Goal: Task Accomplishment & Management: Use online tool/utility

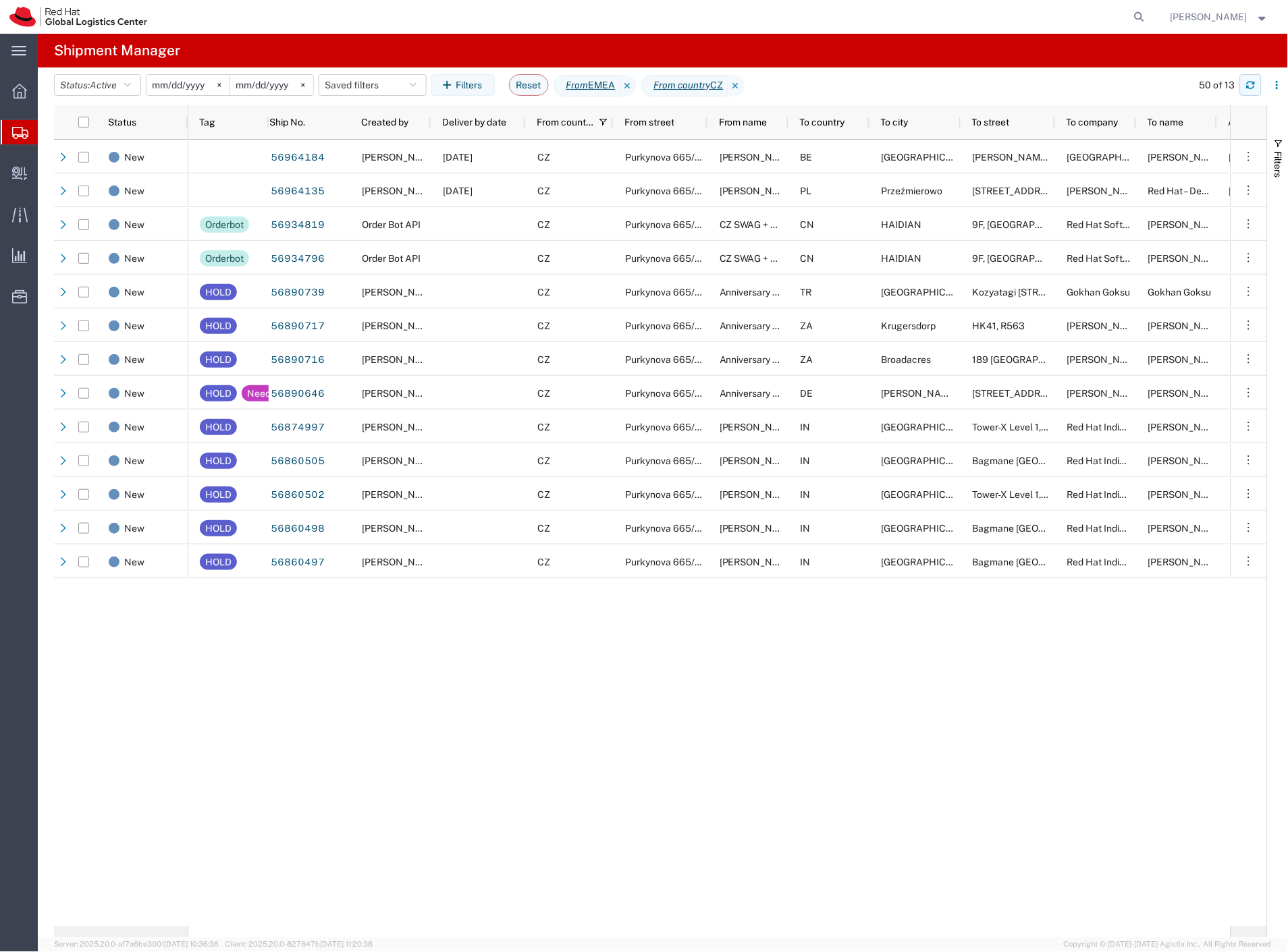
click at [1258, 90] on button "button" at bounding box center [1251, 85] width 22 height 22
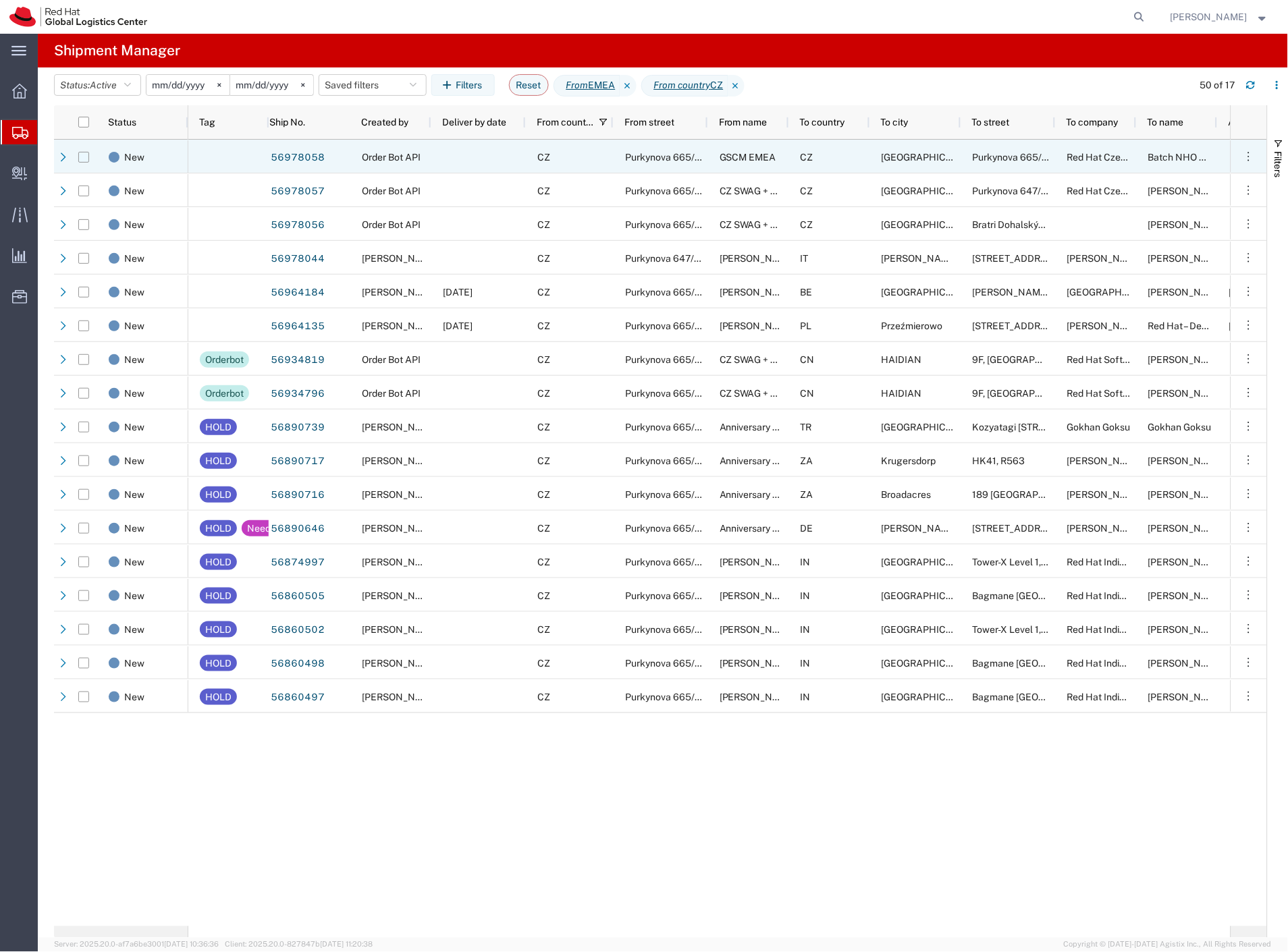
click at [85, 157] on input "Press Space to toggle row selection (unchecked)" at bounding box center [84, 157] width 11 height 11
checkbox input "true"
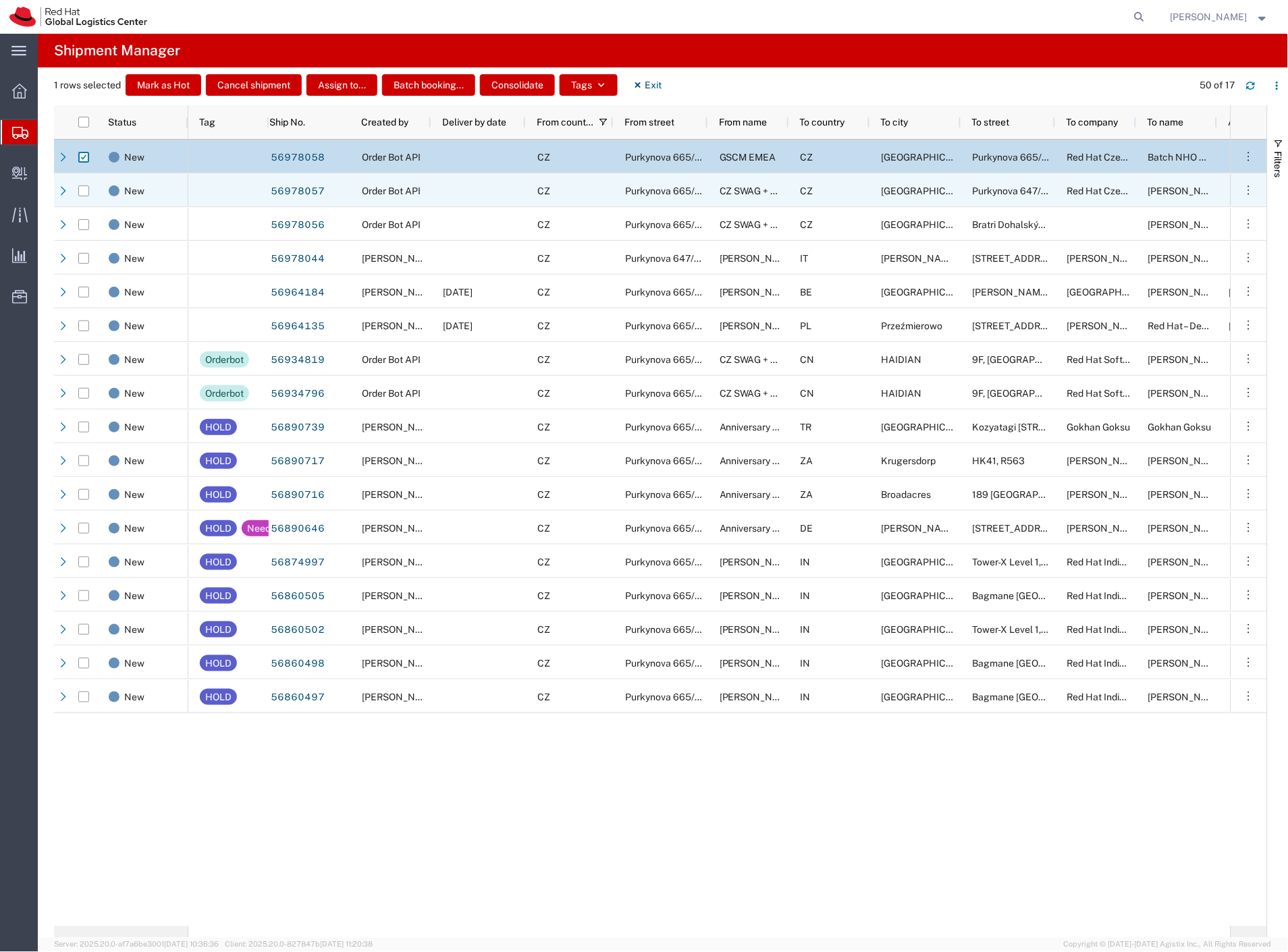
drag, startPoint x: 82, startPoint y: 192, endPoint x: 82, endPoint y: 206, distance: 14.0
click at [82, 194] on input "Press Space to toggle row selection (unchecked)" at bounding box center [84, 191] width 11 height 11
checkbox input "true"
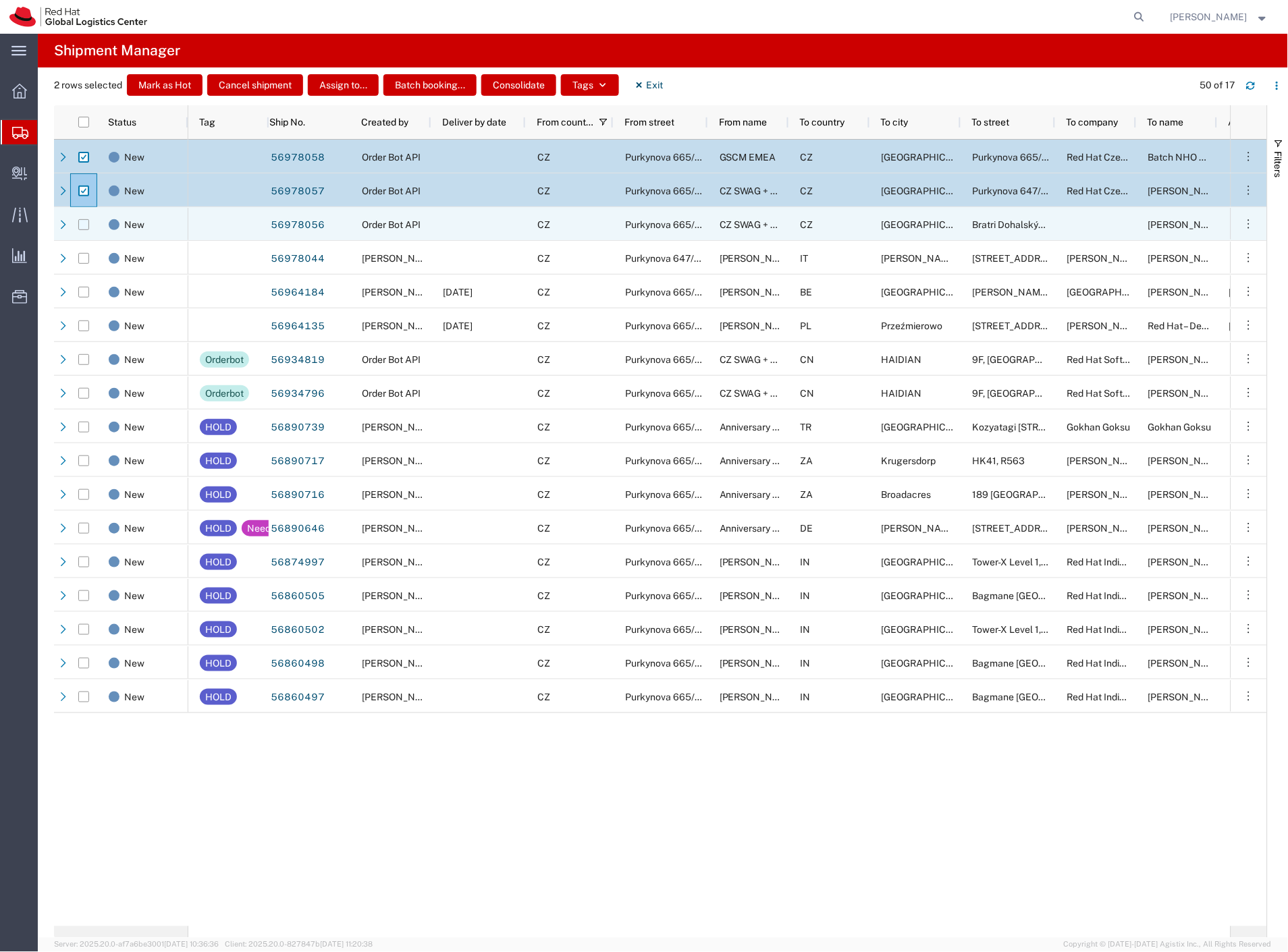
click at [82, 225] on input "Press Space to toggle row selection (unchecked)" at bounding box center [84, 225] width 11 height 11
checkbox input "true"
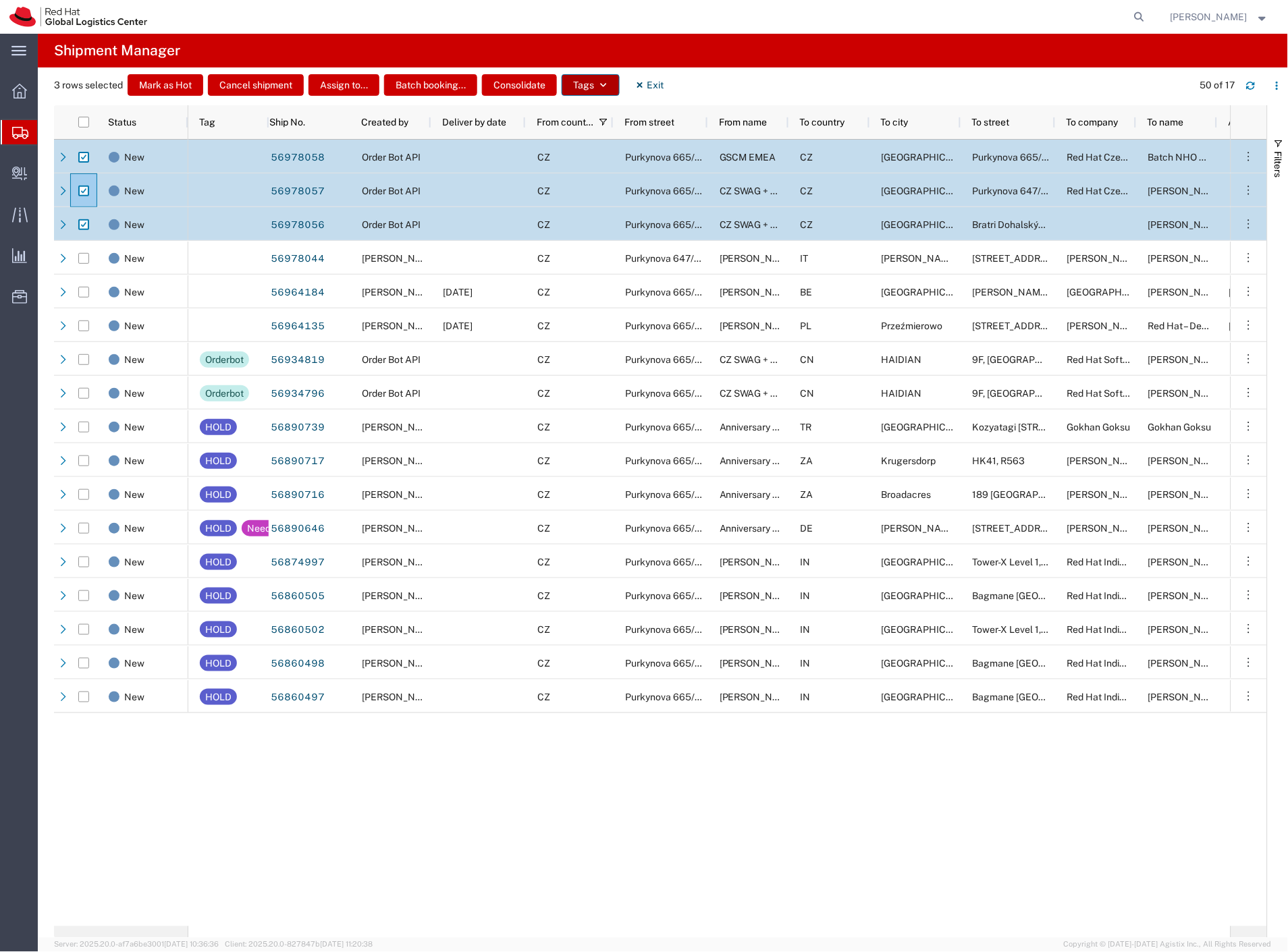
click at [603, 88] on icon "button" at bounding box center [603, 85] width 9 height 9
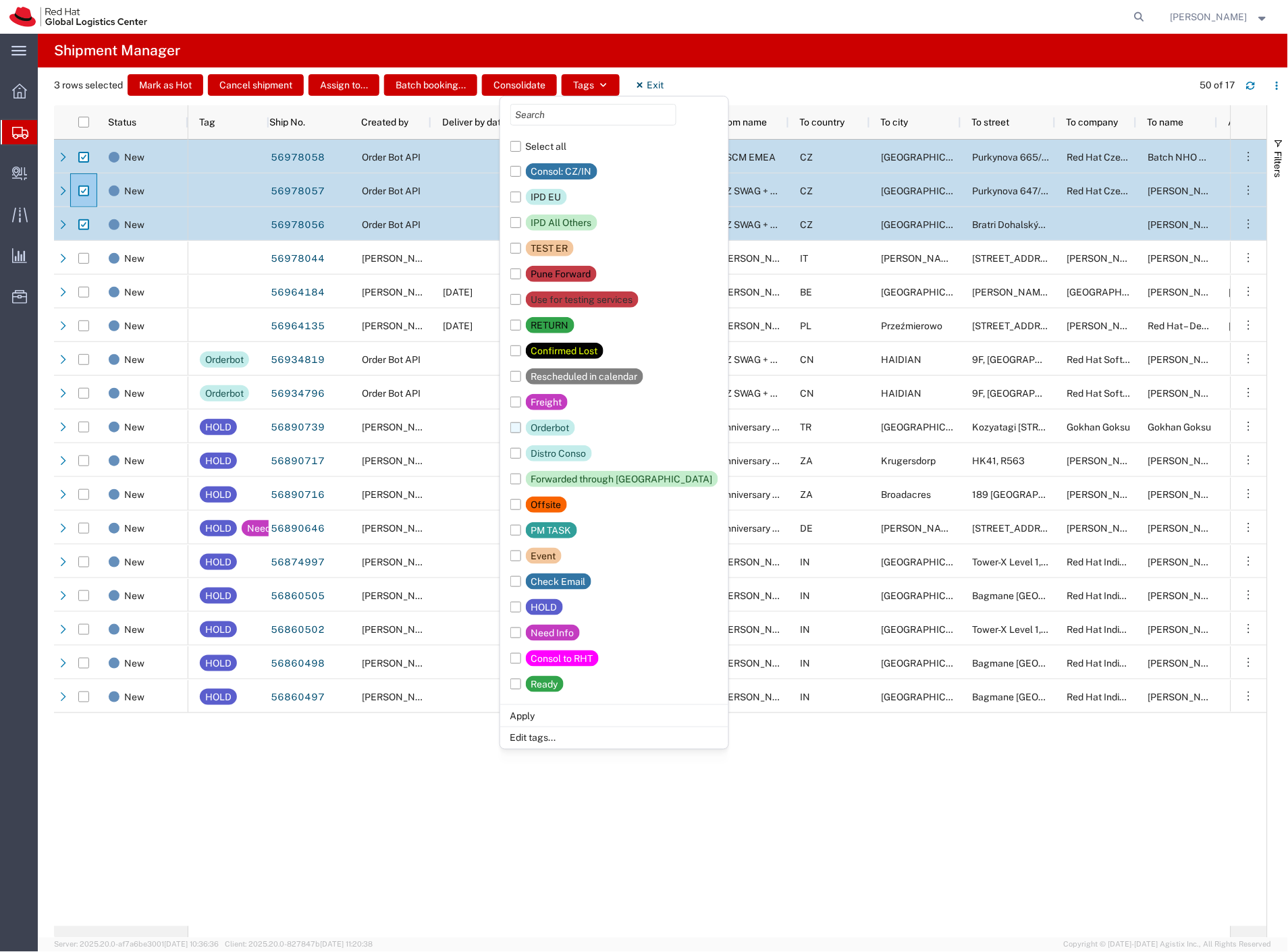
click at [556, 426] on div "Orderbot" at bounding box center [551, 428] width 39 height 16
click at [0, 0] on input "Orderbot" at bounding box center [0, 0] width 0 height 0
click at [539, 714] on li "Apply" at bounding box center [614, 716] width 228 height 23
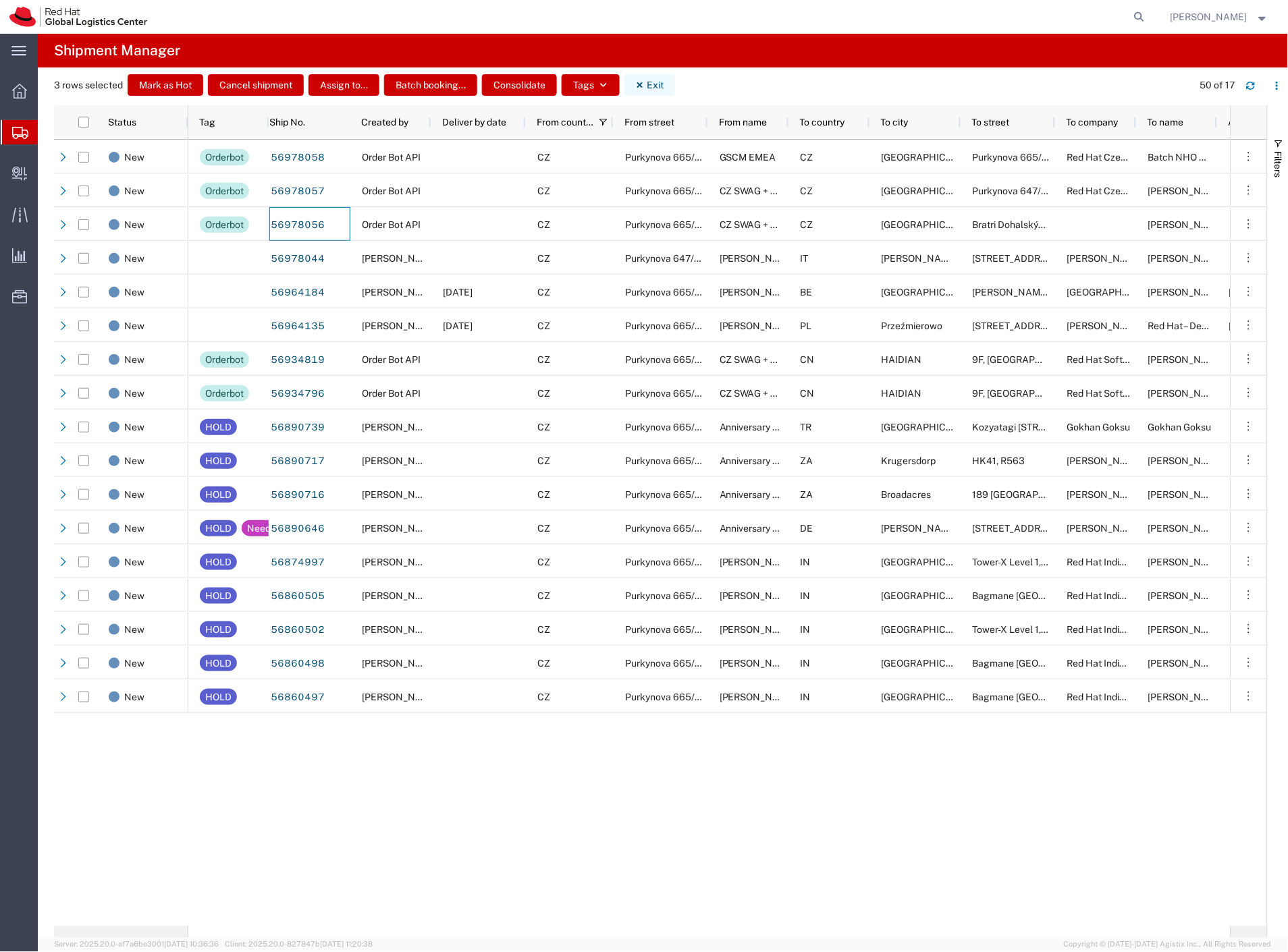
click at [666, 82] on button "Exit" at bounding box center [650, 85] width 51 height 22
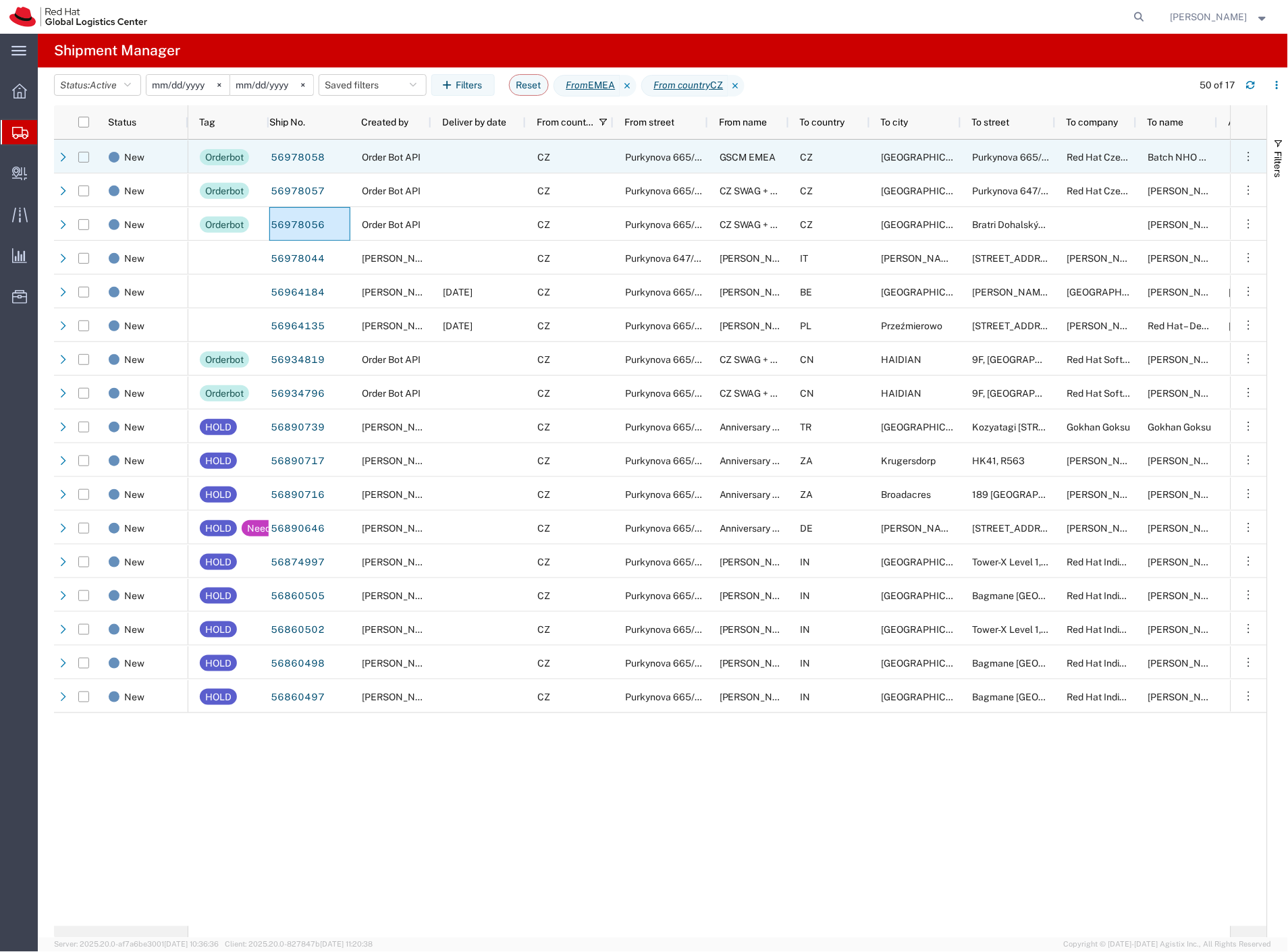
click at [82, 161] on input "Press Space to toggle row selection (unchecked)" at bounding box center [84, 157] width 11 height 11
checkbox input "true"
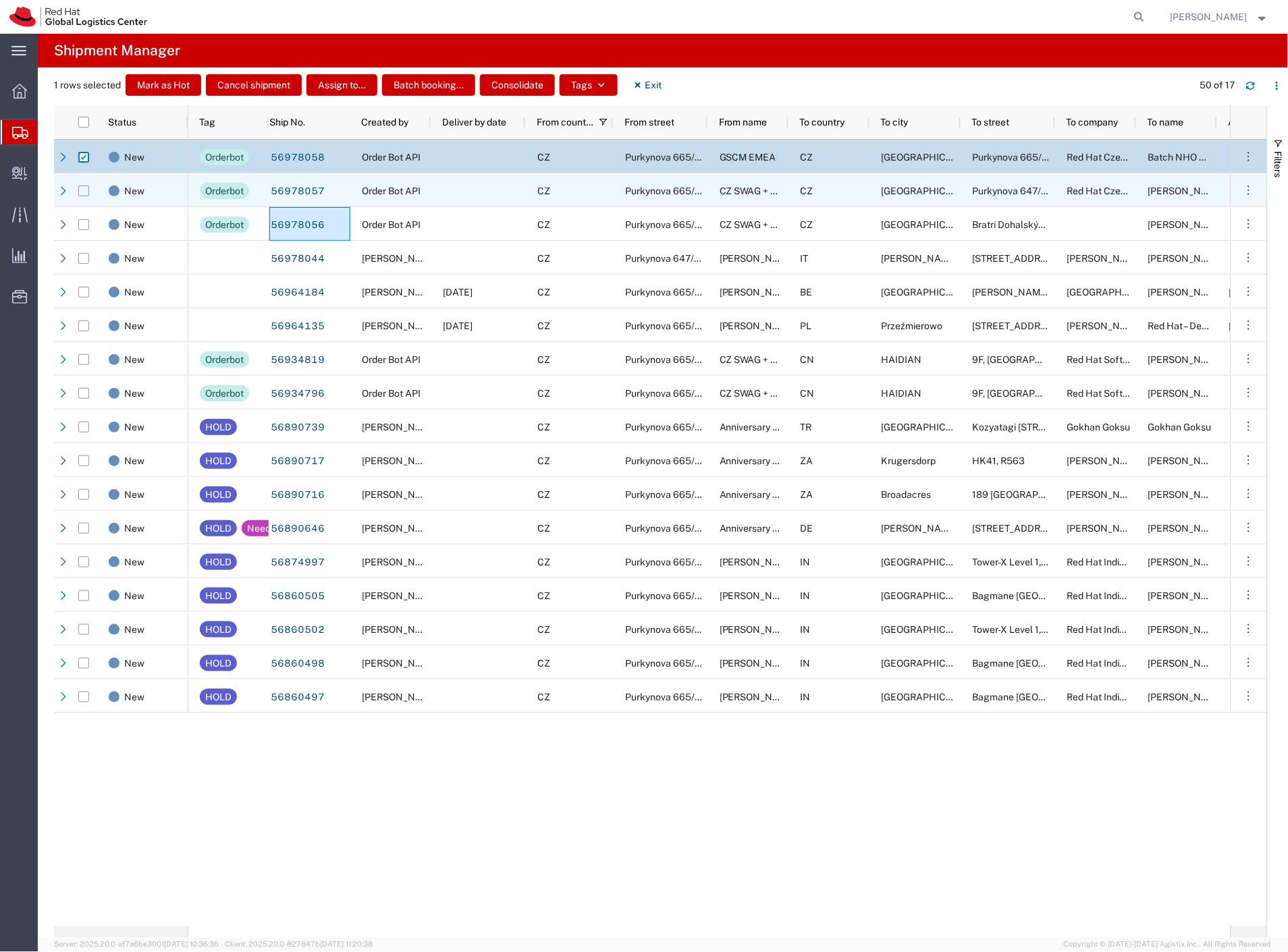
click at [82, 190] on input "Press Space to toggle row selection (unchecked)" at bounding box center [84, 191] width 11 height 11
checkbox input "true"
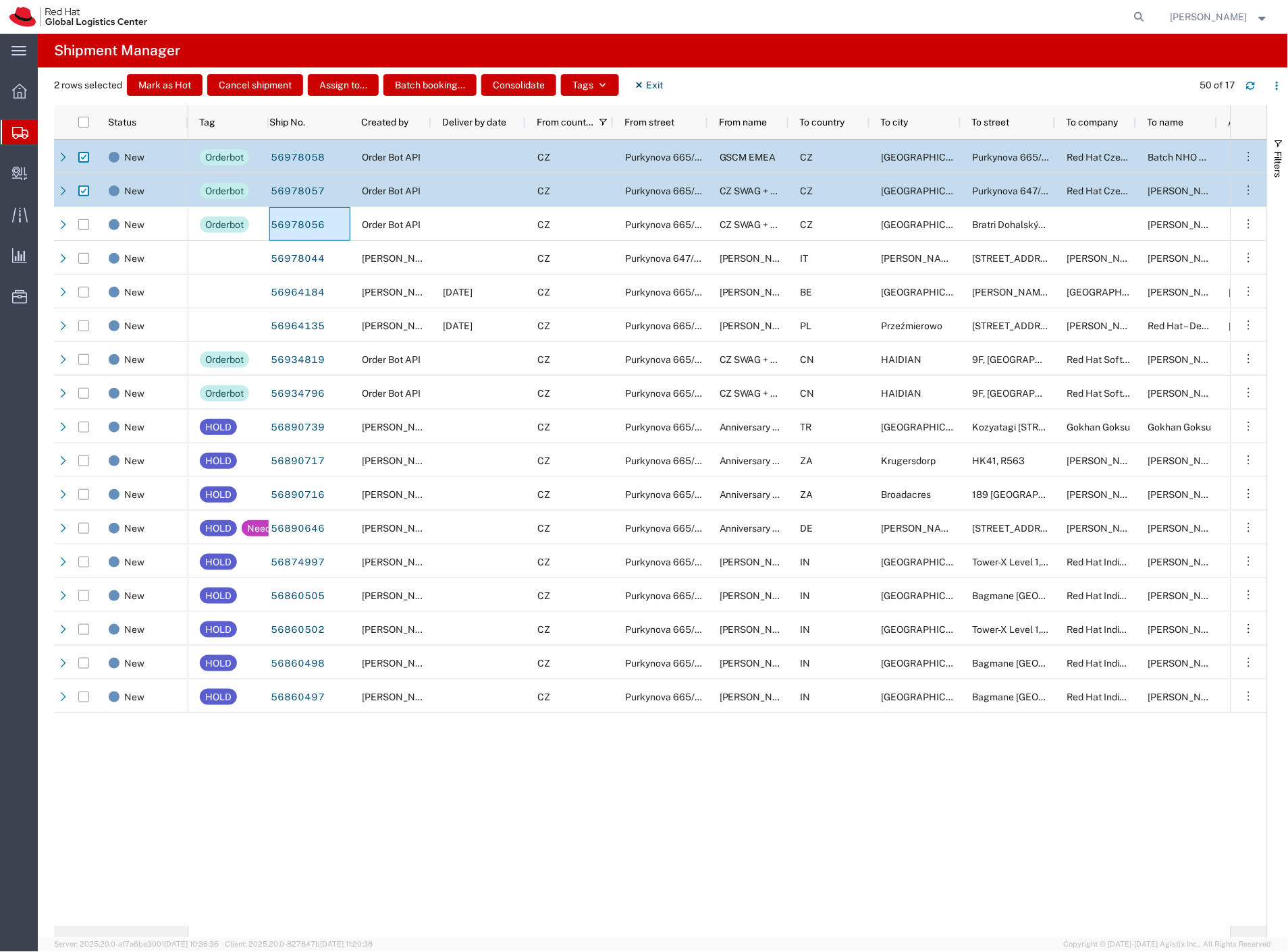
click at [82, 159] on input "Press Space to toggle row selection (checked)" at bounding box center [84, 157] width 11 height 11
checkbox input "false"
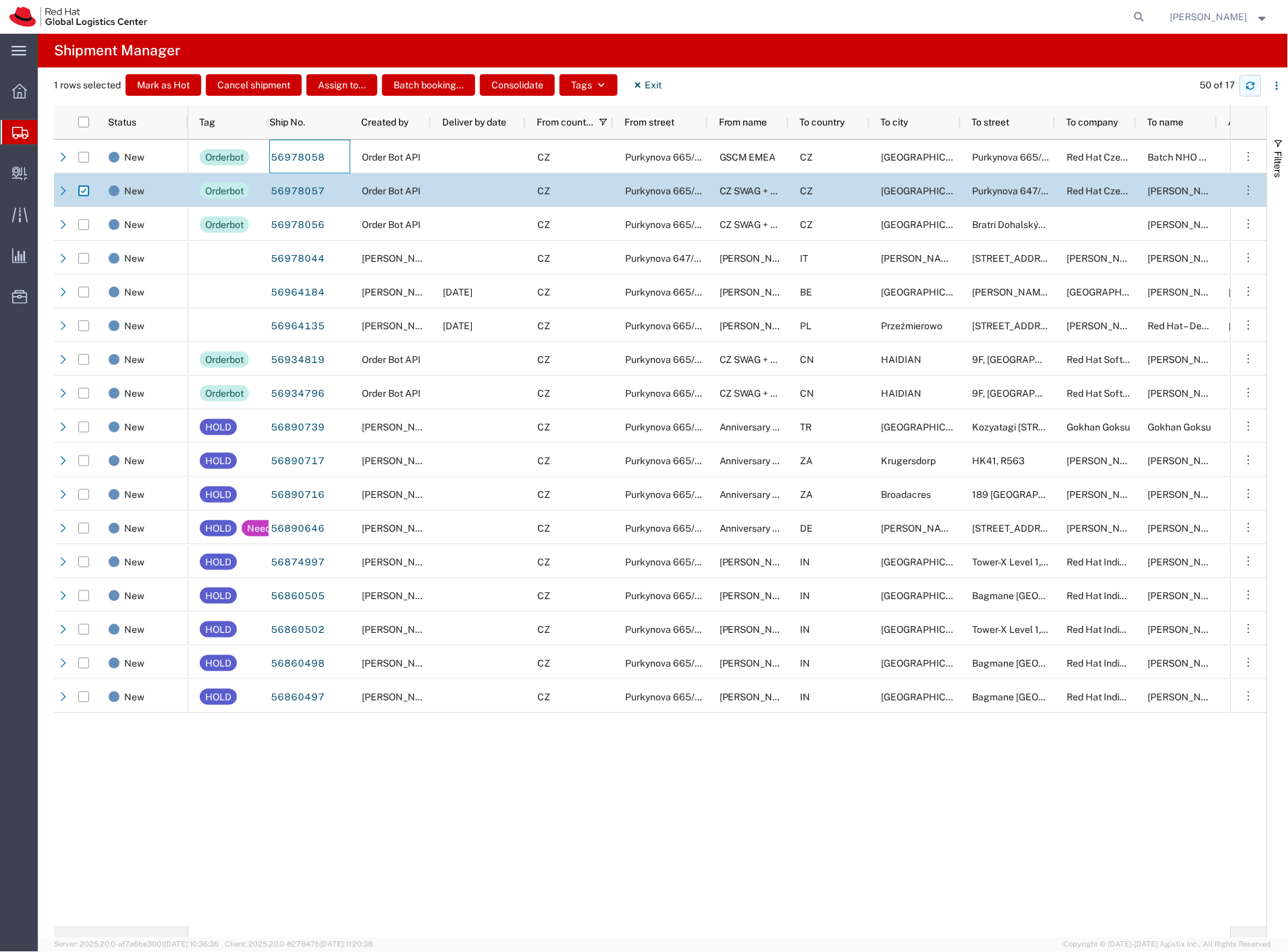
click at [1258, 85] on button "button" at bounding box center [1251, 86] width 22 height 22
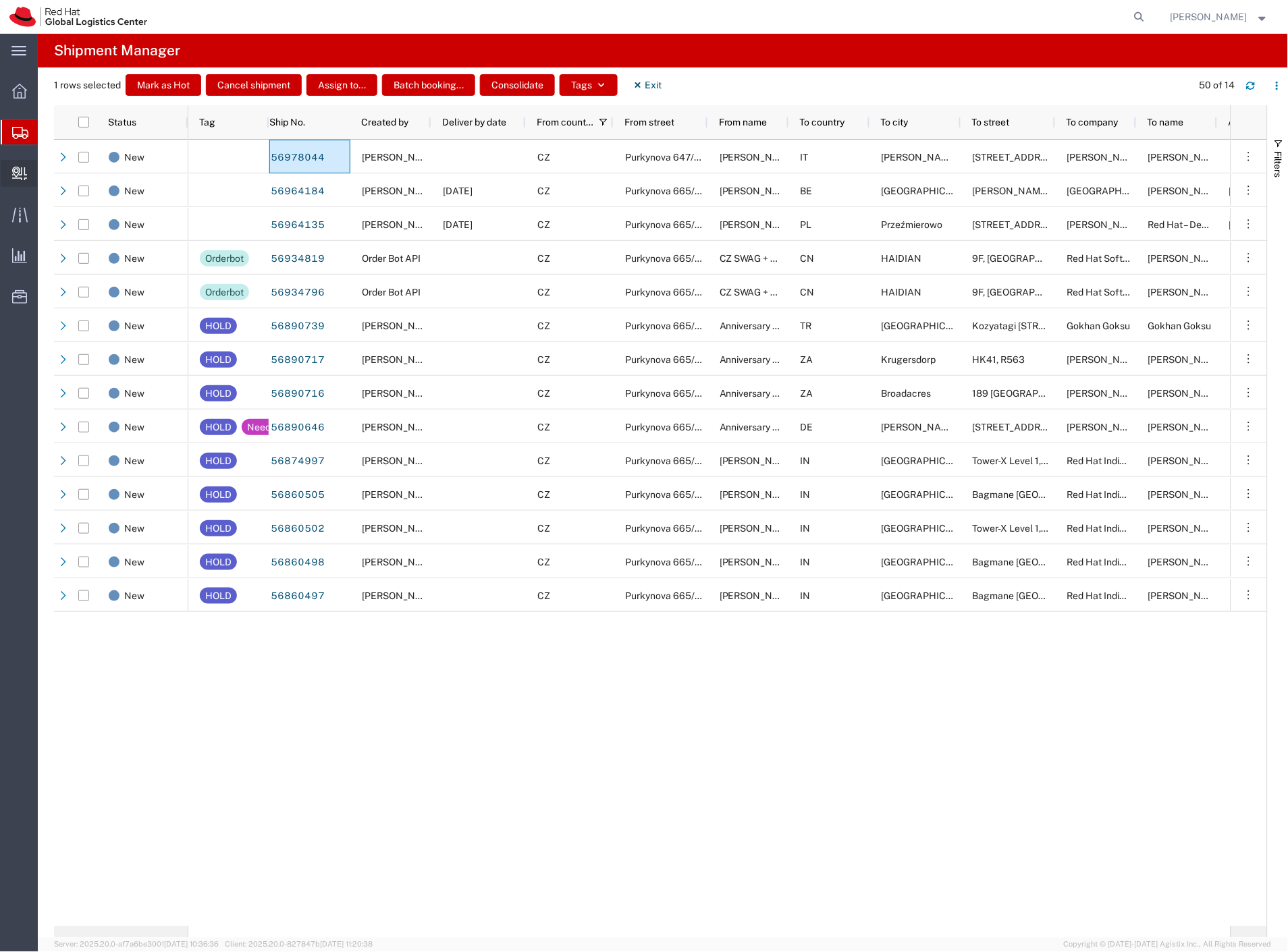
click at [0, 0] on span "Create Internal Batch" at bounding box center [0, 0] width 0 height 0
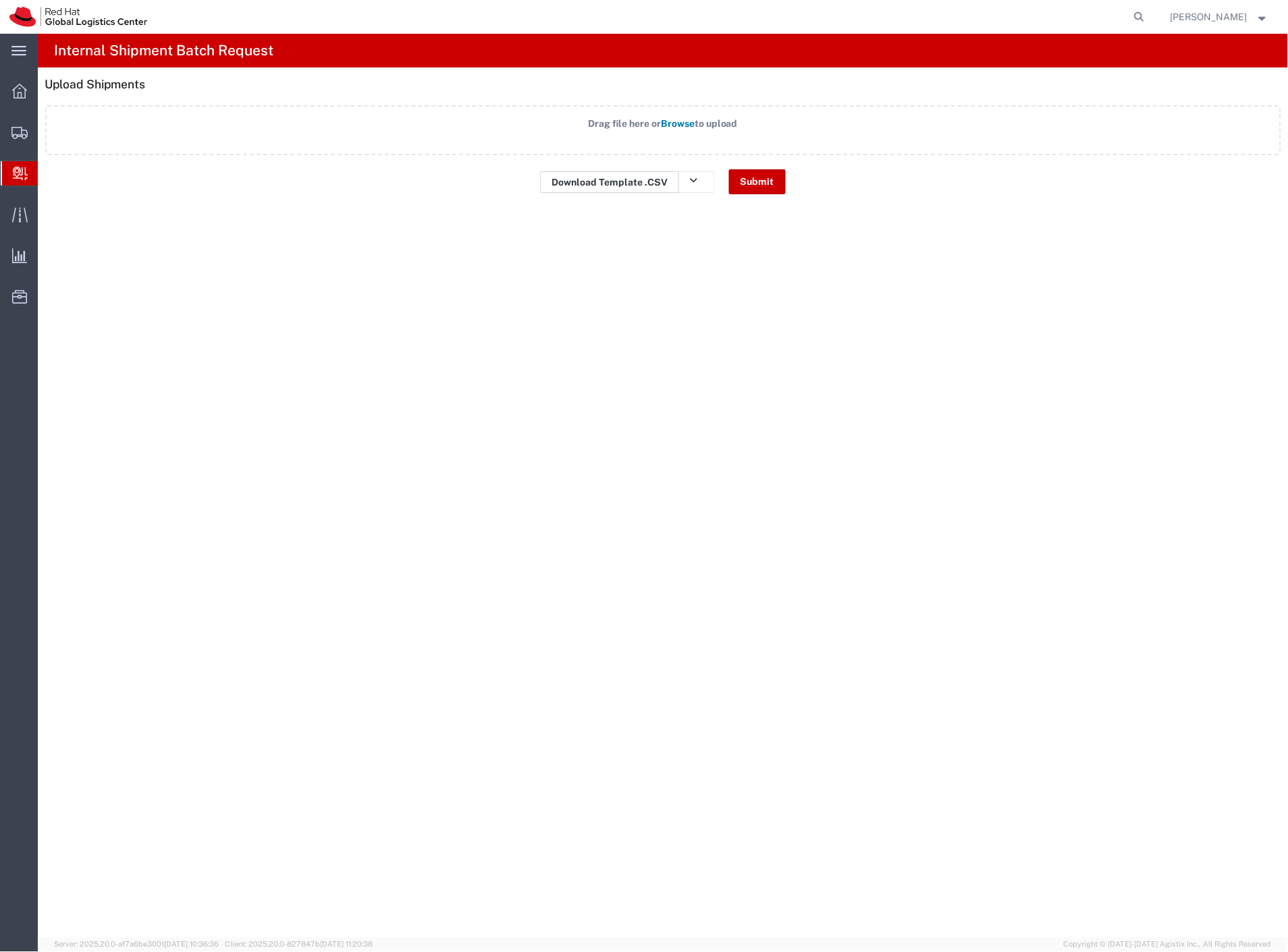
click at [632, 180] on link "Download Template .CSV" at bounding box center [609, 182] width 139 height 22
click at [703, 137] on label "Drag file here or Browse to upload" at bounding box center [663, 130] width 1237 height 50
click at [0, 0] on input "Drag file here or Browse to upload" at bounding box center [0, 0] width 0 height 0
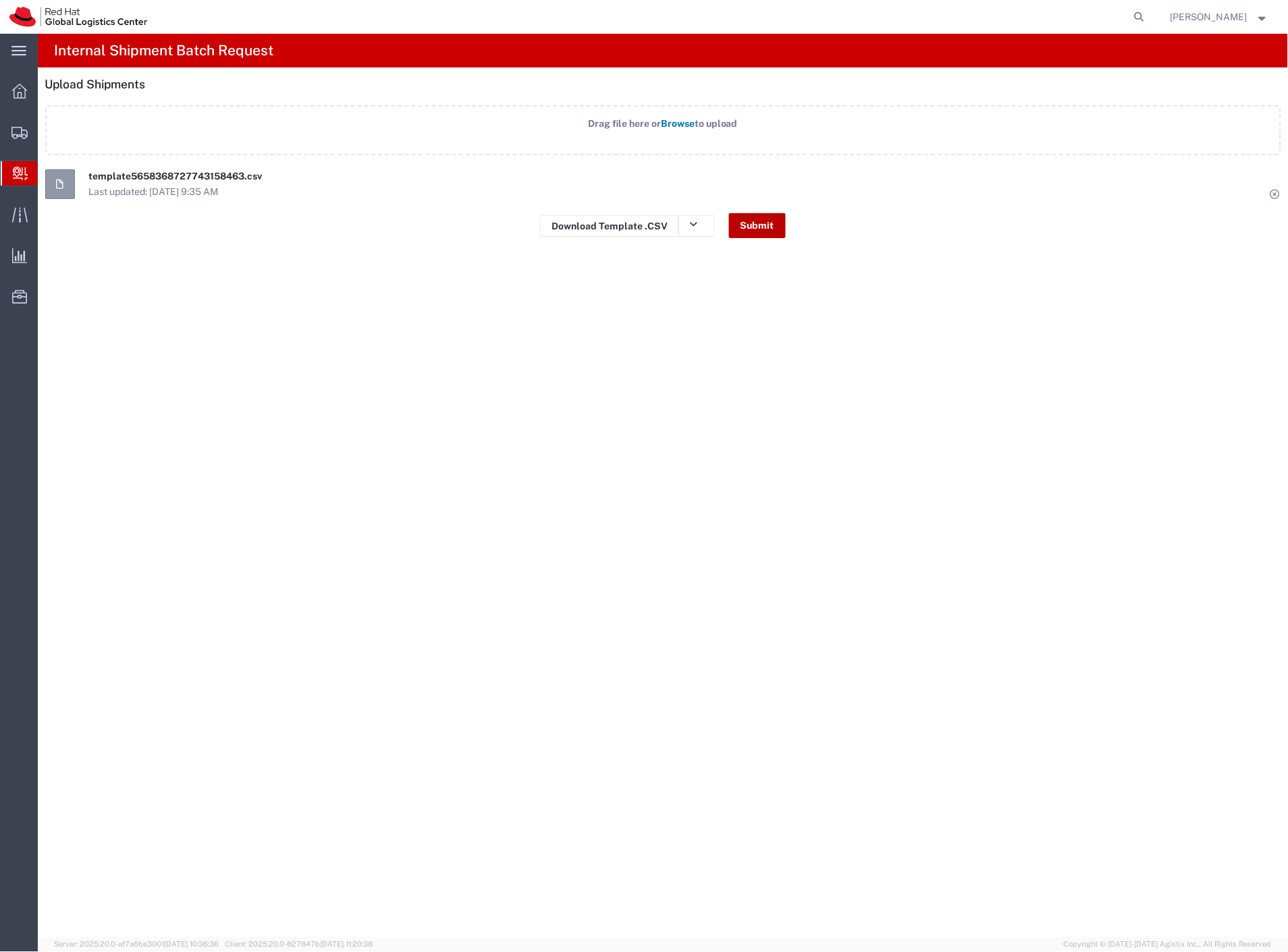
click at [752, 229] on button "Submit" at bounding box center [757, 226] width 57 height 25
click at [1267, 17] on icon at bounding box center [1271, 18] width 9 height 7
click at [236, 185] on span "Last updated: 30/09/2025 9:35 AM" at bounding box center [176, 192] width 173 height 14
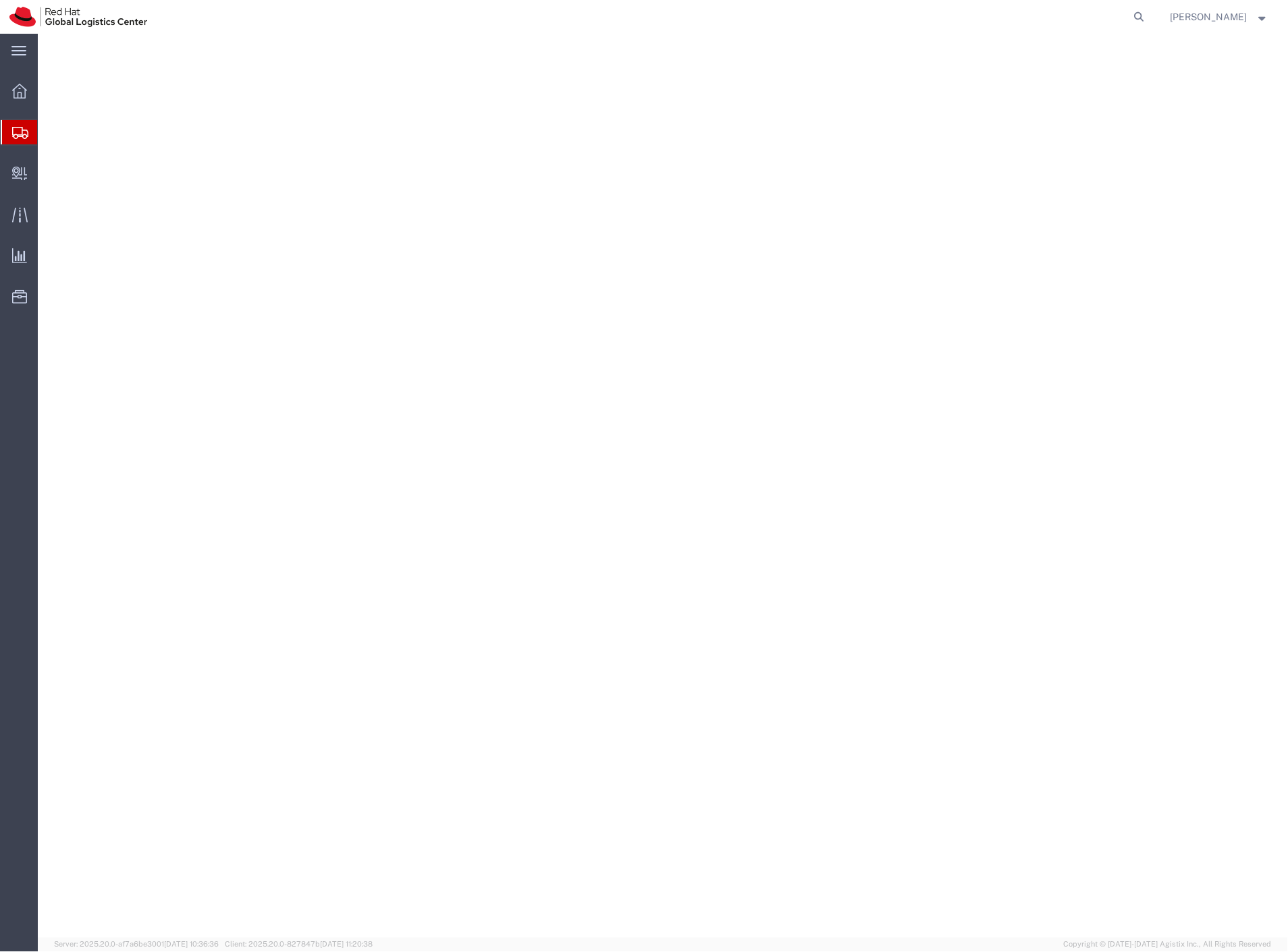
select select
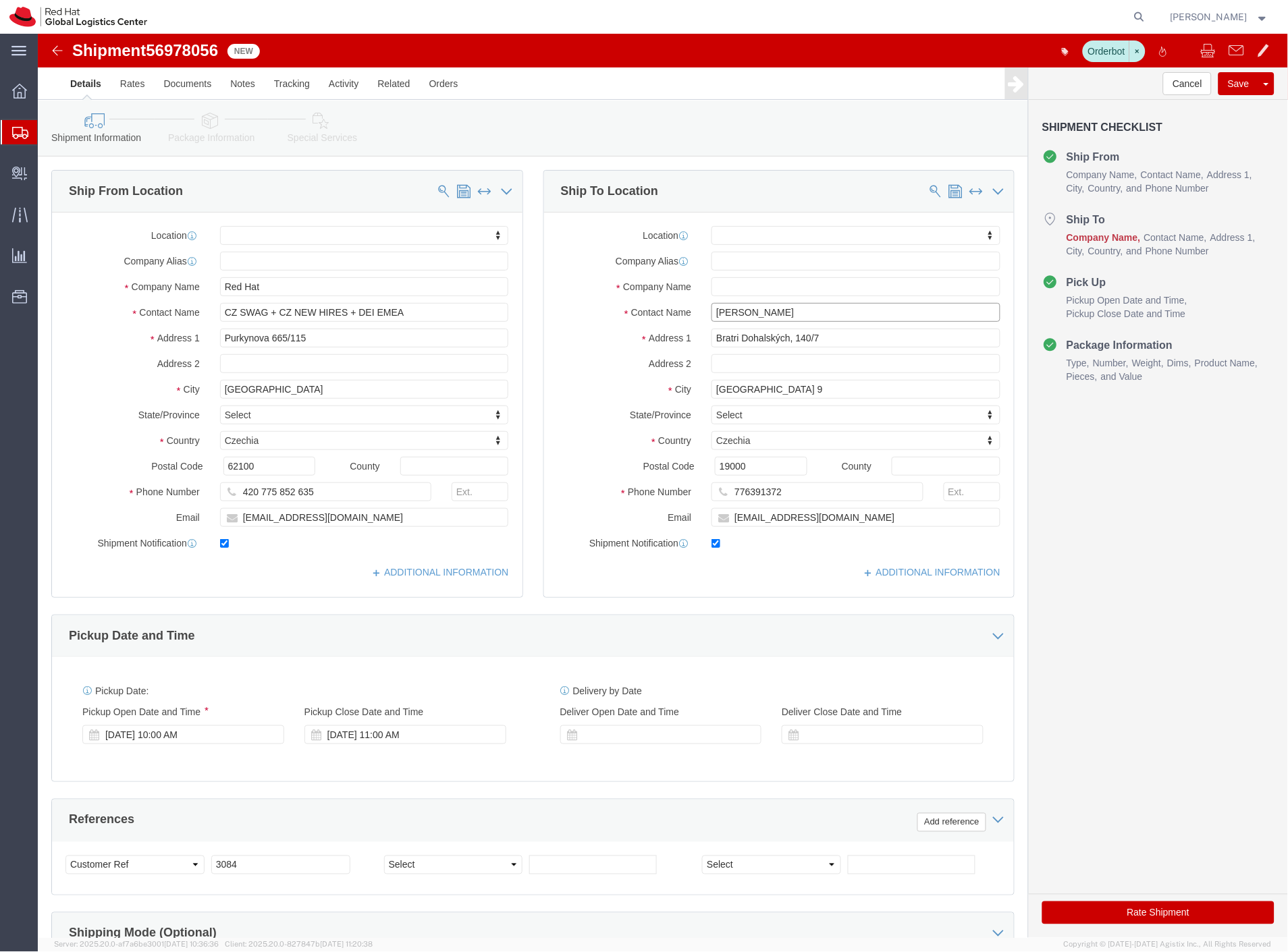
click input "[PERSON_NAME]"
click input "text"
paste input "[PERSON_NAME]"
type input "[PERSON_NAME]"
click input "[GEOGRAPHIC_DATA] 9"
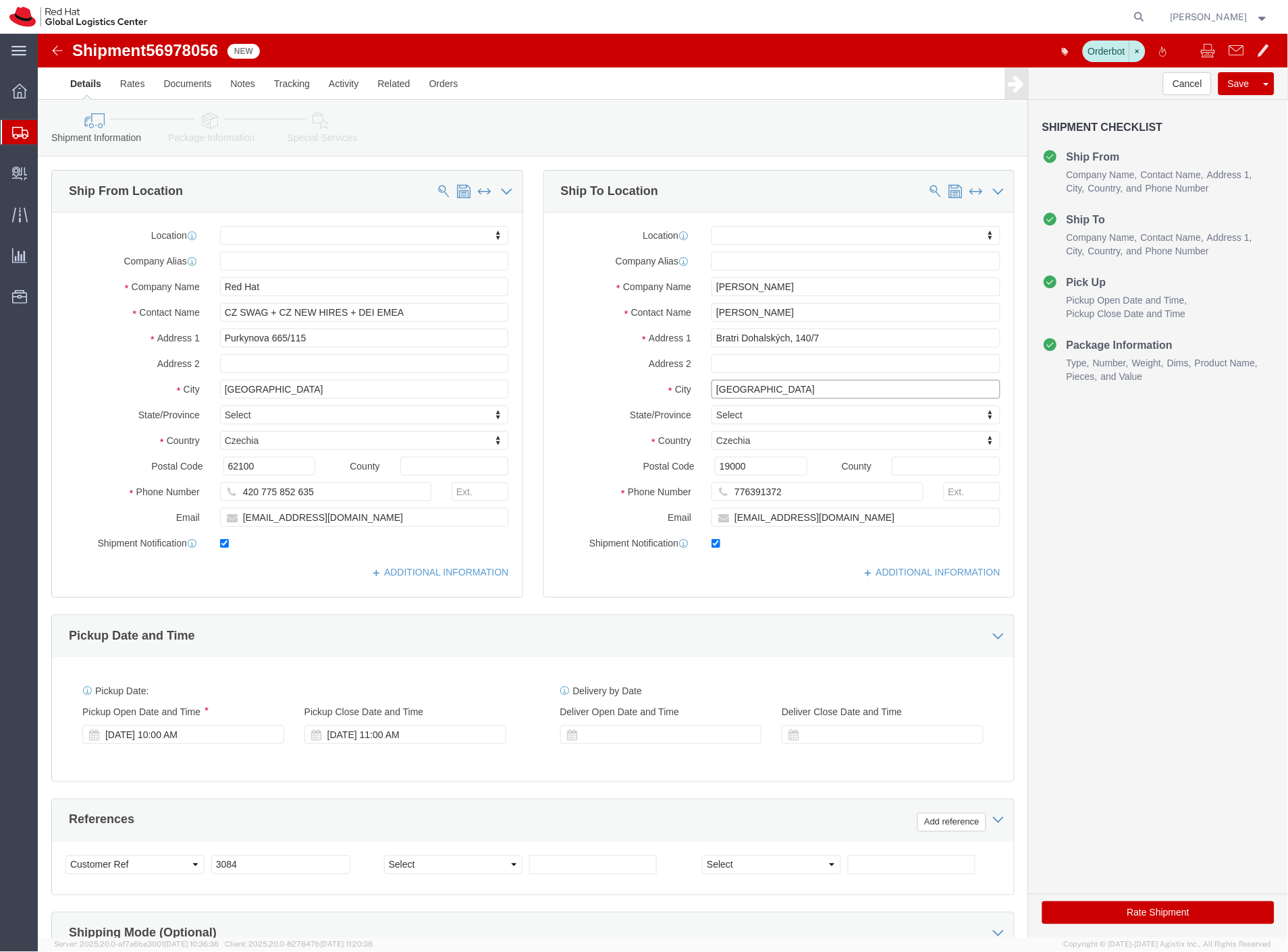
type input "Prague"
click button "Rate Shipment"
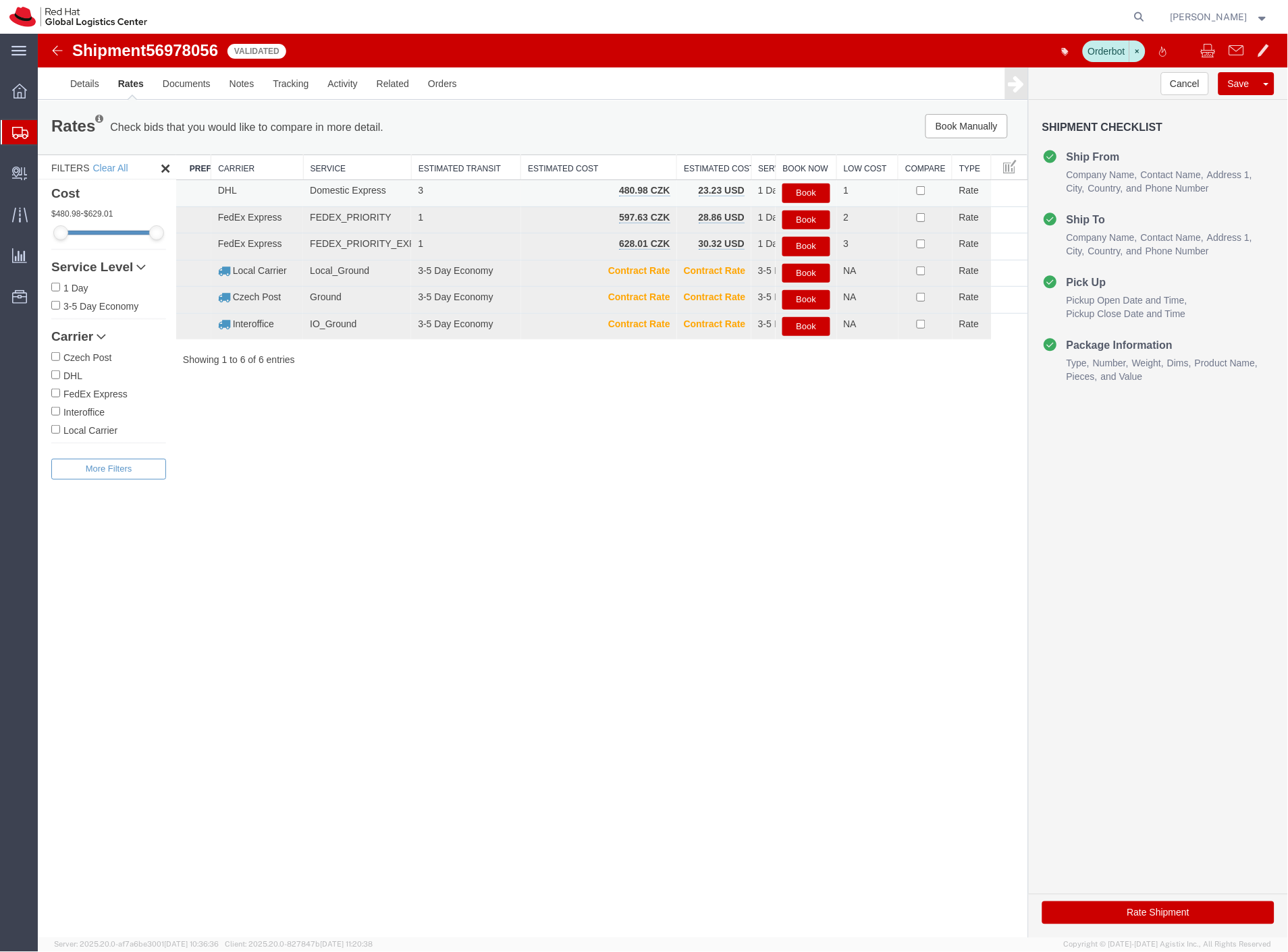
click at [796, 189] on button "Book" at bounding box center [805, 193] width 47 height 20
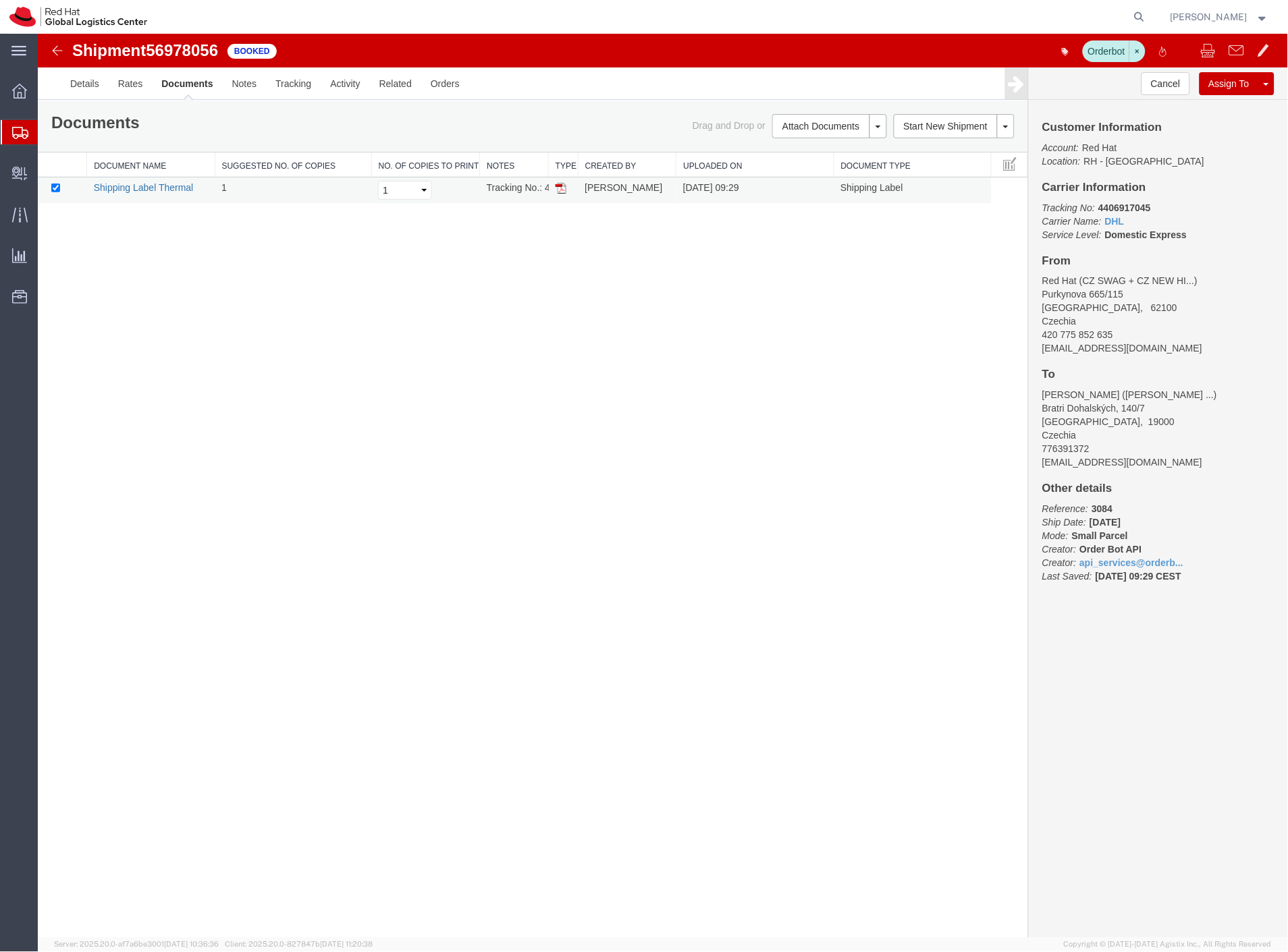
click at [170, 186] on link "Shipping Label Thermal" at bounding box center [143, 187] width 100 height 11
click at [82, 82] on link "Details" at bounding box center [84, 83] width 48 height 32
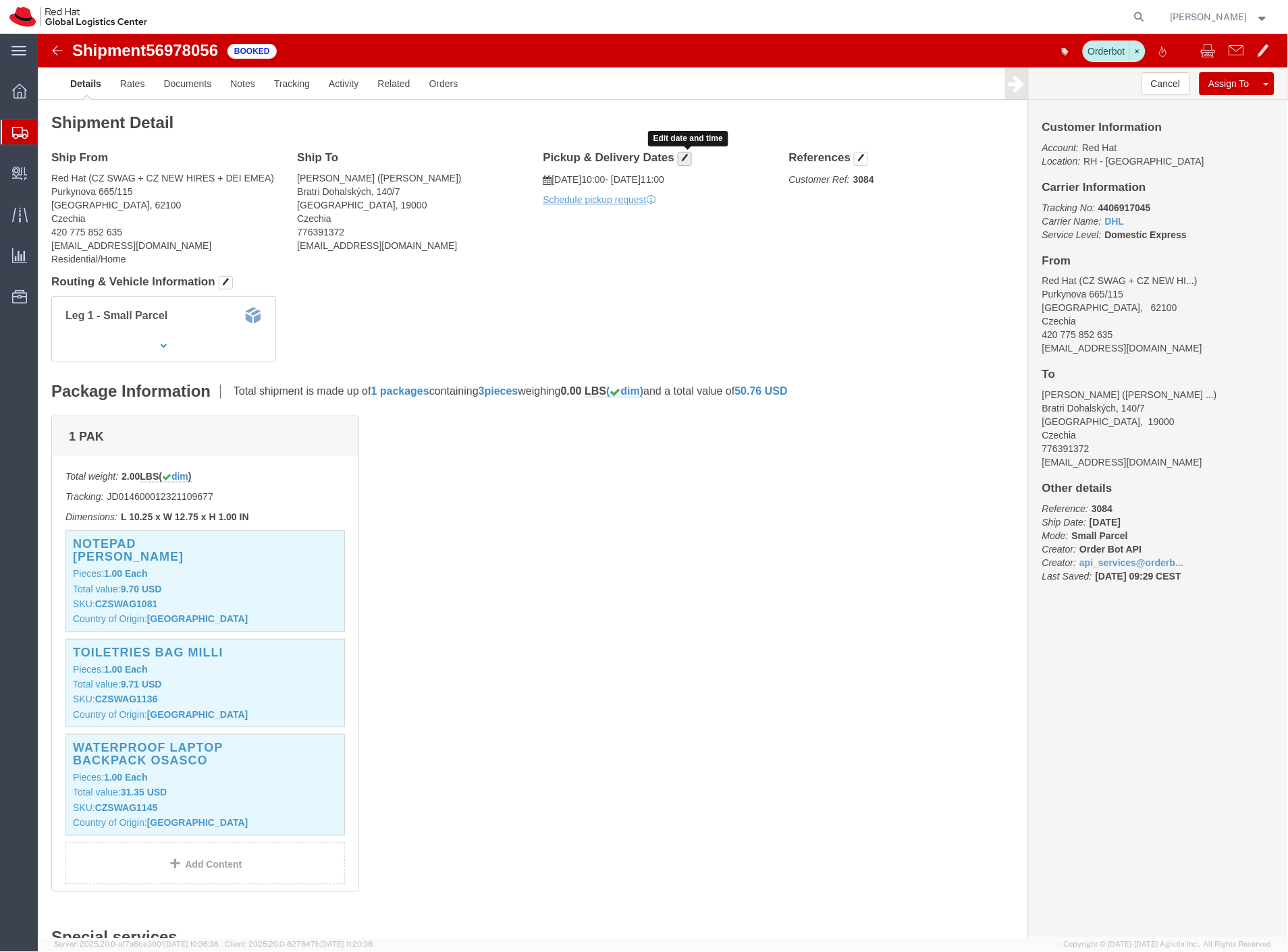
click button "button"
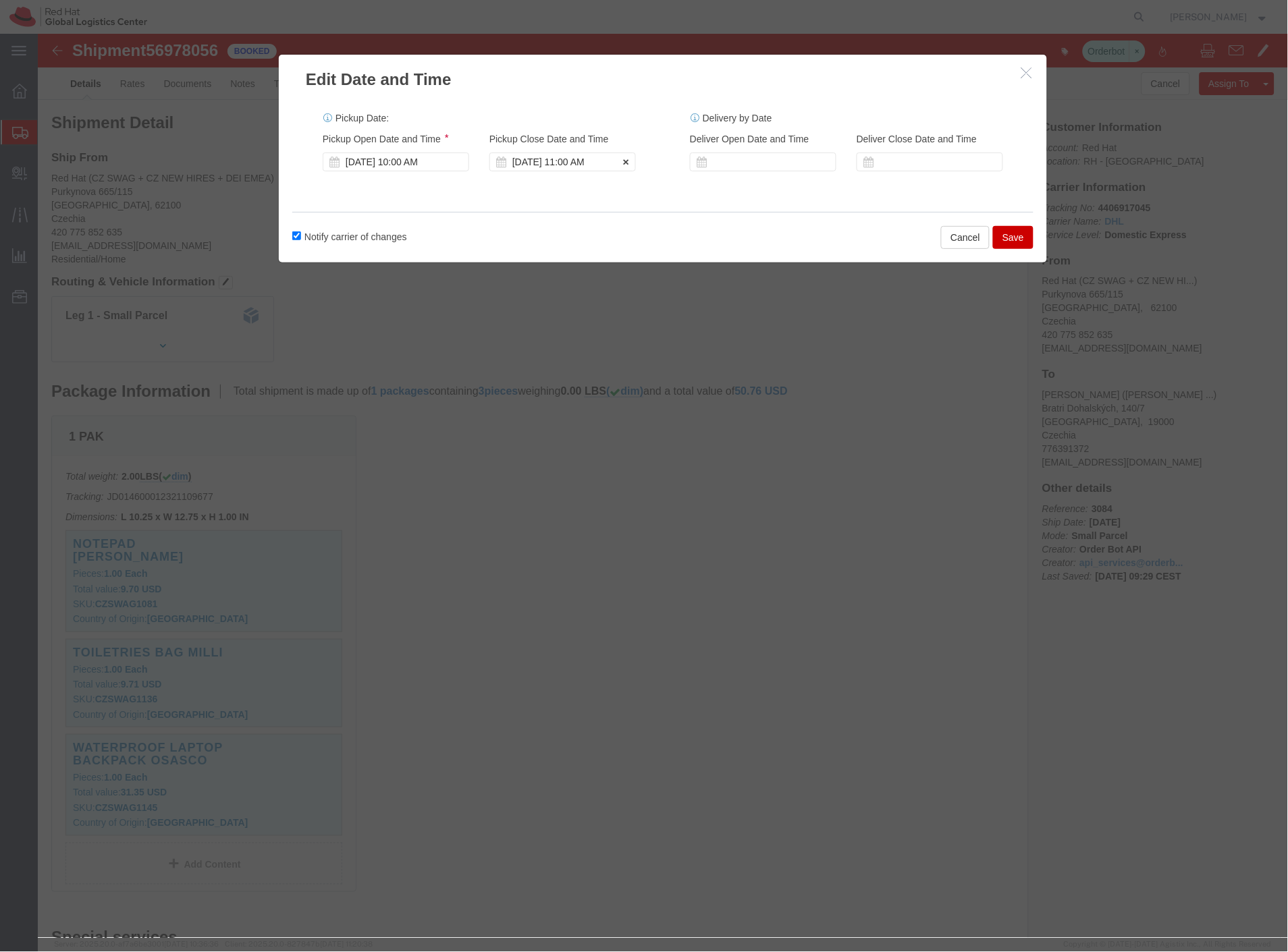
click div "Sep 30 2025 11:00 AM"
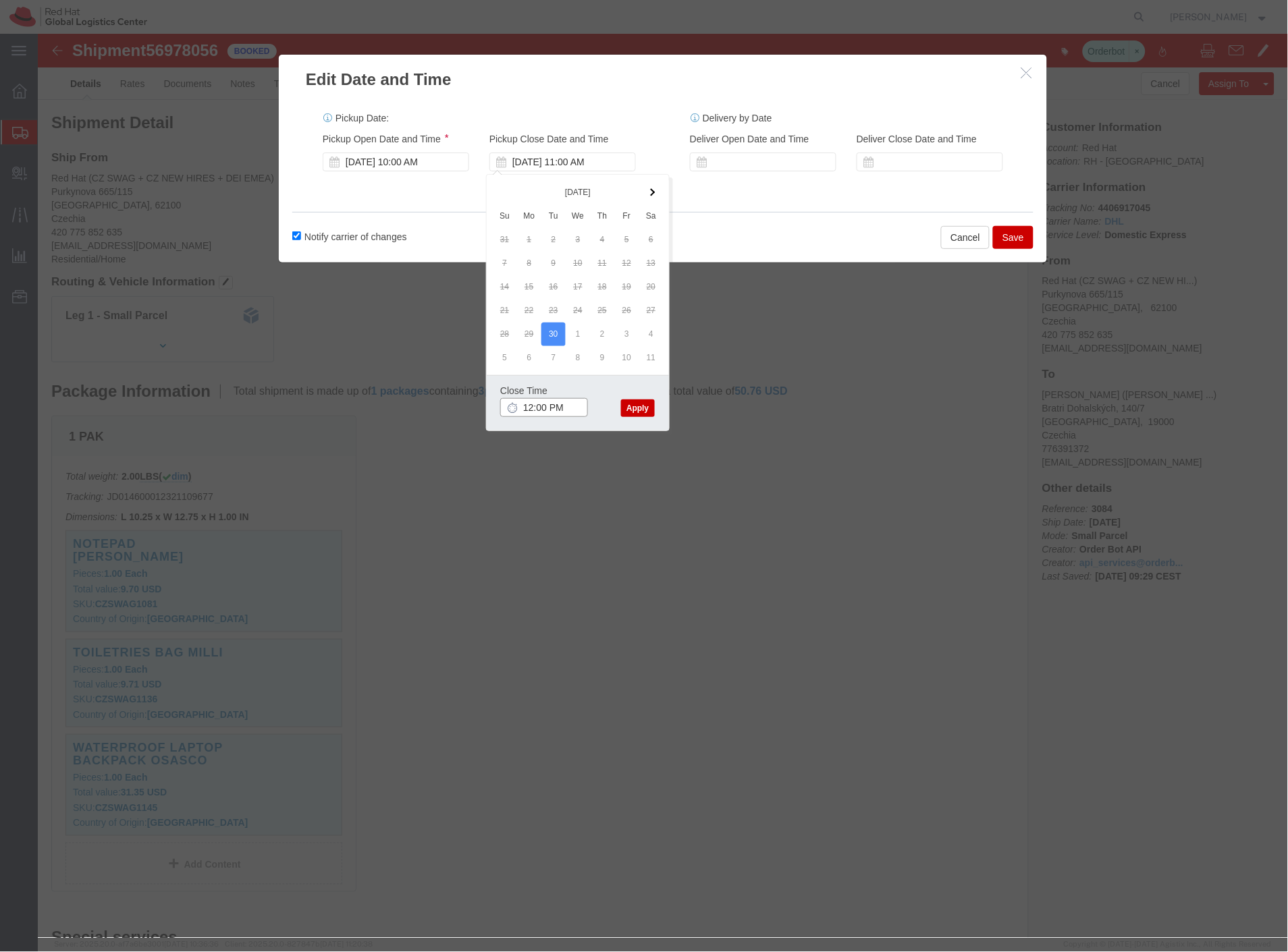
type input "1:00 PM"
click button "Apply"
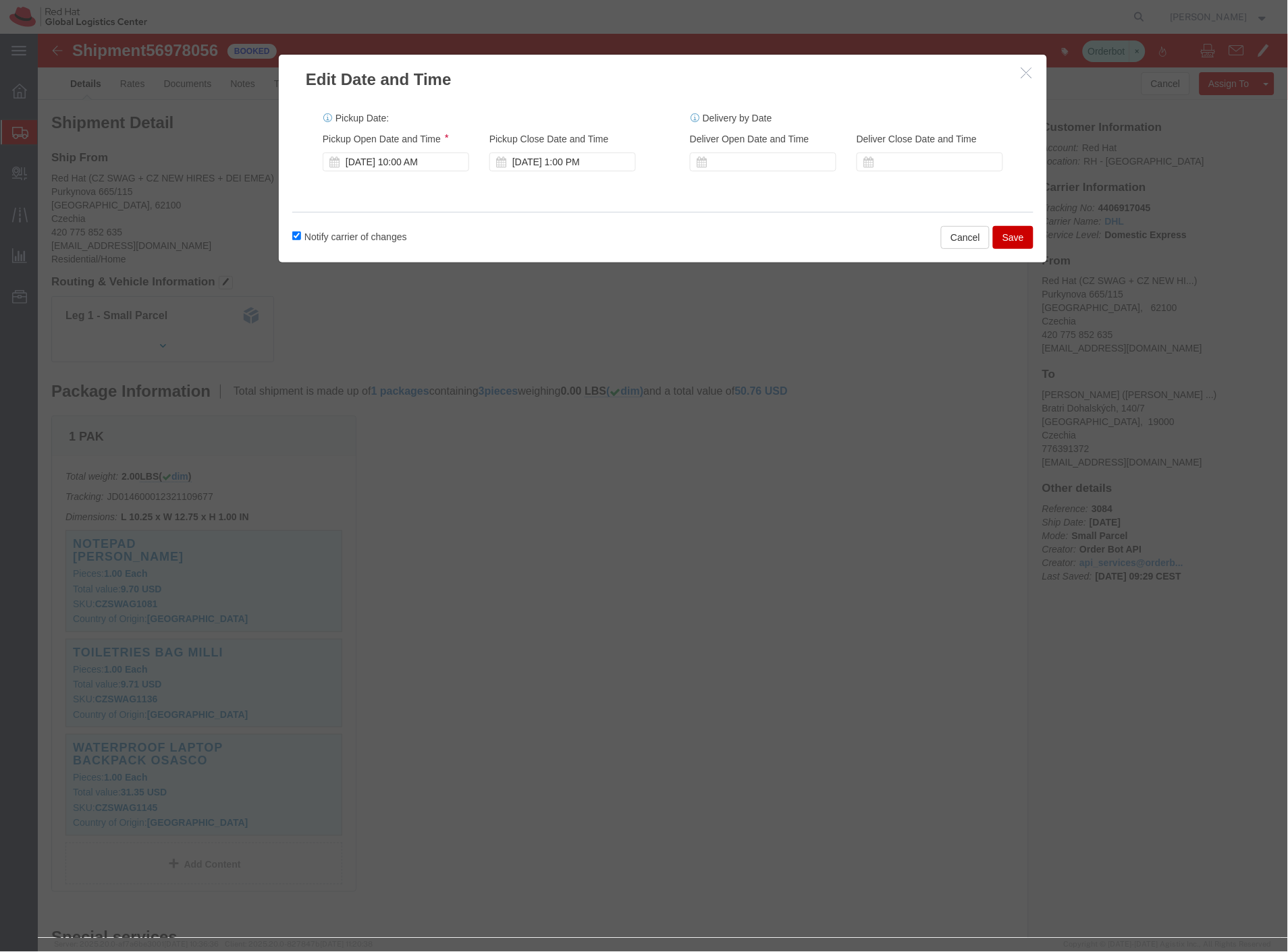
click button "Save"
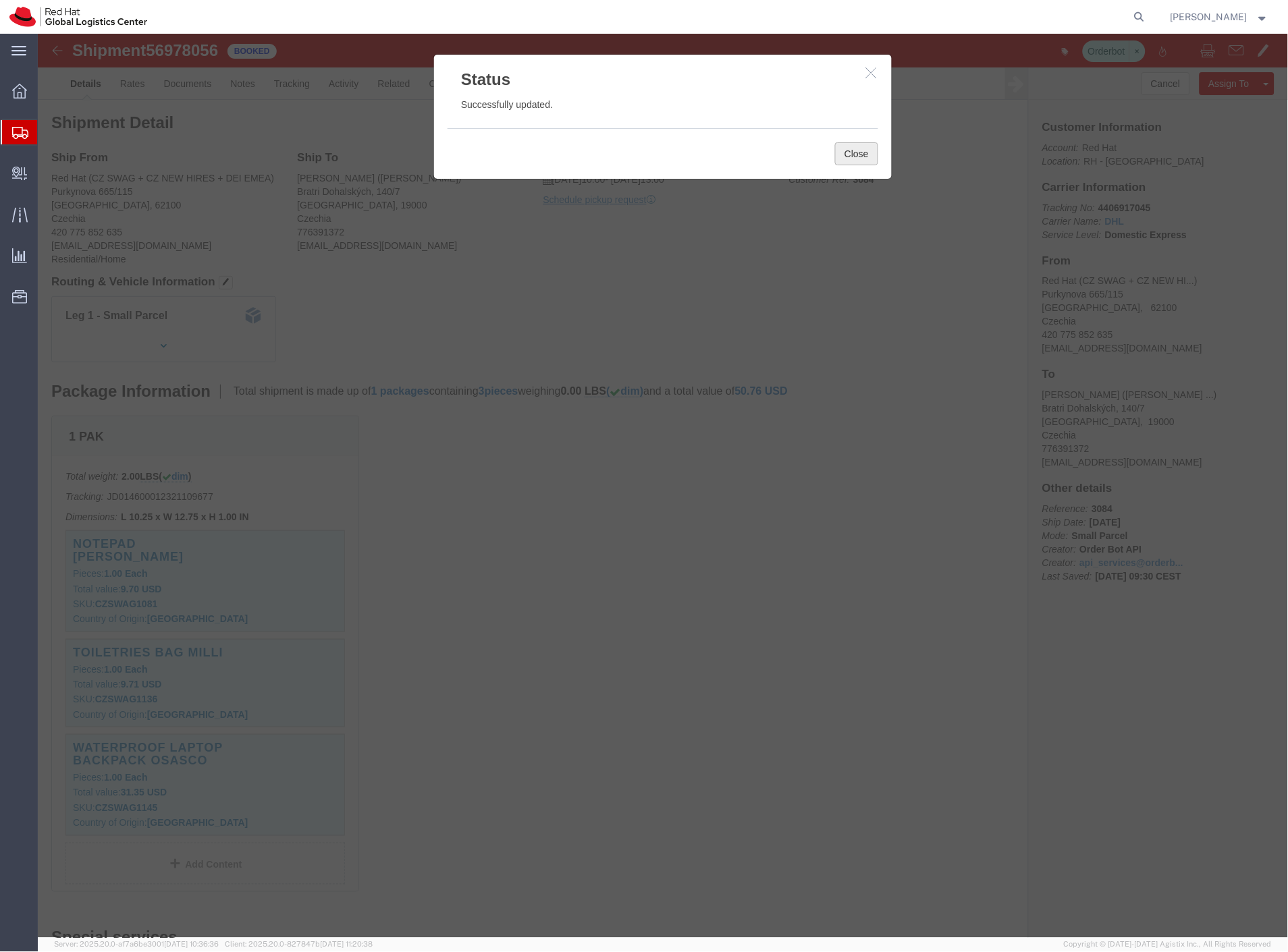
click button "Close"
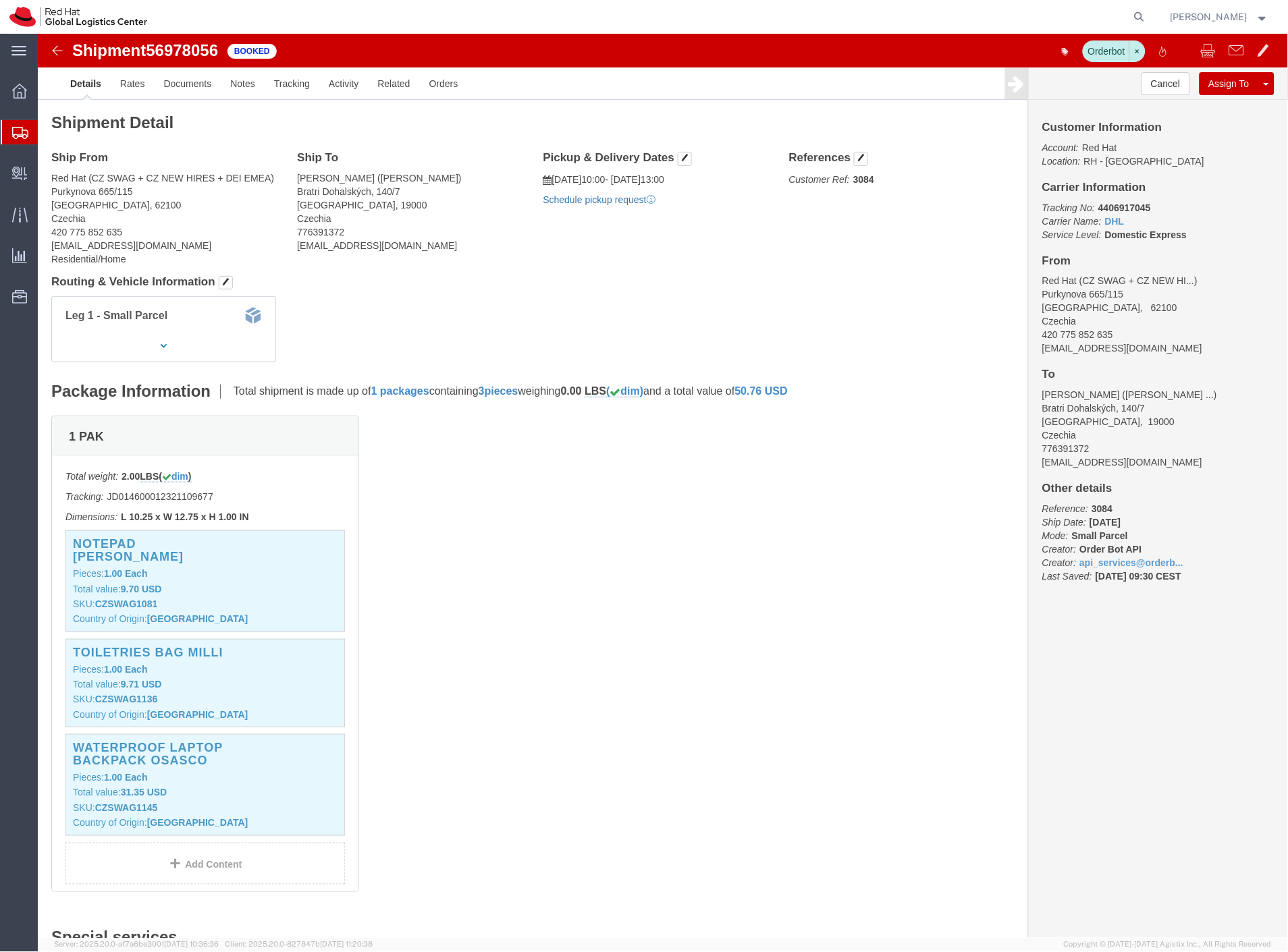
click link "Schedule pickup request"
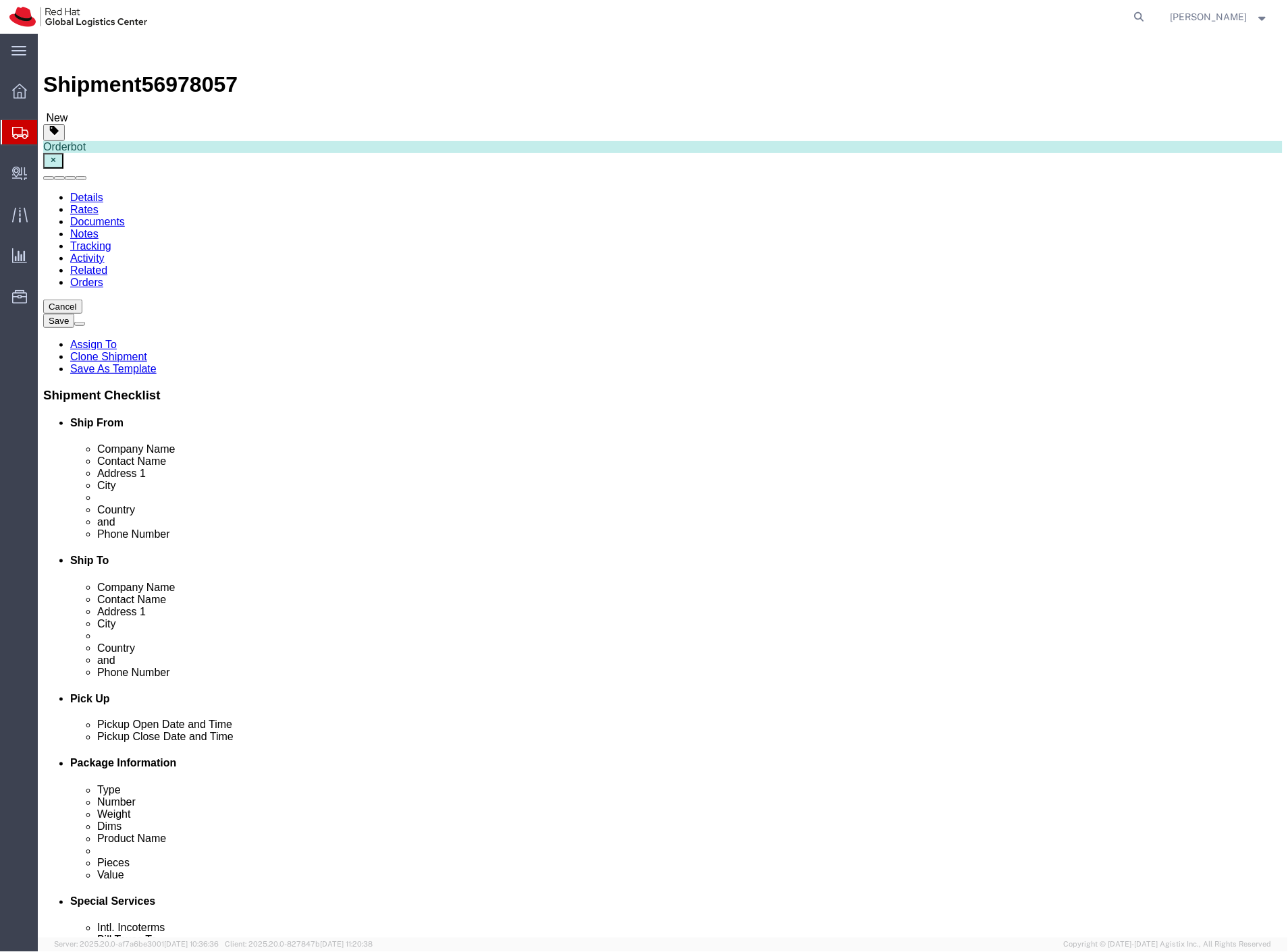
select select
select select "38036"
click input "checkbox"
checkbox input "false"
click button "Rate Shipment"
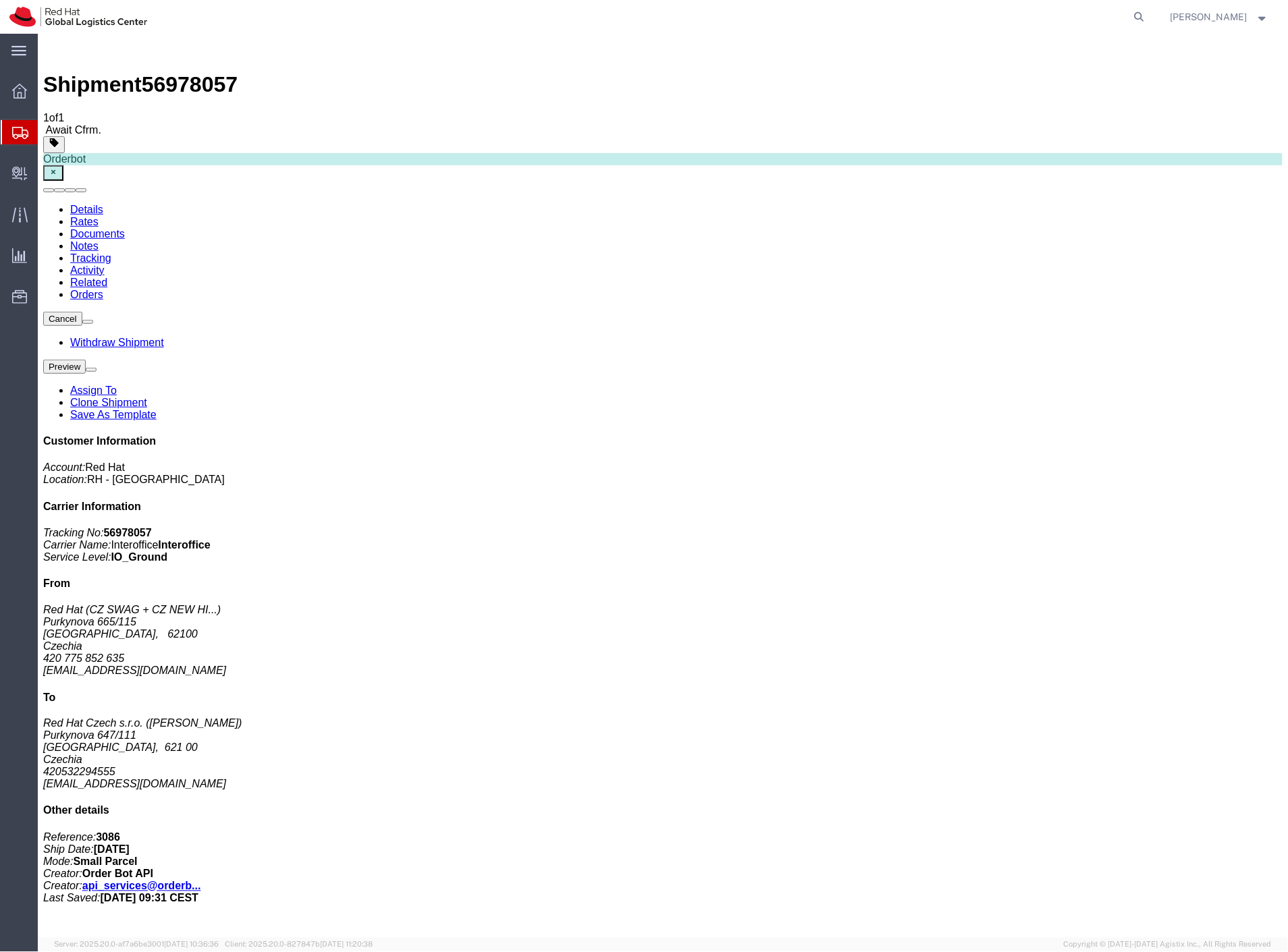
click at [172, 71] on span "56978057" at bounding box center [189, 83] width 96 height 24
copy span "56978057"
click at [0, 0] on span "Create Delivery" at bounding box center [0, 0] width 0 height 0
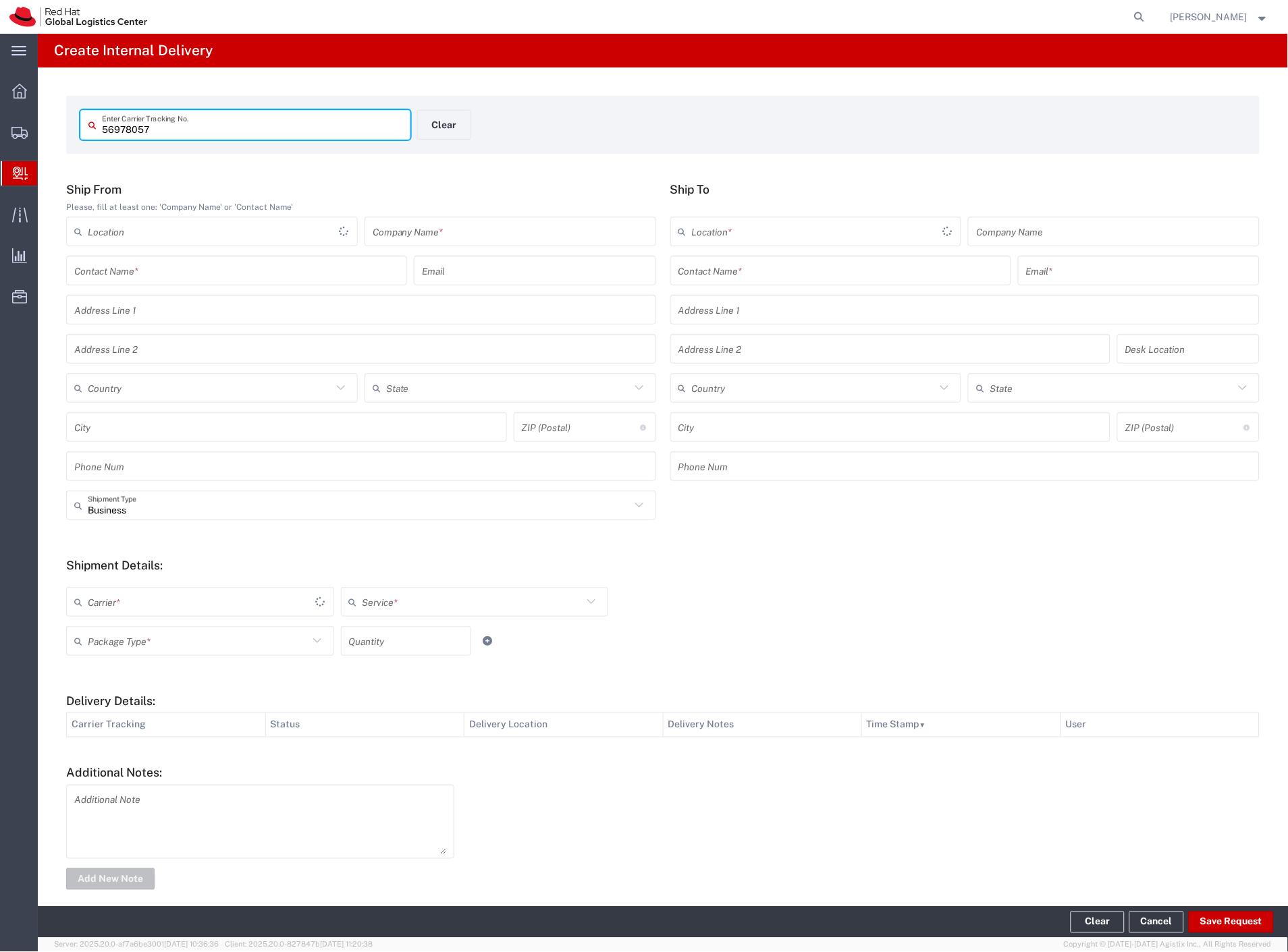
type input "56978057"
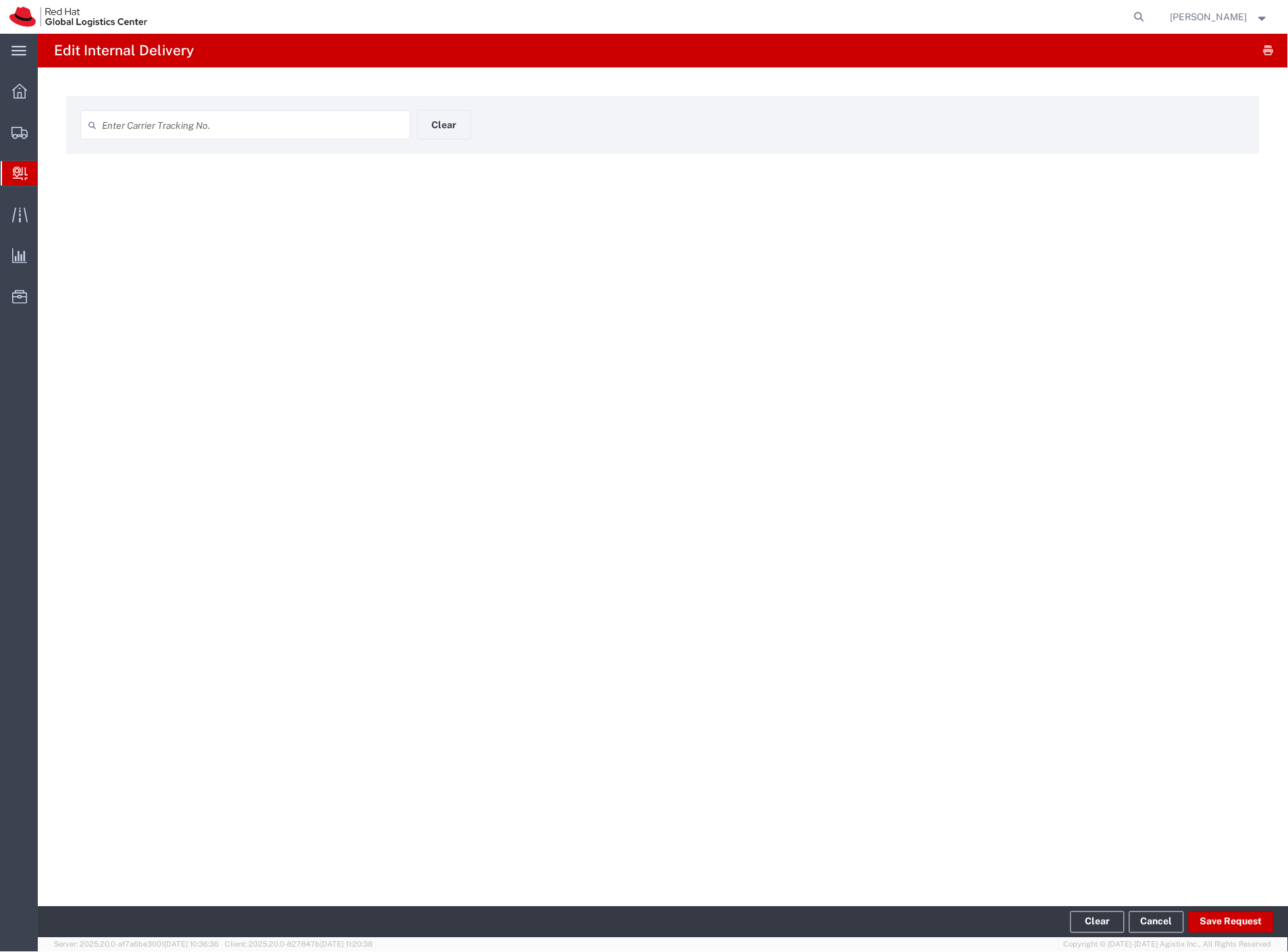
type input "56978057"
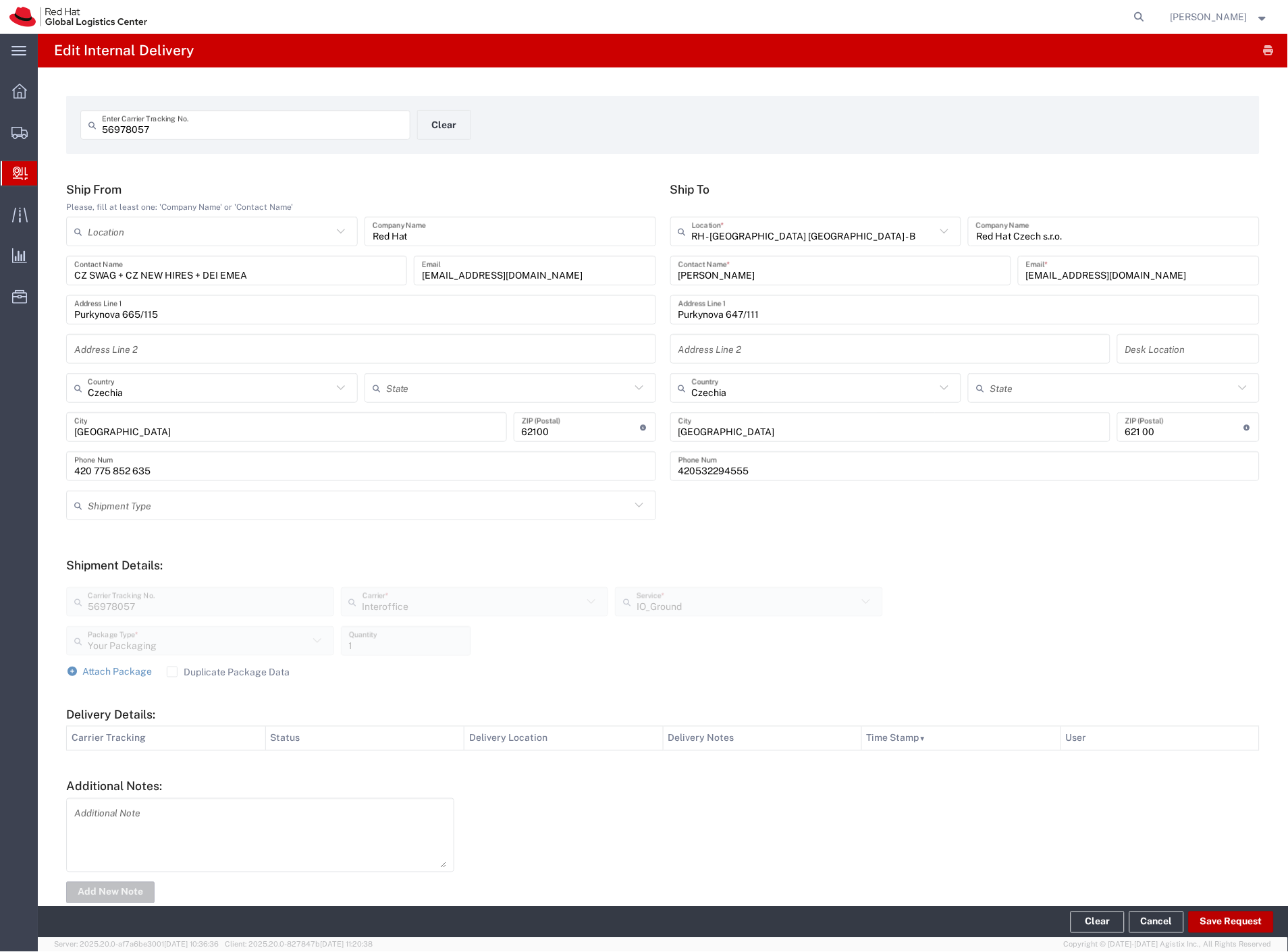
click at [1226, 920] on button "Save Request" at bounding box center [1231, 923] width 85 height 22
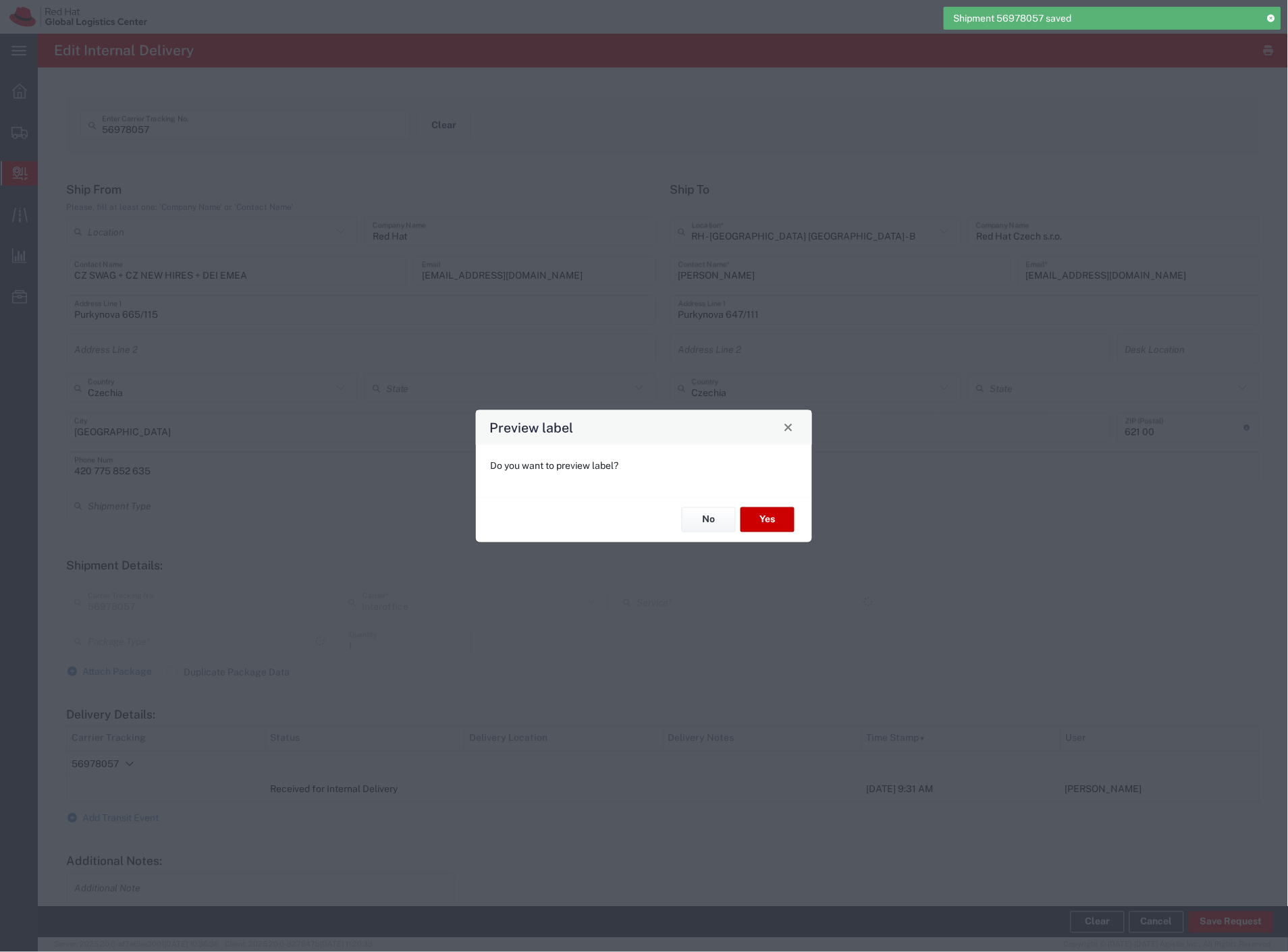
type input "Your Packaging"
type input "IO_Ground"
click at [789, 513] on button "Yes" at bounding box center [768, 521] width 54 height 25
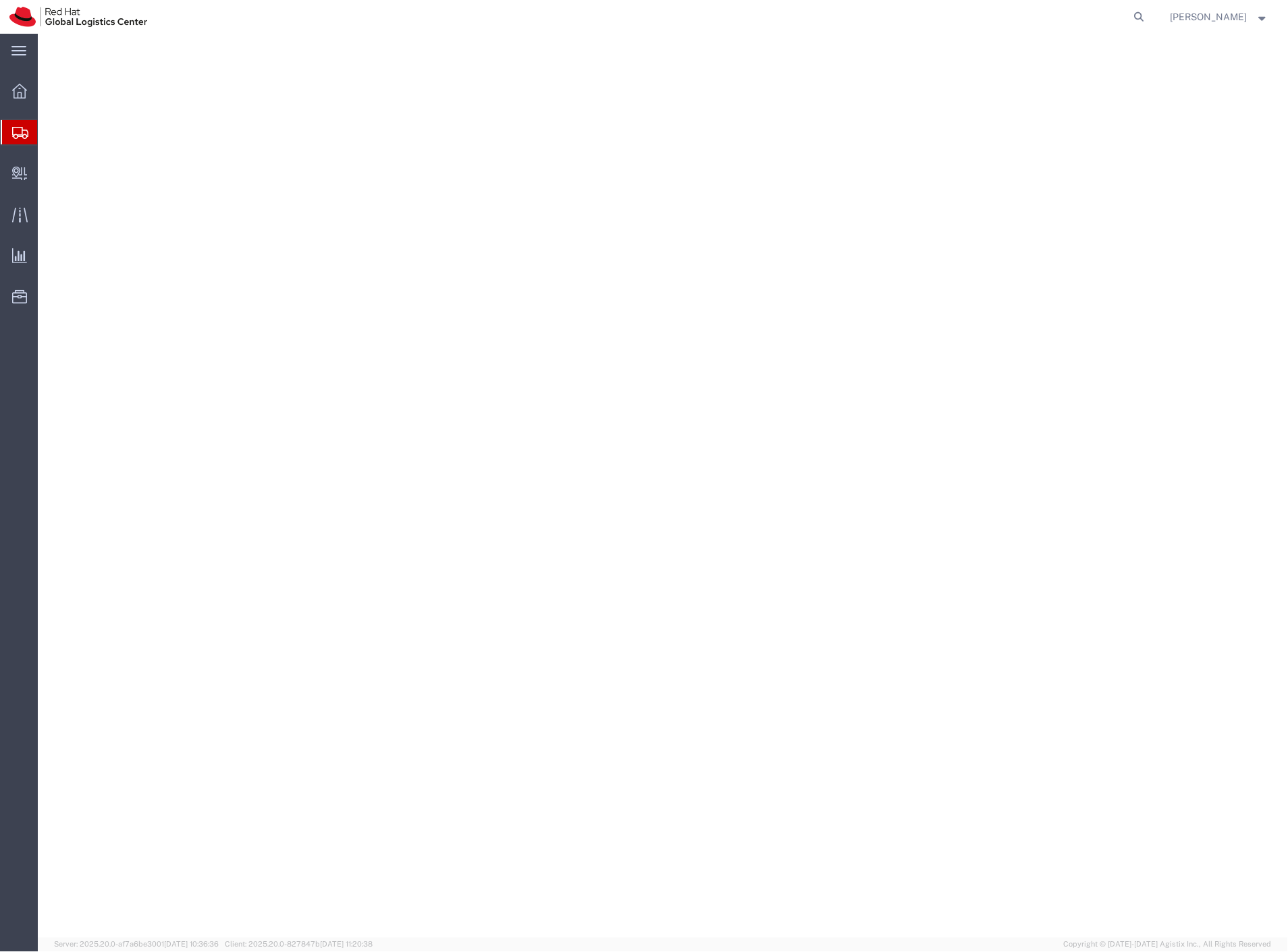
select select
select select "38037"
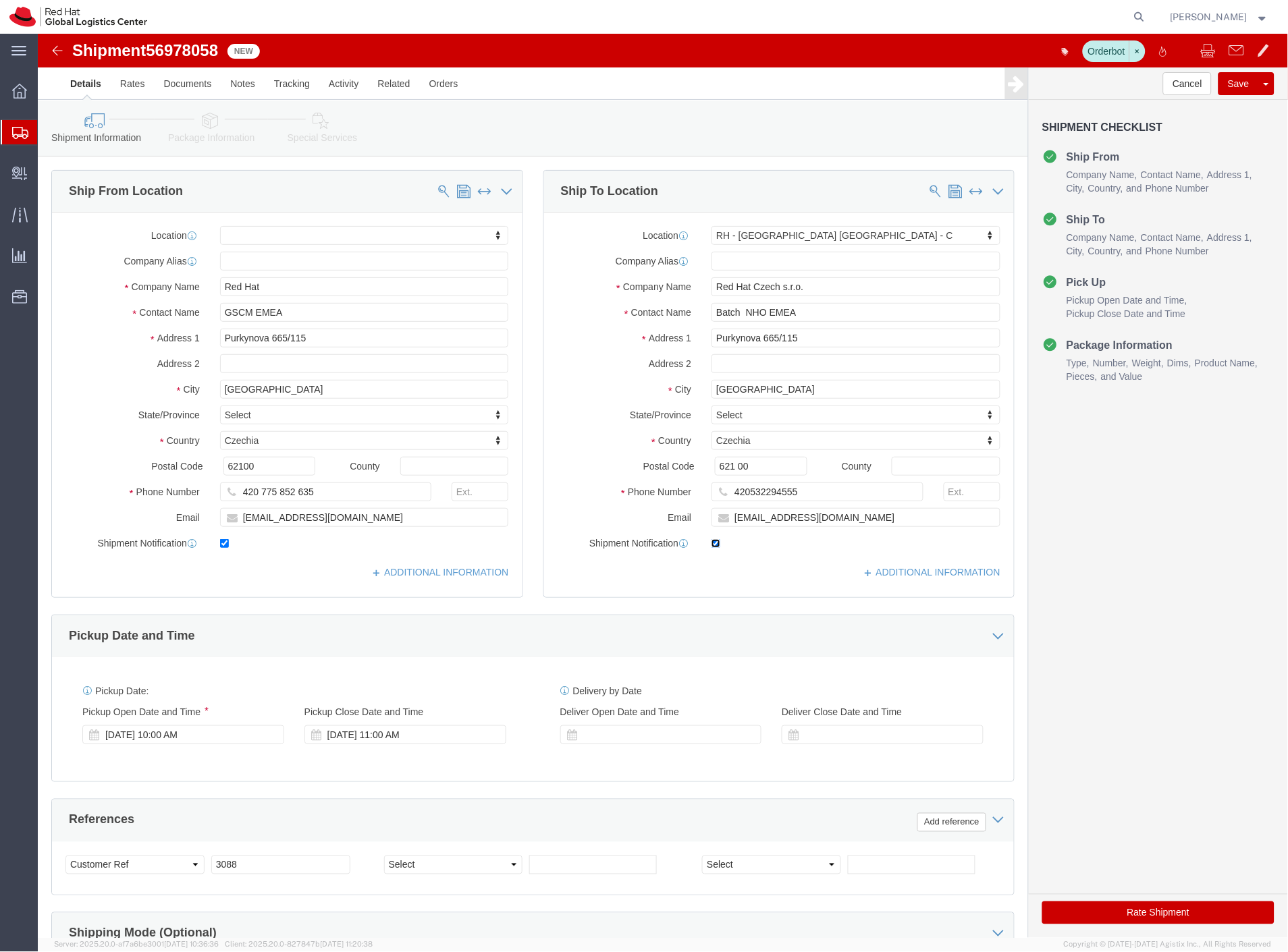
click input "checkbox"
checkbox input "false"
click label
click input "checkbox"
checkbox input "false"
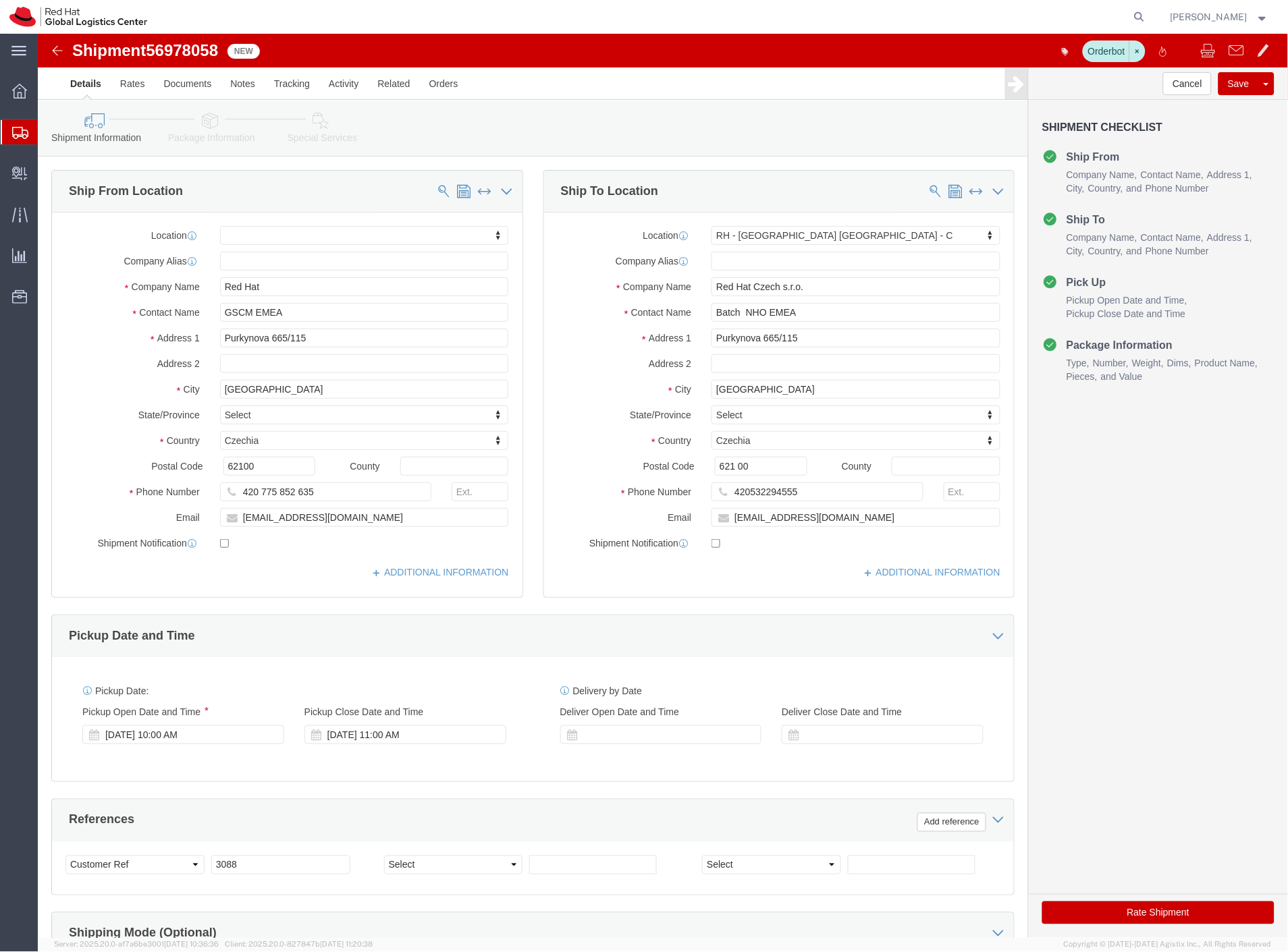
click span "56978058"
copy span "56978058"
click button "Rate Shipment"
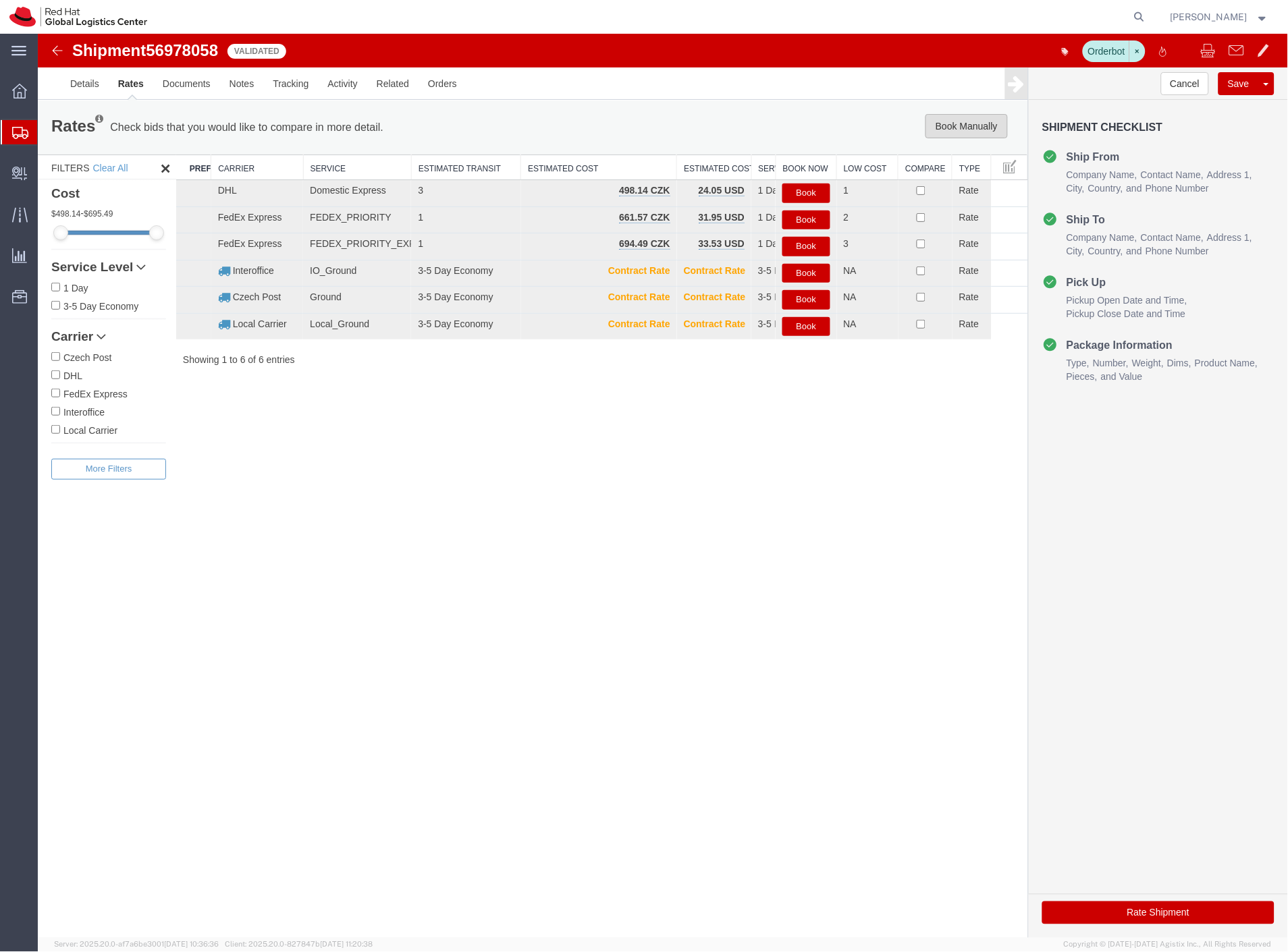
click at [962, 121] on button "Book Manually" at bounding box center [966, 125] width 82 height 24
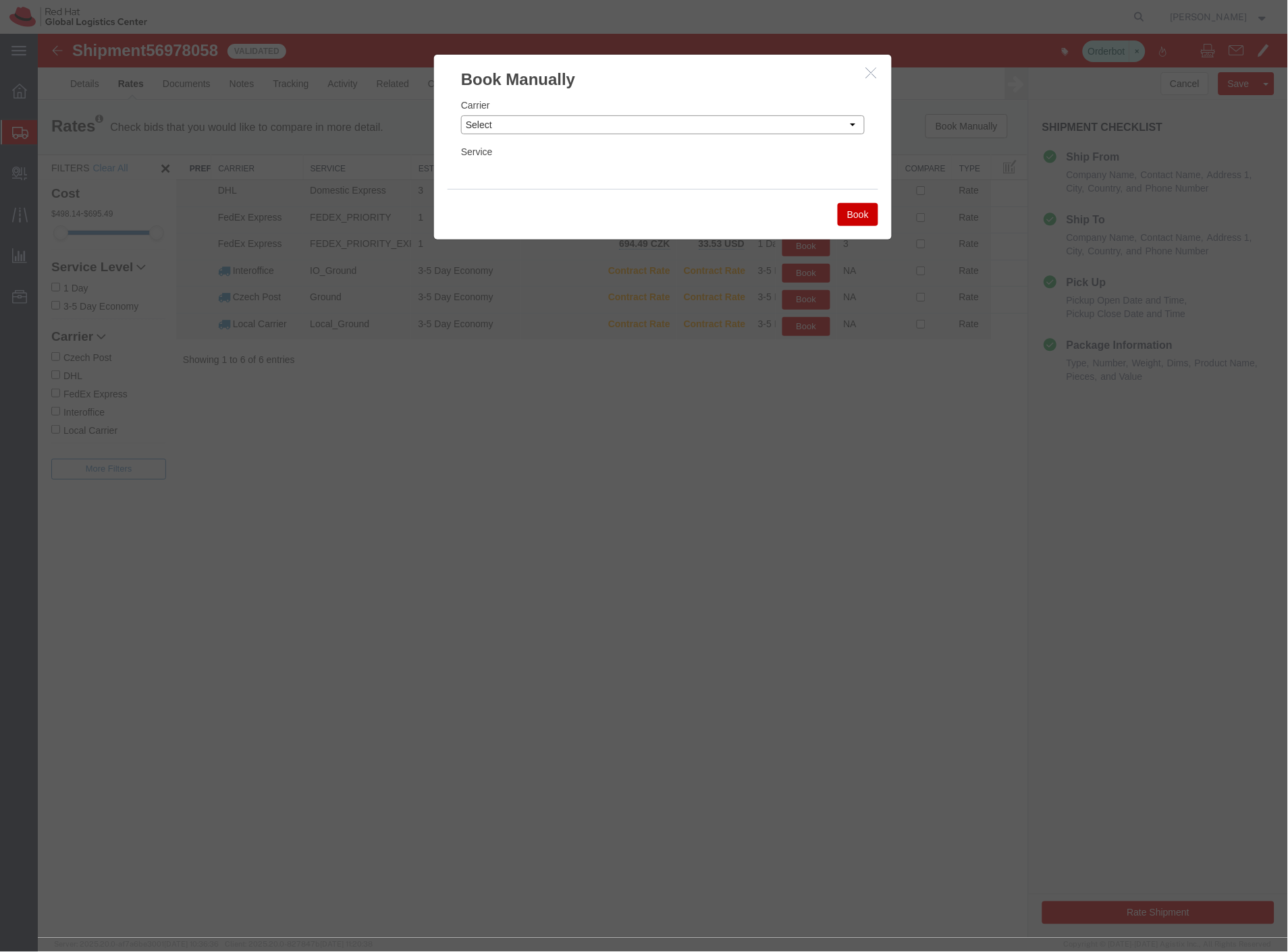
click at [703, 122] on select "Select Add New Carrier (and default service) Czech Post DHL FedEx Express Globa…" at bounding box center [662, 124] width 403 height 19
select select "7920"
click at [460, 115] on select "Select Add New Carrier (and default service) Czech Post DHL FedEx Express Globa…" at bounding box center [662, 124] width 403 height 19
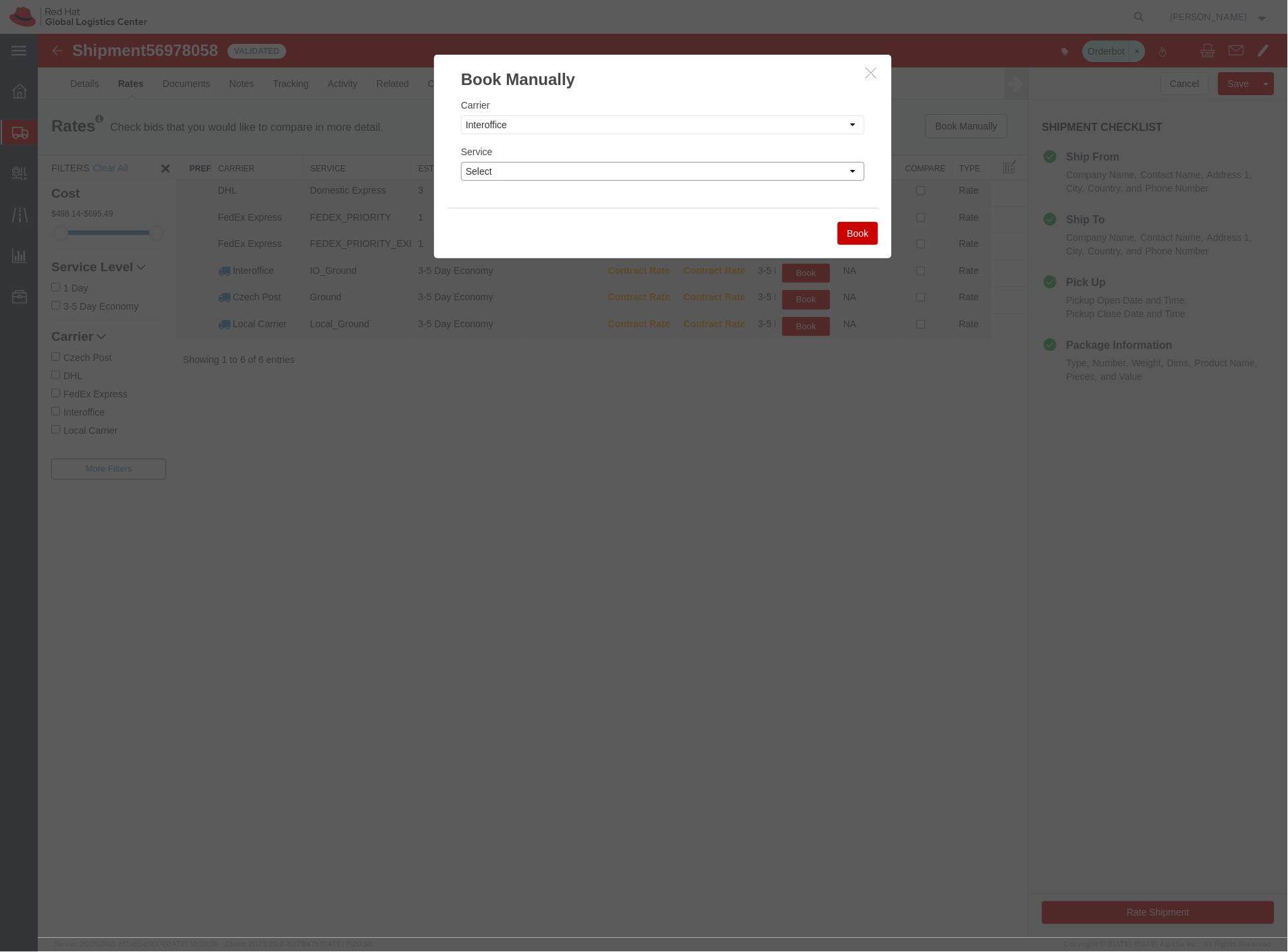
click at [522, 170] on select "Select IO_Ground IO_LTL" at bounding box center [662, 171] width 403 height 19
select select "17810"
click at [460, 162] on select "Select IO_Ground IO_LTL" at bounding box center [662, 171] width 403 height 19
click at [848, 236] on button "Book" at bounding box center [857, 232] width 41 height 23
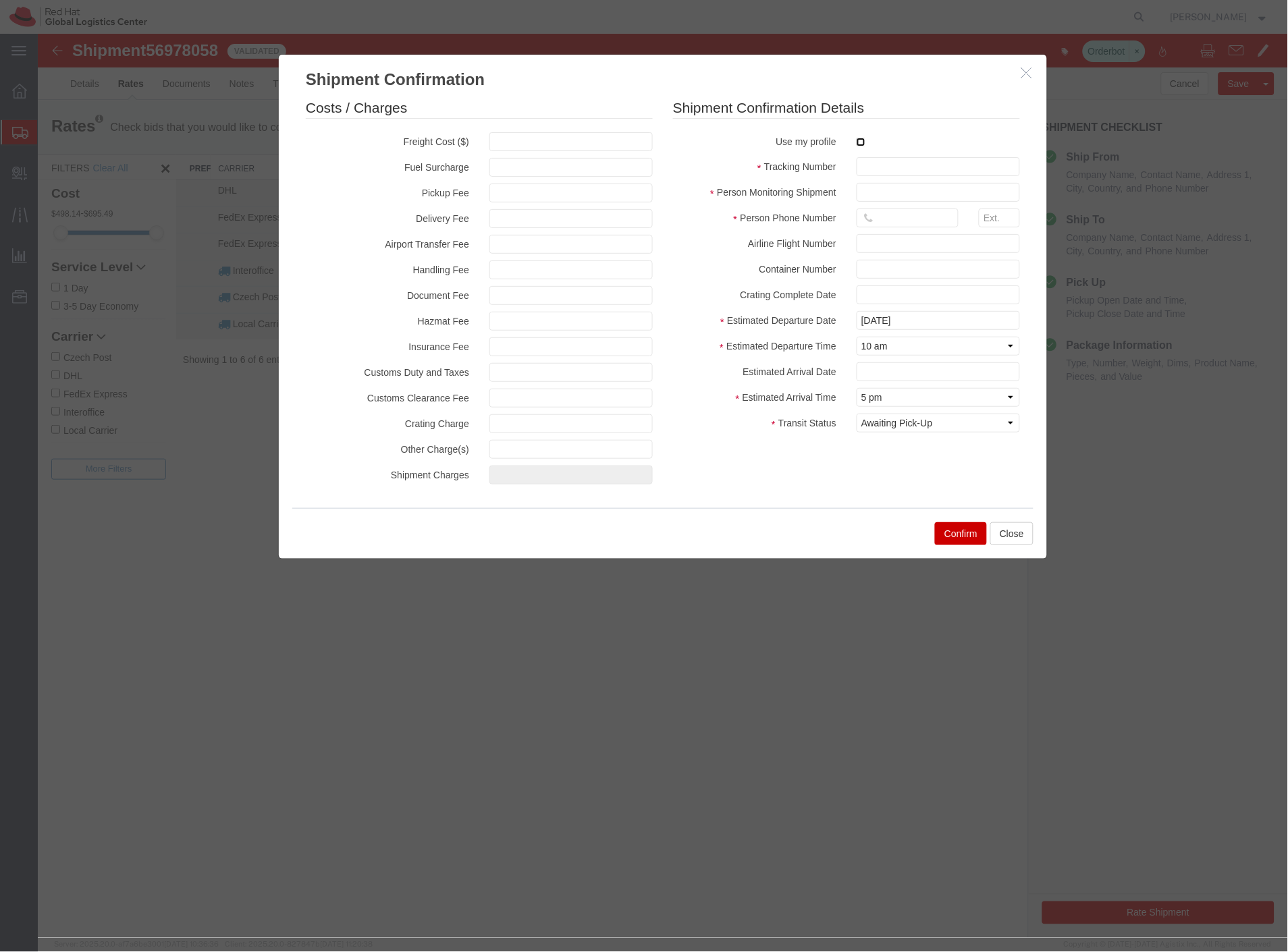
click at [857, 139] on input "checkbox" at bounding box center [860, 142] width 9 height 9
checkbox input "true"
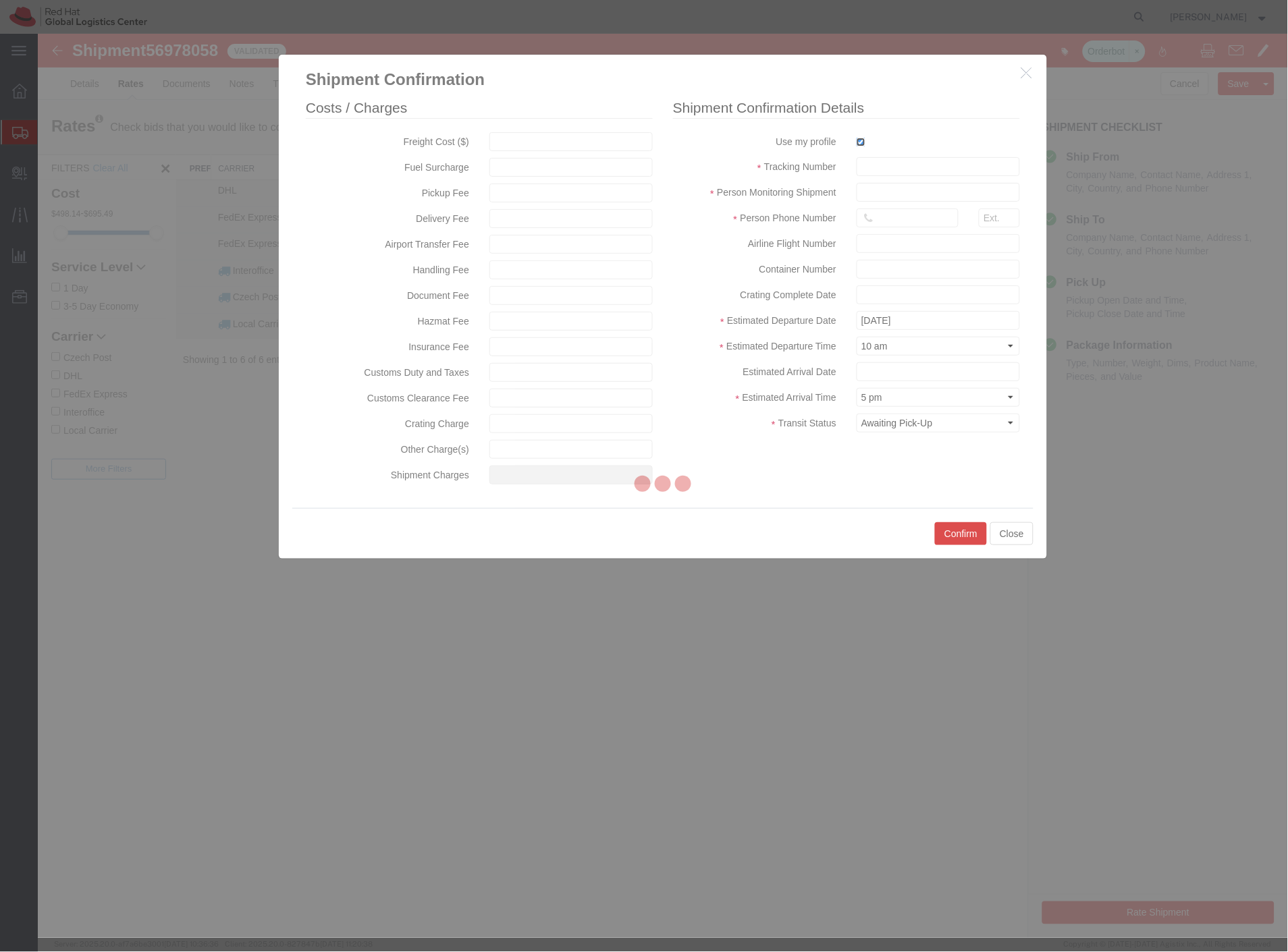
type input "[PERSON_NAME]"
type input "420702253567"
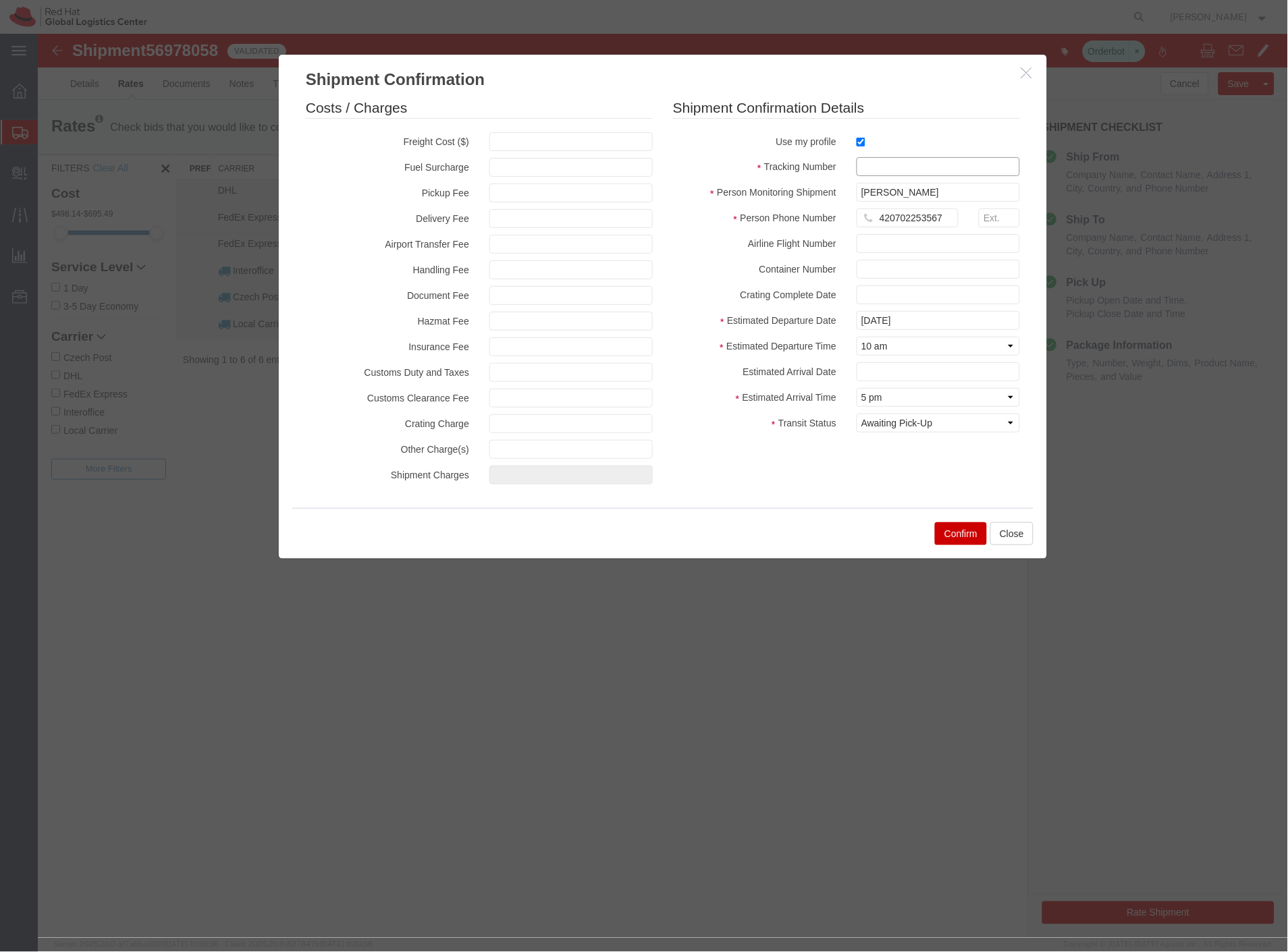
click at [878, 171] on input "text" at bounding box center [937, 166] width 163 height 19
paste input "56978058"
type input "56978058"
click at [931, 425] on select "Select Arrival Notice Available Arrival Notice Imported Arrive at Delivery Loca…" at bounding box center [937, 422] width 163 height 19
select select "DELIVRED"
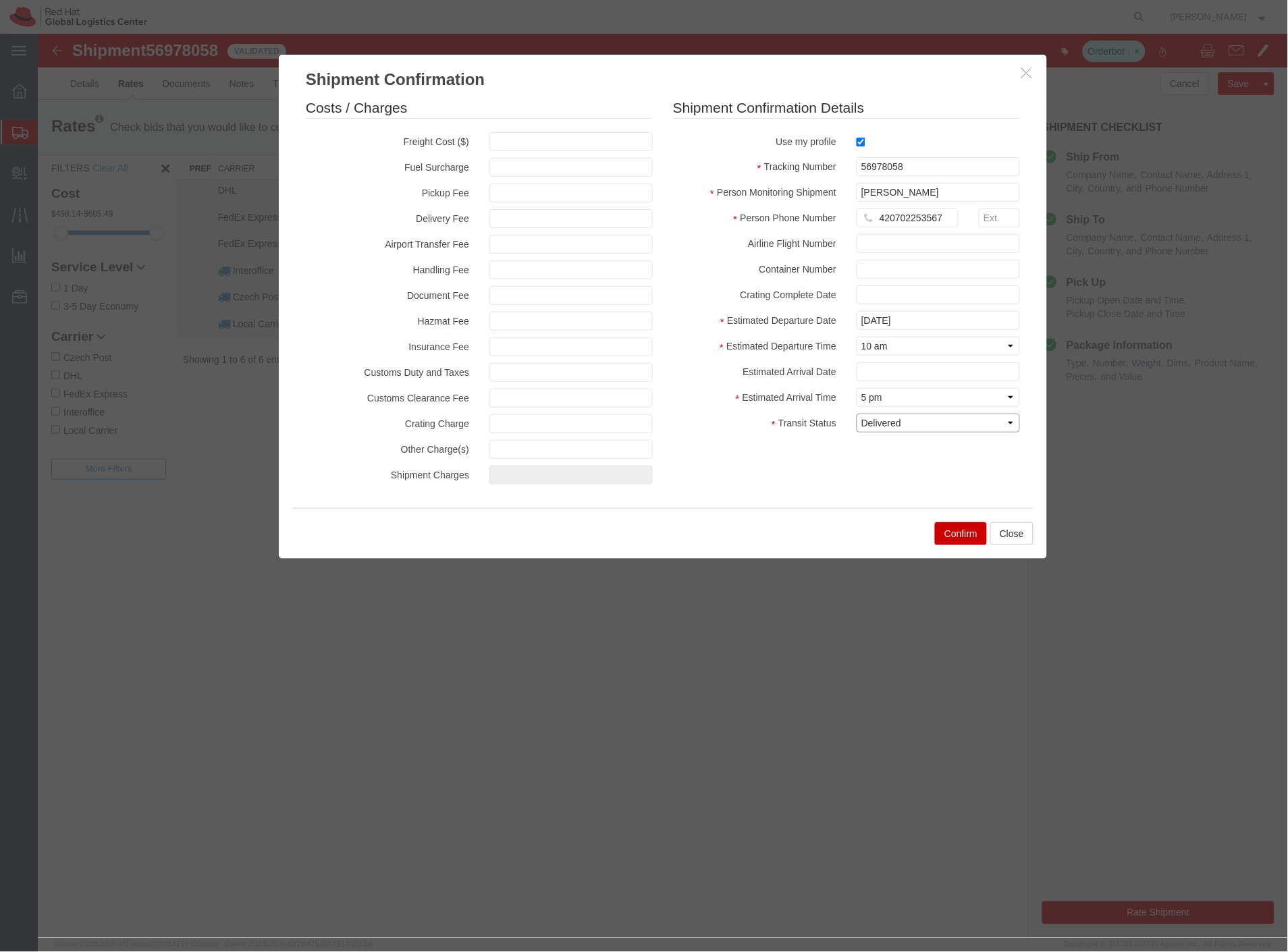
click at [856, 413] on select "Select Arrival Notice Available Arrival Notice Imported Arrive at Delivery Loca…" at bounding box center [937, 422] width 163 height 19
click at [963, 537] on button "Confirm" at bounding box center [960, 532] width 52 height 23
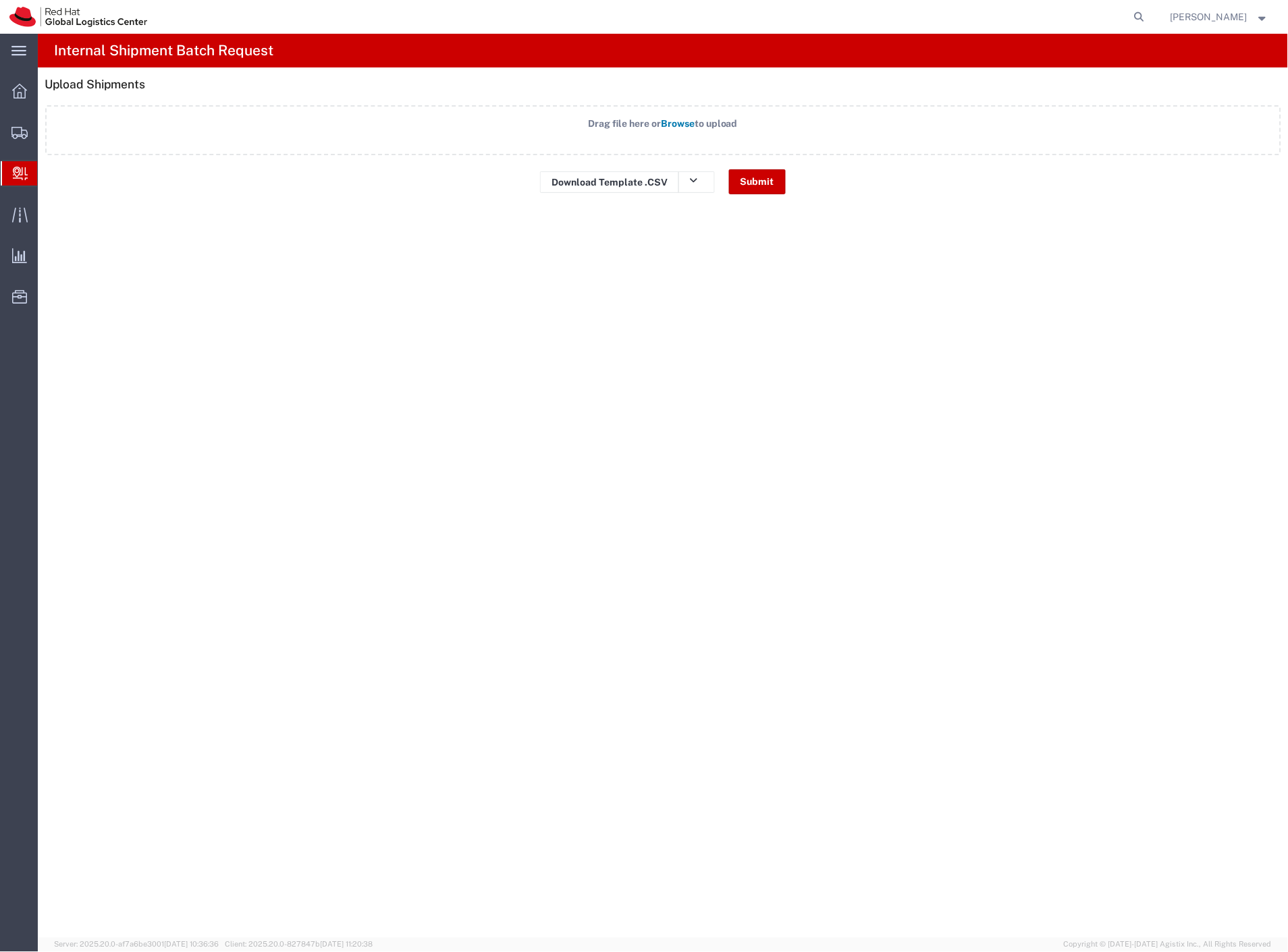
click at [604, 143] on label "Drag file here or Browse to upload" at bounding box center [663, 130] width 1237 height 50
click at [0, 0] on input "Drag file here or Browse to upload" at bounding box center [0, 0] width 0 height 0
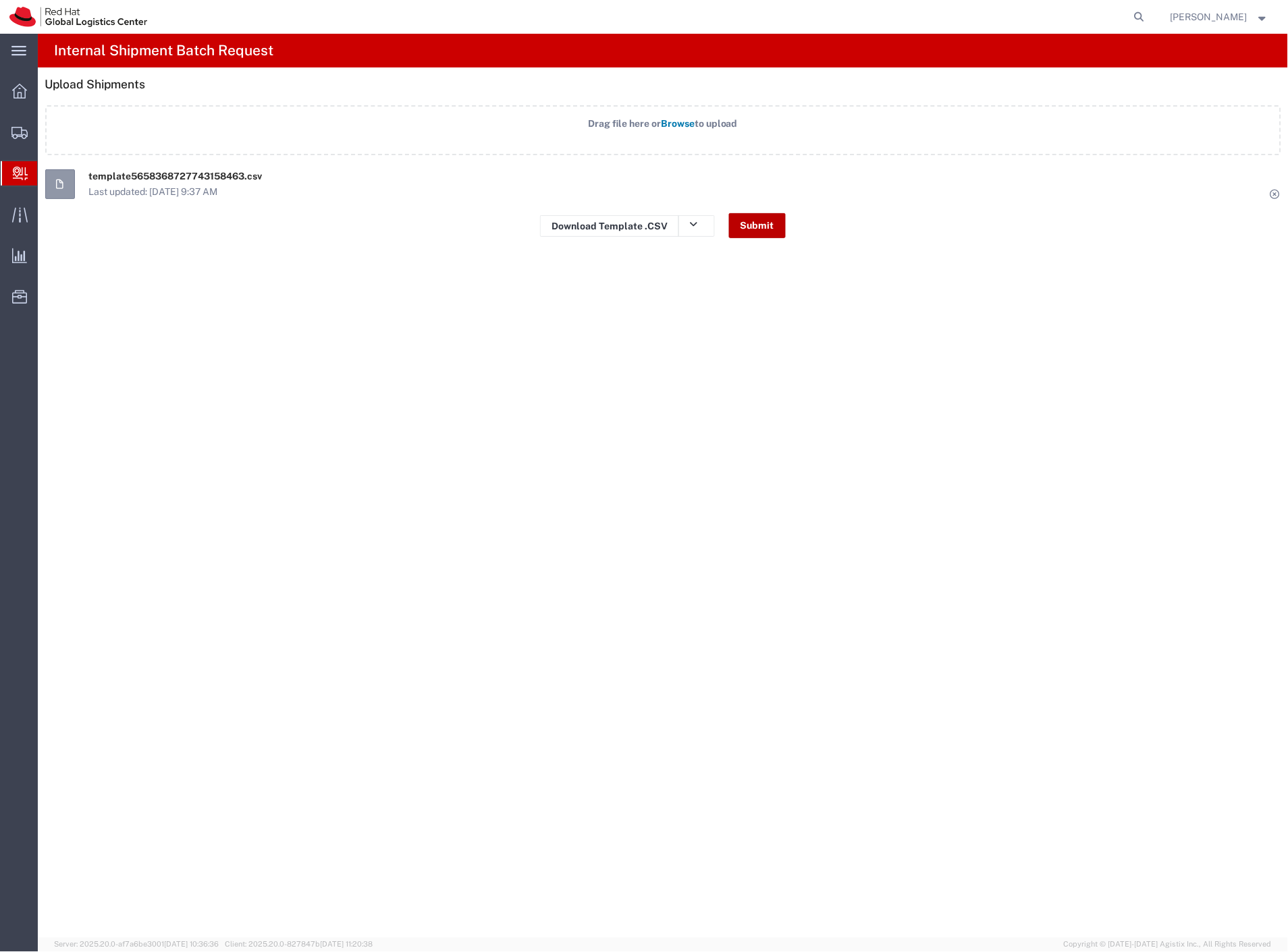
click at [764, 232] on button "Submit" at bounding box center [757, 226] width 57 height 25
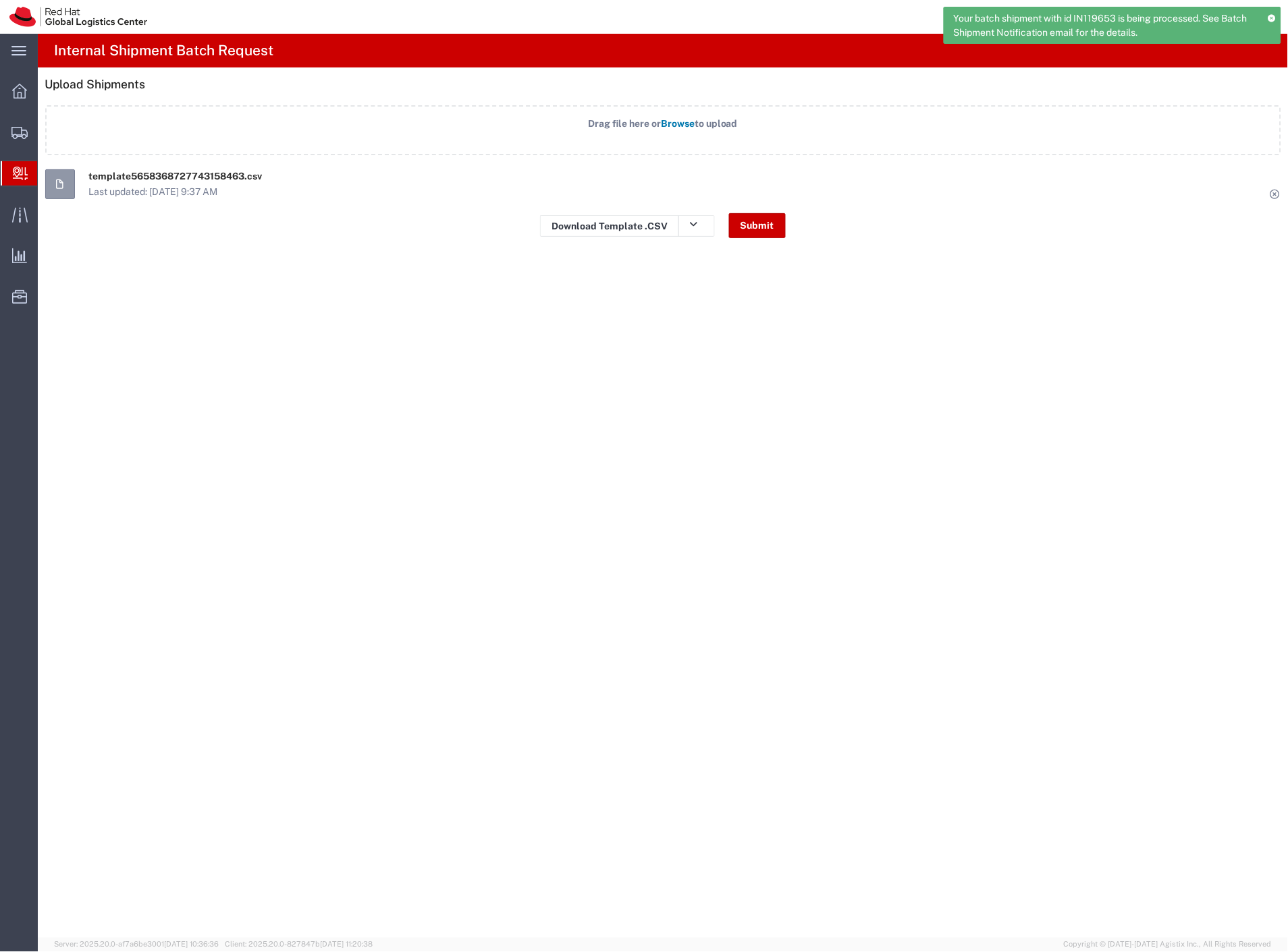
click at [1110, 19] on span "Your batch shipment with id IN119653 is being processed. See Batch Shipment Not…" at bounding box center [1107, 25] width 305 height 28
copy span "IN119653"
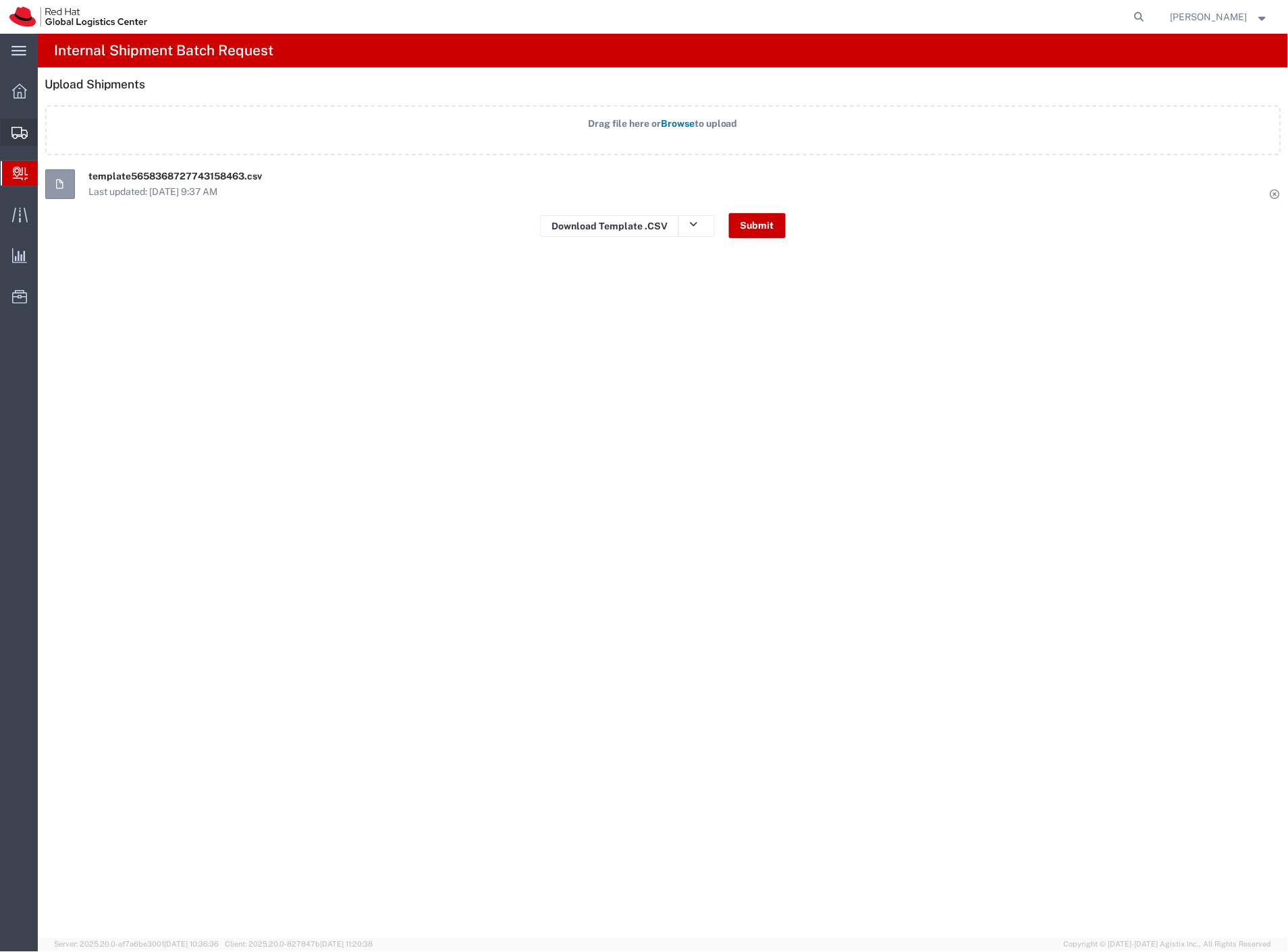
click at [0, 0] on span "Create Shipment" at bounding box center [0, 0] width 0 height 0
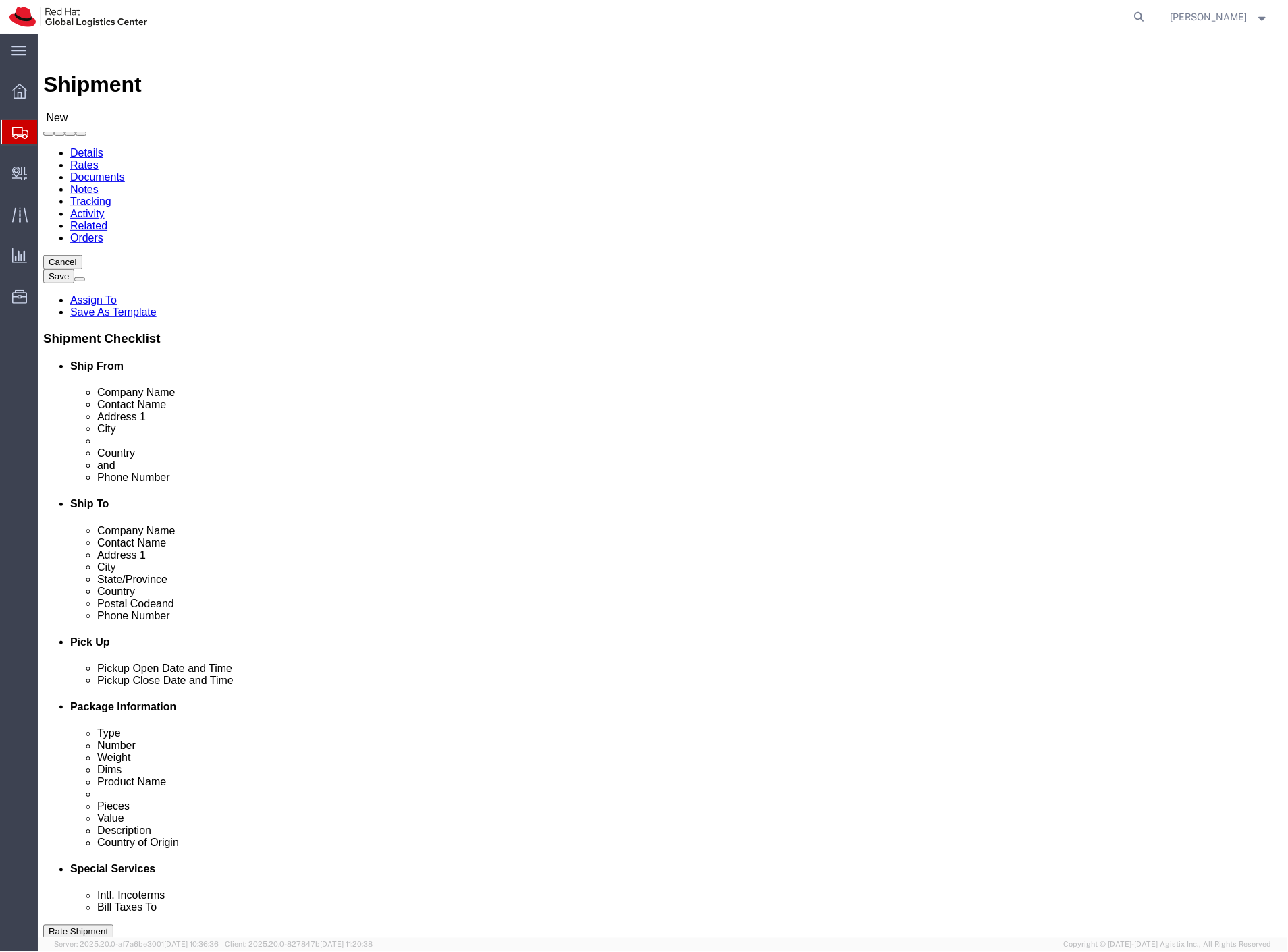
select select
drag, startPoint x: 247, startPoint y: 279, endPoint x: 87, endPoint y: 282, distance: 160.0
click div "Contact Name Filip Lizuch"
type input "New hire care package"
drag, startPoint x: 229, startPoint y: 489, endPoint x: 144, endPoint y: 494, distance: 85.1
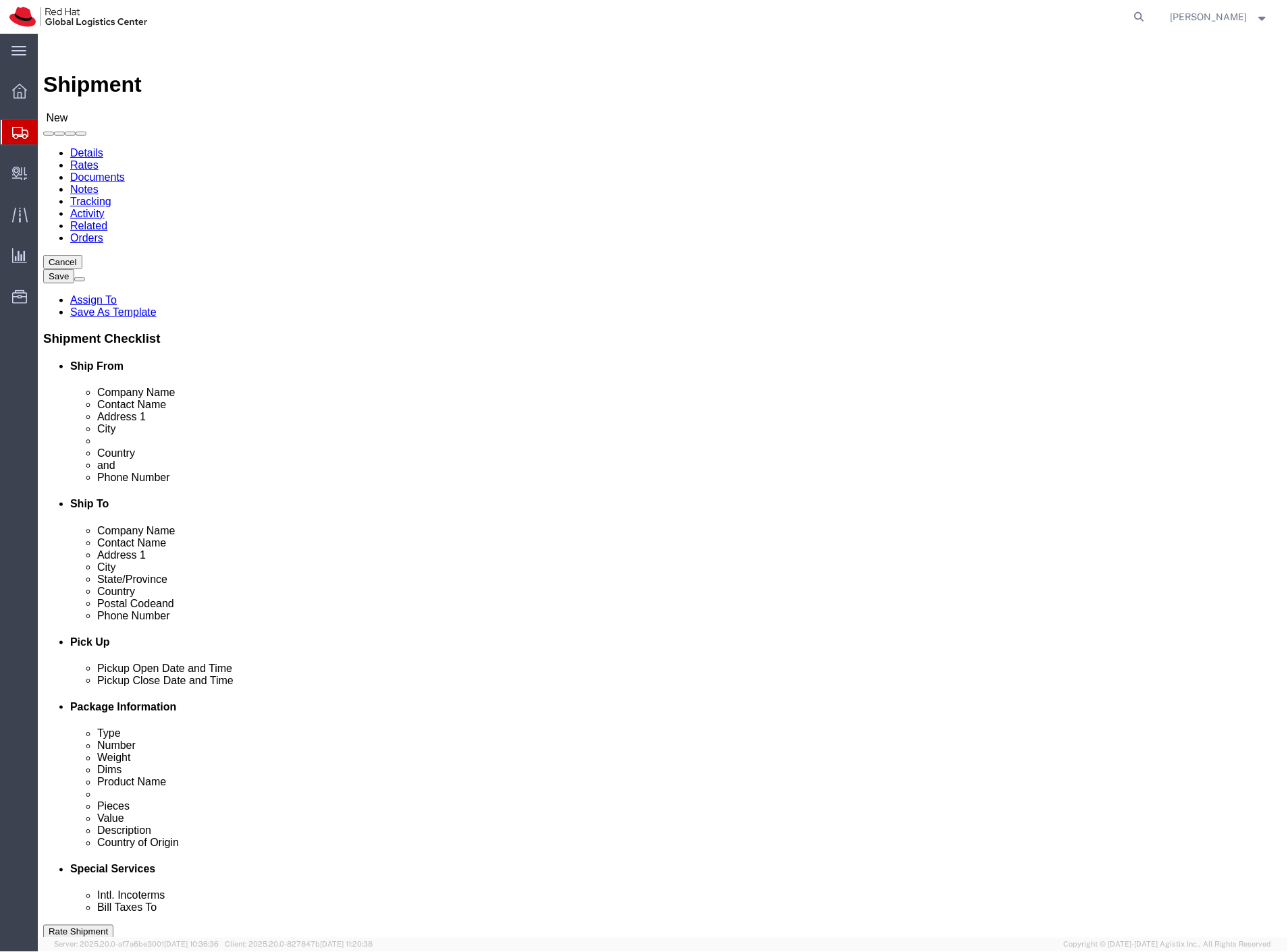
click div "Location My Profile Location My Profile Location RH - Amsterdam - MSO RH - Amst…"
type input "[EMAIL_ADDRESS][DOMAIN_NAME]"
click input "text"
paste input "Josef Hanzlíček"
type input "Josef Hanzlíček"
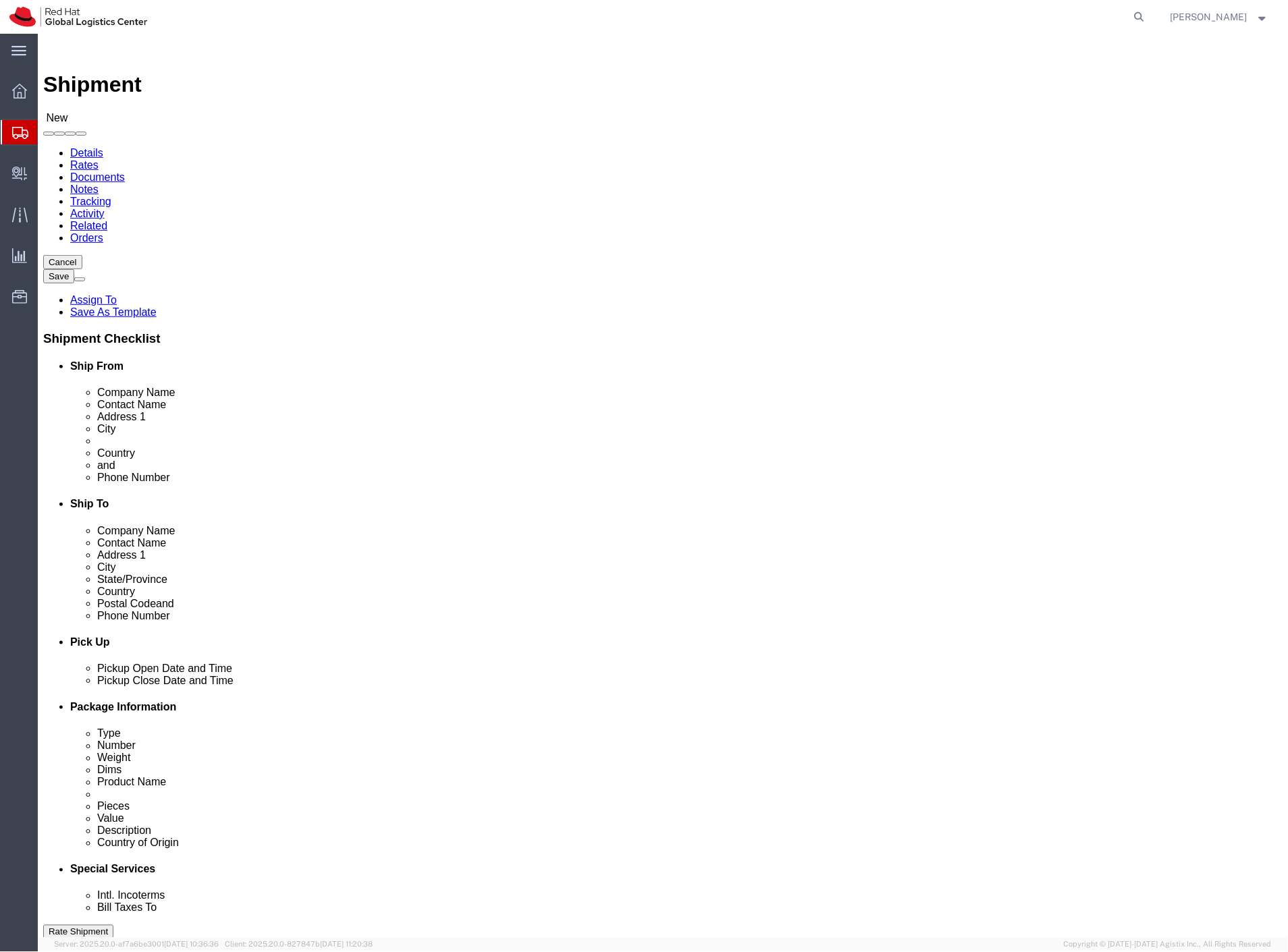
click input "text"
paste input "Josef Hanzlíček"
type input "Josef Hanzlíček"
click input "text"
type input "cz"
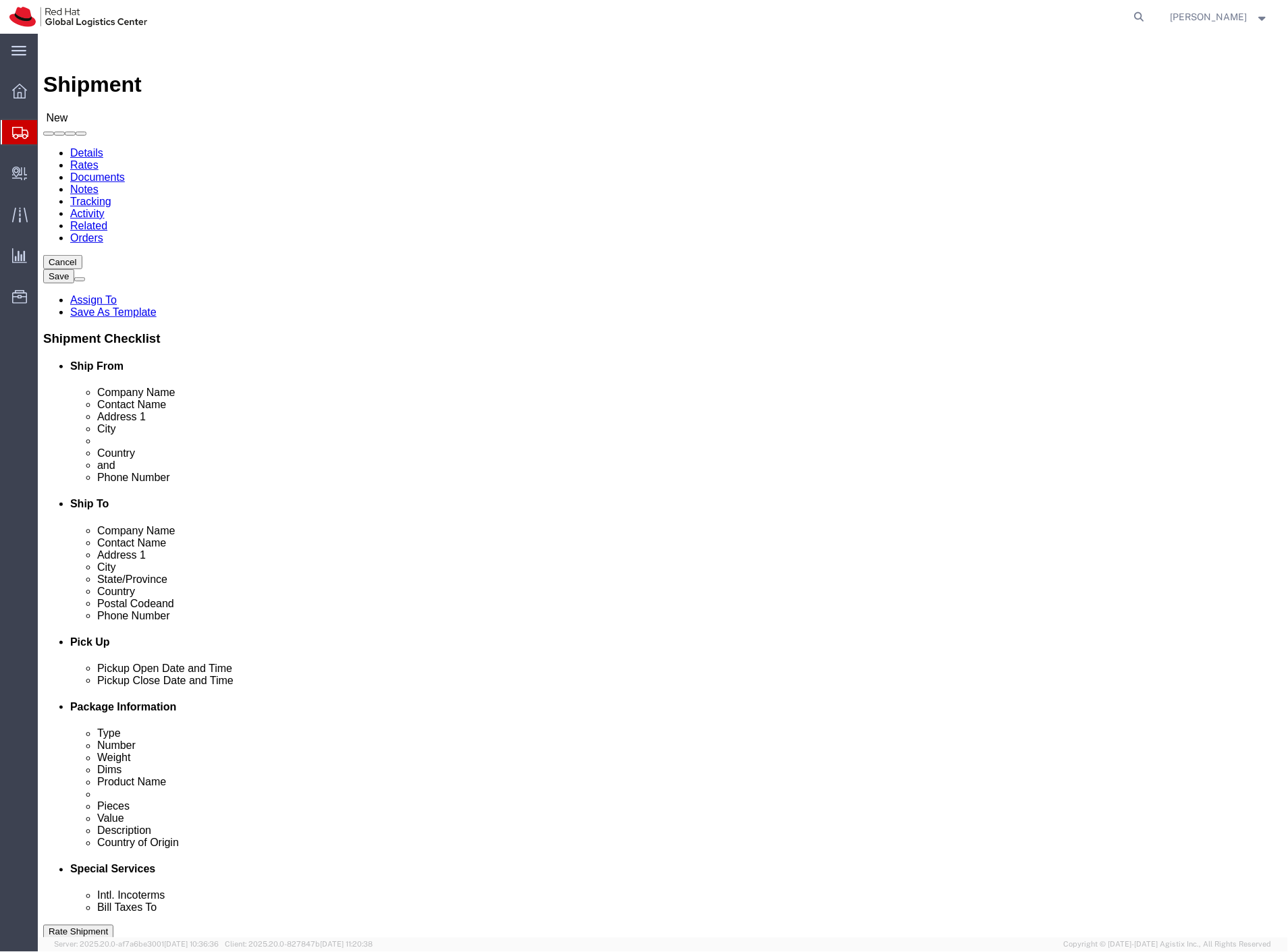
type input "cz"
click input "text"
paste input "+420 605 190 277"
type input "+420 605 190 277"
click div "Location My Profile Location RH - Amsterdam - MSO RH - Amsterdam Data Center RH…"
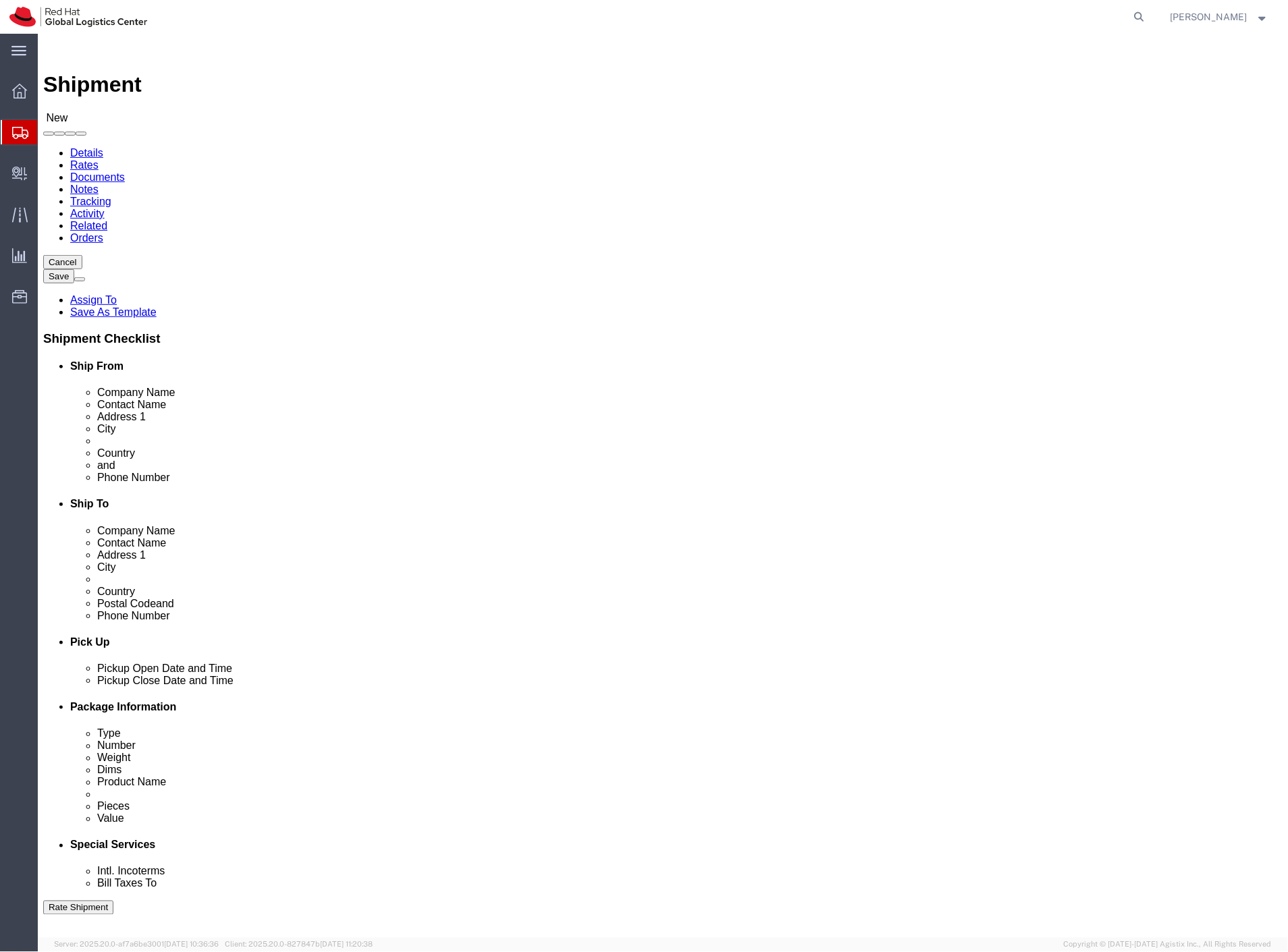
click input "text"
paste input "jhanzlic@redhat.com"
type input "jhanzlic@redhat.com"
click input "text"
paste input "Bedřichovská 1957/10"
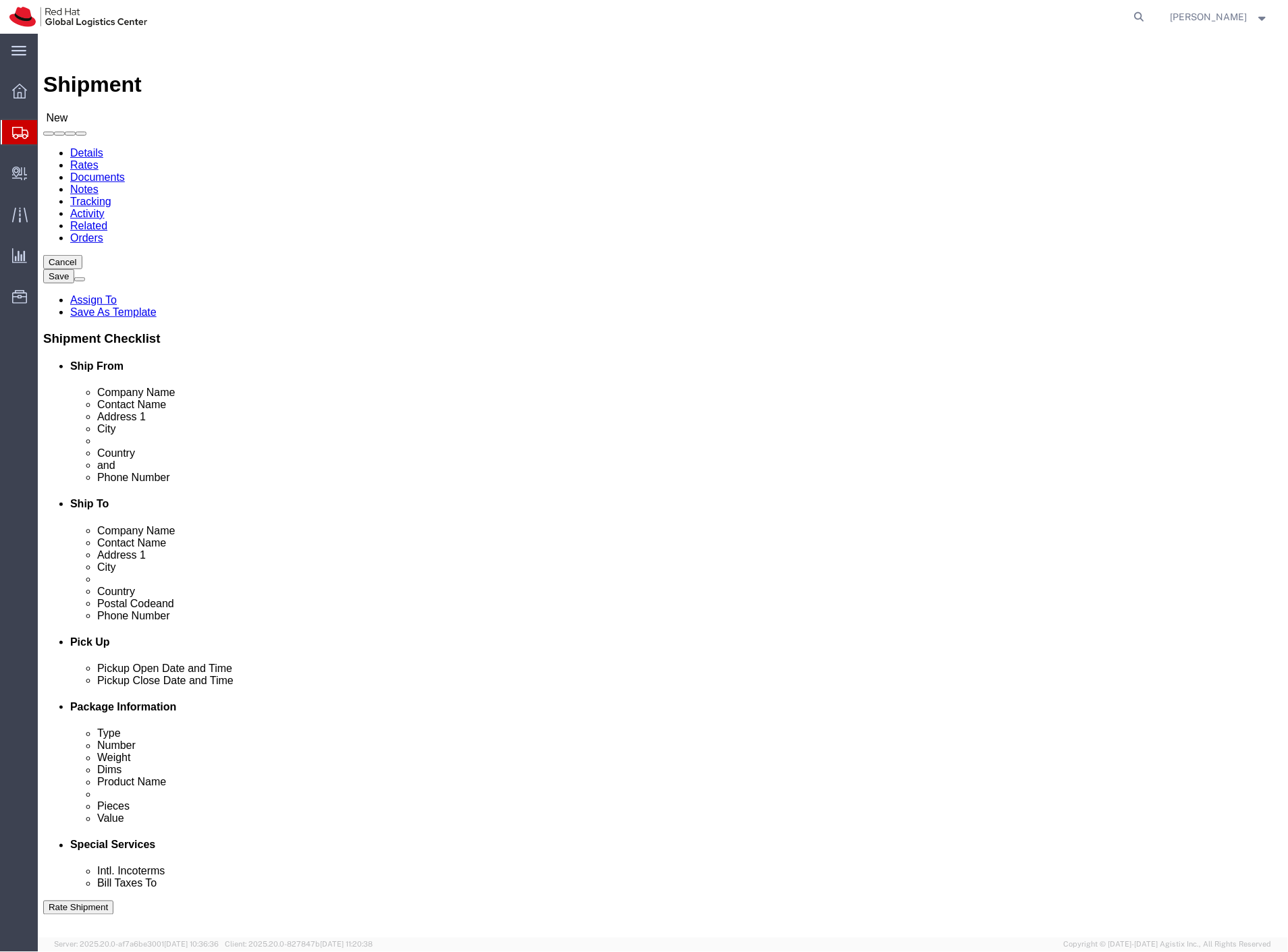
type input "Bedřichovská 1957/10"
click input "text"
paste input "Praha"
type input "Praha"
click input "Postal Code"
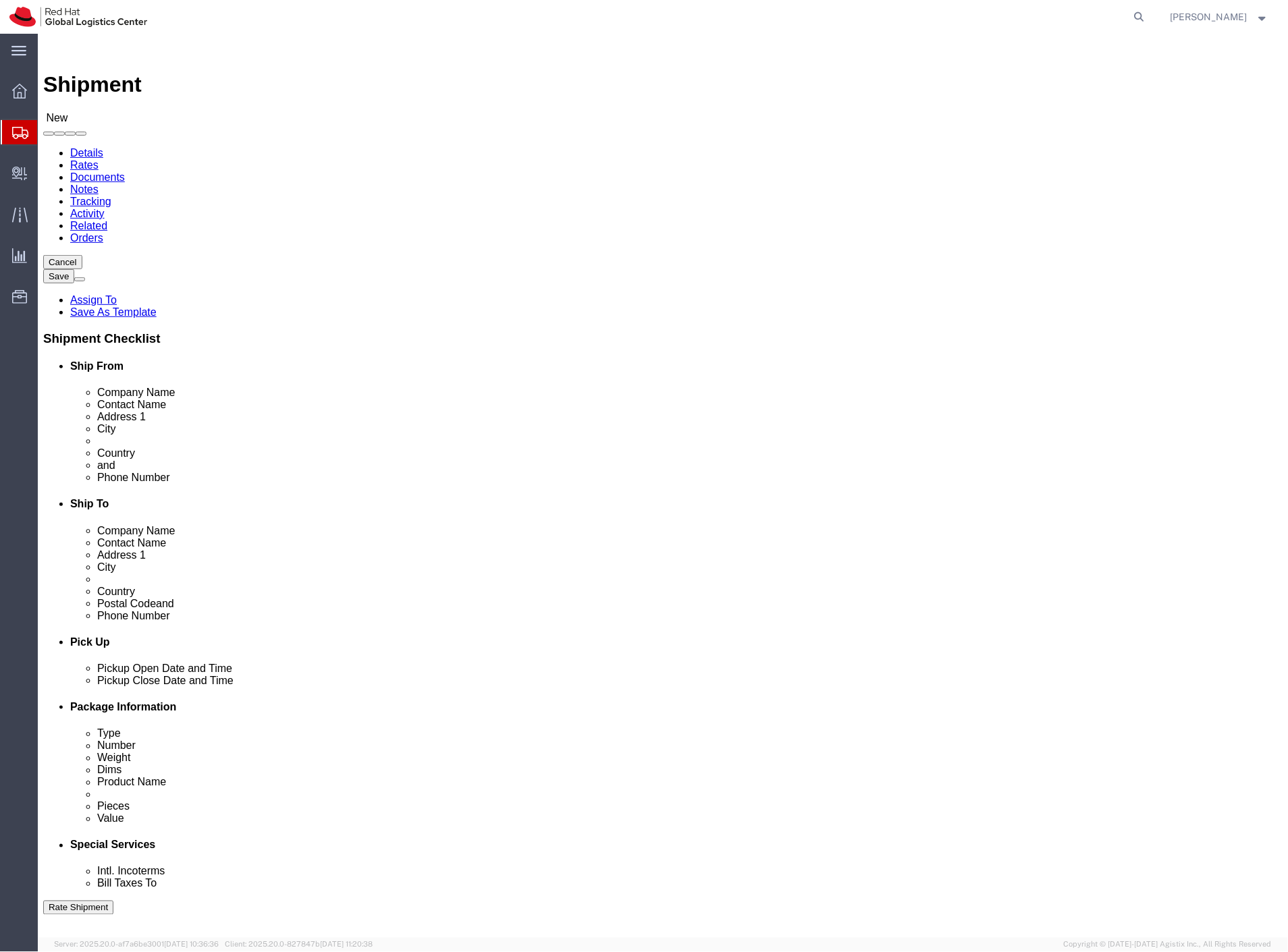
paste input "18200"
type input "18200"
click link "Package Information"
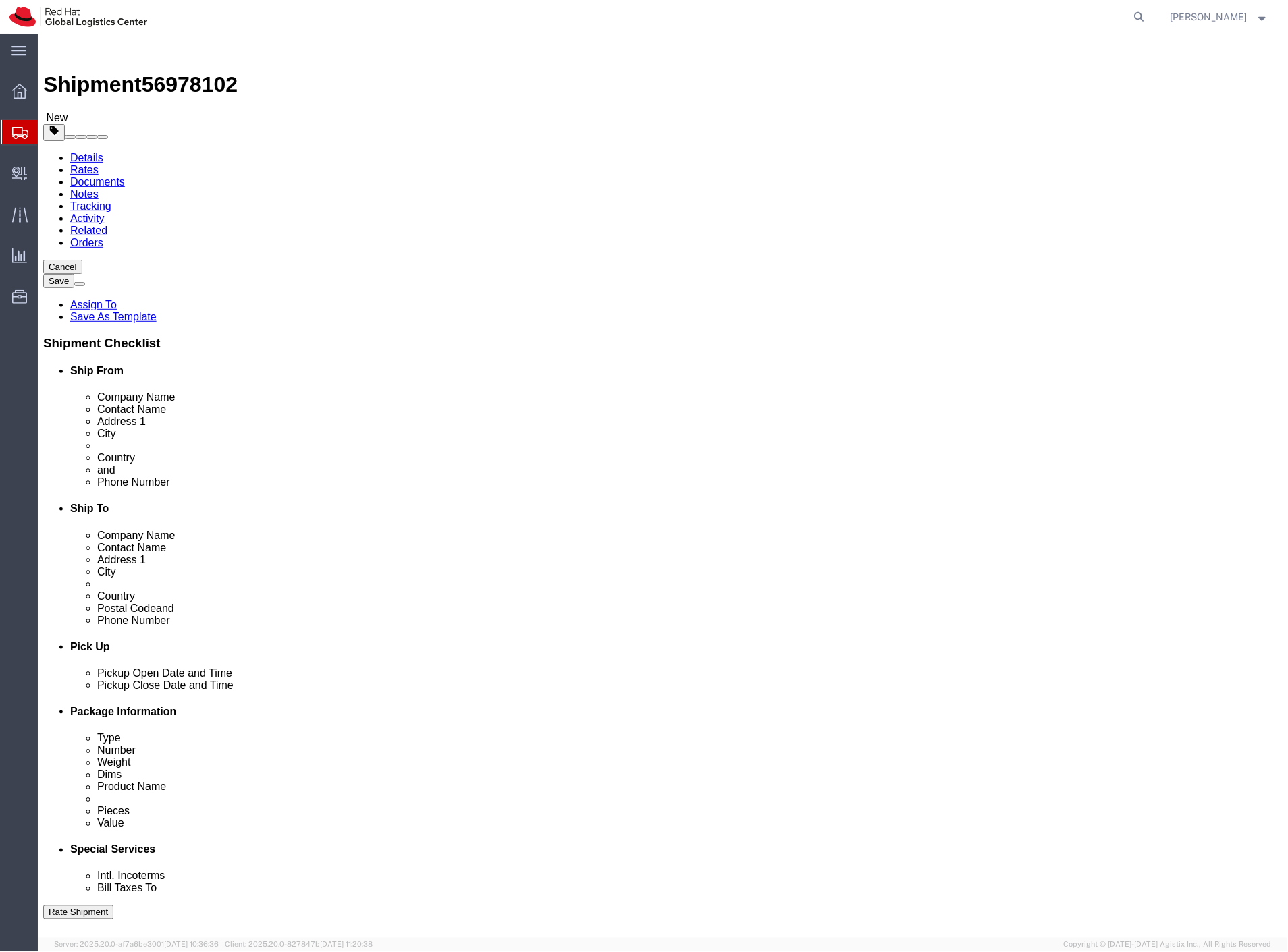
click select "Select Case(s) Crate(s) Envelope Large Box Medium Box PAK Skid(s) Small Box Sma…"
select select "PAK"
click select "Select Case(s) Crate(s) Envelope Large Box Medium Box PAK Skid(s) Small Box Sma…"
type input "10.25"
type input "12.75"
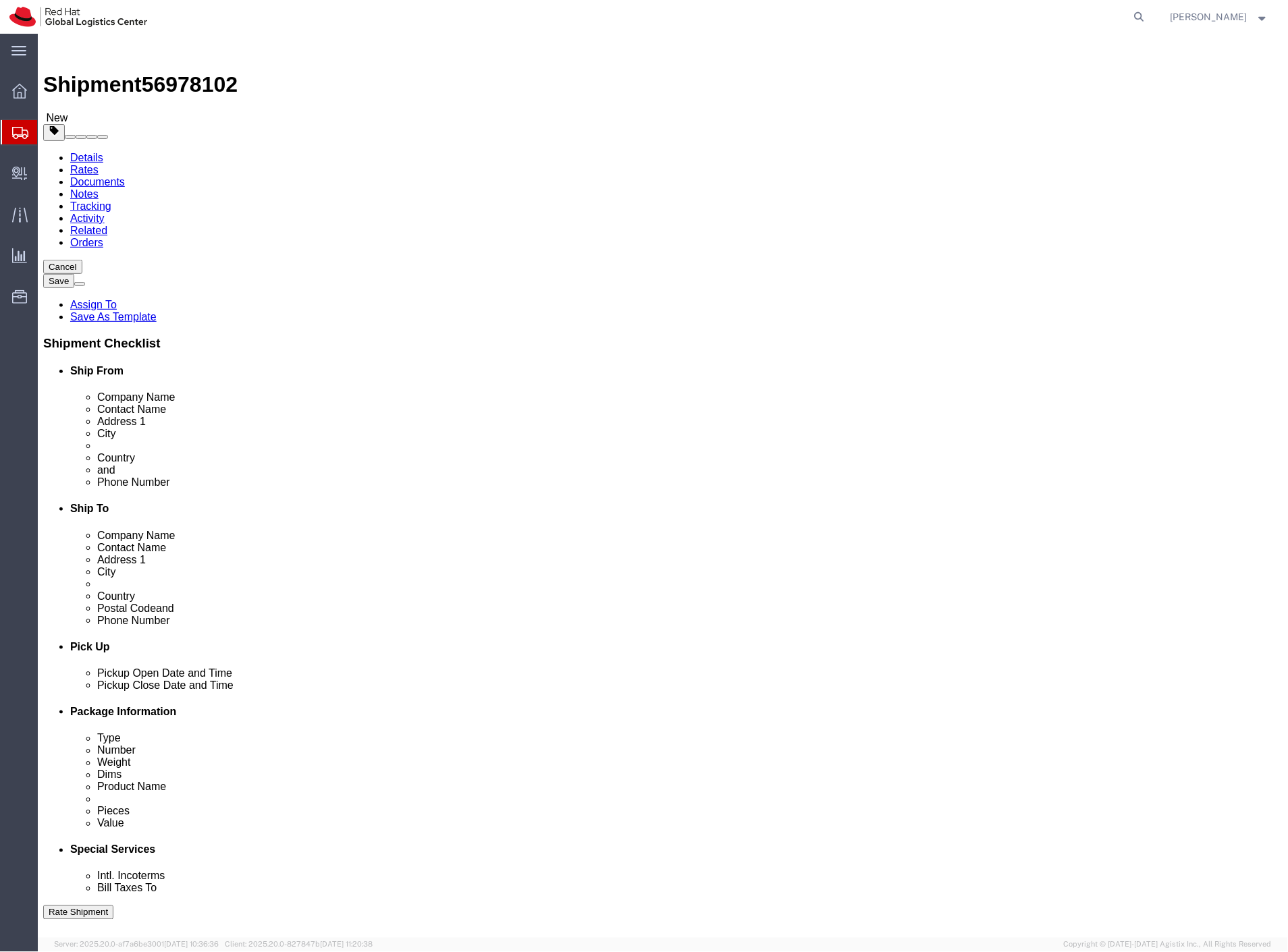
type input "1.00"
drag, startPoint x: 217, startPoint y: 316, endPoint x: 146, endPoint y: 325, distance: 71.6
click div "Weight 0.00 Select kgs lbs Ship. t°"
type input "1"
click link "Add Content"
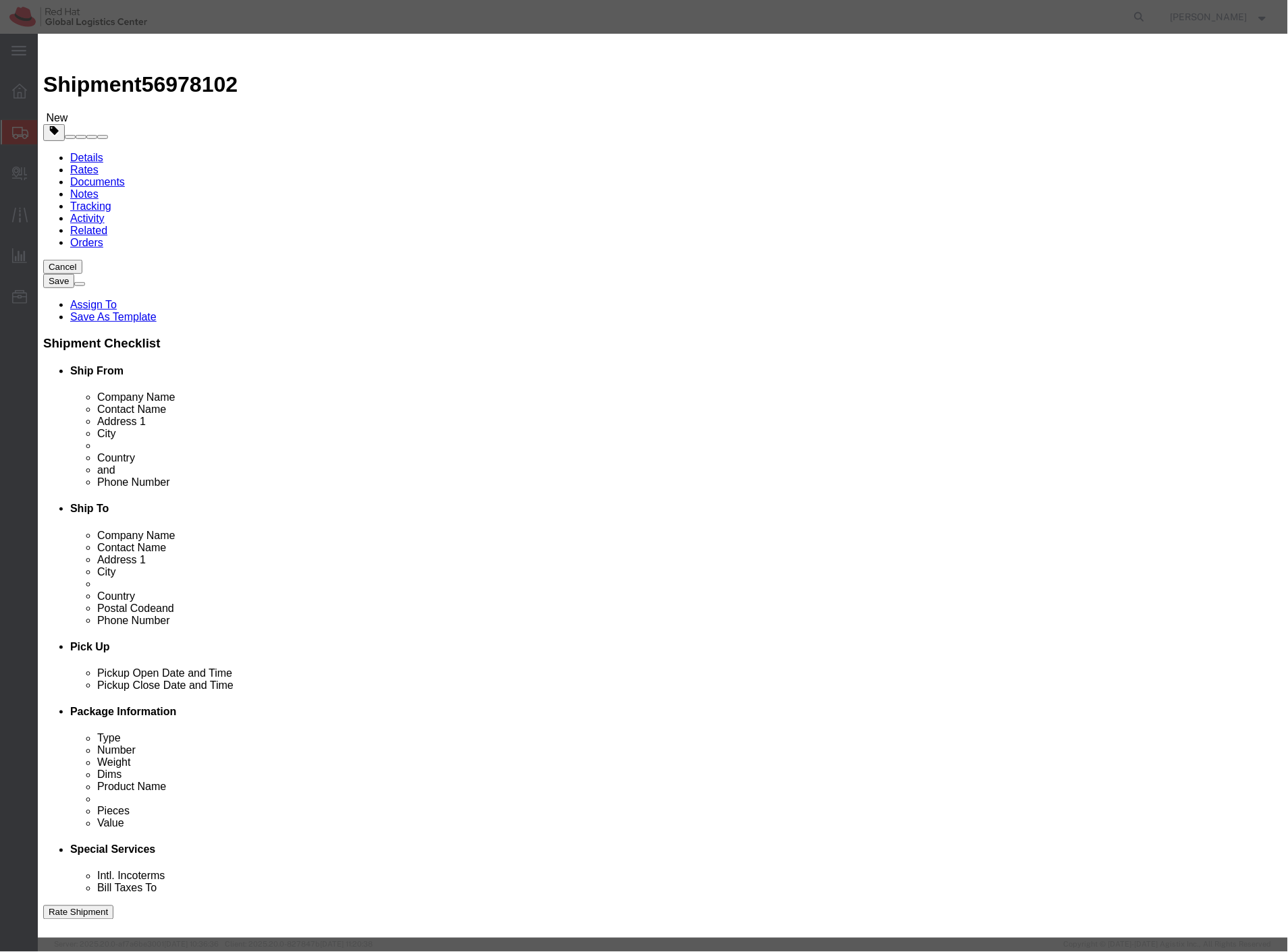
click input "text"
type input "swag"
drag, startPoint x: 449, startPoint y: 125, endPoint x: 381, endPoint y: 127, distance: 68.0
click div "0"
type input "1"
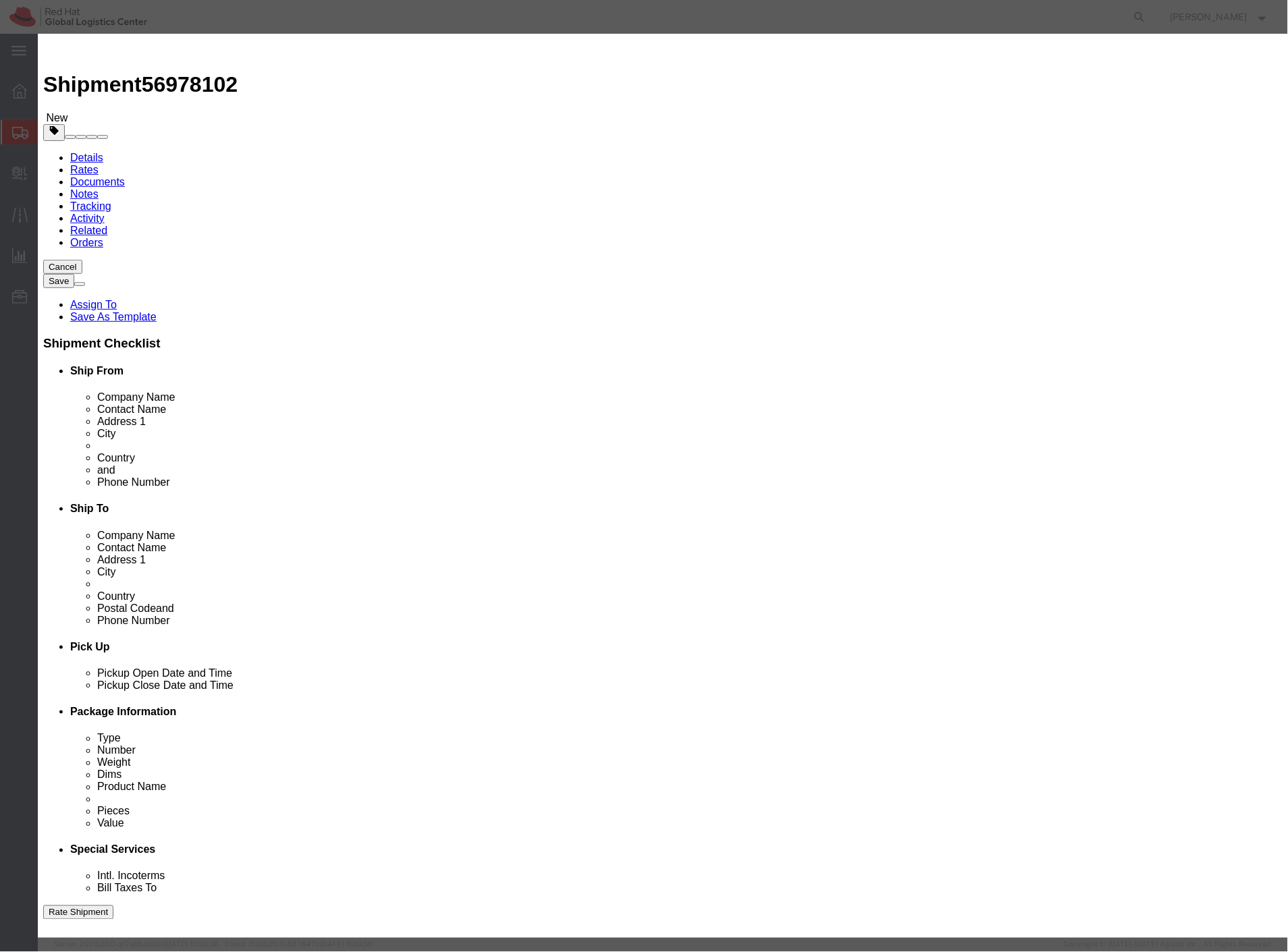
click input "text"
type input "250"
click div "Product Name swag Pieces 1 Select Bag Barrels 100Board Feet Bottle Box Blister …"
click button "Save & Close"
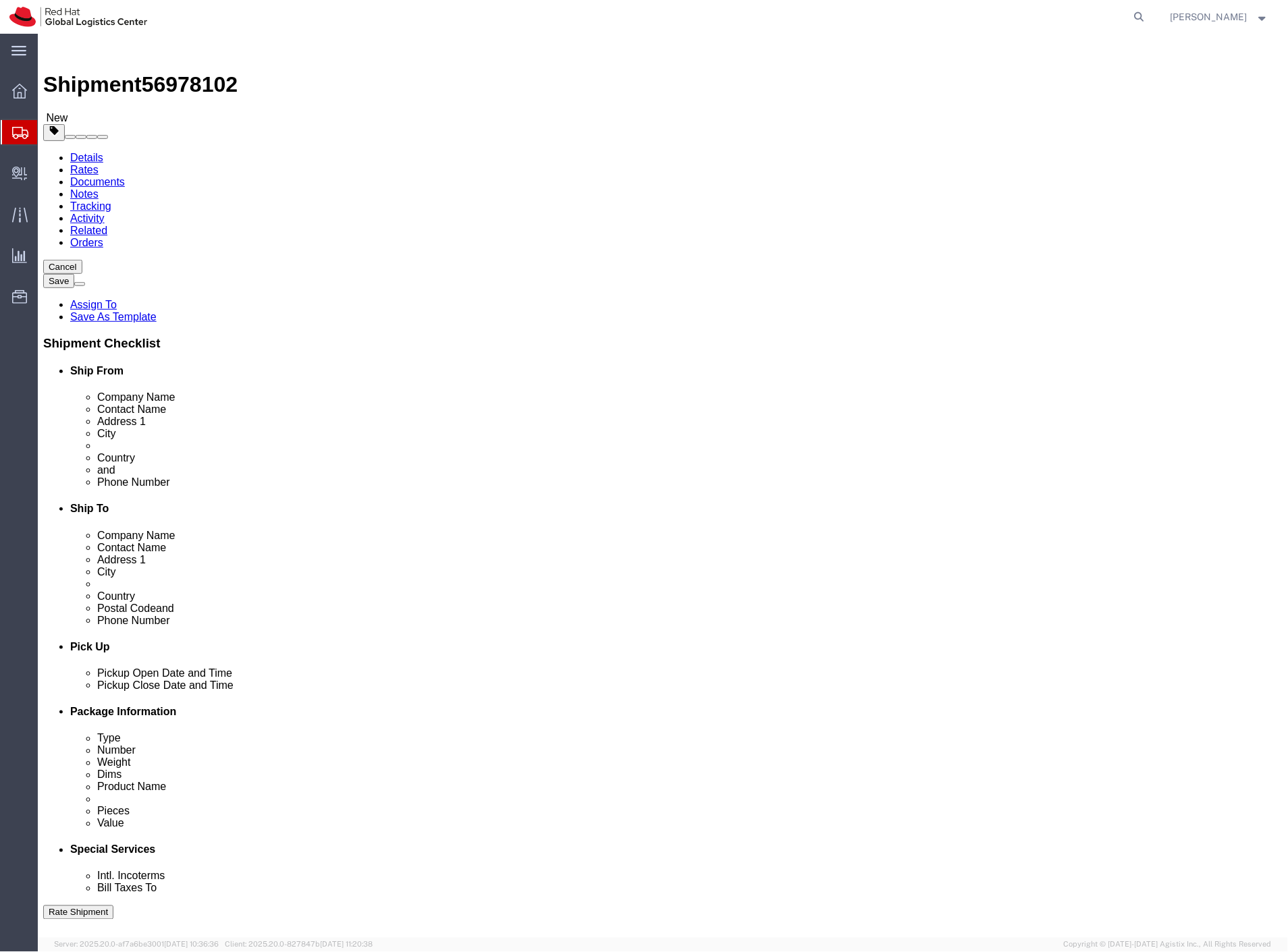
click link "Special Services"
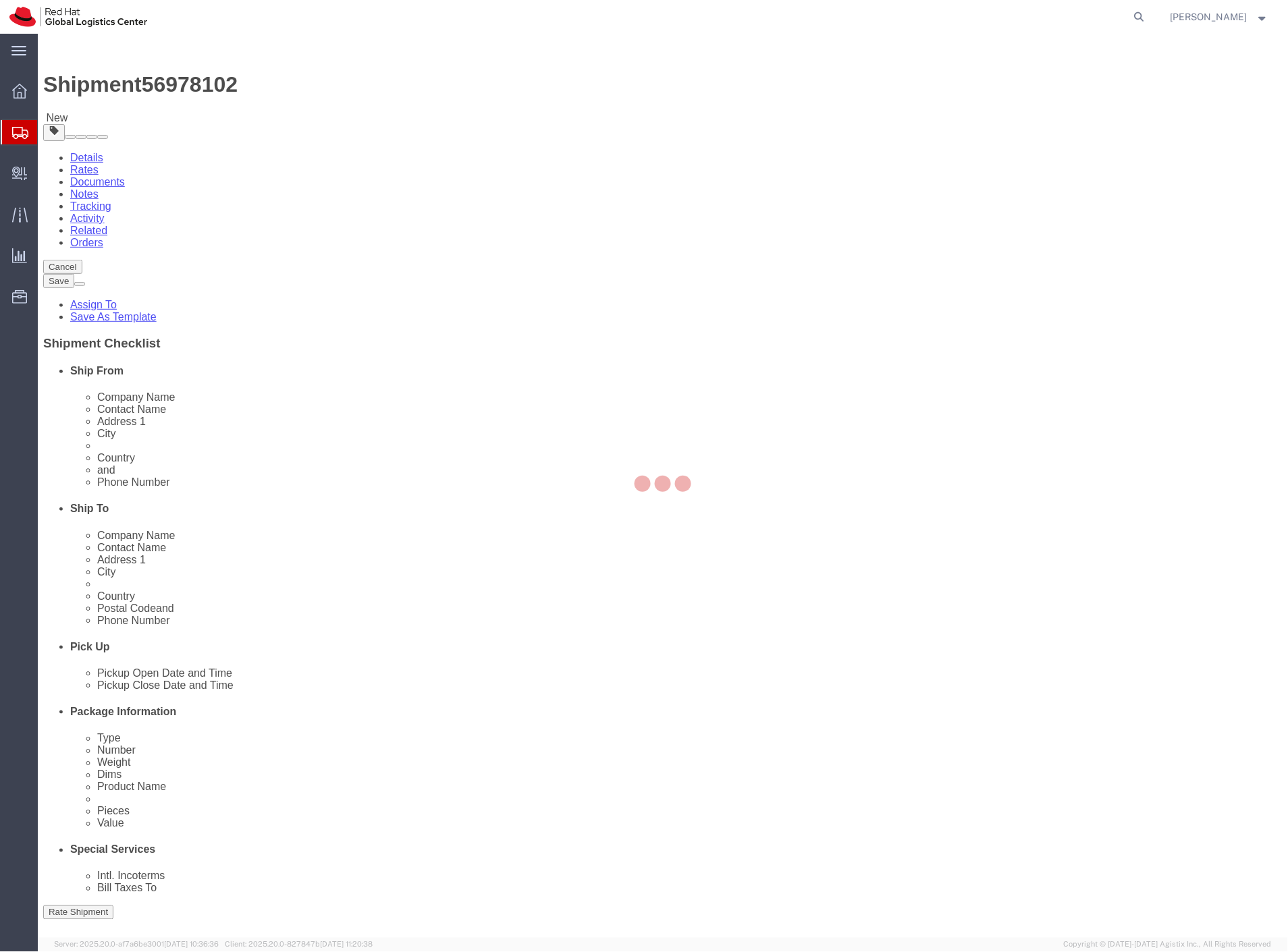
select select
select select "COSTCENTER"
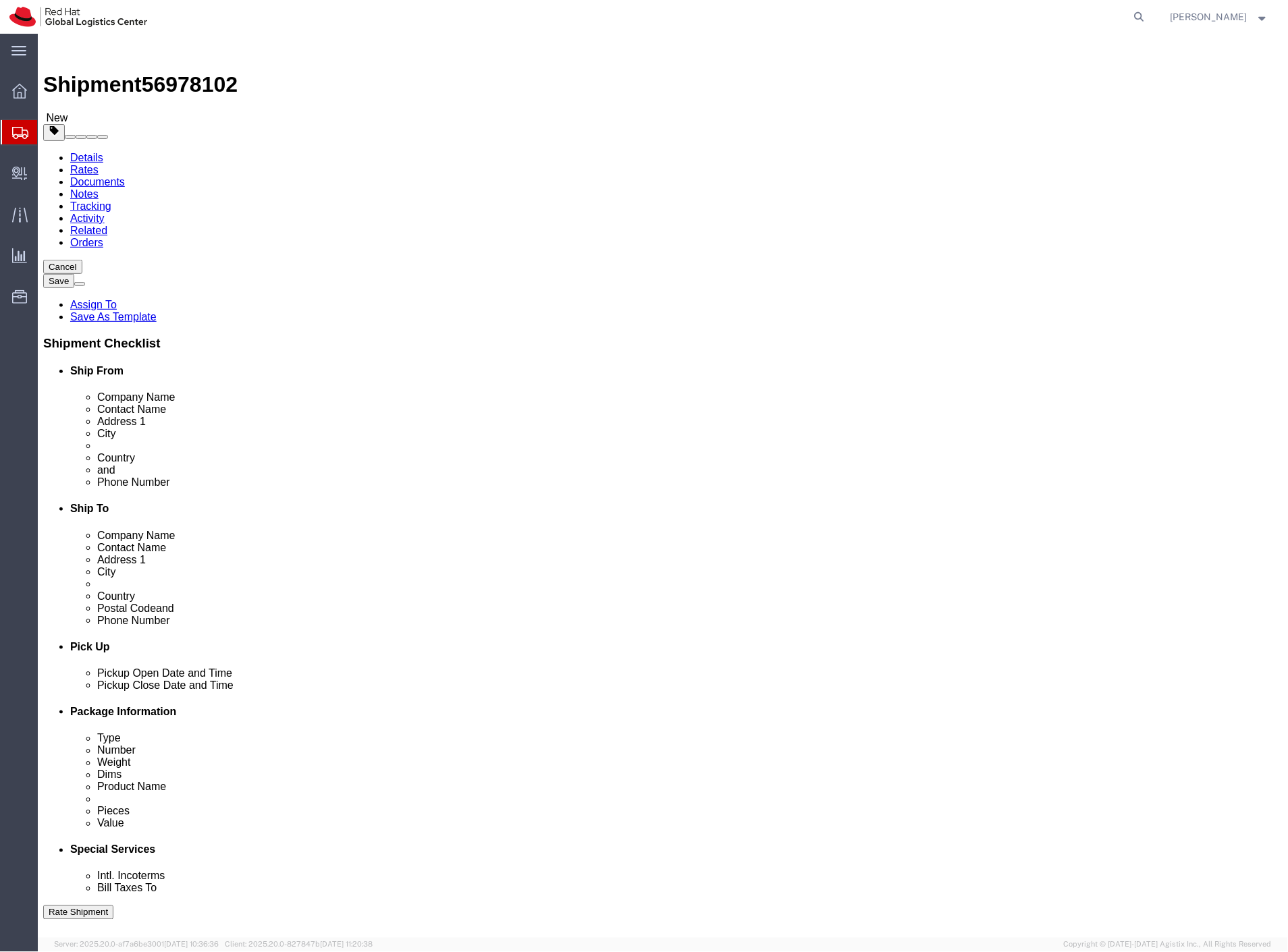
type input "7"
type input "713"
click button "Rate Shipment"
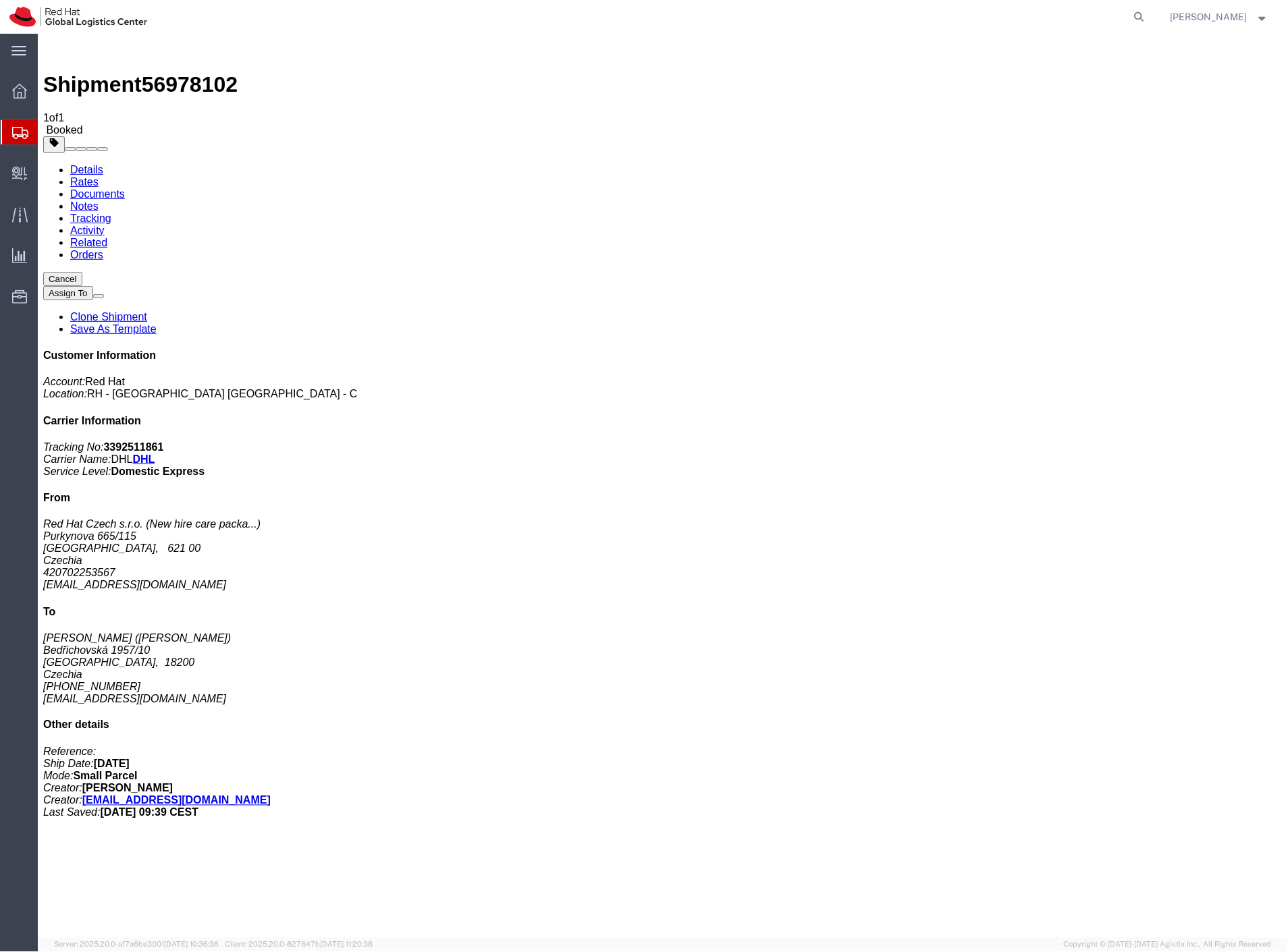
click at [163, 440] on b "3392511861" at bounding box center [133, 446] width 60 height 12
copy b "3392511861"
click at [0, 0] on span "Shipment Manager" at bounding box center [0, 0] width 0 height 0
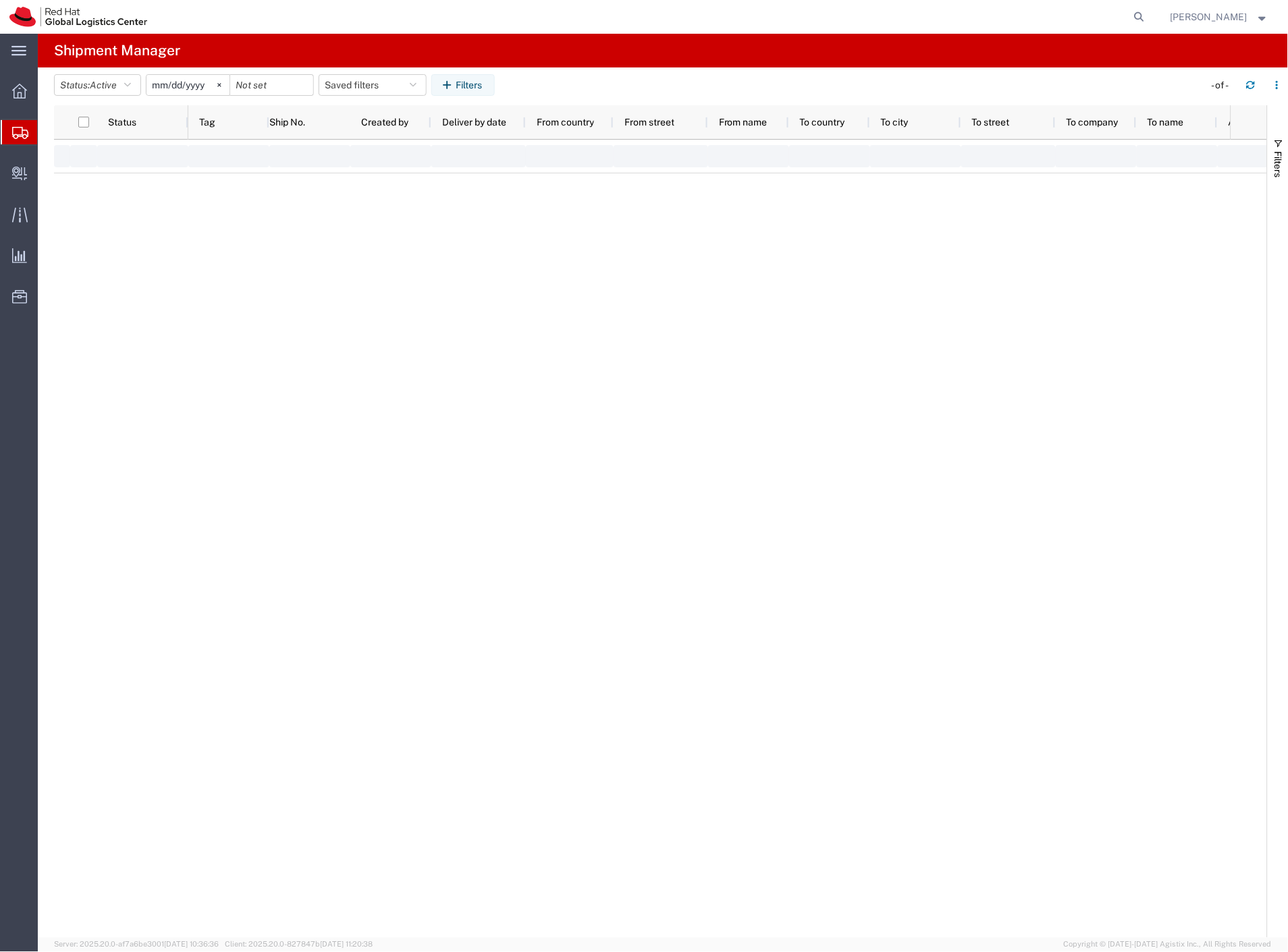
type input "[DATE]"
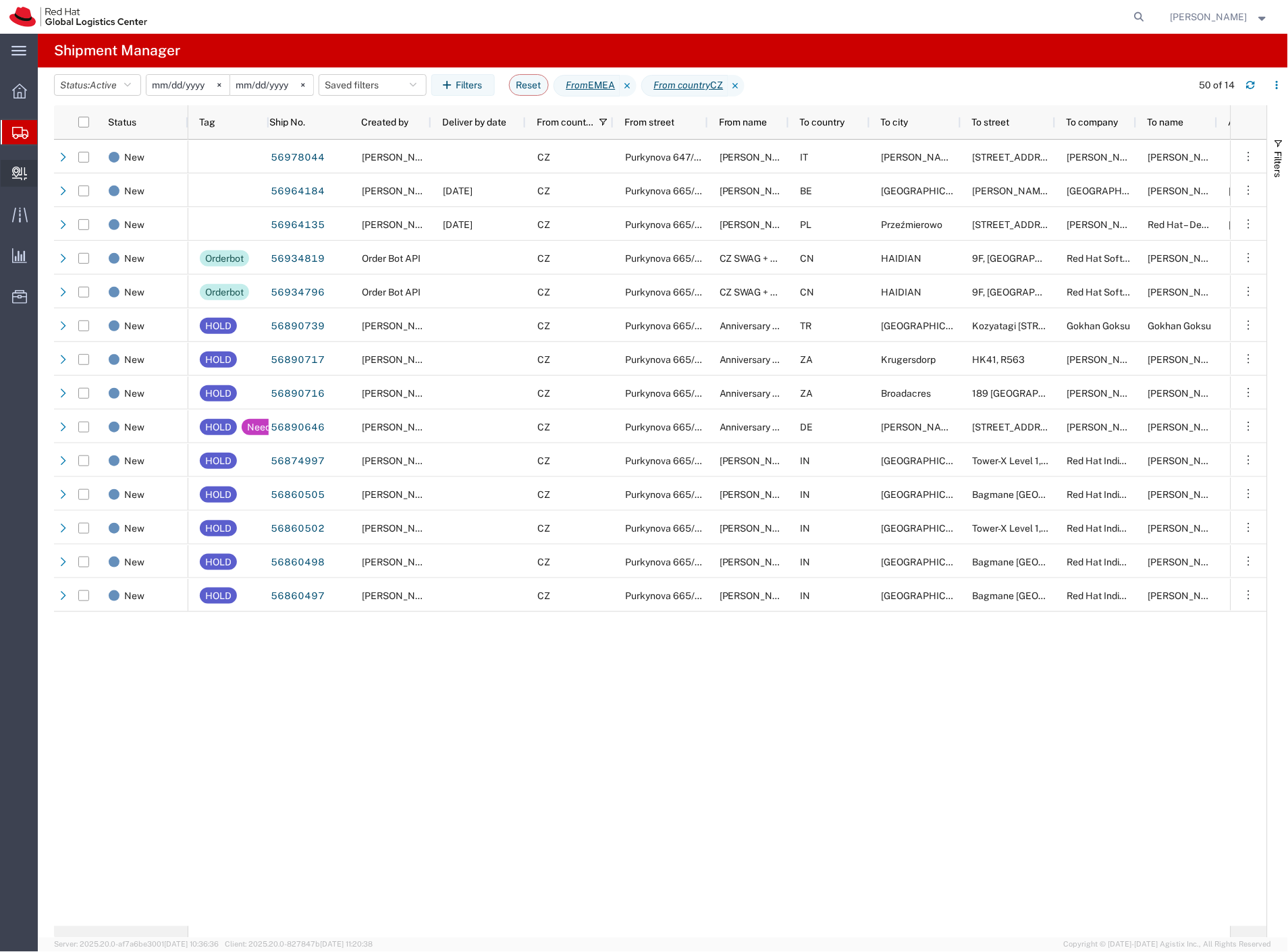
click at [0, 0] on span "Create Delivery" at bounding box center [0, 0] width 0 height 0
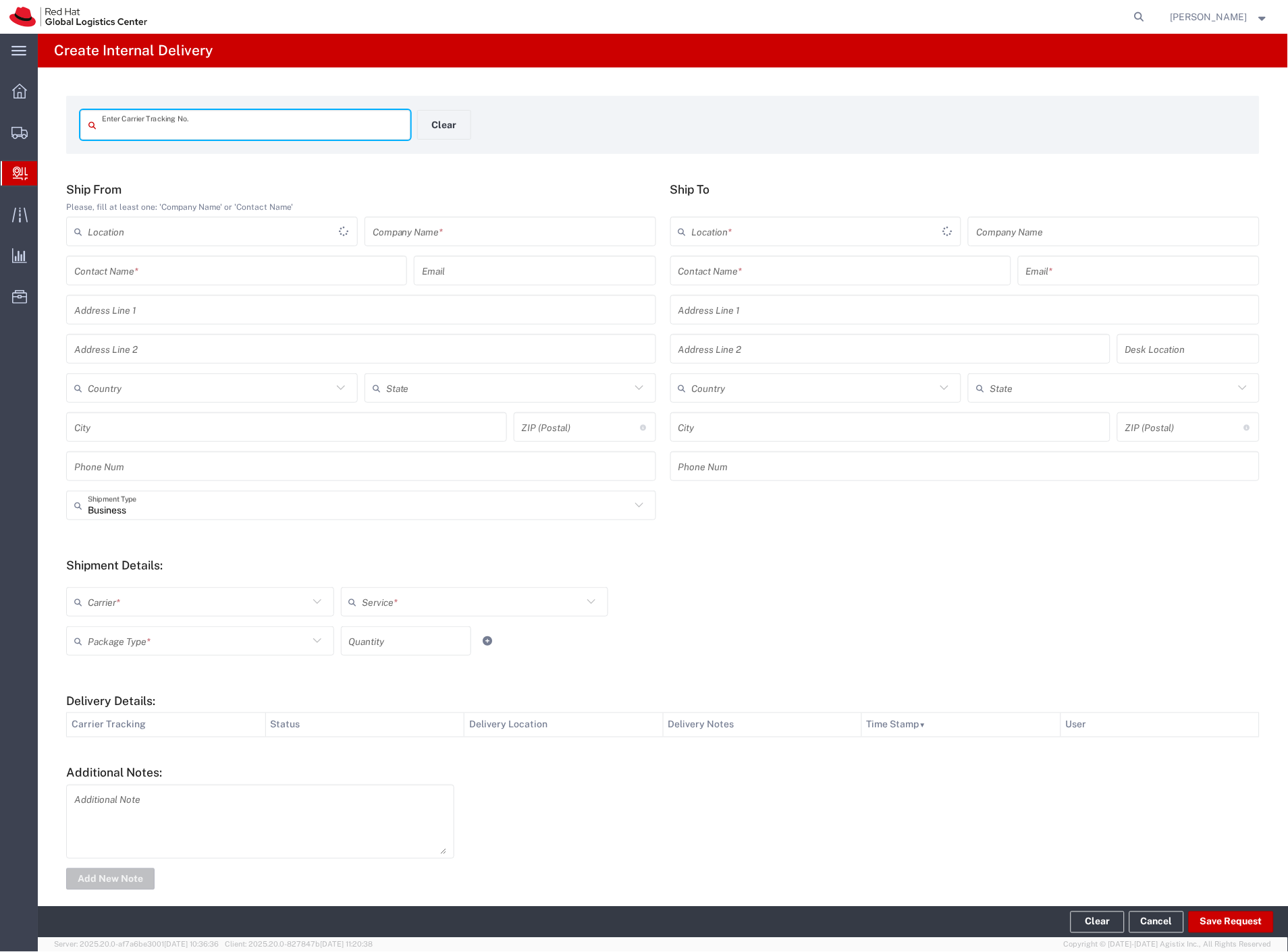
drag, startPoint x: 409, startPoint y: 234, endPoint x: 406, endPoint y: 240, distance: 6.7
click at [406, 240] on input "text" at bounding box center [510, 232] width 275 height 23
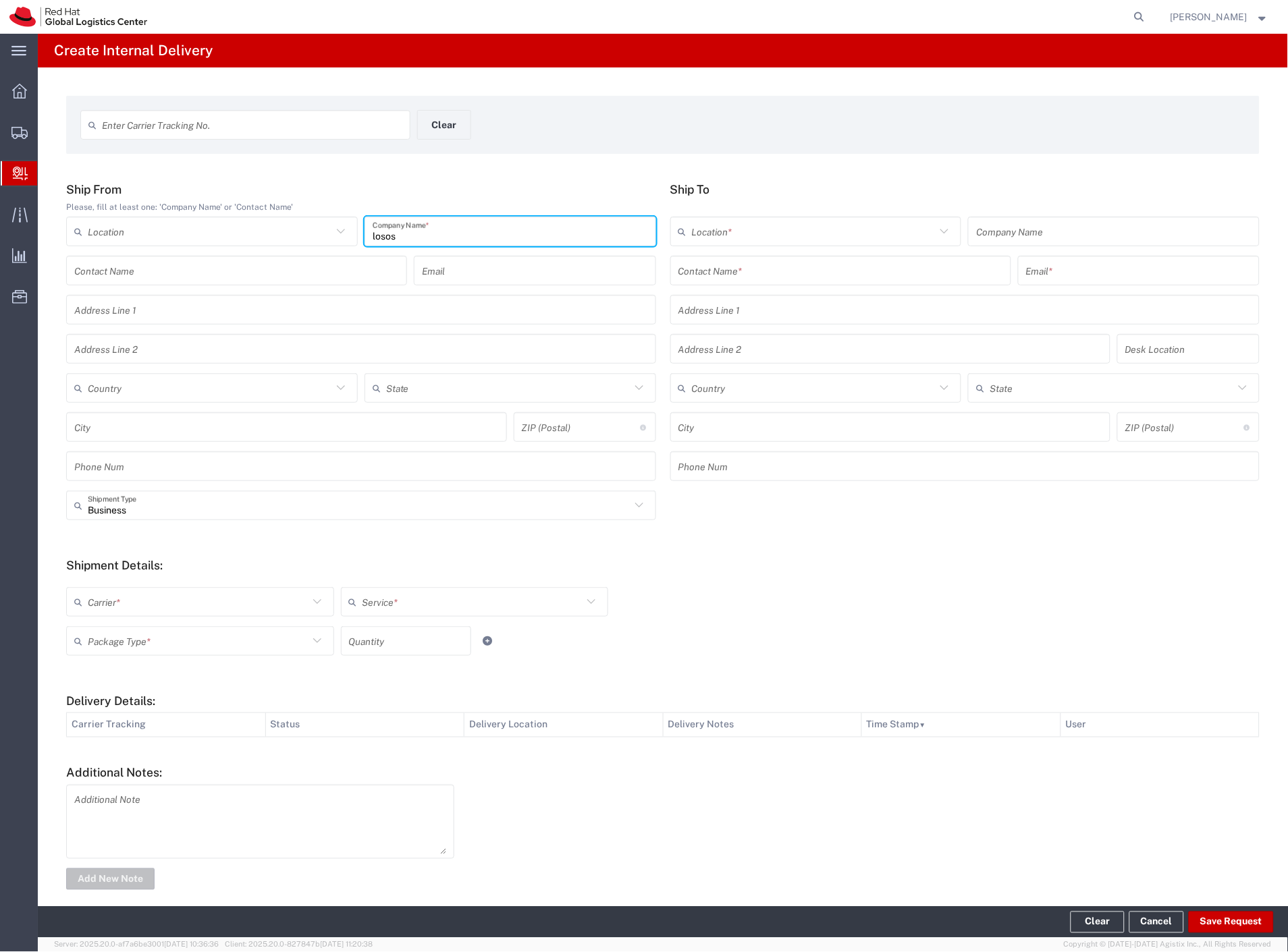
type input "losos"
click at [749, 271] on input "text" at bounding box center [841, 271] width 325 height 23
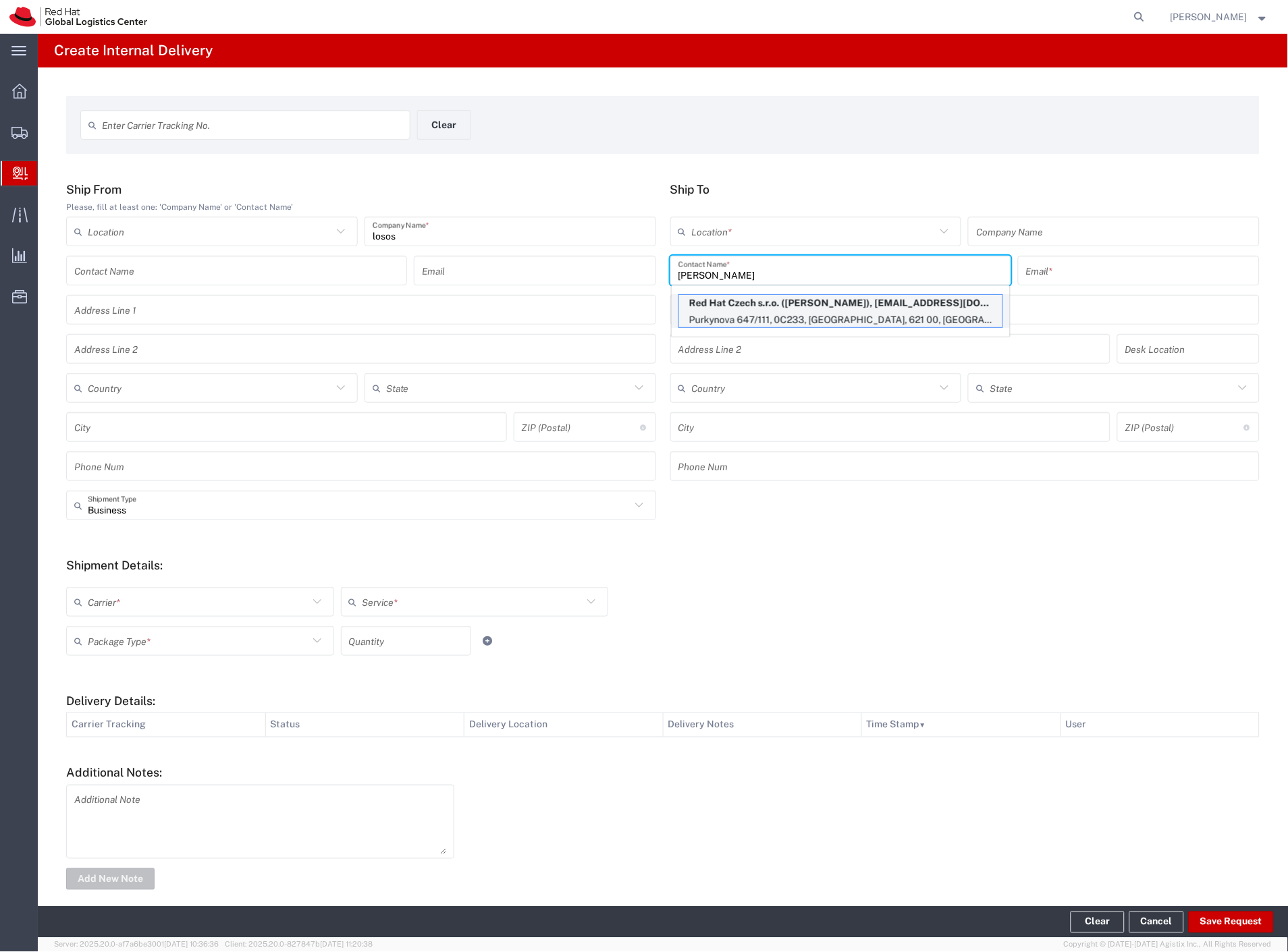
type input "bittner"
click at [760, 301] on p "Red Hat Czech s.r.o. (Jakub Bittner), jbittner@redhat.com" at bounding box center [841, 303] width 323 height 17
type input "RH - [GEOGRAPHIC_DATA] [GEOGRAPHIC_DATA] - B"
type input "Red Hat Czech s.r.o."
type input "Jakub Bittner"
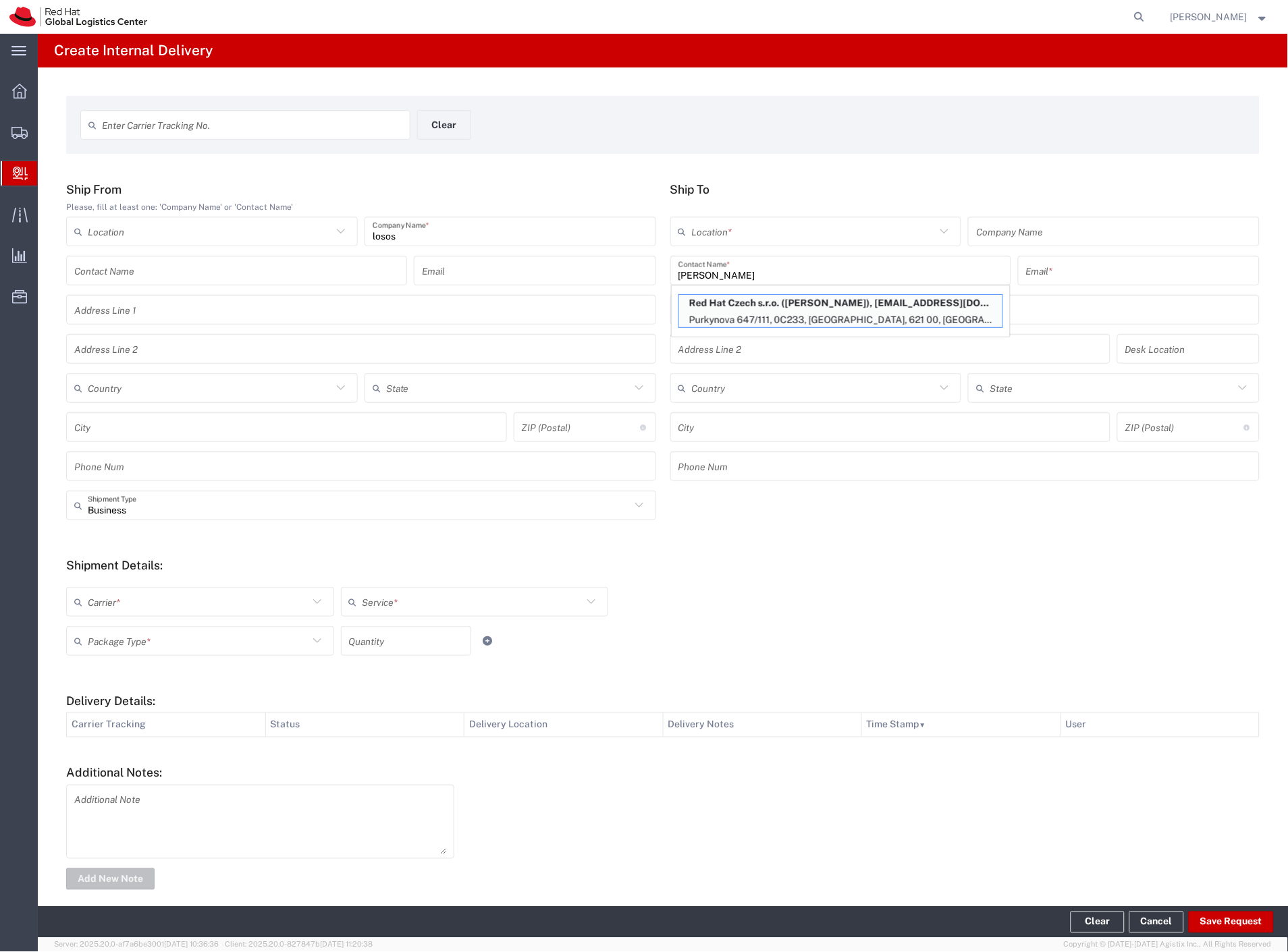
type input "jbittner@redhat.com"
type input "Purkynova 647/111"
type input "0C233"
type input "Czechia"
type input "[GEOGRAPHIC_DATA]"
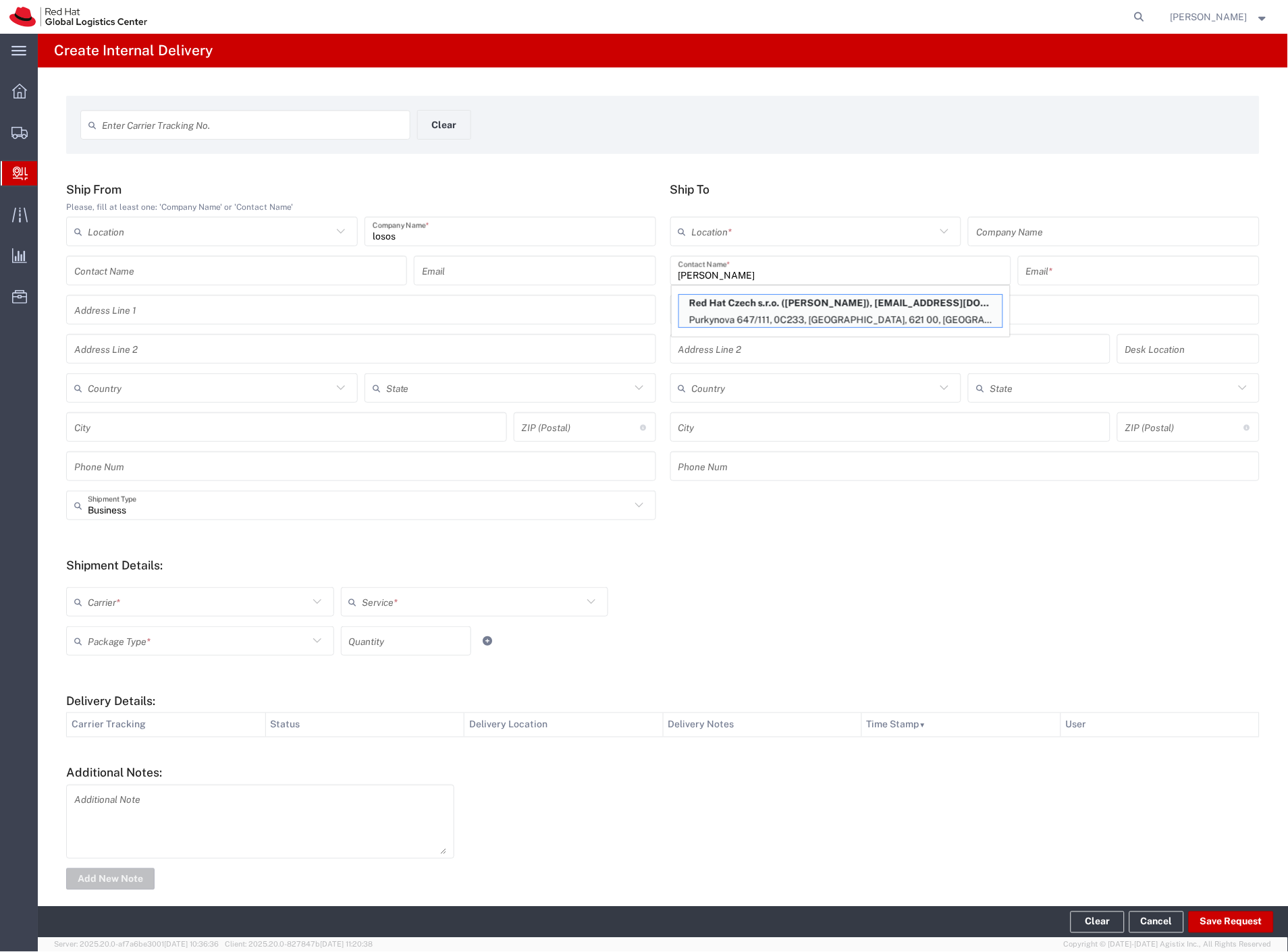
type input "621 00"
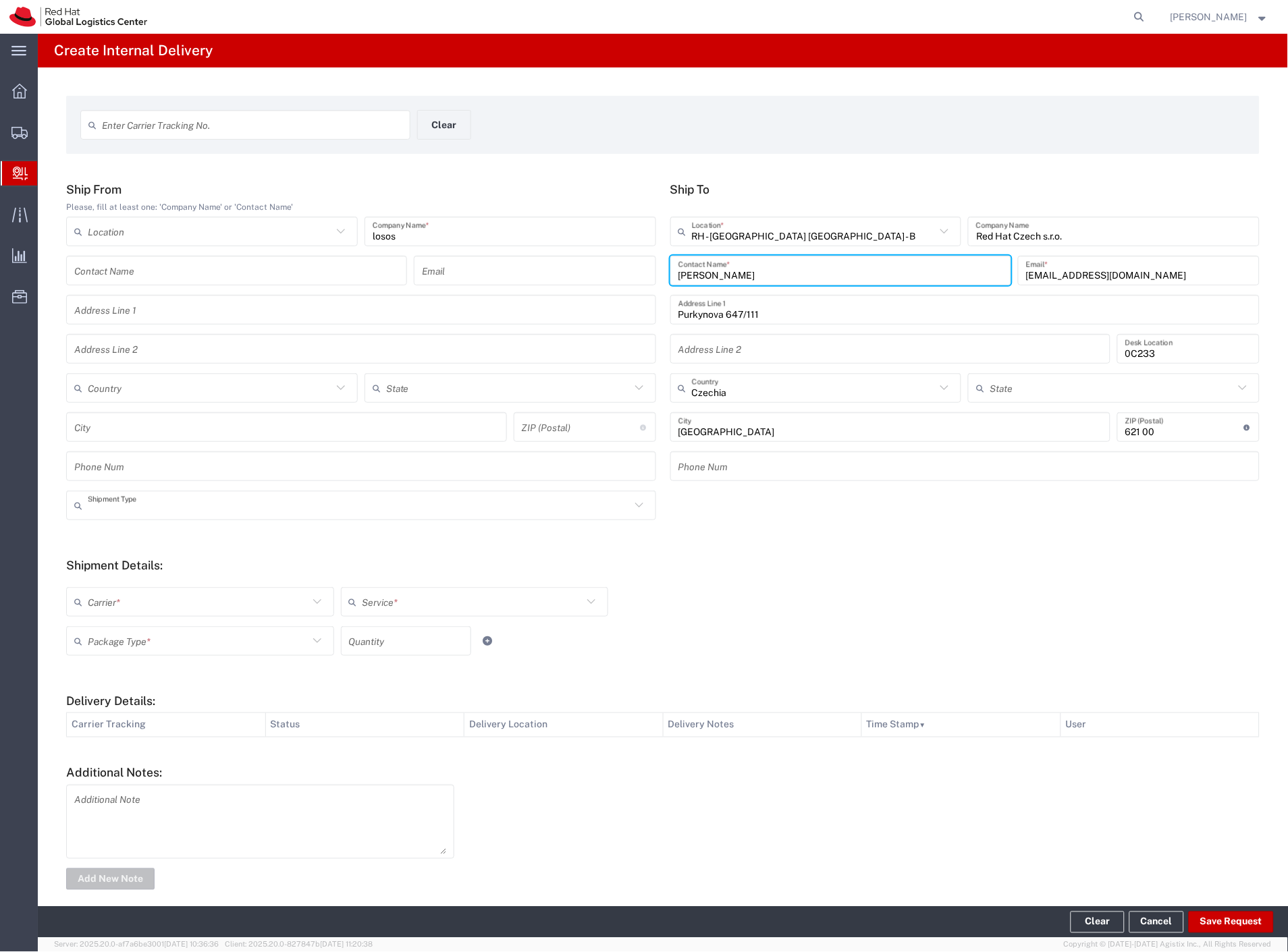
drag, startPoint x: 151, startPoint y: 508, endPoint x: 128, endPoint y: 542, distance: 41.0
click at [144, 516] on input "text" at bounding box center [358, 506] width 542 height 23
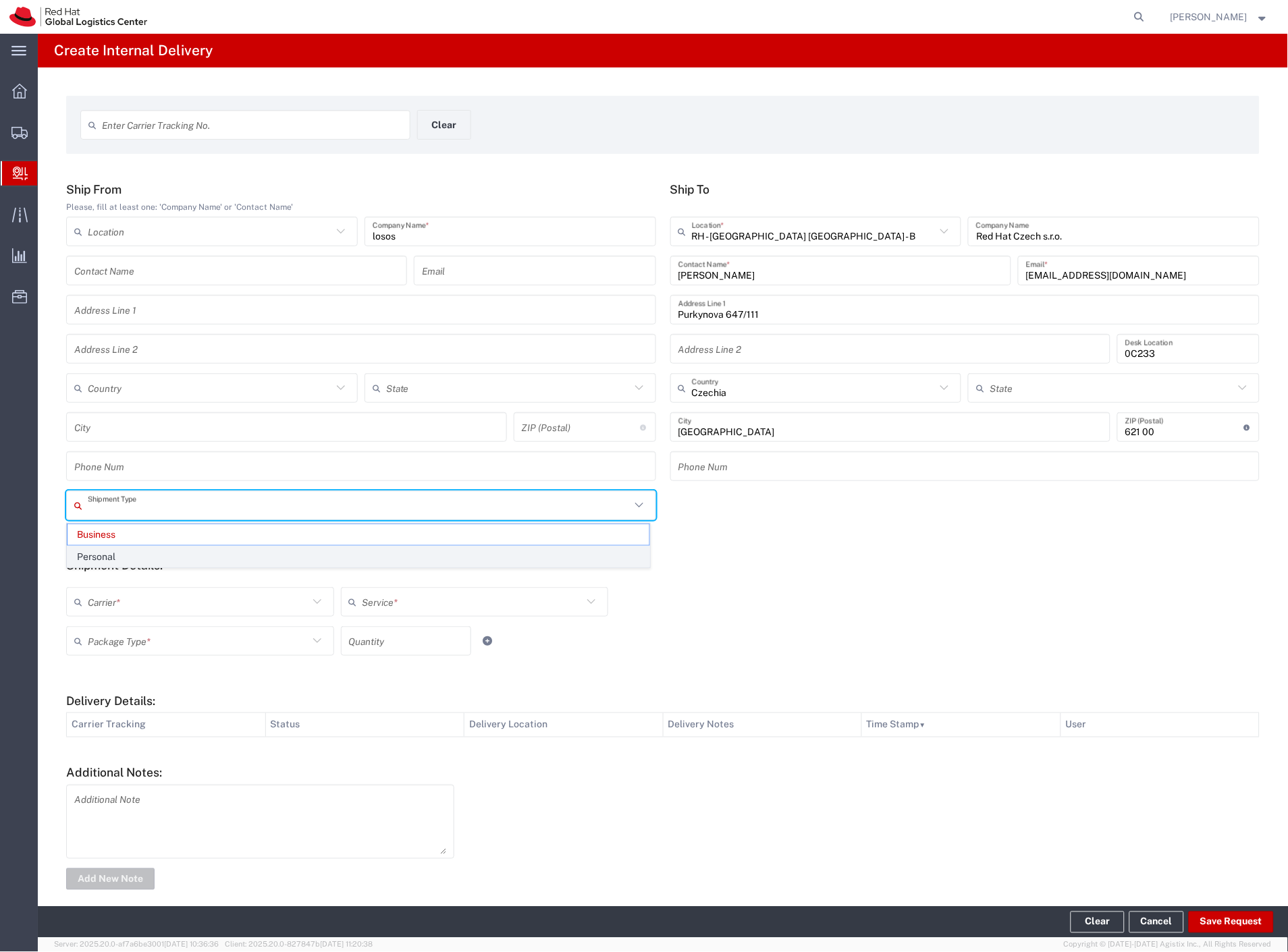
click at [122, 557] on span "Personal" at bounding box center [358, 557] width 582 height 21
type input "Personal"
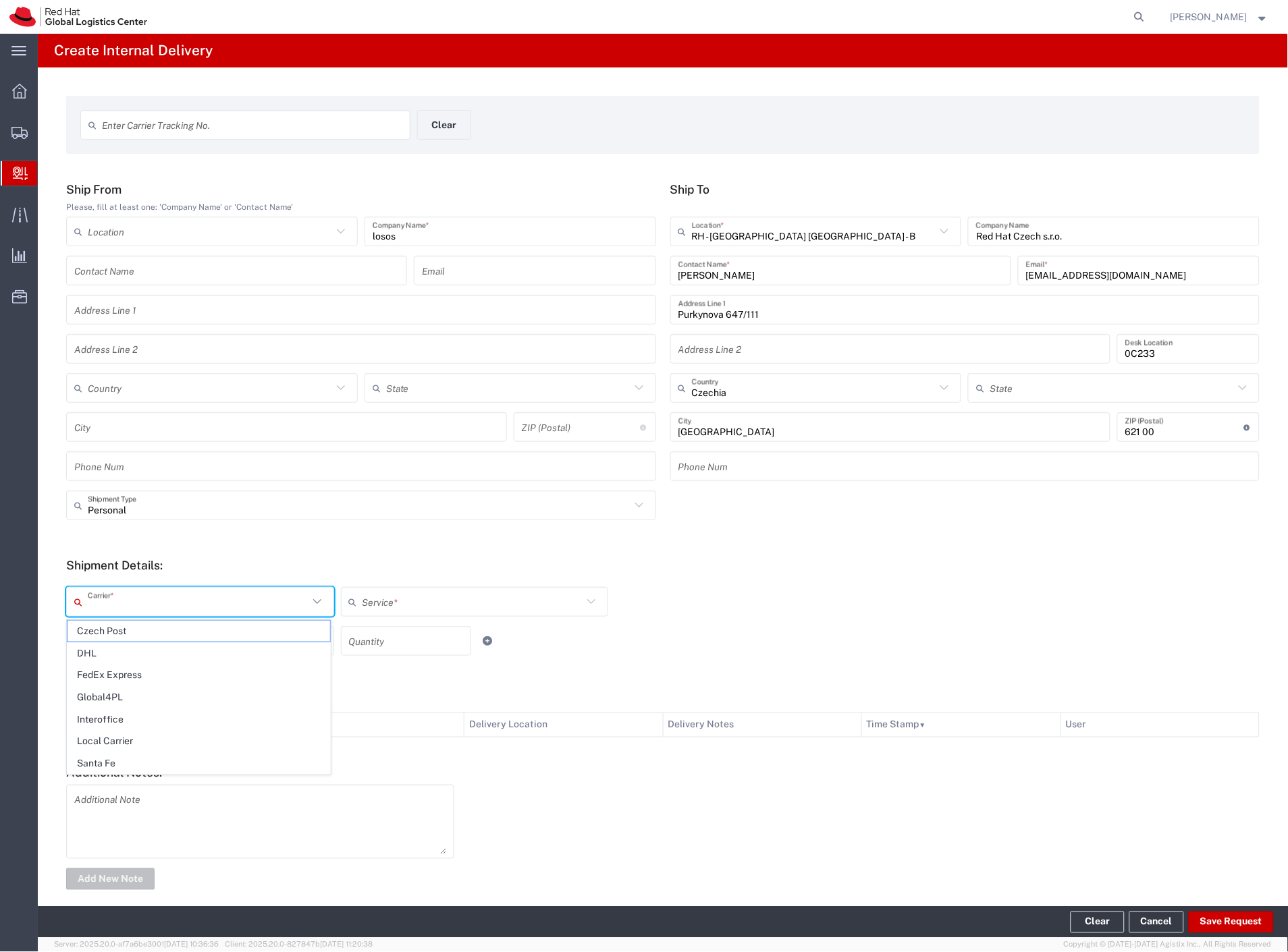
click at [116, 609] on input "text" at bounding box center [198, 603] width 221 height 23
click at [119, 643] on span "DHL" at bounding box center [199, 653] width 263 height 21
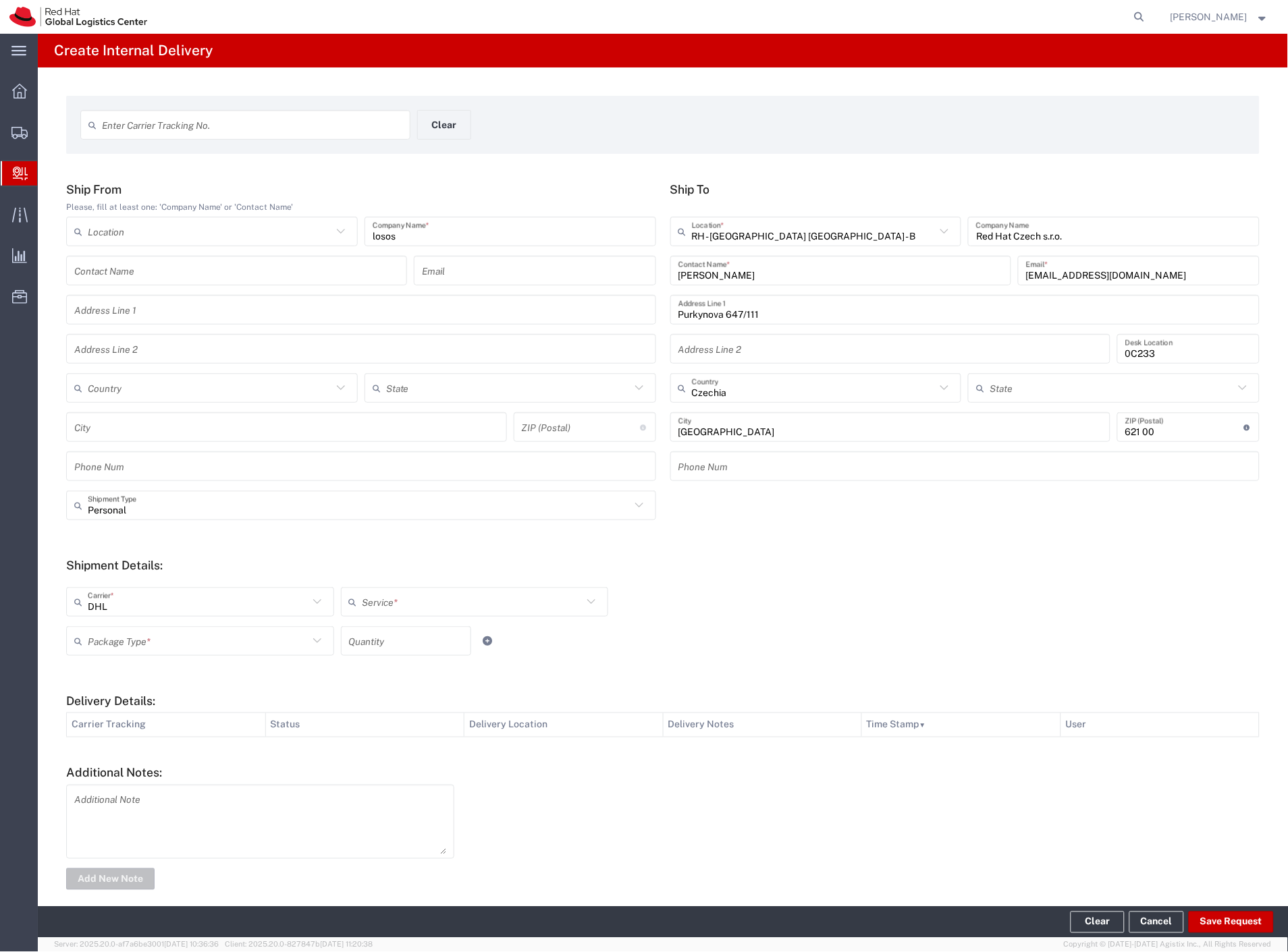
click at [124, 611] on input "DHL" at bounding box center [198, 603] width 221 height 23
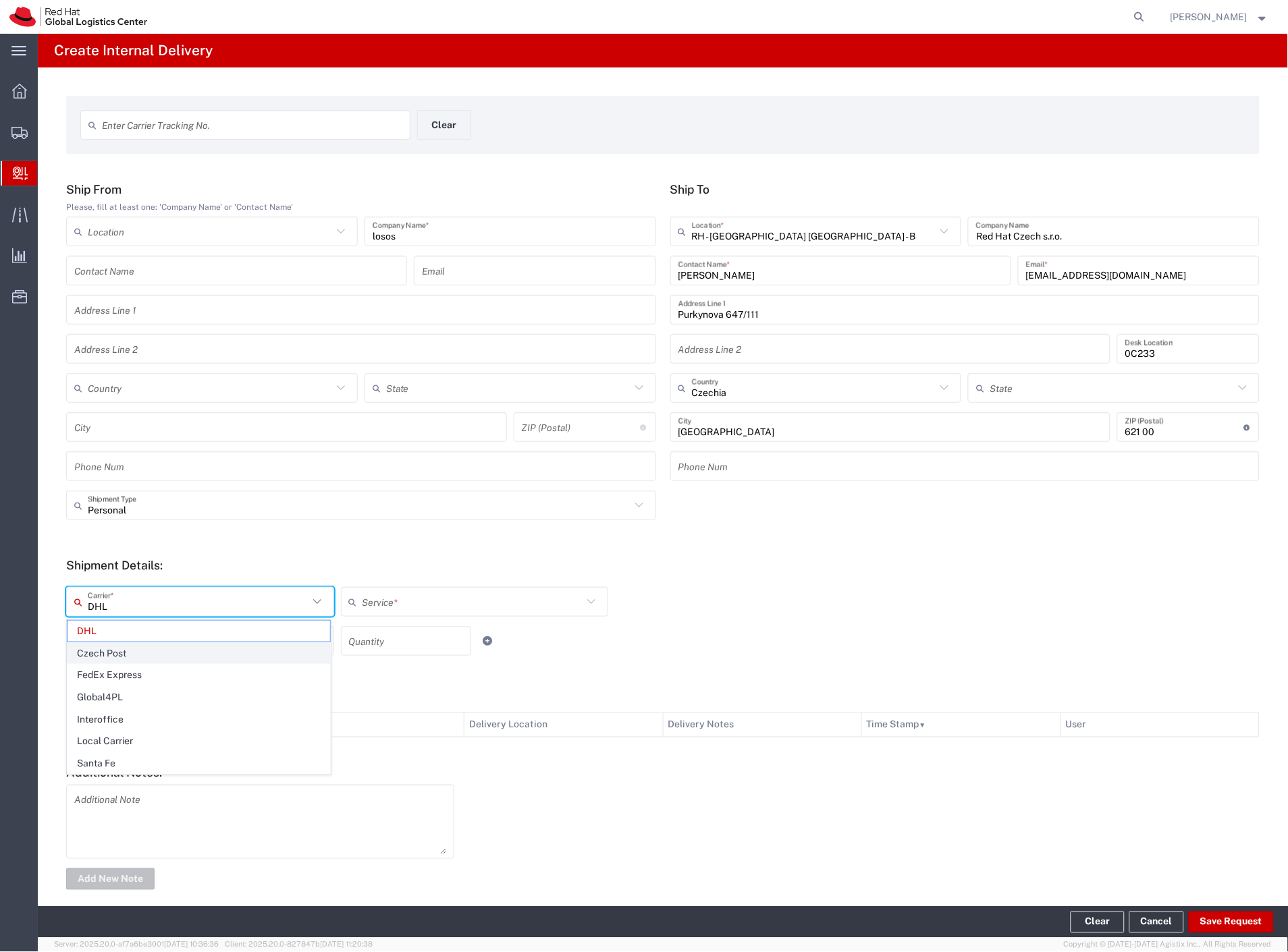
click at [124, 647] on span "Czech Post" at bounding box center [199, 653] width 263 height 21
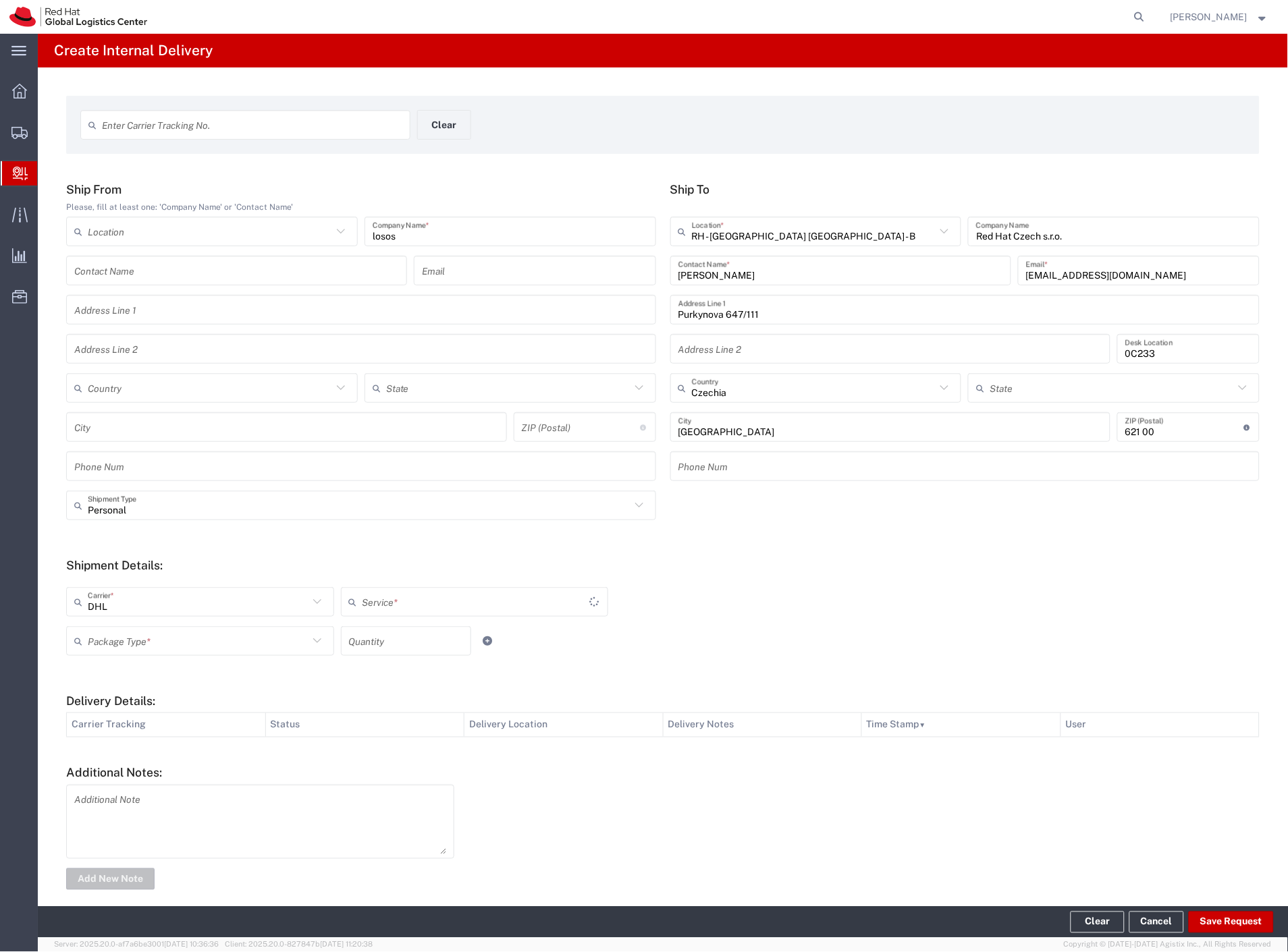
type input "Czech Post"
click at [124, 639] on input "text" at bounding box center [198, 642] width 221 height 23
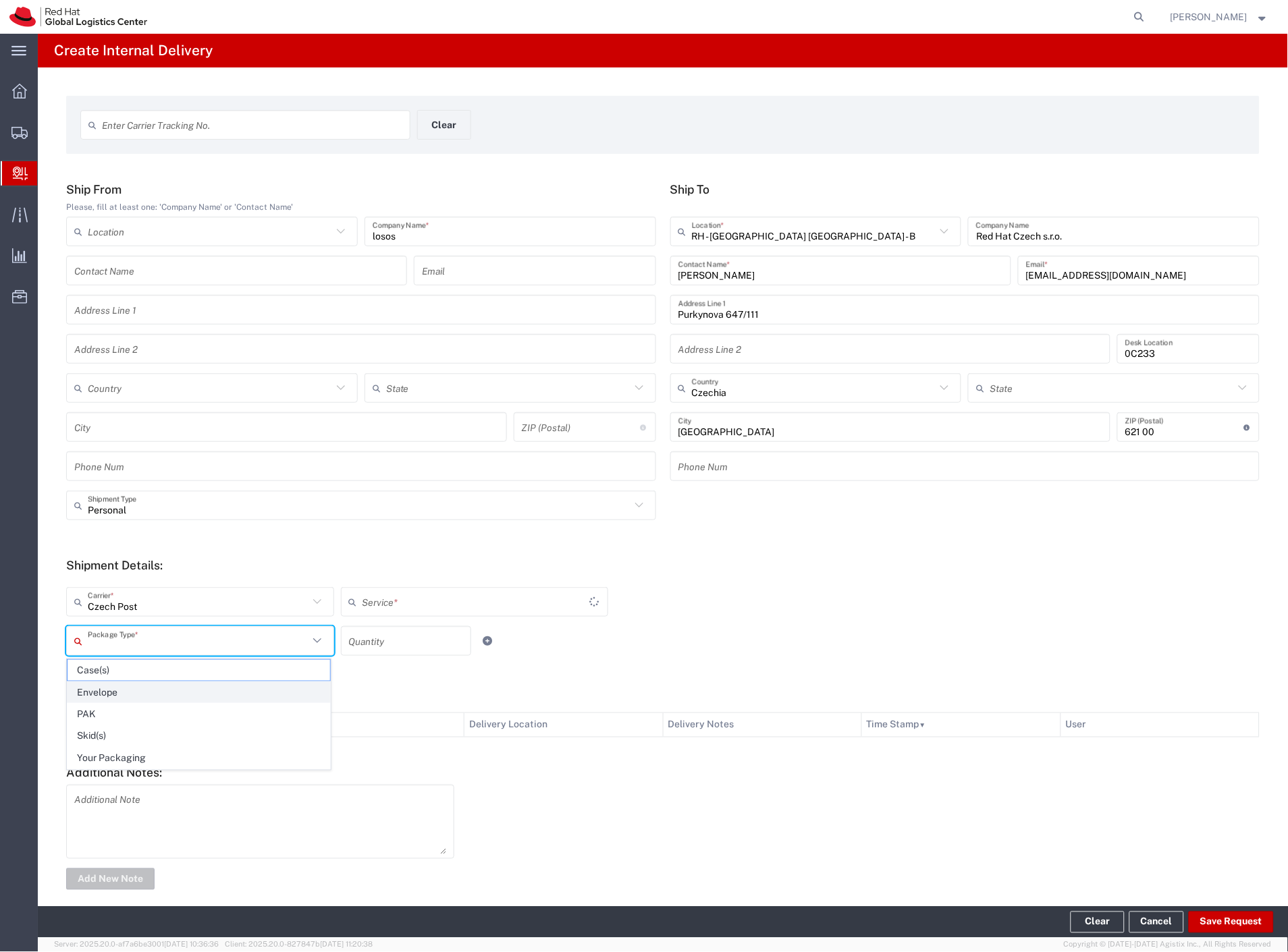
type input "Ground"
click at [138, 753] on span "Your Packaging" at bounding box center [199, 759] width 263 height 21
type input "Your Packaging"
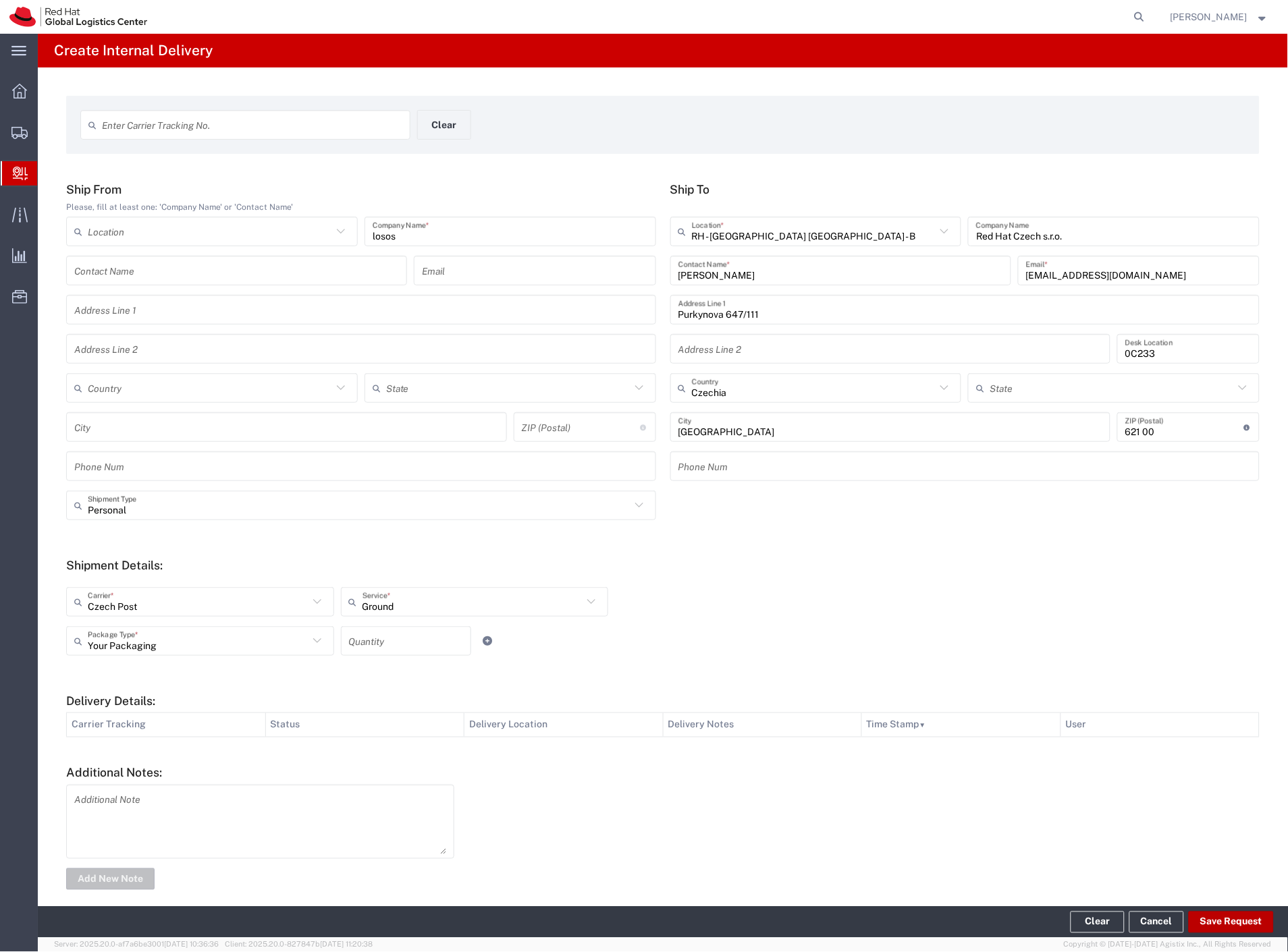
click at [1209, 912] on button "Save Request" at bounding box center [1231, 923] width 85 height 22
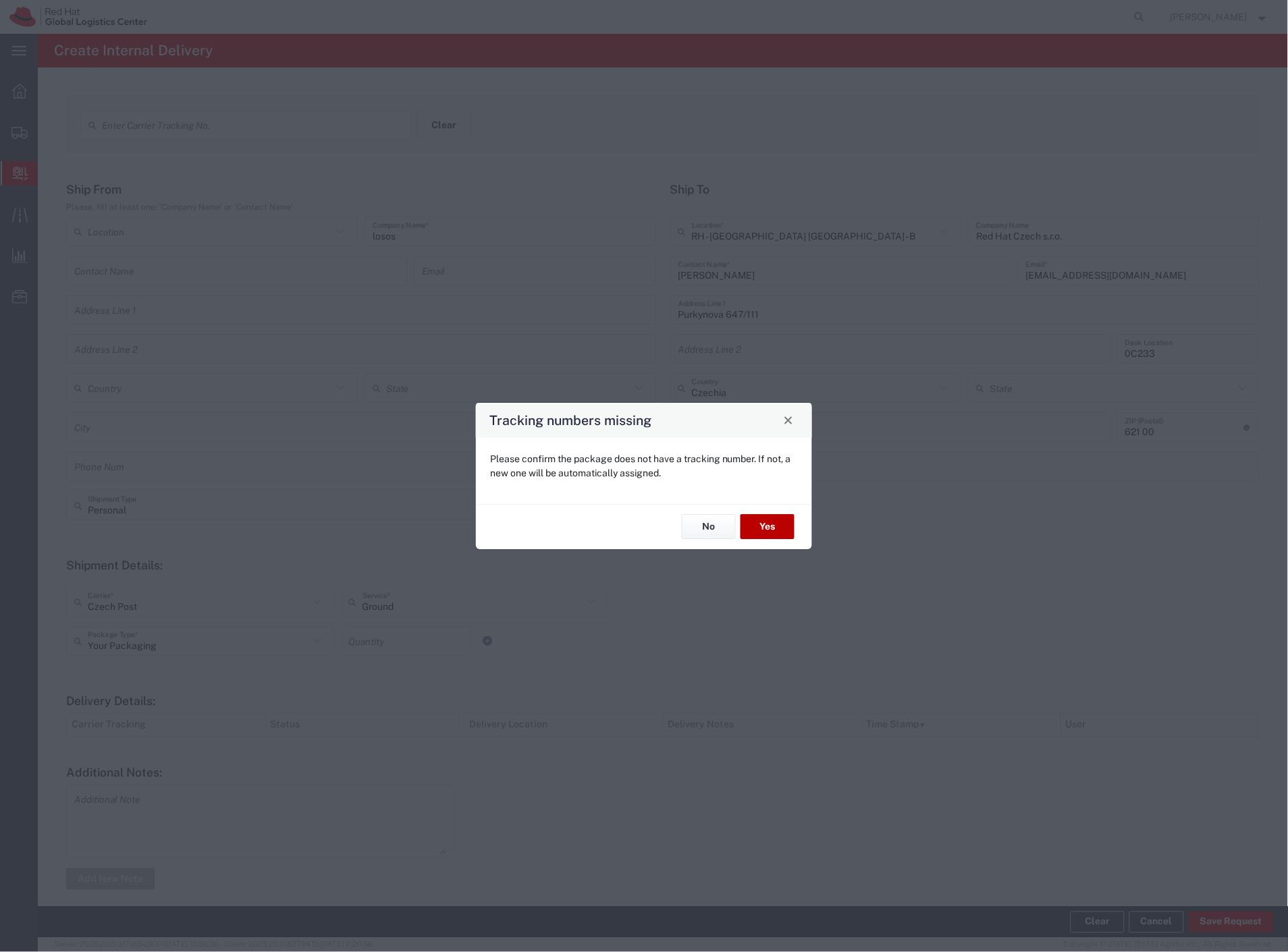
click at [760, 535] on button "Yes" at bounding box center [768, 528] width 54 height 25
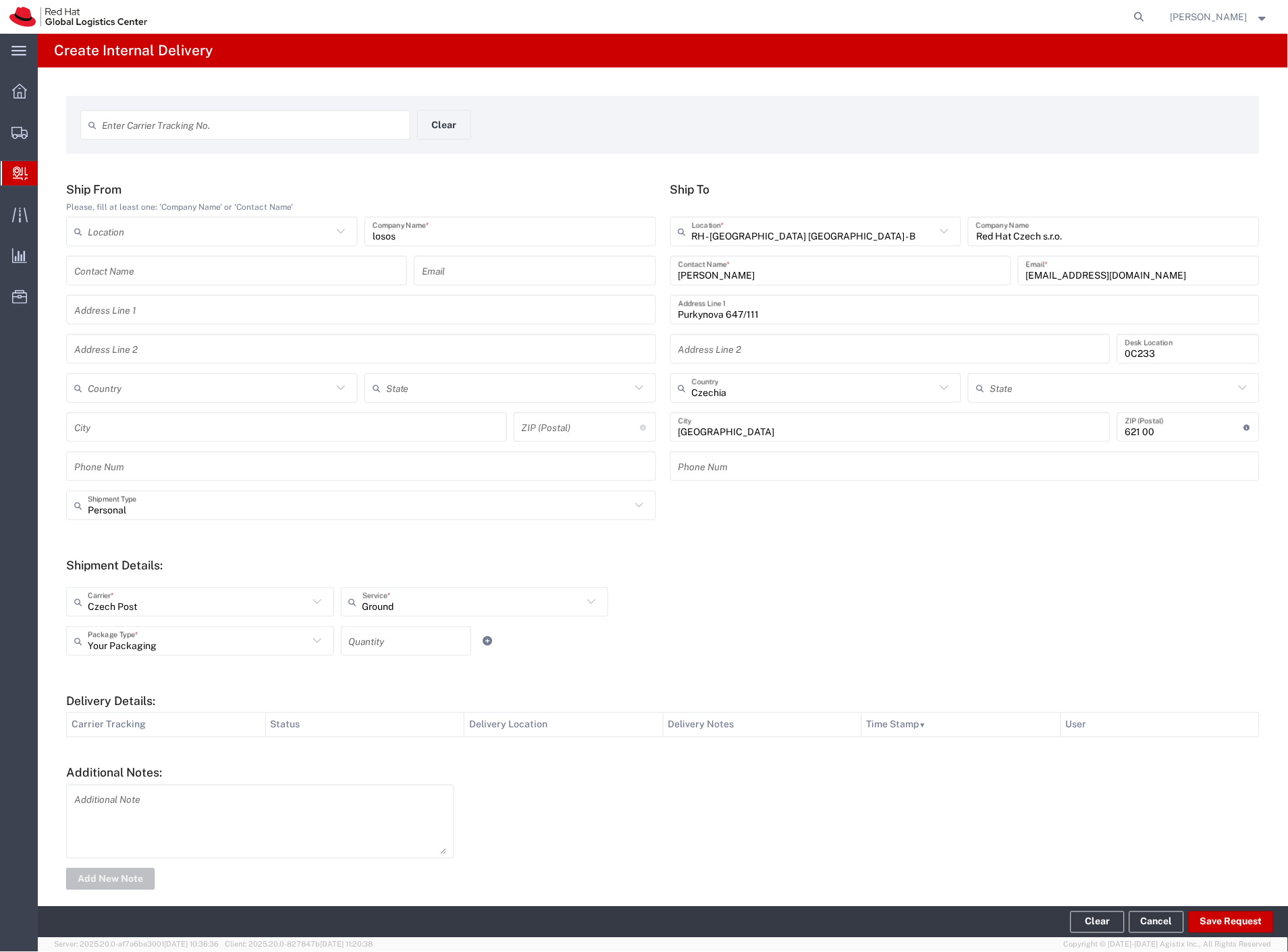
type input "Personal"
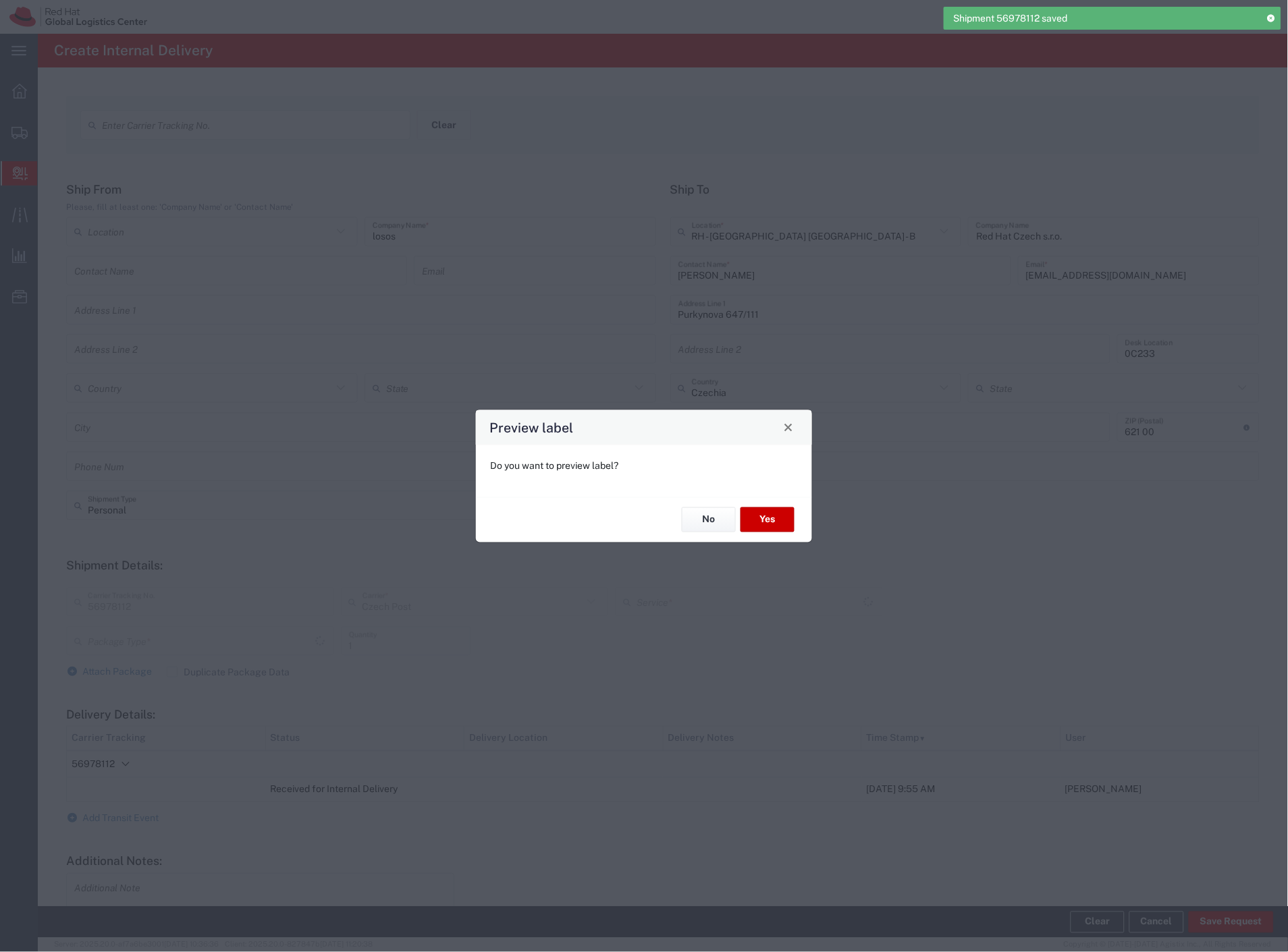
type input "Your Packaging"
type input "Ground"
click at [700, 523] on button "No" at bounding box center [709, 521] width 54 height 25
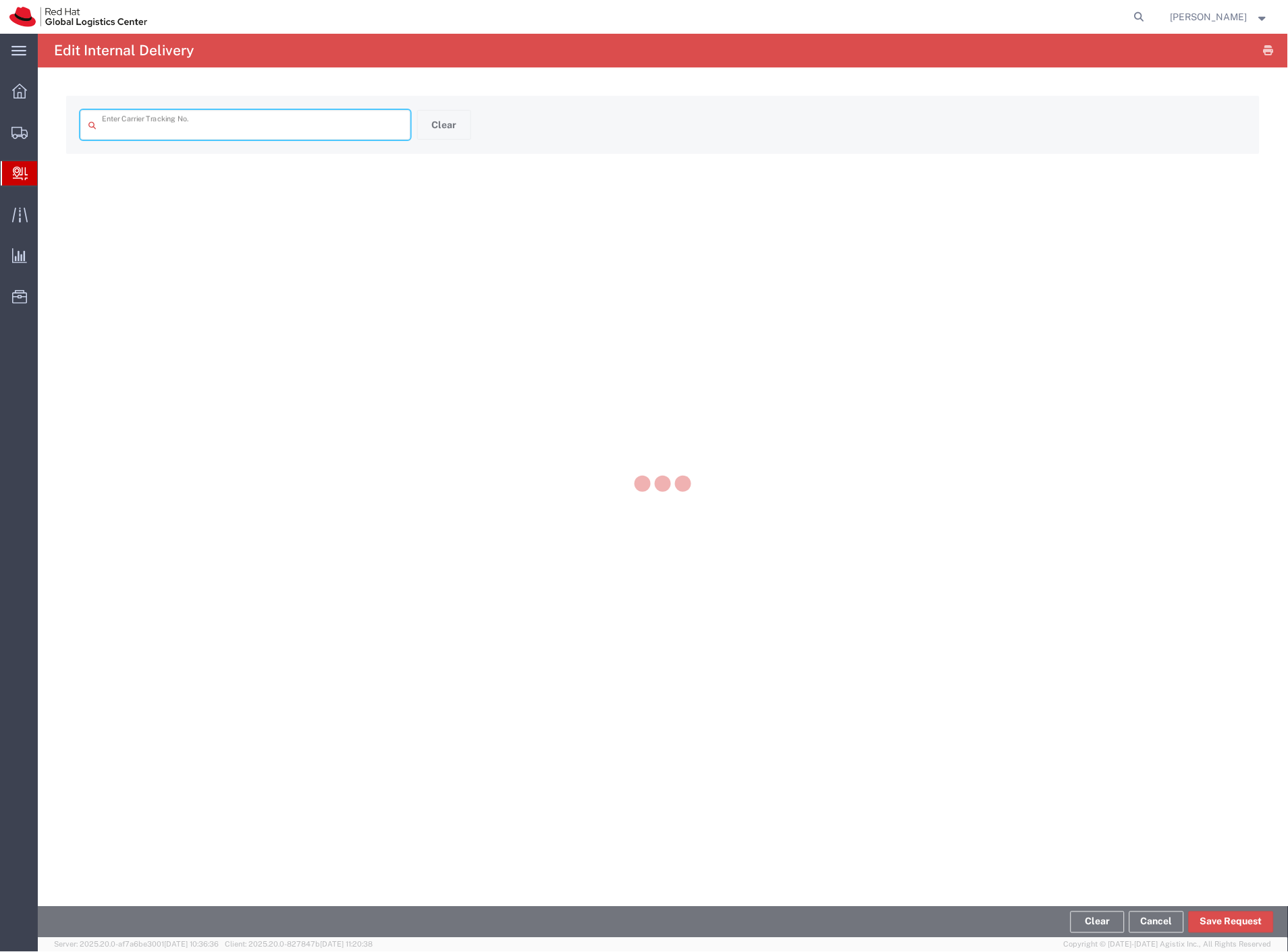
type input "56978112"
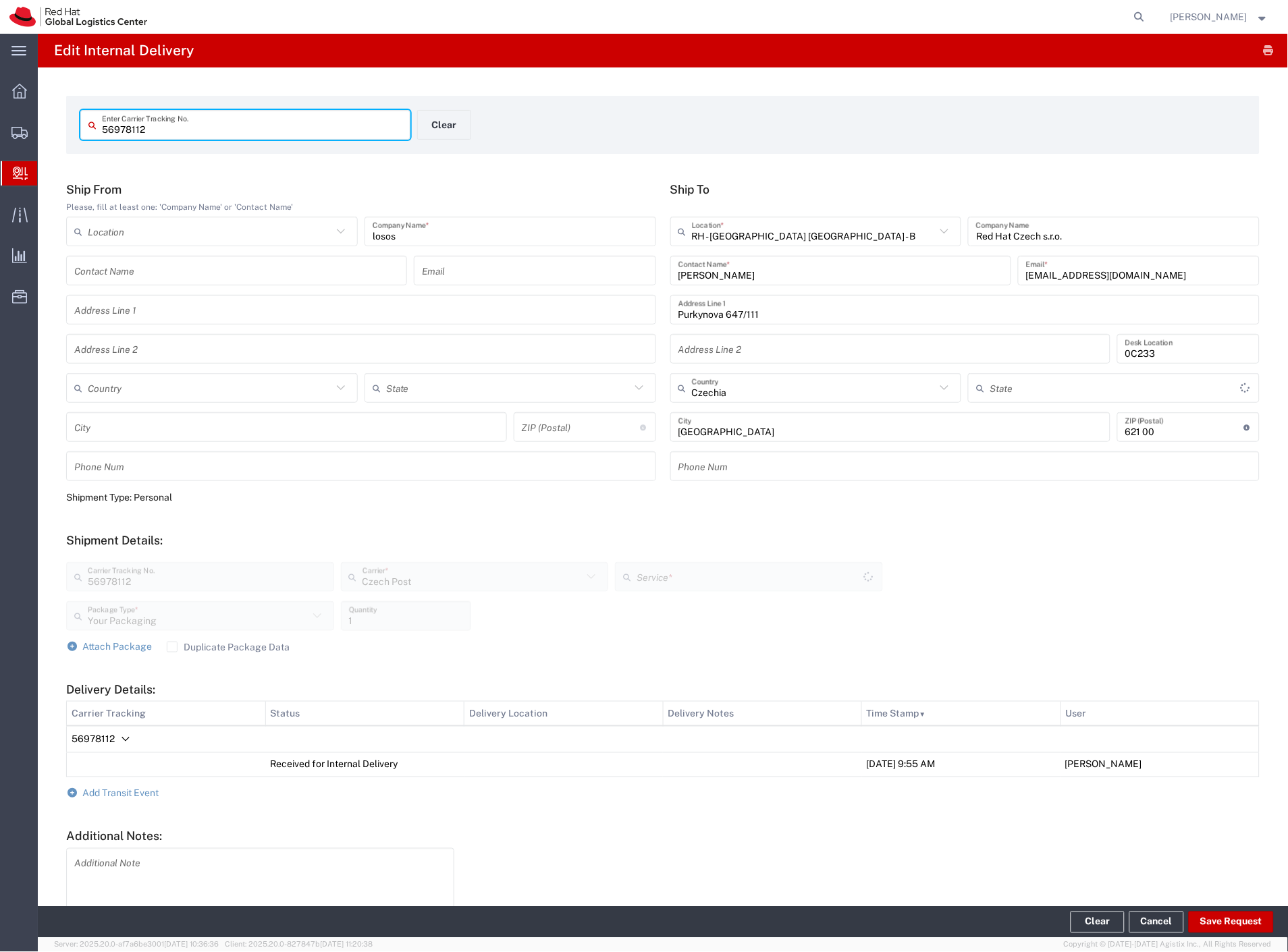
type input "Ground"
click at [137, 791] on span "Add Transit Event" at bounding box center [121, 794] width 77 height 11
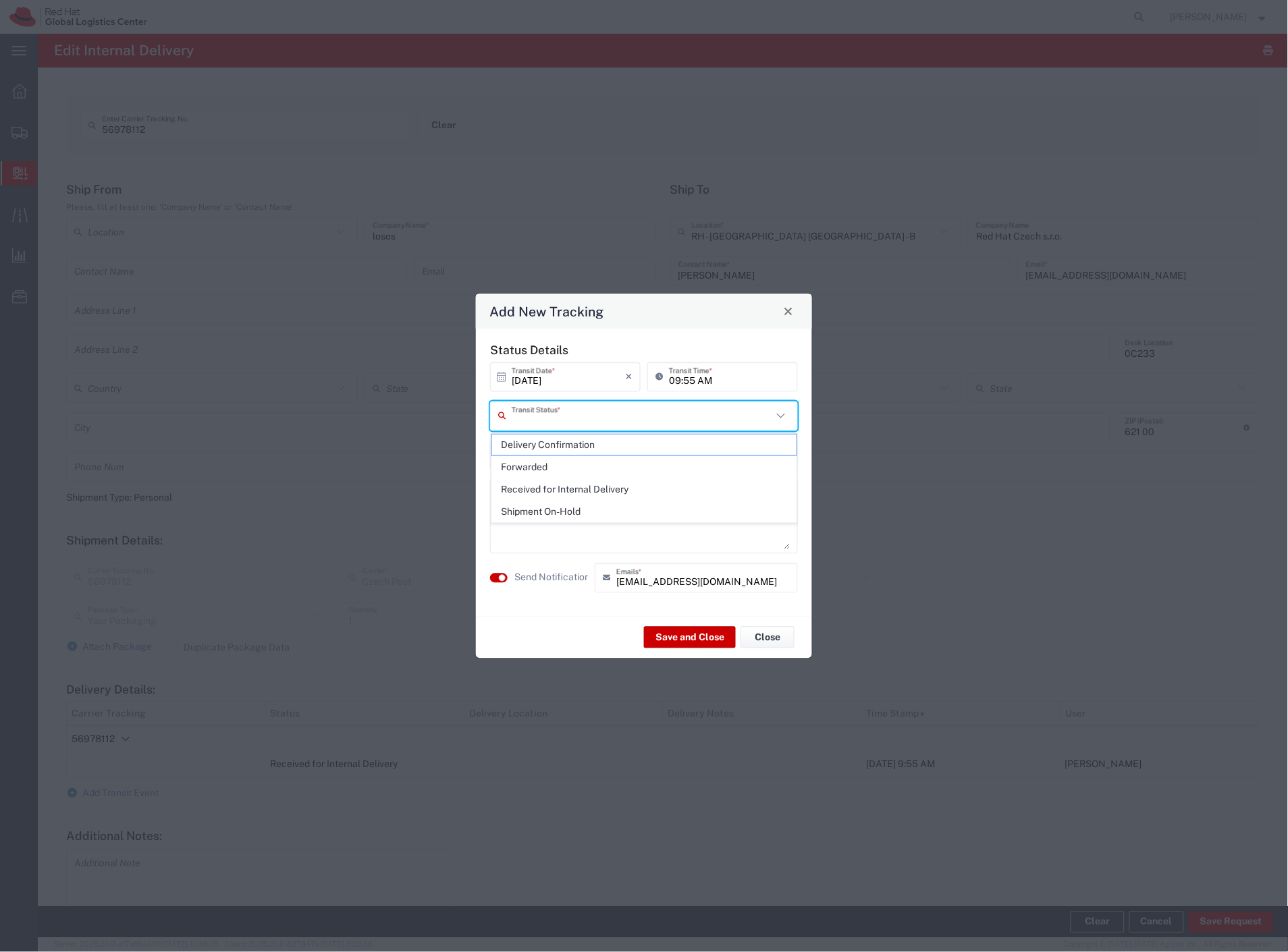
click at [610, 420] on input "text" at bounding box center [642, 416] width 261 height 23
click at [581, 443] on span "Delivery Confirmation" at bounding box center [644, 445] width 305 height 21
type input "Delivery Confirmation"
drag, startPoint x: 561, startPoint y: 576, endPoint x: 580, endPoint y: 588, distance: 22.5
click at [561, 578] on label "Send Notification" at bounding box center [552, 578] width 76 height 14
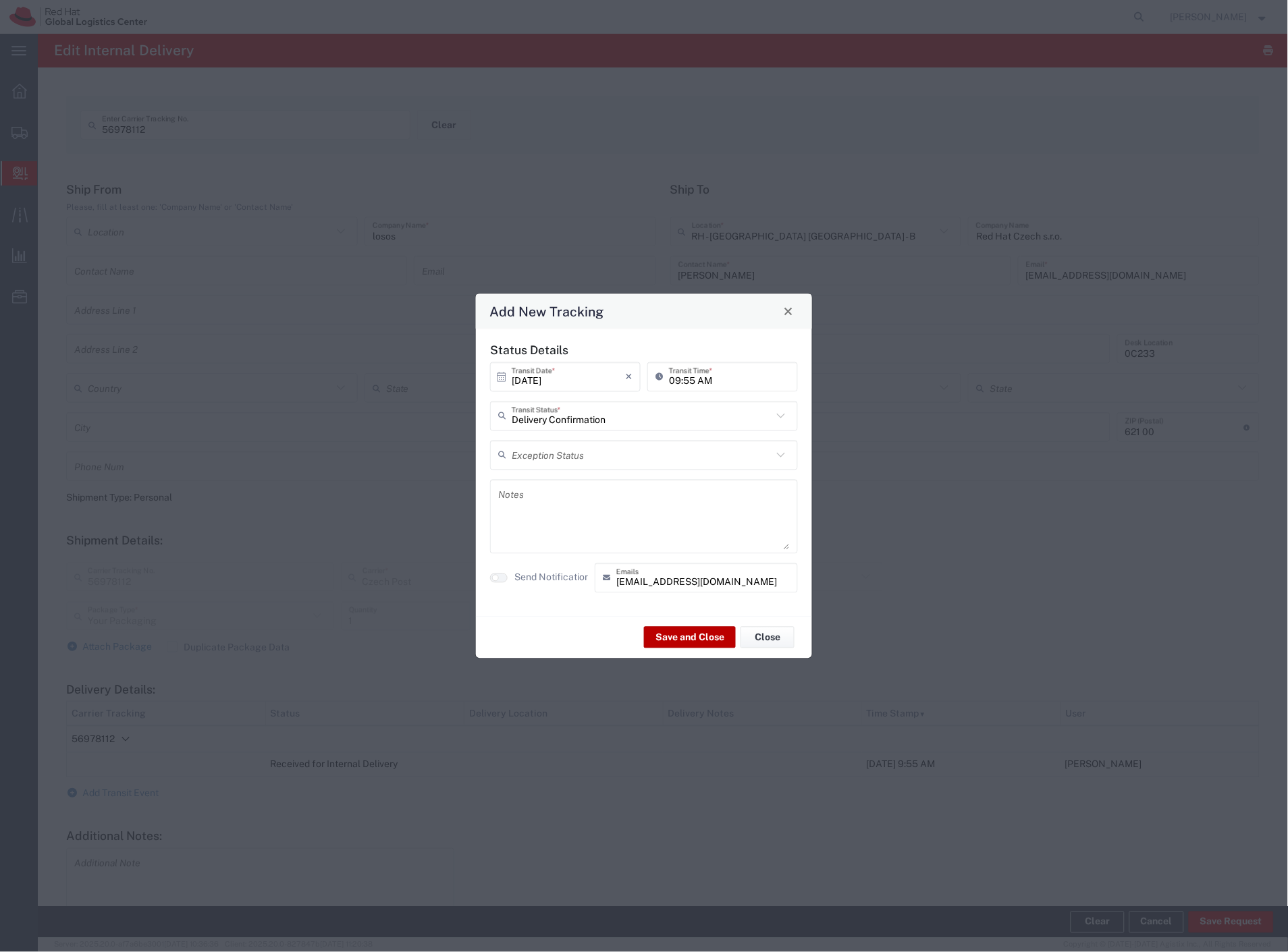
click at [680, 632] on button "Save and Close" at bounding box center [690, 638] width 92 height 22
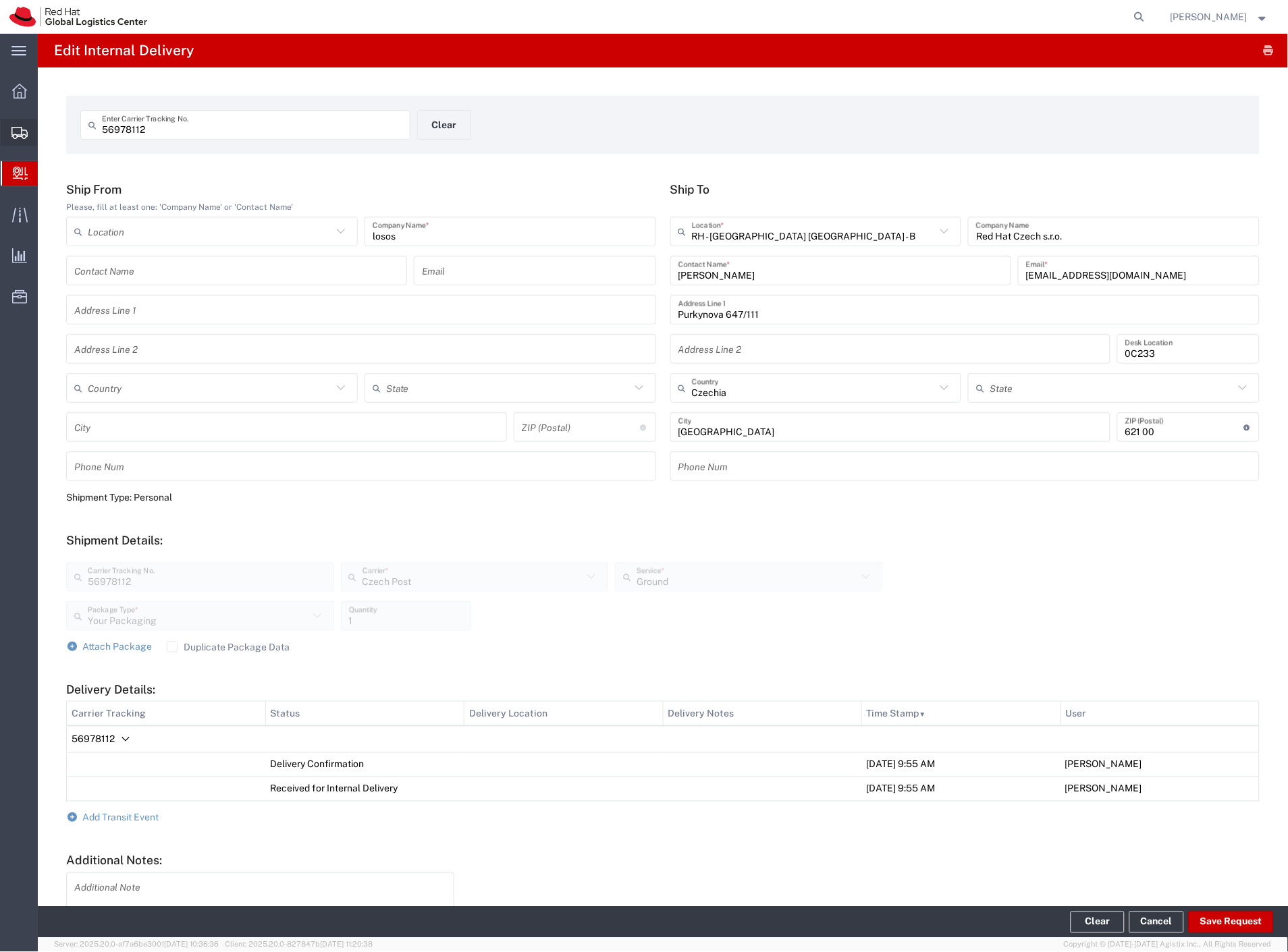
click at [0, 0] on span "Shipment Manager" at bounding box center [0, 0] width 0 height 0
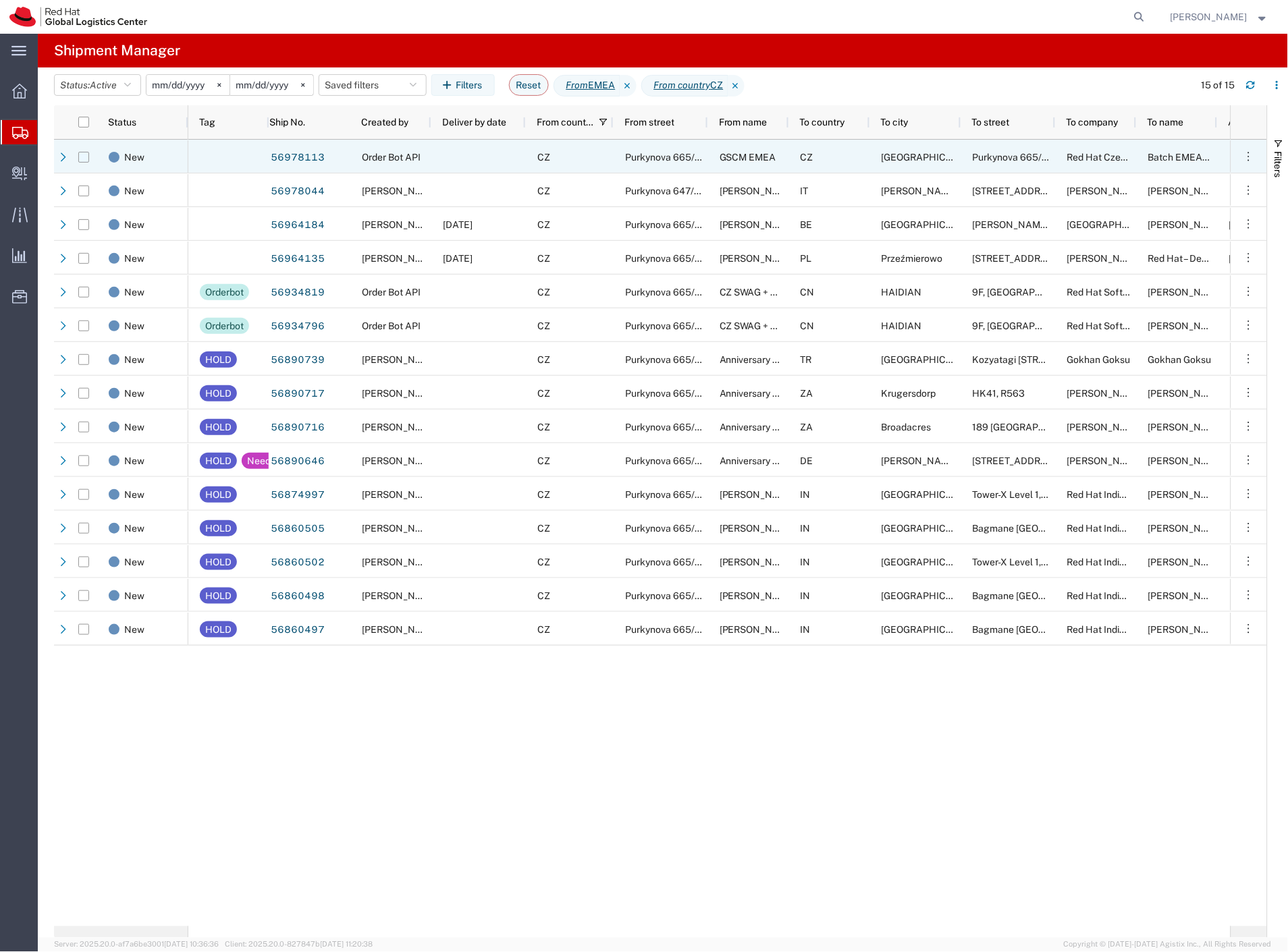
click at [85, 154] on input "Press Space to toggle row selection (unchecked)" at bounding box center [84, 157] width 11 height 11
checkbox input "true"
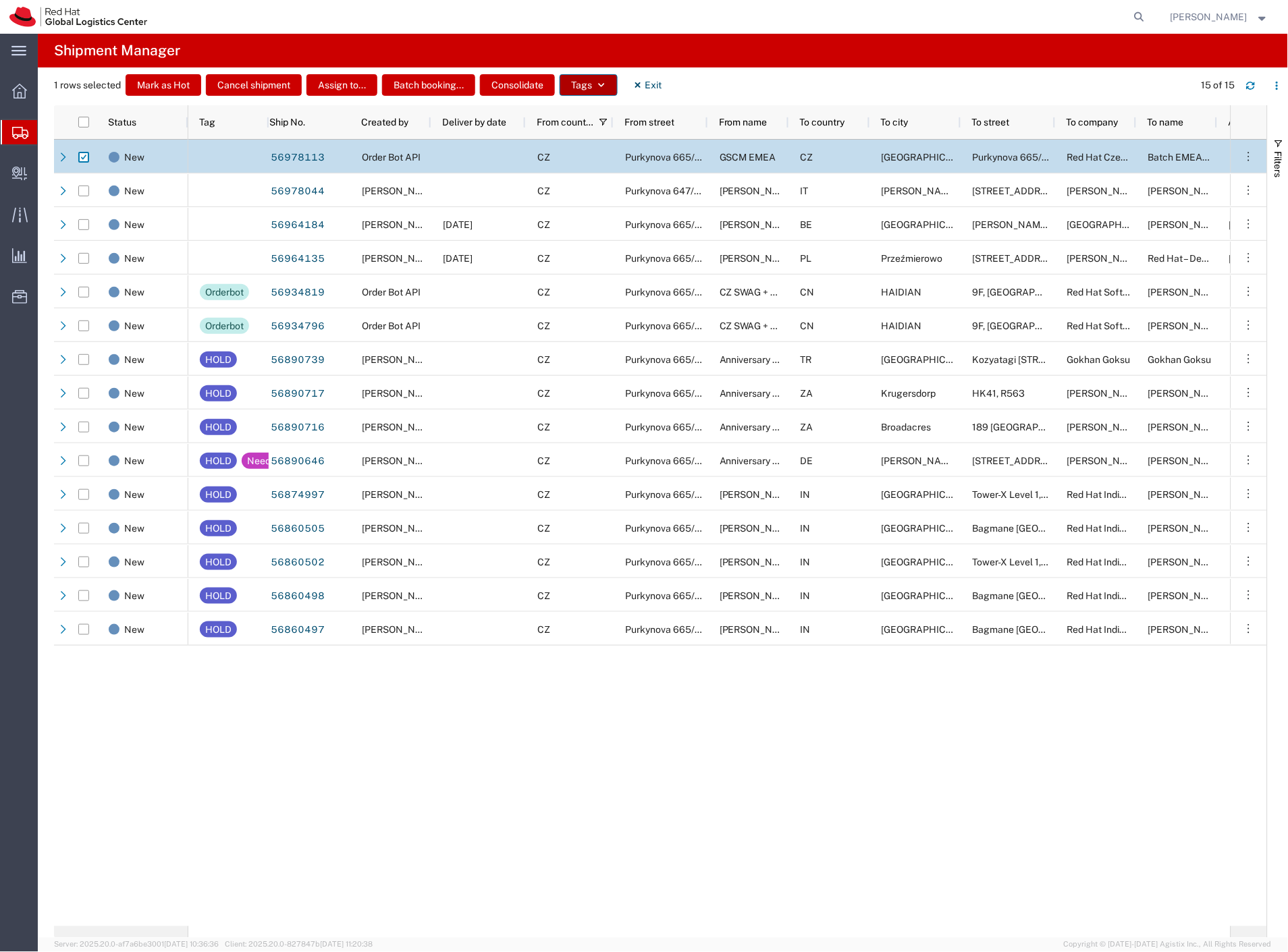
click at [598, 87] on icon "button" at bounding box center [601, 85] width 9 height 9
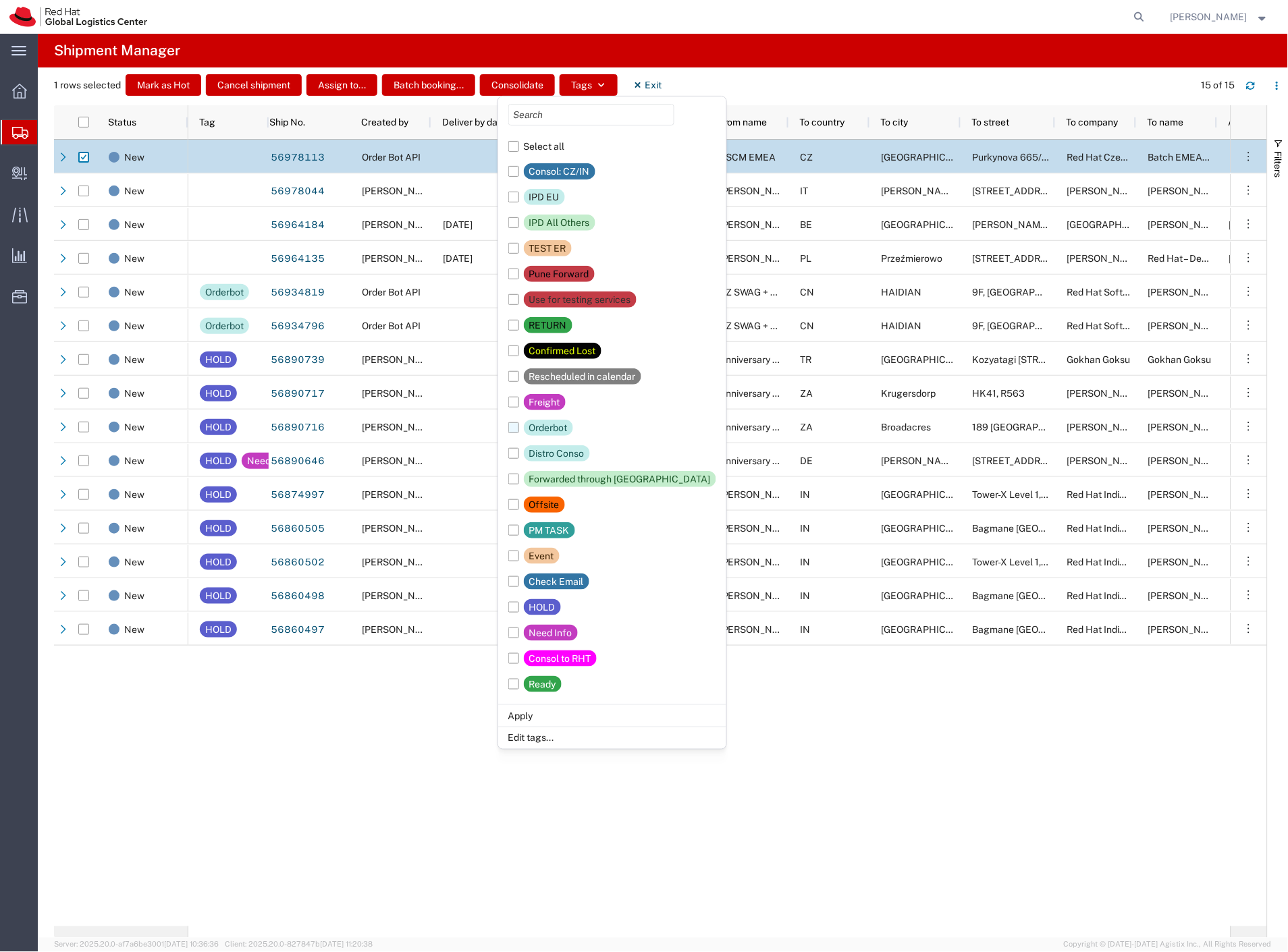
click at [556, 428] on div "Orderbot" at bounding box center [548, 428] width 39 height 16
click at [0, 0] on input "Orderbot" at bounding box center [0, 0] width 0 height 0
click at [528, 714] on li "Apply" at bounding box center [612, 716] width 228 height 23
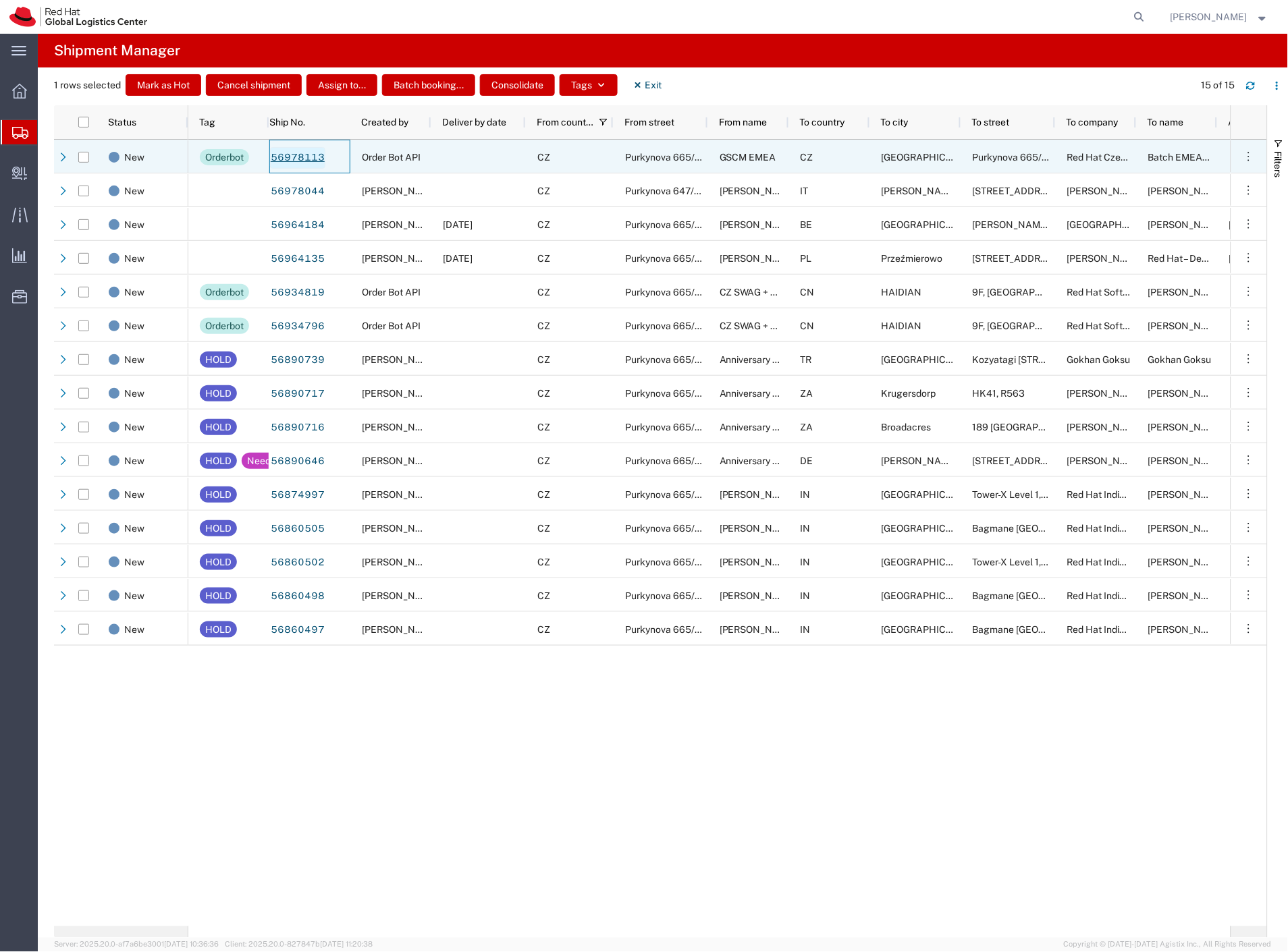
click at [307, 163] on link "56978113" at bounding box center [297, 158] width 55 height 22
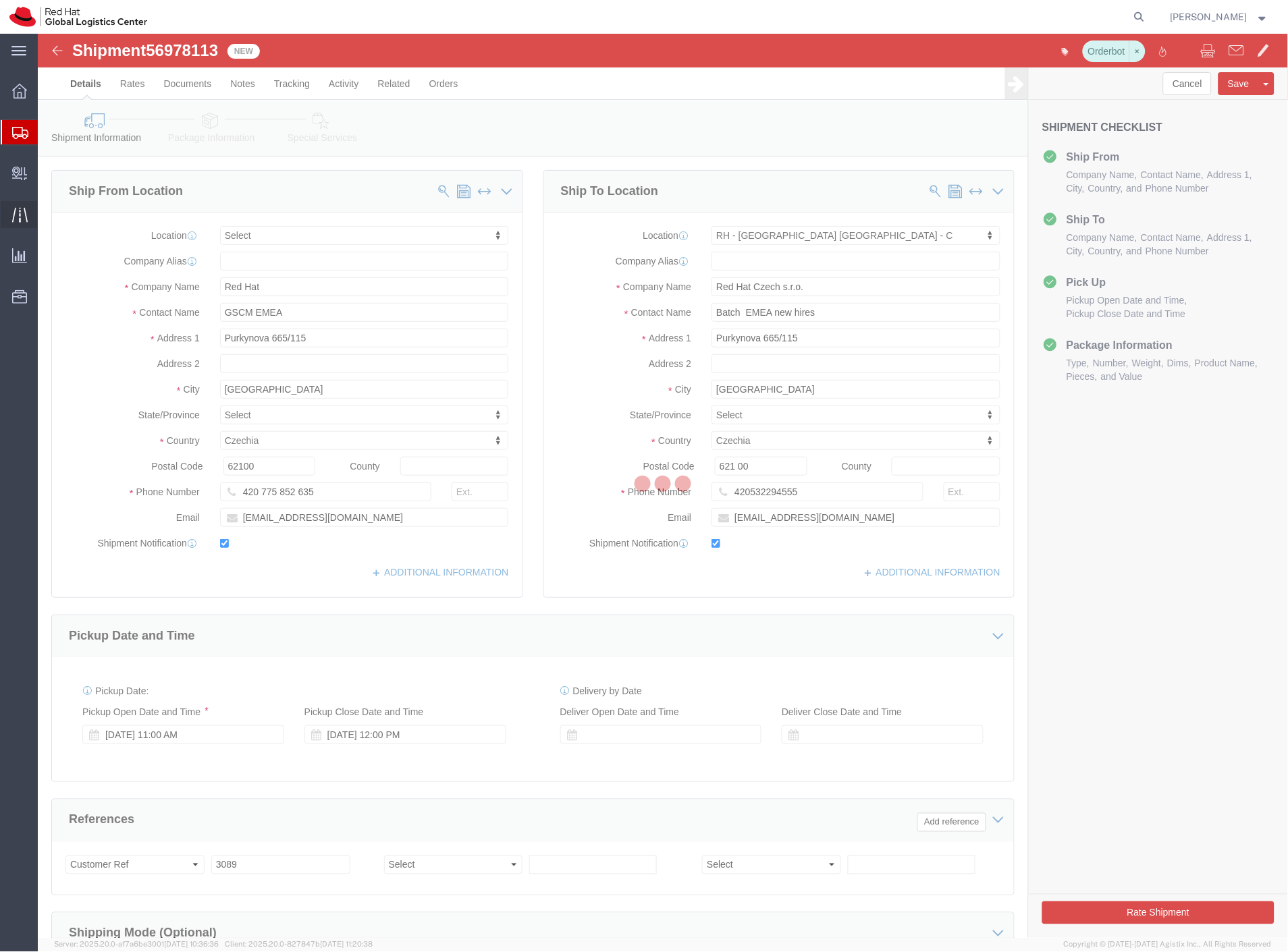
select select
select select "38037"
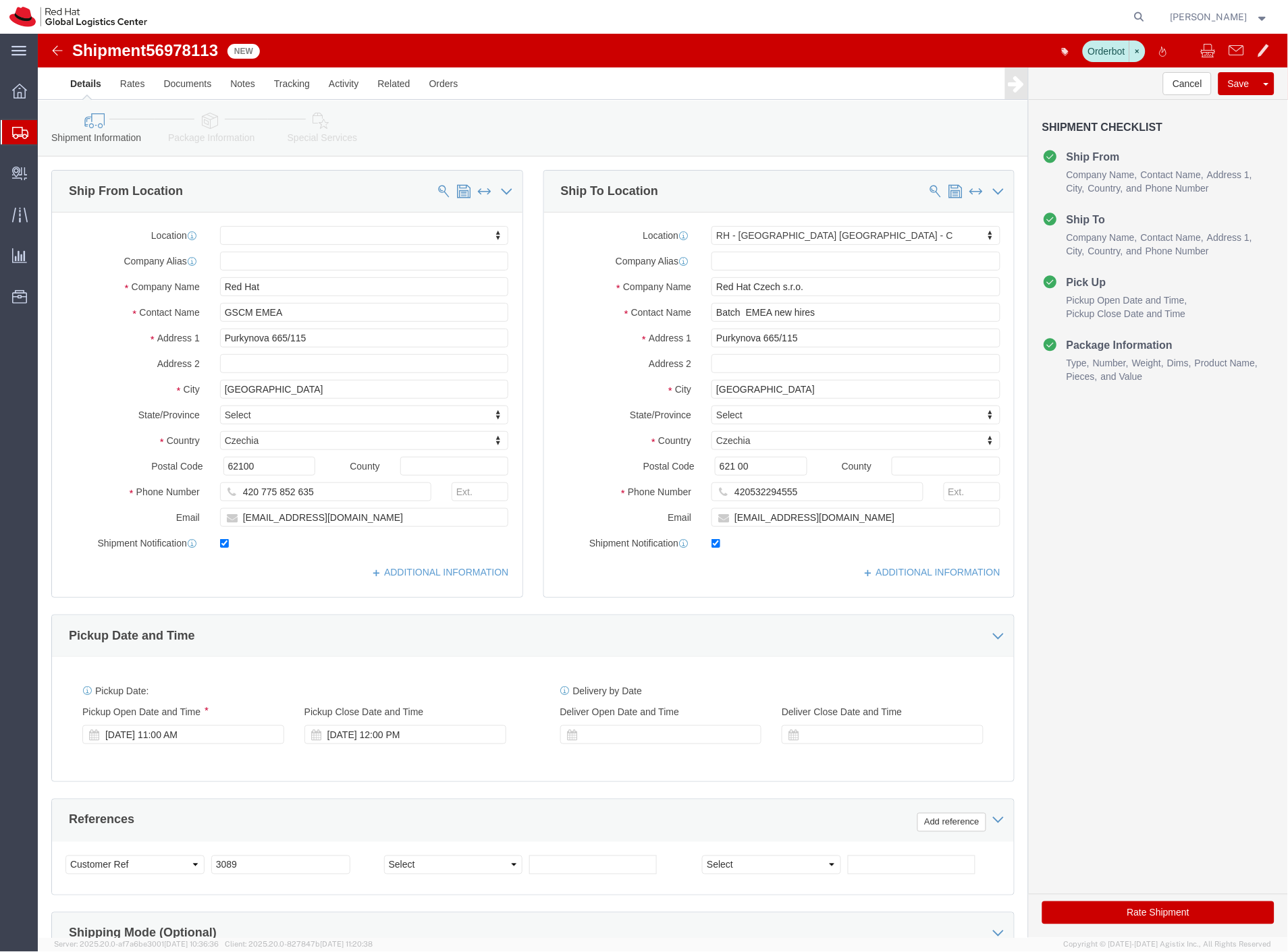
click span "56978113"
copy span "56978113"
click input "checkbox"
checkbox input "false"
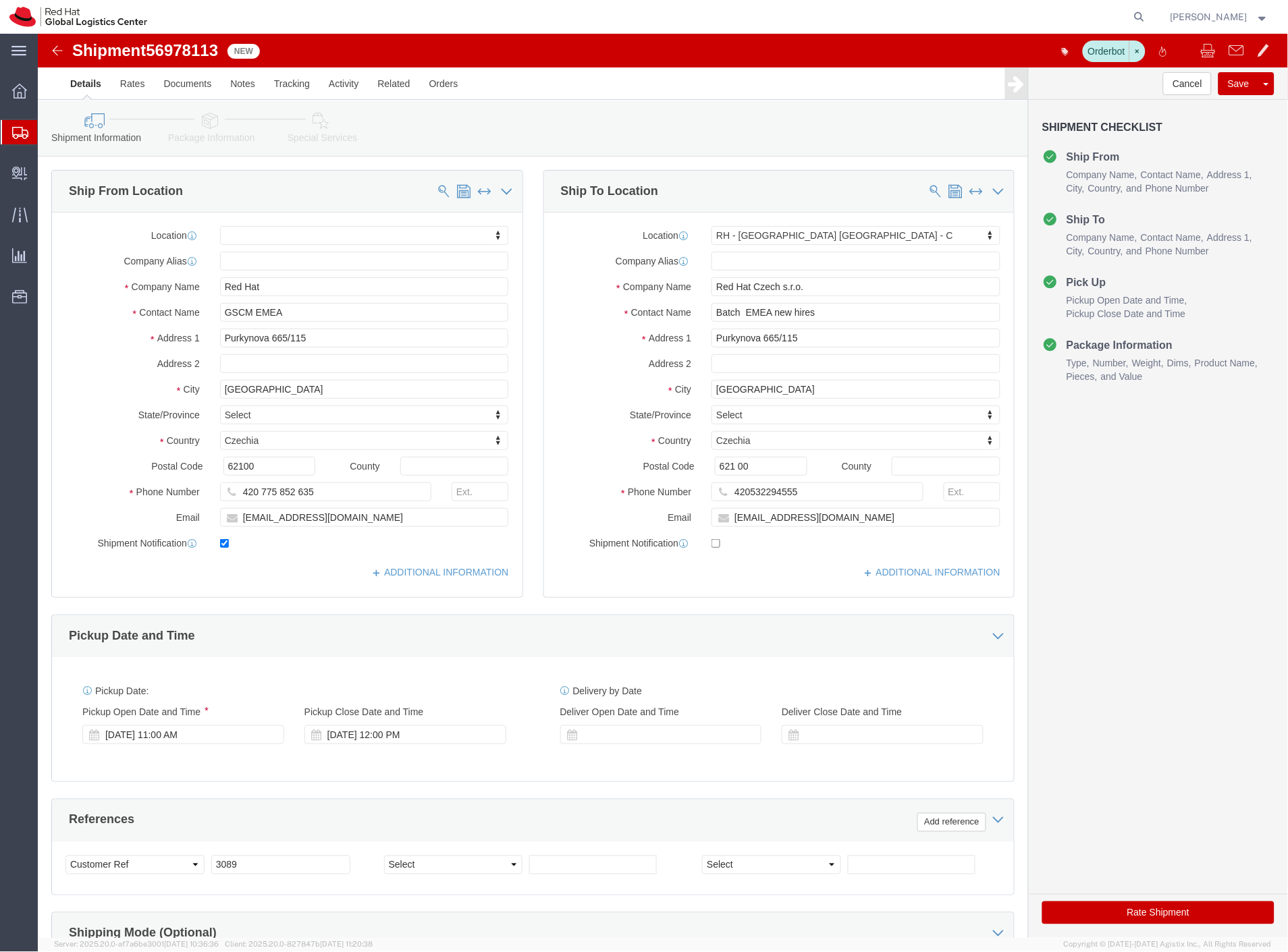
click label
click input "checkbox"
checkbox input "false"
click button "Rate Shipment"
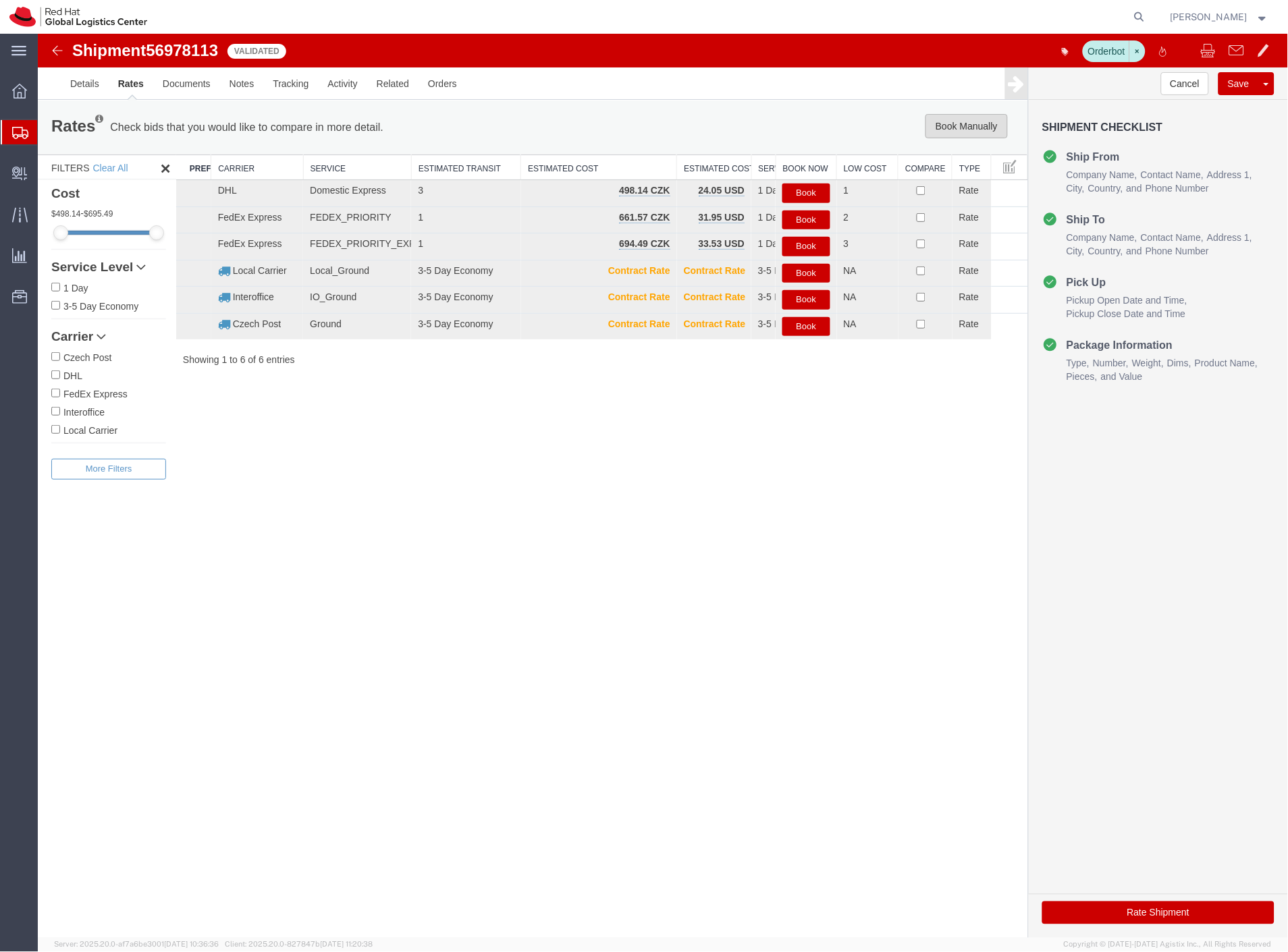
click at [984, 126] on button "Book Manually" at bounding box center [966, 125] width 82 height 24
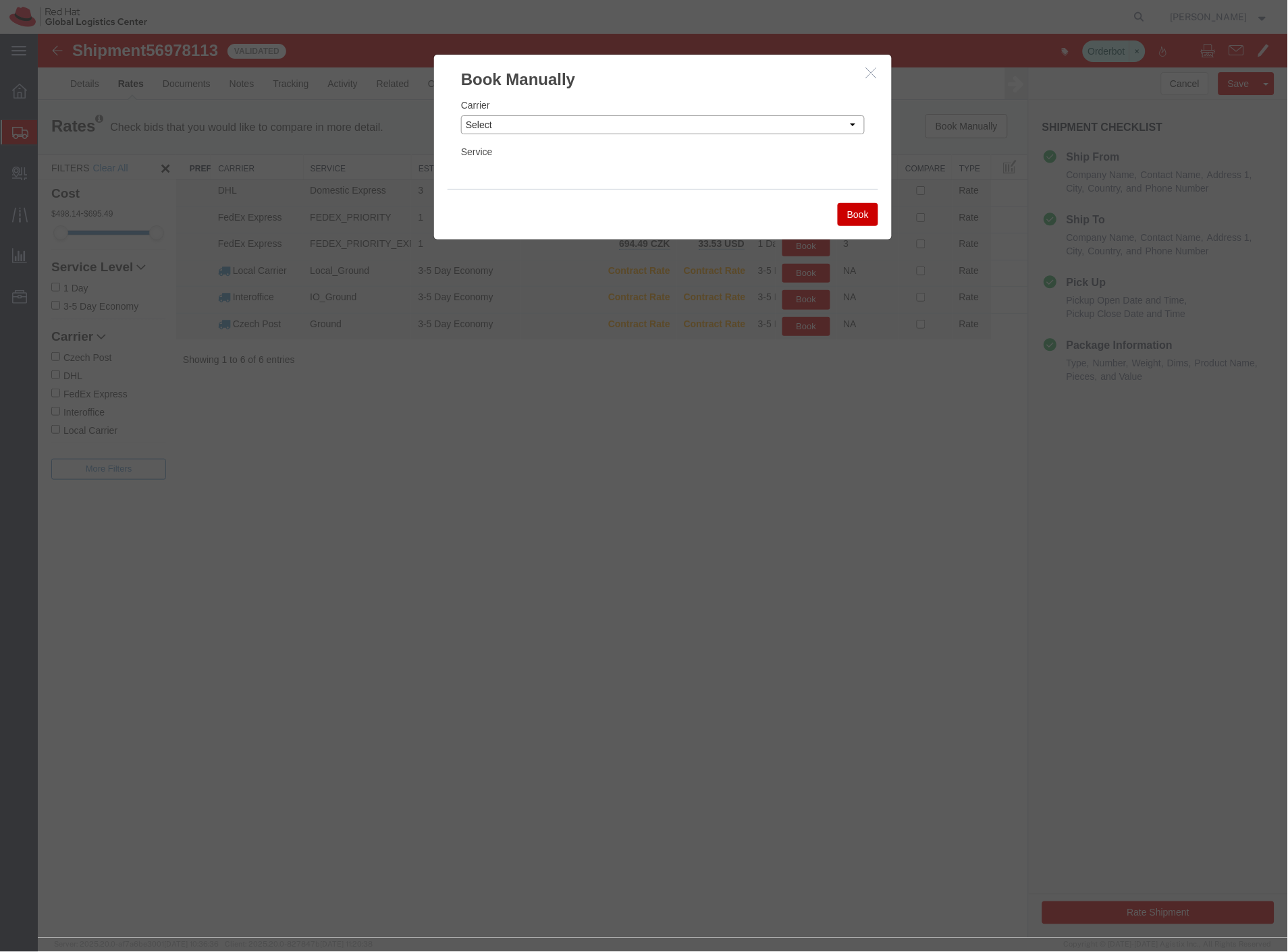
drag, startPoint x: 811, startPoint y: 125, endPoint x: 803, endPoint y: 133, distance: 11.3
click at [811, 125] on select "Select Add New Carrier (and default service) Czech Post DHL FedEx Express Globa…" at bounding box center [662, 124] width 403 height 19
select select "7920"
click at [460, 115] on select "Select Add New Carrier (and default service) Czech Post DHL FedEx Express Globa…" at bounding box center [662, 124] width 403 height 19
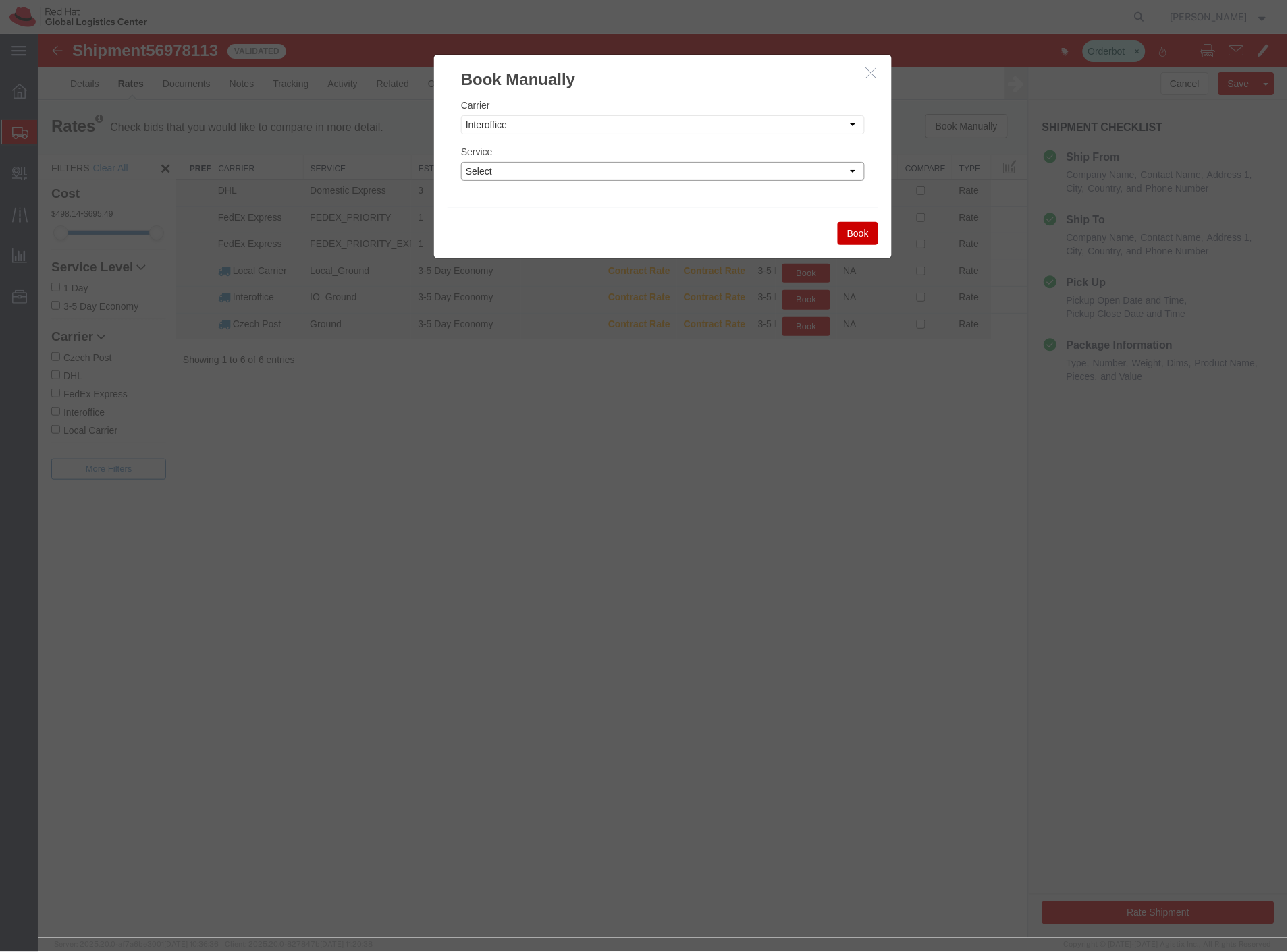
click at [505, 172] on select "Select IO_Ground IO_LTL" at bounding box center [662, 171] width 403 height 19
select select "17810"
click at [460, 162] on select "Select IO_Ground IO_LTL" at bounding box center [662, 171] width 403 height 19
click at [860, 235] on button "Book" at bounding box center [857, 232] width 41 height 23
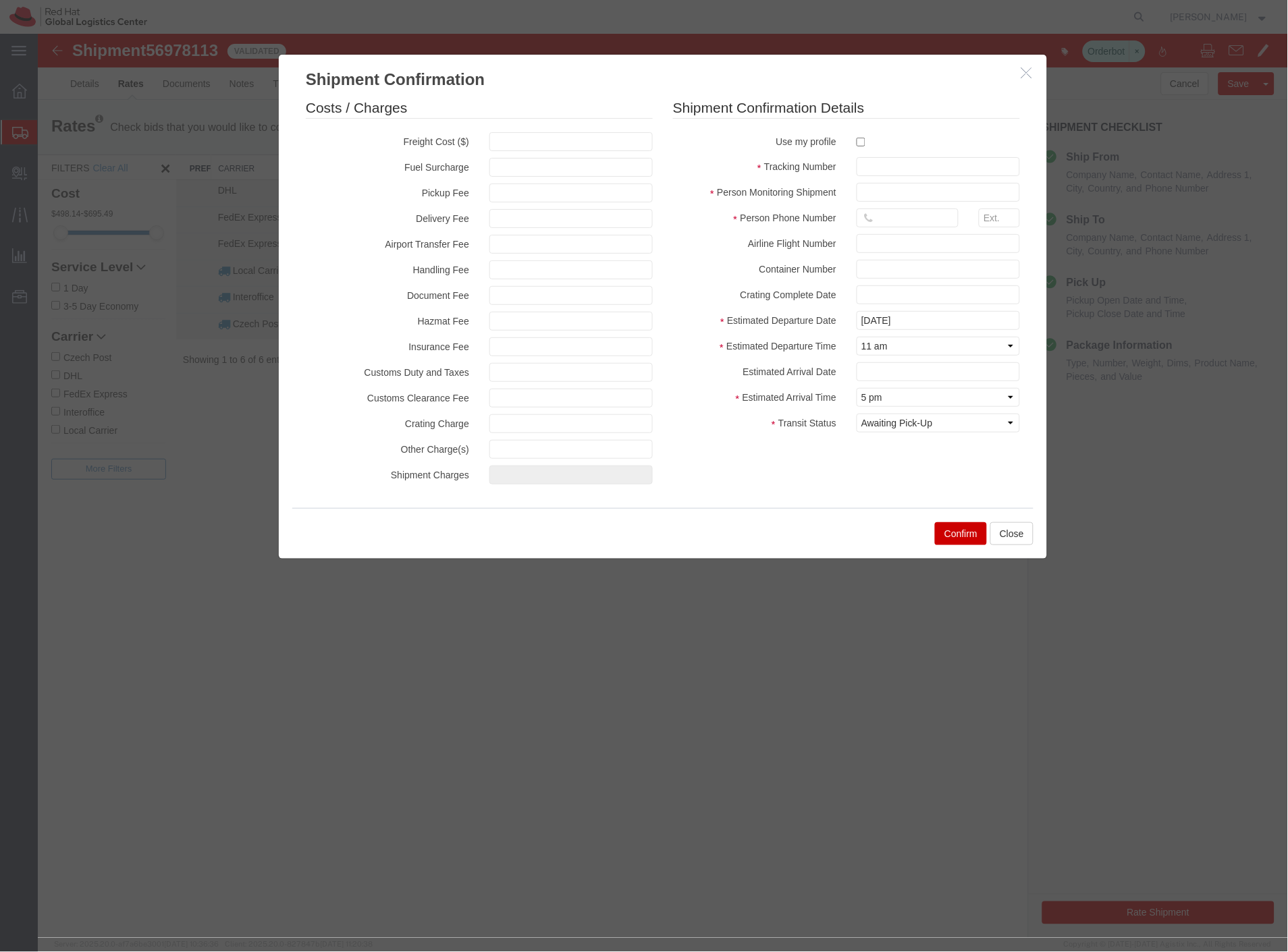
click at [859, 135] on label at bounding box center [937, 141] width 163 height 18
click at [859, 137] on input "checkbox" at bounding box center [860, 142] width 9 height 9
checkbox input "true"
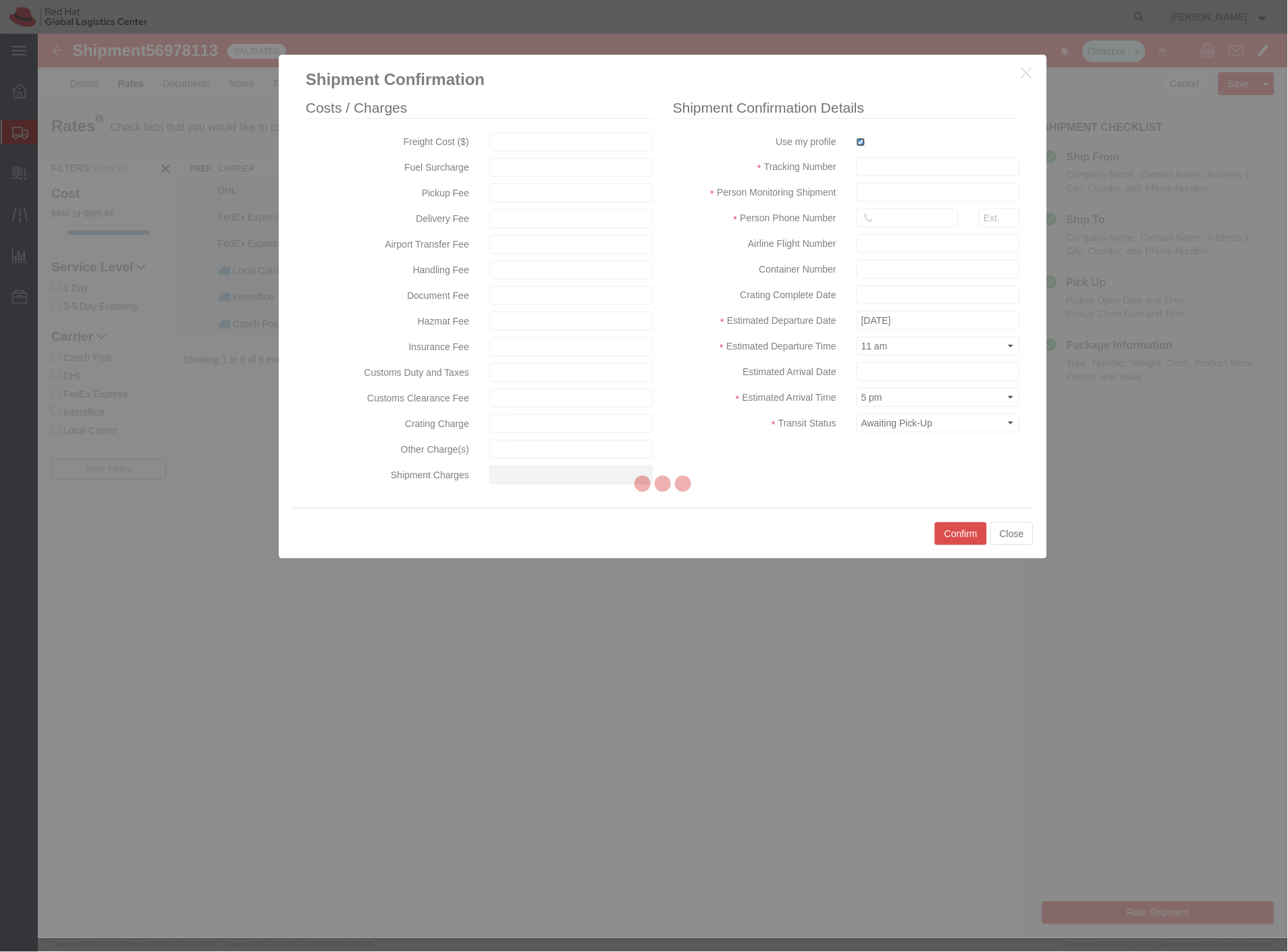
type input "[PERSON_NAME]"
type input "420702253567"
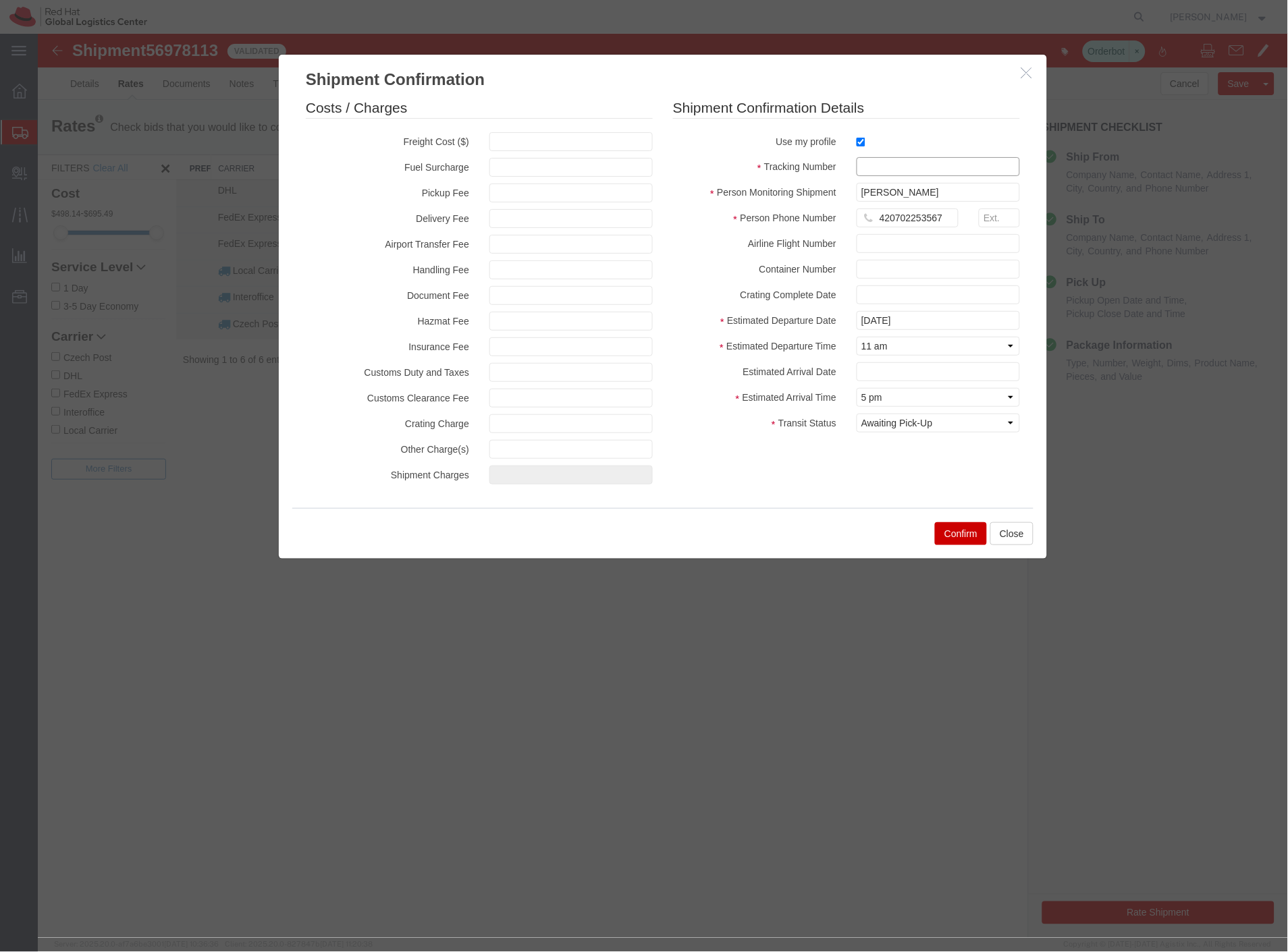
click at [876, 162] on input "text" at bounding box center [937, 166] width 163 height 19
paste input "56978113"
type input "56978113_mass"
click at [939, 423] on select "Select Arrival Notice Available Arrival Notice Imported Arrive at Delivery Loca…" at bounding box center [937, 422] width 163 height 19
select select "DELIVRED"
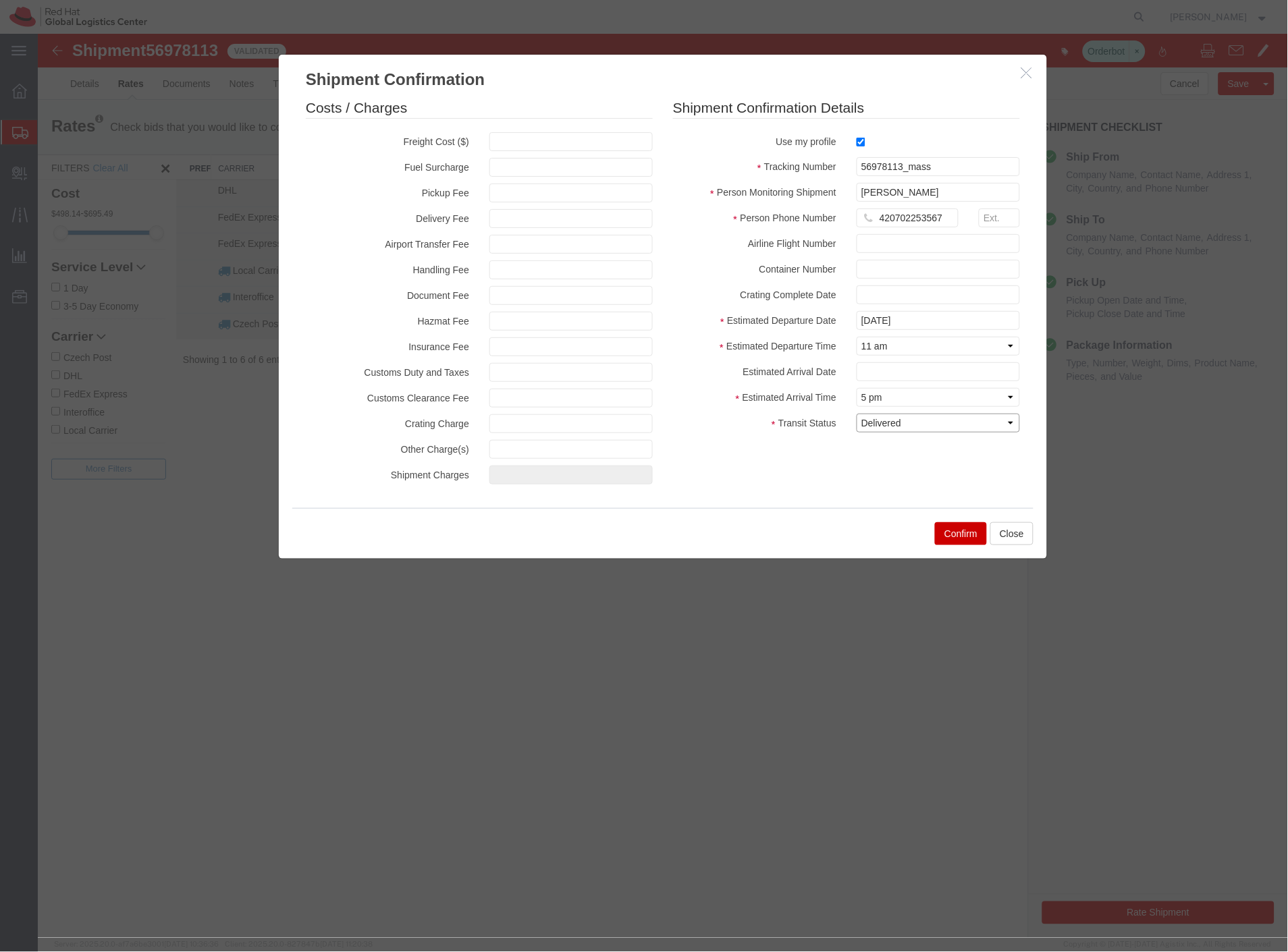
click at [856, 413] on select "Select Arrival Notice Available Arrival Notice Imported Arrive at Delivery Loca…" at bounding box center [937, 422] width 163 height 19
click at [968, 537] on button "Confirm" at bounding box center [960, 532] width 52 height 23
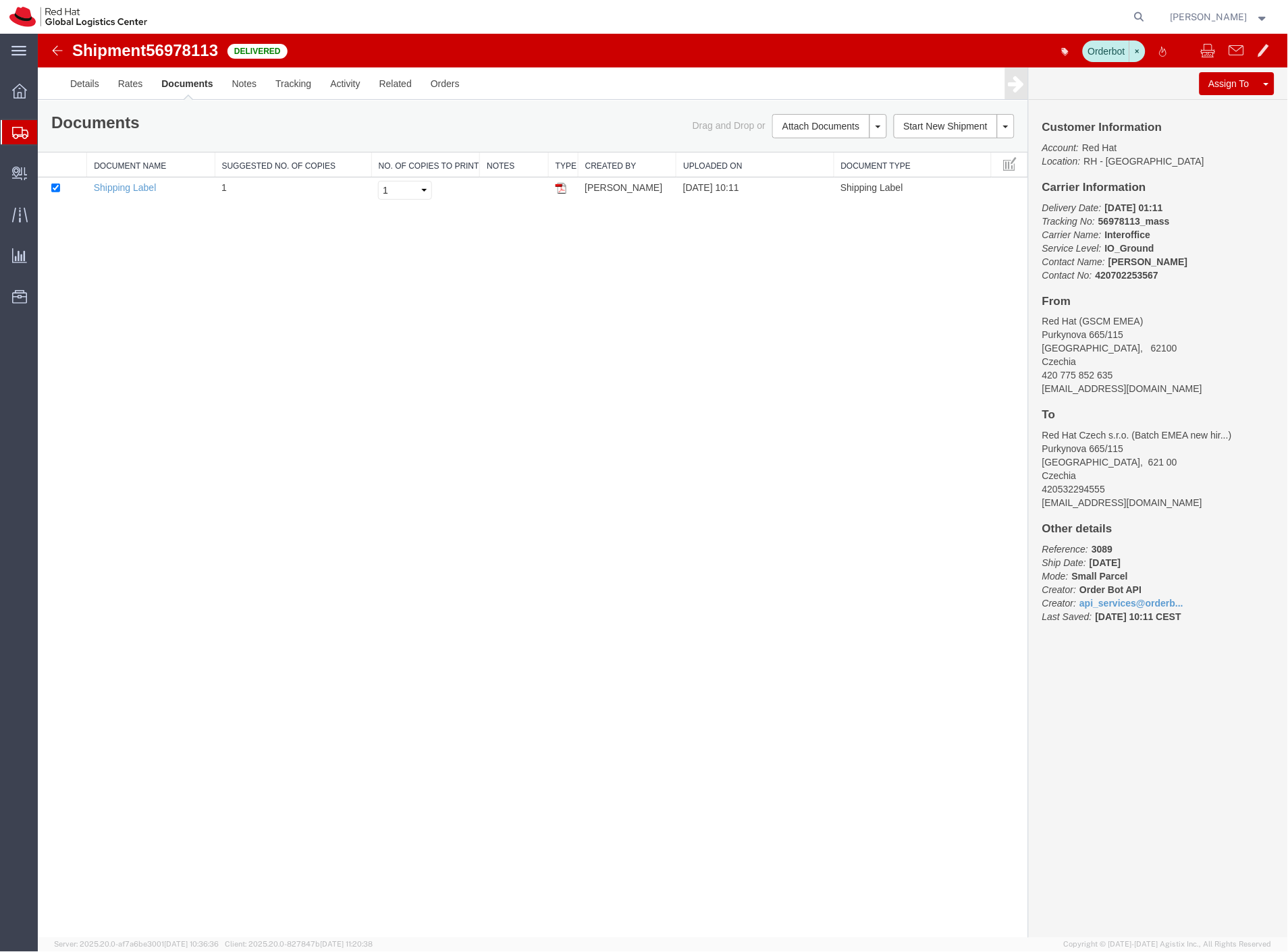
drag, startPoint x: 60, startPoint y: 155, endPoint x: 58, endPoint y: 170, distance: 15.1
click at [0, 0] on span "Shipment Manager" at bounding box center [0, 0] width 0 height 0
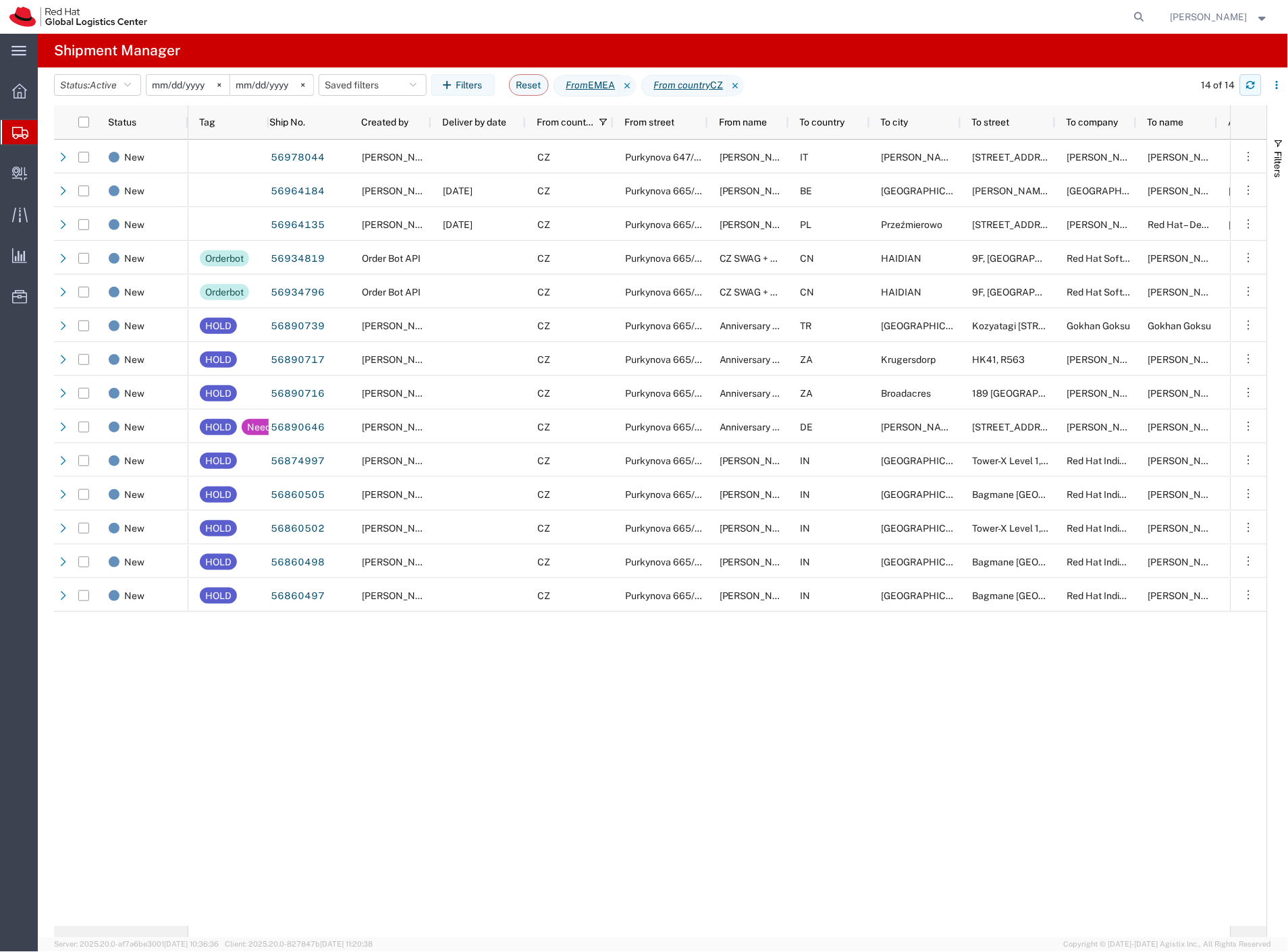
click at [1242, 89] on button "button" at bounding box center [1251, 85] width 22 height 22
drag, startPoint x: 68, startPoint y: 194, endPoint x: 22, endPoint y: 213, distance: 49.8
click at [0, 0] on span "Create Delivery" at bounding box center [0, 0] width 0 height 0
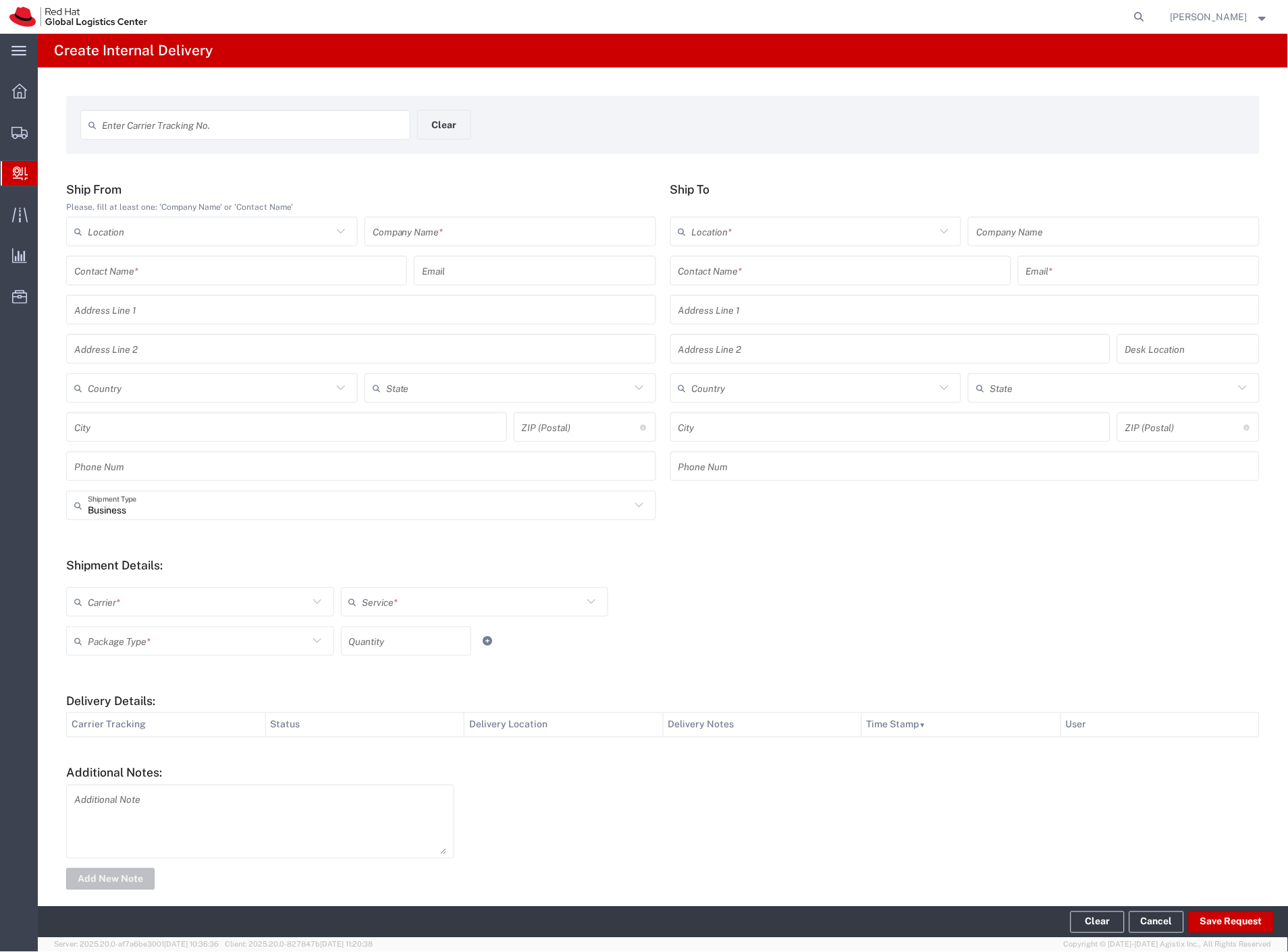
click at [438, 237] on input "text" at bounding box center [510, 232] width 275 height 23
type input "cdw"
click at [757, 280] on input "text" at bounding box center [841, 271] width 325 height 23
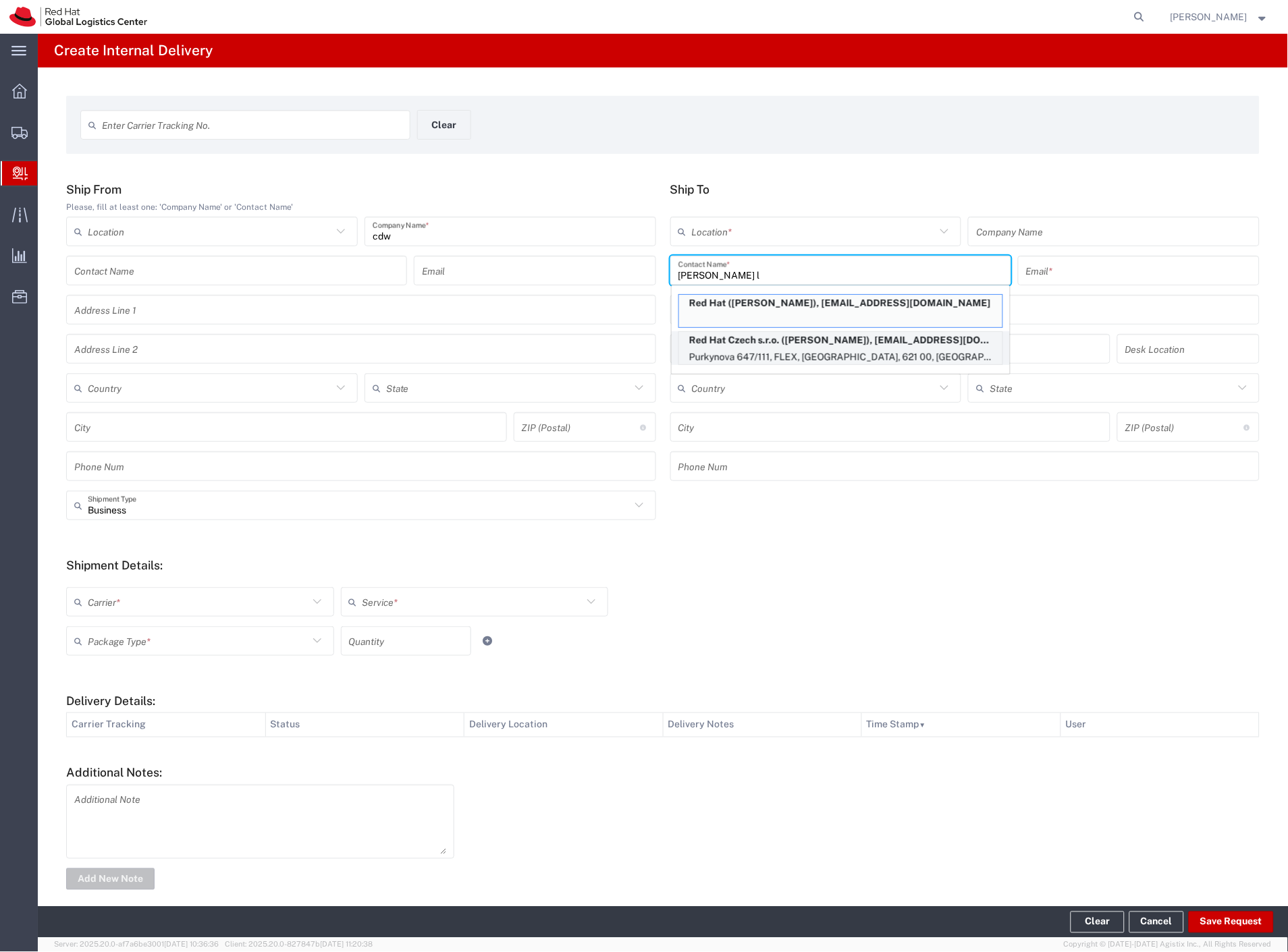
type input "aline l"
click at [800, 332] on p "Red Hat Czech s.r.o. (Aline Laizane), alaizane@redhat.com" at bounding box center [841, 340] width 323 height 17
type input "RH - [GEOGRAPHIC_DATA] [GEOGRAPHIC_DATA] - B"
type input "Red Hat Czech s.r.o."
type input "Aline Laizane"
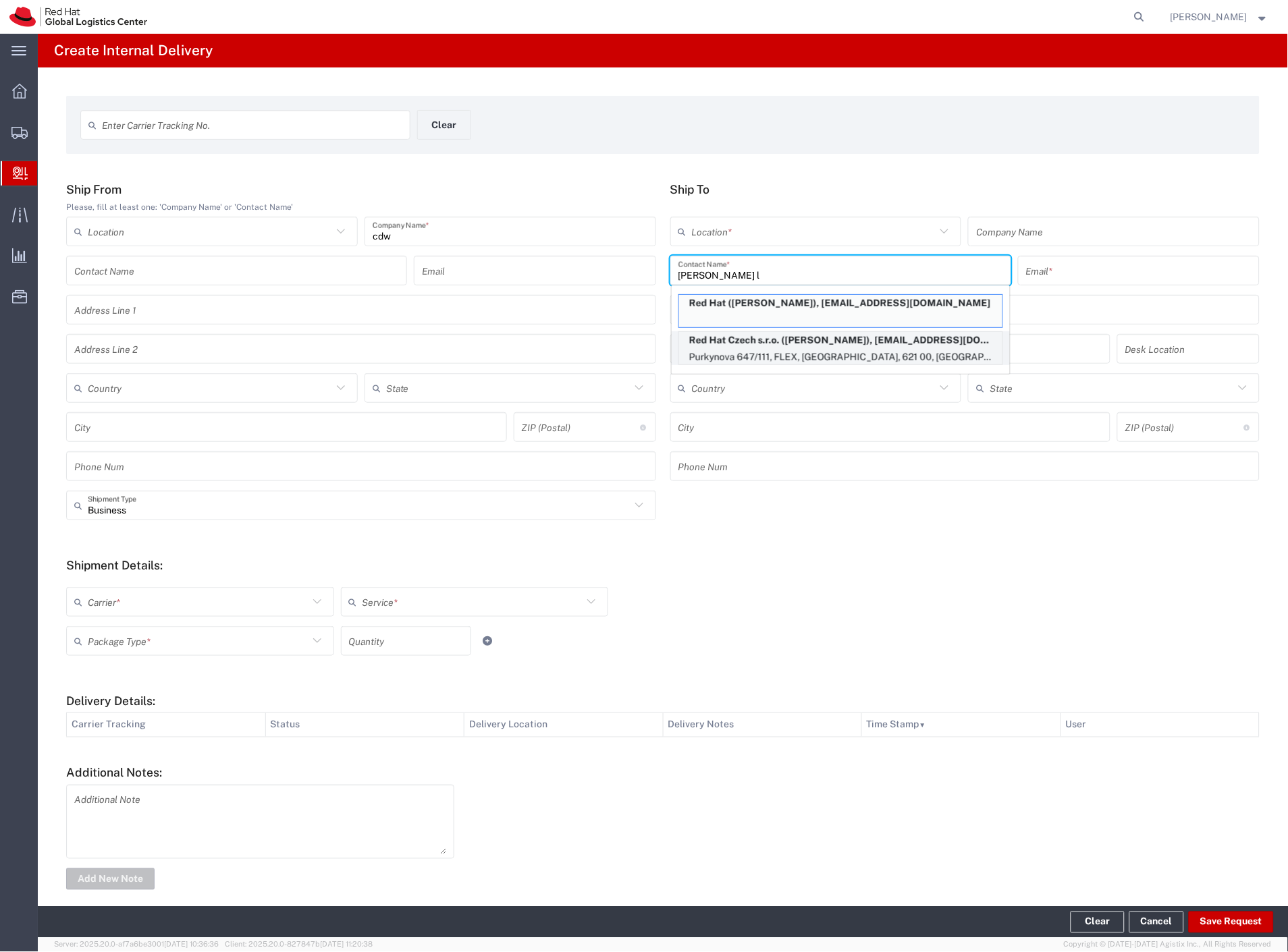
type input "alaizane@redhat.com"
type input "Purkynova 647/111"
type input "FLEX"
type input "Czechia"
type input "[GEOGRAPHIC_DATA]"
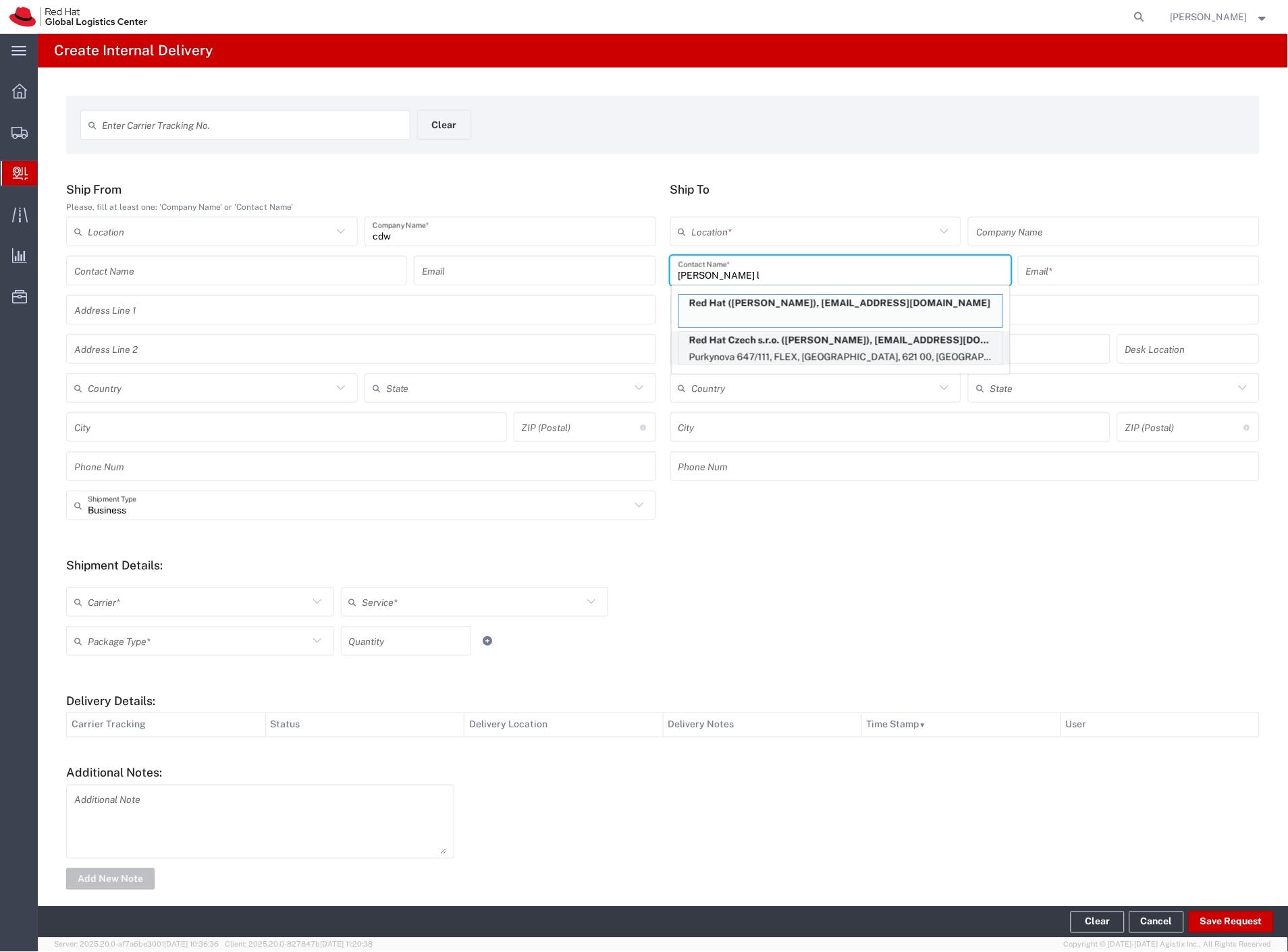
type input "621 00"
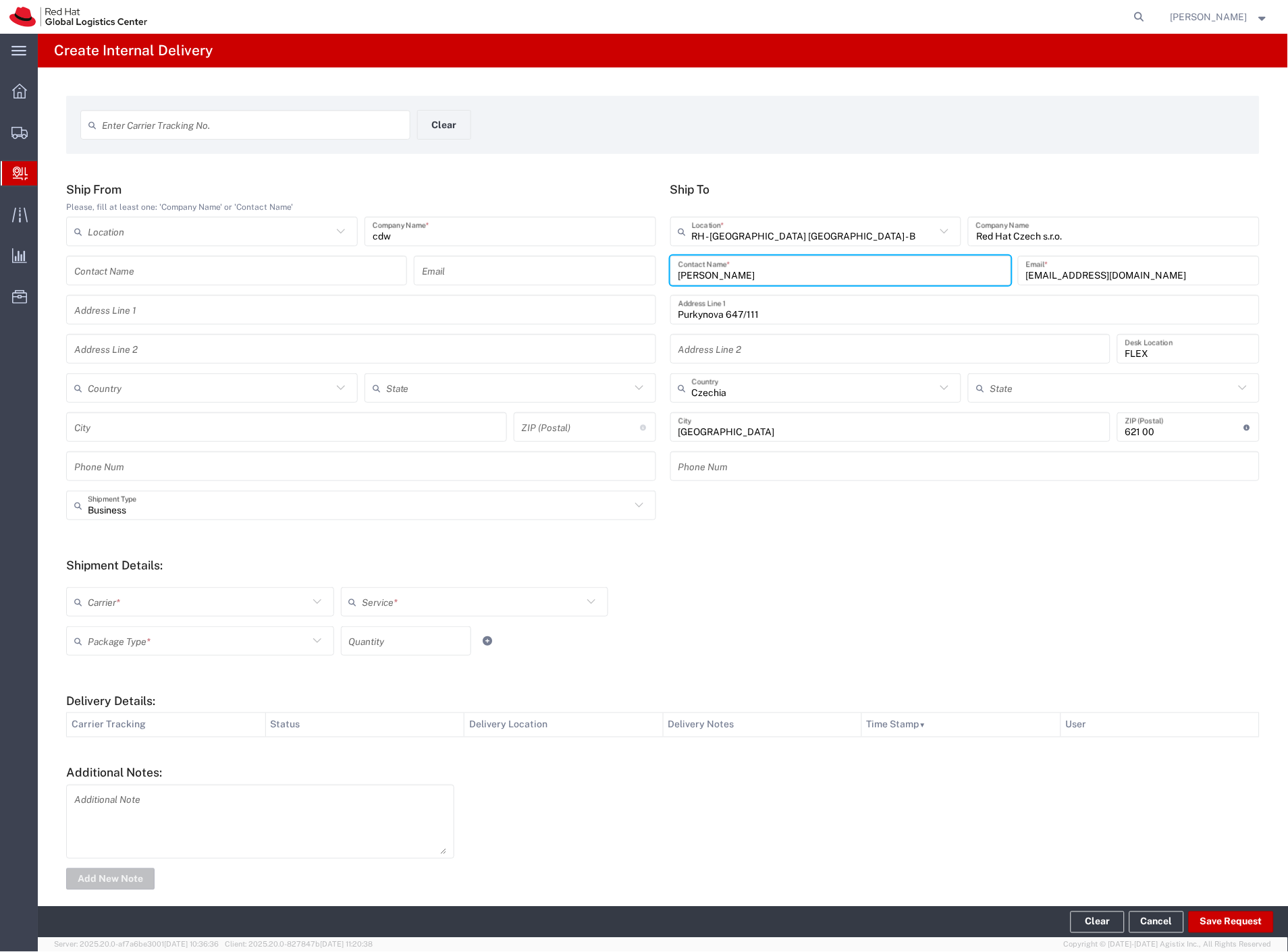
drag, startPoint x: 116, startPoint y: 604, endPoint x: 109, endPoint y: 685, distance: 81.3
click at [116, 604] on input "text" at bounding box center [198, 603] width 221 height 23
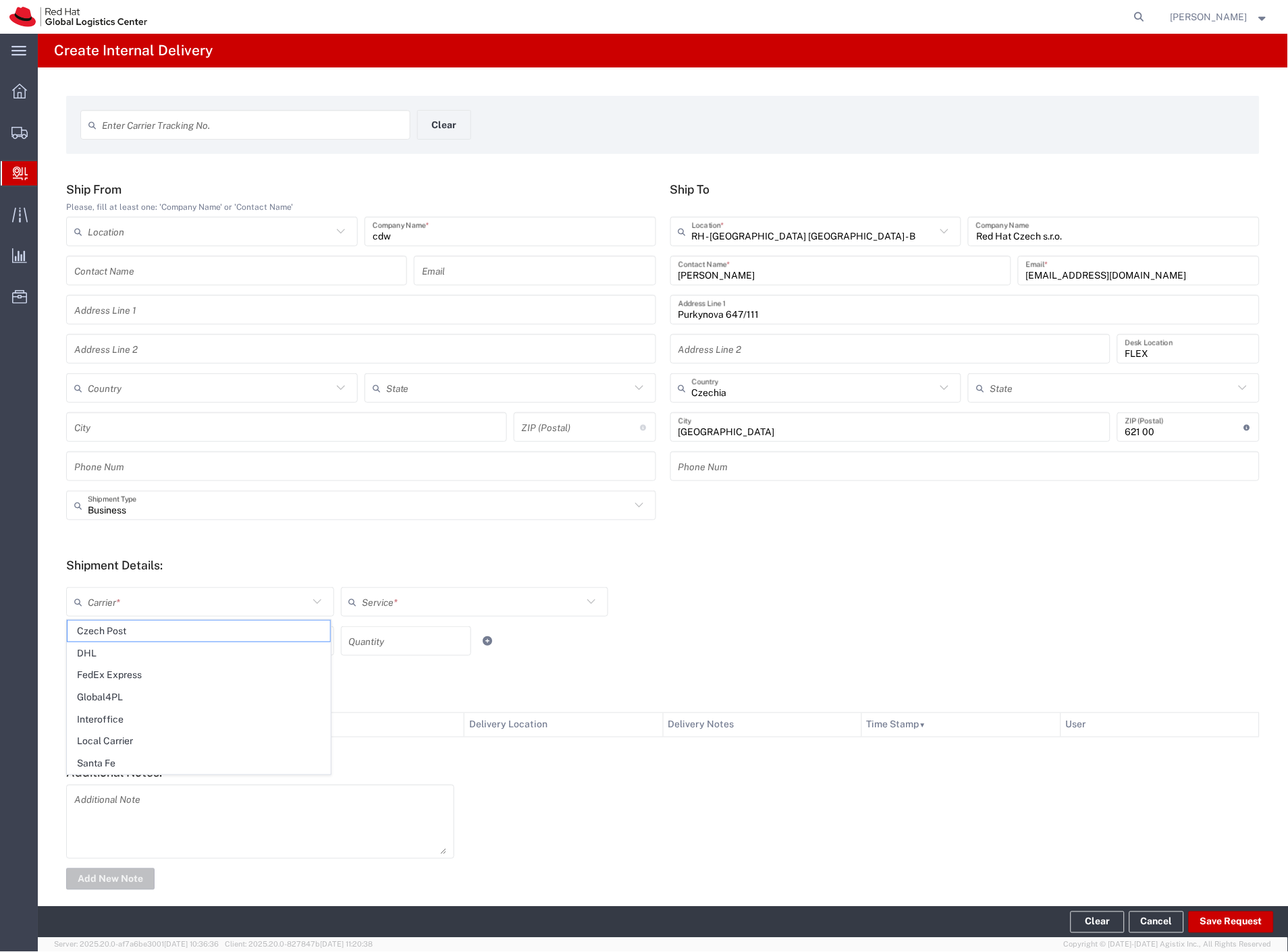
drag, startPoint x: 118, startPoint y: 744, endPoint x: 128, endPoint y: 706, distance: 39.3
click at [117, 744] on span "Local Carrier" at bounding box center [199, 742] width 263 height 21
type input "Local Carrier"
type input "Local_Ground"
click at [150, 644] on input "text" at bounding box center [198, 642] width 221 height 23
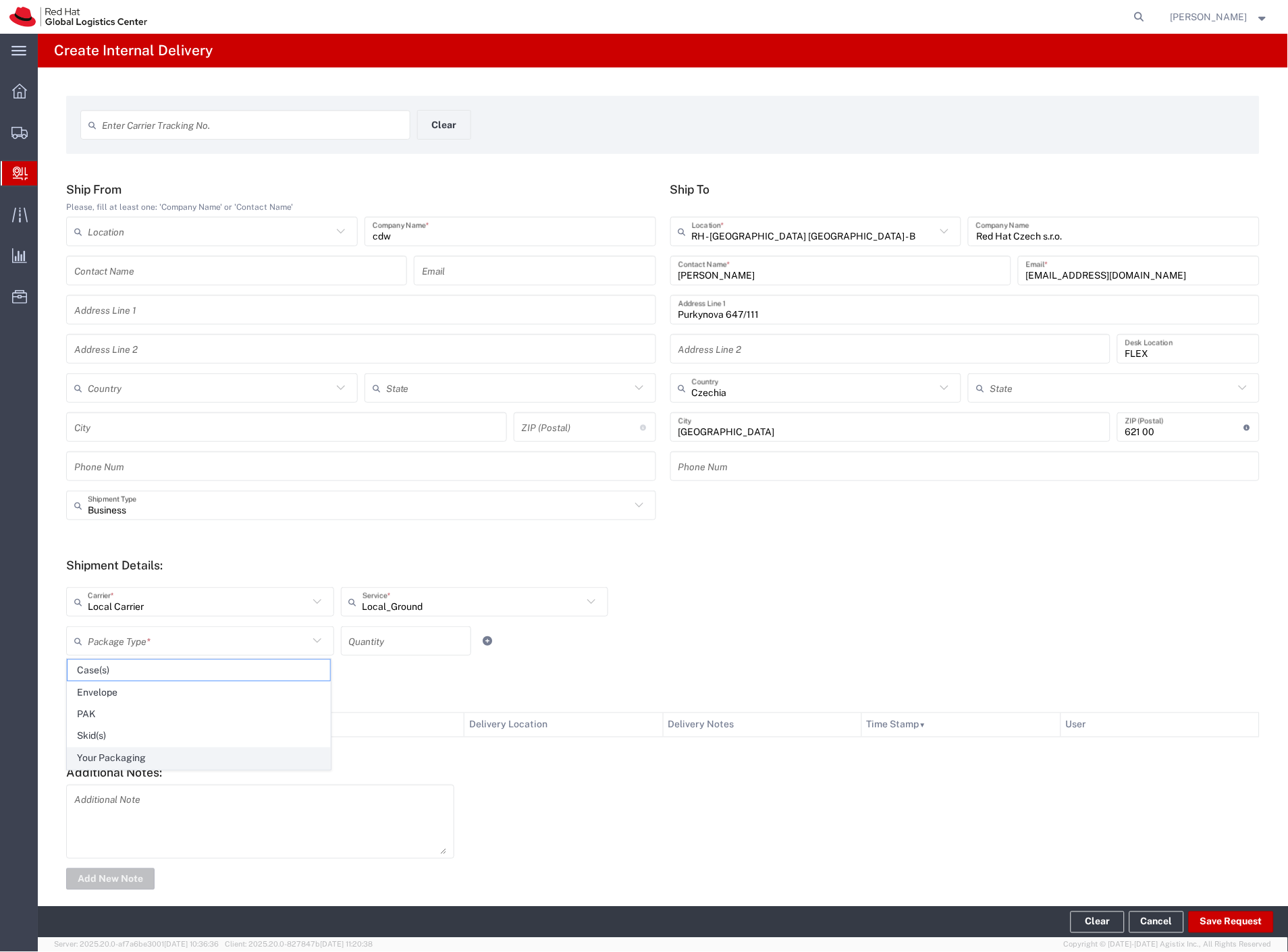
click at [140, 754] on span "Your Packaging" at bounding box center [199, 759] width 263 height 21
type input "Your Packaging"
drag, startPoint x: 415, startPoint y: 631, endPoint x: 490, endPoint y: 643, distance: 76.0
click at [414, 631] on input "number" at bounding box center [406, 642] width 114 height 23
type input "4"
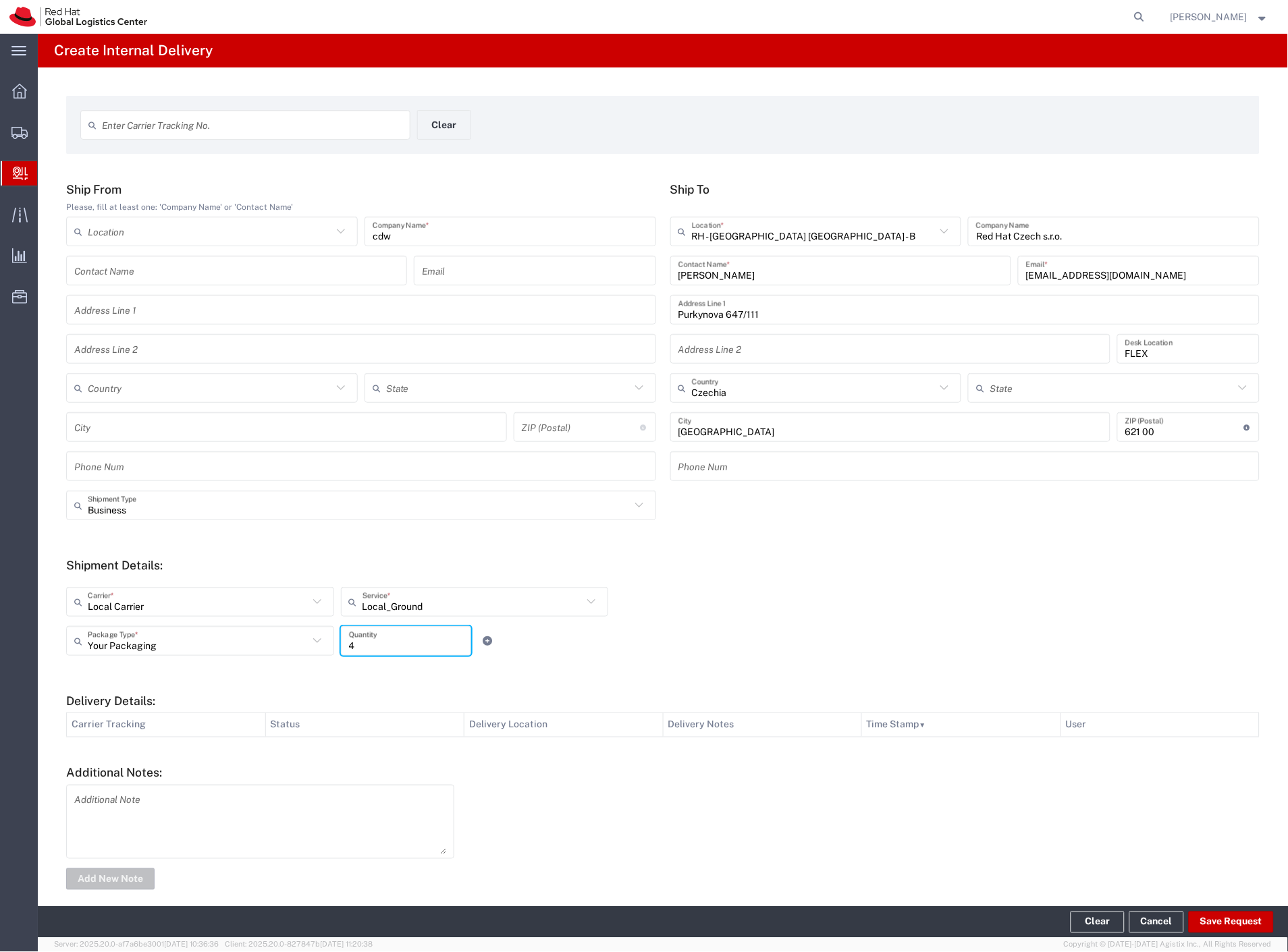
click at [653, 657] on div "Your Packaging Package Type * Case(s) Envelope PAK Skid(s) Your Packaging 4 Qua…" at bounding box center [475, 645] width 824 height 39
click at [1217, 920] on button "Save Request" at bounding box center [1231, 923] width 85 height 22
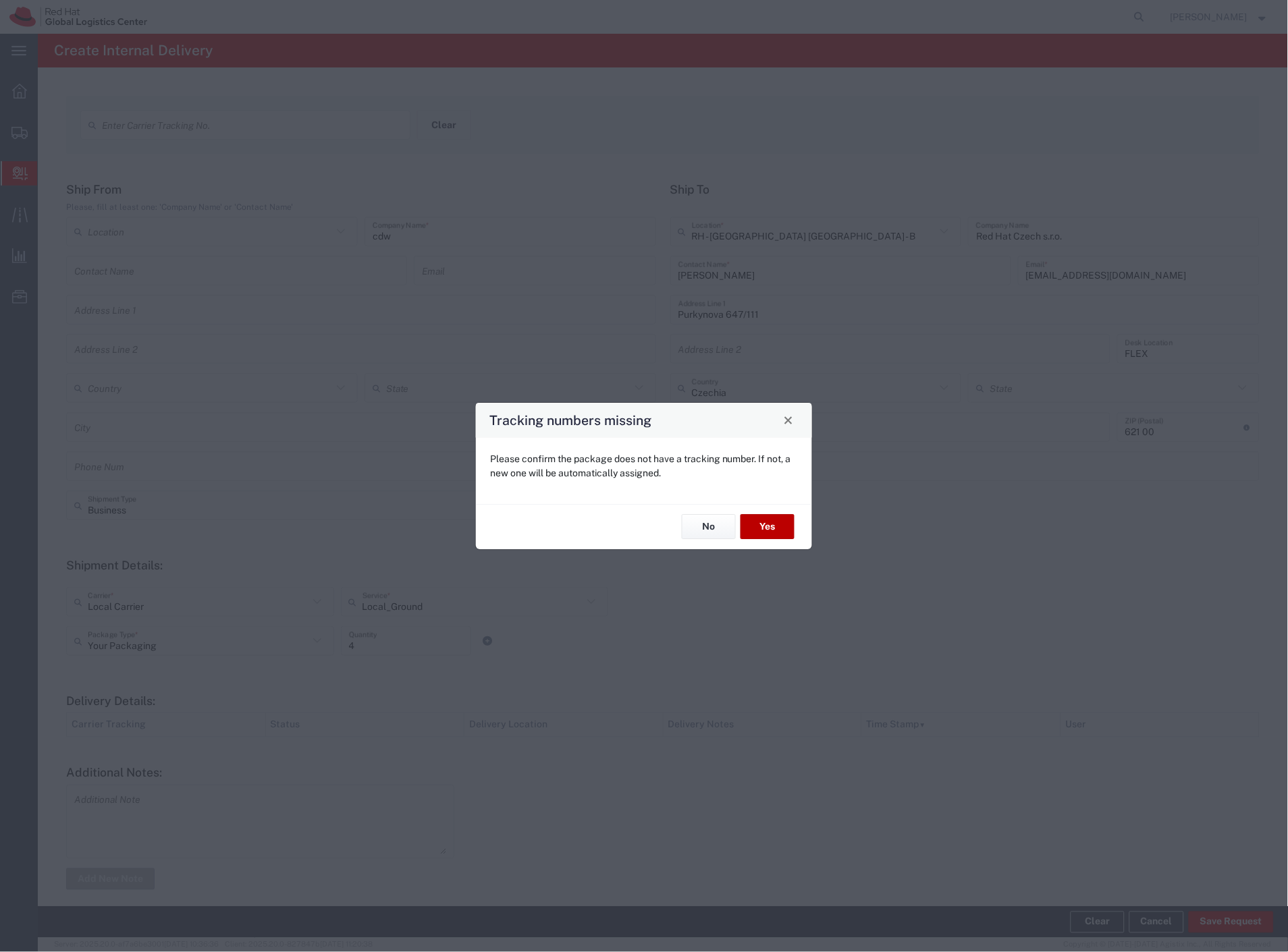
click at [760, 520] on button "Yes" at bounding box center [768, 528] width 54 height 25
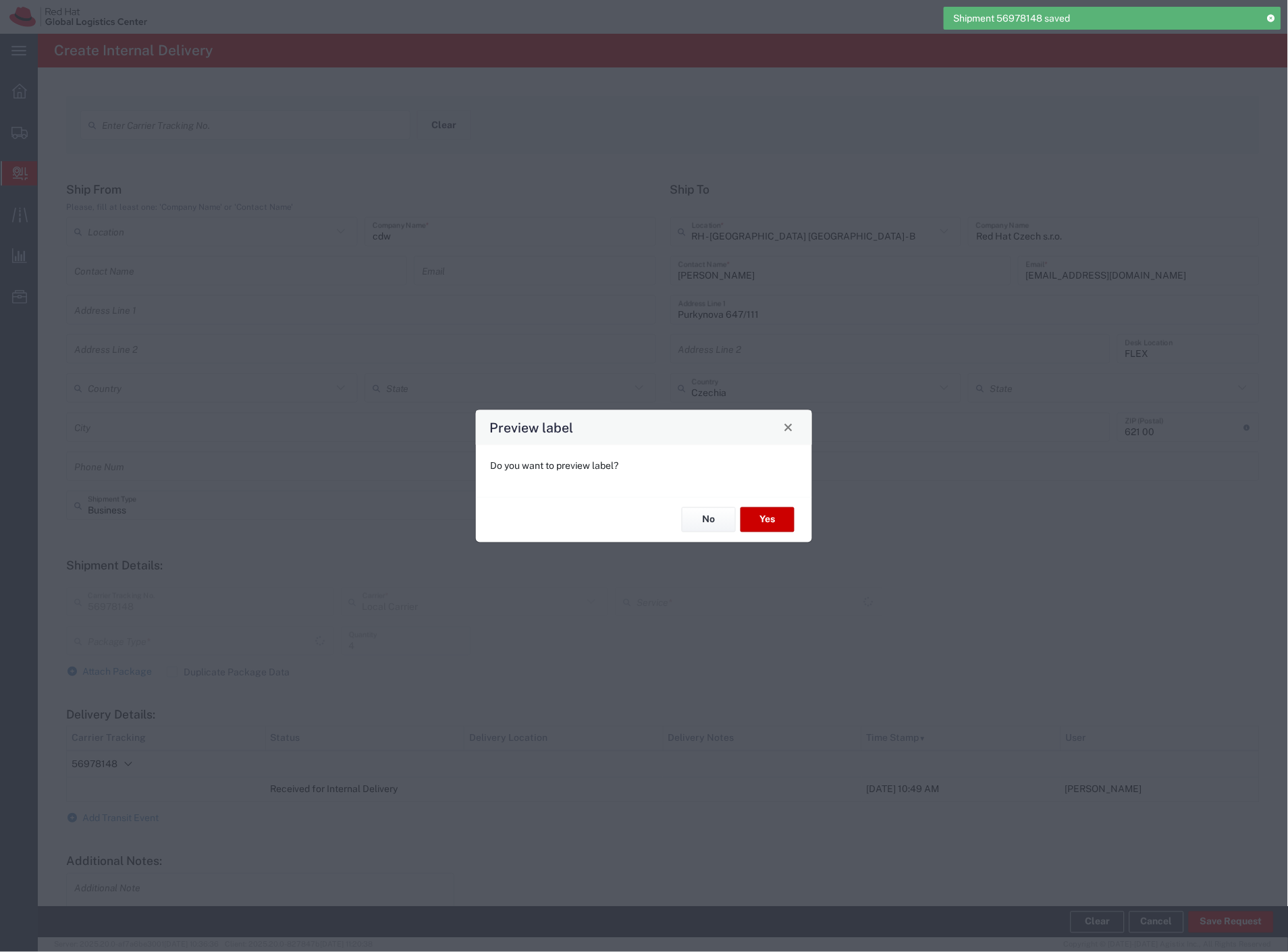
type input "Your Packaging"
type input "Local_Ground"
click at [717, 525] on button "No" at bounding box center [709, 521] width 54 height 25
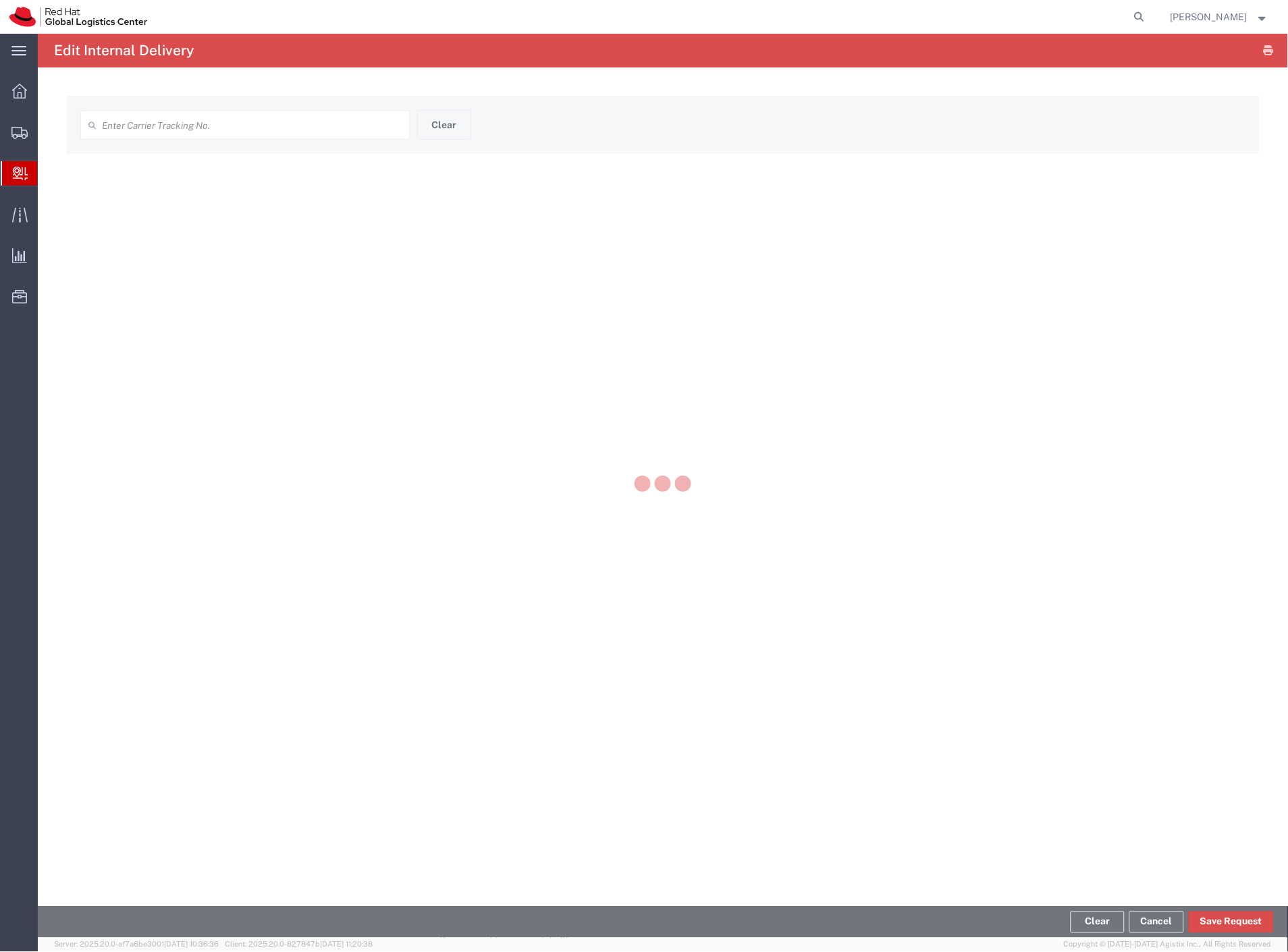
type input "56978148"
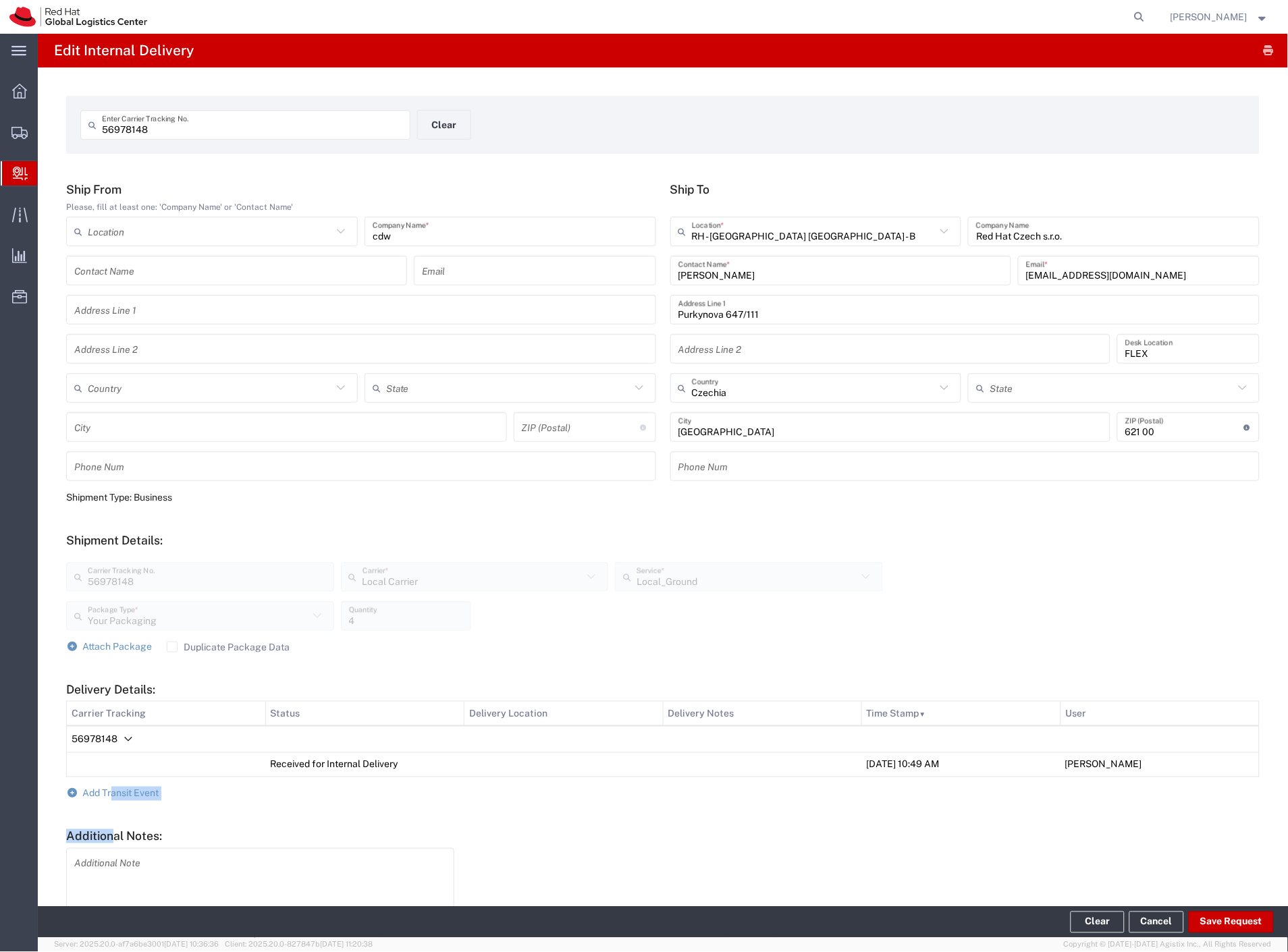
click at [113, 800] on form "Ship From Please, fill at least one: 'Company Name' or 'Contact Name' Location …" at bounding box center [663, 568] width 1193 height 773
click at [144, 794] on span "Add Transit Event" at bounding box center [121, 794] width 77 height 11
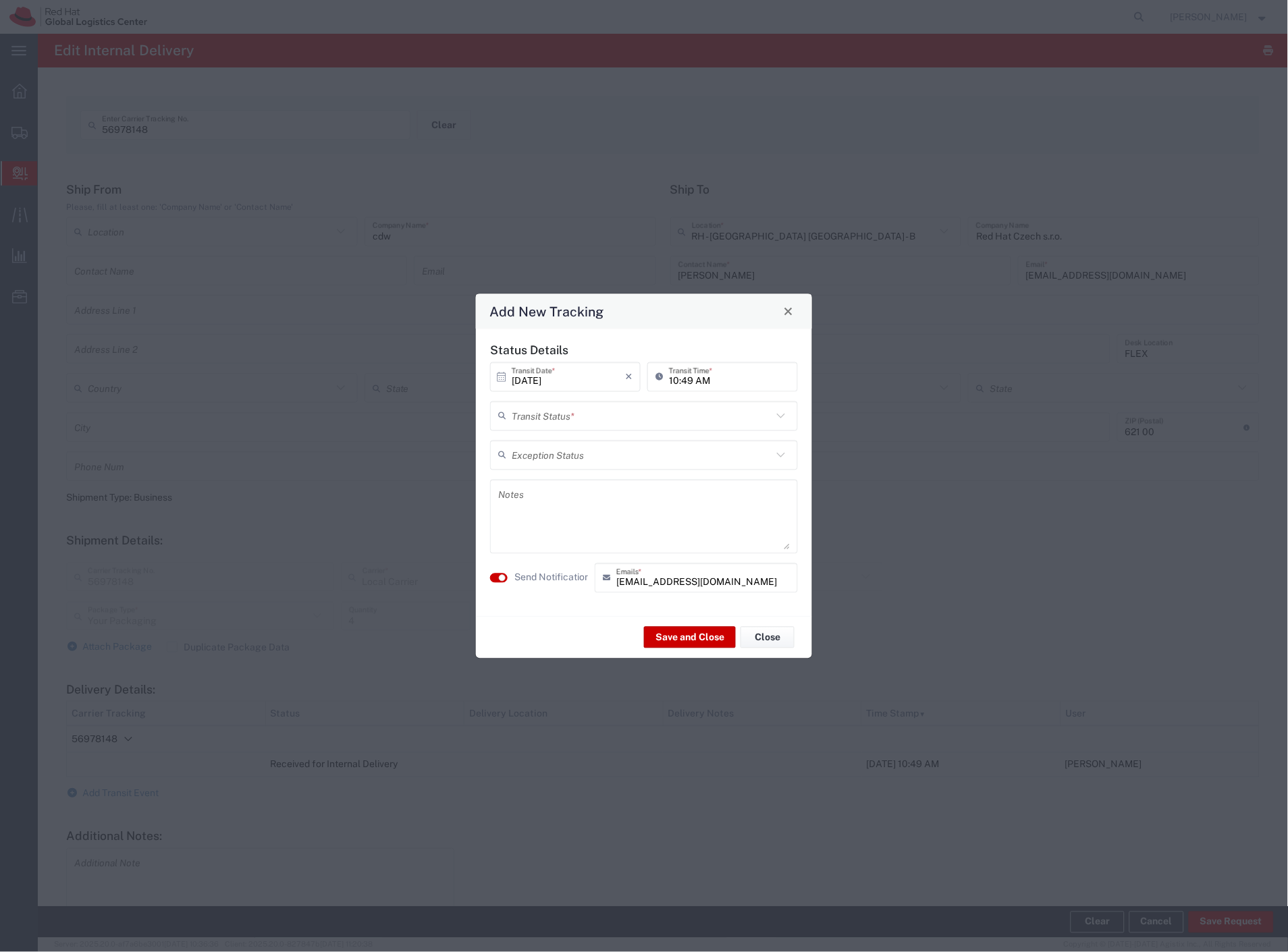
click at [567, 423] on input "text" at bounding box center [642, 416] width 261 height 23
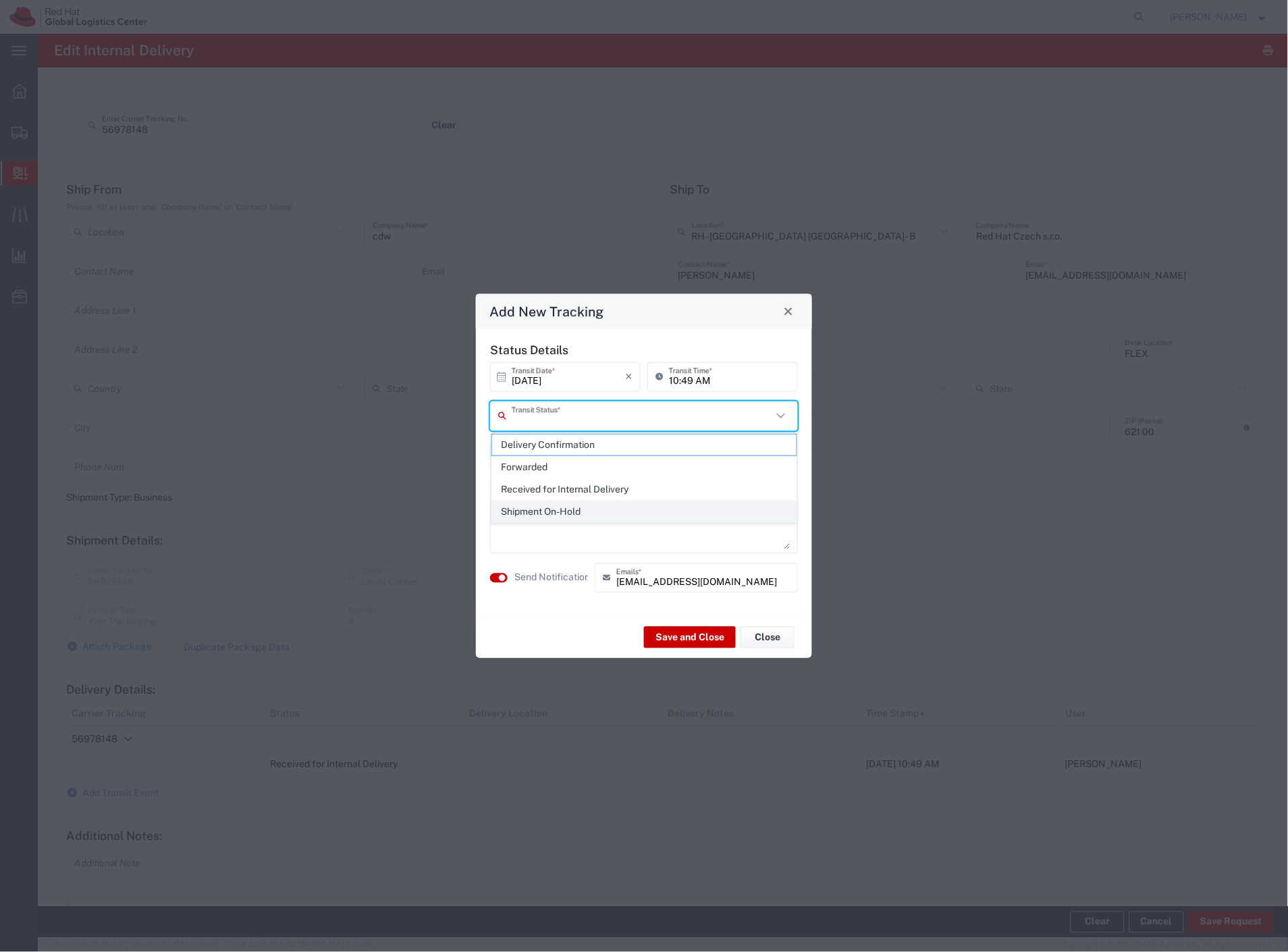
click at [561, 510] on span "Shipment On-Hold" at bounding box center [644, 512] width 305 height 21
type input "Shipment On-Hold"
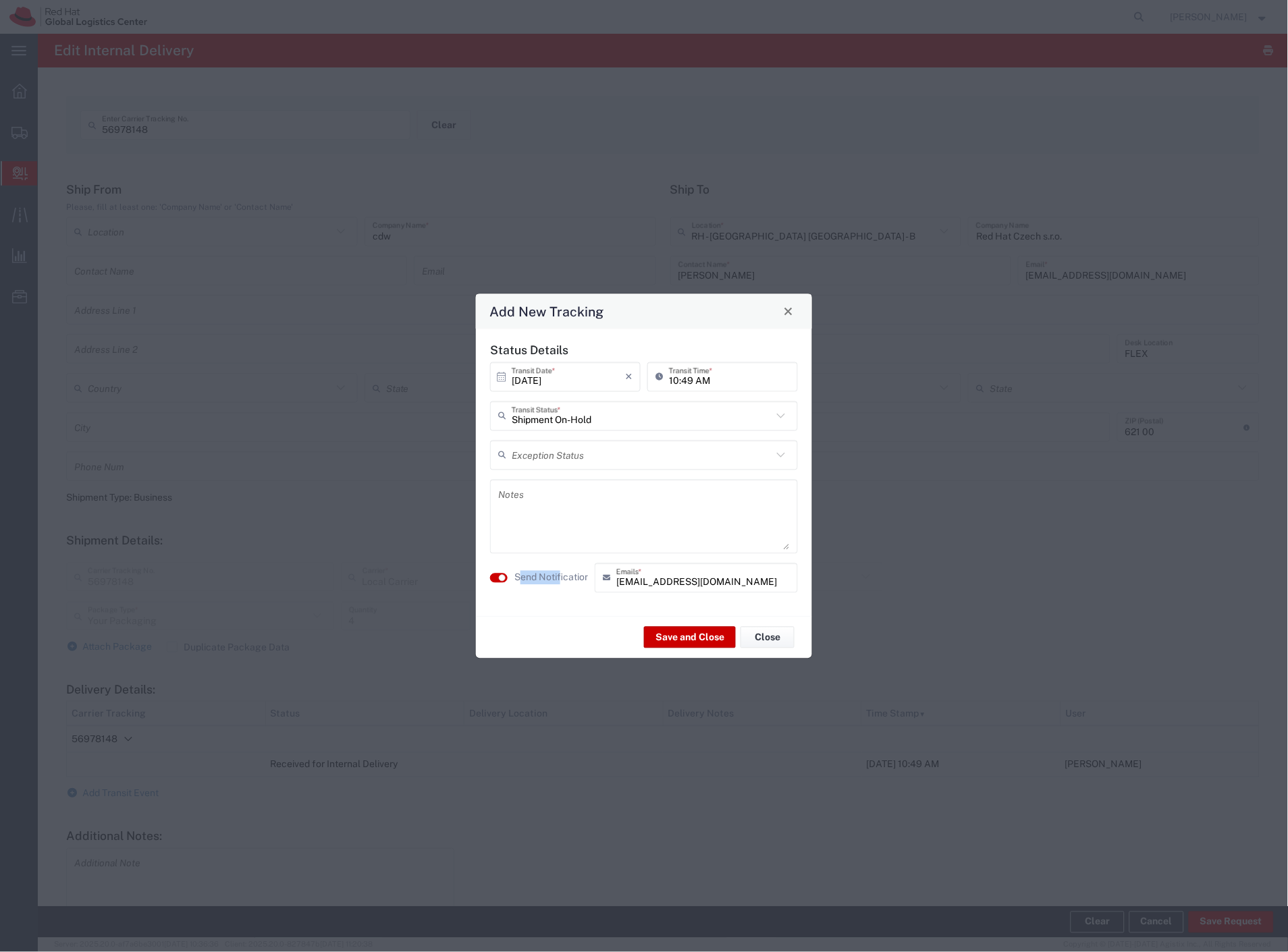
click at [559, 572] on label "Send Notification" at bounding box center [552, 578] width 76 height 14
click at [678, 631] on button "Save and Close" at bounding box center [690, 638] width 92 height 22
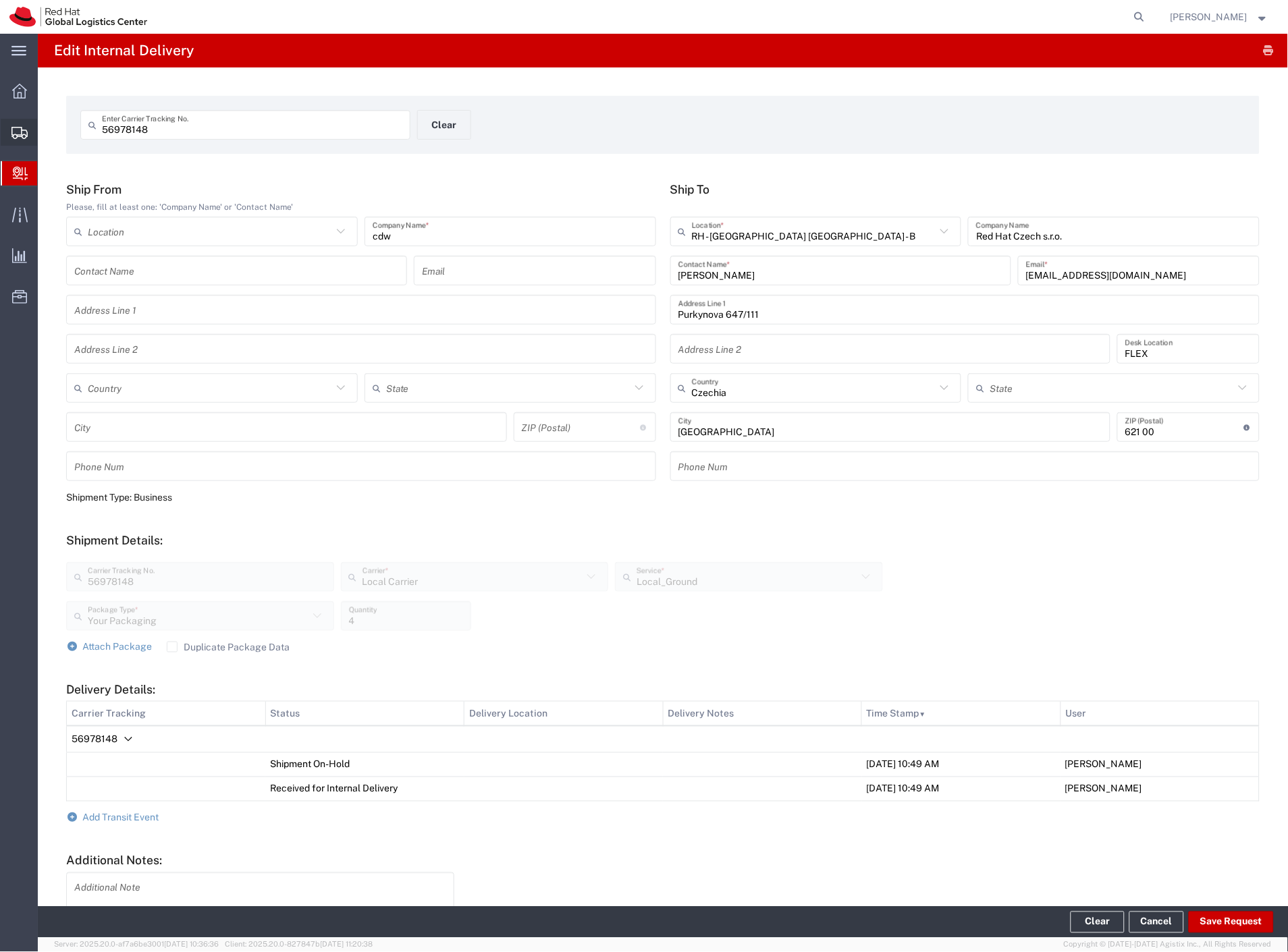
click at [0, 0] on span "Shipment Manager" at bounding box center [0, 0] width 0 height 0
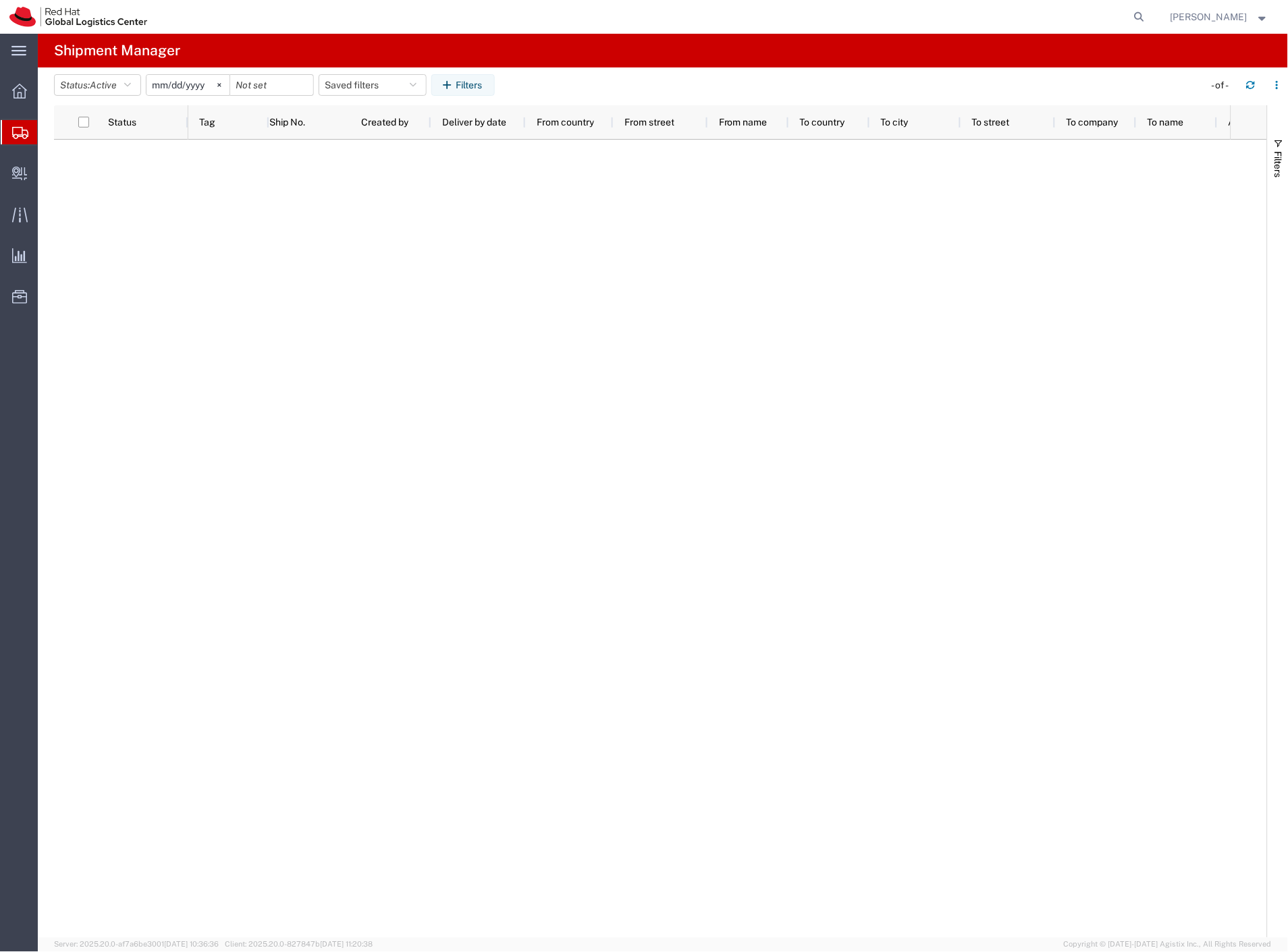
type input "[DATE]"
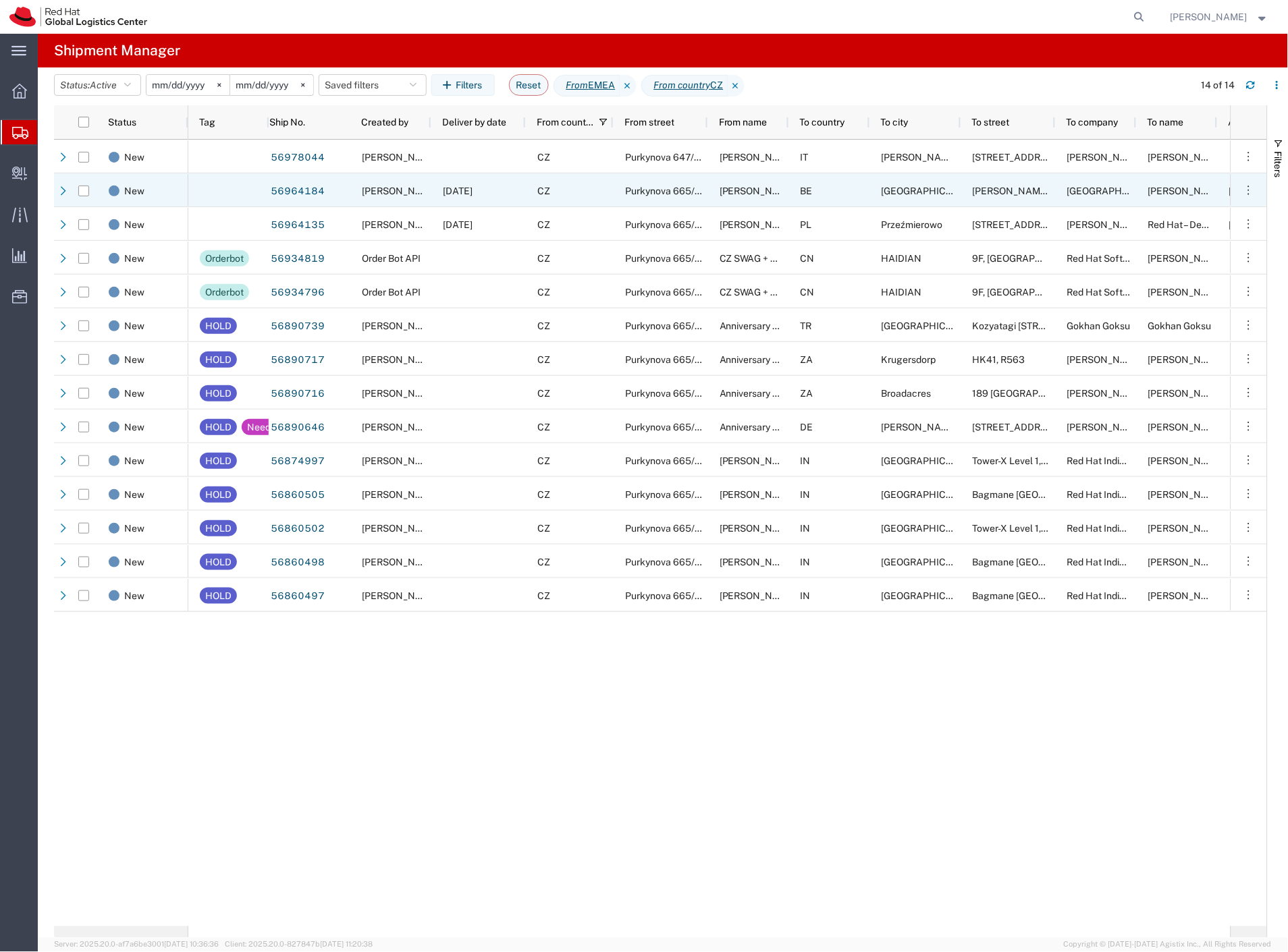
click at [866, 199] on div "BE" at bounding box center [829, 189] width 81 height 33
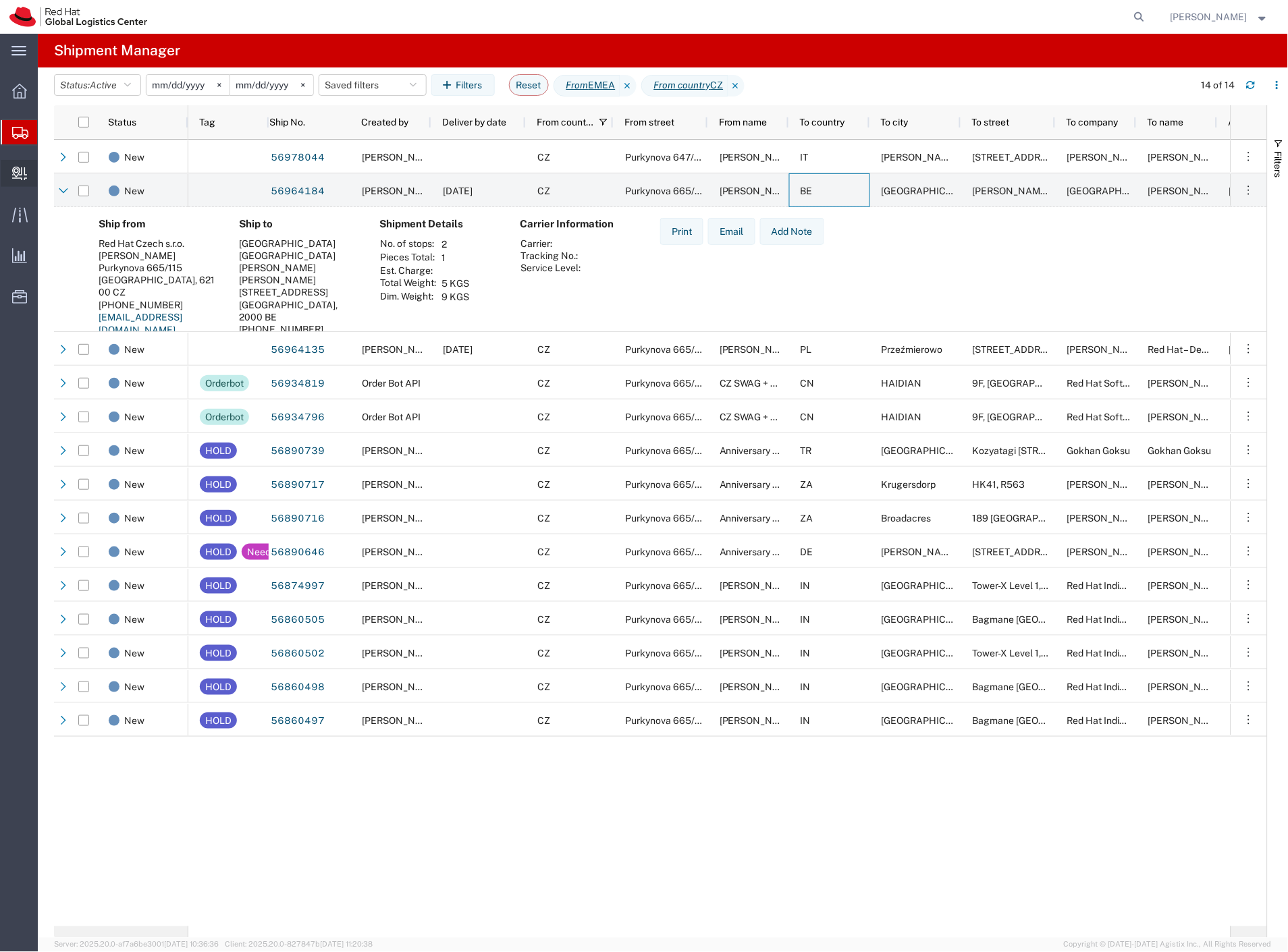
click at [0, 0] on span "Create Delivery" at bounding box center [0, 0] width 0 height 0
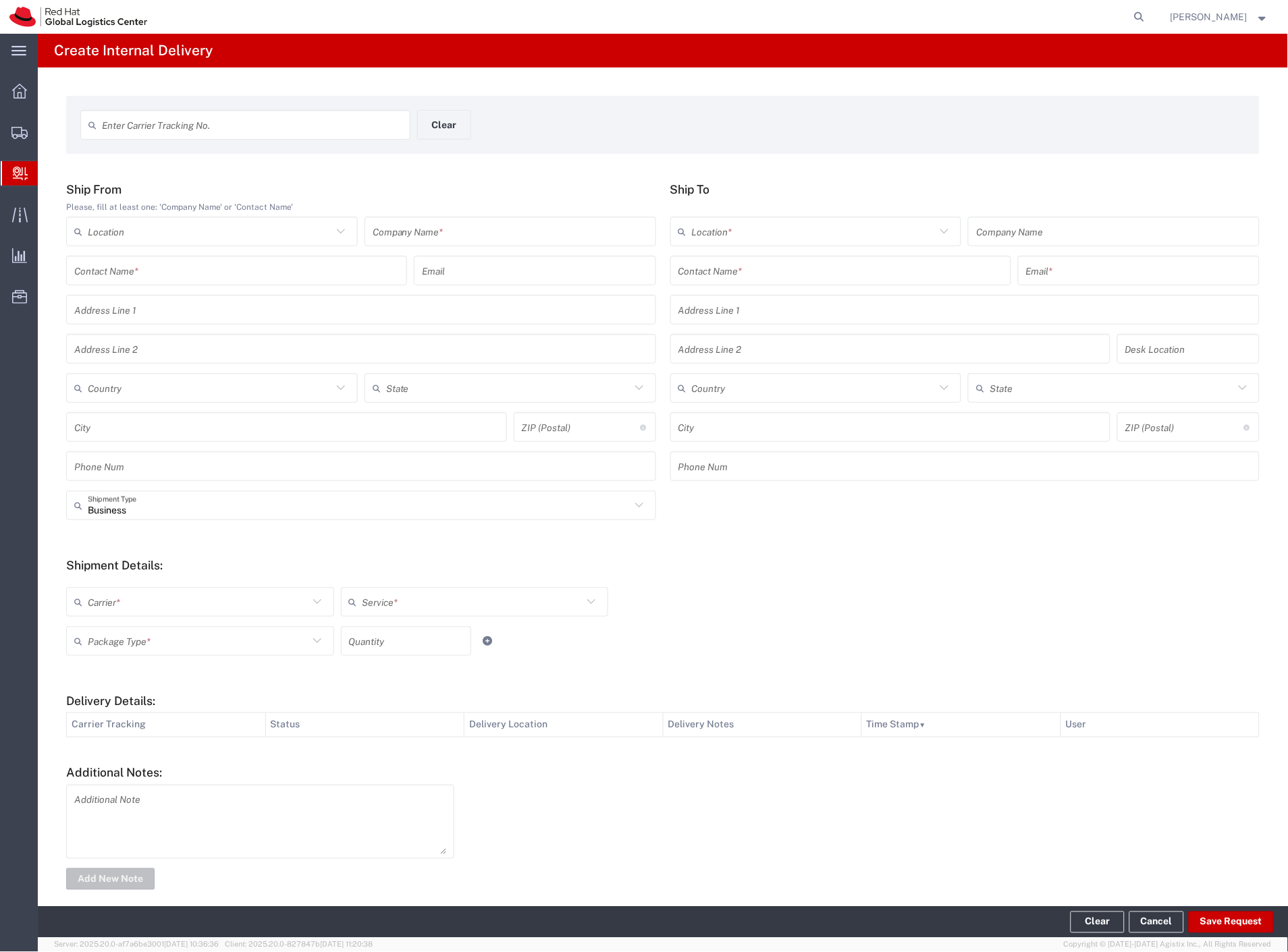
click at [217, 118] on input "text" at bounding box center [252, 125] width 301 height 23
type input "1ZA0Y3156824281764"
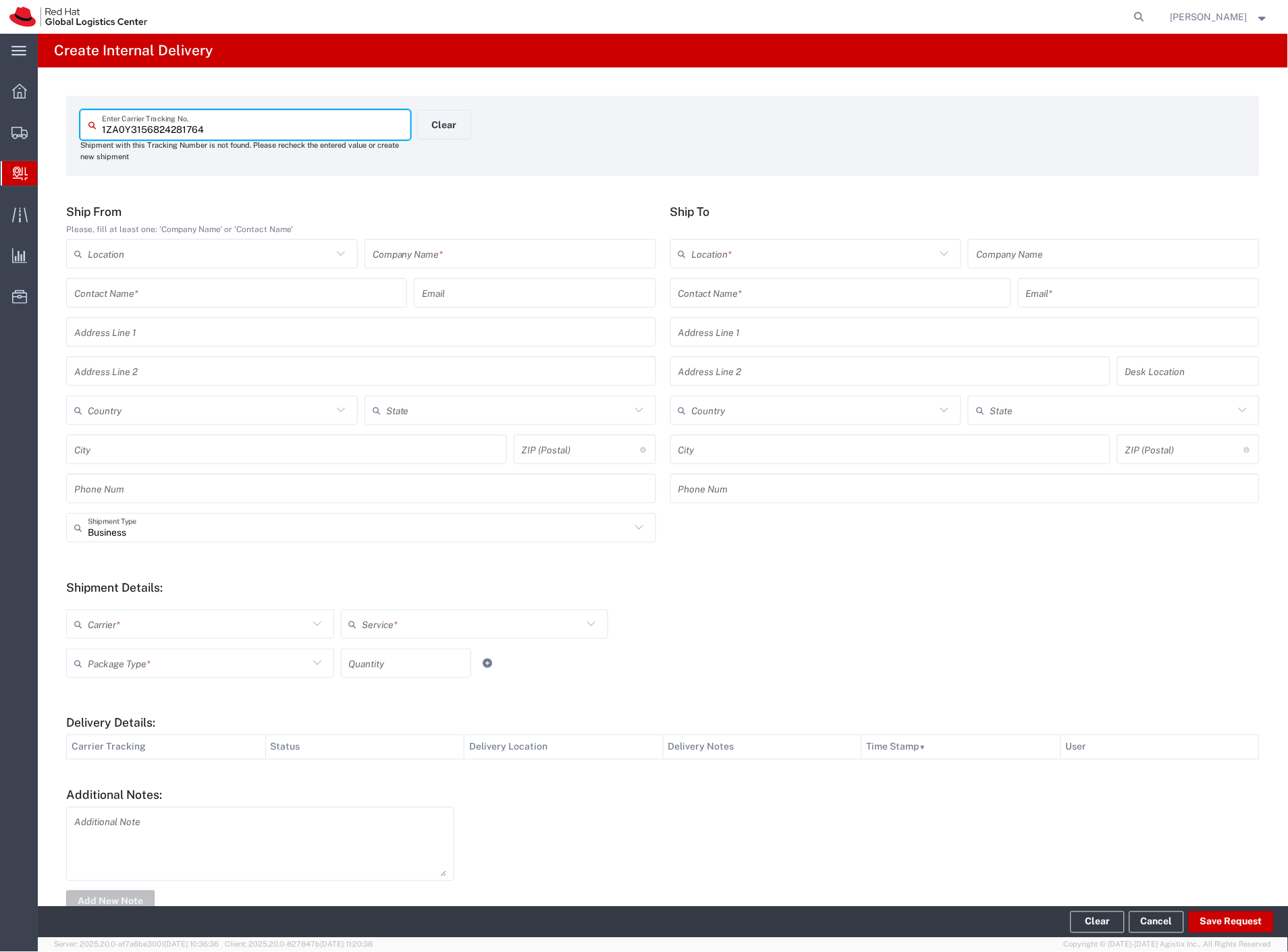
click at [414, 243] on input "text" at bounding box center [510, 254] width 275 height 23
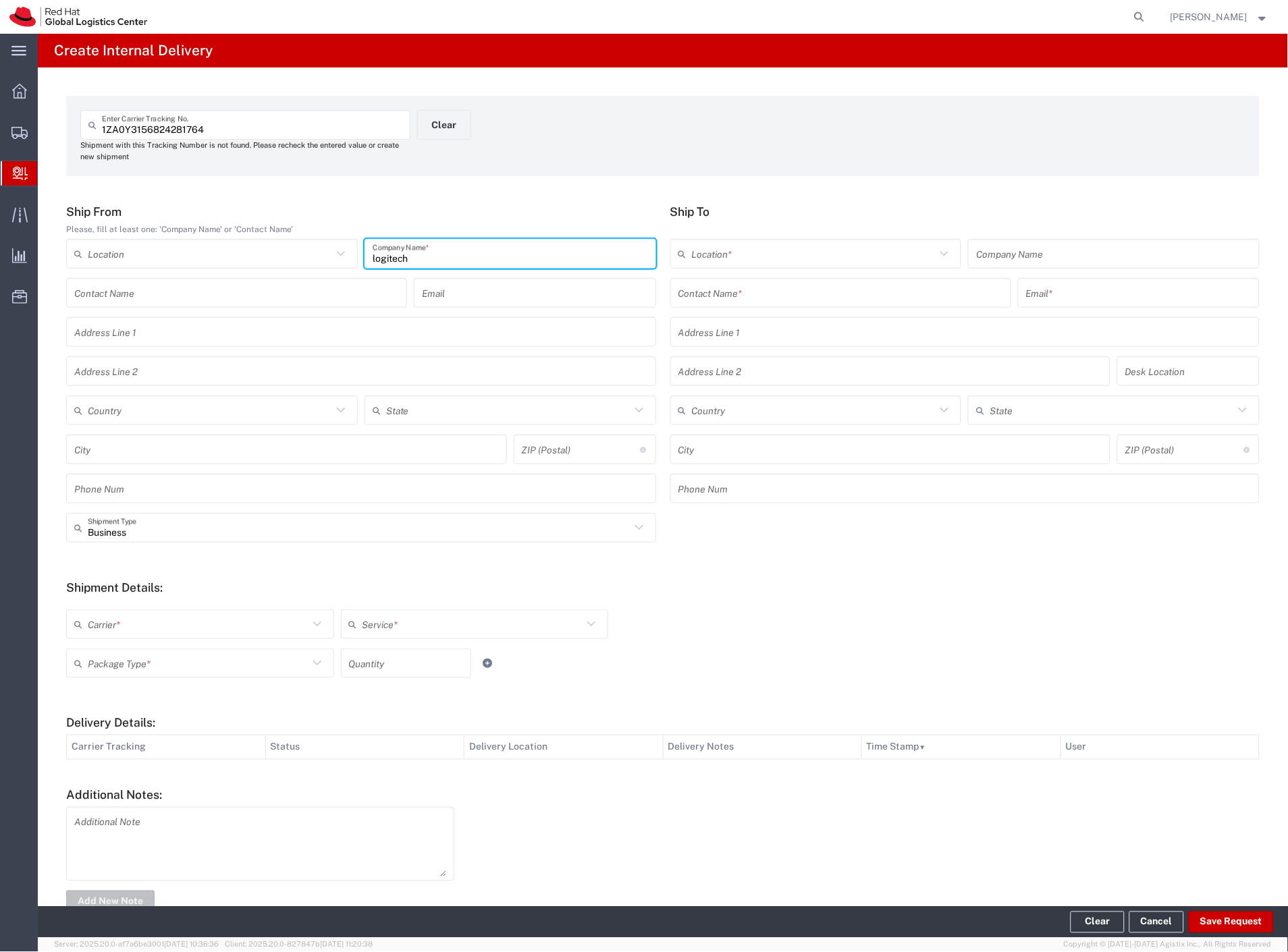
type input "logitech"
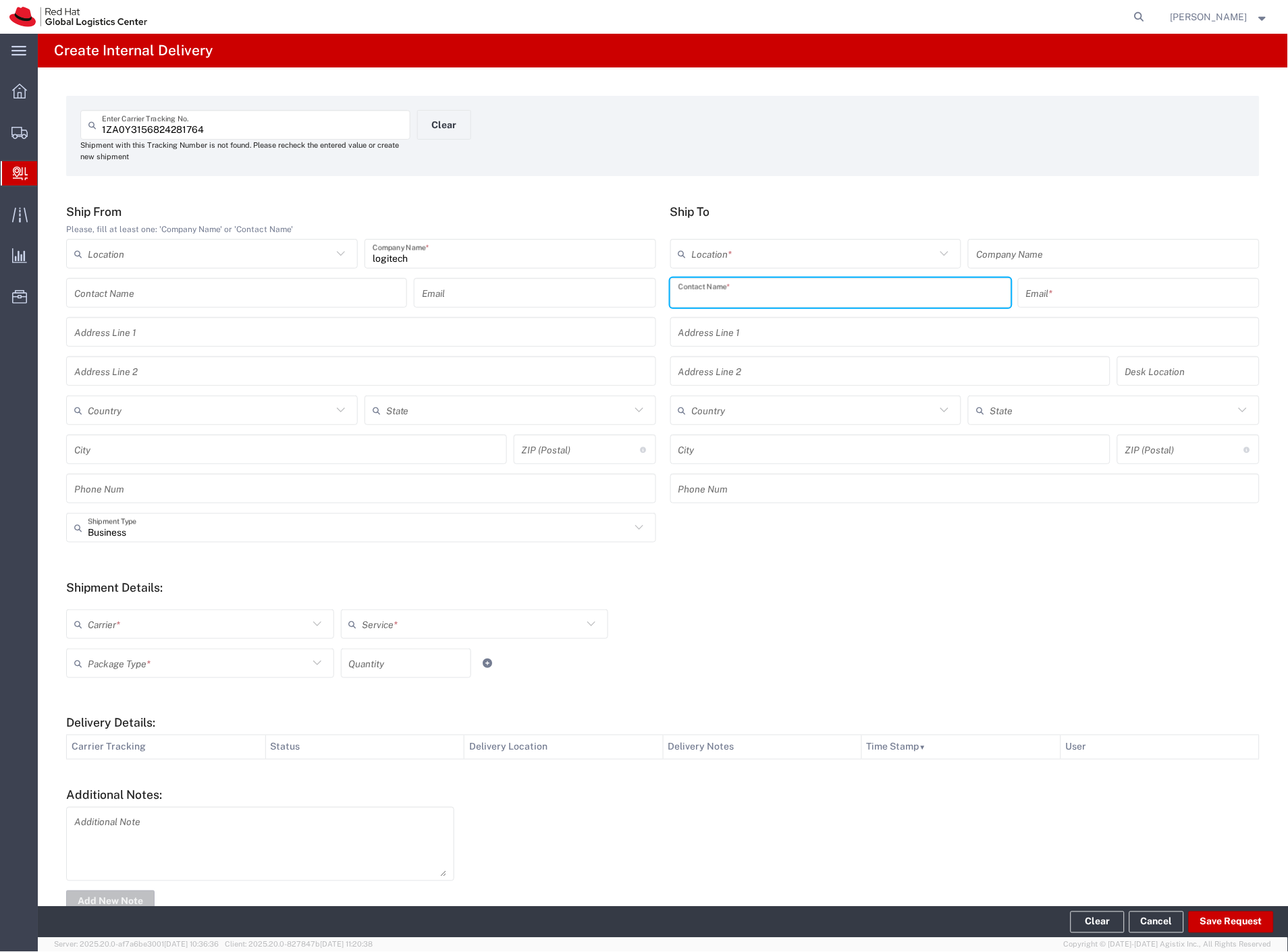
click at [727, 291] on input "text" at bounding box center [841, 293] width 325 height 23
type input "andrej si"
click at [811, 328] on p "Red Hat Czech s.r.o. (Andrej Simurka), asimurka@redhat.com" at bounding box center [841, 326] width 323 height 17
type input "RH - [GEOGRAPHIC_DATA] [GEOGRAPHIC_DATA] - B"
type input "Red Hat Czech s.r.o."
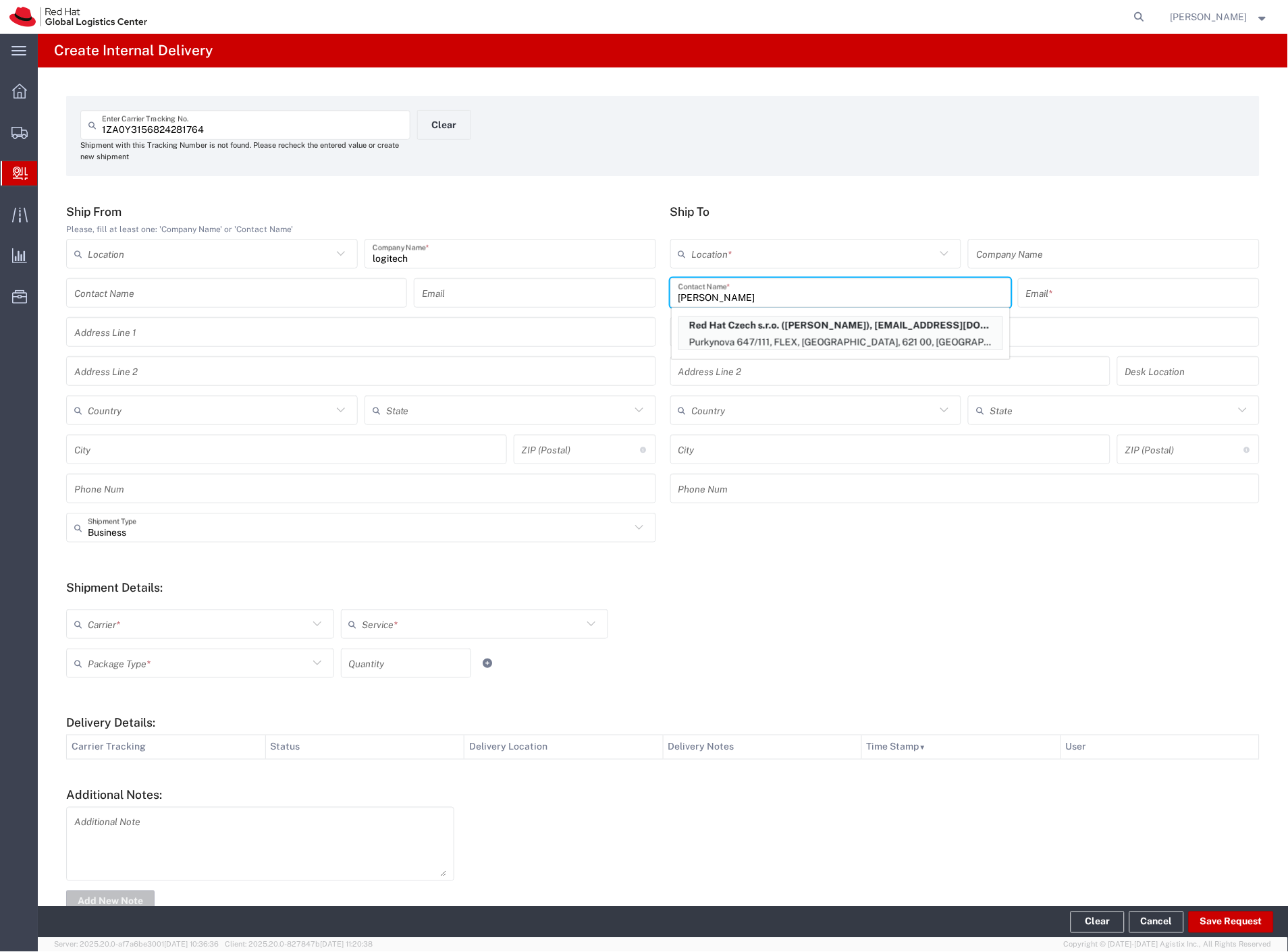
type input "Andrej Simurka"
type input "asimurka@redhat.com"
type input "Purkynova 647/111"
type input "FLEX"
type input "Czechia"
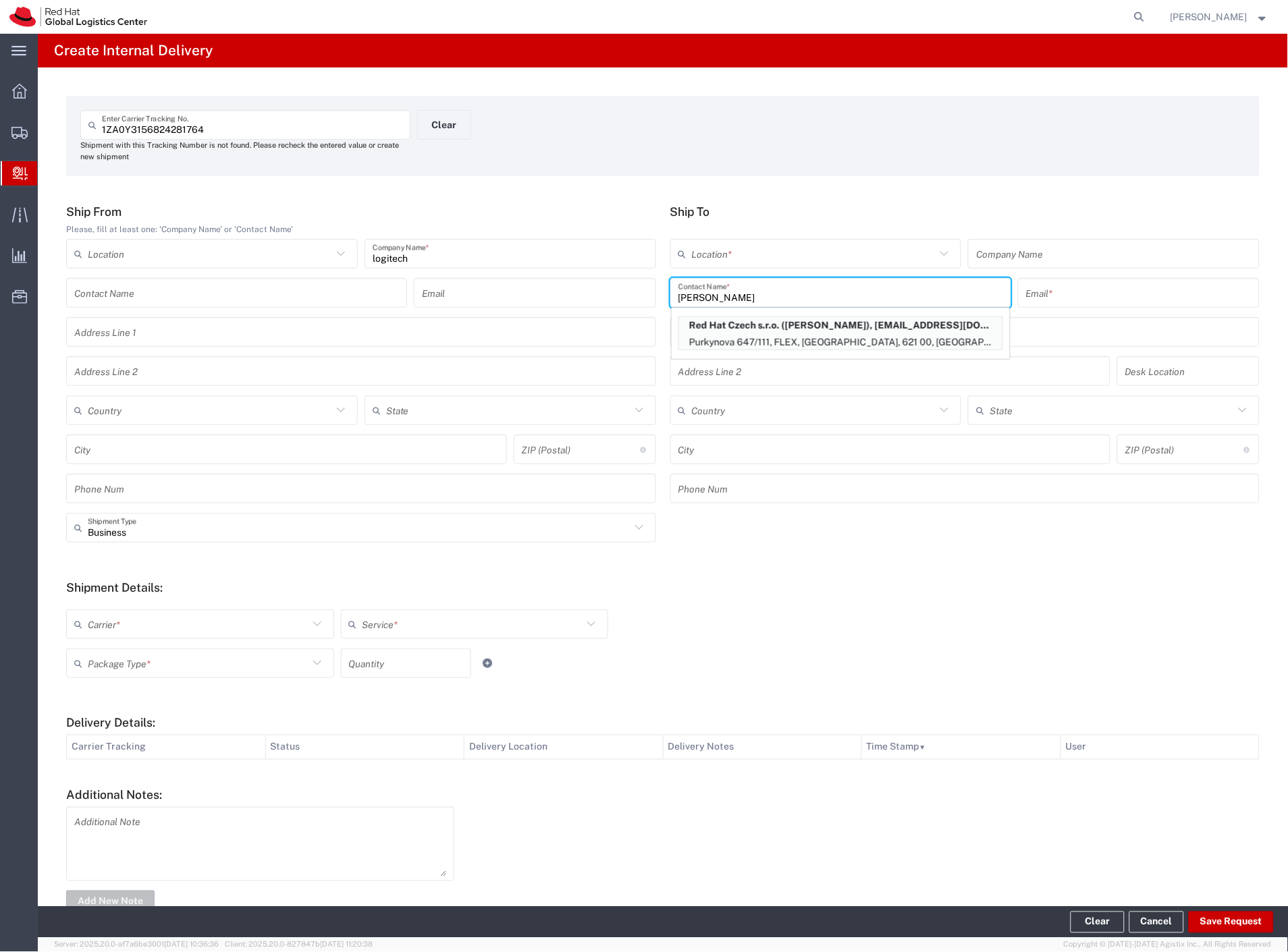
type input "[GEOGRAPHIC_DATA]"
type input "621 00"
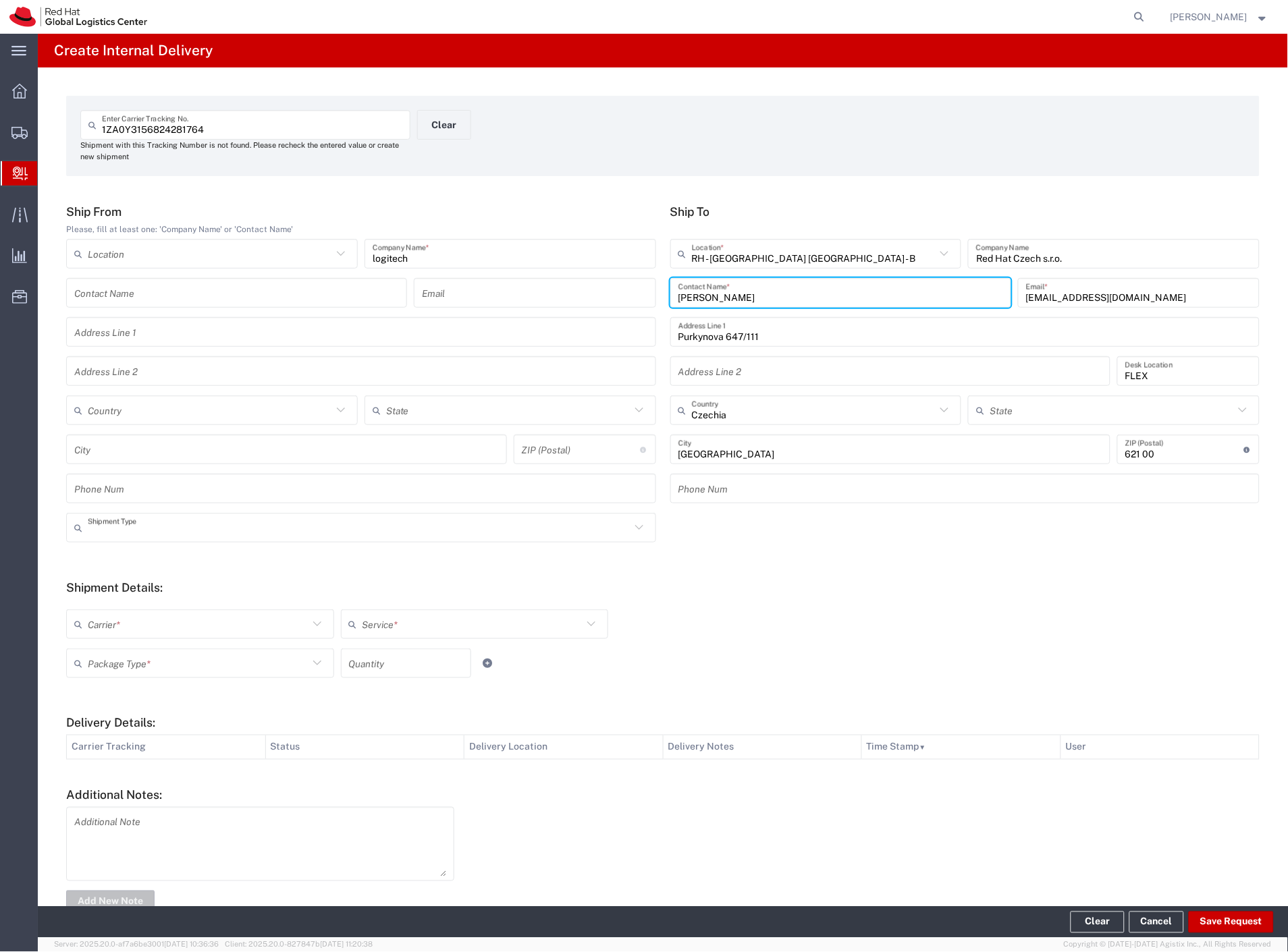
click at [146, 533] on input "text" at bounding box center [358, 528] width 542 height 23
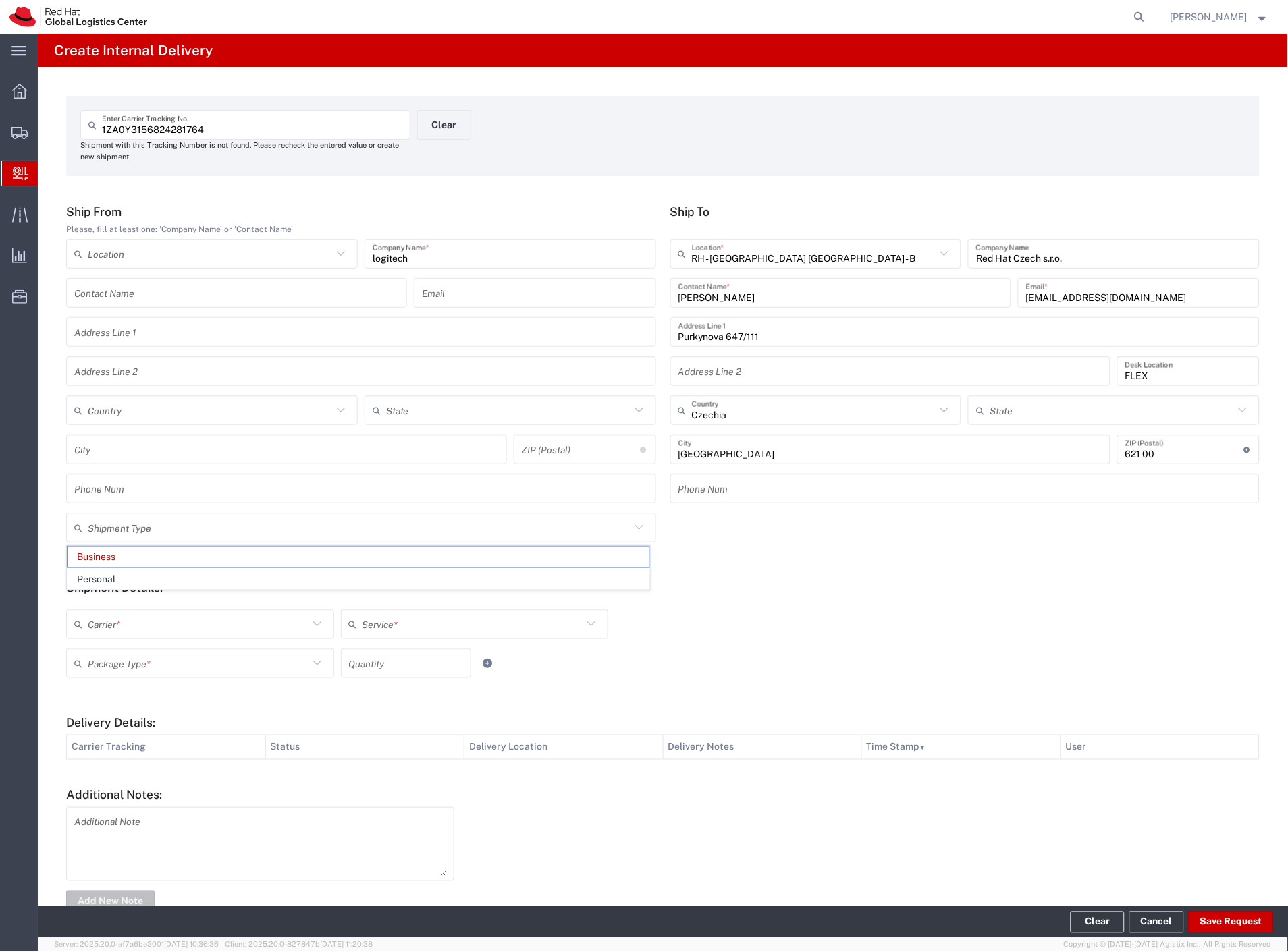
drag, startPoint x: 135, startPoint y: 575, endPoint x: 125, endPoint y: 616, distance: 42.2
click at [135, 578] on span "Personal" at bounding box center [358, 579] width 582 height 21
type input "Personal"
drag, startPoint x: 123, startPoint y: 628, endPoint x: 122, endPoint y: 644, distance: 16.0
click at [122, 633] on input "text" at bounding box center [198, 624] width 221 height 23
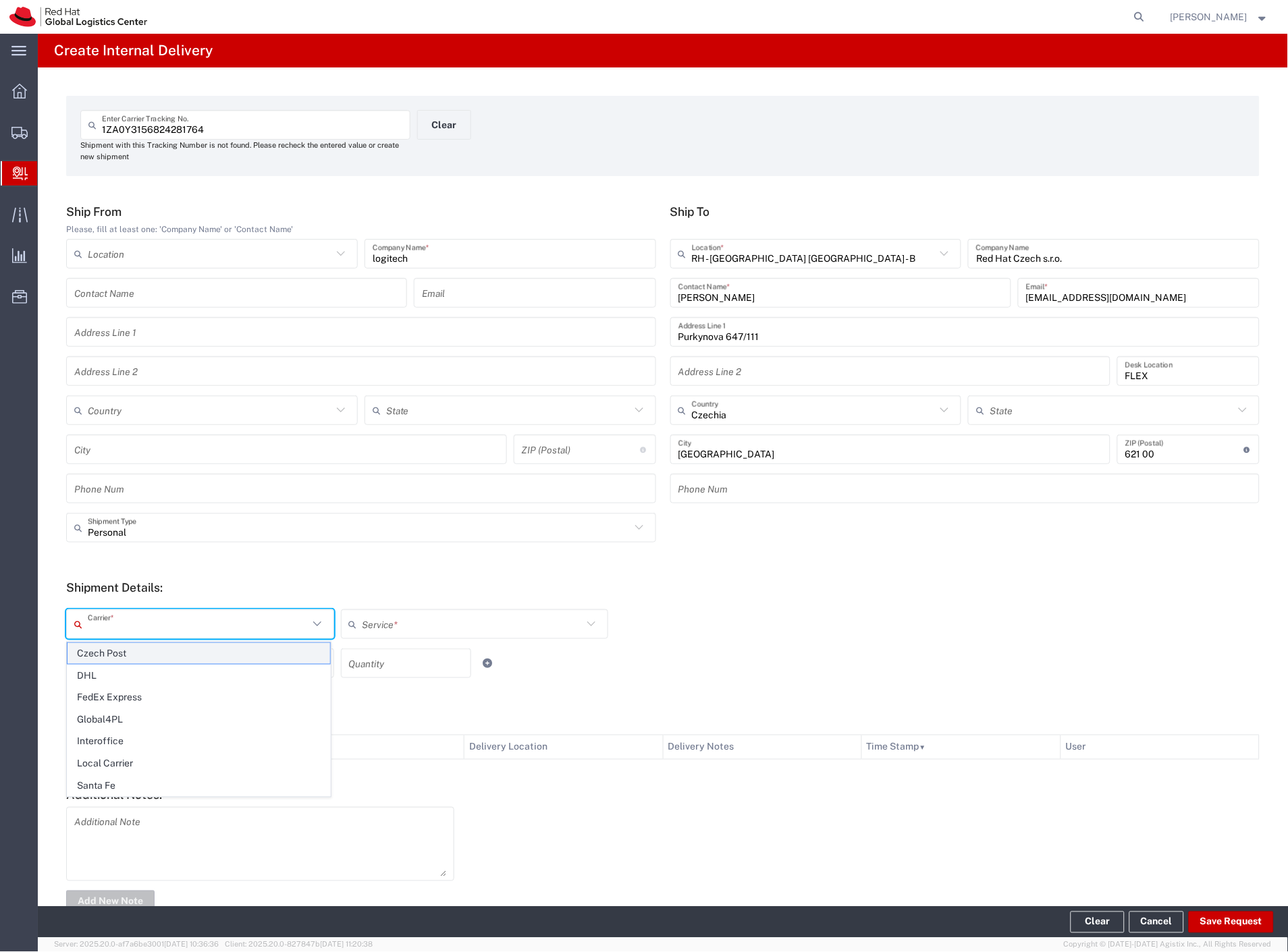
click at [122, 651] on span "Czech Post" at bounding box center [199, 653] width 263 height 21
type input "Czech Post"
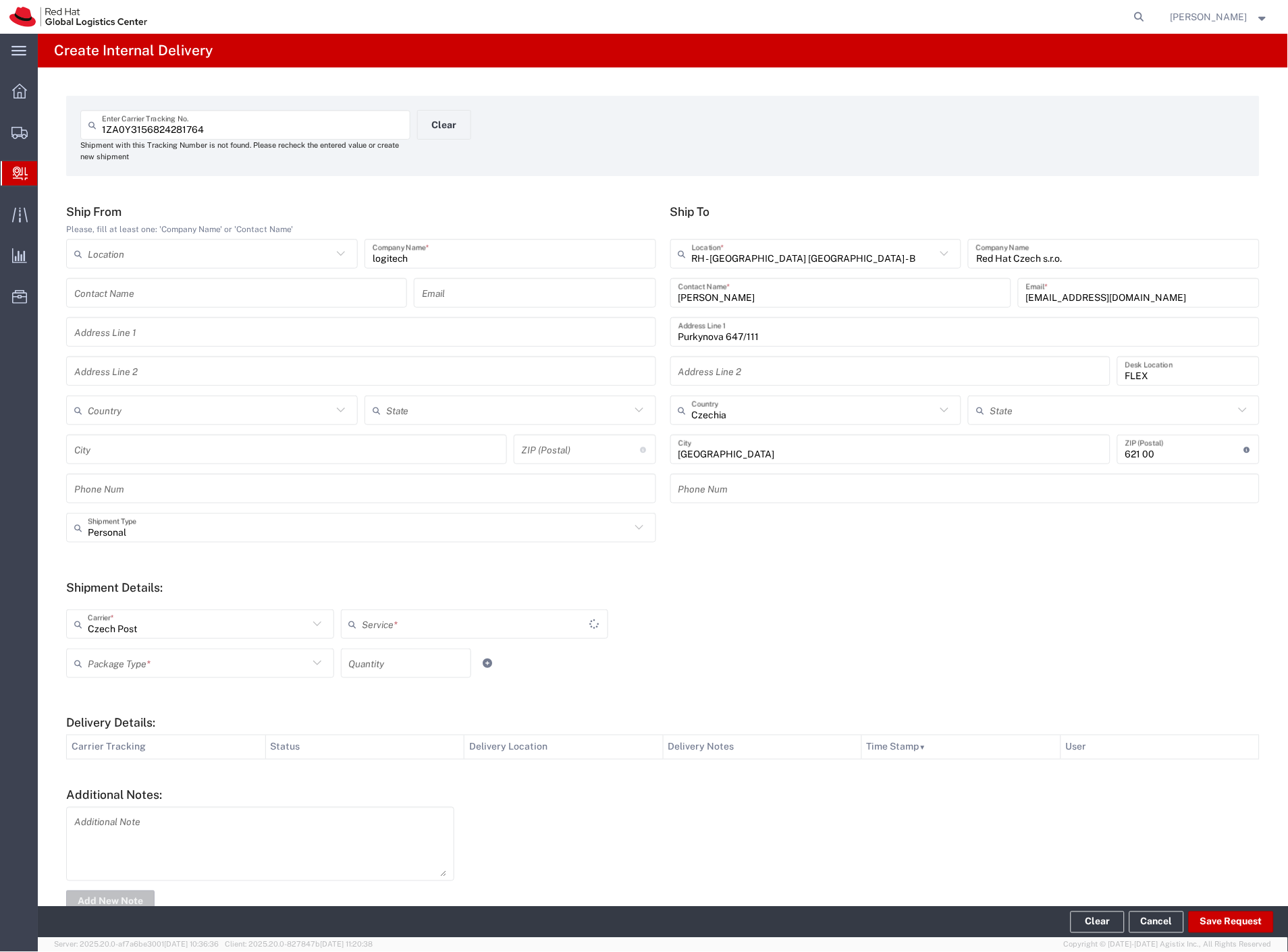
drag, startPoint x: 125, startPoint y: 661, endPoint x: 130, endPoint y: 731, distance: 70.2
click at [125, 662] on input "text" at bounding box center [198, 664] width 221 height 23
type input "Ground"
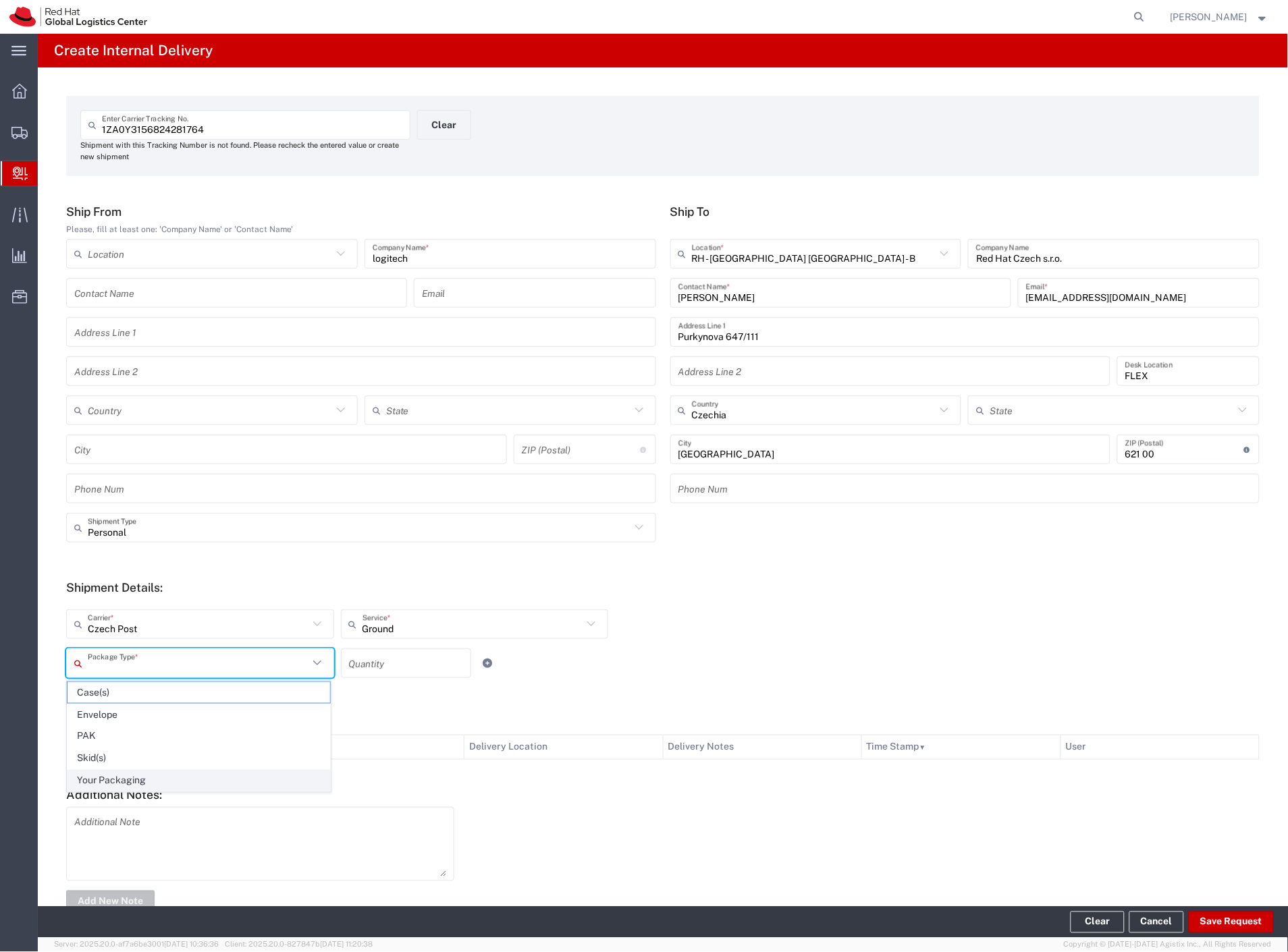
click at [141, 786] on span "Your Packaging" at bounding box center [199, 781] width 263 height 21
type input "Your Packaging"
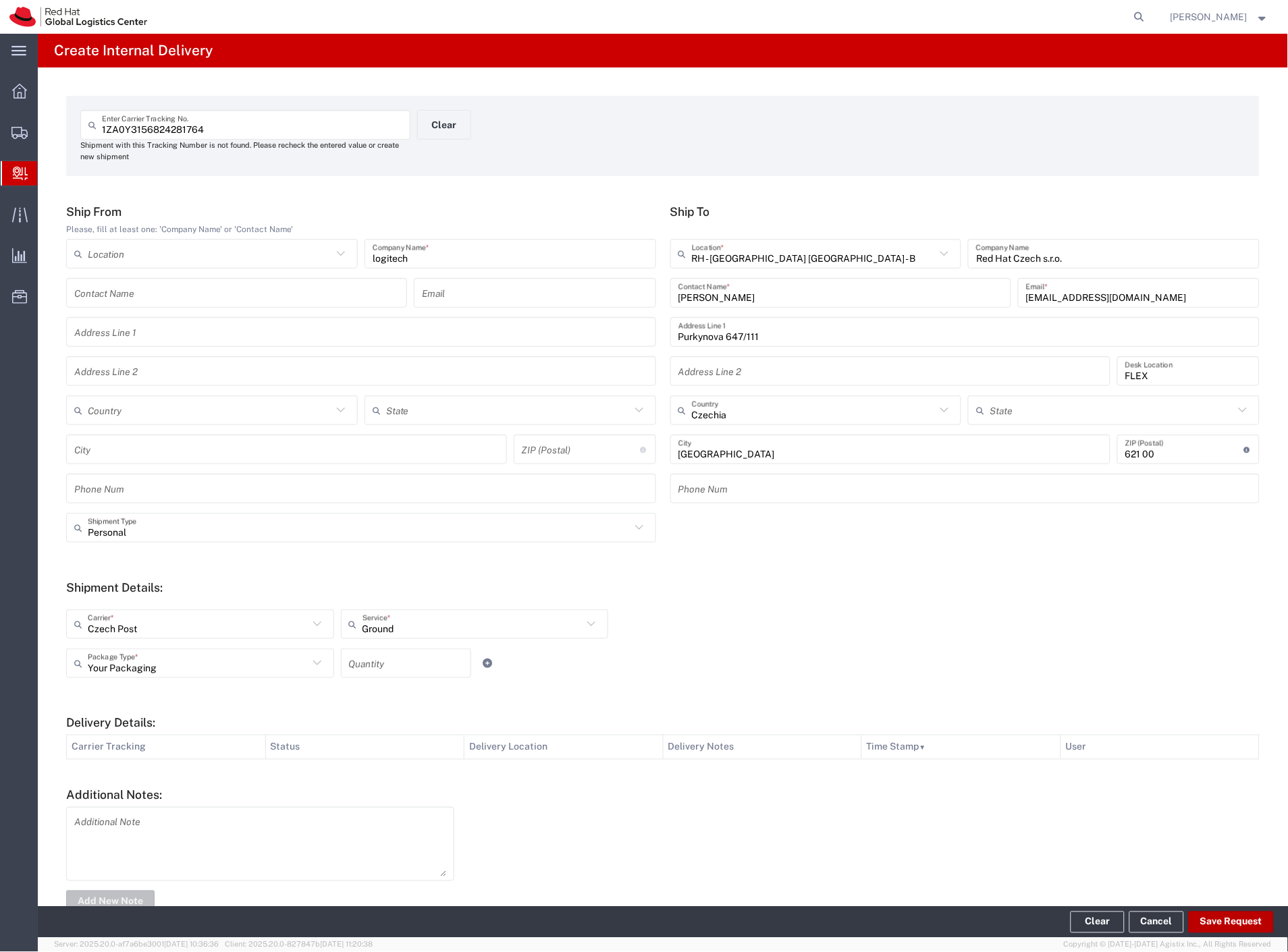
click at [1245, 918] on button "Save Request" at bounding box center [1231, 923] width 85 height 22
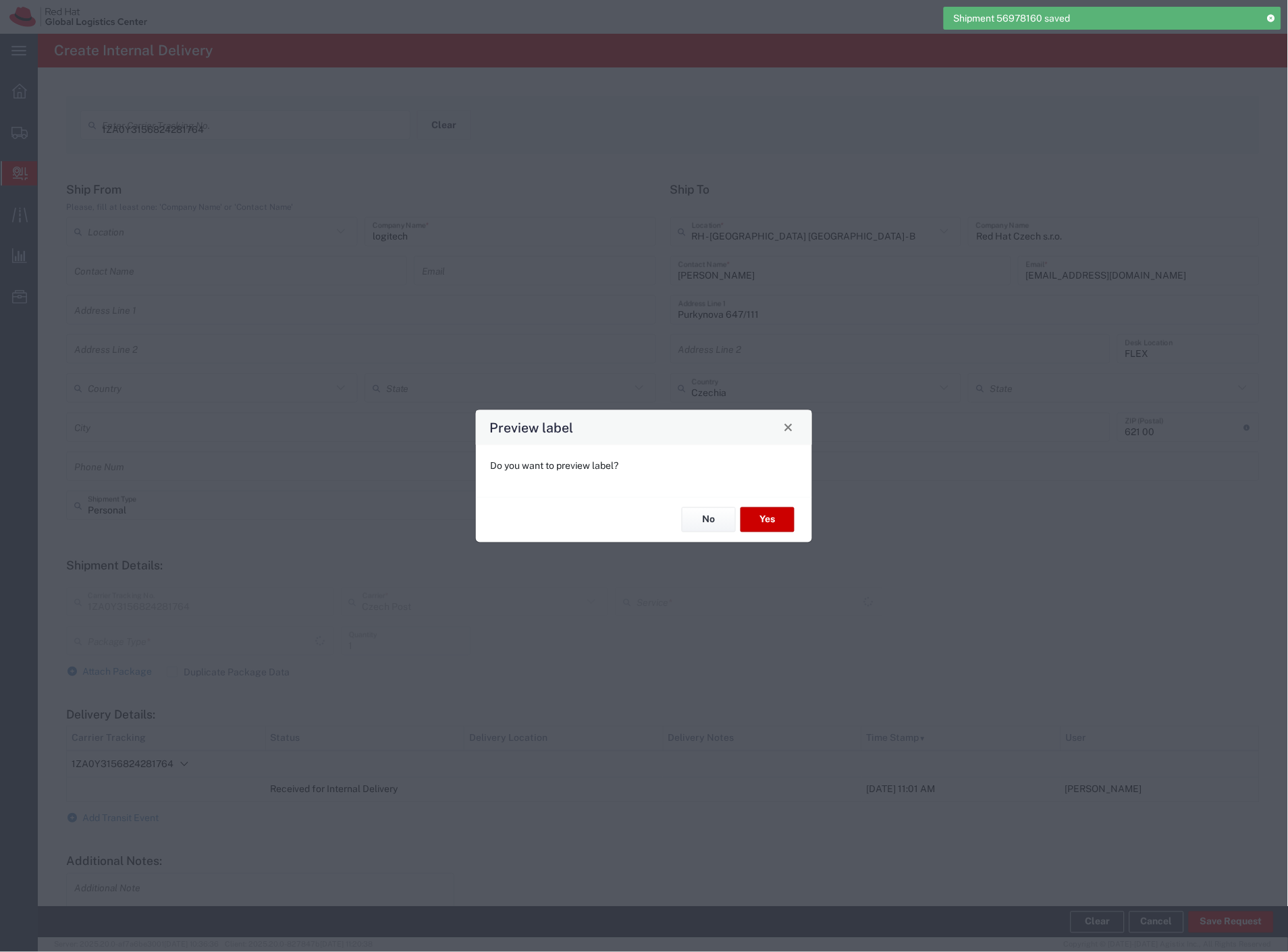
type input "Personal"
type input "Your Packaging"
type input "Ground"
click at [763, 521] on button "Yes" at bounding box center [768, 521] width 54 height 25
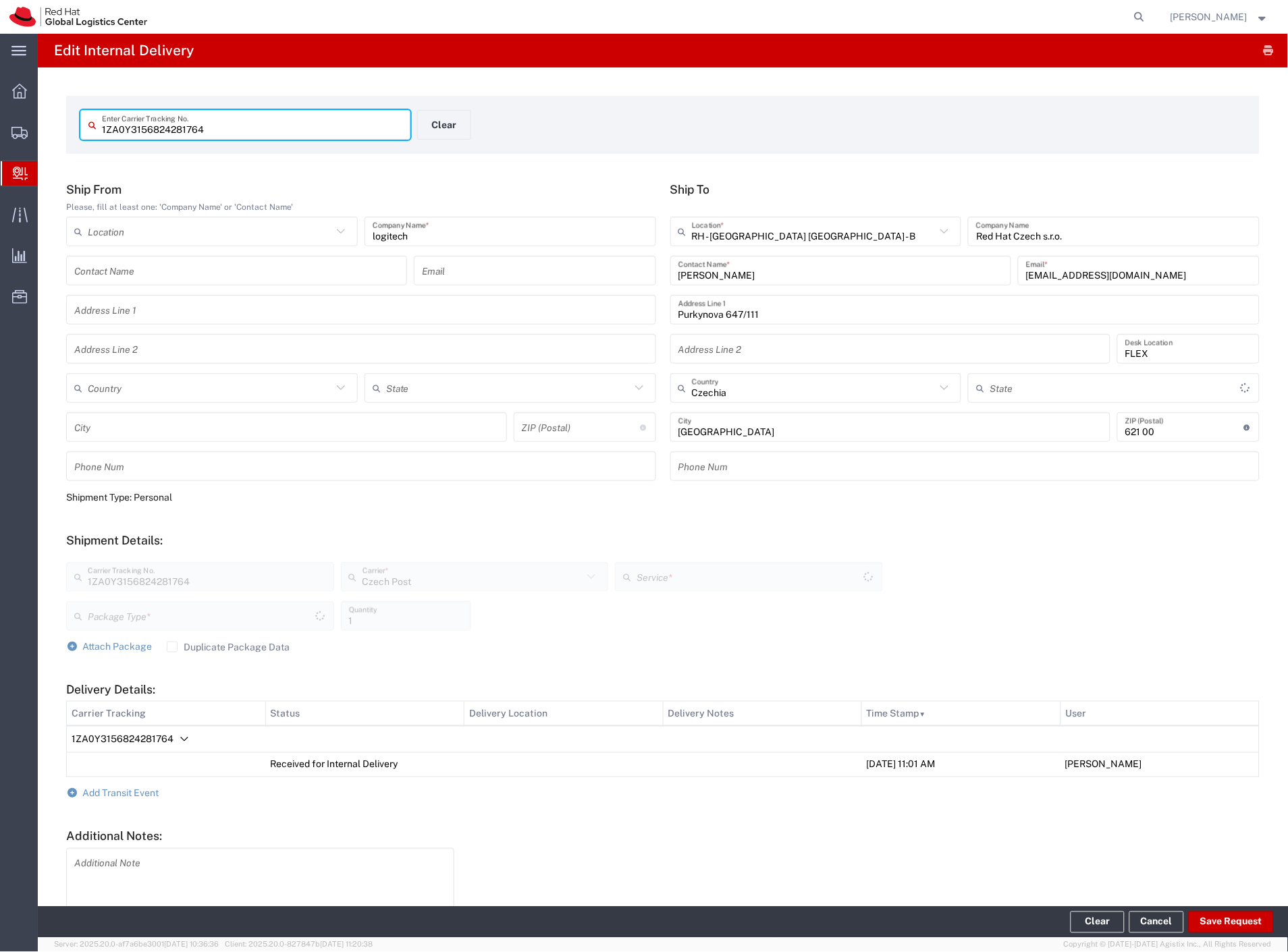
type input "Your Packaging"
type input "Ground"
click at [428, 127] on button "Clear" at bounding box center [444, 125] width 54 height 30
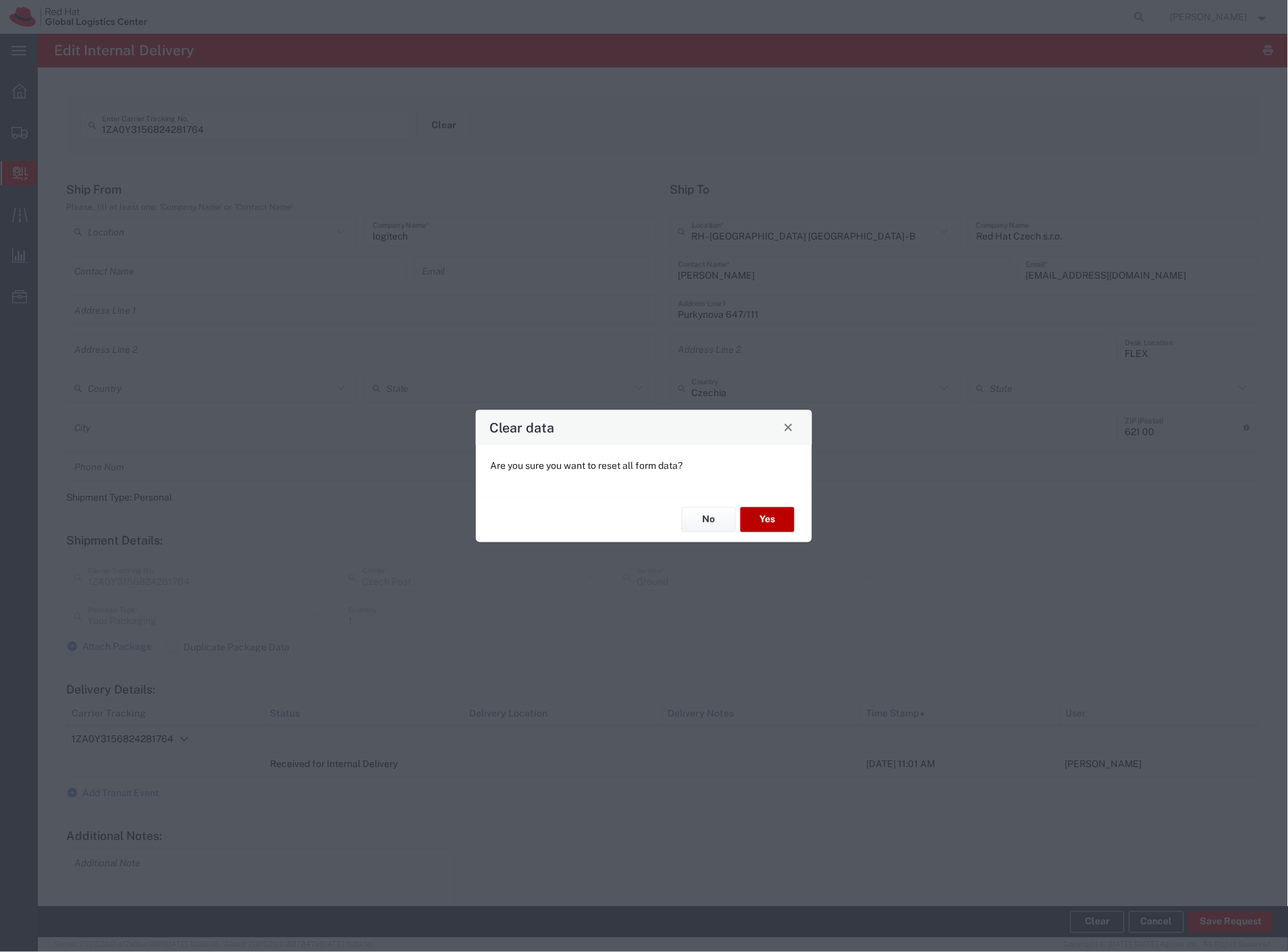
click at [760, 514] on button "Yes" at bounding box center [768, 521] width 54 height 25
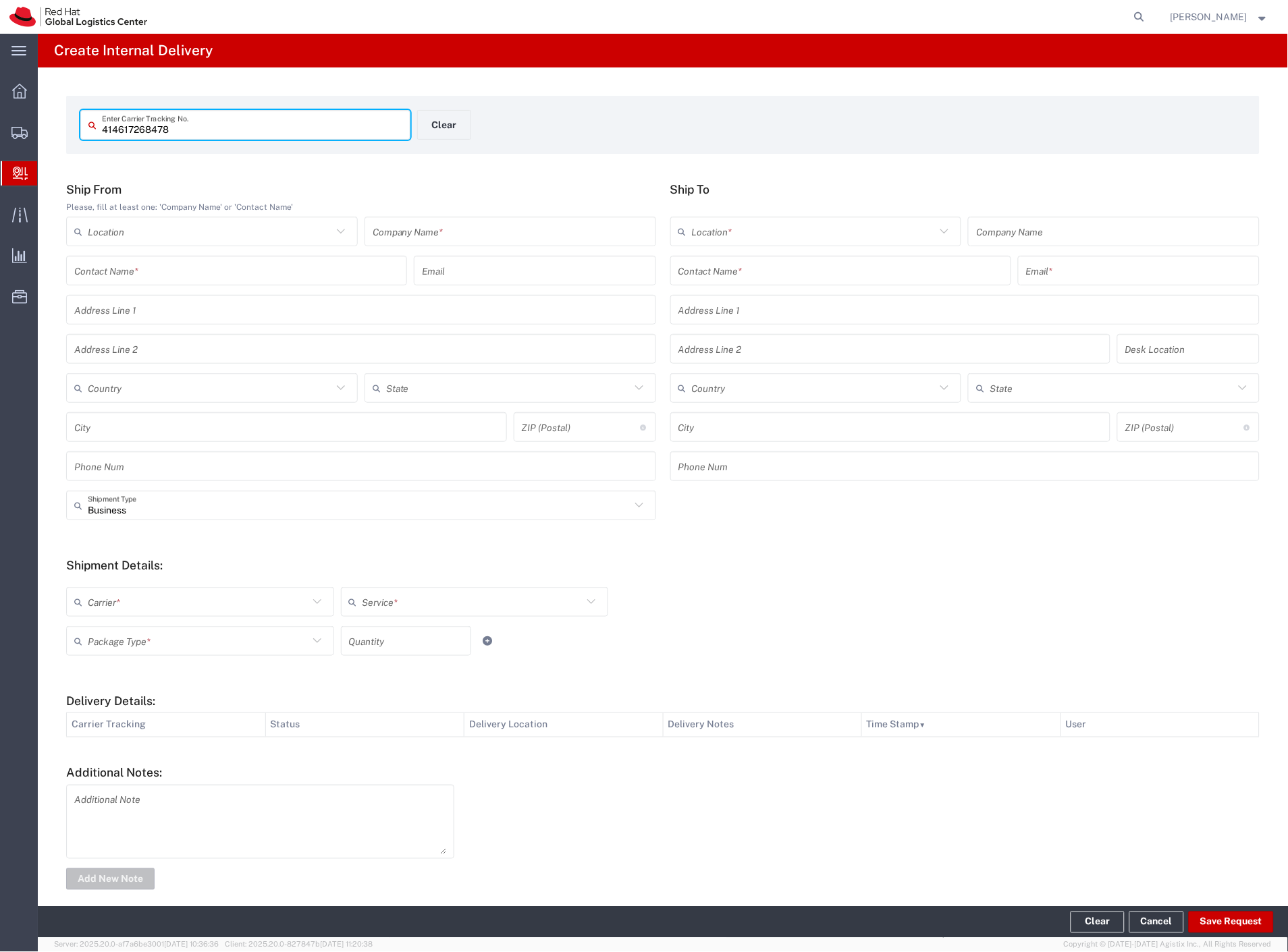
type input "414617268478"
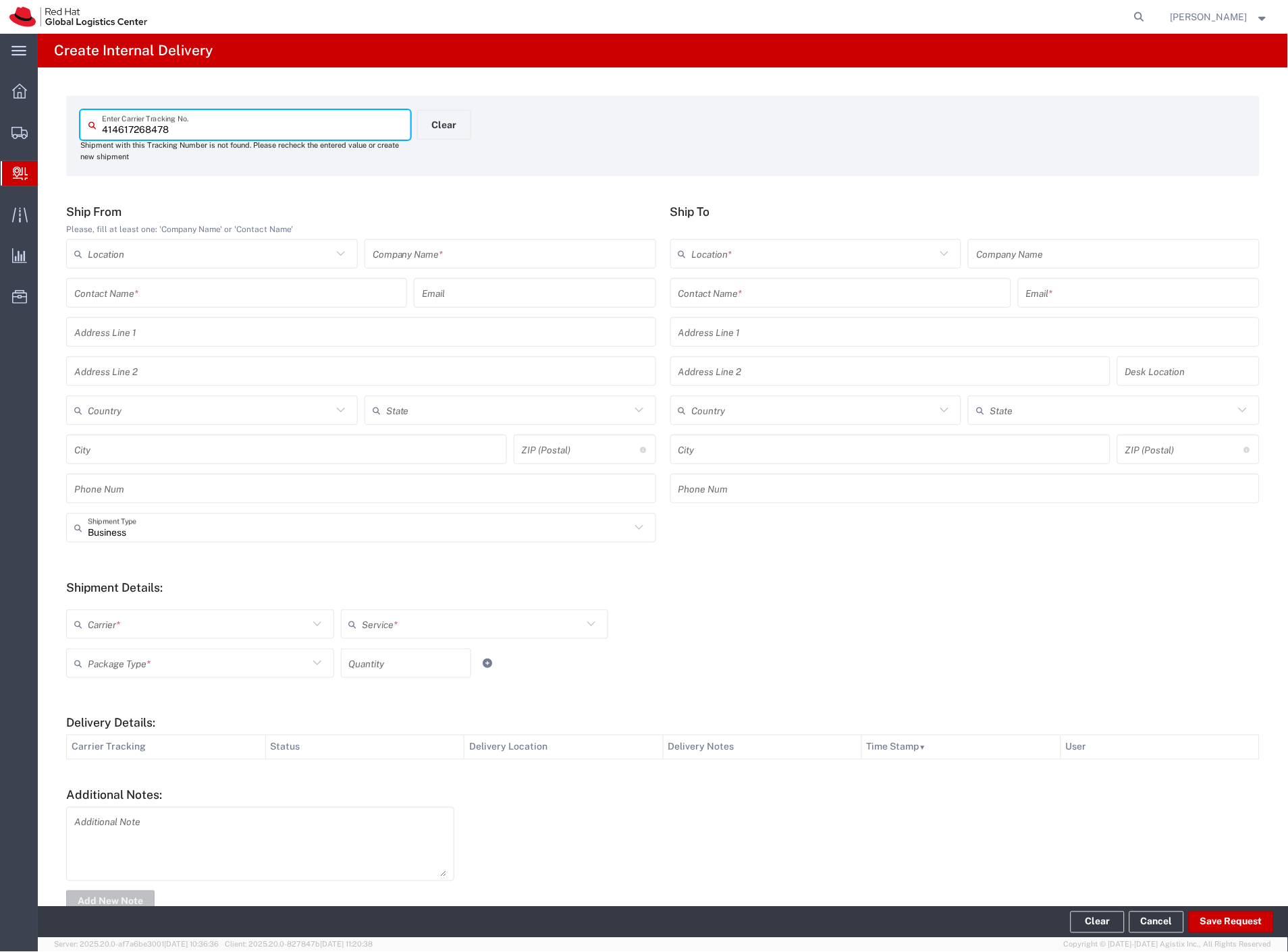
click at [478, 254] on input "text" at bounding box center [510, 254] width 275 height 23
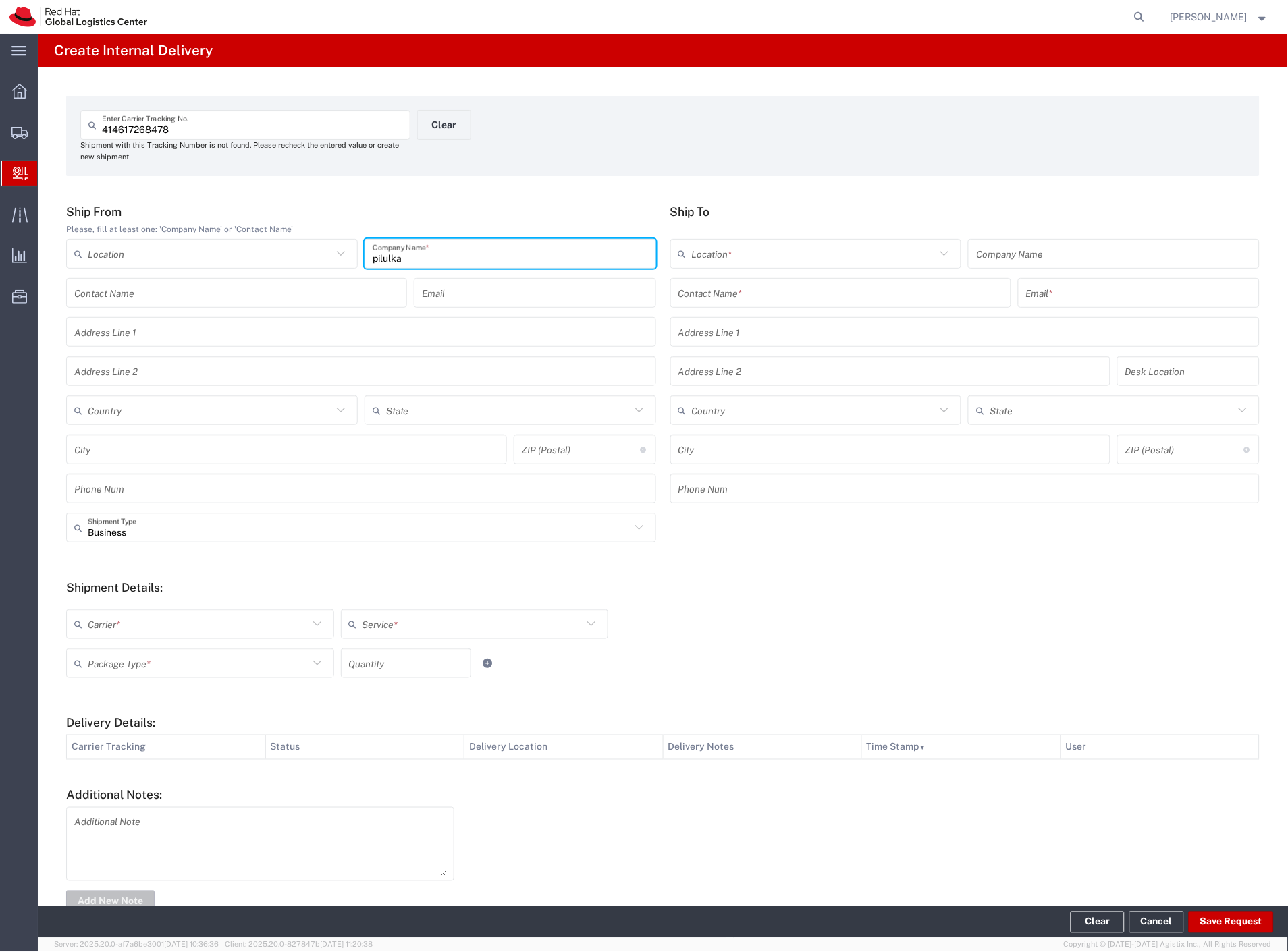
type input "pilulka"
click at [711, 277] on div "Location * RH - Amsterdam - MSO RH - Amsterdam Data Center RH - Ashburn Data Ce…" at bounding box center [965, 258] width 597 height 39
click at [714, 289] on input "text" at bounding box center [841, 293] width 325 height 23
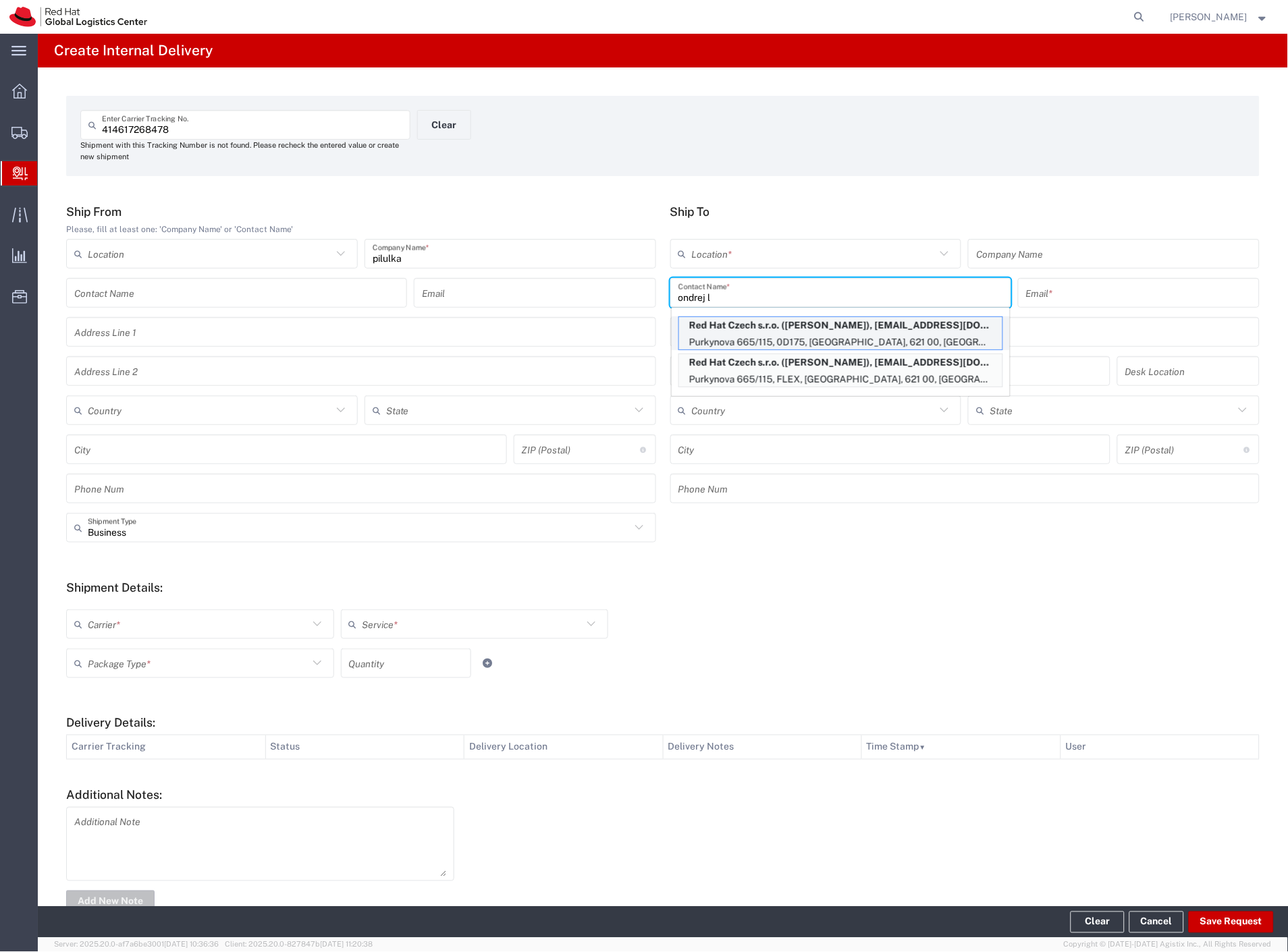
type input "ondrej l"
click at [848, 334] on p "Purkynova 665/115, 0D175, BRNO, 621 00, CZ" at bounding box center [841, 342] width 323 height 17
type input "RH - [GEOGRAPHIC_DATA] [GEOGRAPHIC_DATA] - C"
type input "Red Hat Czech s.r.o."
type input "Ondrej Lichtner"
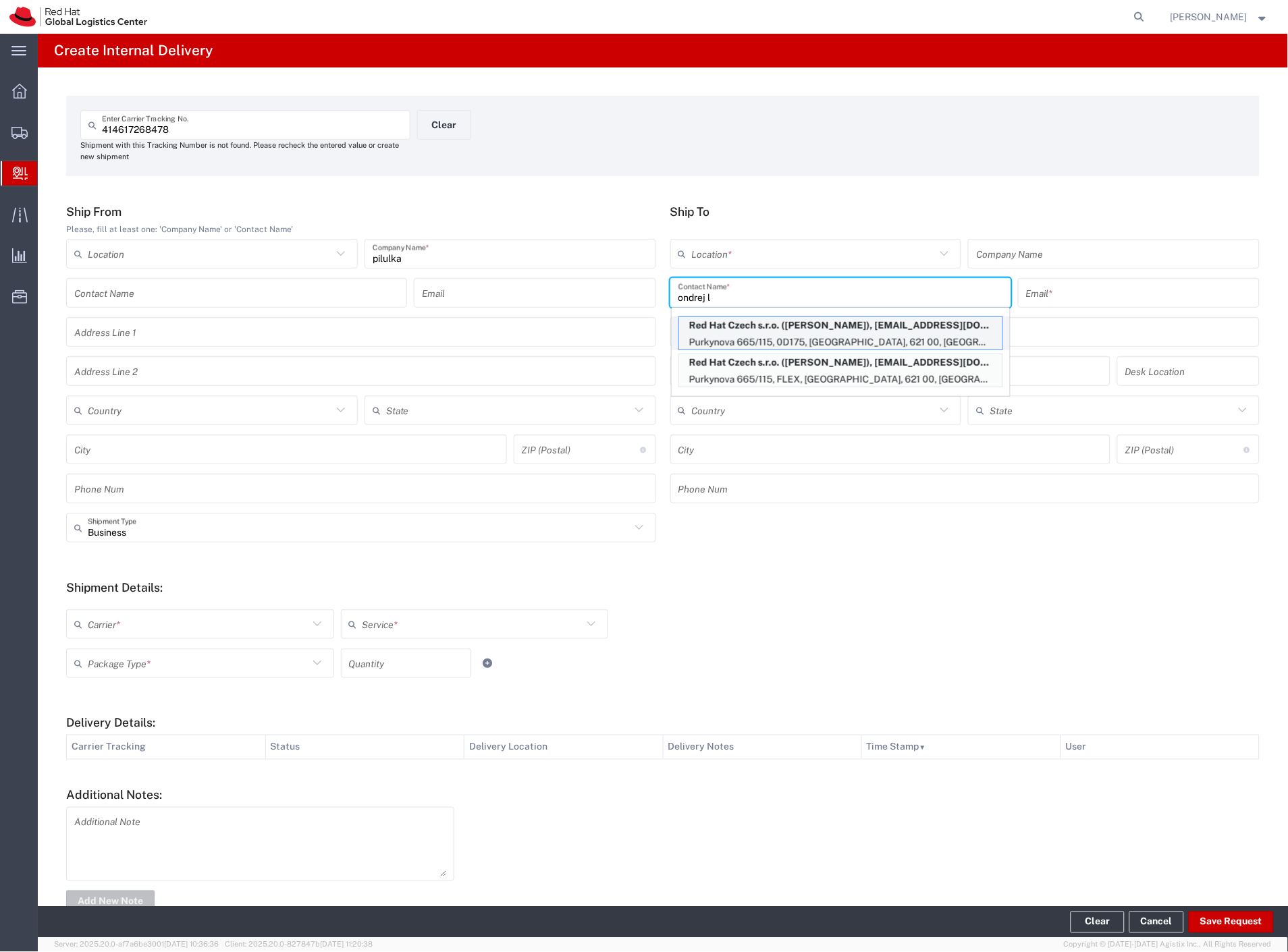
type input "olichtne@redhat.com"
type input "Purkynova 665/115"
type input "0D175"
type input "Czechia"
type input "[GEOGRAPHIC_DATA]"
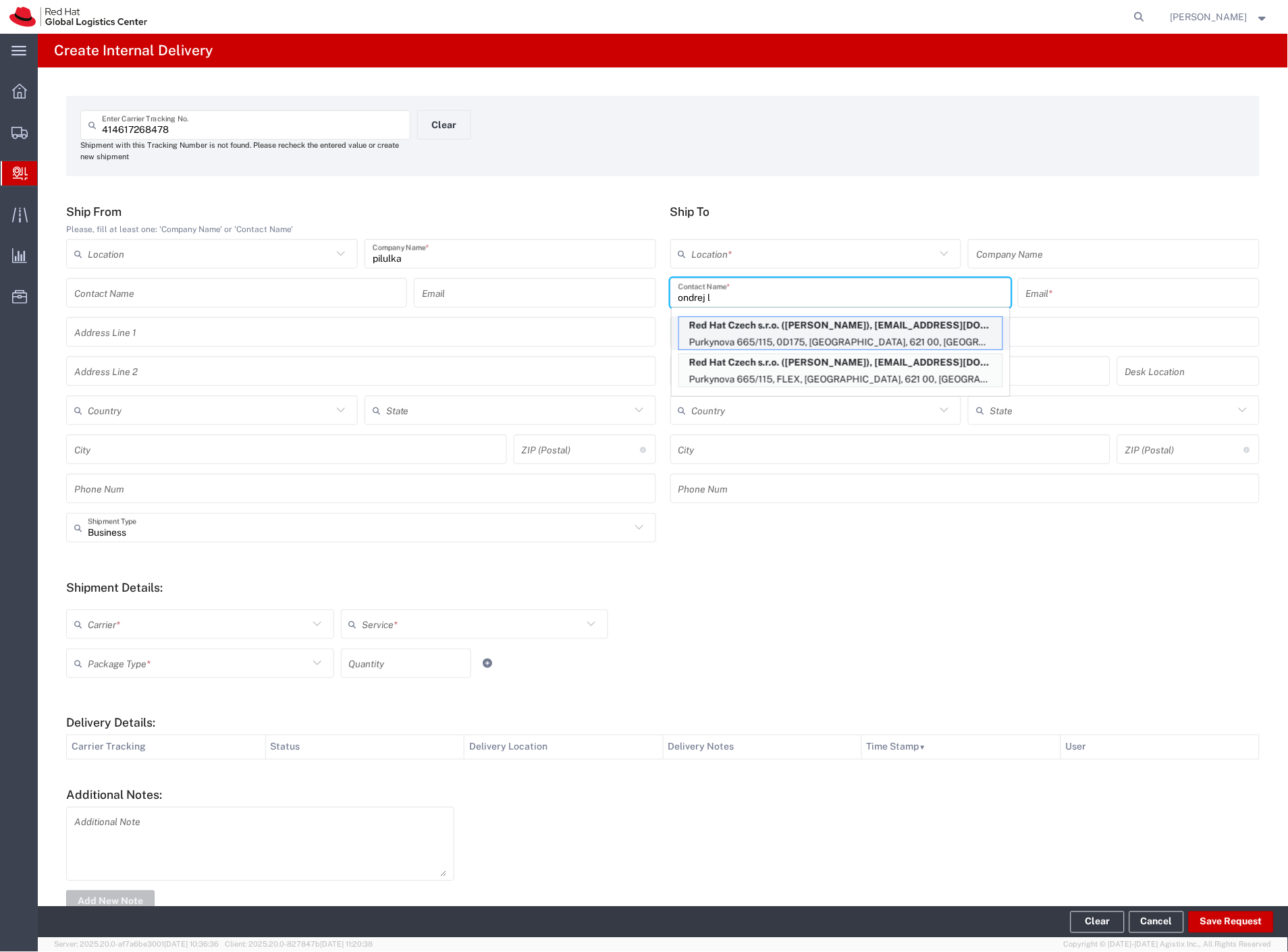
type input "621 00"
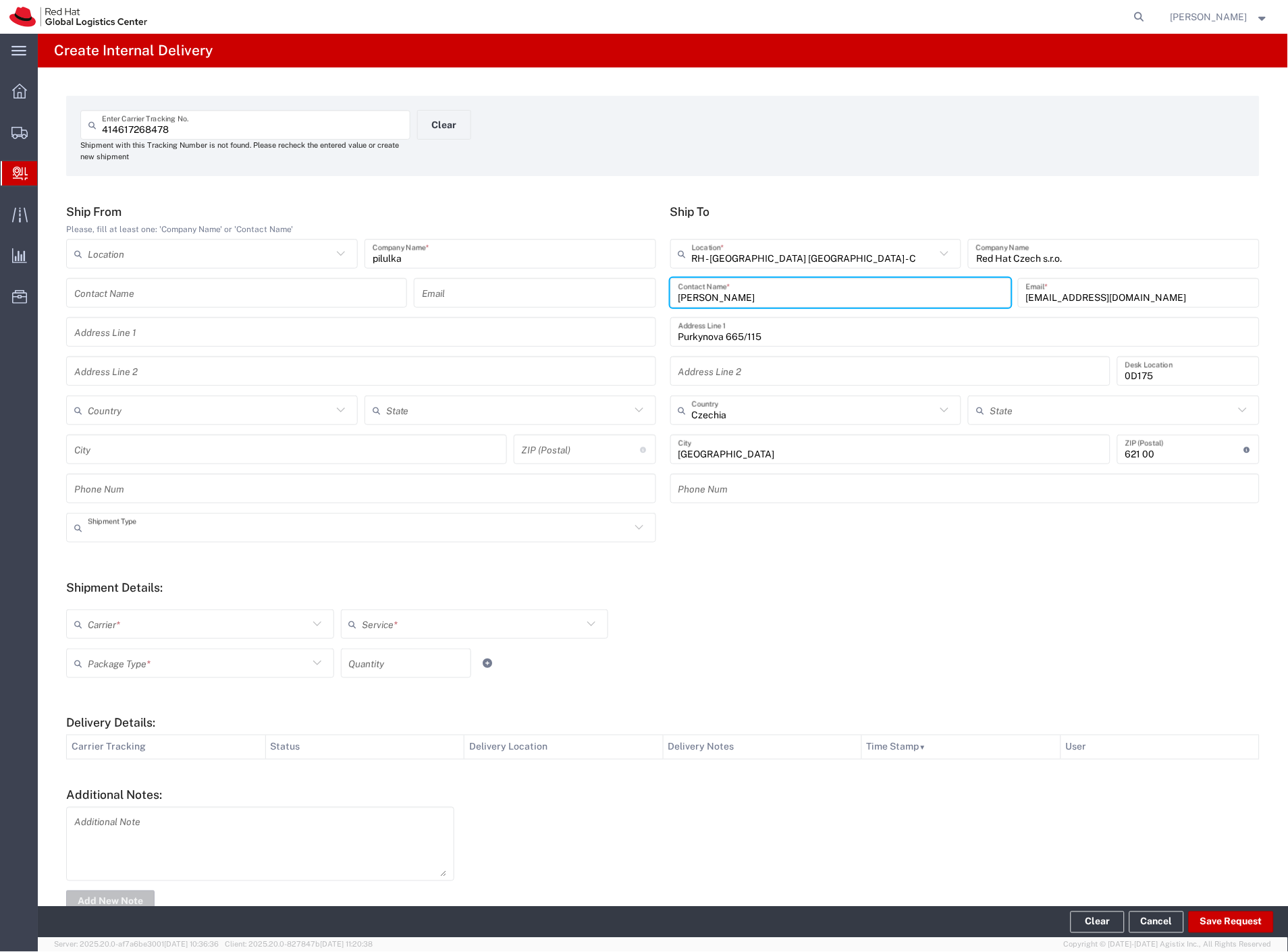
click at [135, 523] on input "text" at bounding box center [358, 528] width 542 height 23
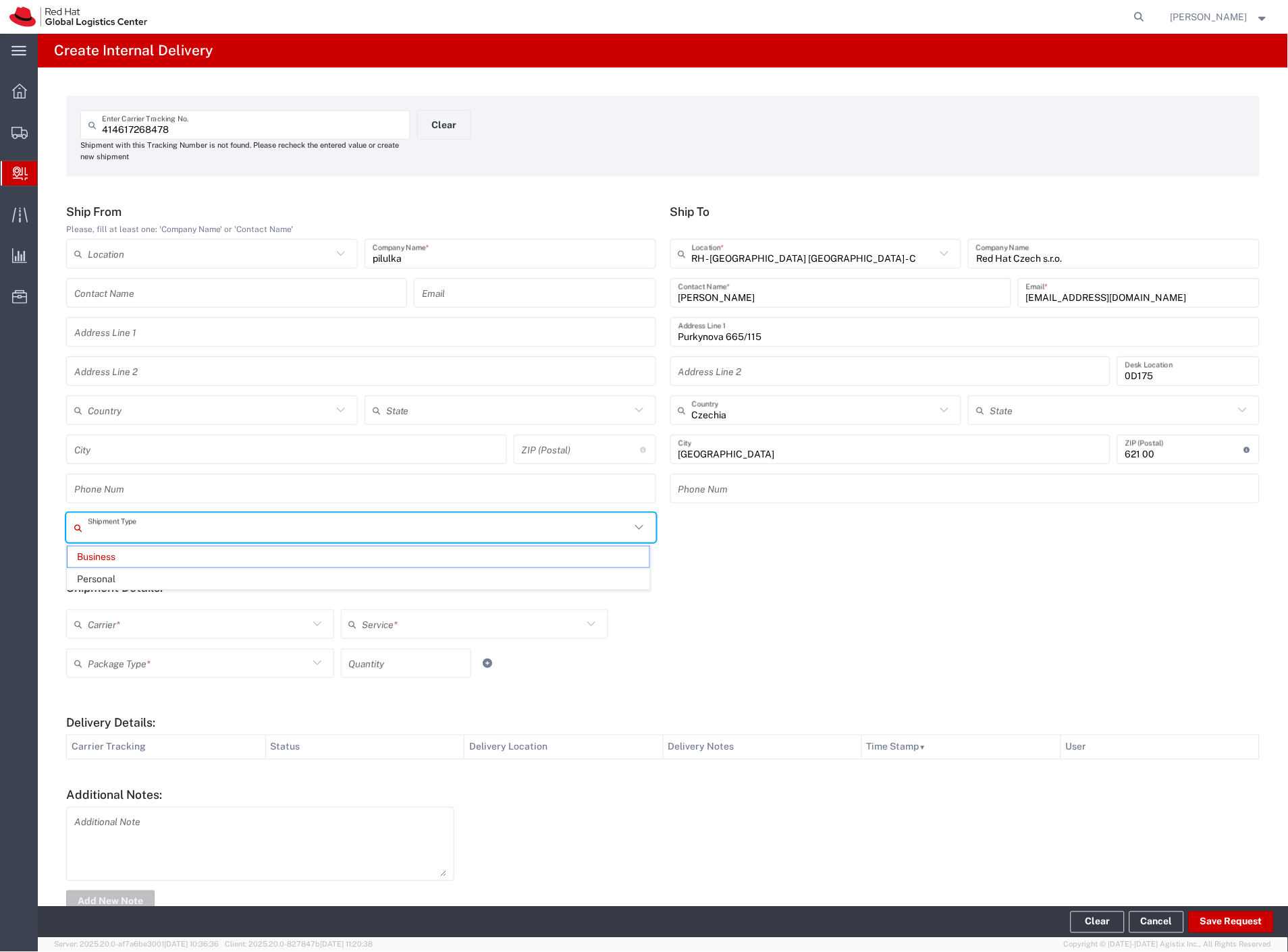
drag, startPoint x: 126, startPoint y: 576, endPoint x: 125, endPoint y: 586, distance: 10.0
click at [125, 576] on span "Personal" at bounding box center [358, 579] width 582 height 21
type input "Personal"
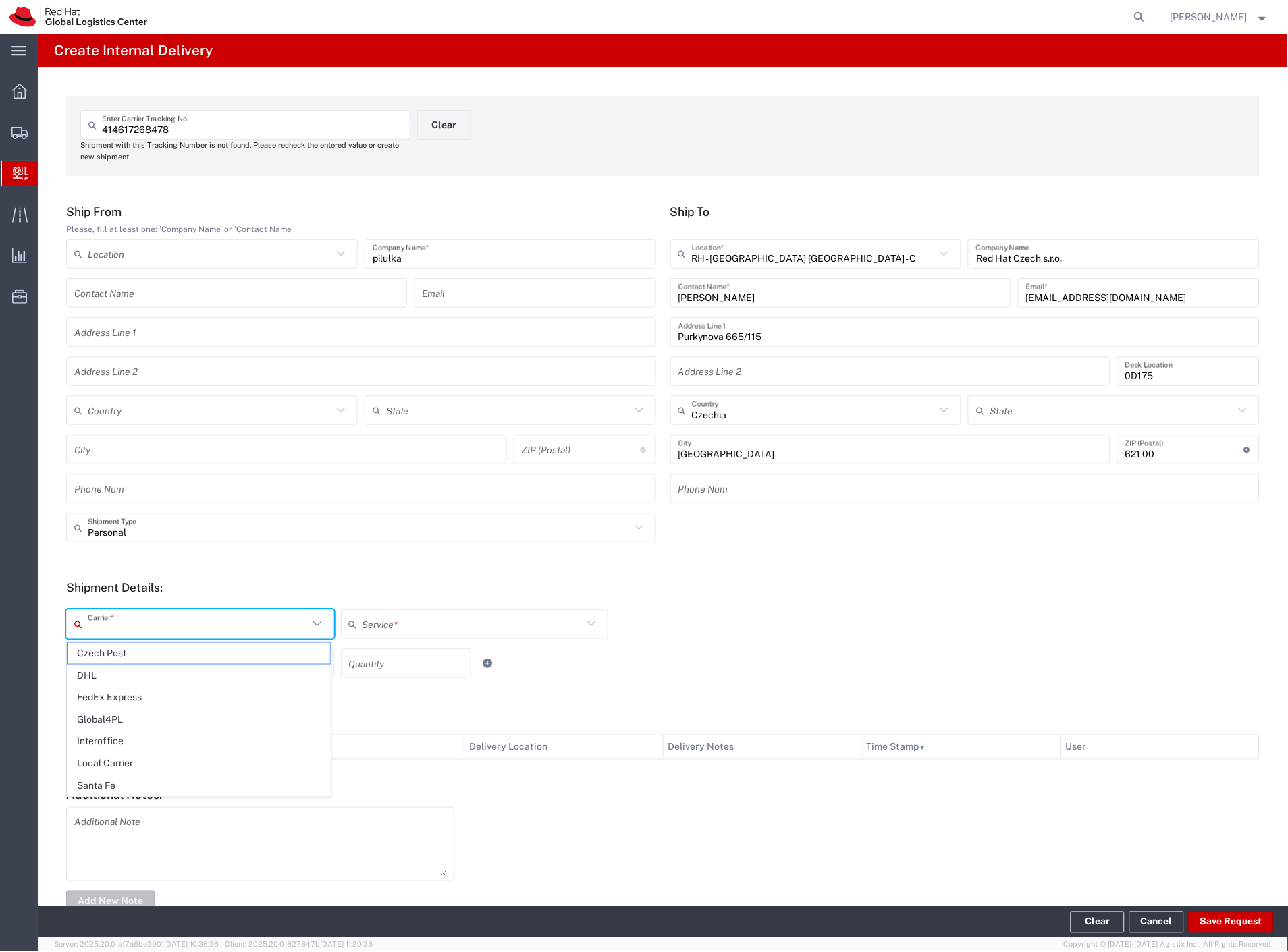
drag, startPoint x: 115, startPoint y: 633, endPoint x: 111, endPoint y: 651, distance: 18.4
click at [113, 639] on div "Carrier * Czech Post DHL FedEx Express Global4PL Interoffice Local Carrier Sant…" at bounding box center [475, 628] width 824 height 39
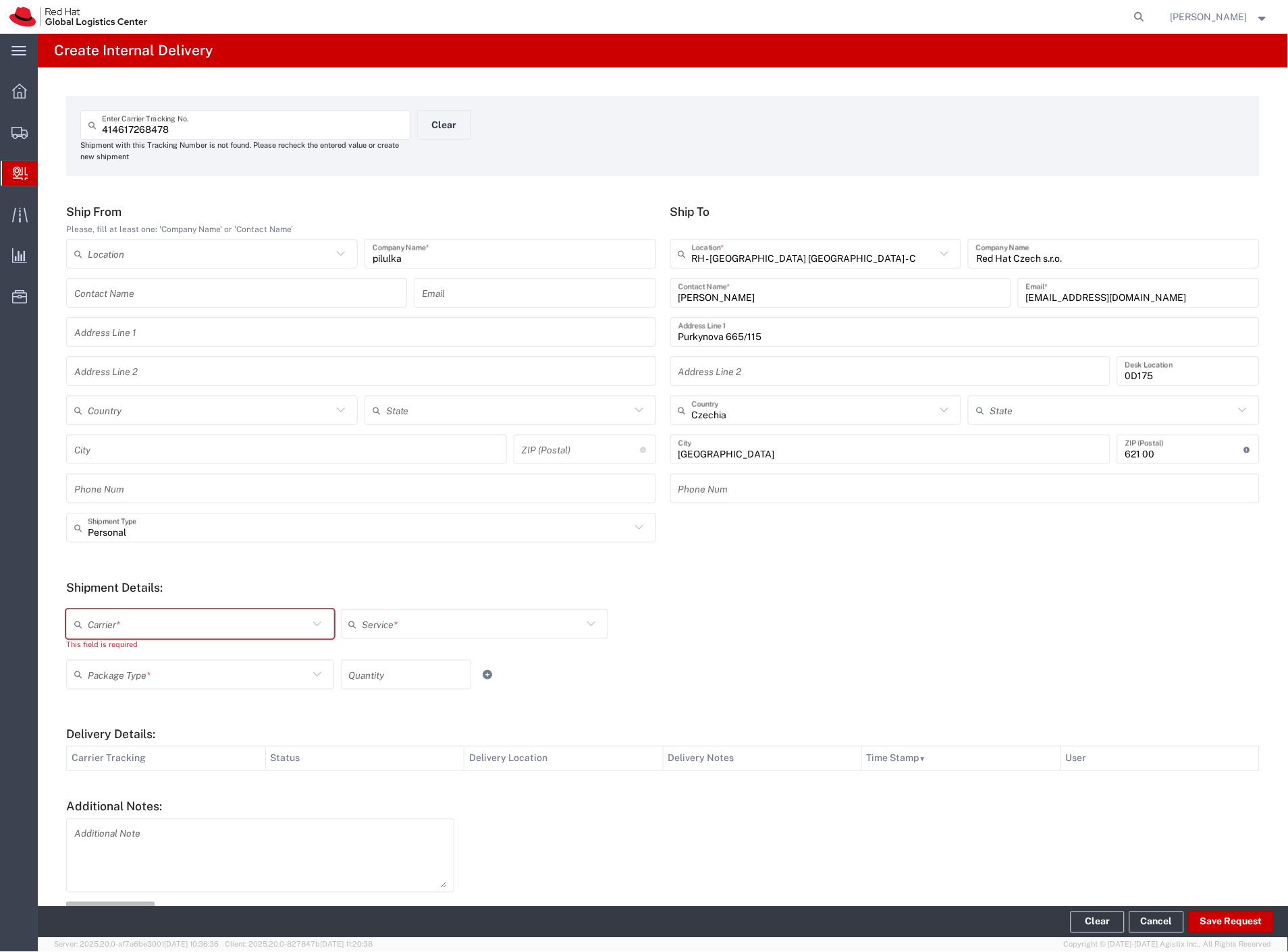
click at [111, 652] on div "Carrier * Czech Post DHL FedEx Express Global4PL Interoffice Local Carrier Sant…" at bounding box center [475, 634] width 824 height 51
click at [120, 625] on input "text" at bounding box center [198, 624] width 221 height 23
drag, startPoint x: 115, startPoint y: 652, endPoint x: 110, endPoint y: 667, distance: 15.8
click at [112, 659] on span "Czech Post" at bounding box center [199, 653] width 263 height 21
type input "Czech Post"
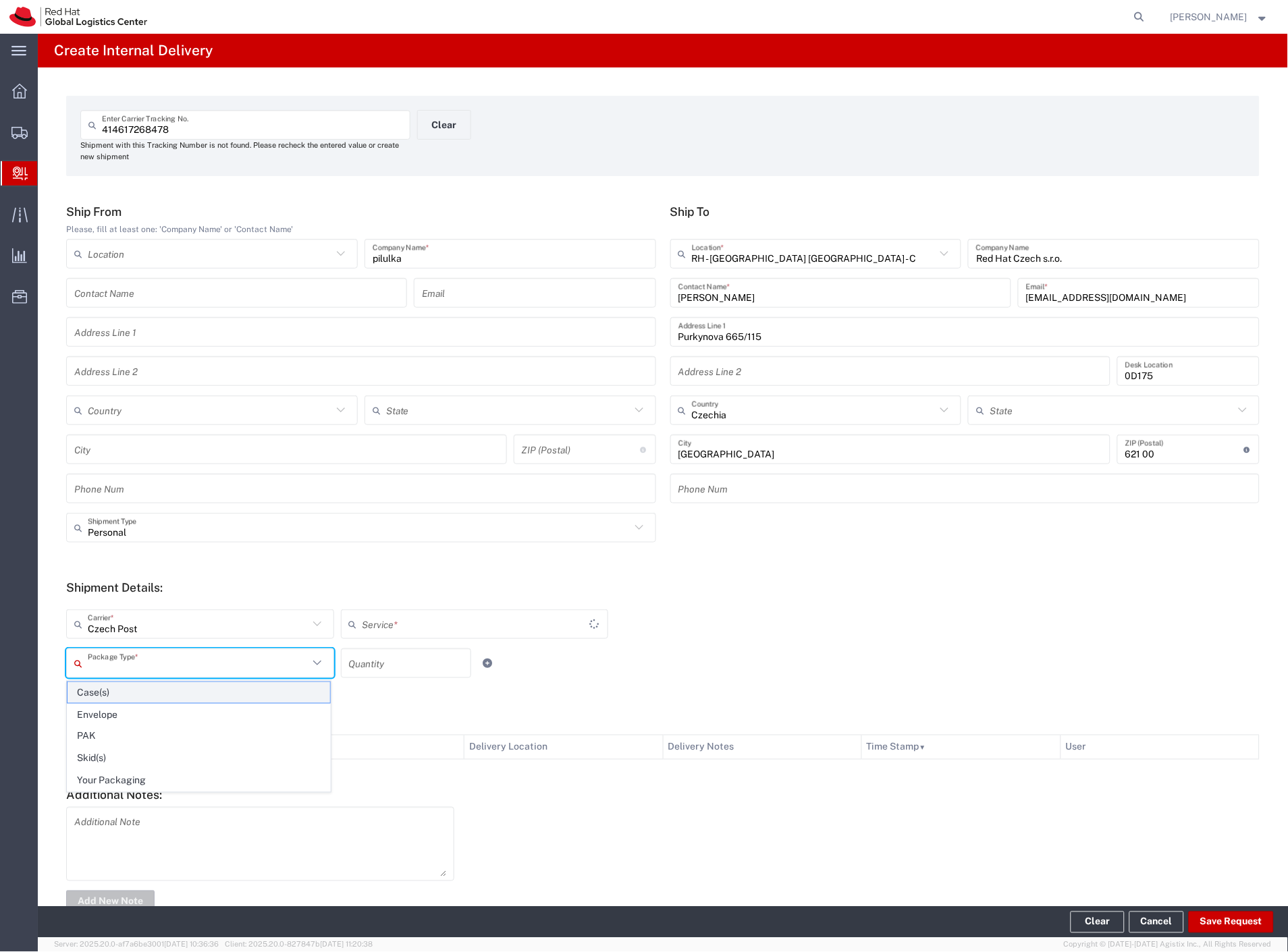
drag, startPoint x: 110, startPoint y: 667, endPoint x: 111, endPoint y: 692, distance: 25.0
click at [110, 669] on input "text" at bounding box center [198, 664] width 221 height 23
click at [124, 781] on span "Your Packaging" at bounding box center [199, 781] width 263 height 21
type input "Your Packaging"
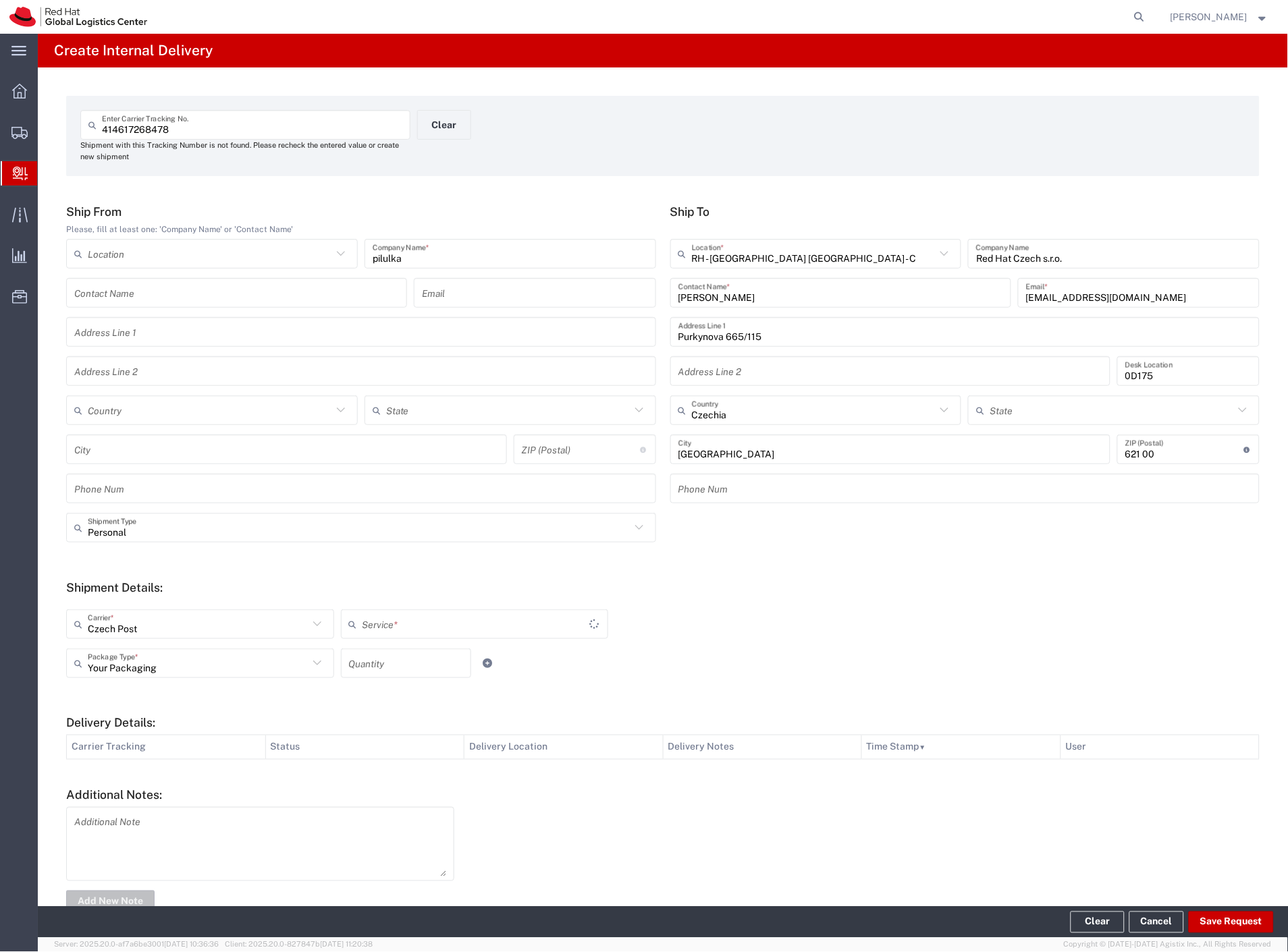
type input "Ground"
click at [1198, 926] on button "Save Request" at bounding box center [1231, 923] width 85 height 22
type input "Personal"
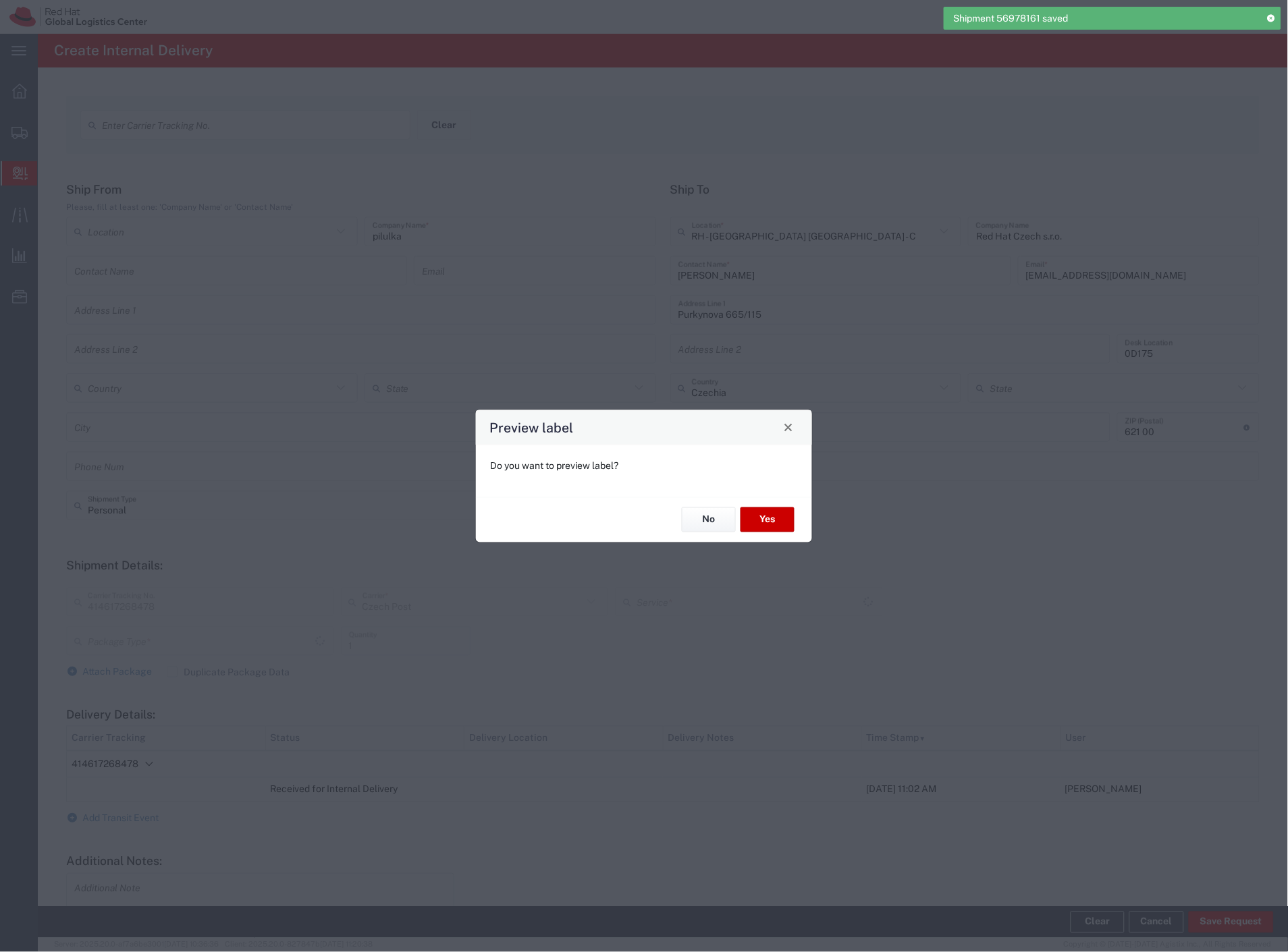
type input "Your Packaging"
type input "Ground"
click at [767, 529] on button "Yes" at bounding box center [768, 521] width 54 height 25
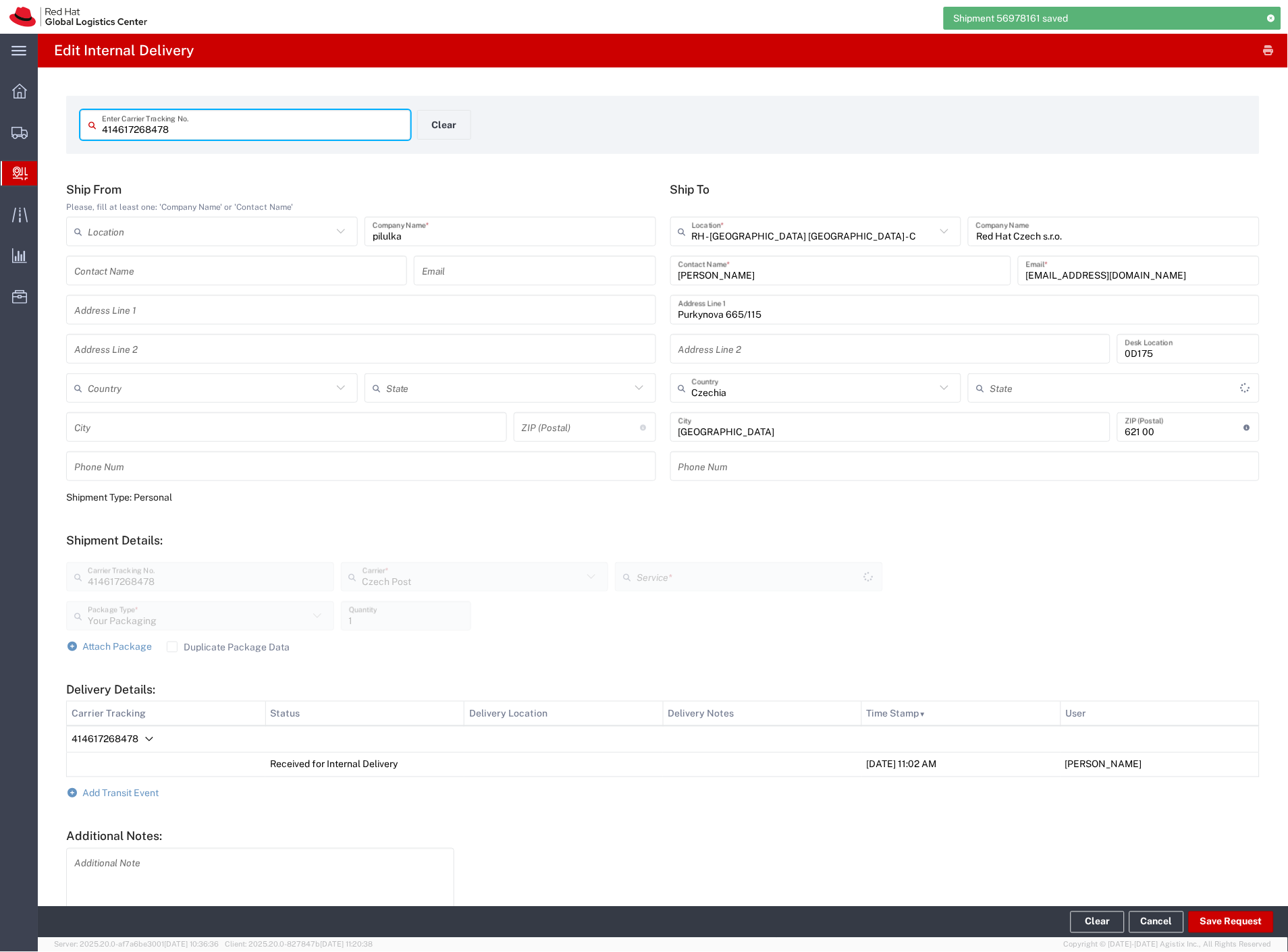
type input "Ground"
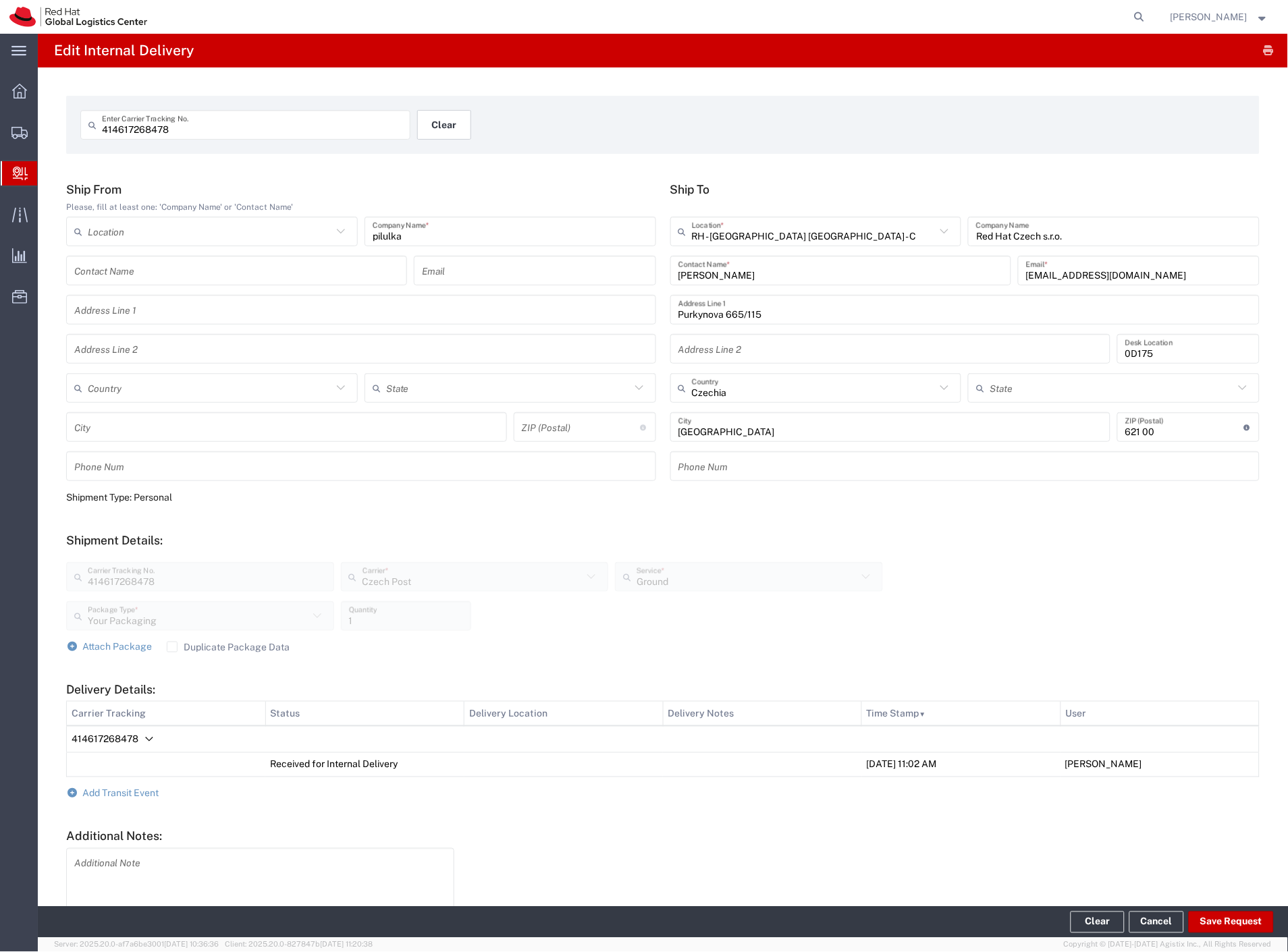
click at [457, 133] on button "Clear" at bounding box center [444, 125] width 54 height 30
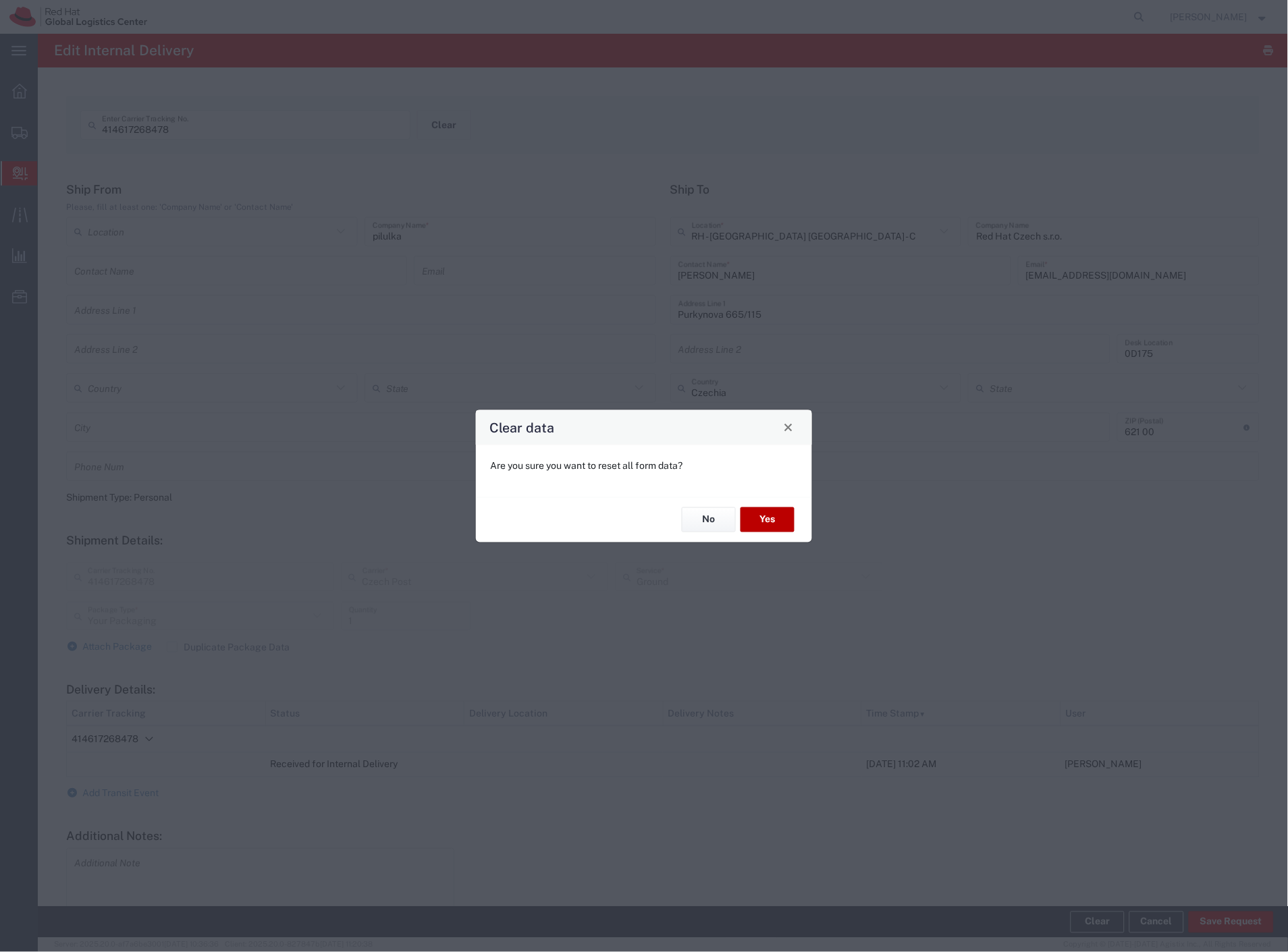
click at [760, 511] on button "Yes" at bounding box center [768, 521] width 54 height 25
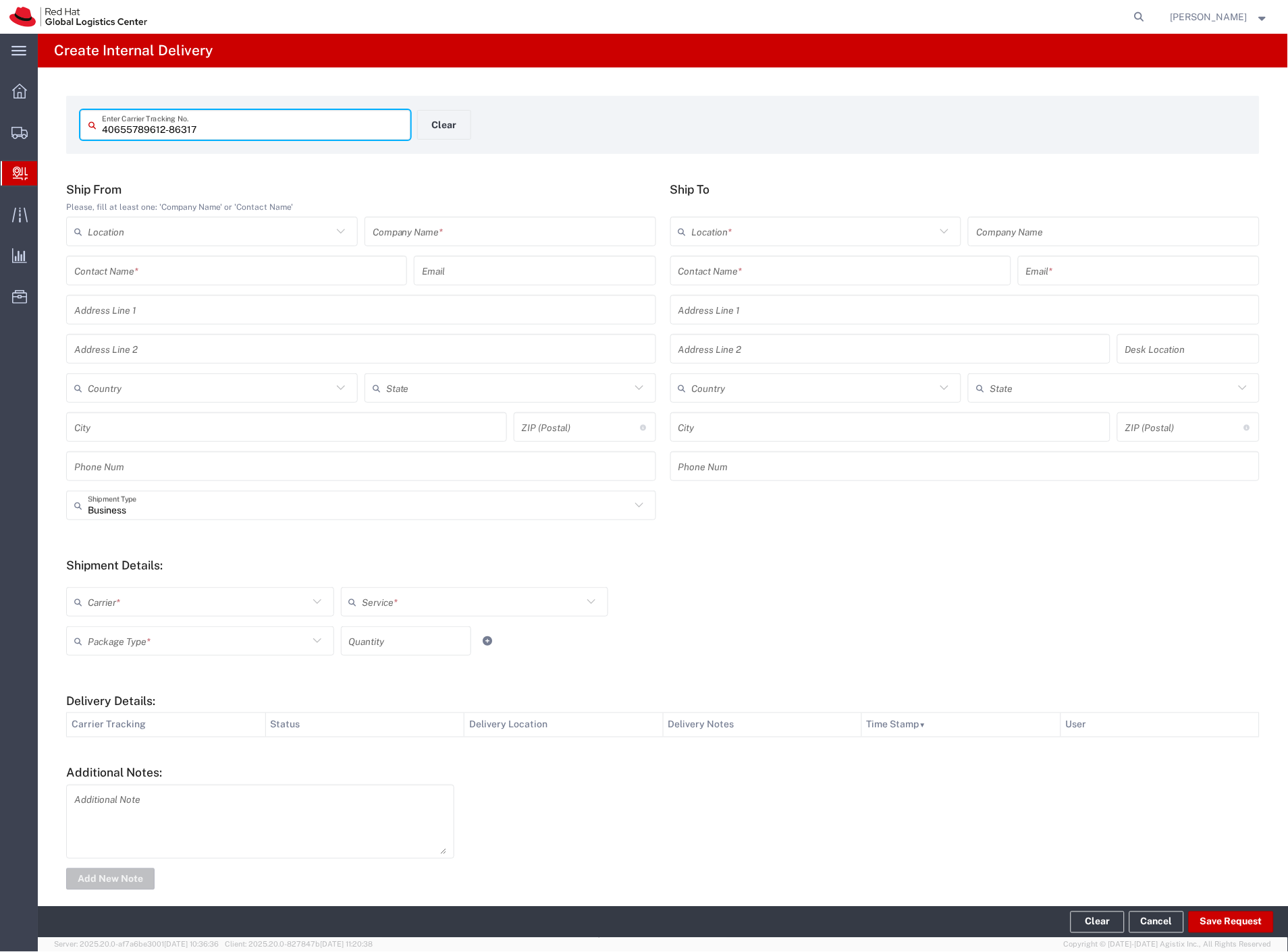
type input "40655789612-86317"
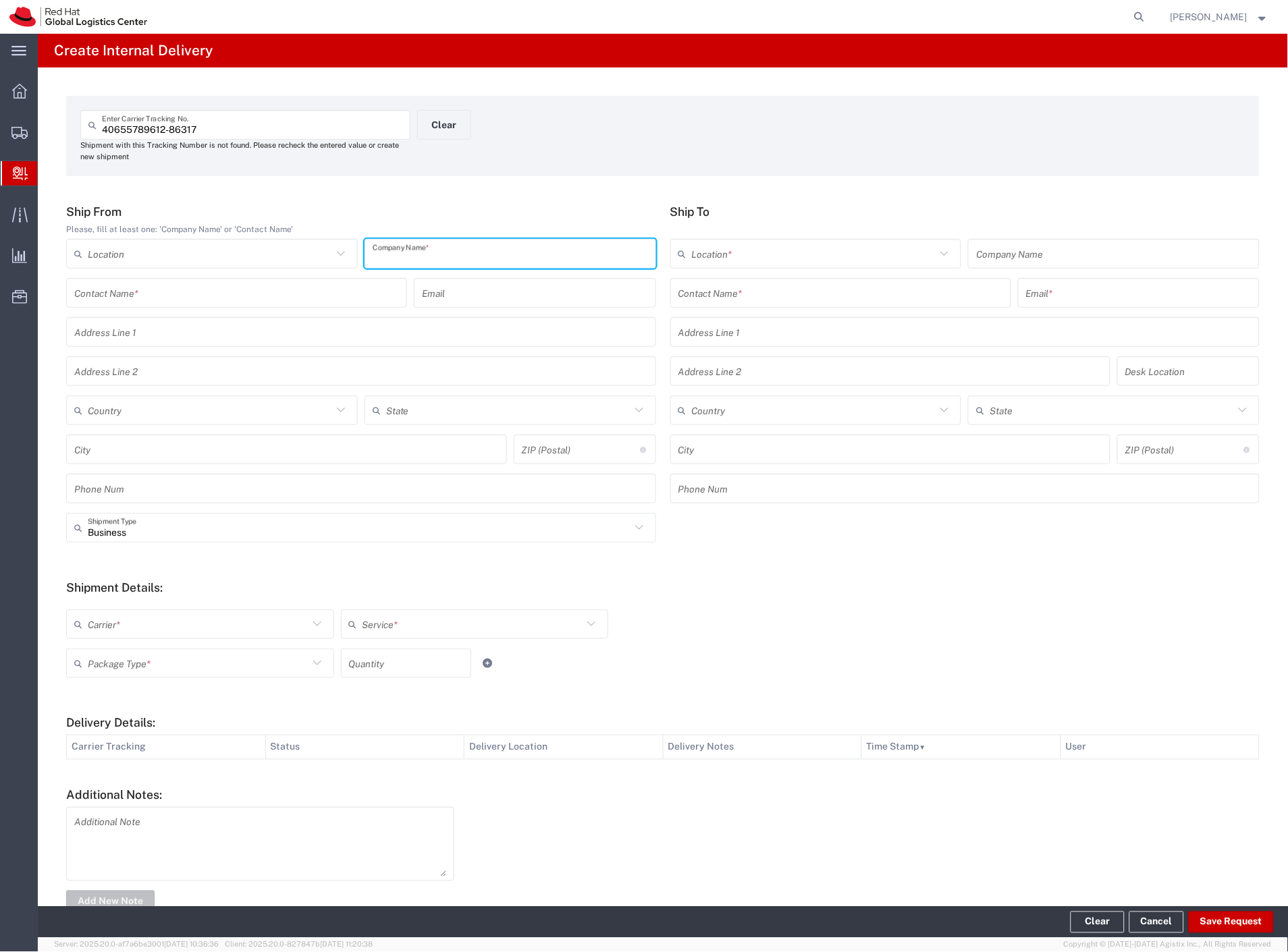
click at [468, 245] on input "text" at bounding box center [510, 254] width 275 height 23
type input "megabooks"
click at [747, 294] on input "text" at bounding box center [841, 293] width 325 height 23
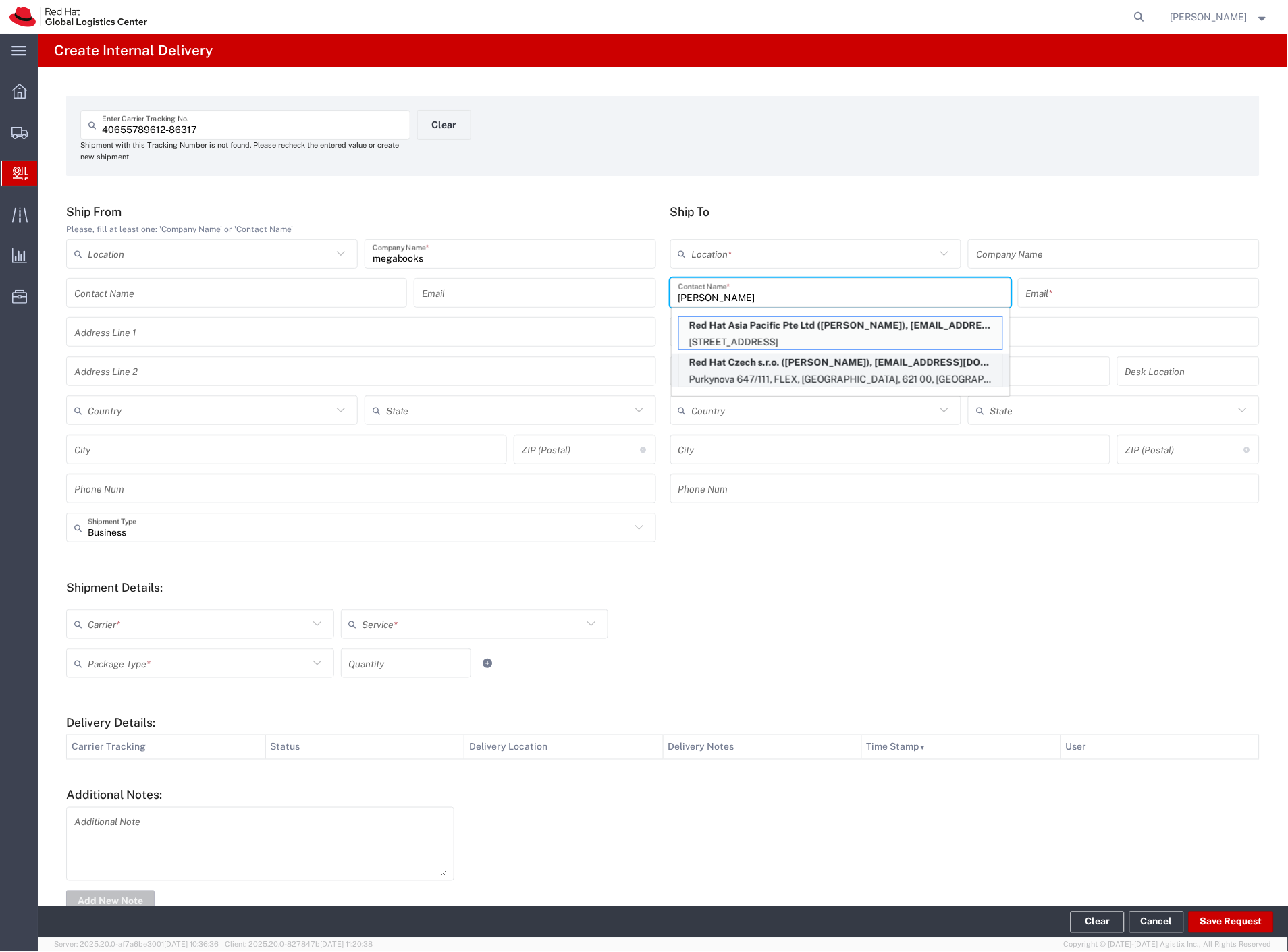
type input "vincent he"
click at [808, 363] on p "Red Hat Czech s.r.o. (Vincent Hennebert), vhennebe@redhat.com" at bounding box center [841, 363] width 323 height 17
type input "RH - [GEOGRAPHIC_DATA] [GEOGRAPHIC_DATA] - B"
type input "Red Hat Czech s.r.o."
type input "Vincent Hennebert"
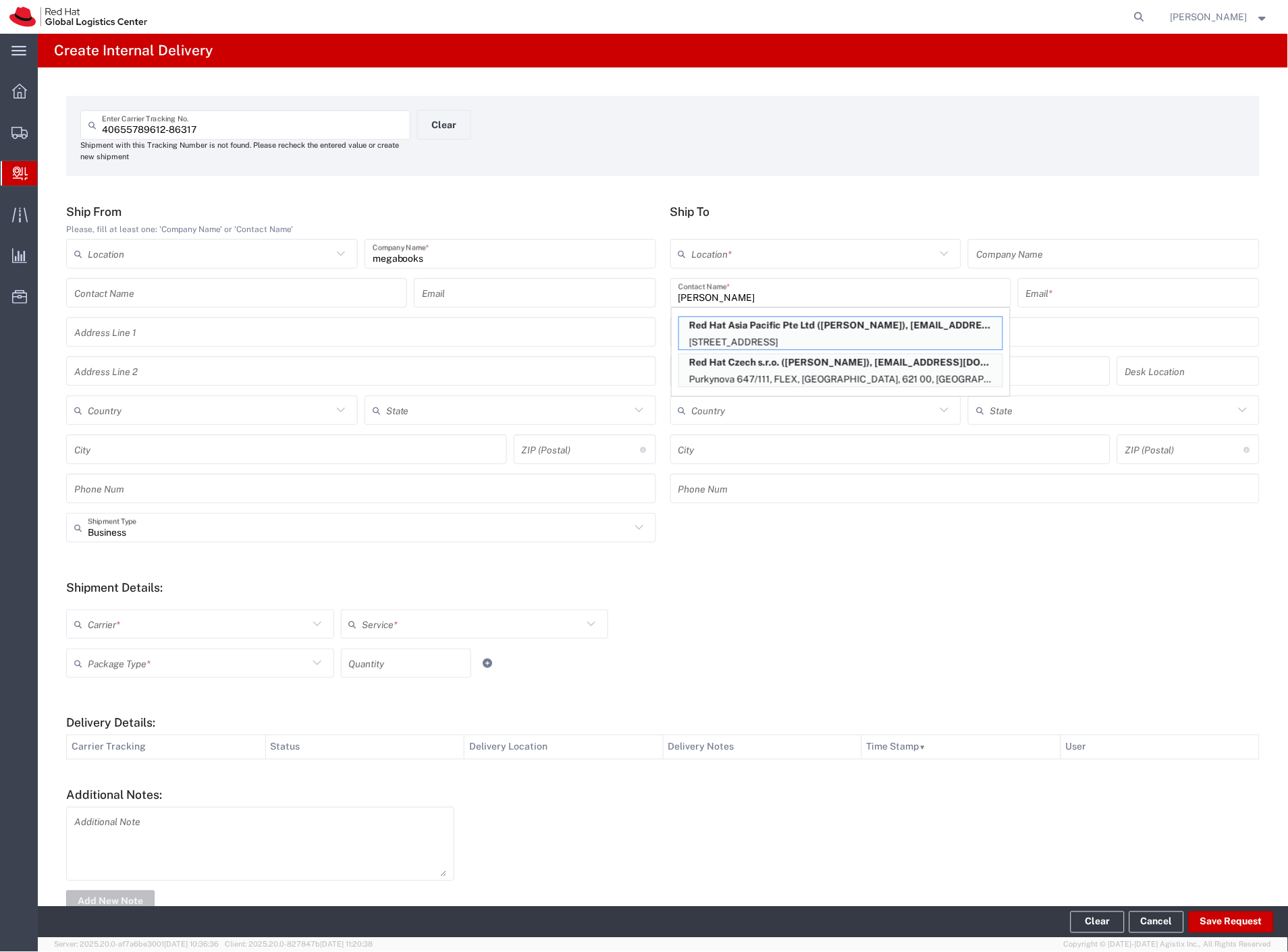
type input "vhennebe@redhat.com"
type input "Purkynova 647/111"
type input "FLEX"
type input "Czechia"
type input "[GEOGRAPHIC_DATA]"
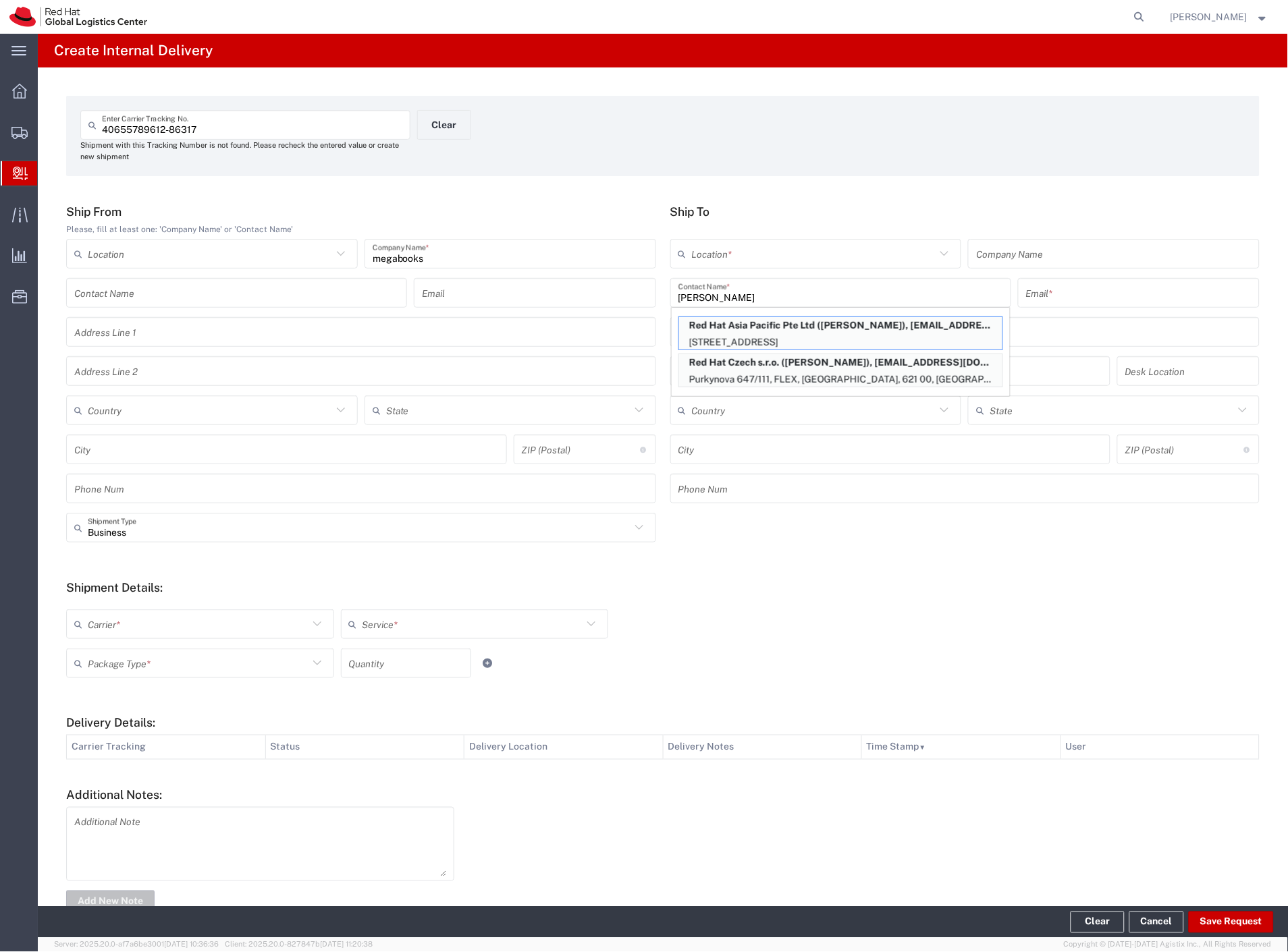
type input "621 00"
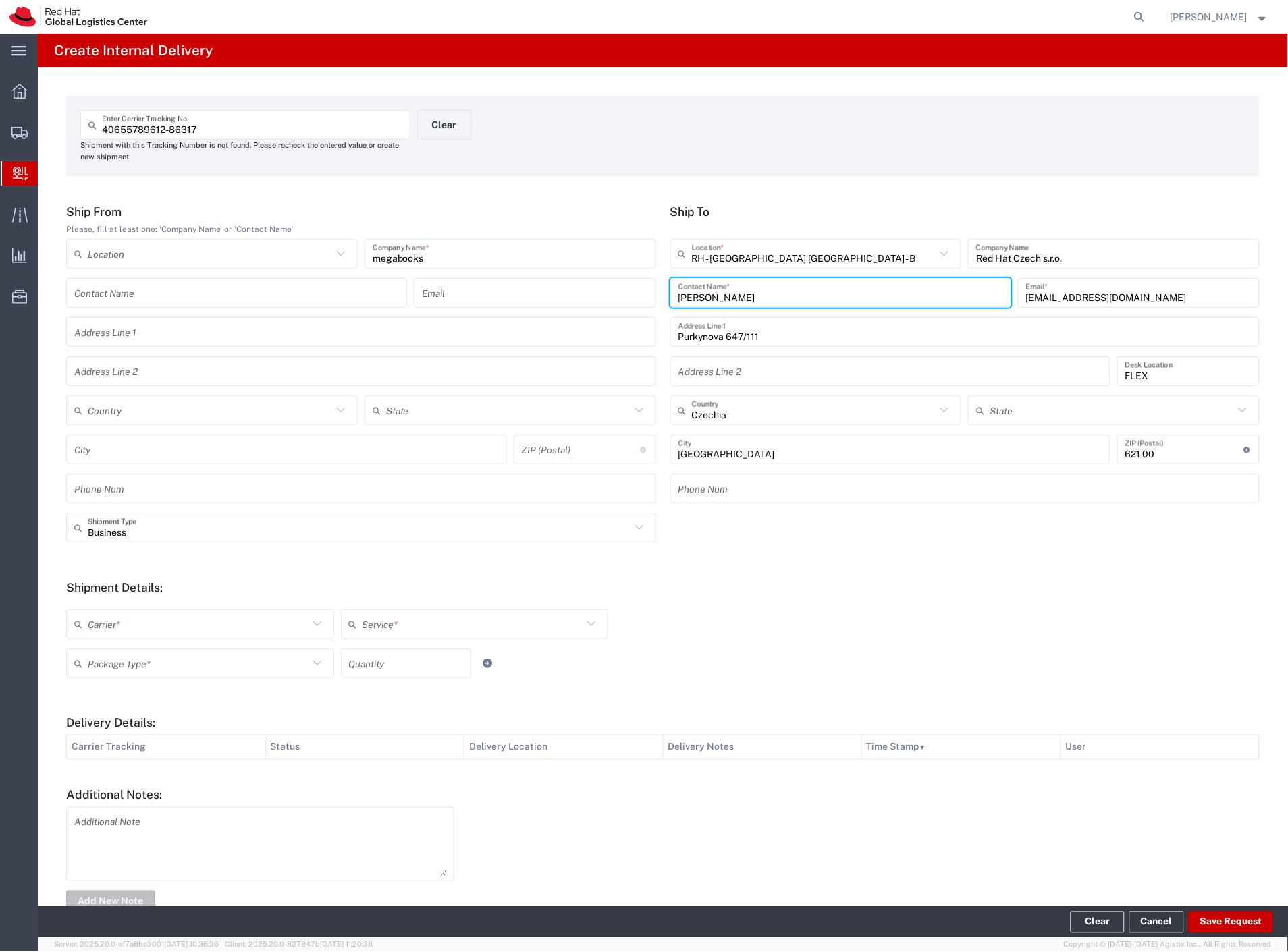
click at [135, 617] on div "Carrier *" at bounding box center [199, 624] width 268 height 30
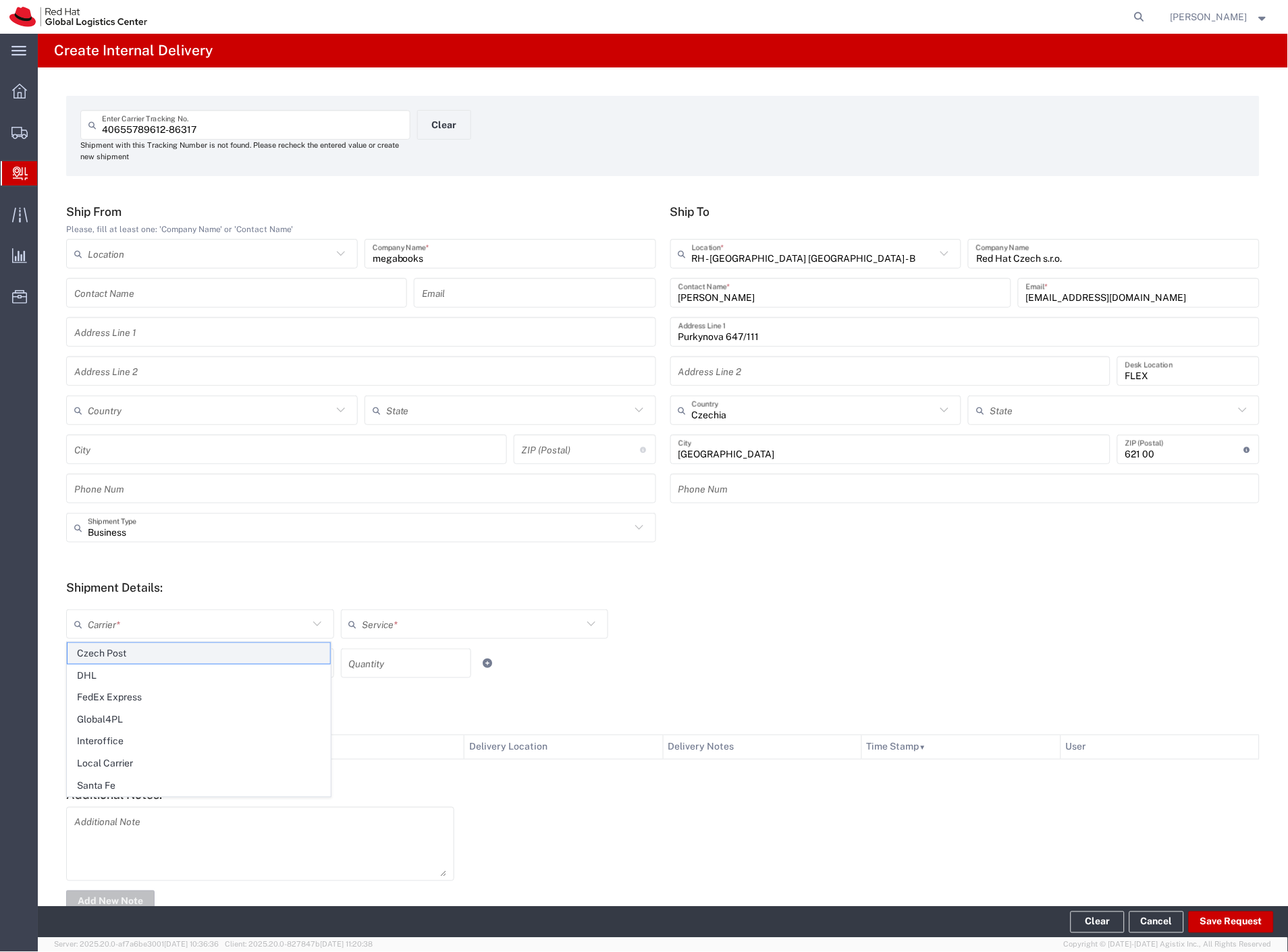
click at [116, 652] on span "Czech Post" at bounding box center [199, 653] width 263 height 21
type input "Czech Post"
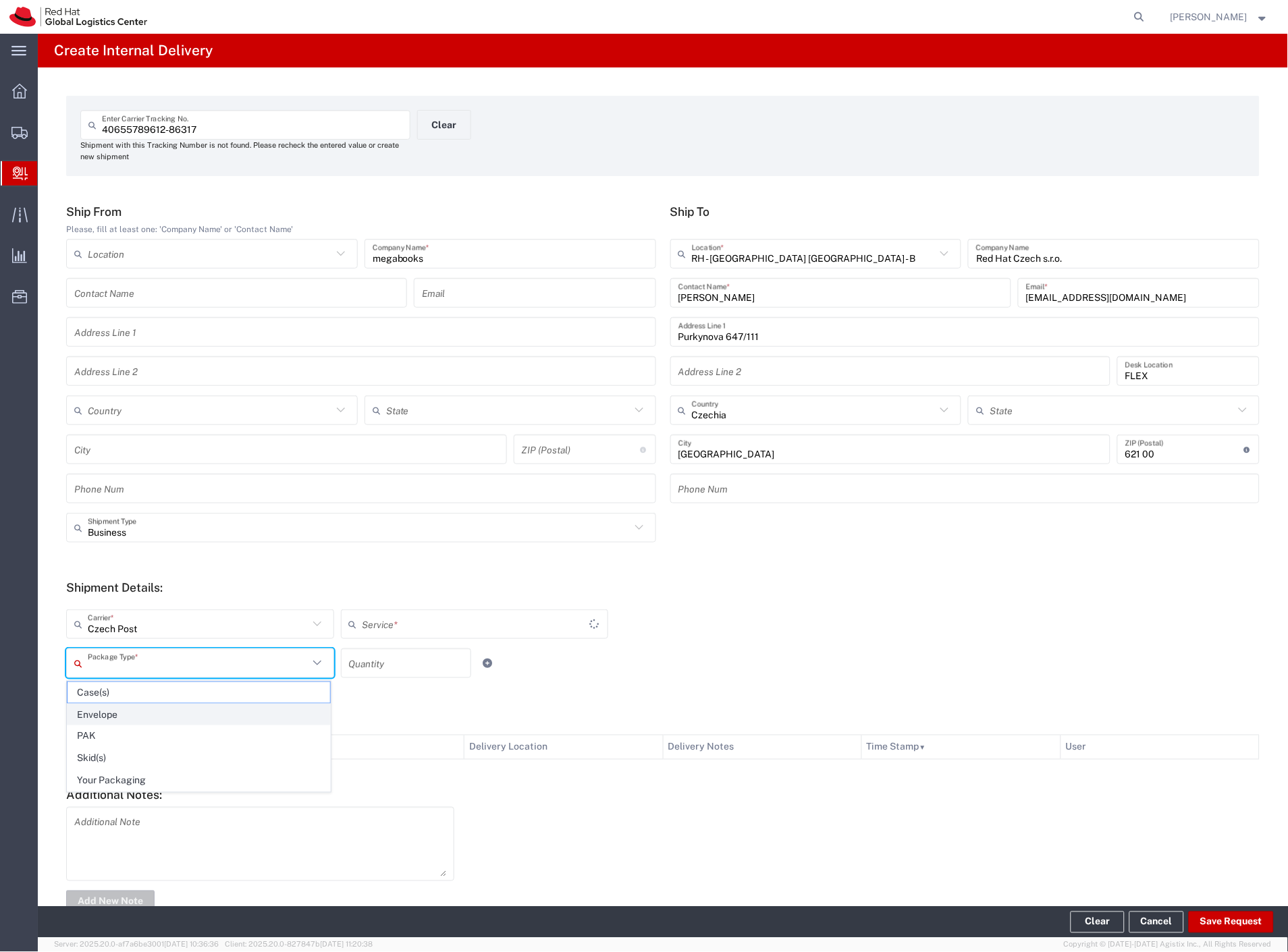
drag, startPoint x: 116, startPoint y: 657, endPoint x: 116, endPoint y: 711, distance: 54.0
click at [116, 660] on input "text" at bounding box center [198, 664] width 221 height 23
type input "Ground"
drag, startPoint x: 124, startPoint y: 778, endPoint x: 242, endPoint y: 783, distance: 118.1
click at [125, 778] on span "Your Packaging" at bounding box center [199, 781] width 263 height 21
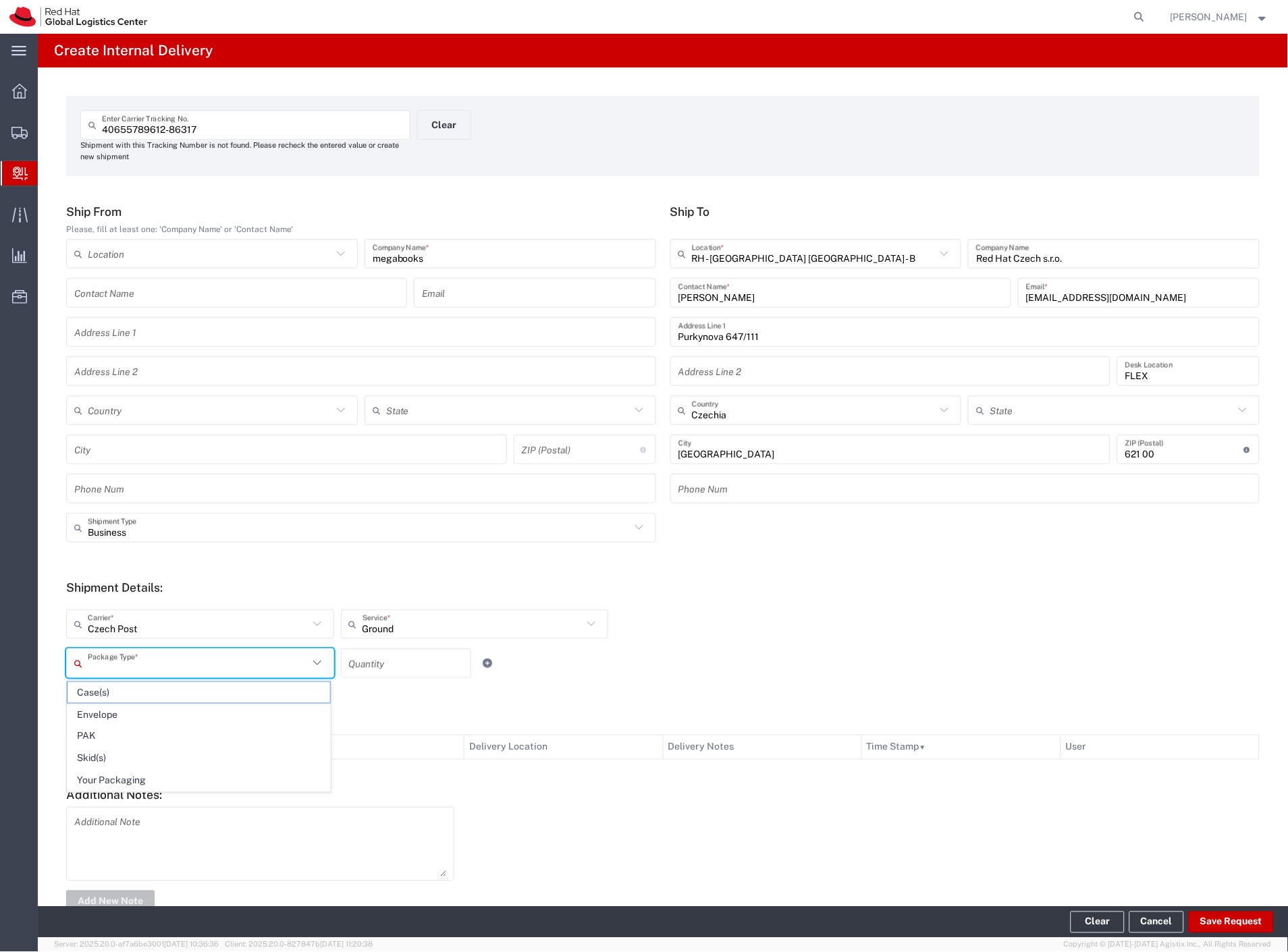
type input "Your Packaging"
click at [1226, 914] on button "Save Request" at bounding box center [1231, 923] width 85 height 22
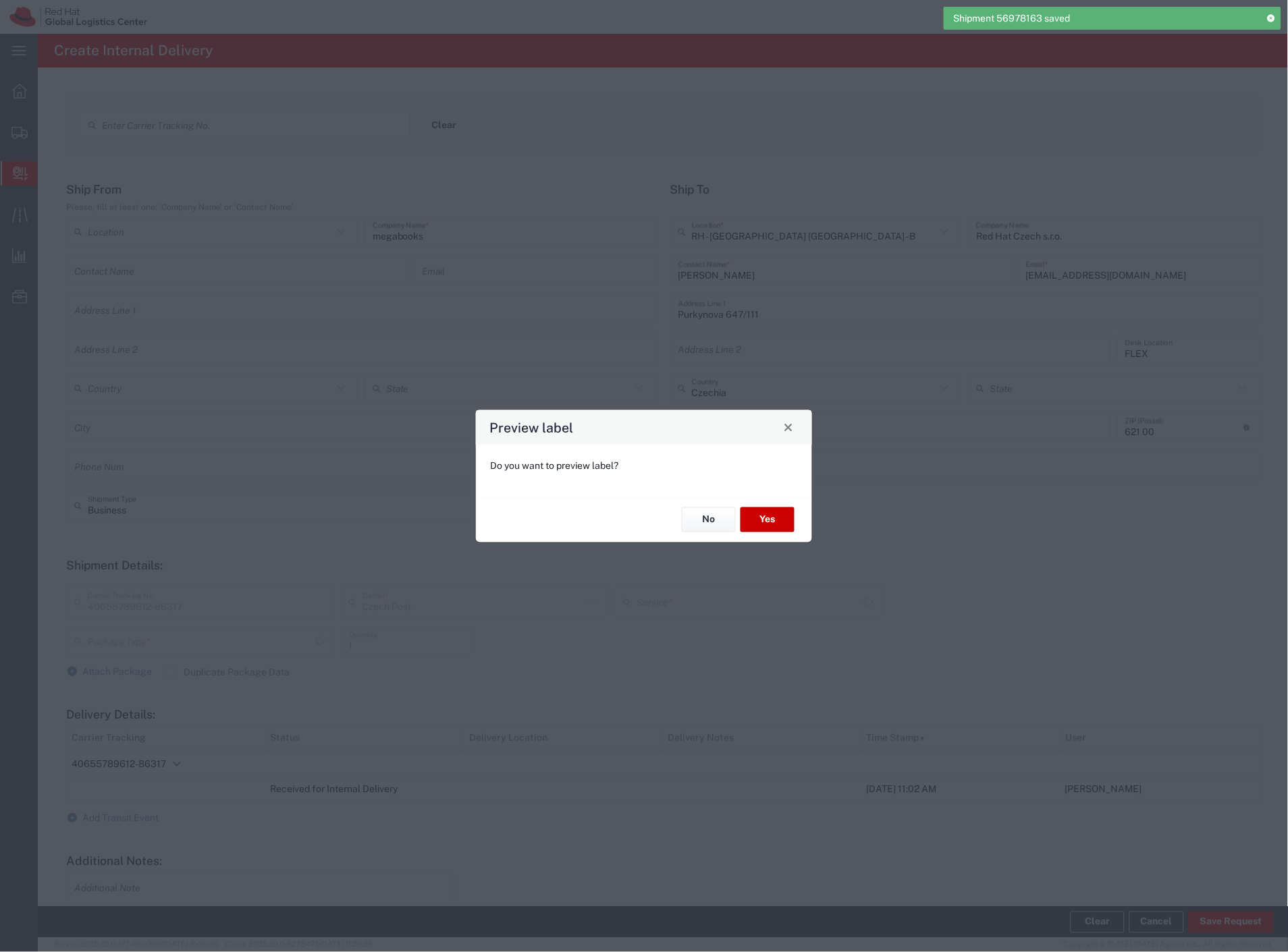
type input "Your Packaging"
type input "Ground"
click at [784, 523] on button "Yes" at bounding box center [768, 521] width 54 height 25
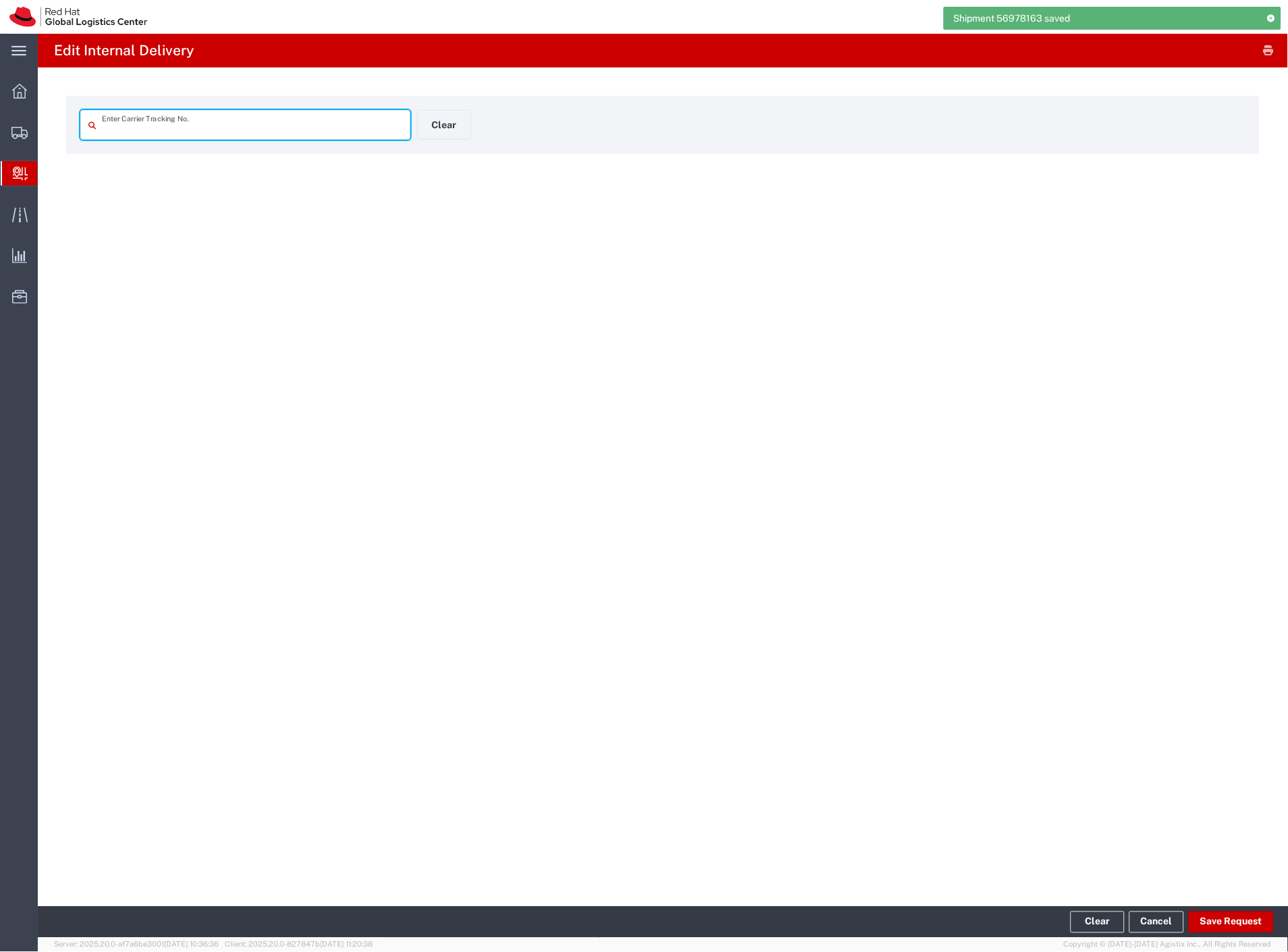
type input "40655789612-86317"
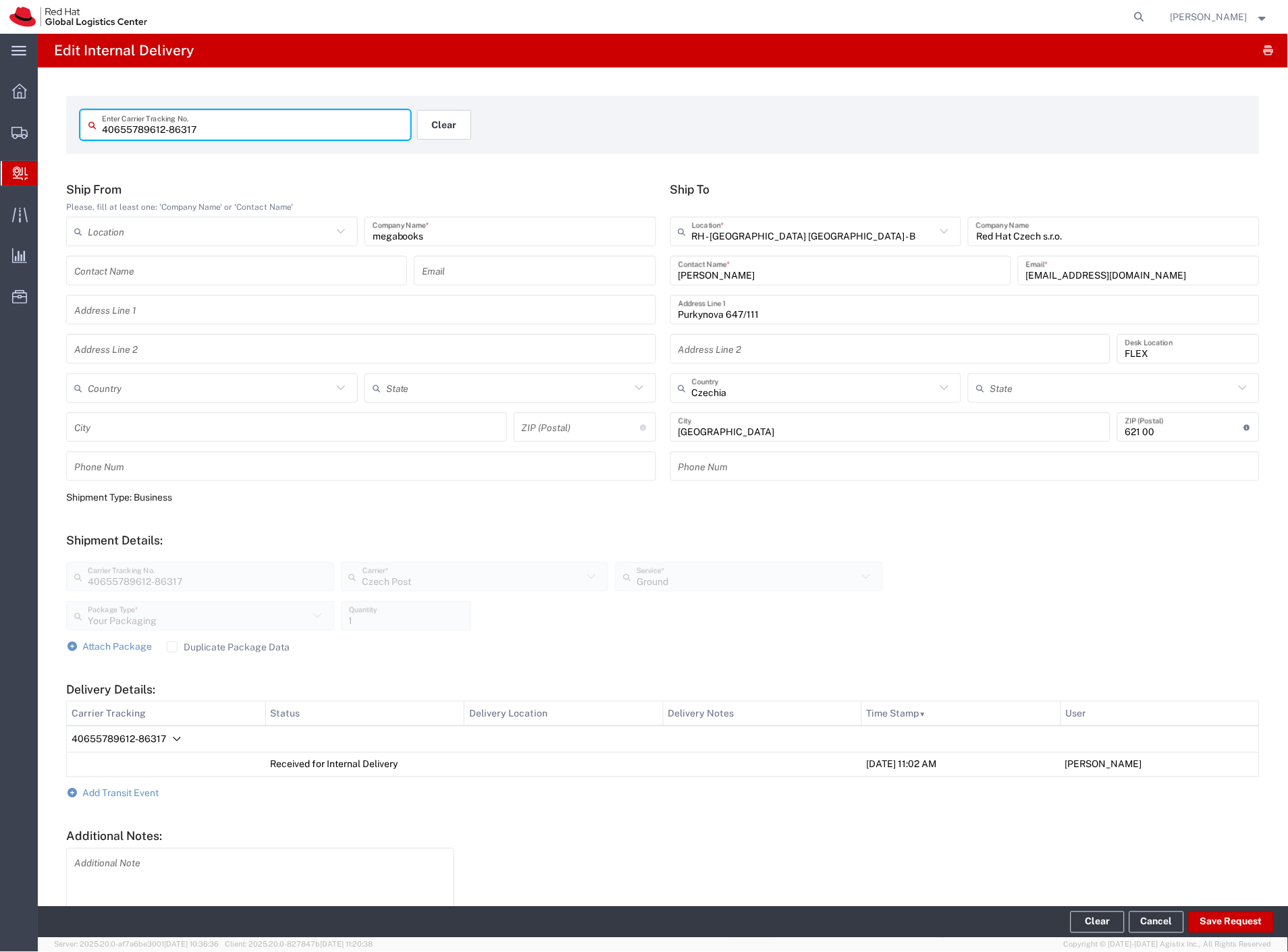
click at [446, 130] on button "Clear" at bounding box center [444, 125] width 54 height 30
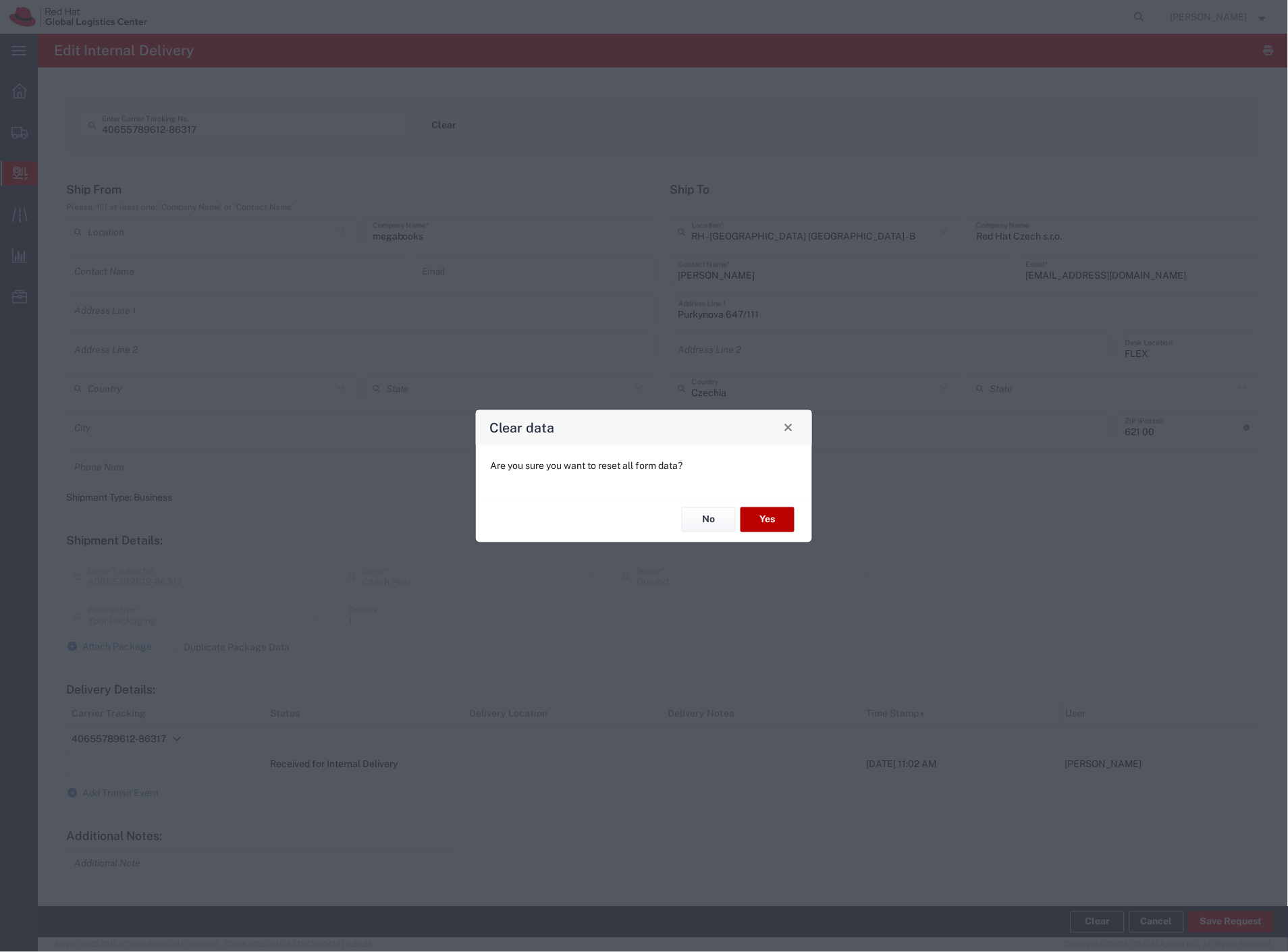
click at [761, 515] on button "Yes" at bounding box center [768, 521] width 54 height 25
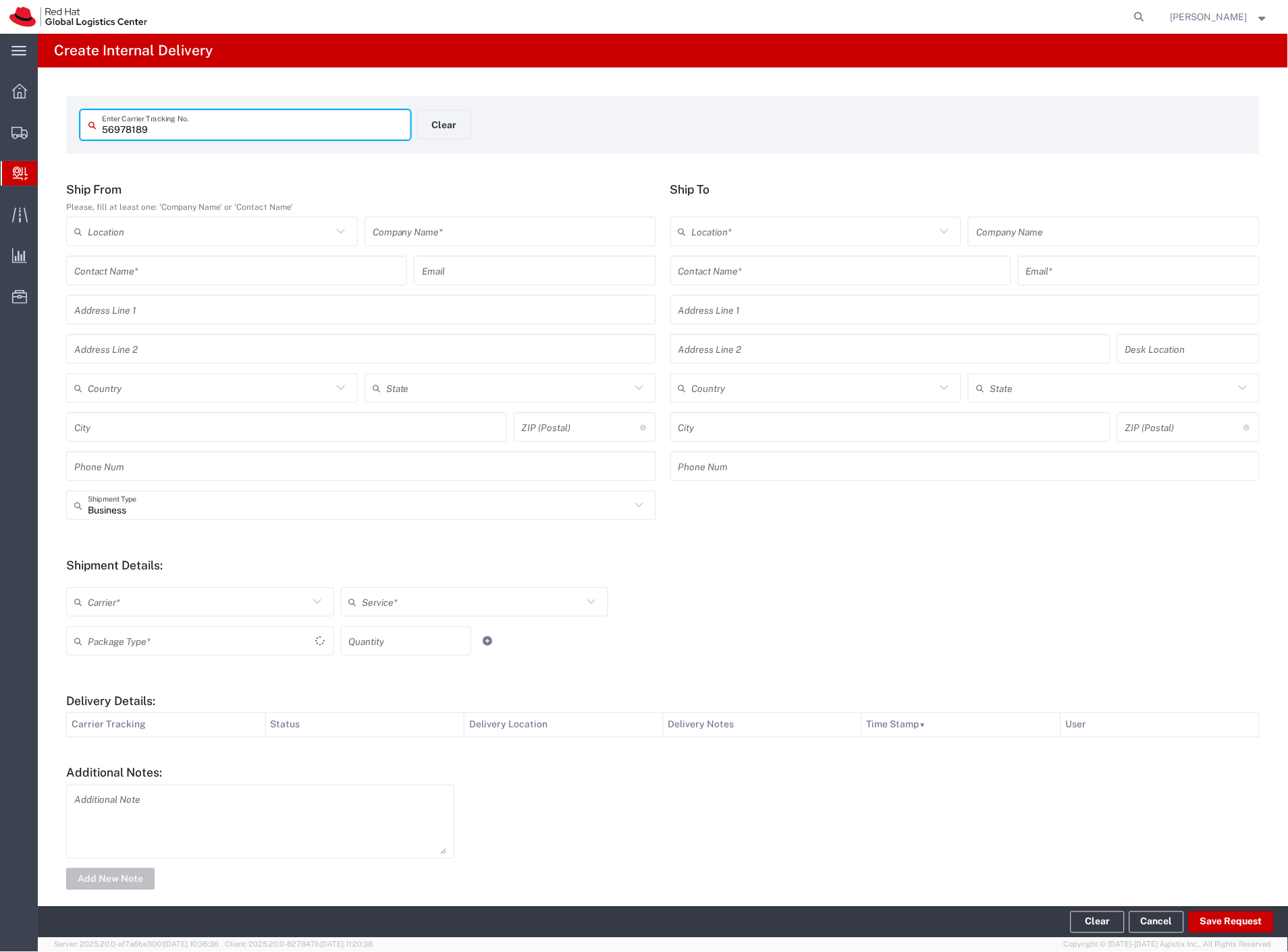
type input "56978189"
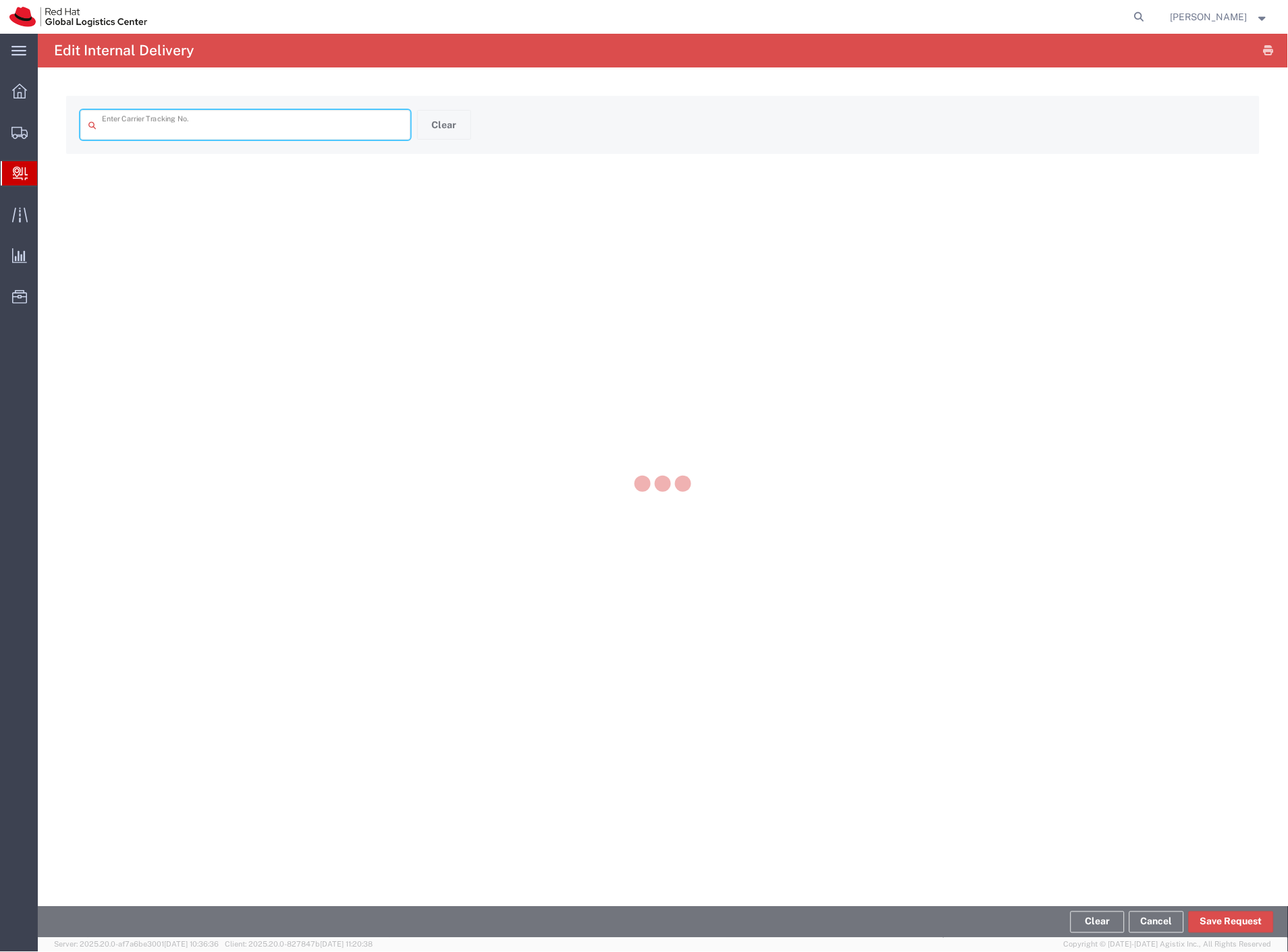
type input "56978189"
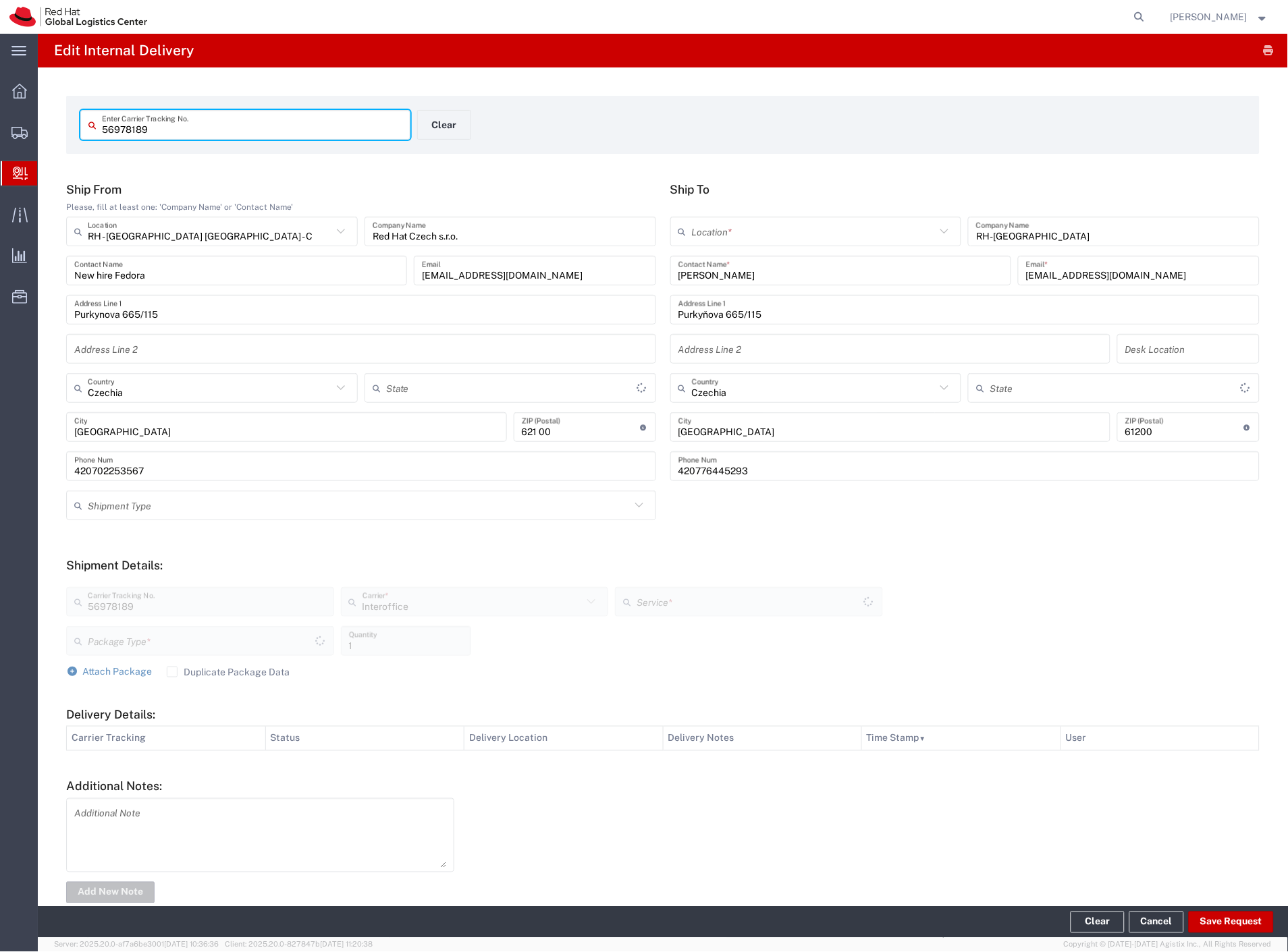
type input "Your Packaging"
type input "IO_Ground"
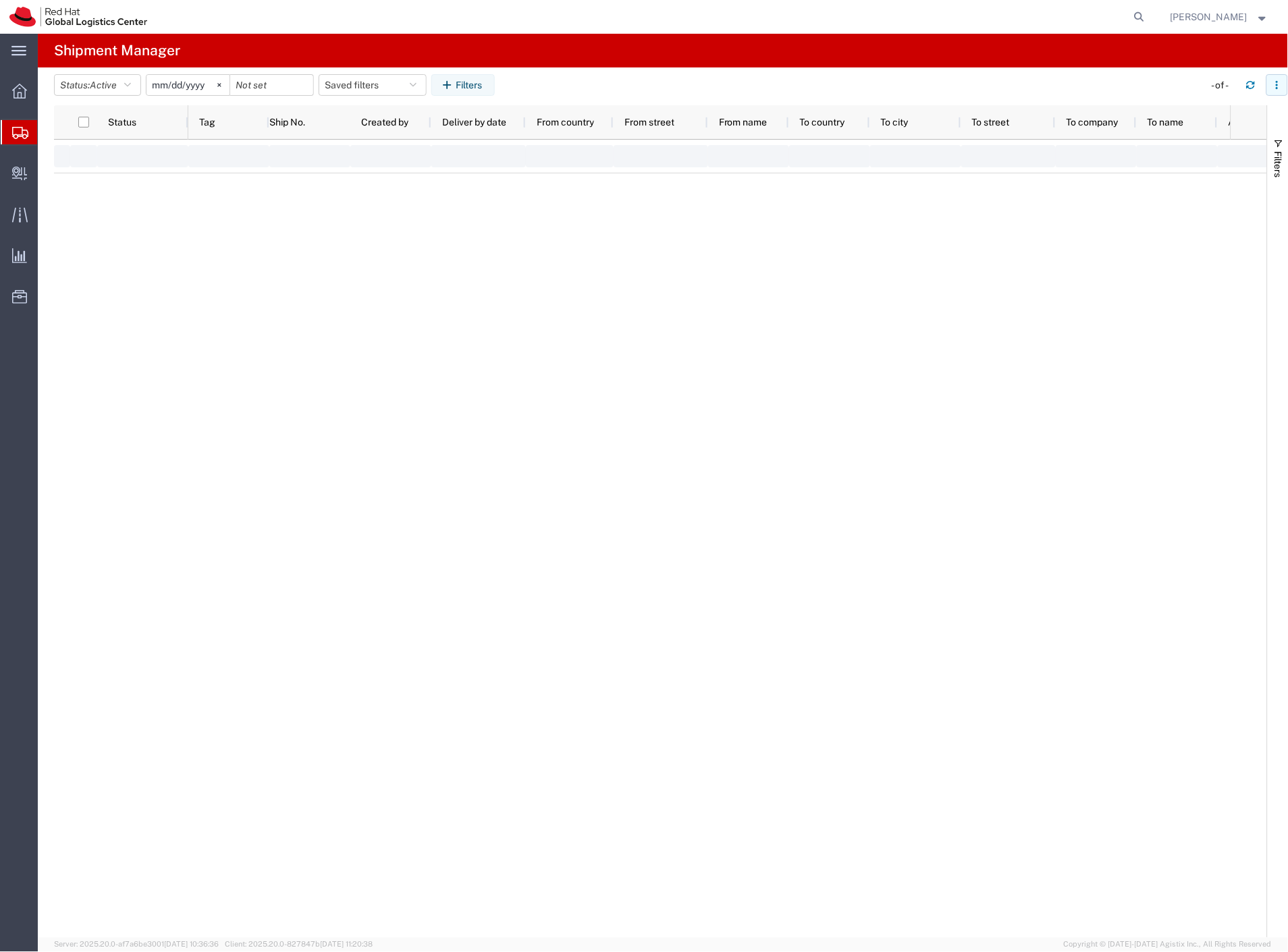
type input "[DATE]"
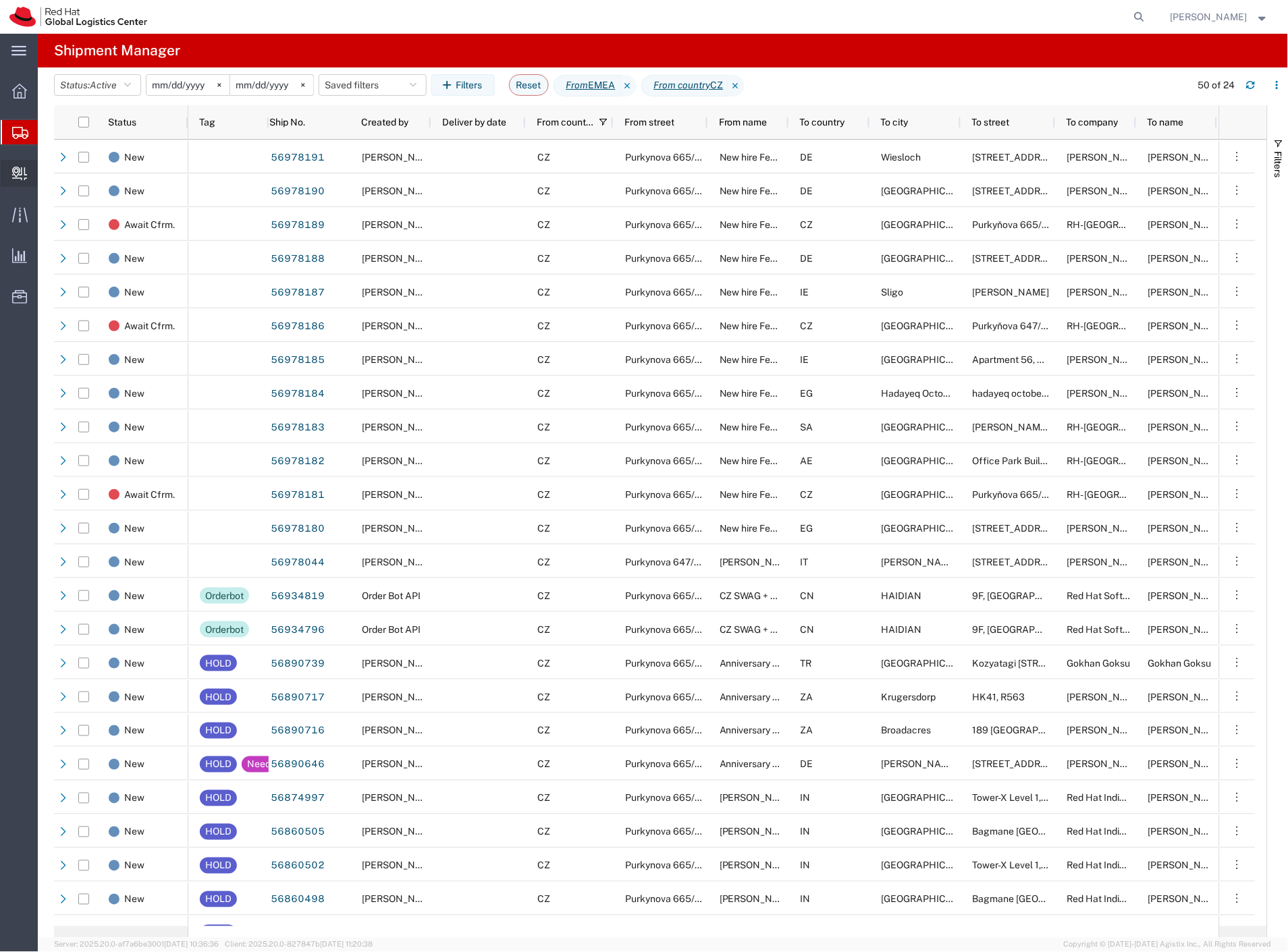
click at [0, 0] on span "Create Delivery" at bounding box center [0, 0] width 0 height 0
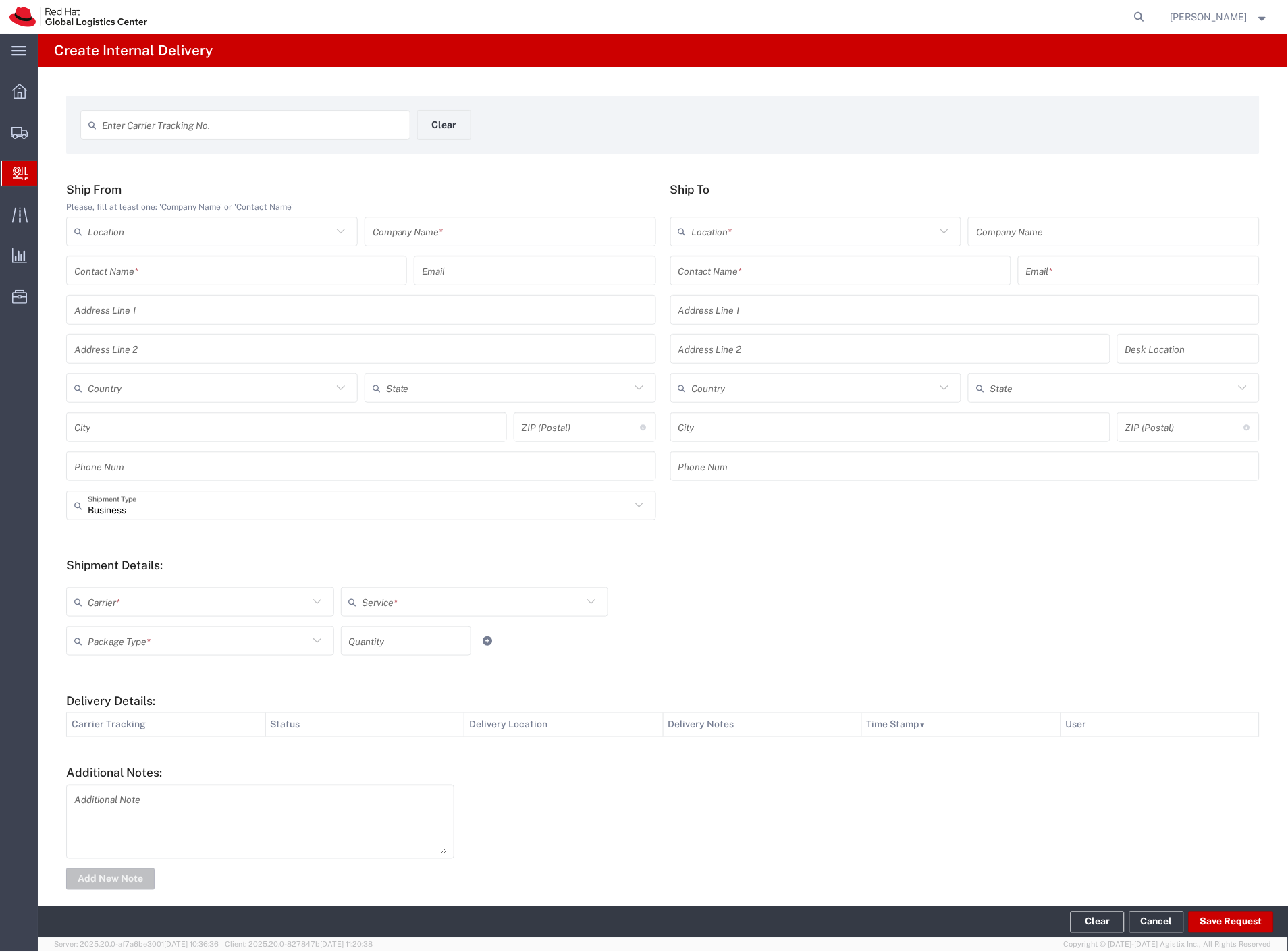
click at [247, 131] on input "text" at bounding box center [252, 125] width 301 height 23
type input "56978189"
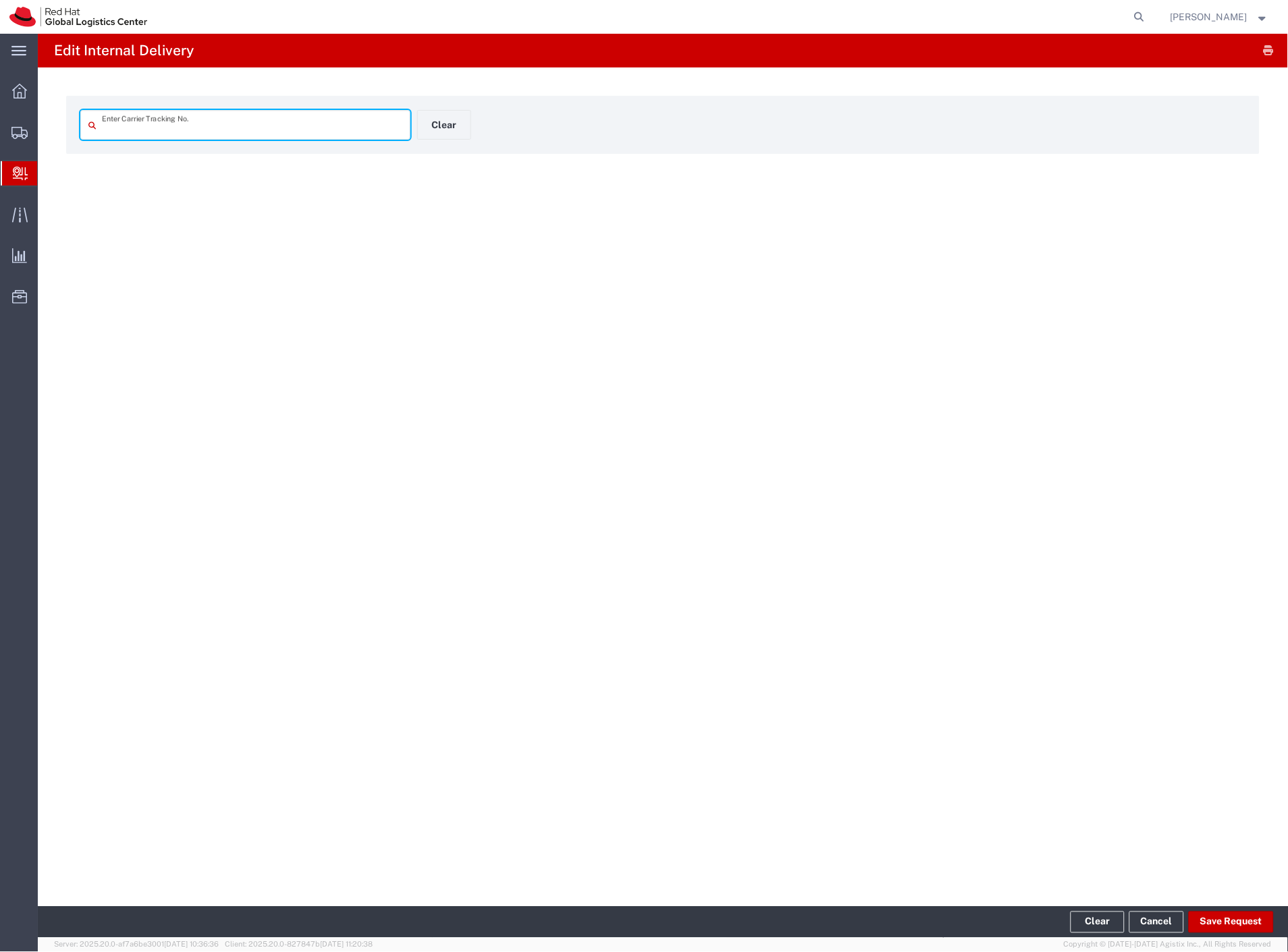
type input "56978189"
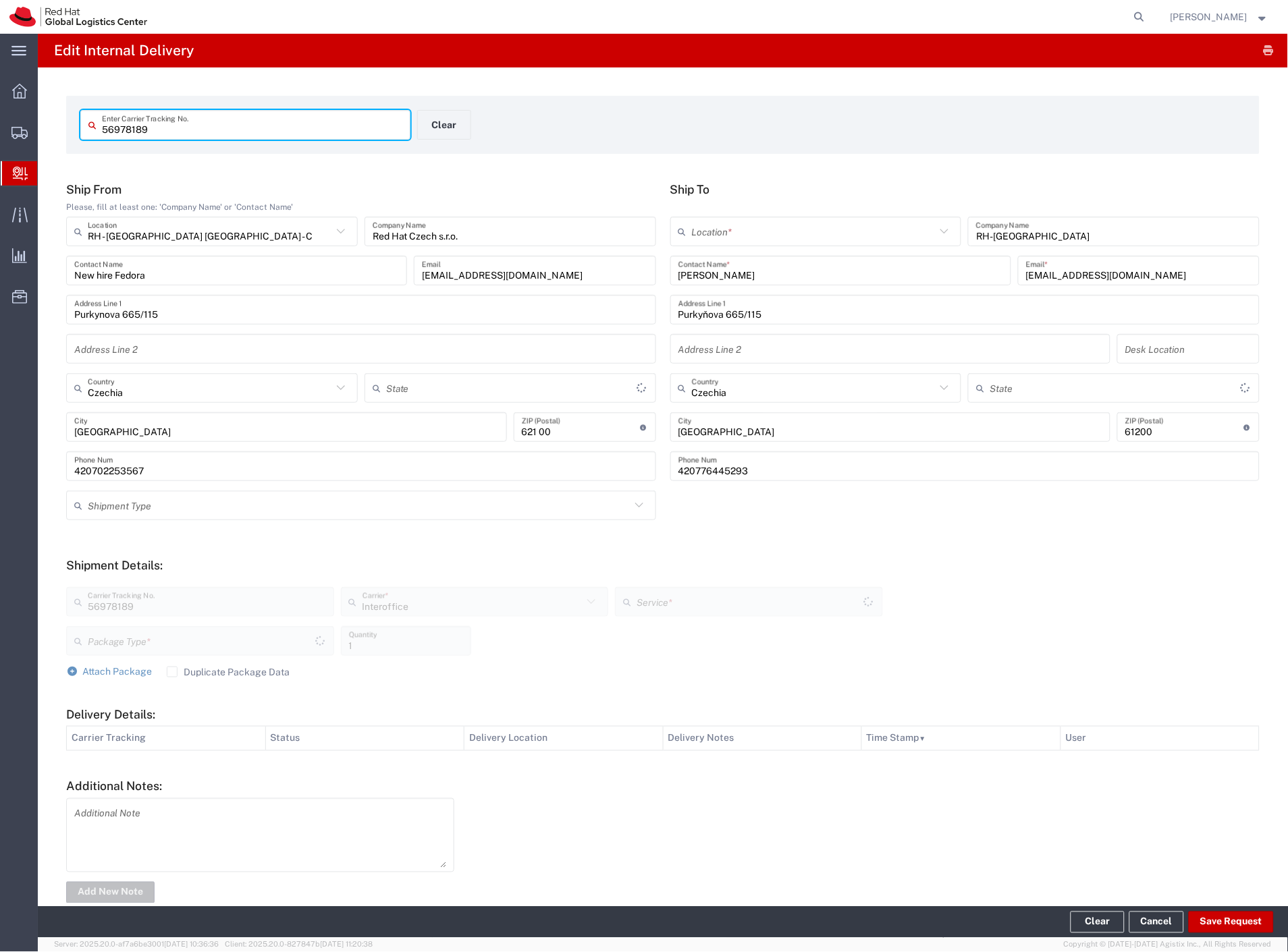
type input "Your Packaging"
type input "IO_Ground"
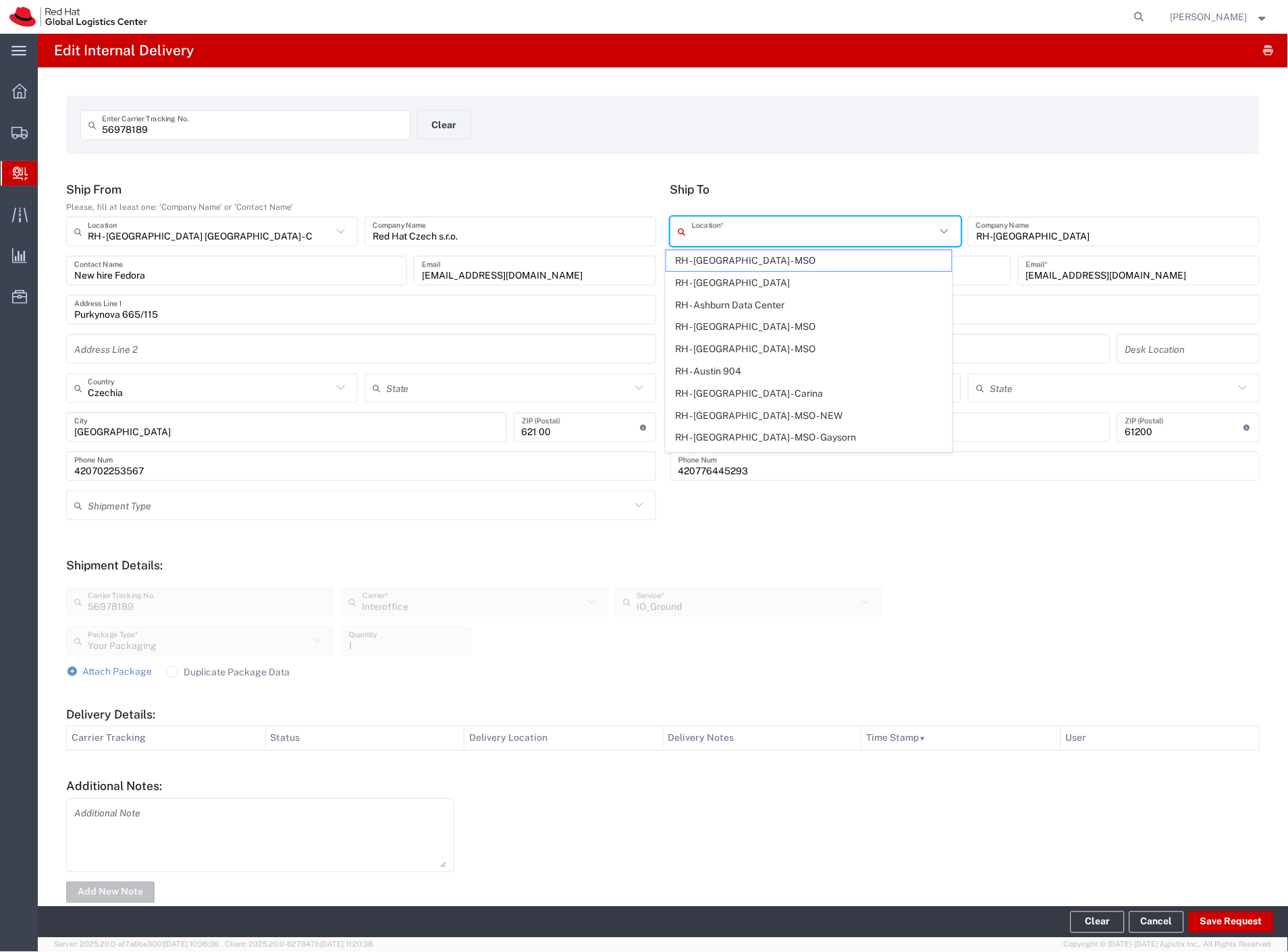
click at [792, 226] on input "text" at bounding box center [814, 232] width 245 height 23
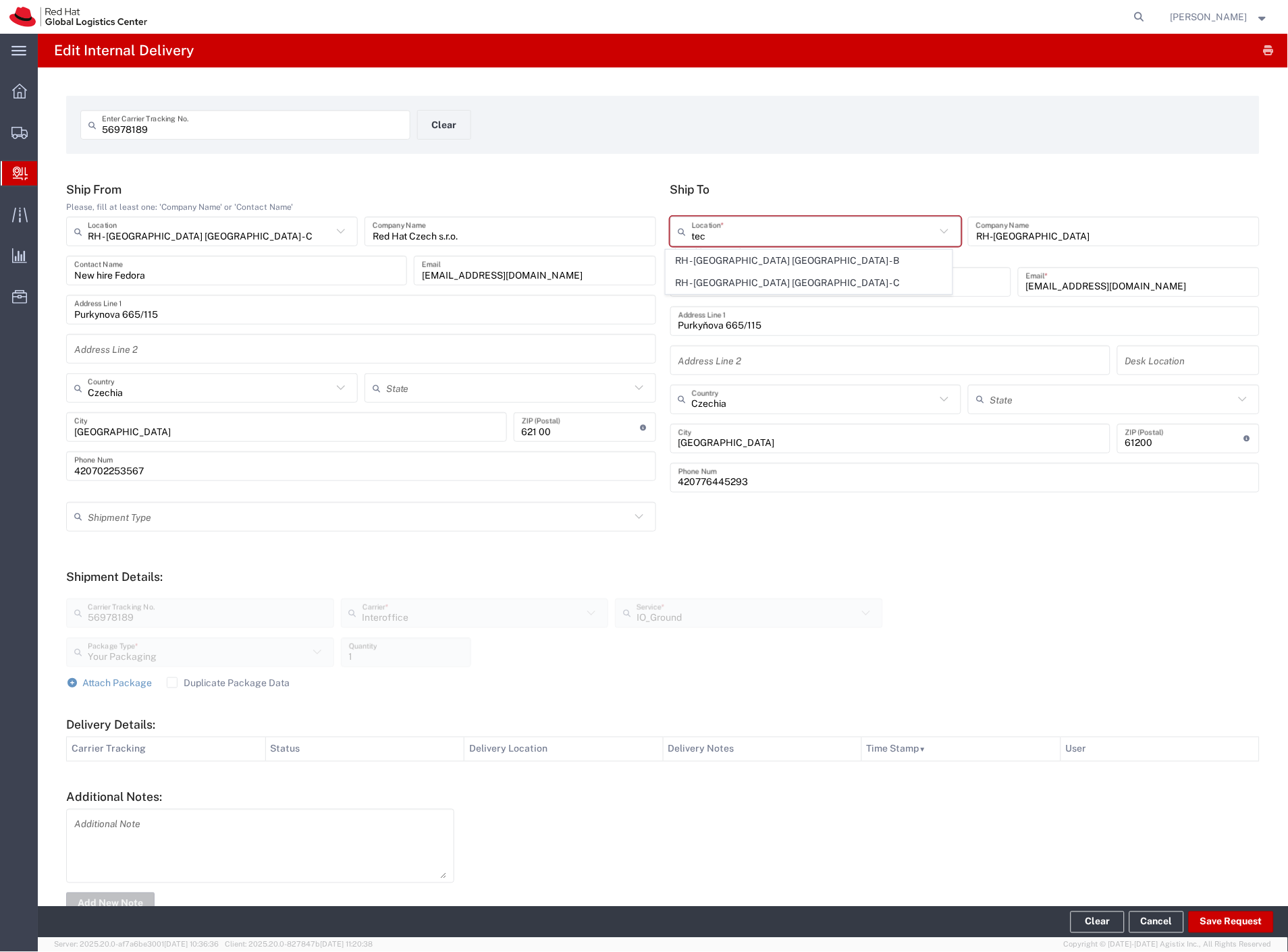
click at [804, 291] on span "RH - [GEOGRAPHIC_DATA] [GEOGRAPHIC_DATA] - C" at bounding box center [809, 282] width 286 height 21
type input "RH - [GEOGRAPHIC_DATA] [GEOGRAPHIC_DATA] - C"
type input "Red Hat Czech s.r.o."
type input "Purkynova 665/115"
type input "[GEOGRAPHIC_DATA]"
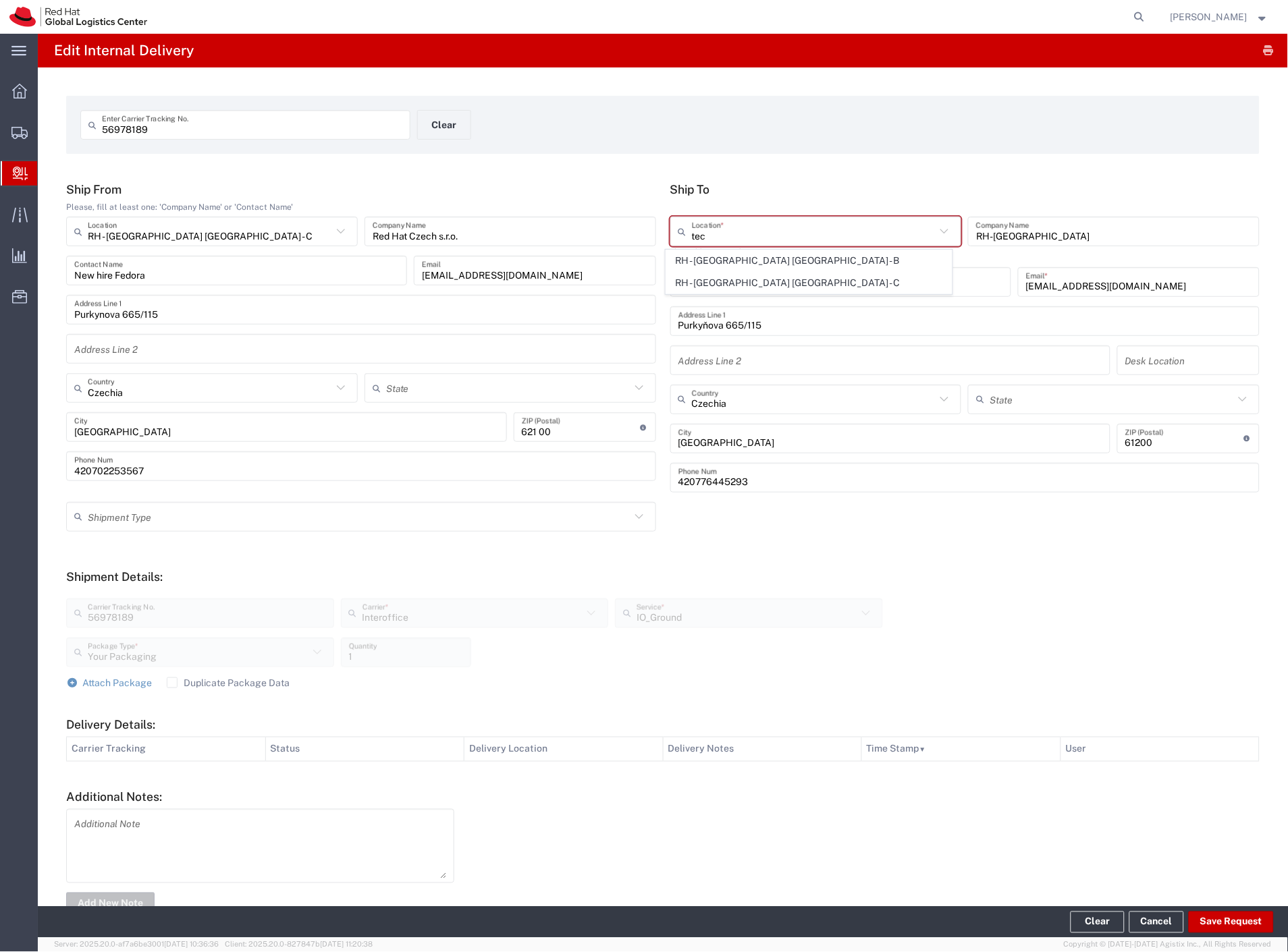
type input "621 00"
type input "420 532 294 555"
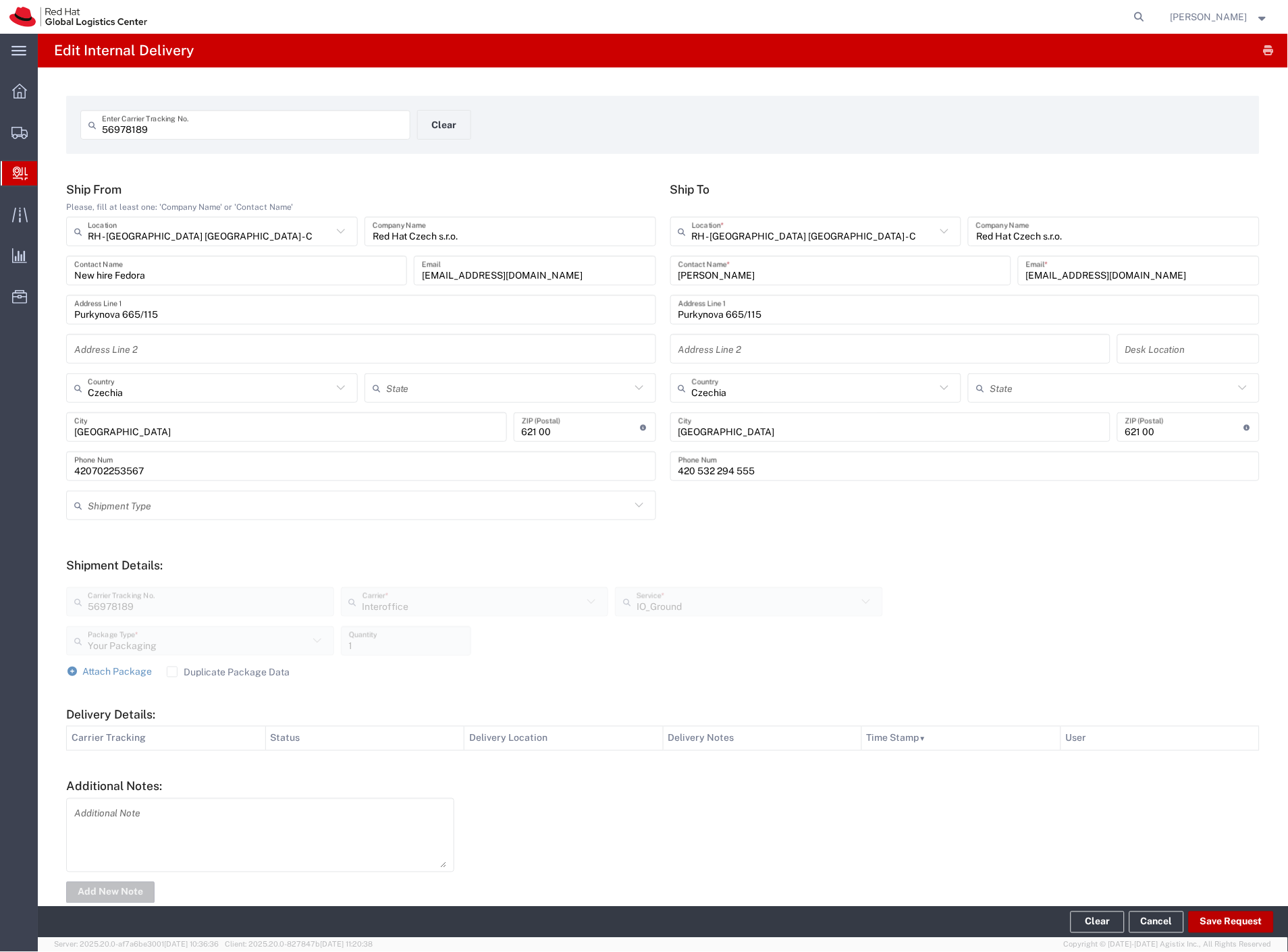
click at [1237, 925] on button "Save Request" at bounding box center [1231, 923] width 85 height 22
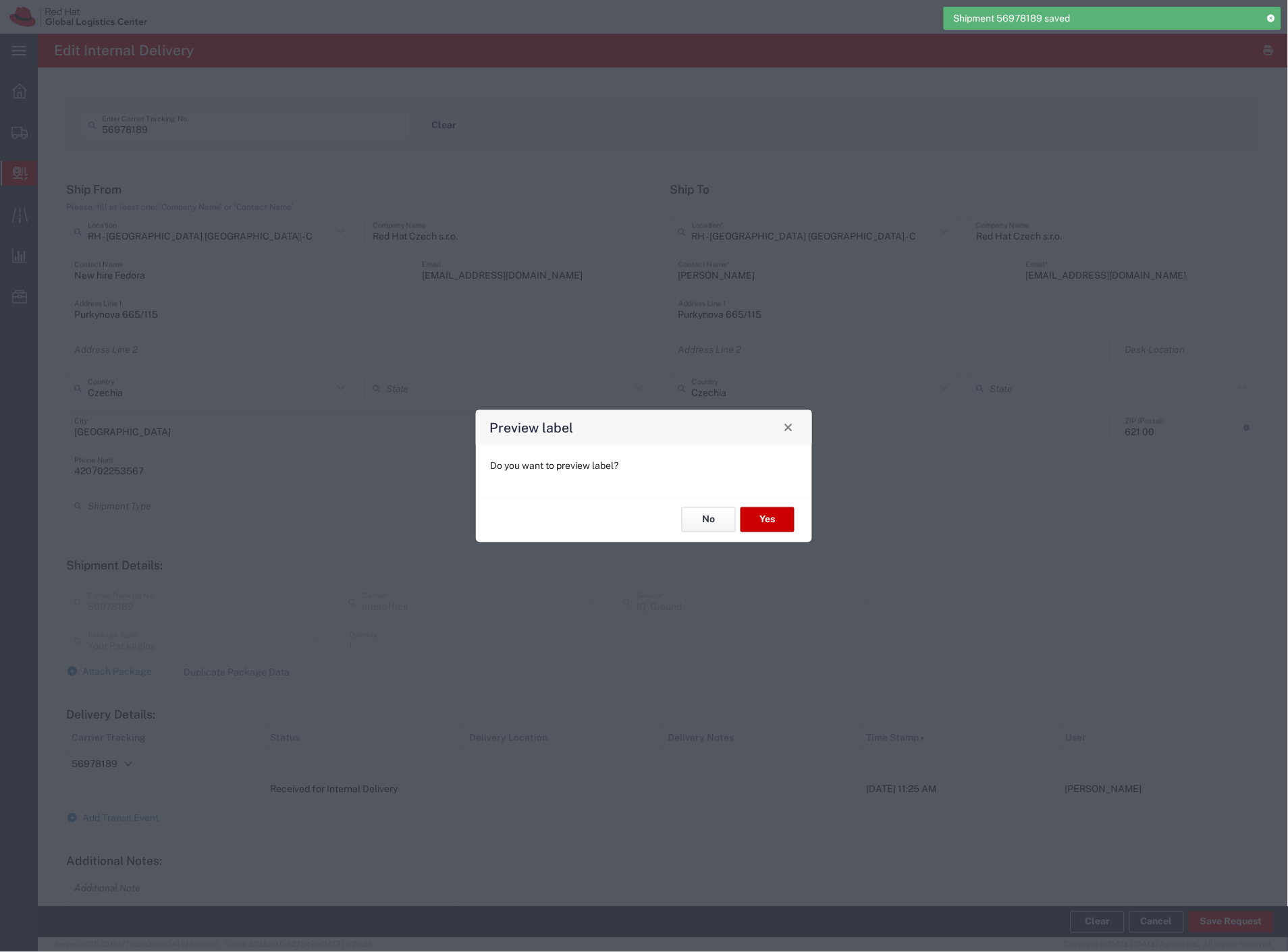
click at [718, 525] on button "No" at bounding box center [709, 521] width 54 height 25
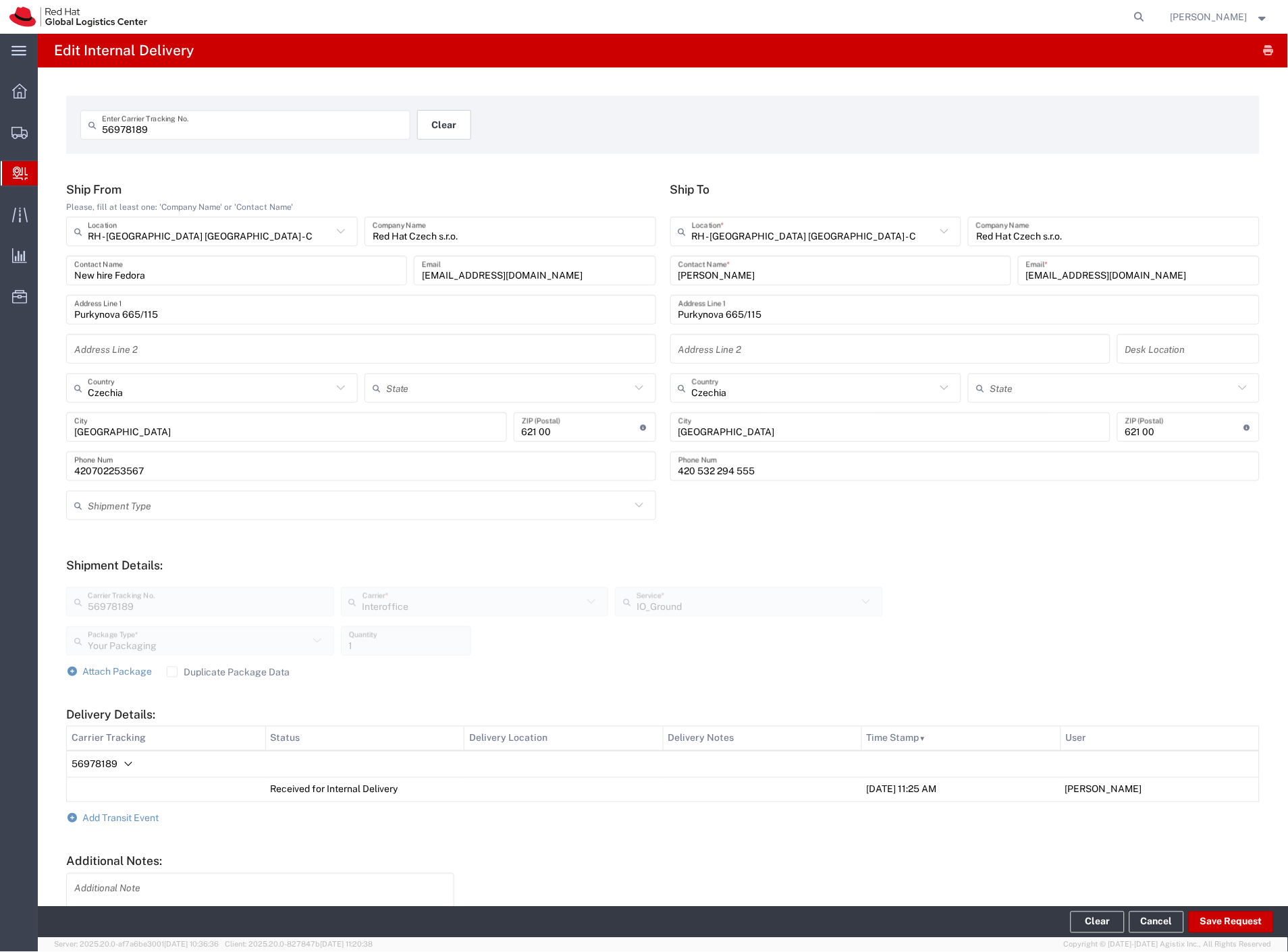
click at [428, 117] on button "Clear" at bounding box center [444, 125] width 54 height 30
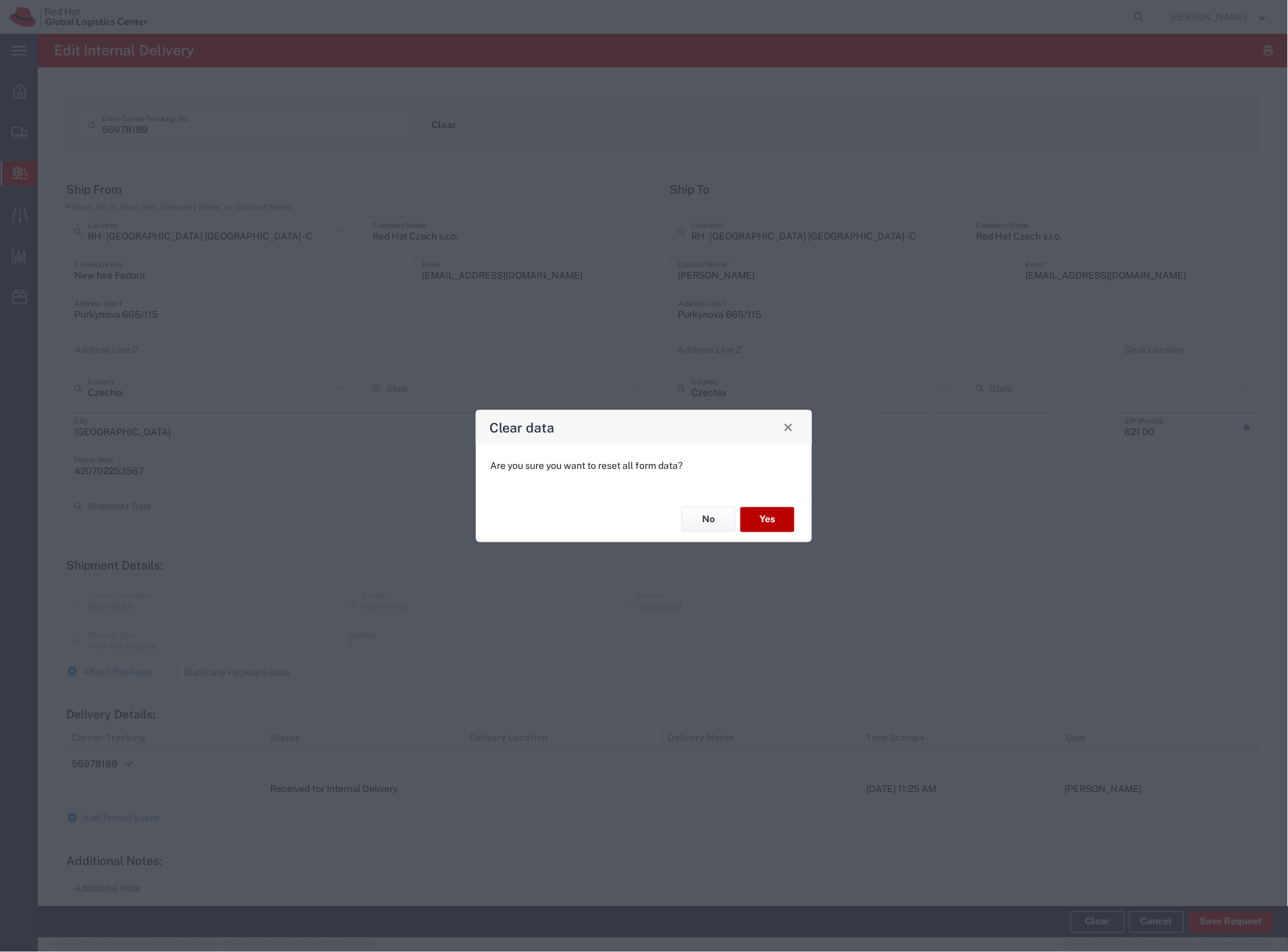
click at [770, 523] on button "Yes" at bounding box center [768, 521] width 54 height 25
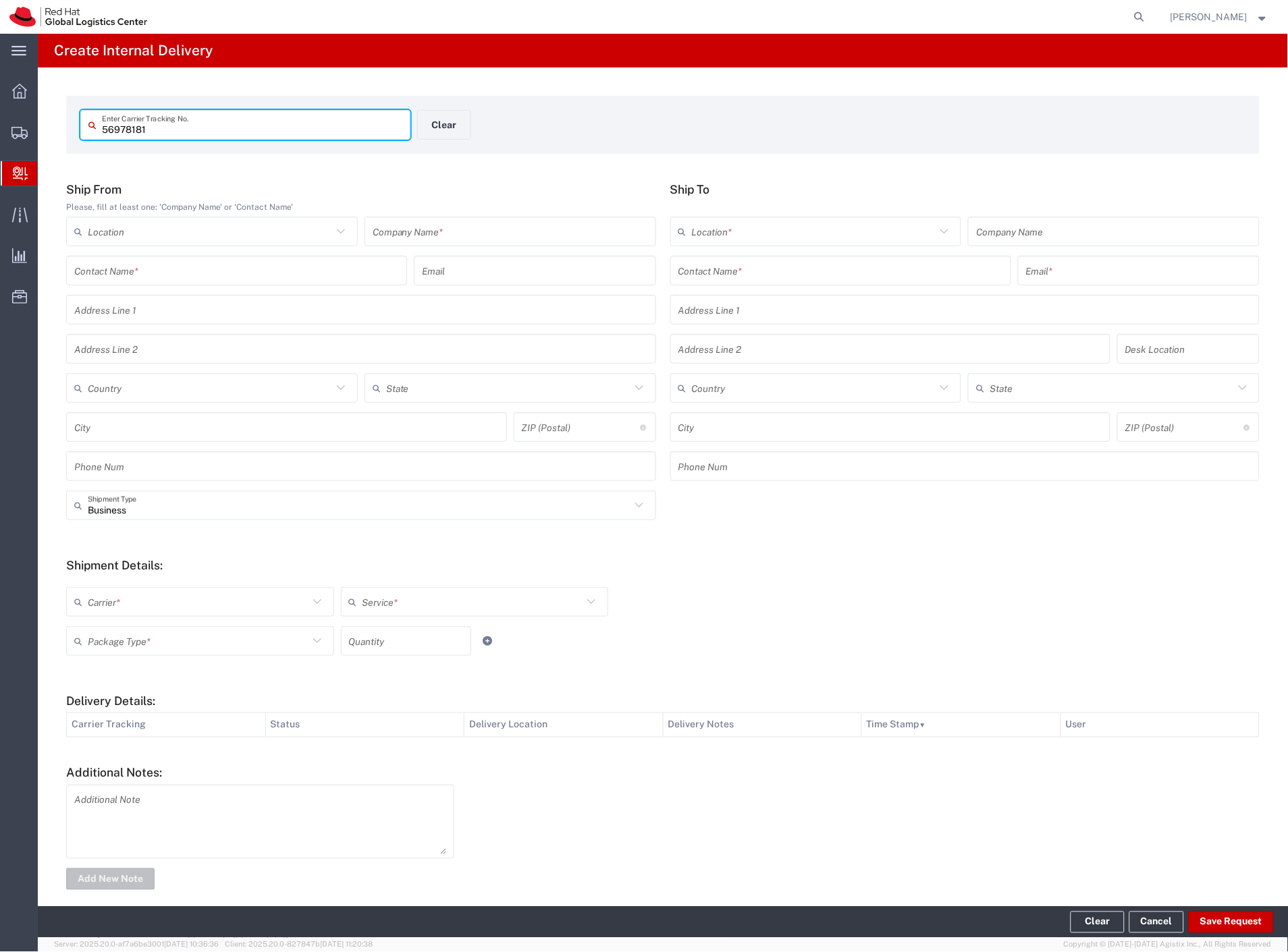
type input "56978181"
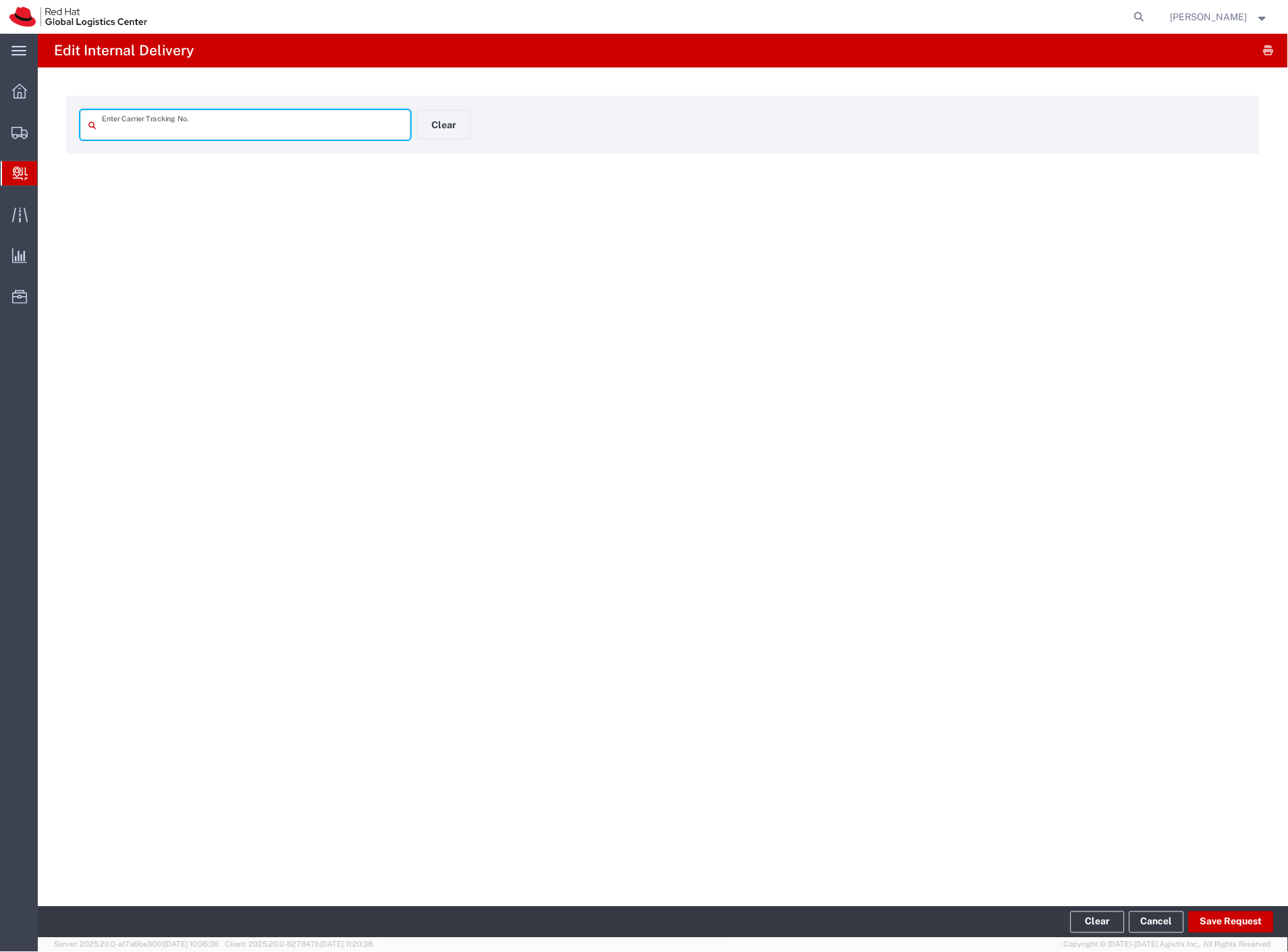
type input "56978181"
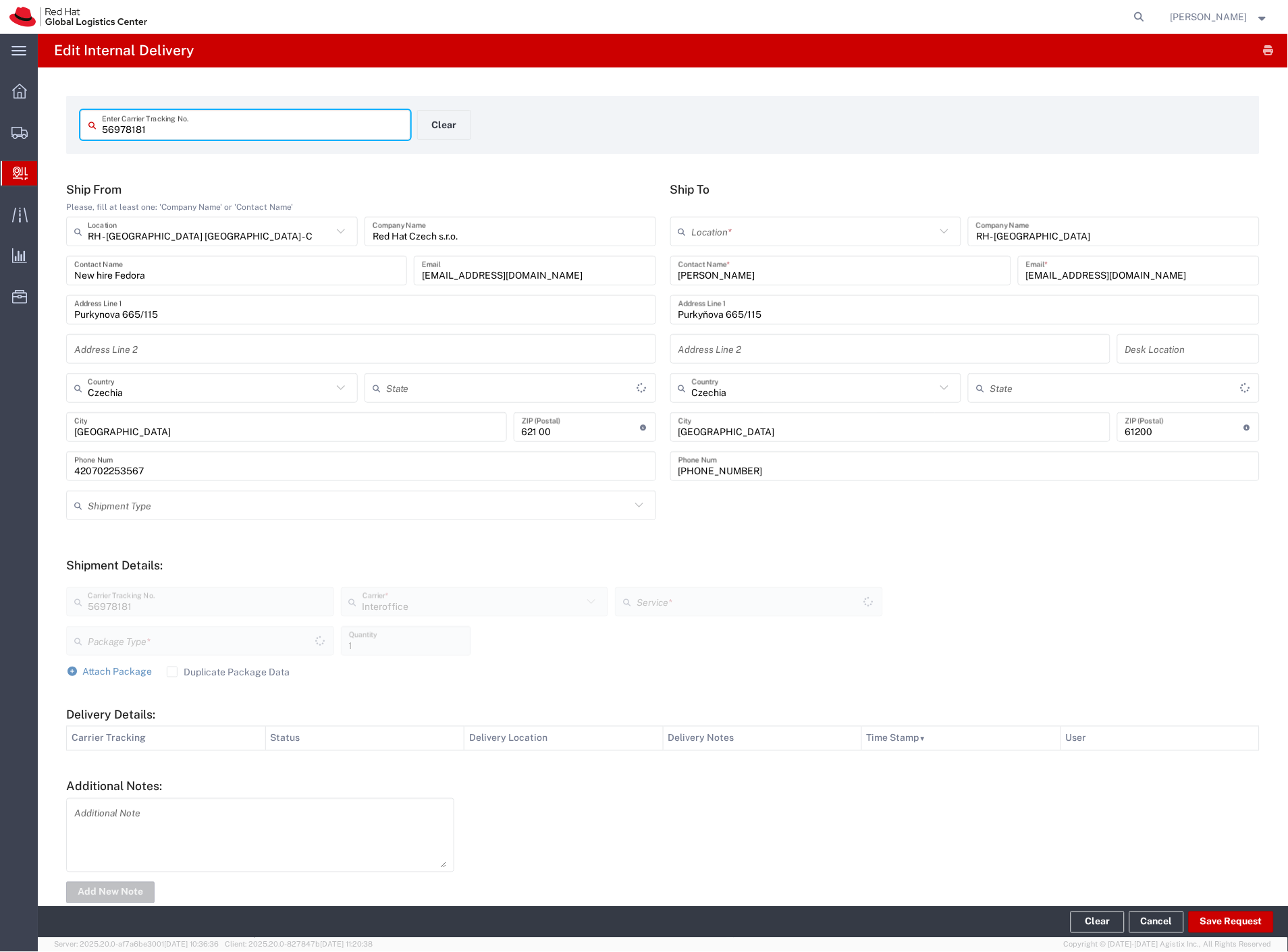
type input "IO_Ground"
type input "Your Packaging"
click at [694, 238] on input "text" at bounding box center [814, 232] width 245 height 23
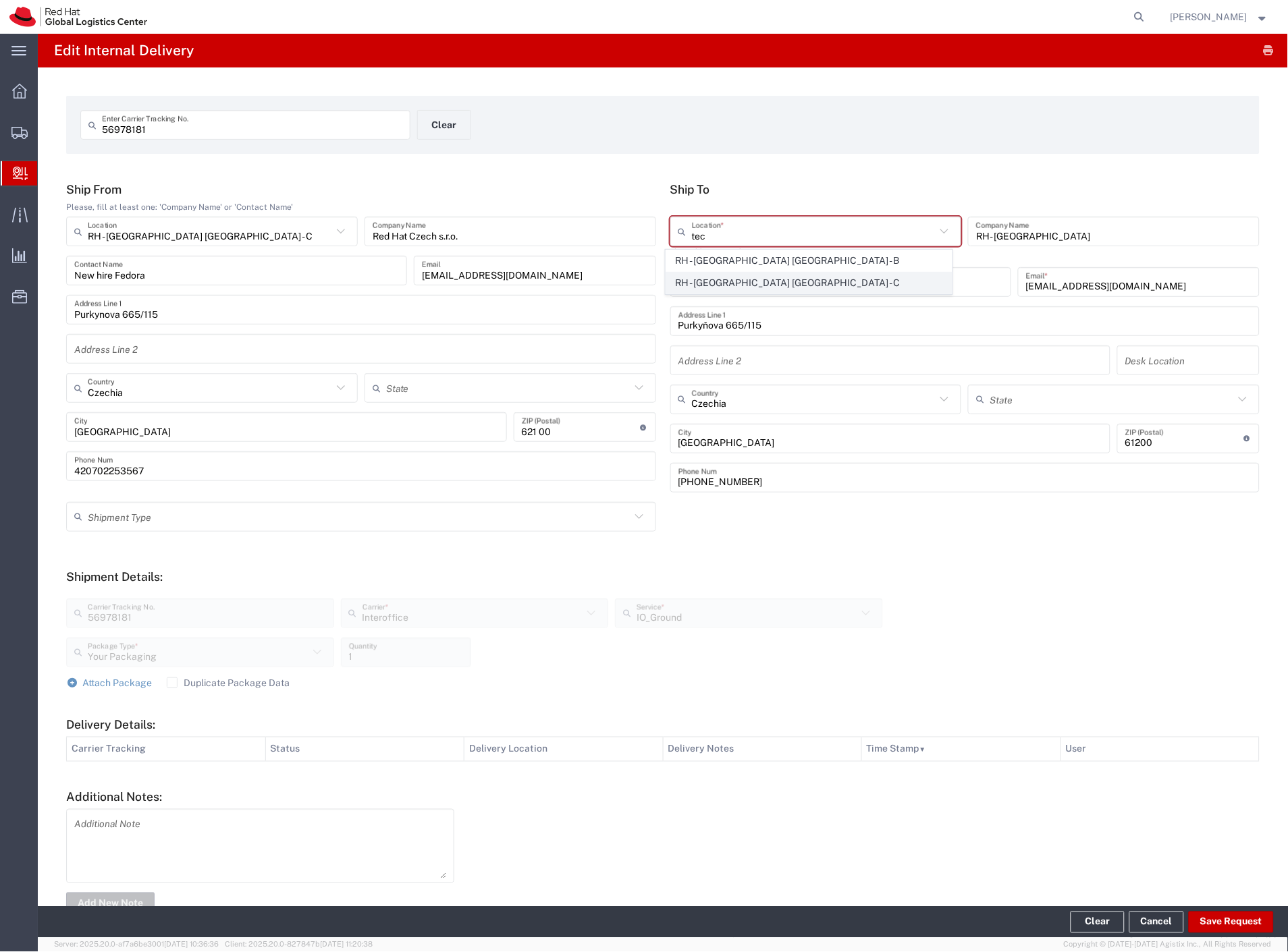
click at [757, 278] on span "RH - [GEOGRAPHIC_DATA] [GEOGRAPHIC_DATA] - C" at bounding box center [809, 282] width 286 height 21
type input "RH - [GEOGRAPHIC_DATA] [GEOGRAPHIC_DATA] - C"
type input "Red Hat Czech s.r.o."
type input "Purkynova 665/115"
type input "[GEOGRAPHIC_DATA]"
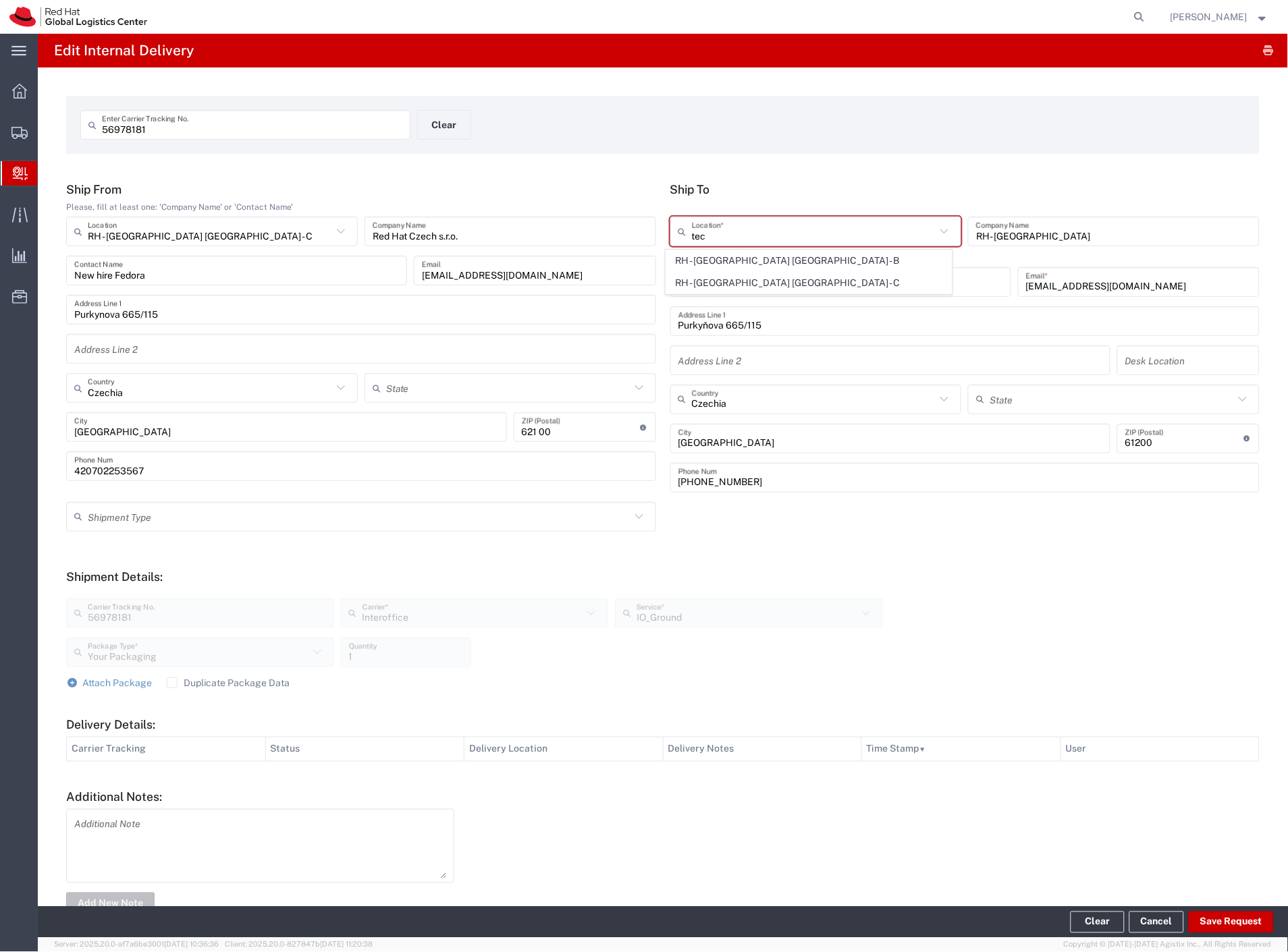
type input "621 00"
type input "420 532 294 555"
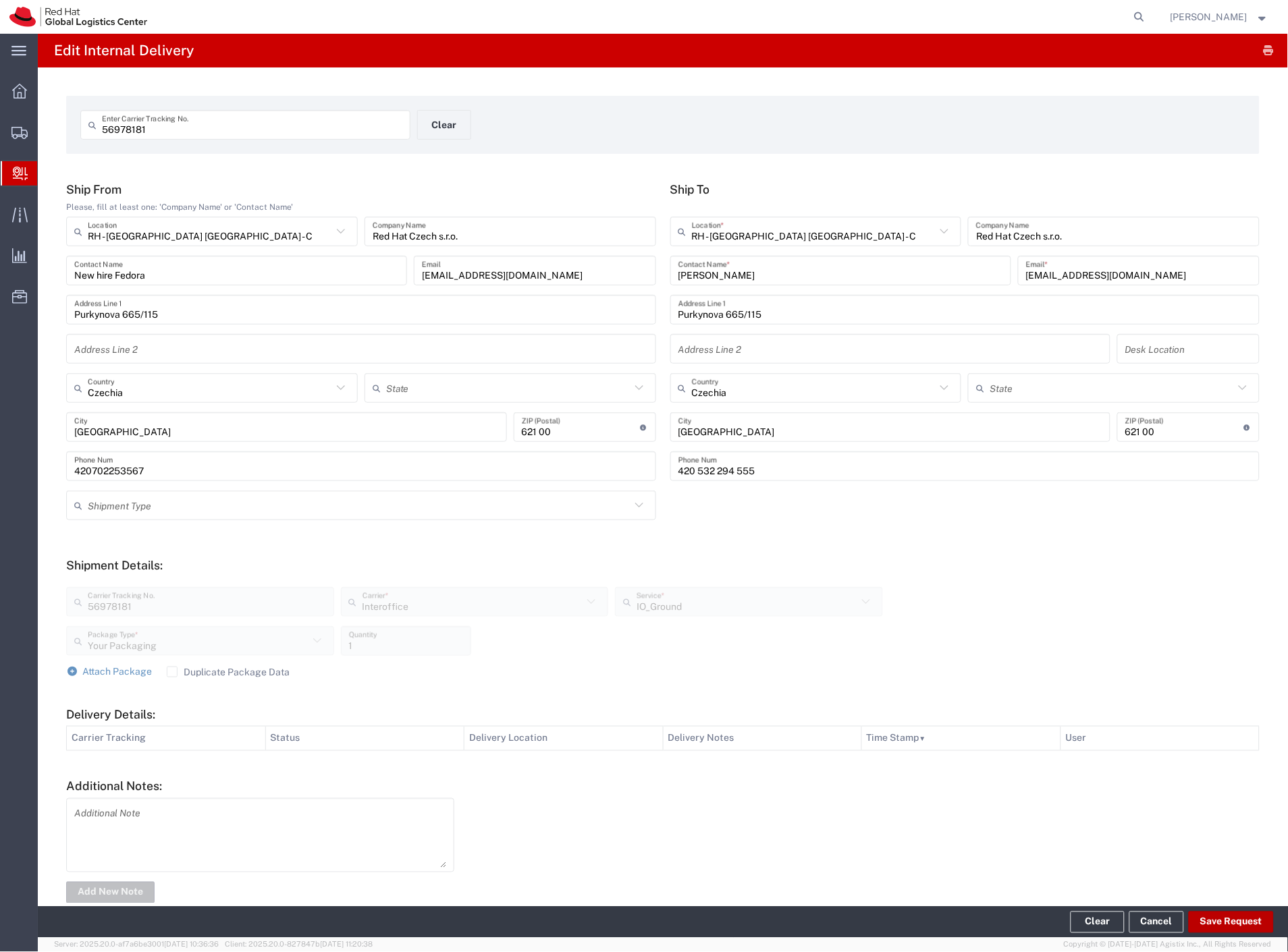
click at [1219, 923] on button "Save Request" at bounding box center [1231, 923] width 85 height 22
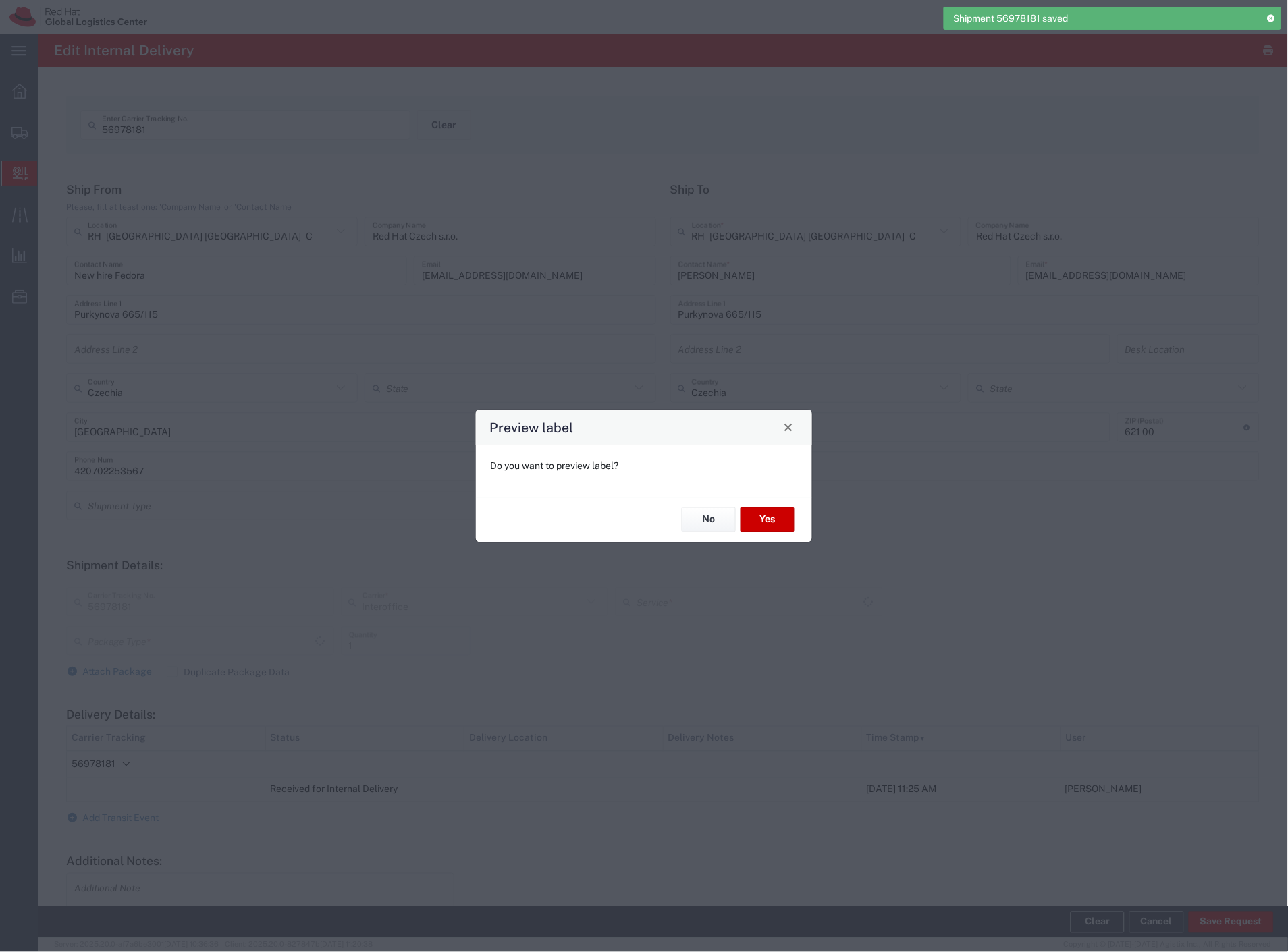
type input "Your Packaging"
type input "IO_Ground"
click at [708, 523] on button "No" at bounding box center [709, 521] width 54 height 25
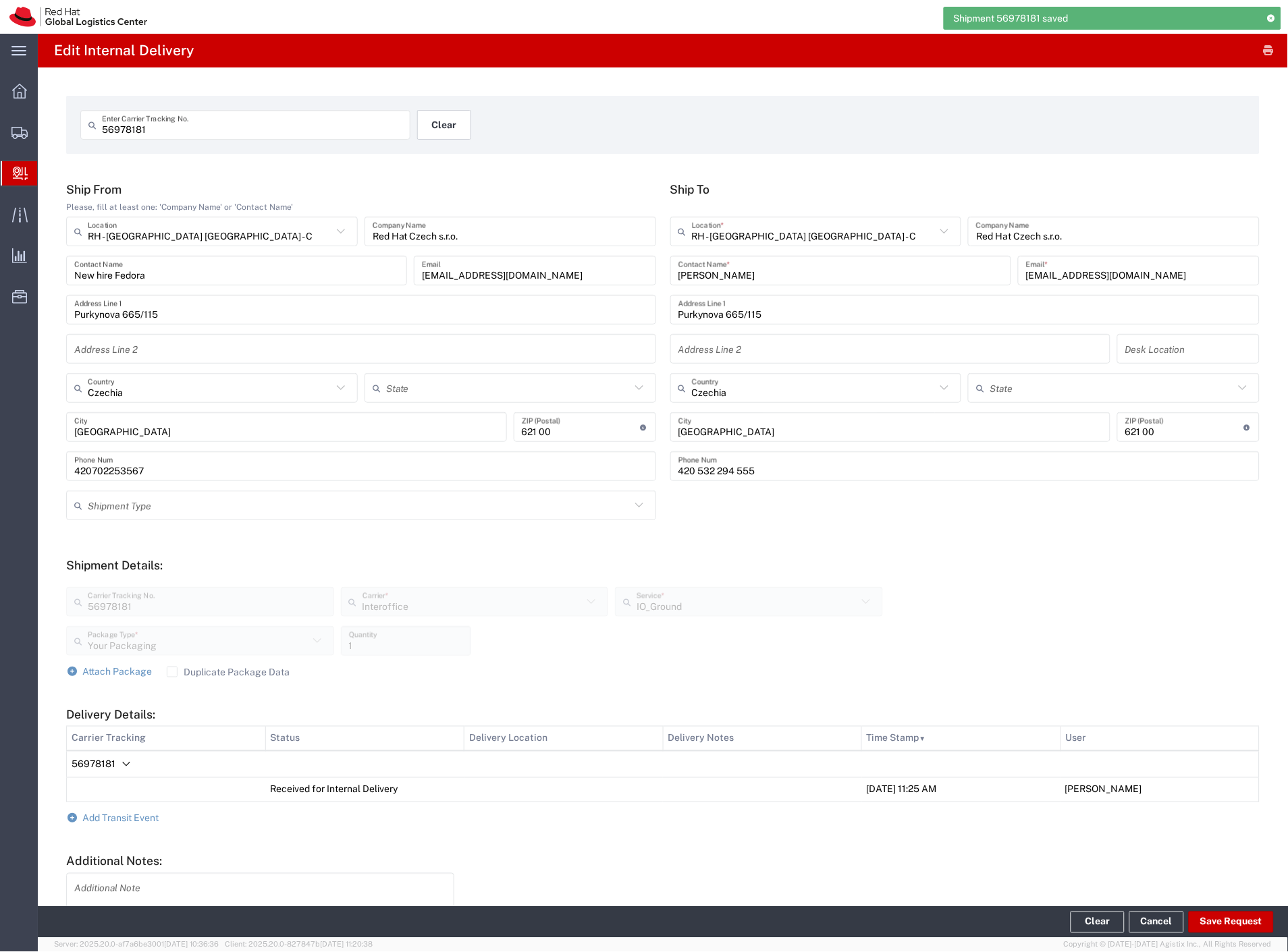
click at [440, 125] on button "Clear" at bounding box center [444, 125] width 54 height 30
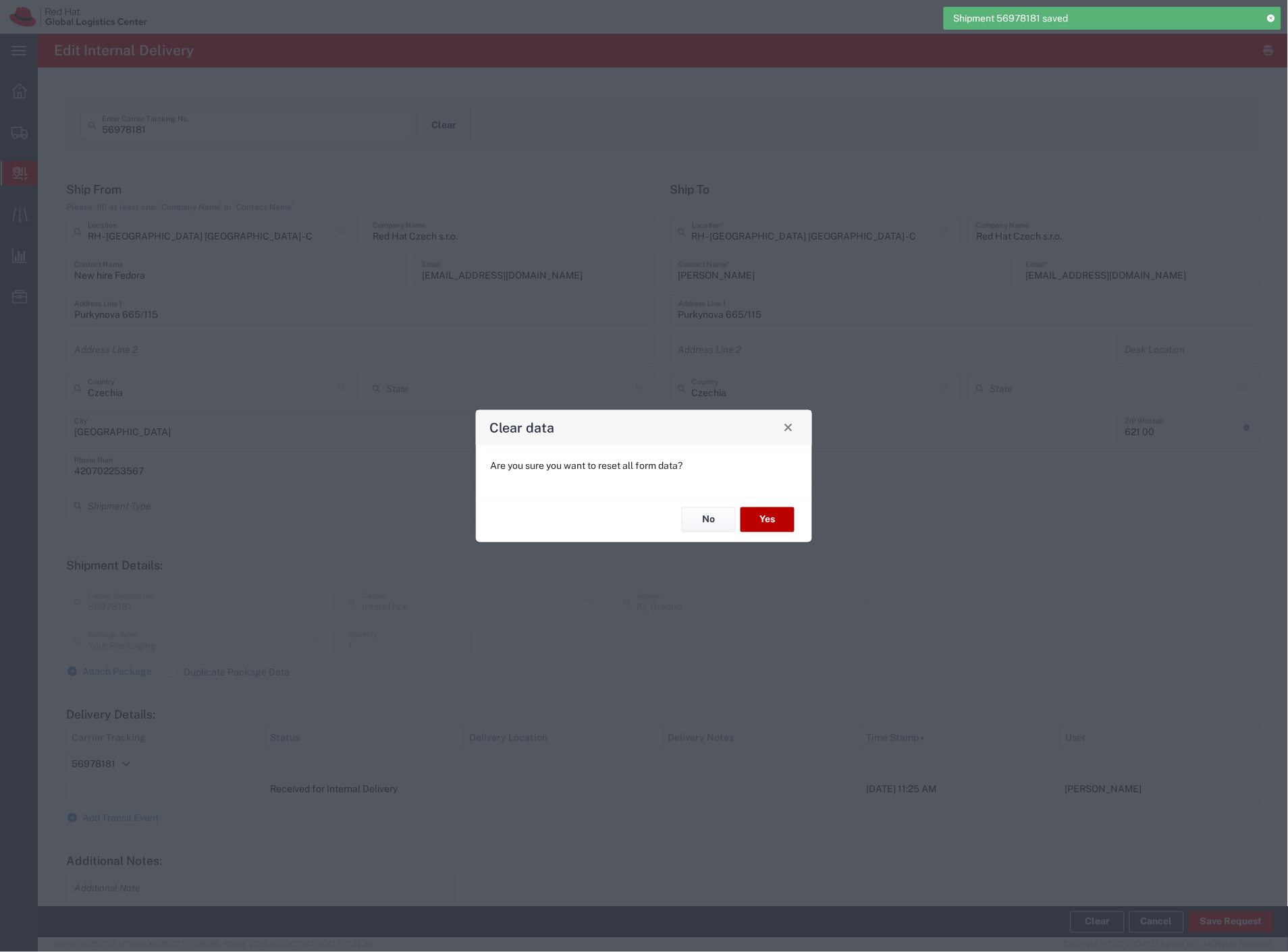
click at [791, 518] on button "Yes" at bounding box center [768, 521] width 54 height 25
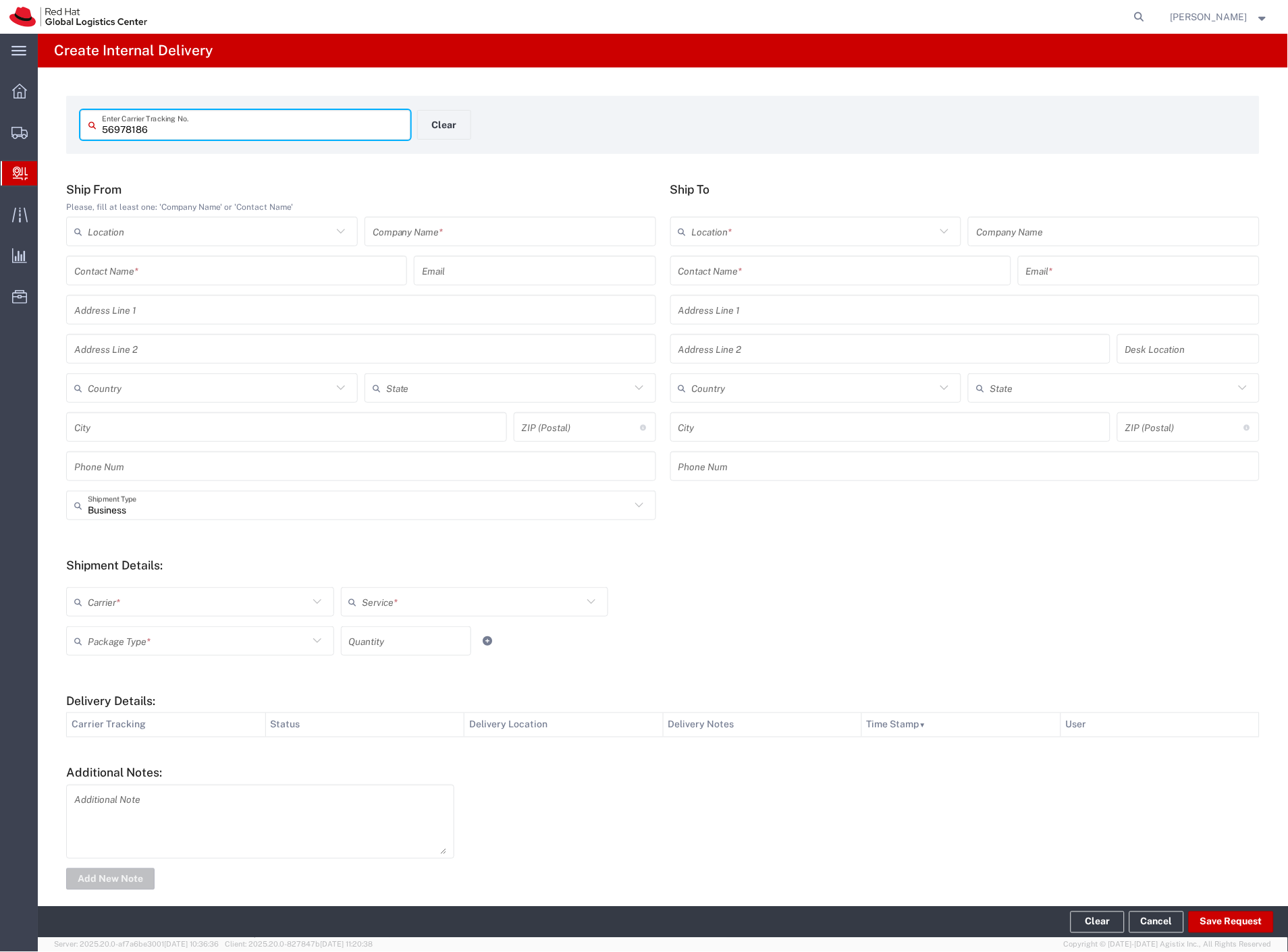
type input "56978186"
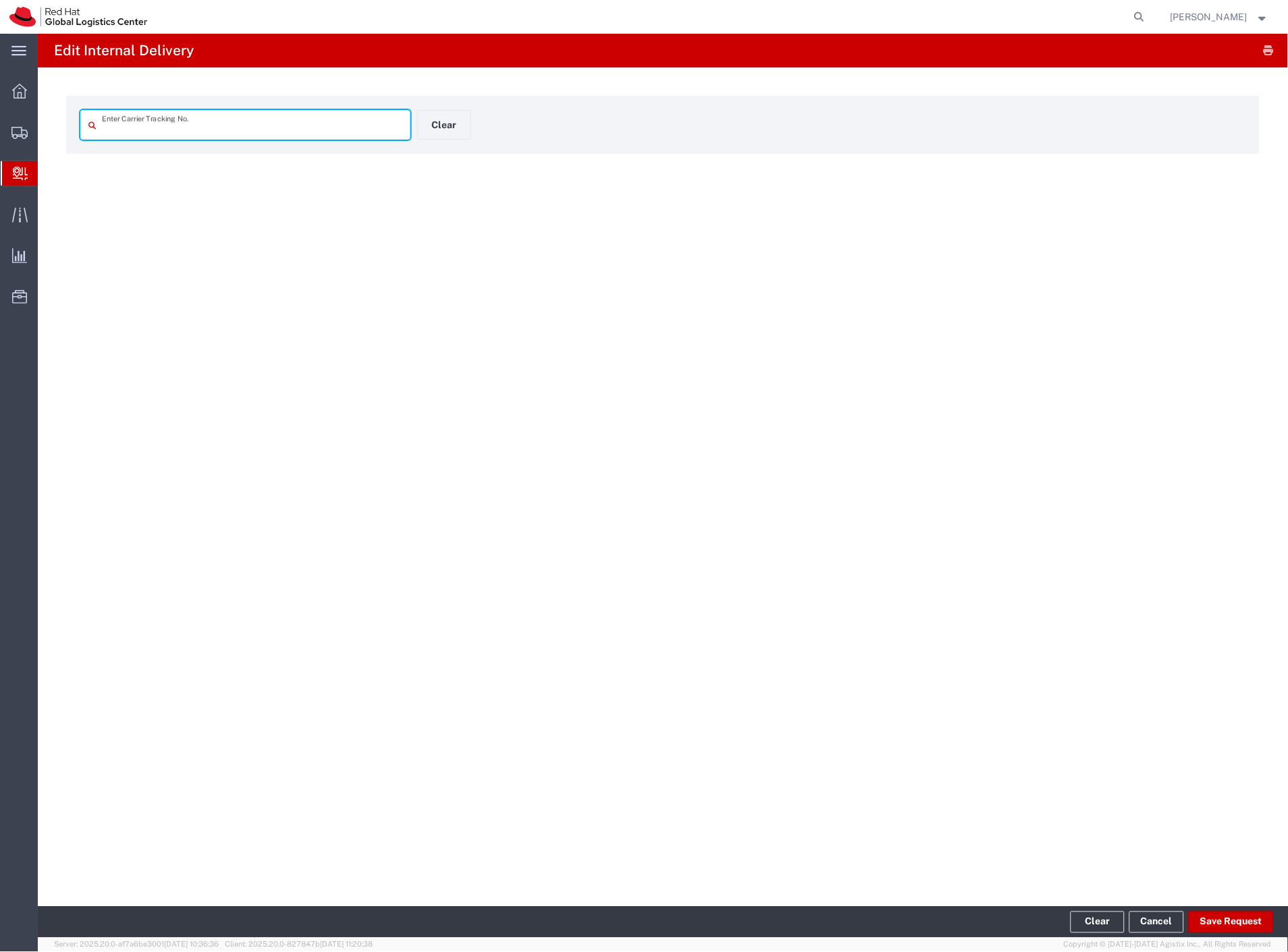
type input "56978186"
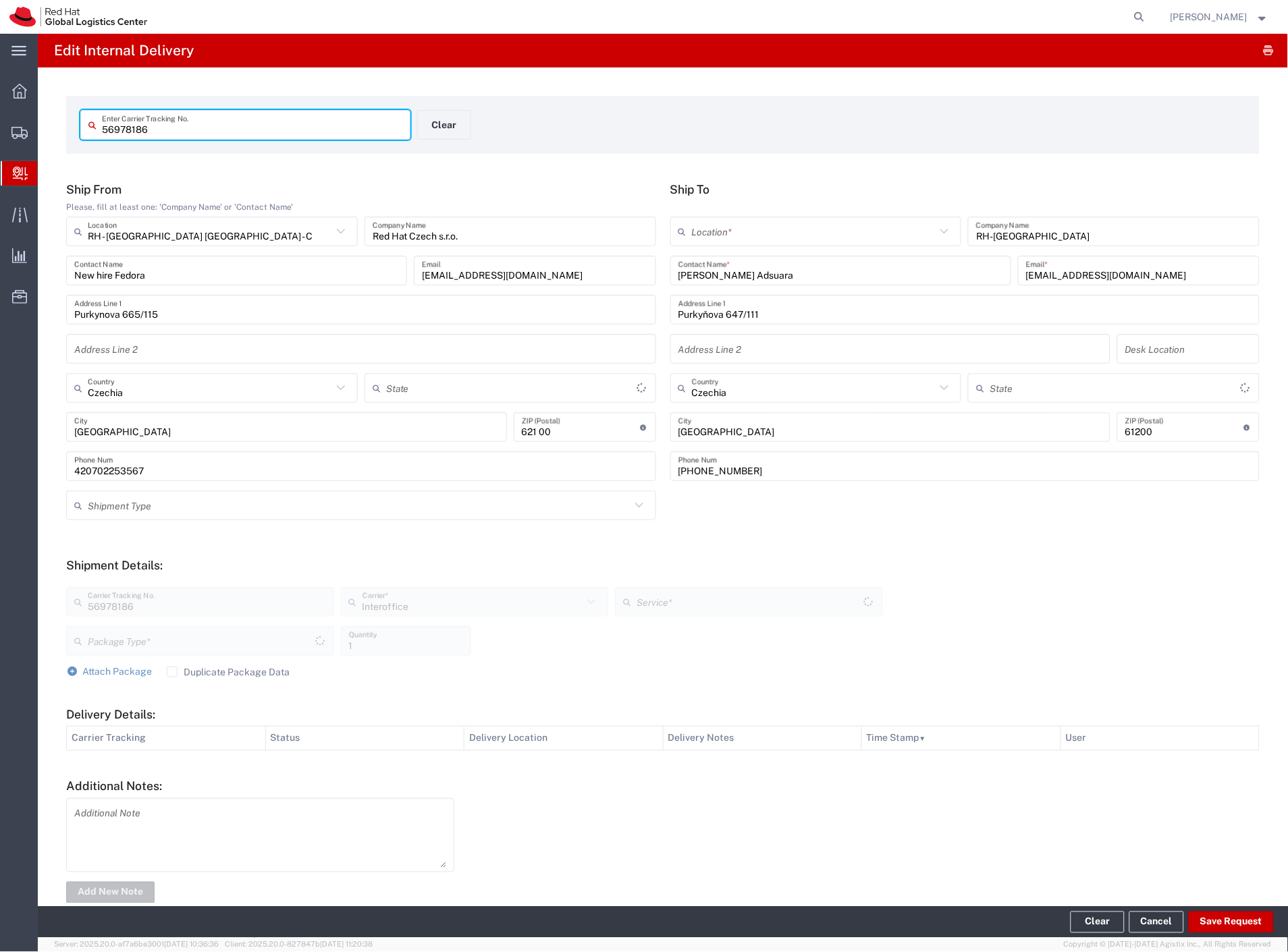
type input "IO_Ground"
type input "Your Packaging"
click at [752, 235] on input "text" at bounding box center [814, 232] width 245 height 23
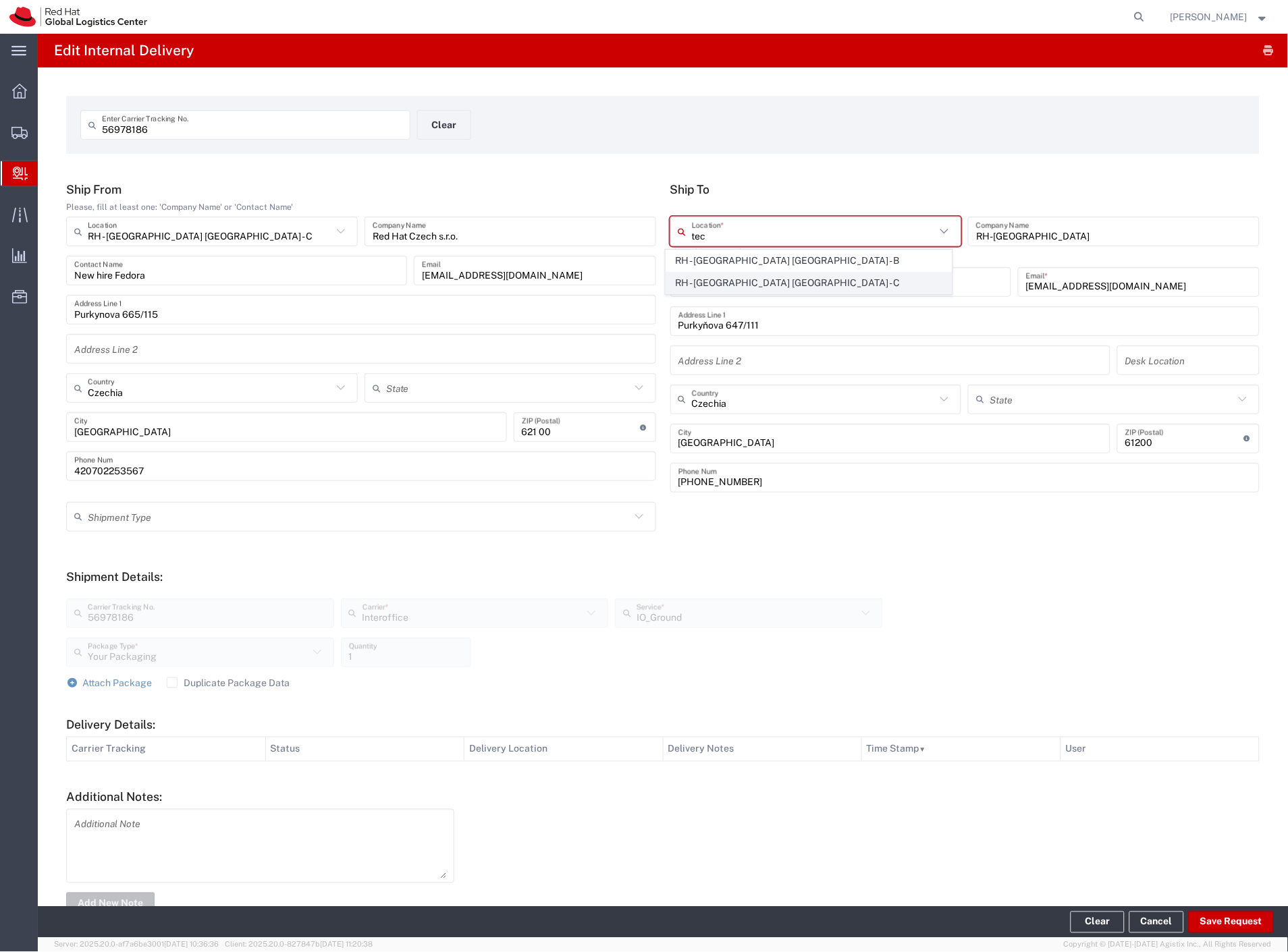
click at [779, 288] on span "RH - [GEOGRAPHIC_DATA] [GEOGRAPHIC_DATA] - C" at bounding box center [809, 282] width 286 height 21
type input "RH - [GEOGRAPHIC_DATA] [GEOGRAPHIC_DATA] - C"
type input "Red Hat Czech s.r.o."
type input "Purkynova 665/115"
type input "[GEOGRAPHIC_DATA]"
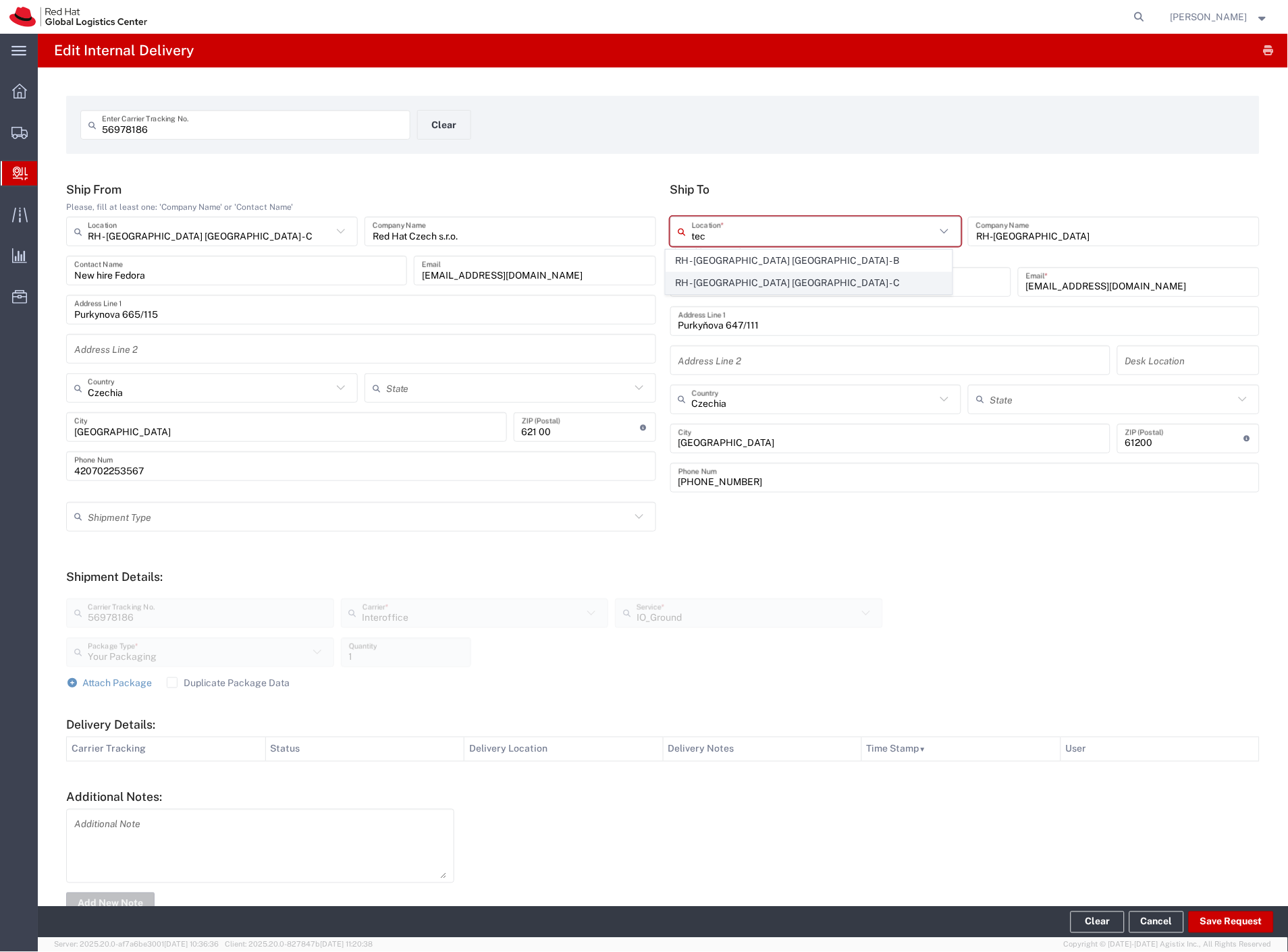
type input "621 00"
type input "420 532 294 555"
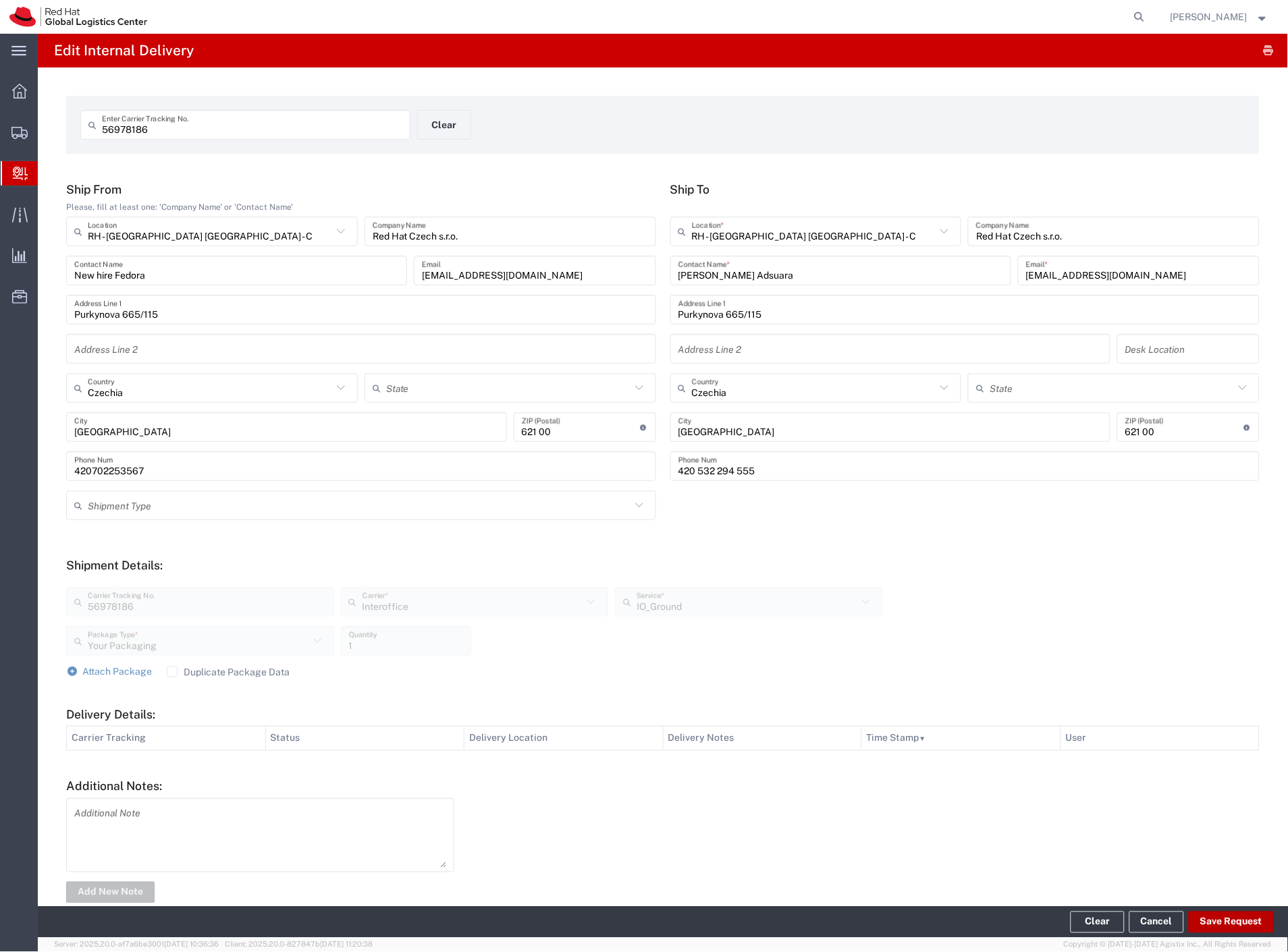
click at [1209, 915] on button "Save Request" at bounding box center [1231, 923] width 85 height 22
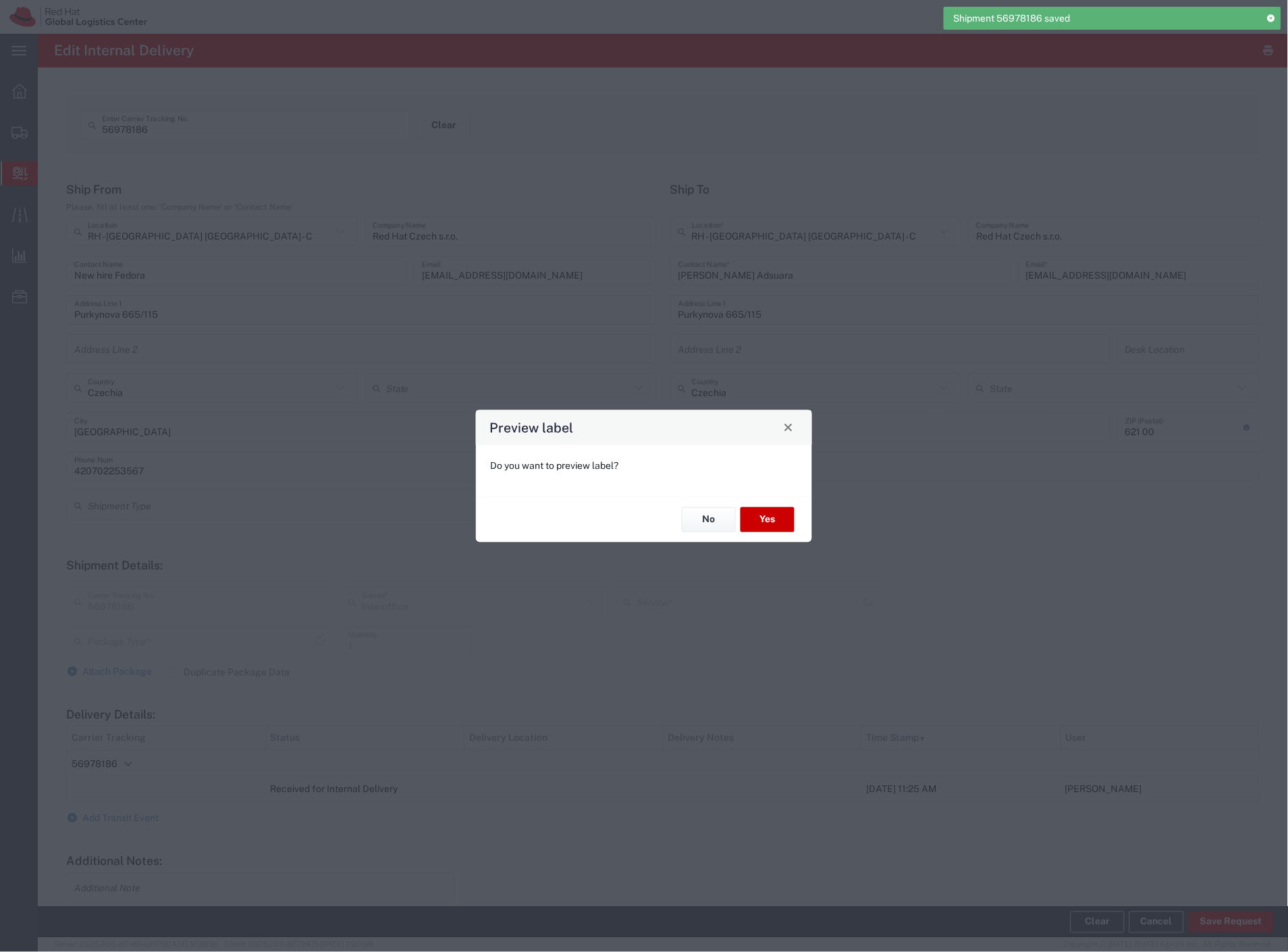
type input "Your Packaging"
type input "IO_Ground"
click at [703, 523] on button "No" at bounding box center [709, 521] width 54 height 25
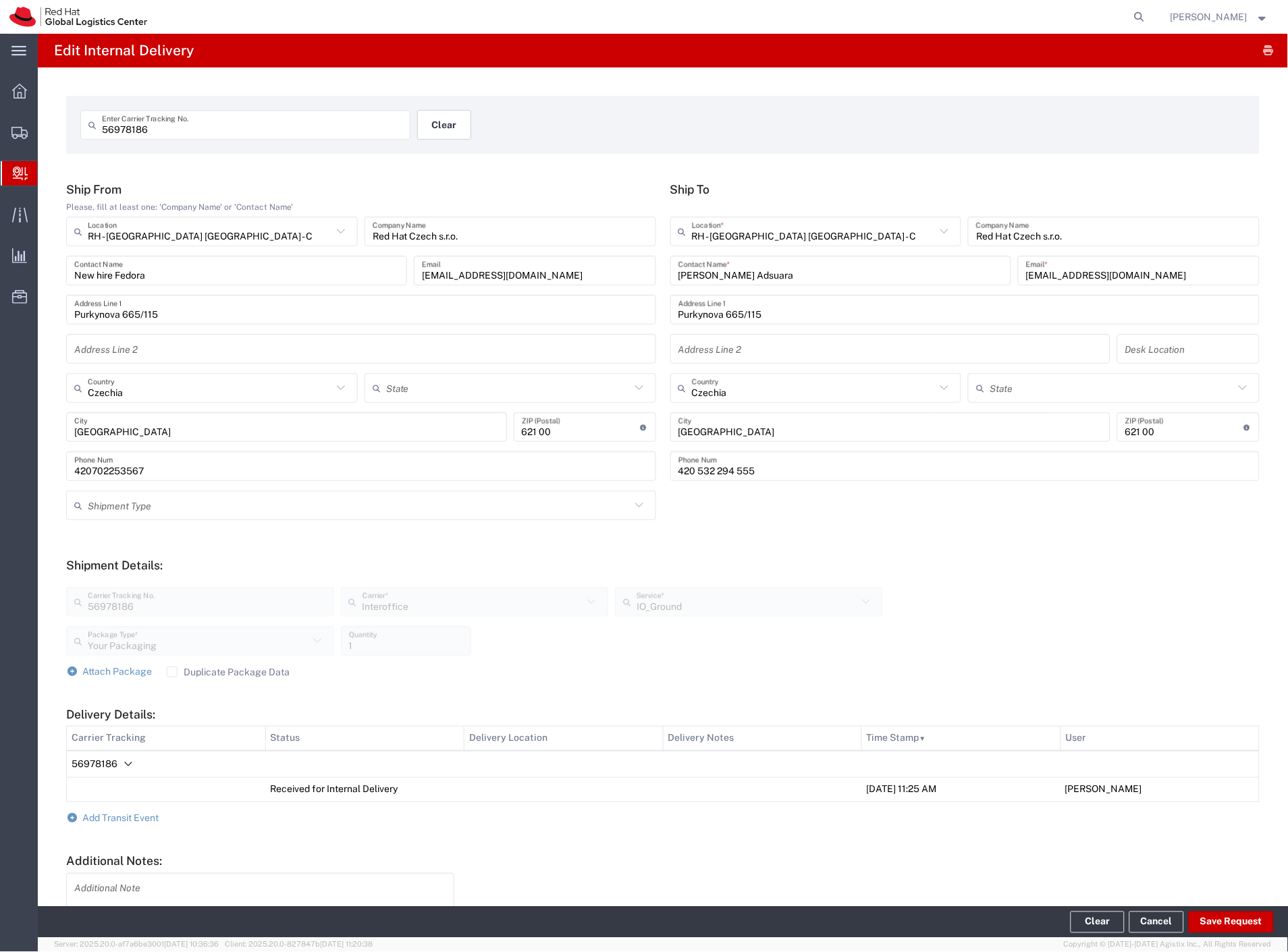
click at [440, 126] on button "Clear" at bounding box center [444, 125] width 54 height 30
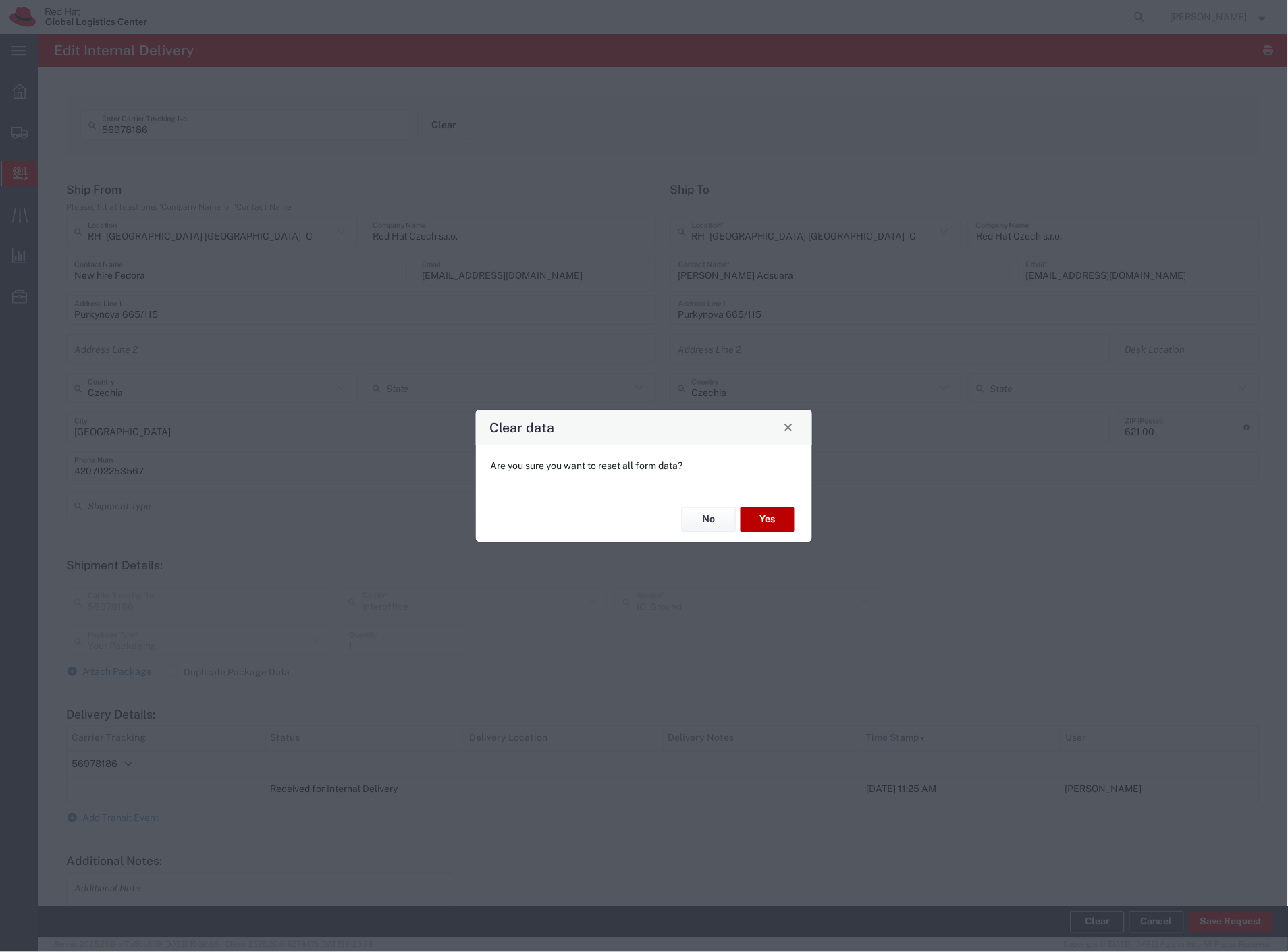
click at [765, 516] on button "Yes" at bounding box center [768, 521] width 54 height 25
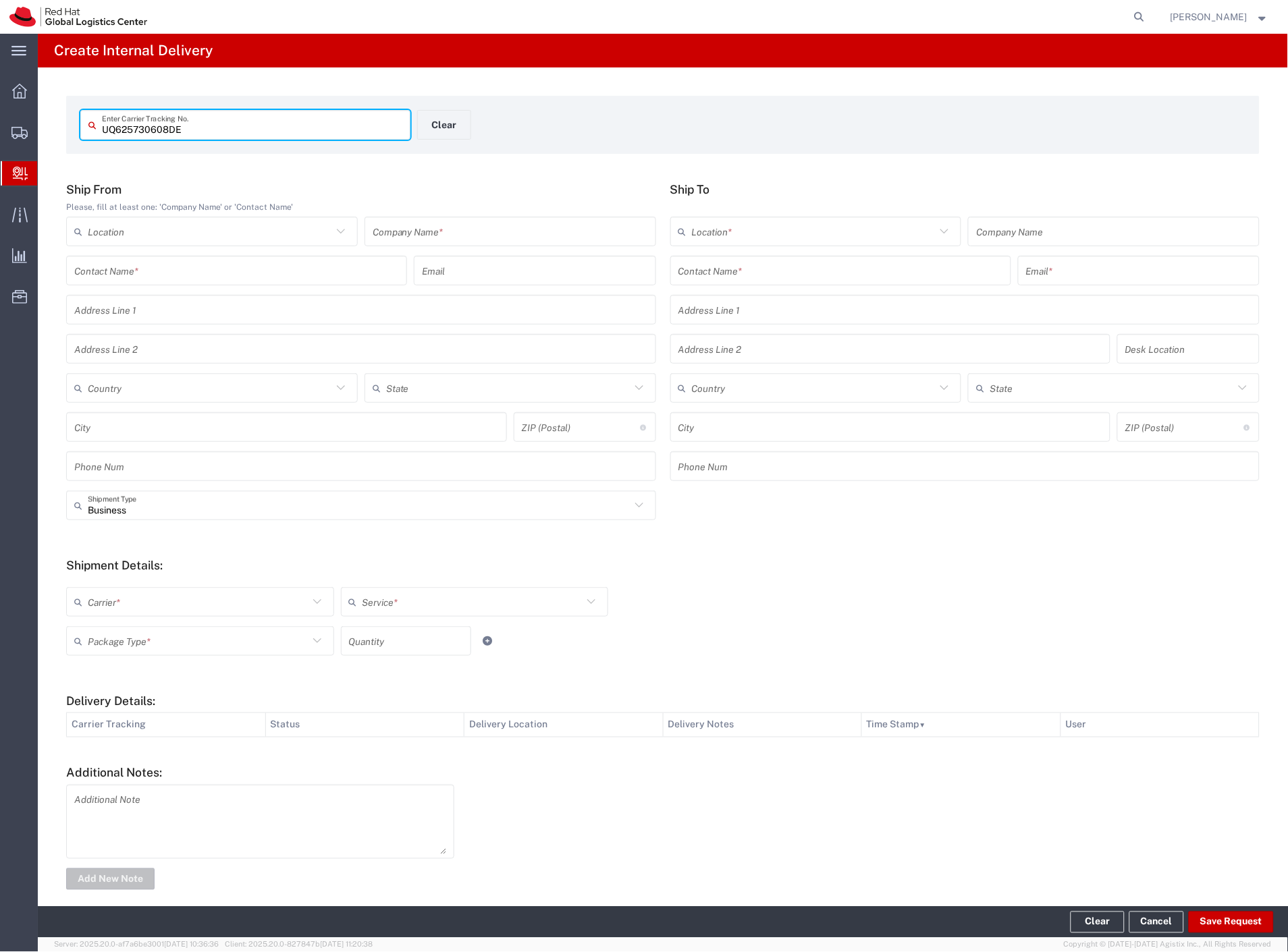
type input "UQ625730608DE"
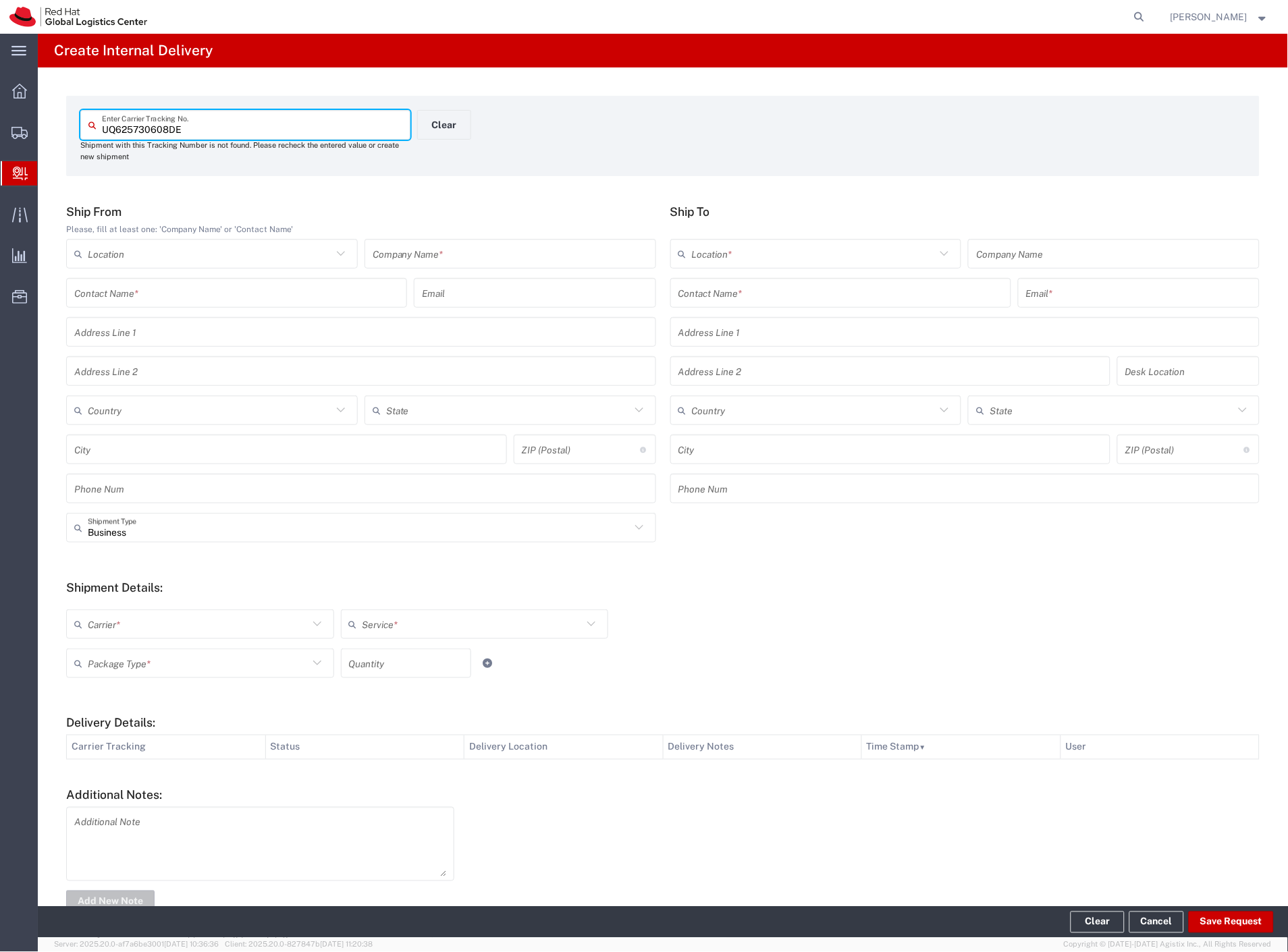
click at [425, 260] on input "text" at bounding box center [510, 254] width 275 height 23
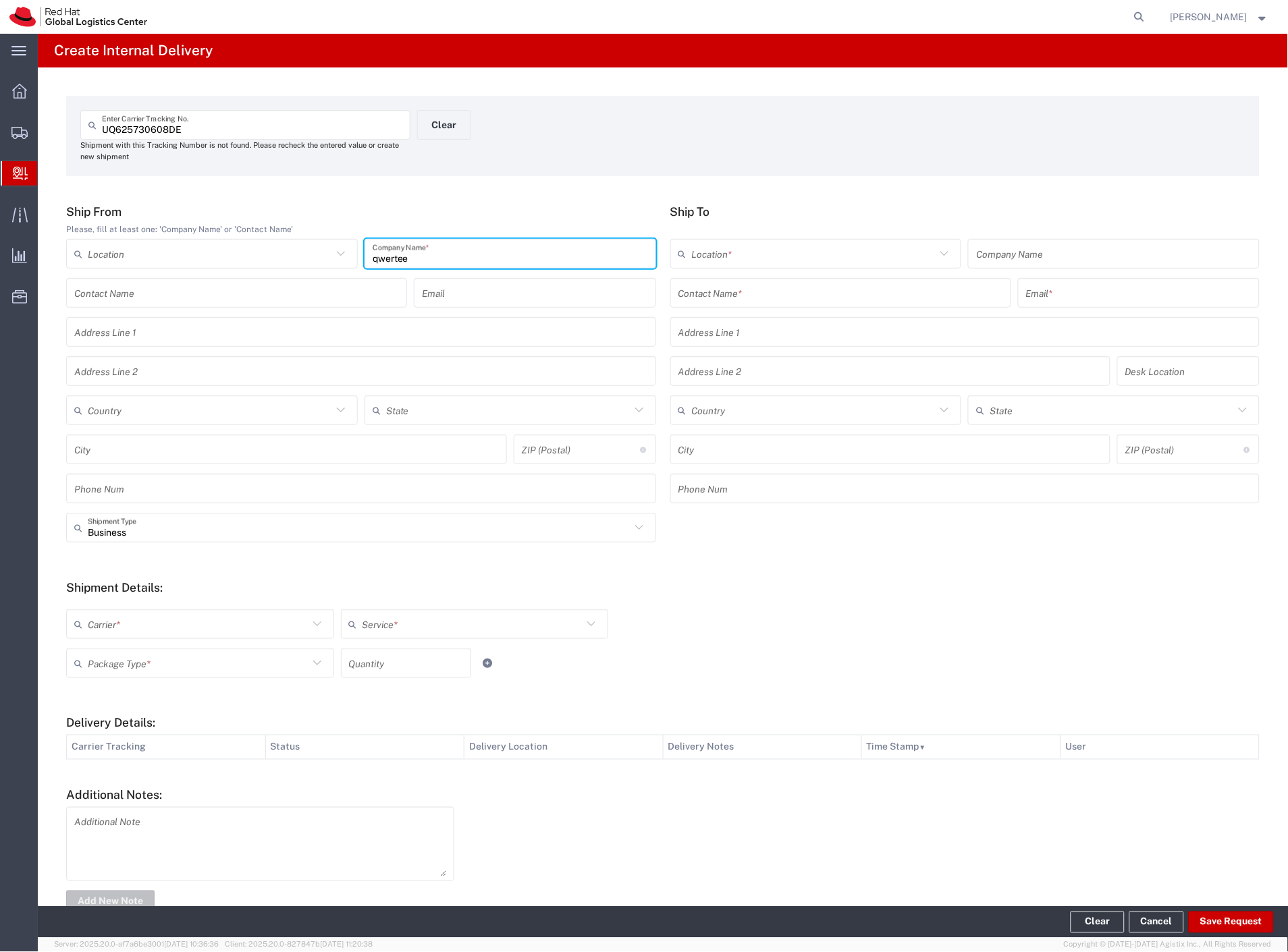
type input "qwertee"
click at [723, 304] on input "text" at bounding box center [841, 293] width 325 height 23
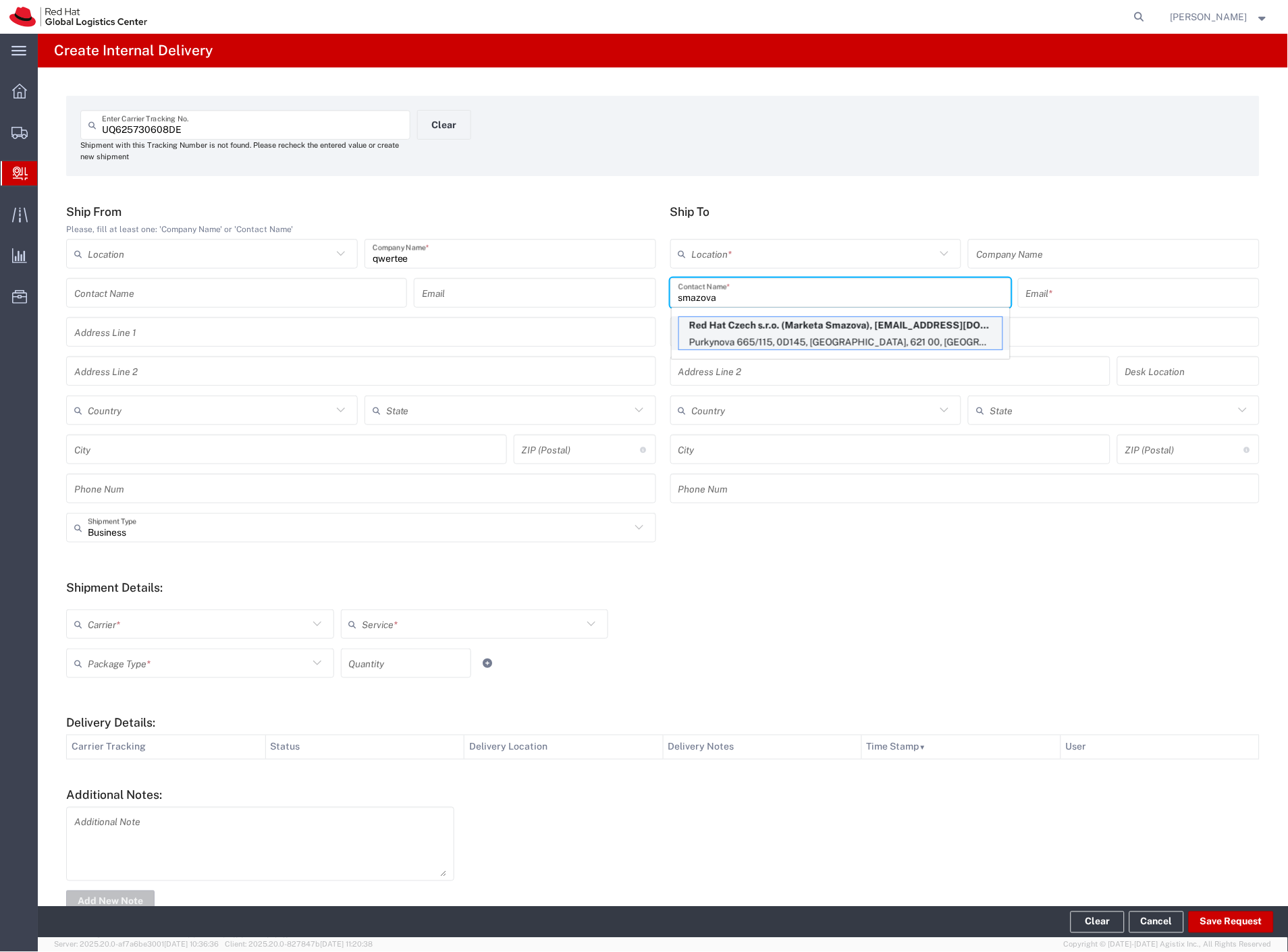
type input "smazova"
click at [757, 328] on p "Red Hat Czech s.r.o. (Marketa Smazova), [EMAIL_ADDRESS][DOMAIN_NAME]" at bounding box center [841, 326] width 323 height 17
type input "RH - [GEOGRAPHIC_DATA] [GEOGRAPHIC_DATA] - C"
type input "Red Hat Czech s.r.o."
type input "Marketa Smazova"
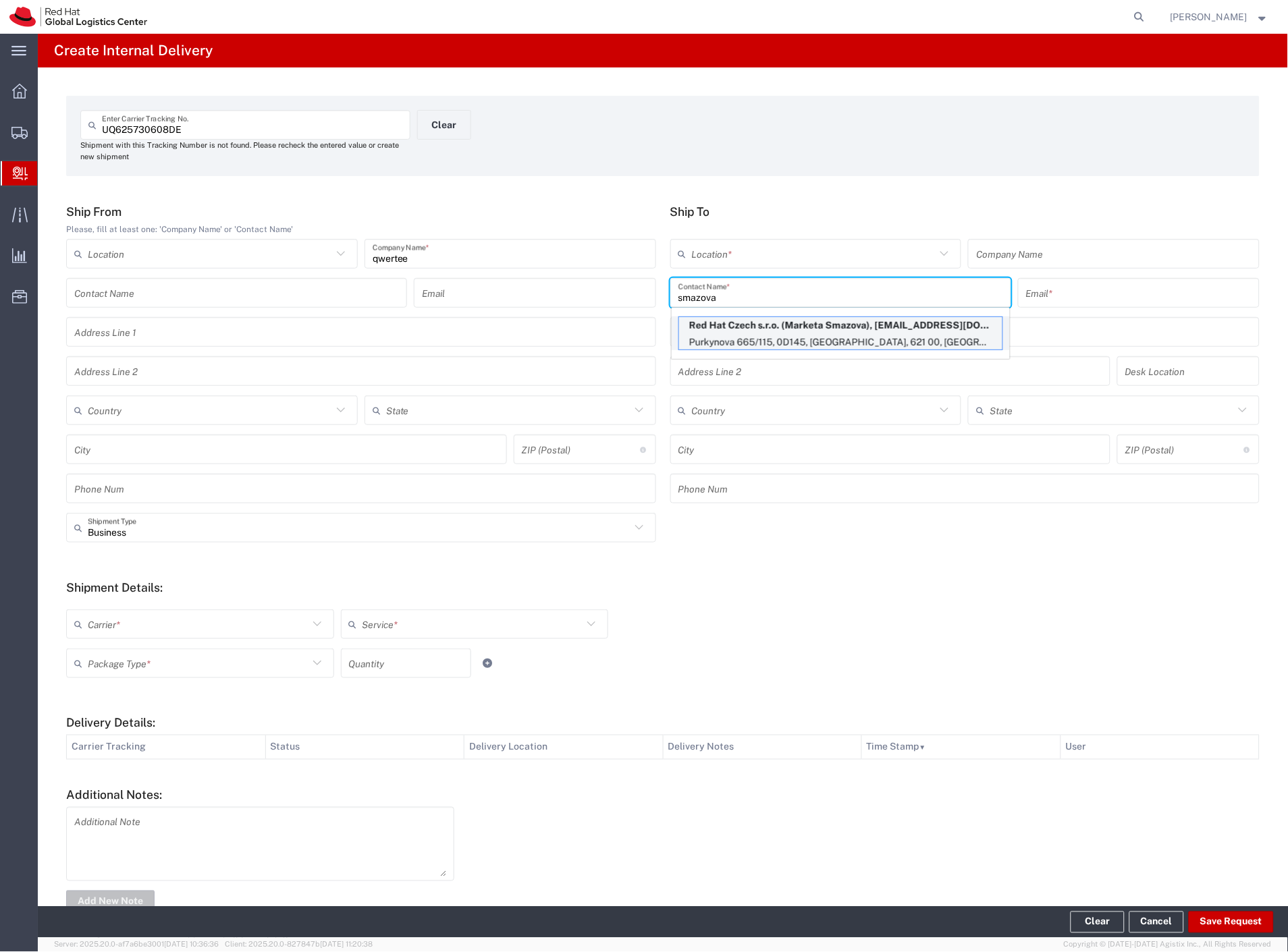
type input "[EMAIL_ADDRESS][DOMAIN_NAME]"
type input "Purkynova 665/115"
type input "0D145"
type input "Czechia"
type input "[GEOGRAPHIC_DATA]"
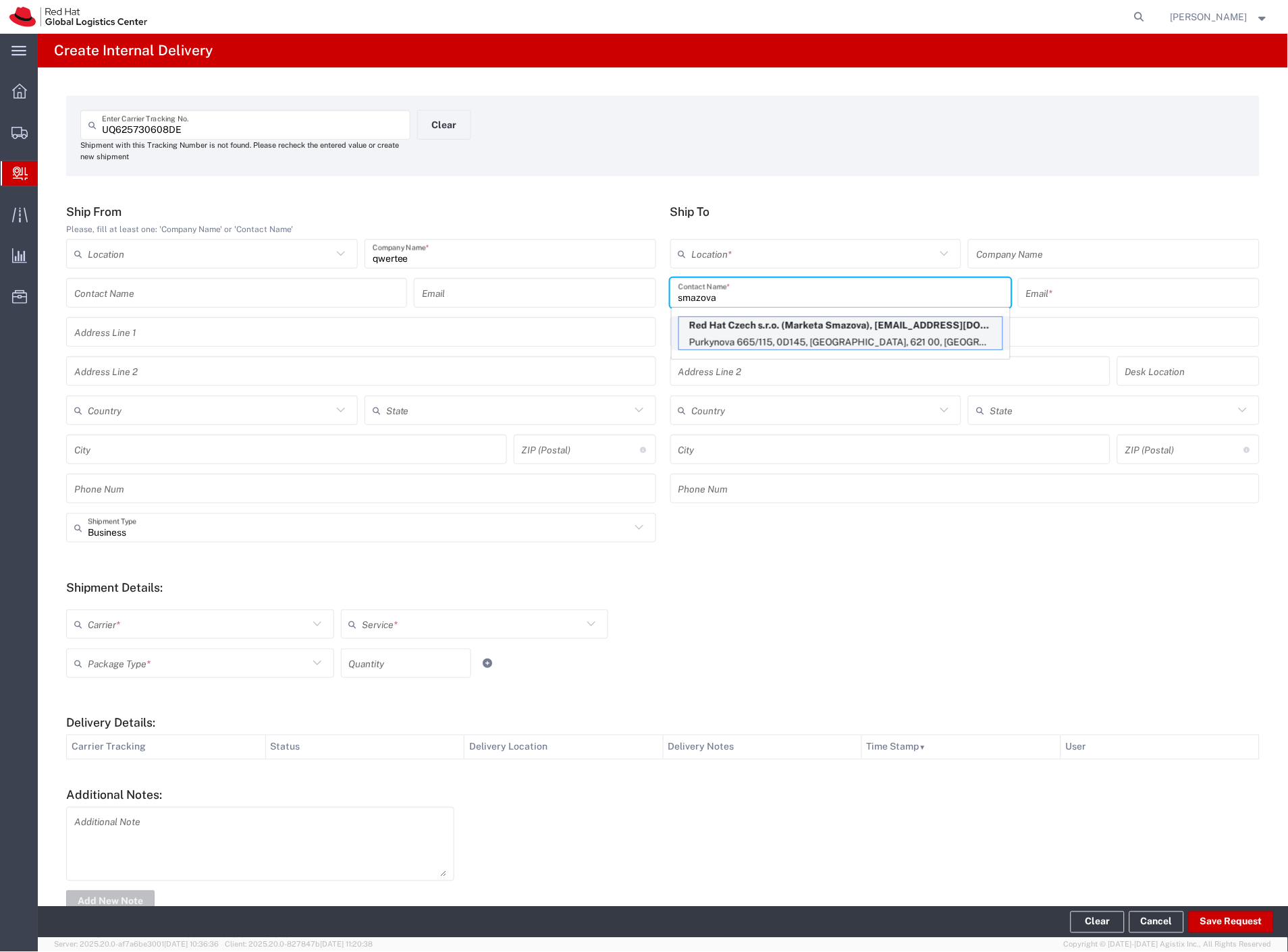
type input "621 00"
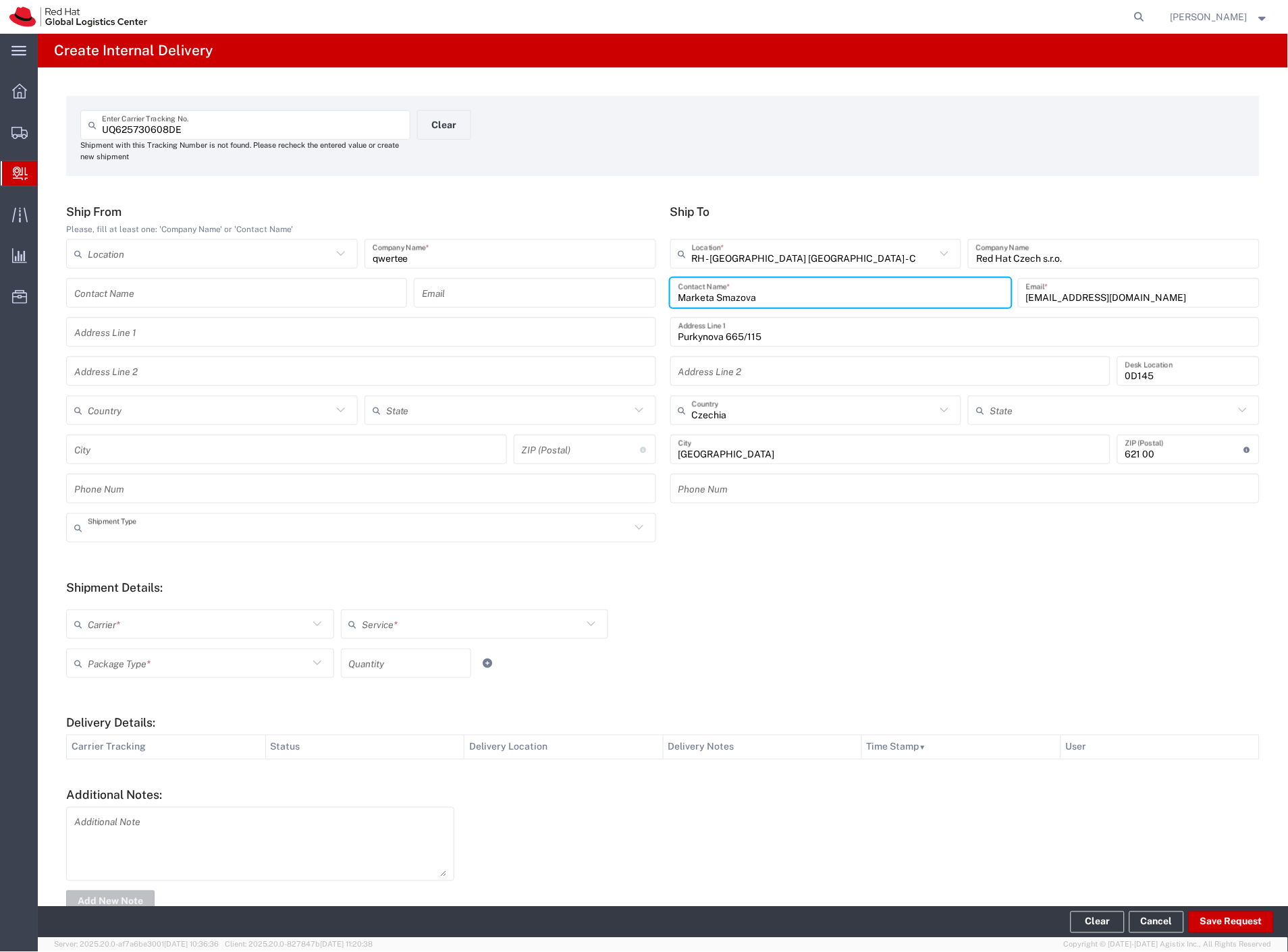
drag, startPoint x: 116, startPoint y: 531, endPoint x: 112, endPoint y: 561, distance: 30.3
click at [116, 535] on input "text" at bounding box center [358, 528] width 542 height 23
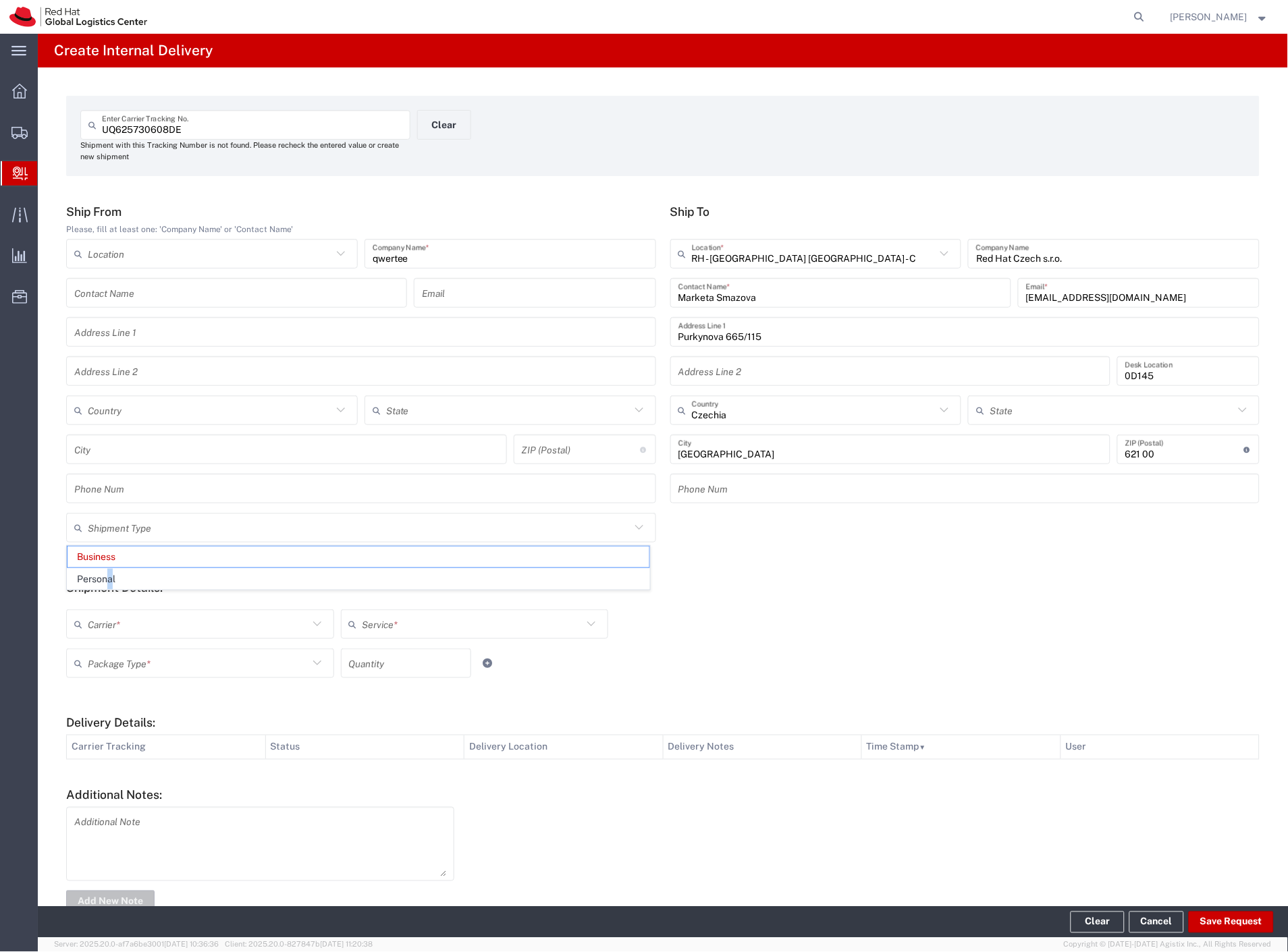
drag, startPoint x: 111, startPoint y: 578, endPoint x: 107, endPoint y: 624, distance: 46.2
click at [109, 583] on span "Personal" at bounding box center [358, 579] width 582 height 21
type input "Personal"
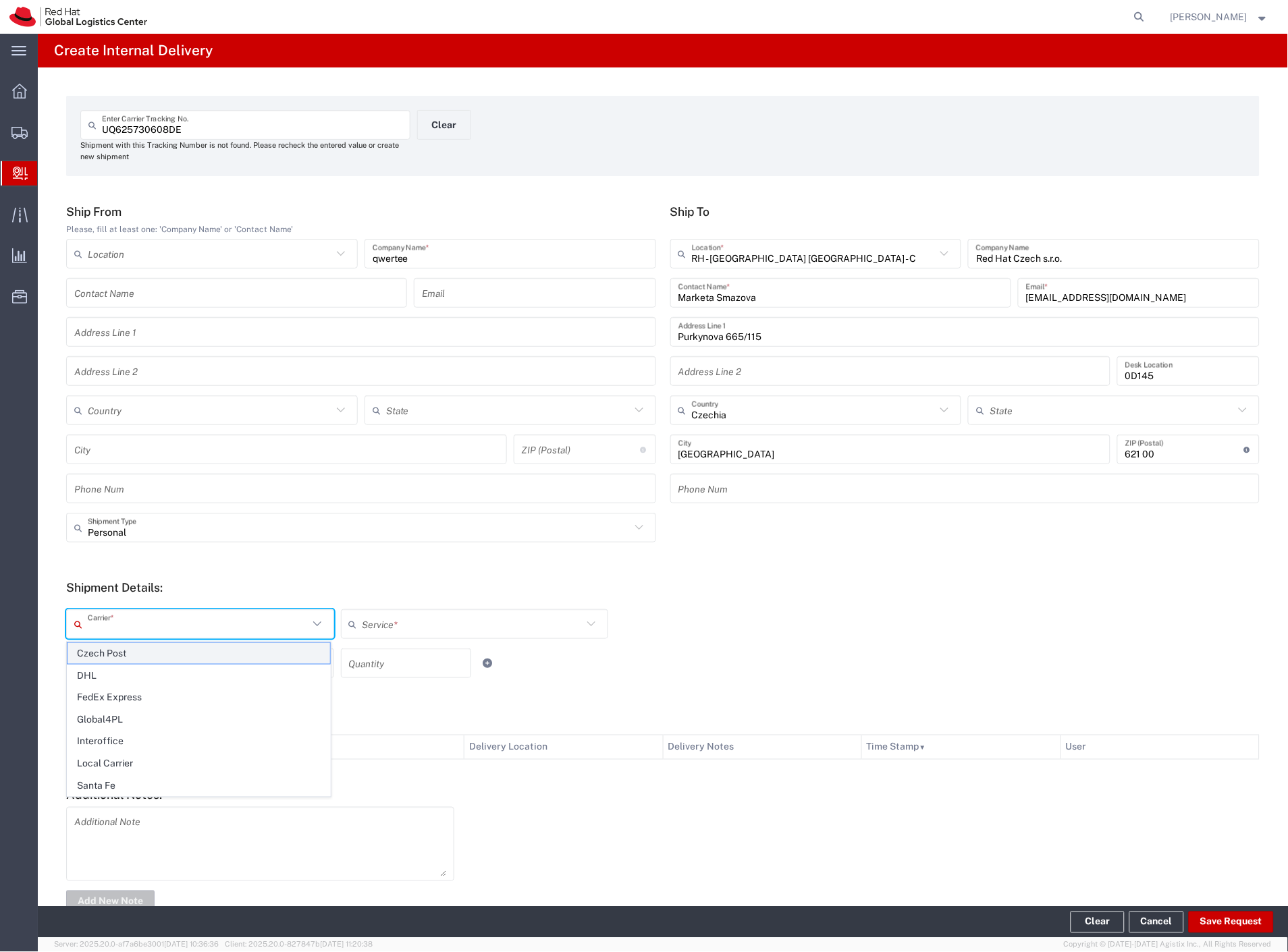
drag, startPoint x: 107, startPoint y: 625, endPoint x: 107, endPoint y: 655, distance: 30.0
click at [107, 633] on input "text" at bounding box center [198, 624] width 221 height 23
drag, startPoint x: 108, startPoint y: 659, endPoint x: 108, endPoint y: 666, distance: 7.0
click at [108, 660] on span "Czech Post" at bounding box center [199, 653] width 263 height 21
type input "Czech Post"
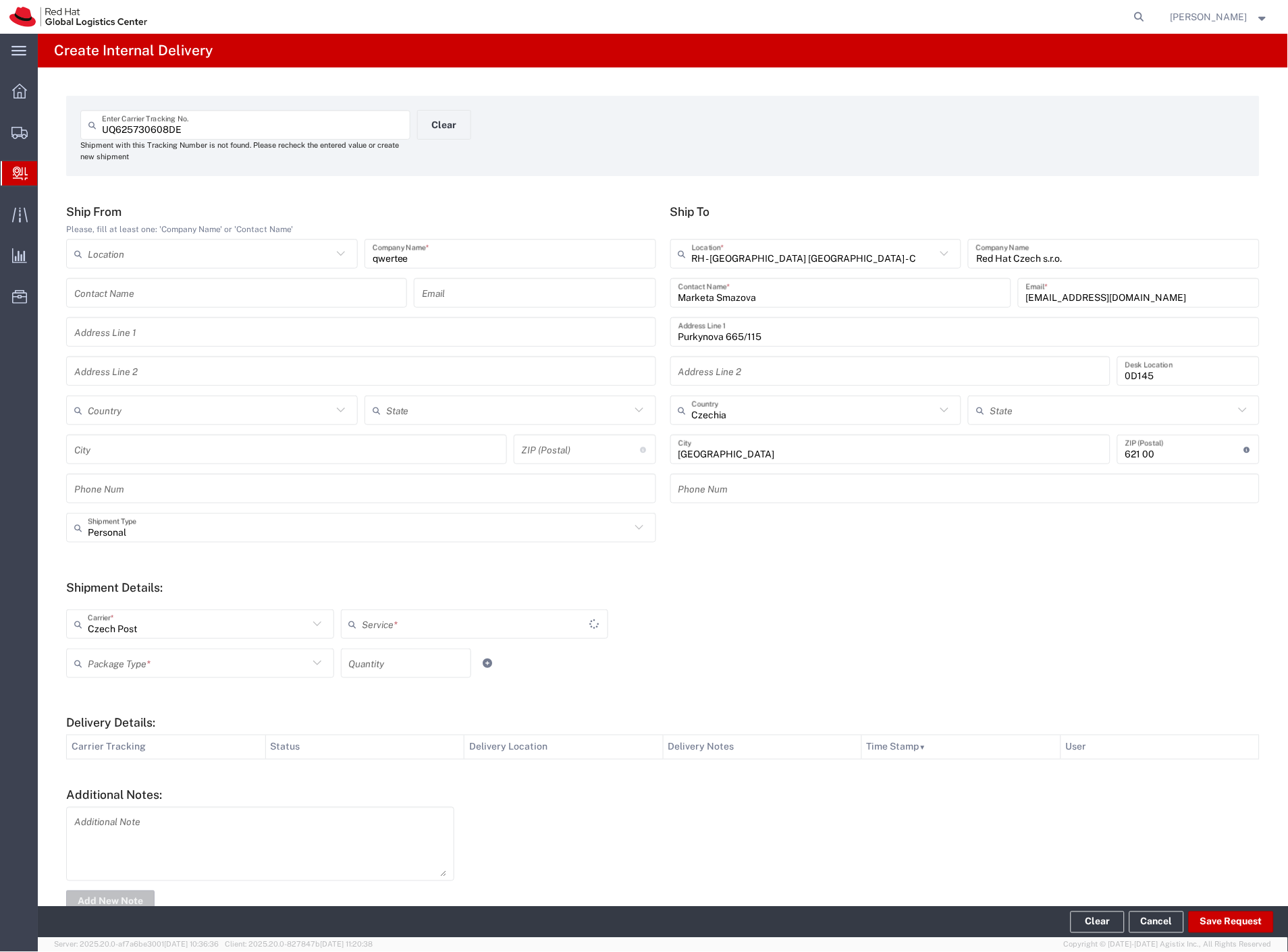
drag, startPoint x: 108, startPoint y: 666, endPoint x: 111, endPoint y: 678, distance: 12.4
click at [109, 669] on input "text" at bounding box center [198, 664] width 221 height 23
type input "Ground"
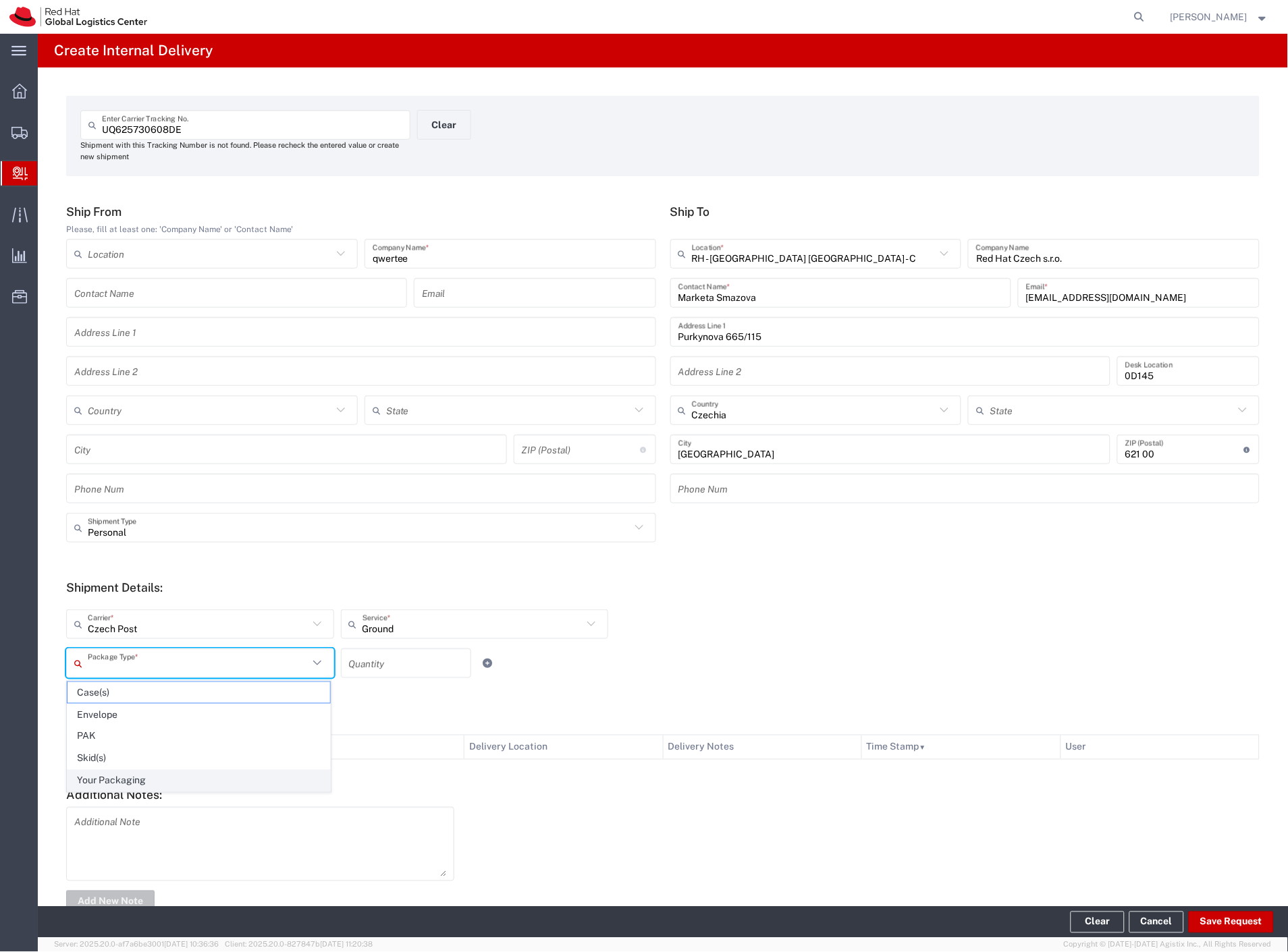
click at [113, 773] on span "Your Packaging" at bounding box center [199, 781] width 263 height 21
type input "Your Packaging"
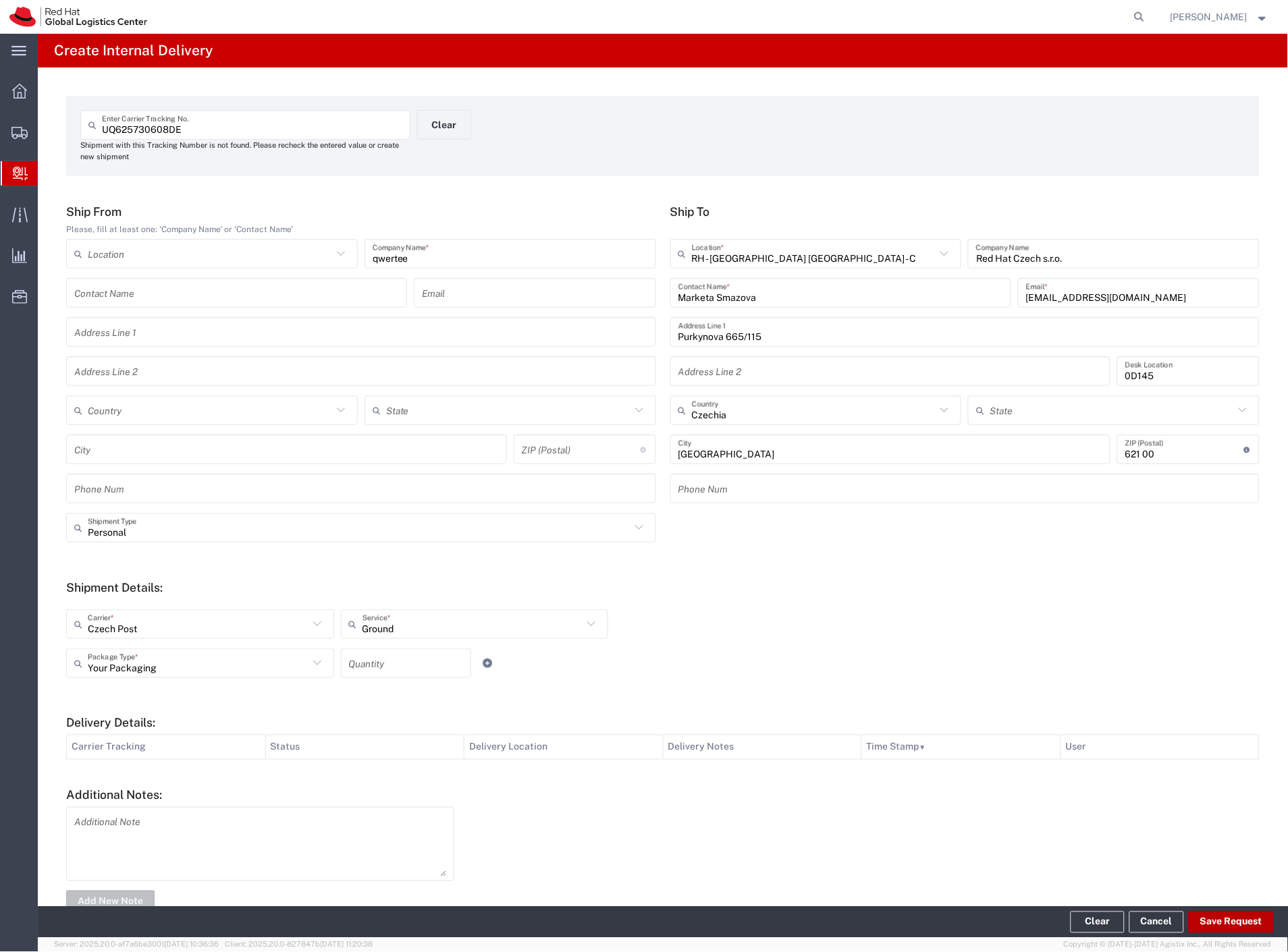
click at [1218, 929] on button "Save Request" at bounding box center [1231, 923] width 85 height 22
type input "Personal"
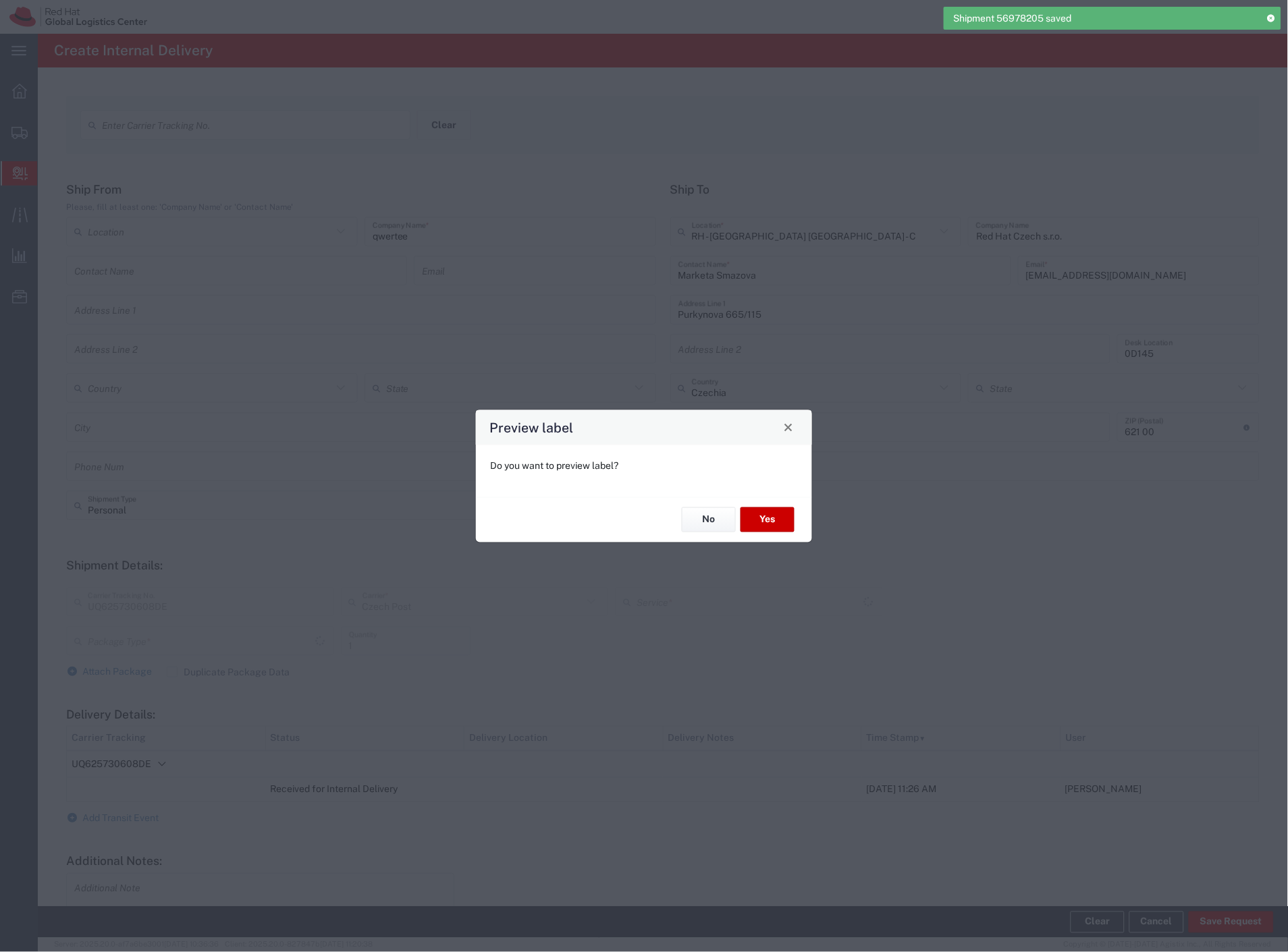
type input "Your Packaging"
type input "Ground"
click at [768, 512] on button "Yes" at bounding box center [768, 521] width 54 height 25
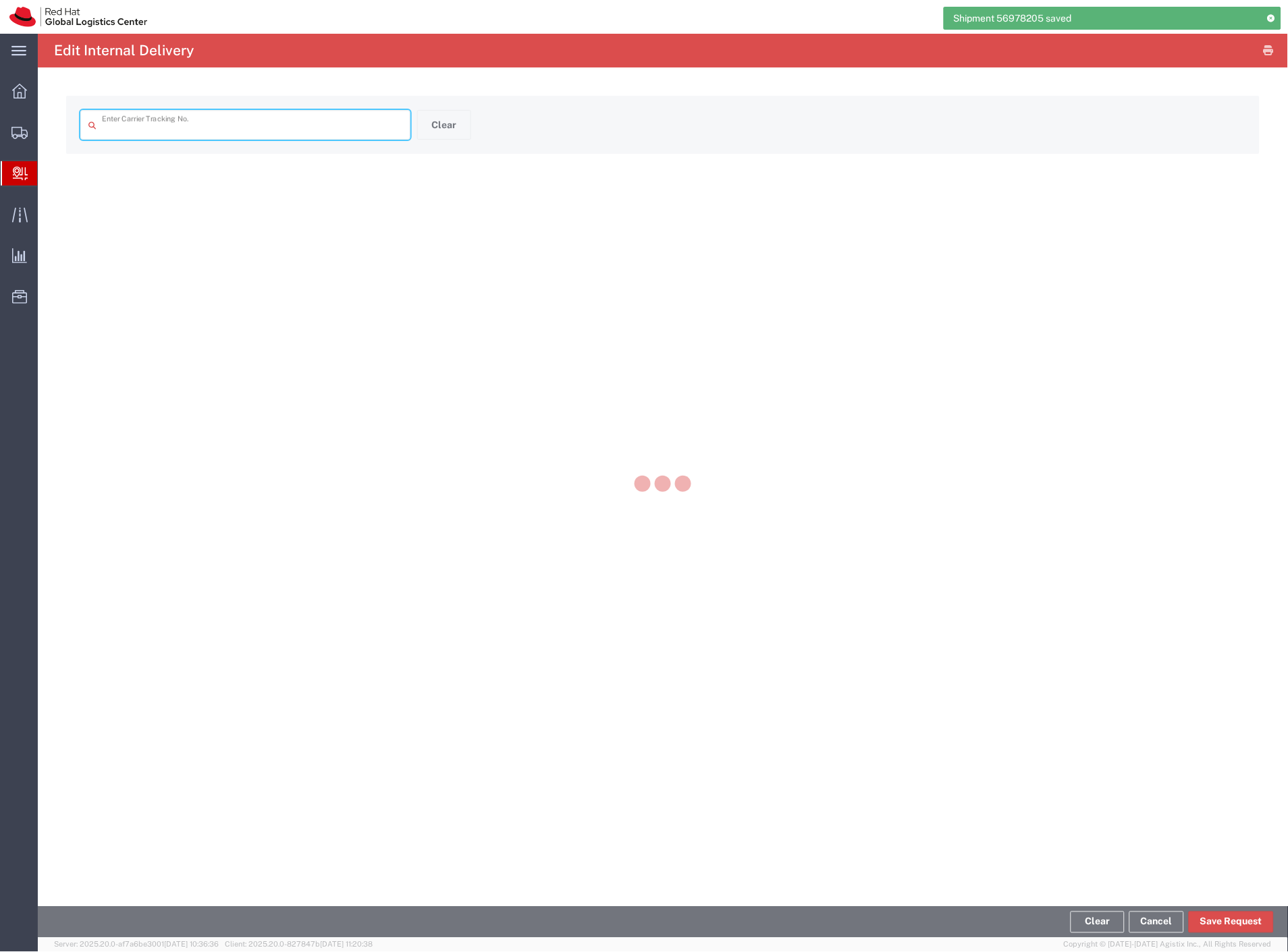
type input "UQ625730608DE"
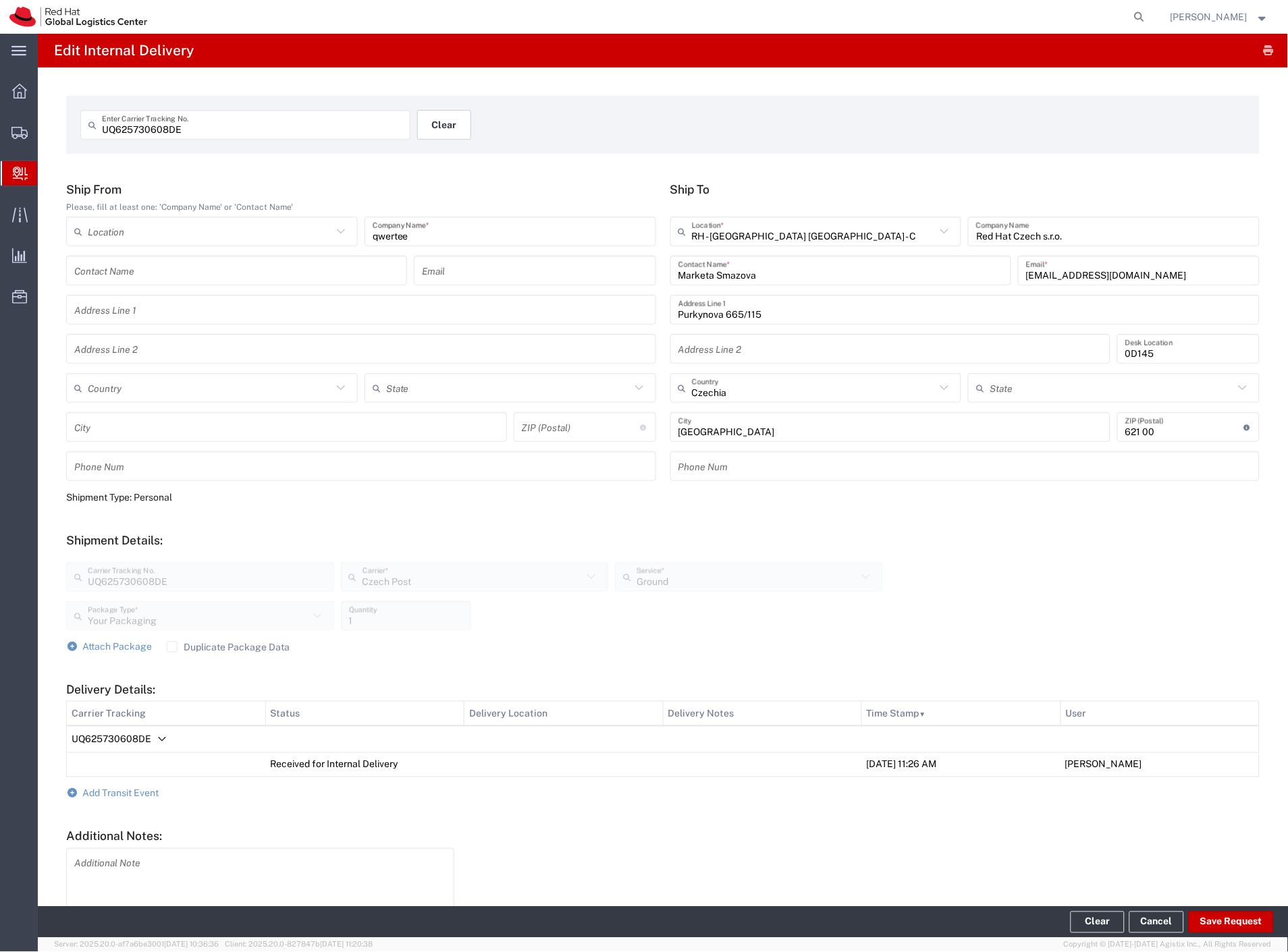
click at [443, 111] on button "Clear" at bounding box center [444, 125] width 54 height 30
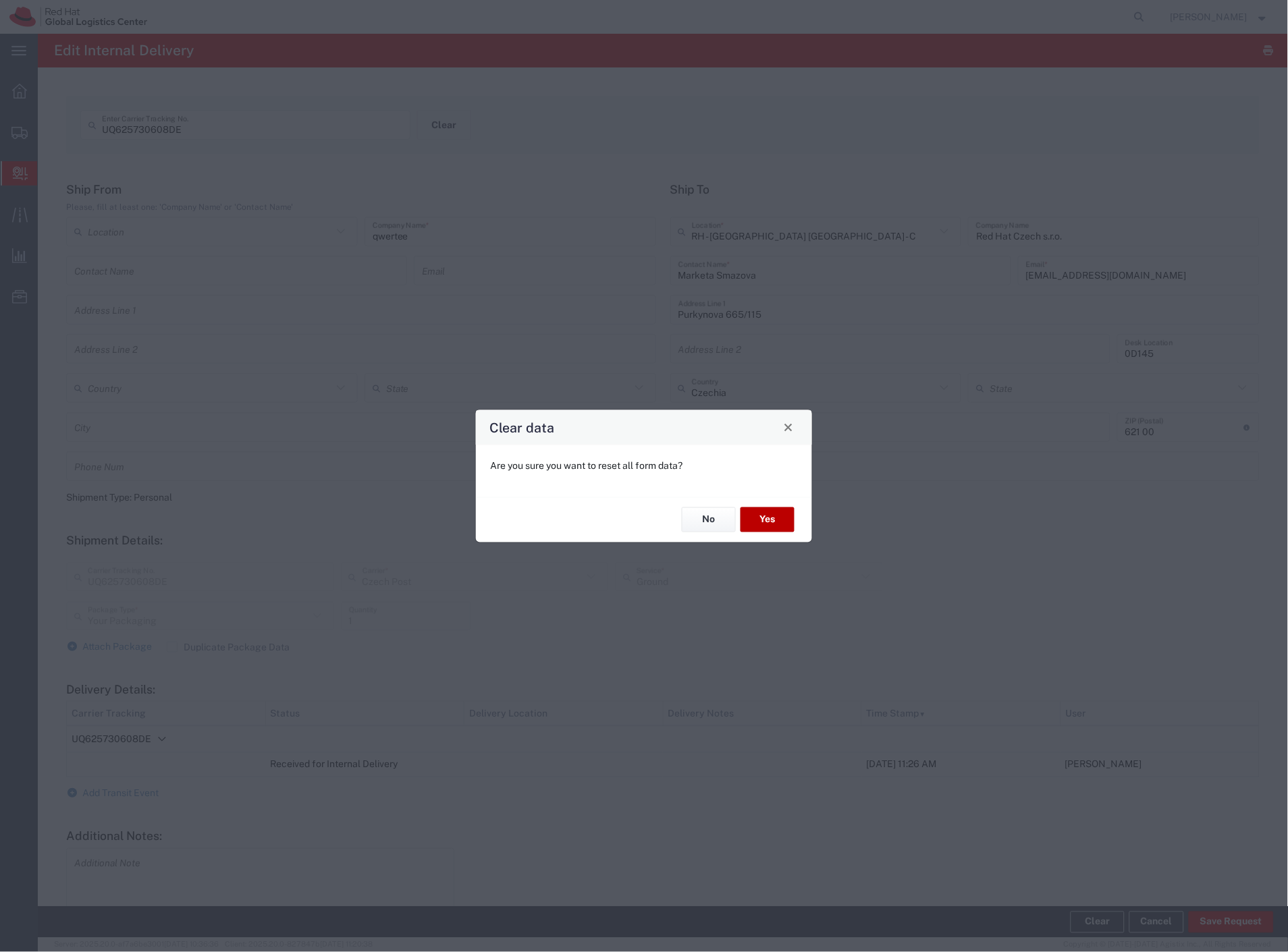
click at [783, 513] on button "Yes" at bounding box center [768, 521] width 54 height 25
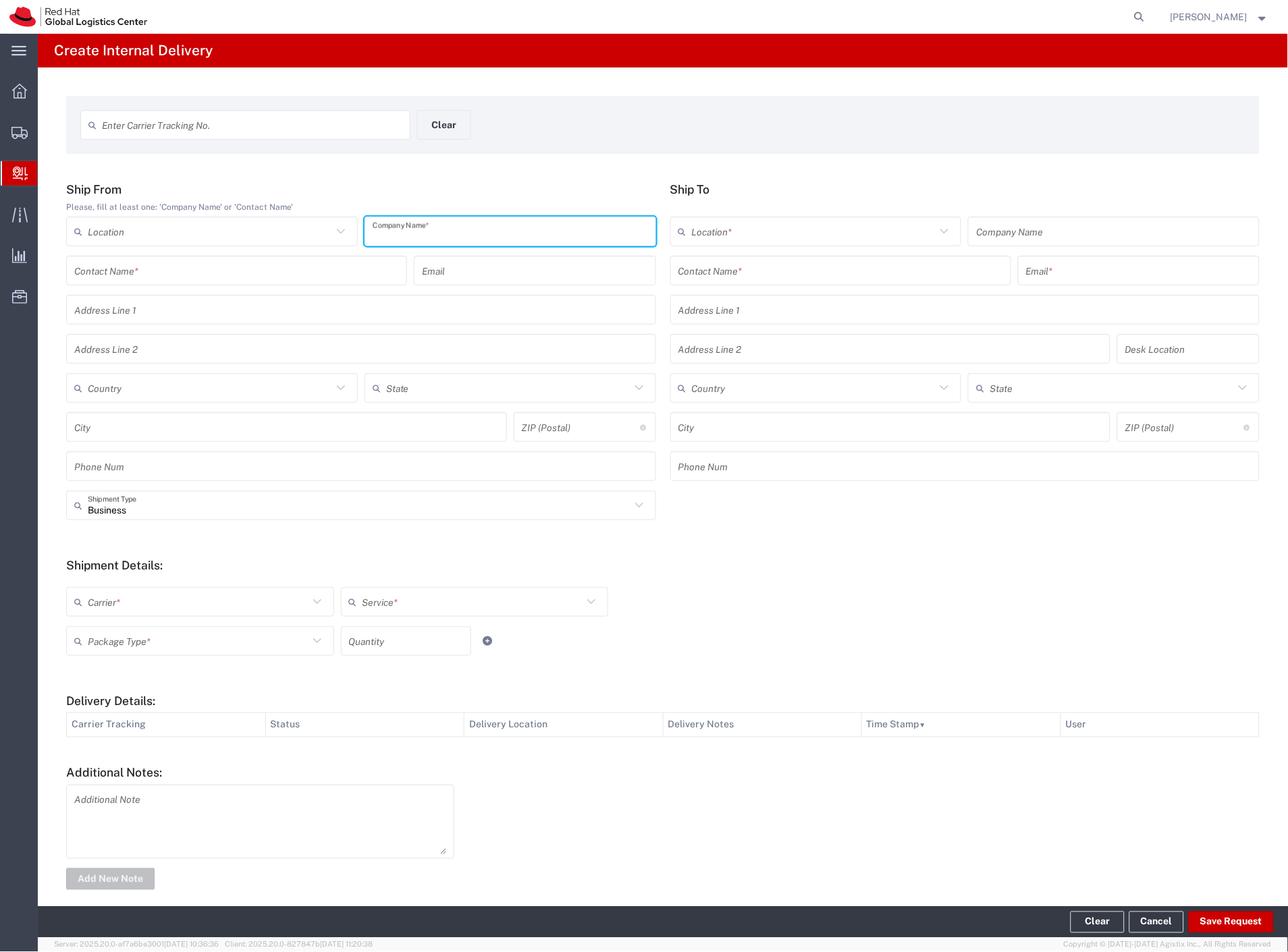
click at [496, 234] on input "text" at bounding box center [510, 232] width 275 height 23
type input "kb"
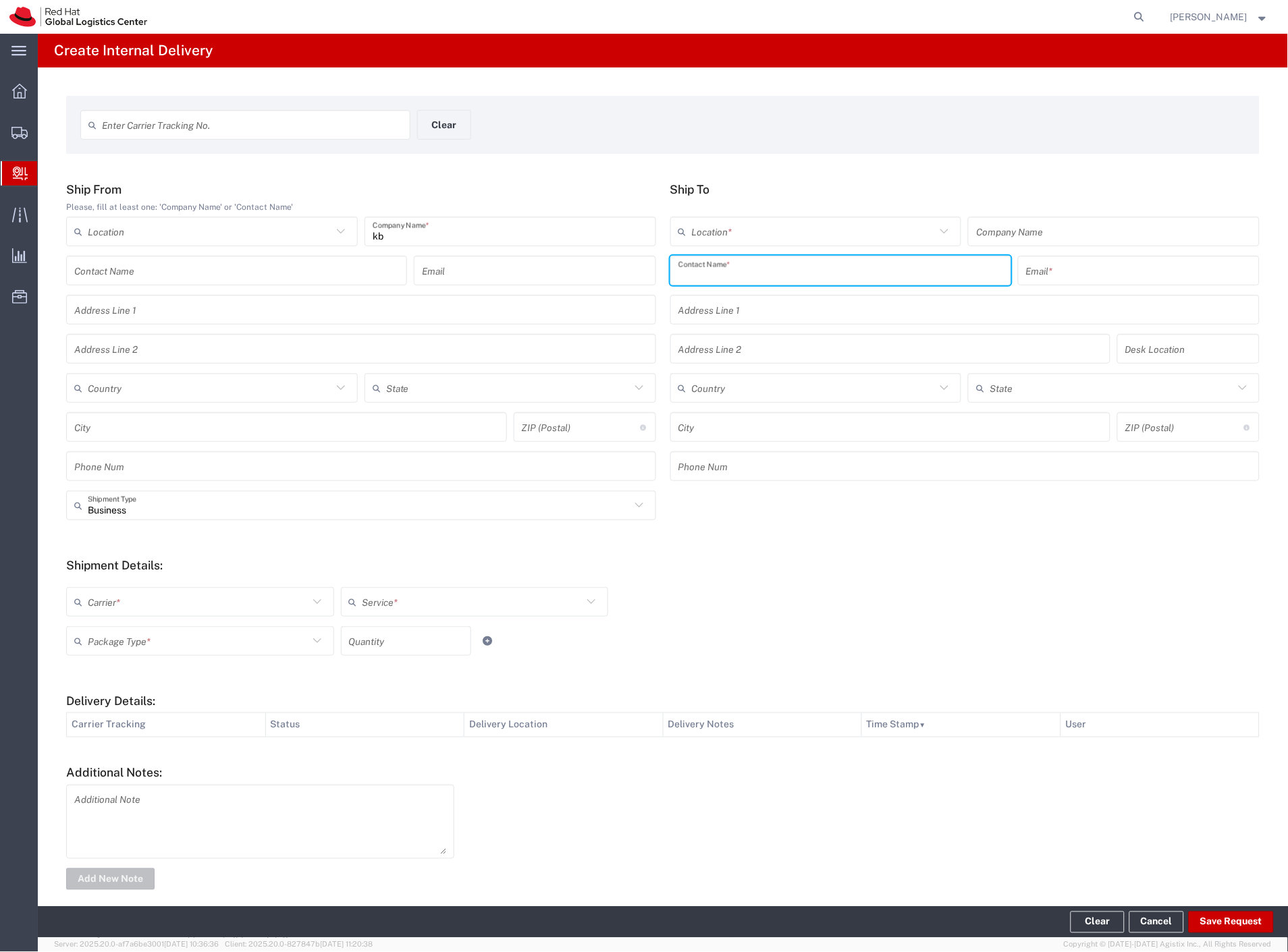
click at [694, 273] on input "text" at bounding box center [841, 271] width 325 height 23
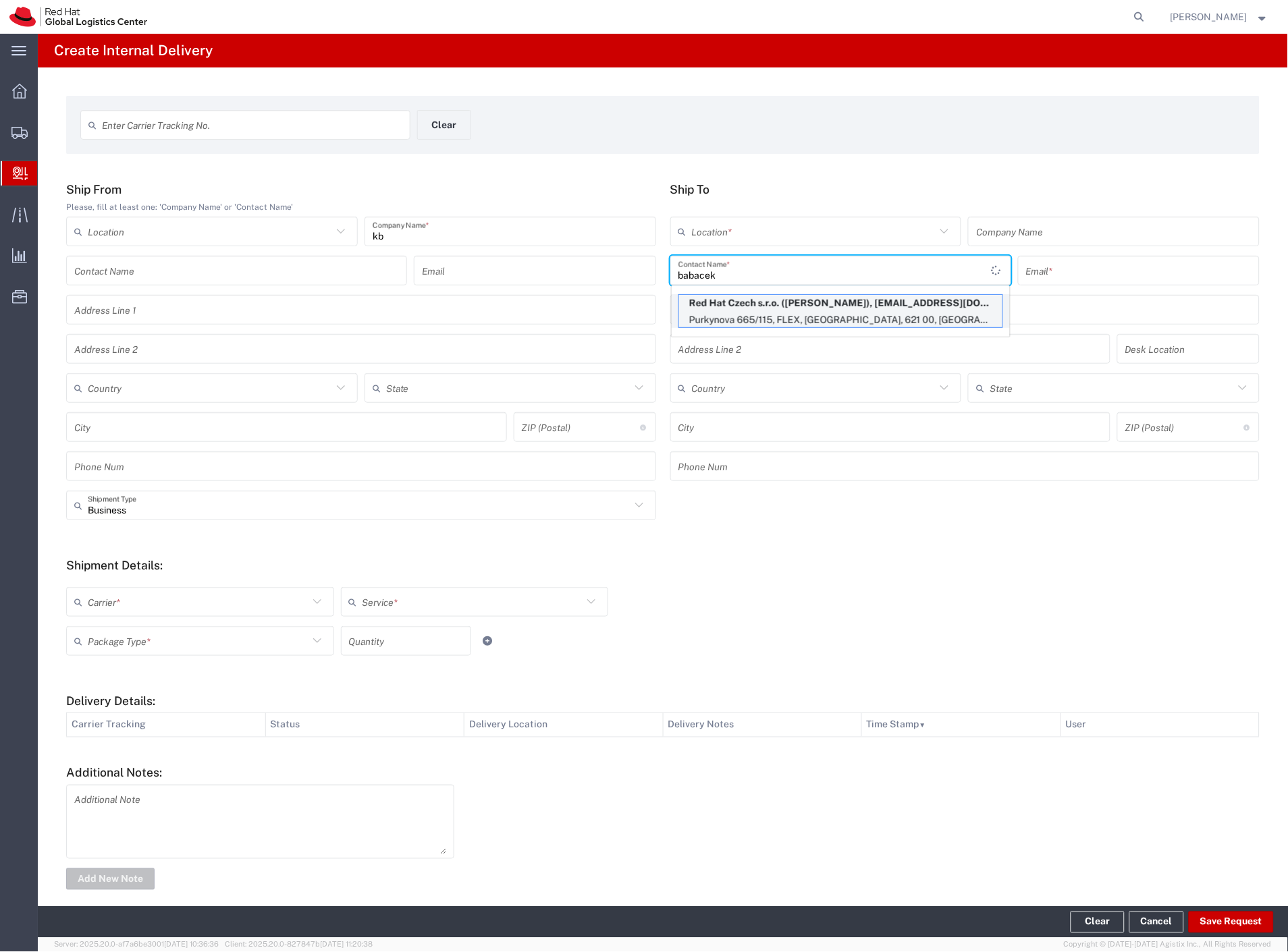
type input "babacek"
type input "RH - [GEOGRAPHIC_DATA] [GEOGRAPHIC_DATA] - C"
type input "Red Hat Czech s.r.o."
type input "[PERSON_NAME]"
type input "[EMAIL_ADDRESS][DOMAIN_NAME]"
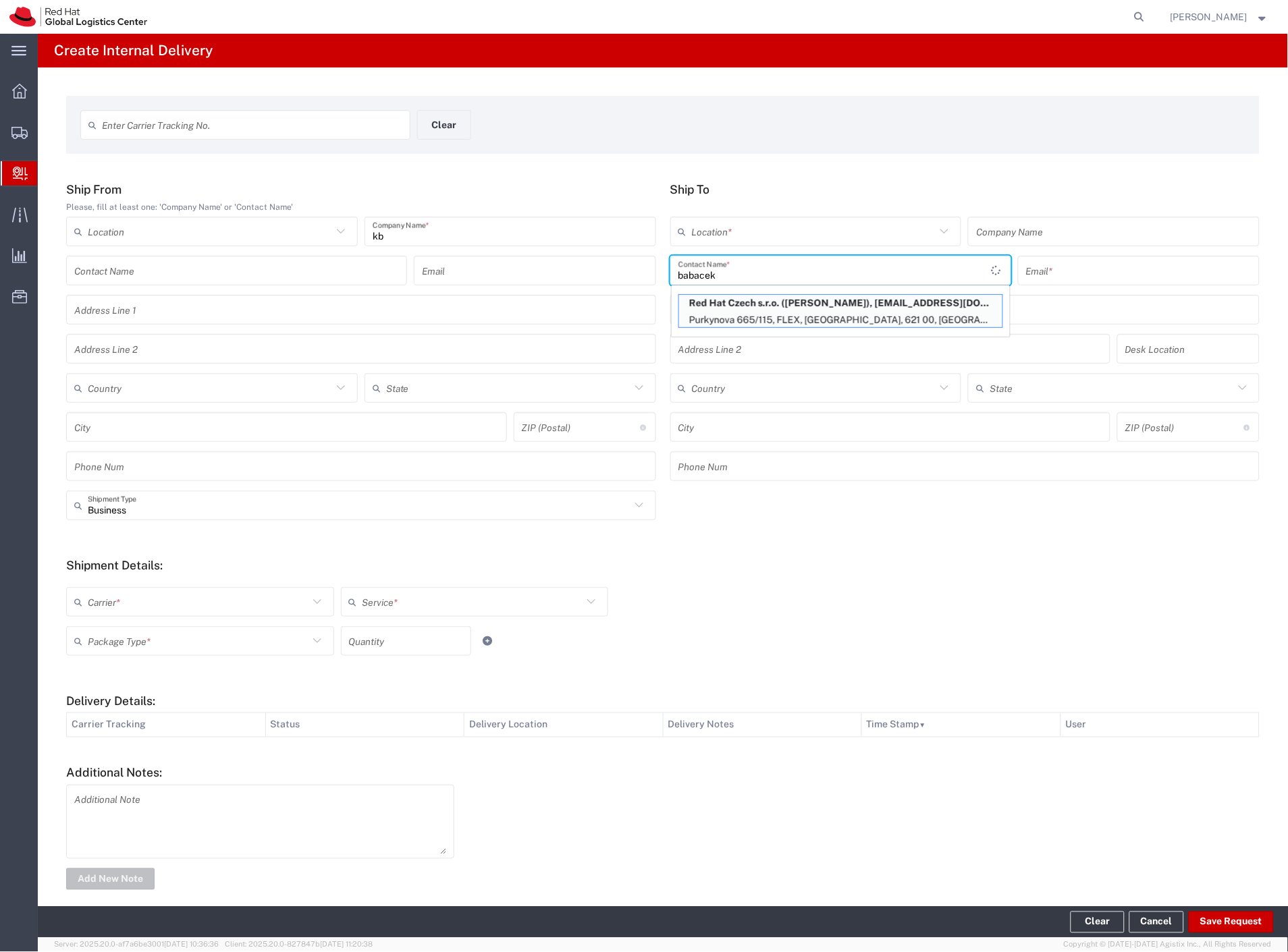
type input "Purkynova 665/115"
type input "FLEX"
type input "Czechia"
type input "[GEOGRAPHIC_DATA]"
type input "621 00"
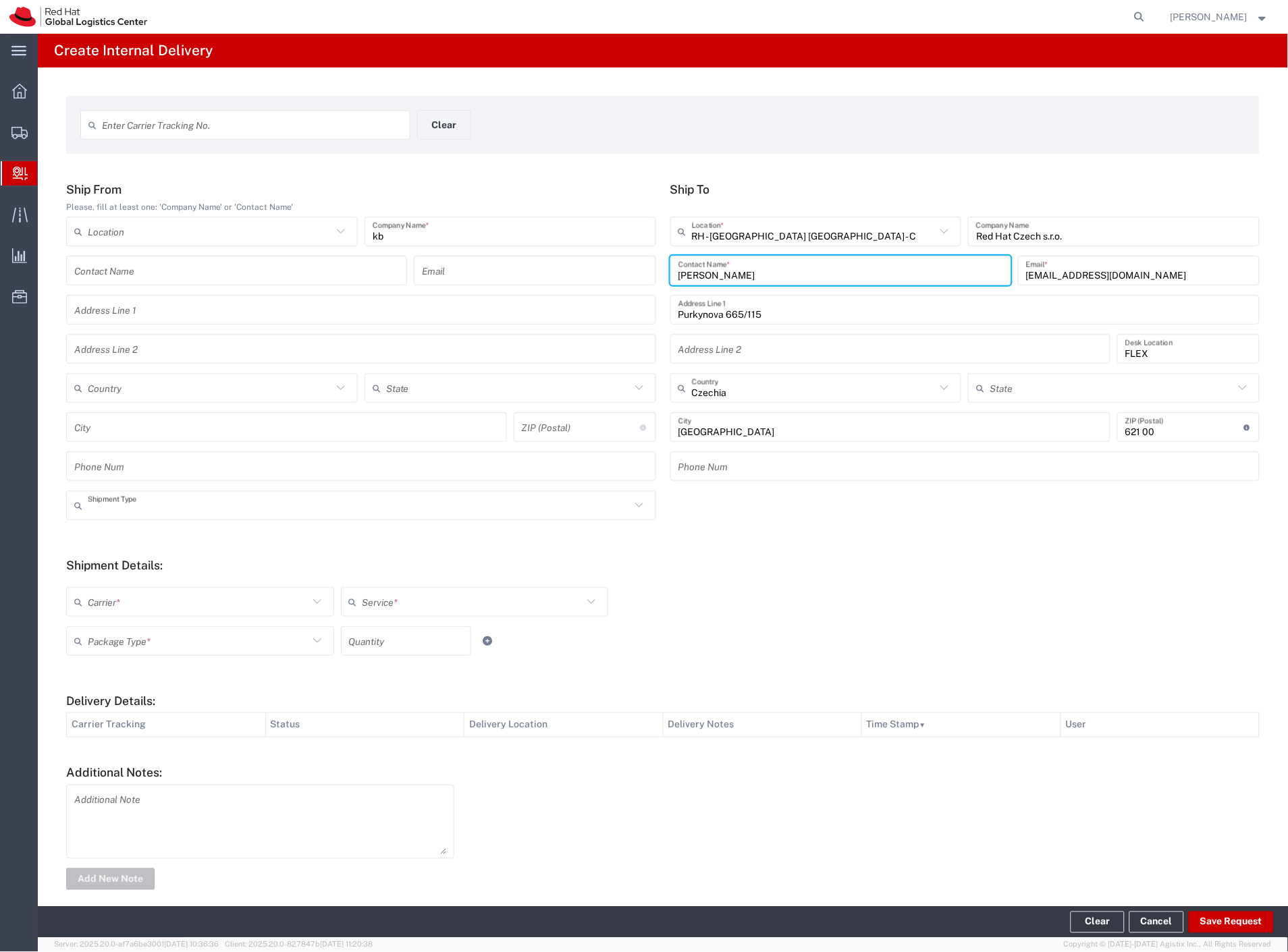
click at [127, 505] on input "text" at bounding box center [358, 506] width 542 height 23
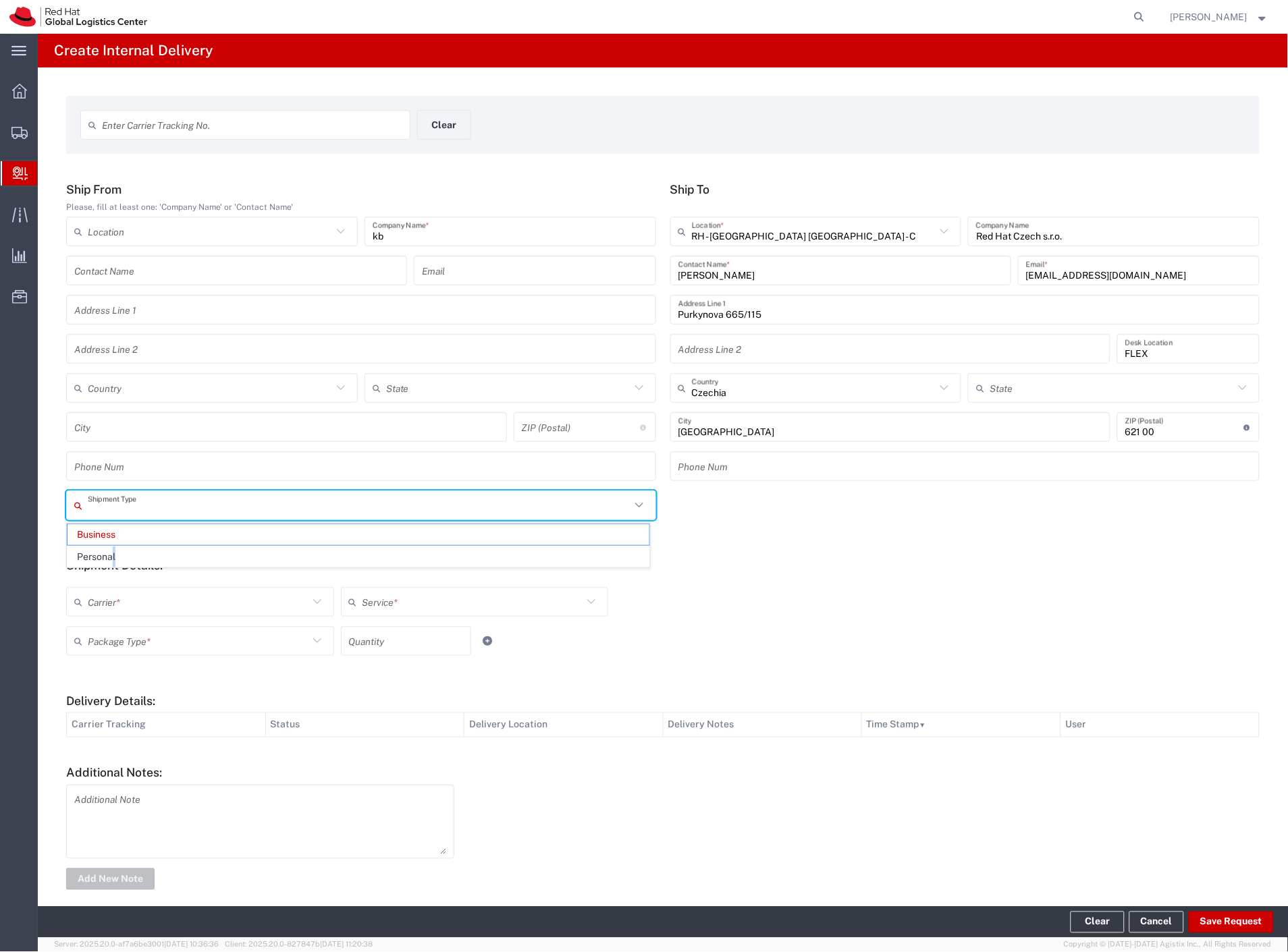
drag, startPoint x: 114, startPoint y: 555, endPoint x: 113, endPoint y: 605, distance: 50.0
click at [114, 563] on span "Personal" at bounding box center [358, 557] width 582 height 21
type input "Personal"
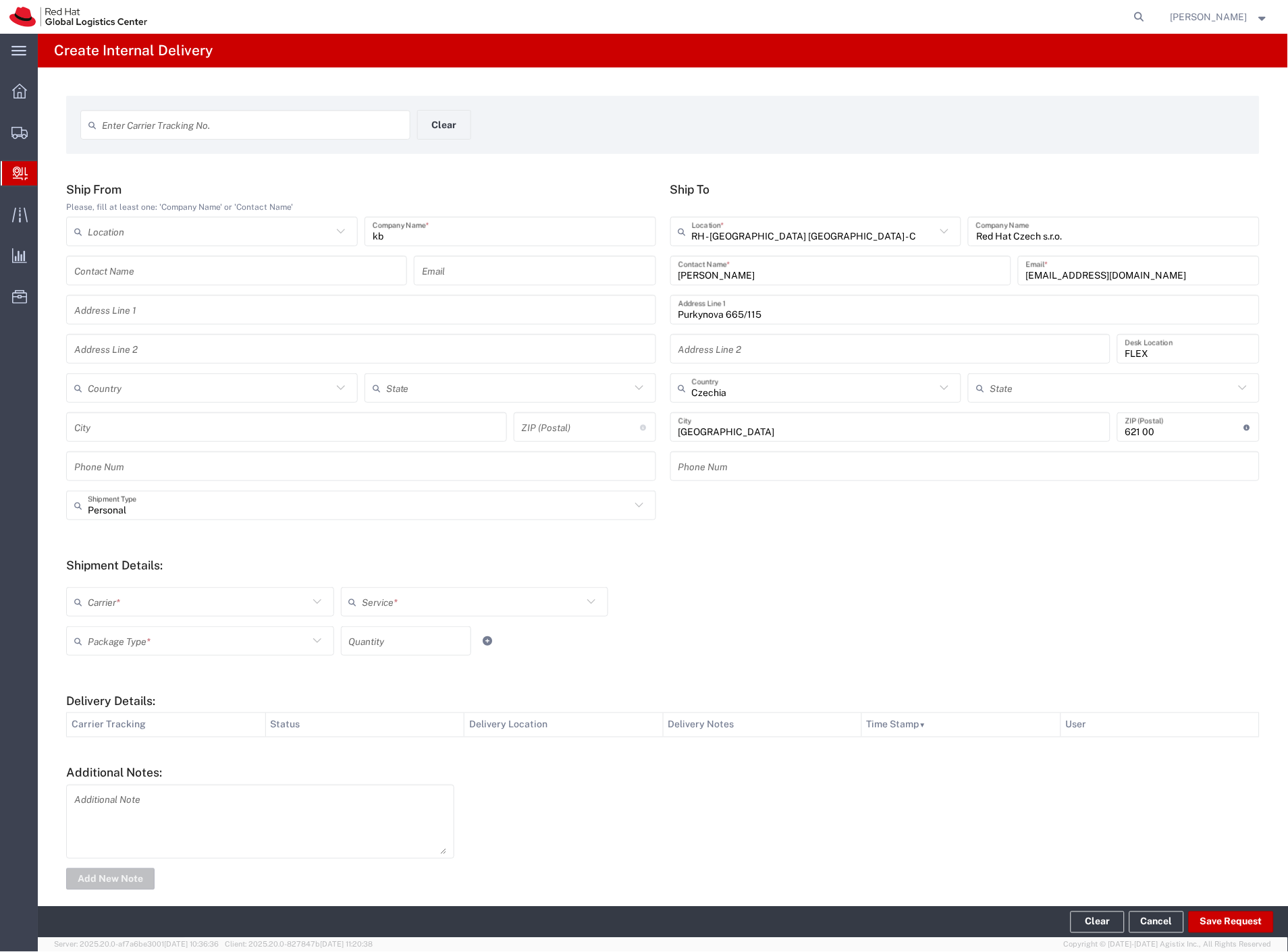
drag, startPoint x: 113, startPoint y: 608, endPoint x: 111, endPoint y: 622, distance: 14.1
click at [111, 609] on input "text" at bounding box center [198, 603] width 221 height 23
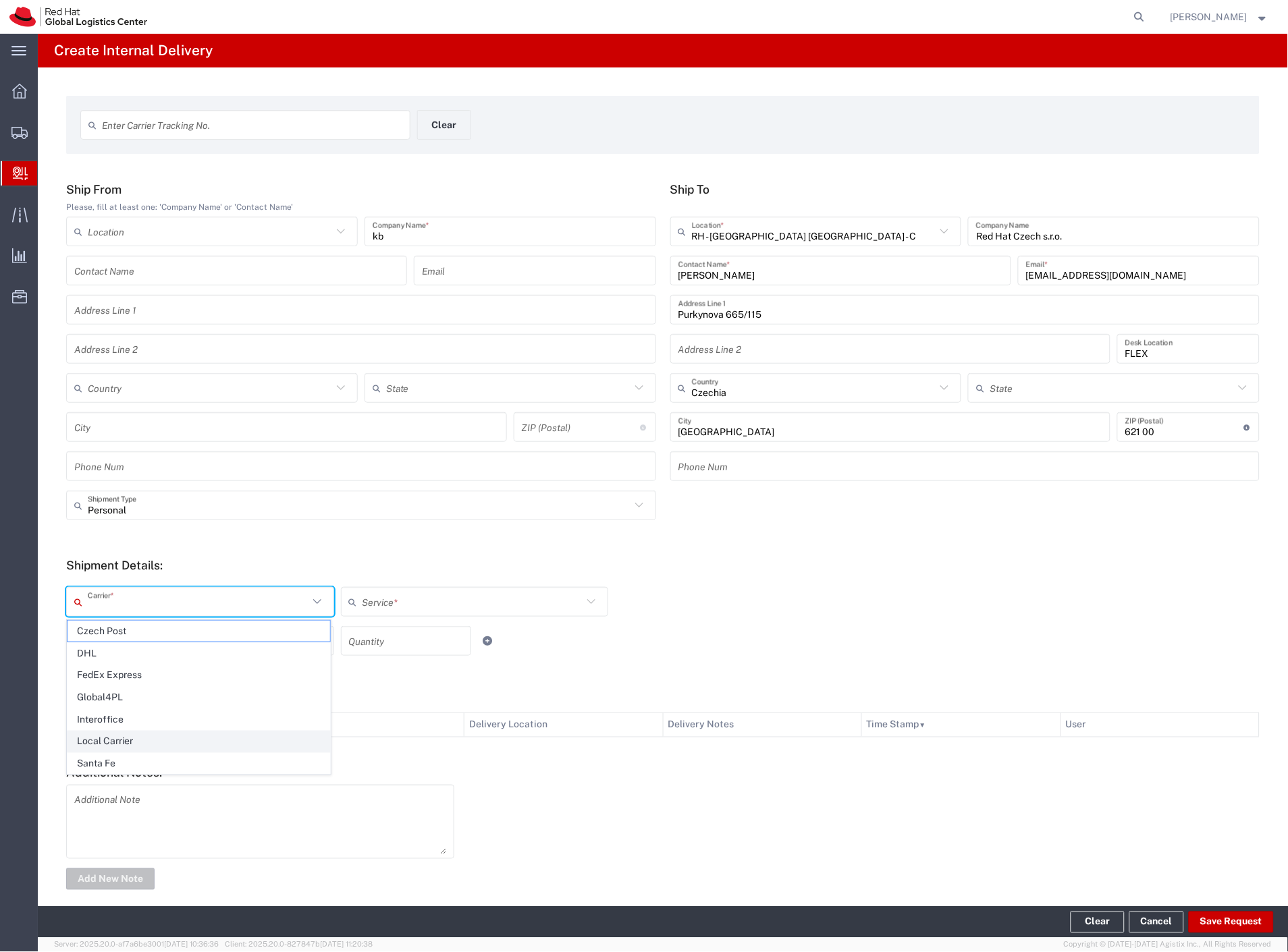
click at [126, 744] on span "Local Carrier" at bounding box center [199, 742] width 263 height 21
type input "Local Carrier"
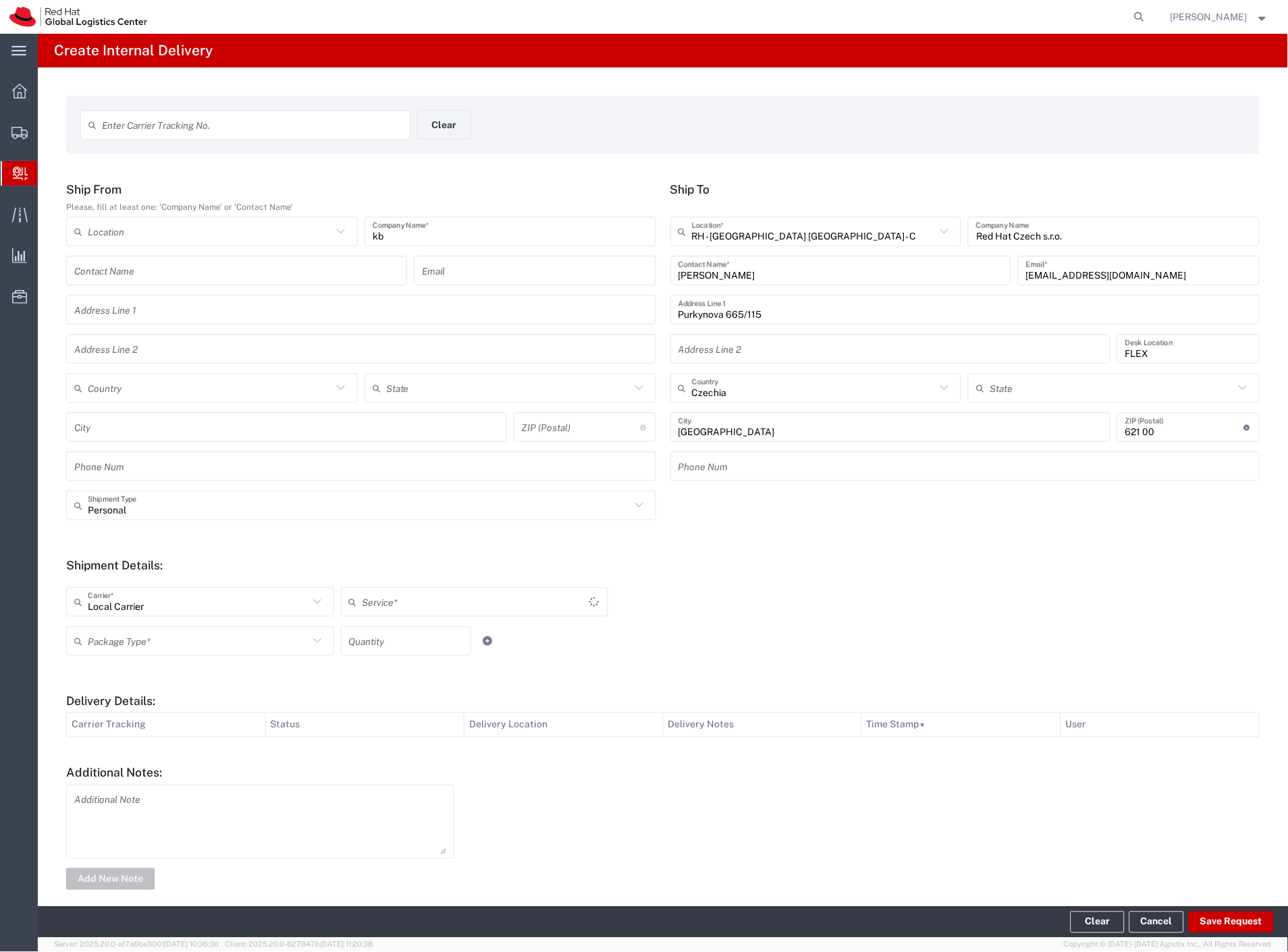
type input "Local_Ground"
click at [108, 626] on div "Package Type *" at bounding box center [199, 641] width 268 height 30
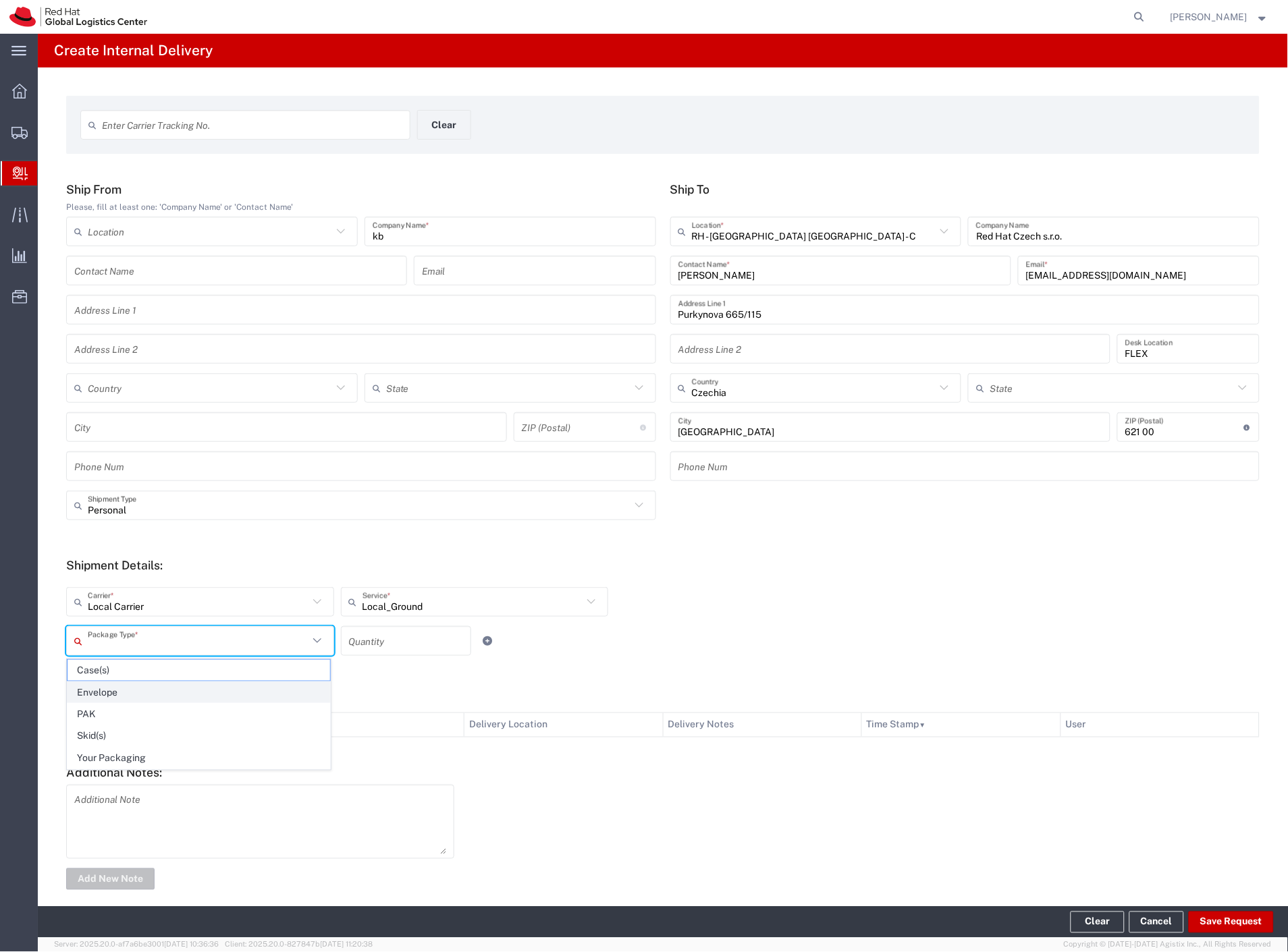
click at [124, 692] on span "Envelope" at bounding box center [199, 692] width 263 height 21
type input "Envelope"
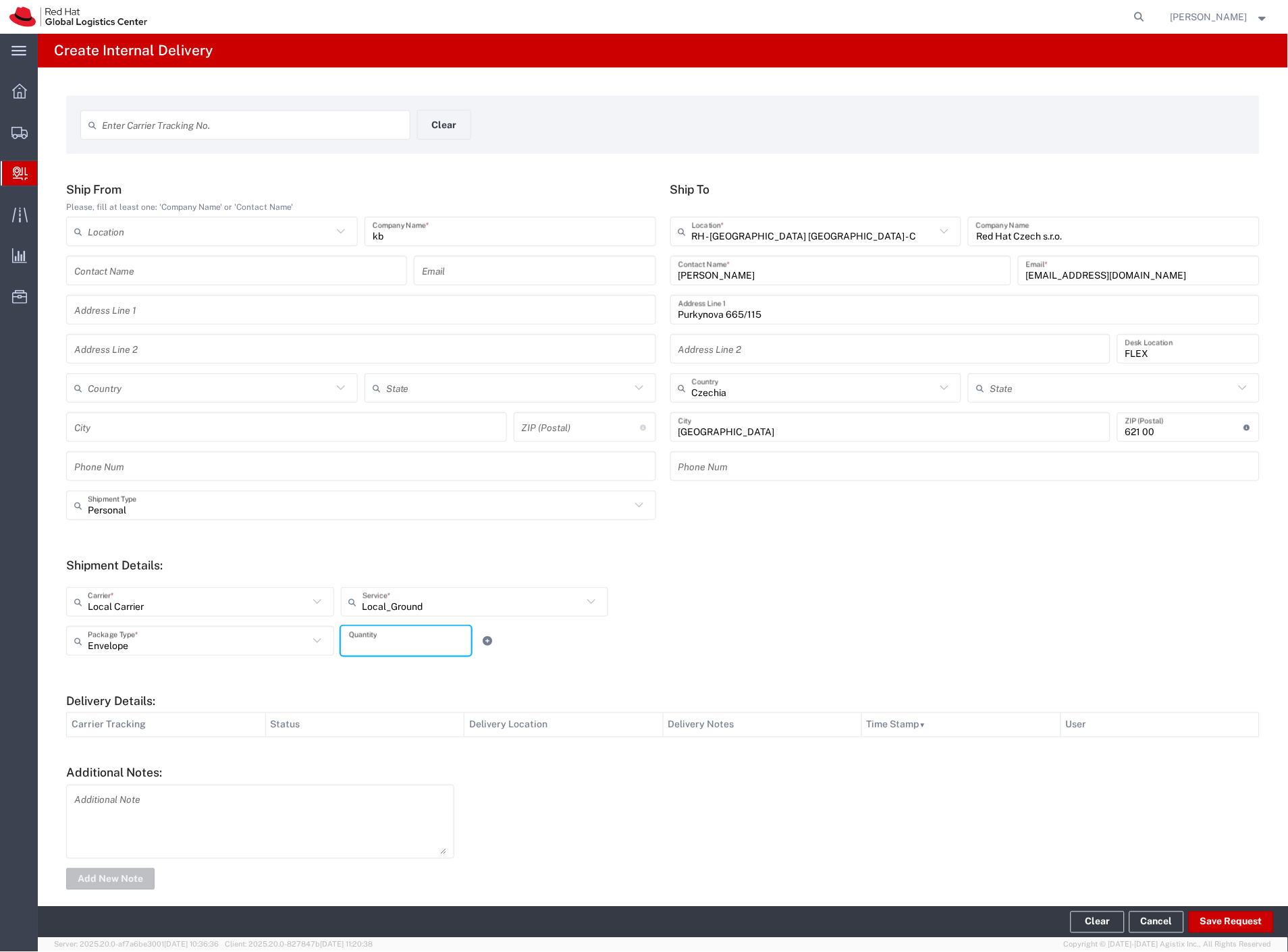
click at [382, 639] on input "number" at bounding box center [406, 642] width 114 height 23
click at [1225, 918] on button "Save Request" at bounding box center [1231, 923] width 85 height 22
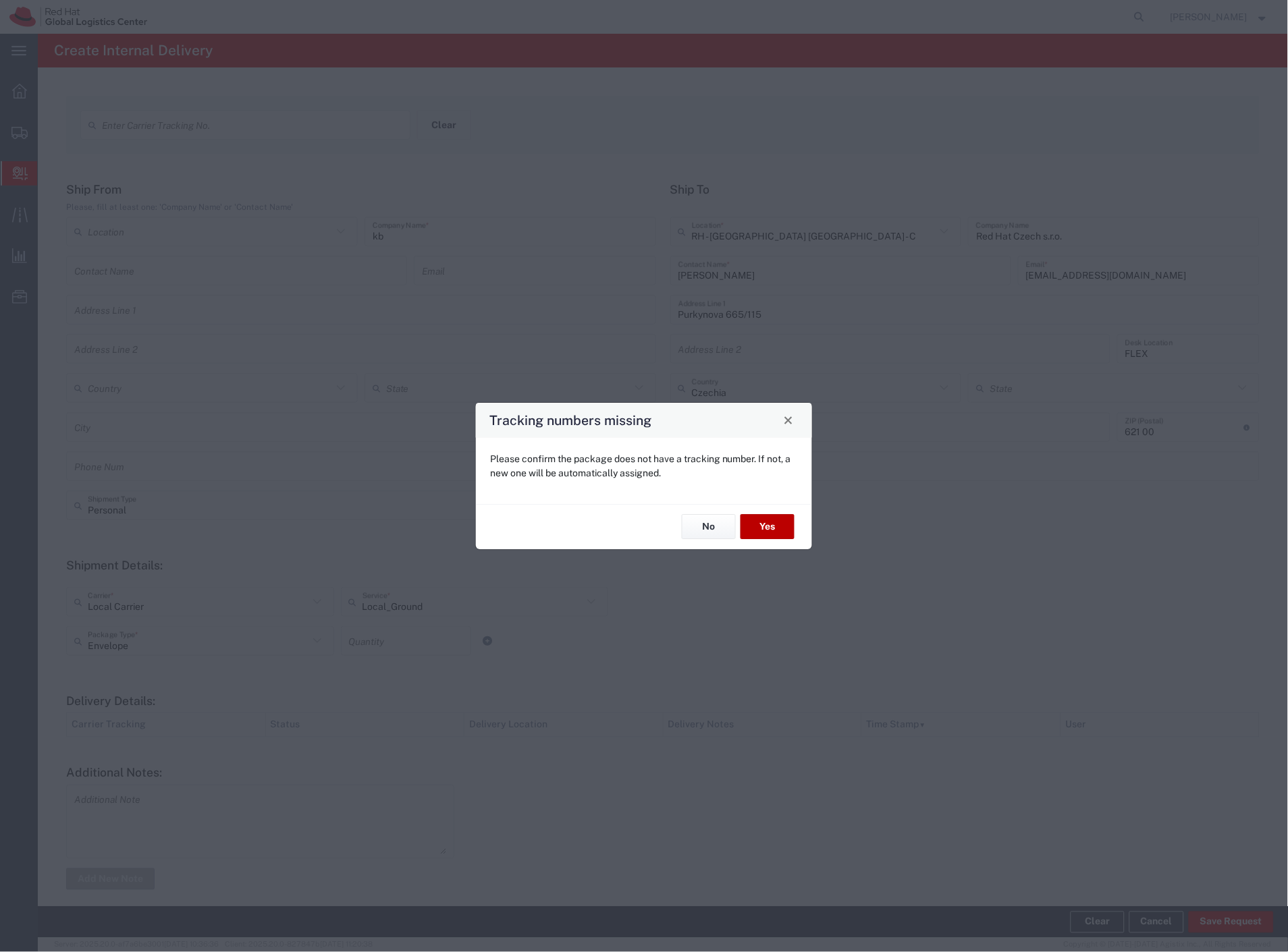
click at [755, 516] on button "Yes" at bounding box center [768, 528] width 54 height 25
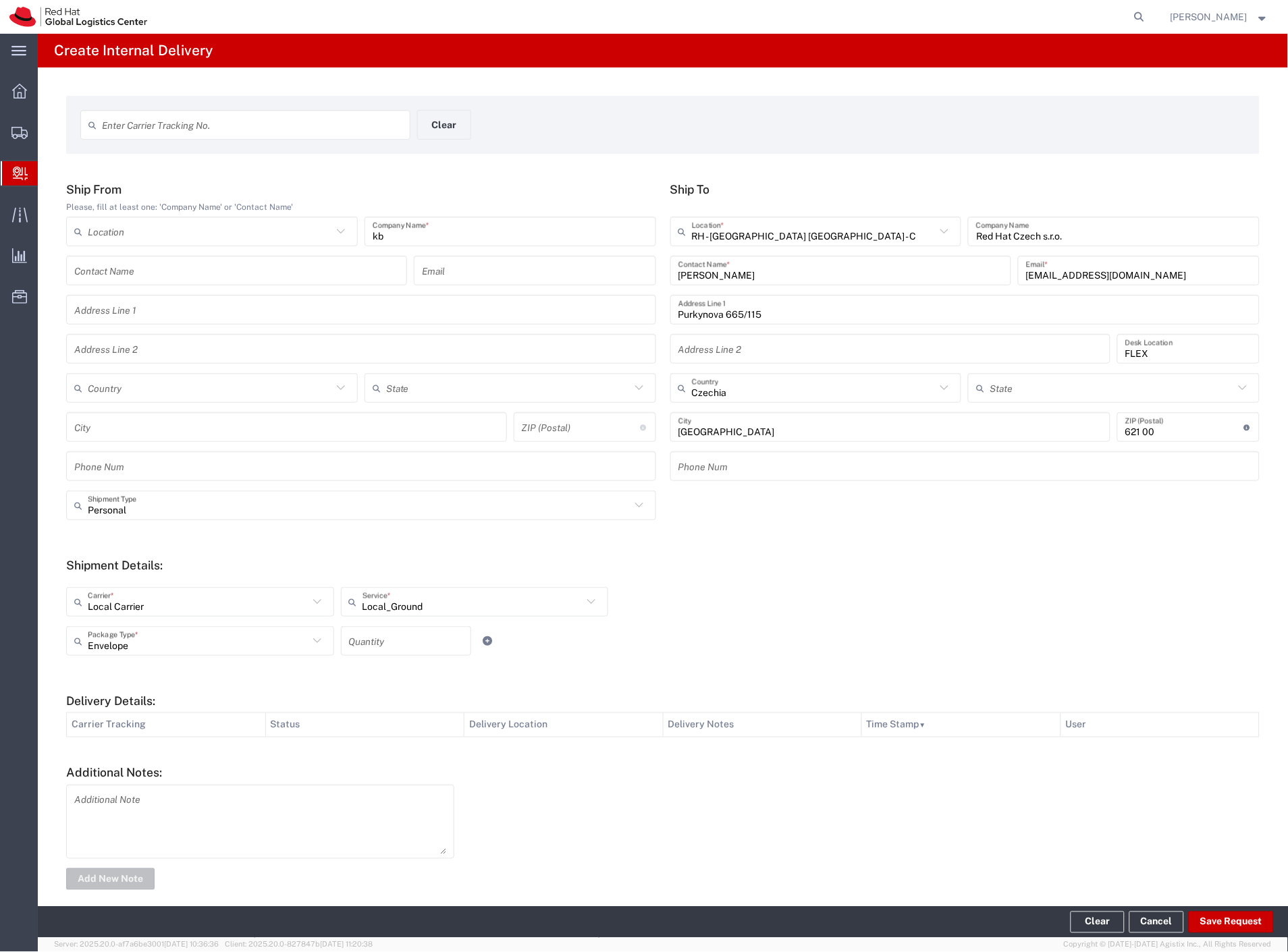
type input "Personal"
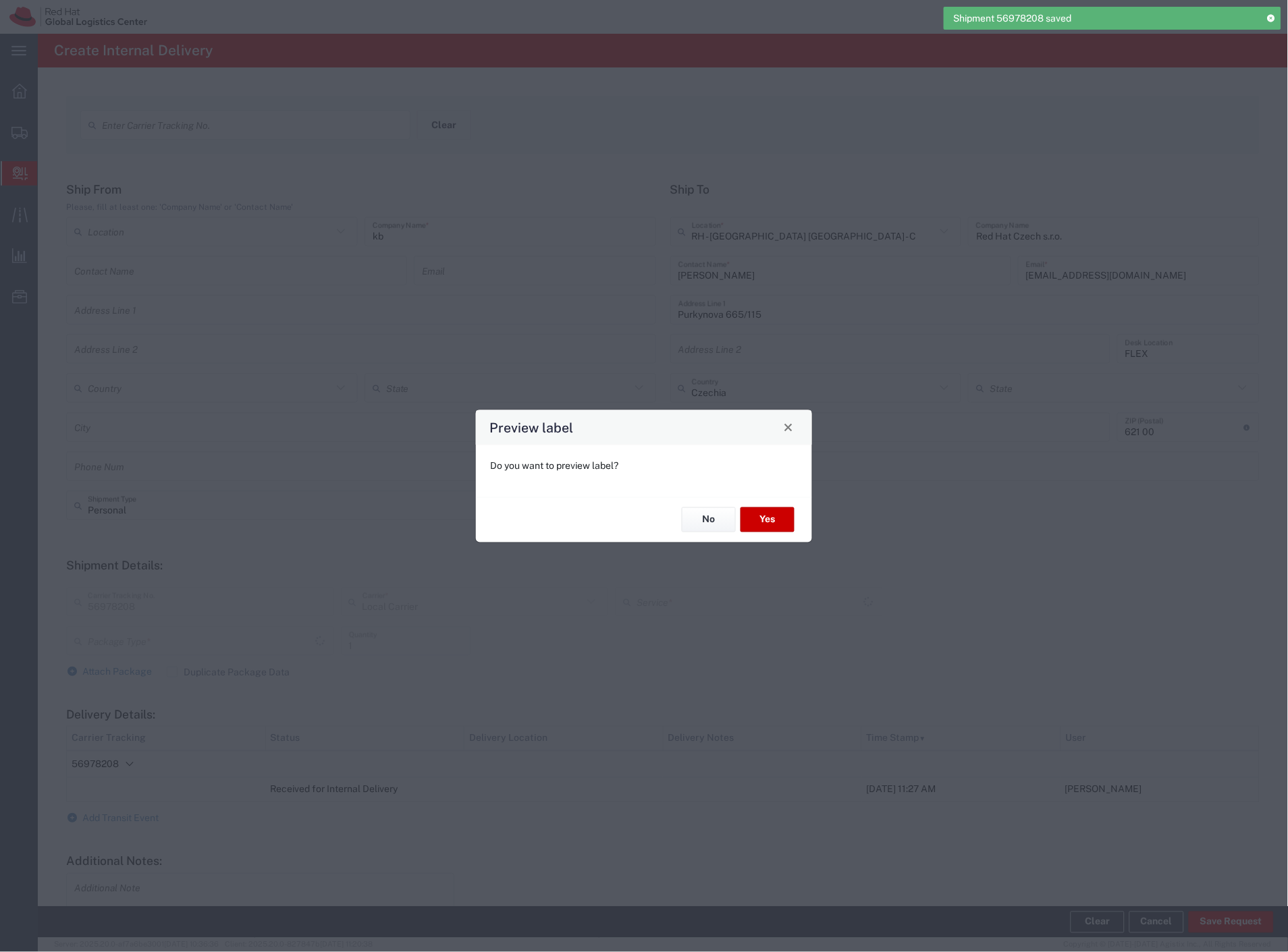
type input "Envelope"
type input "Local_Ground"
click at [764, 522] on button "Yes" at bounding box center [768, 521] width 54 height 25
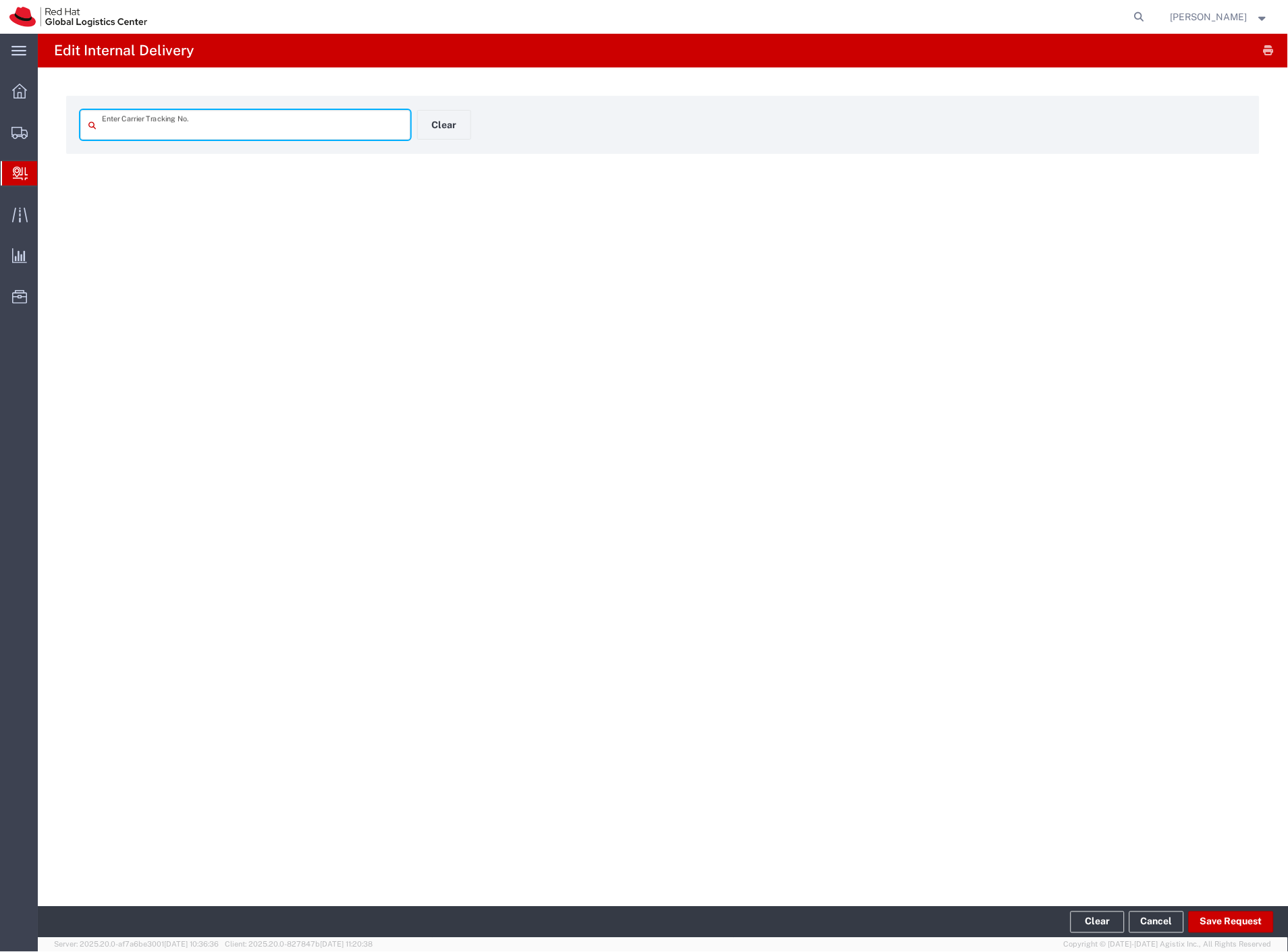
type input "56978208"
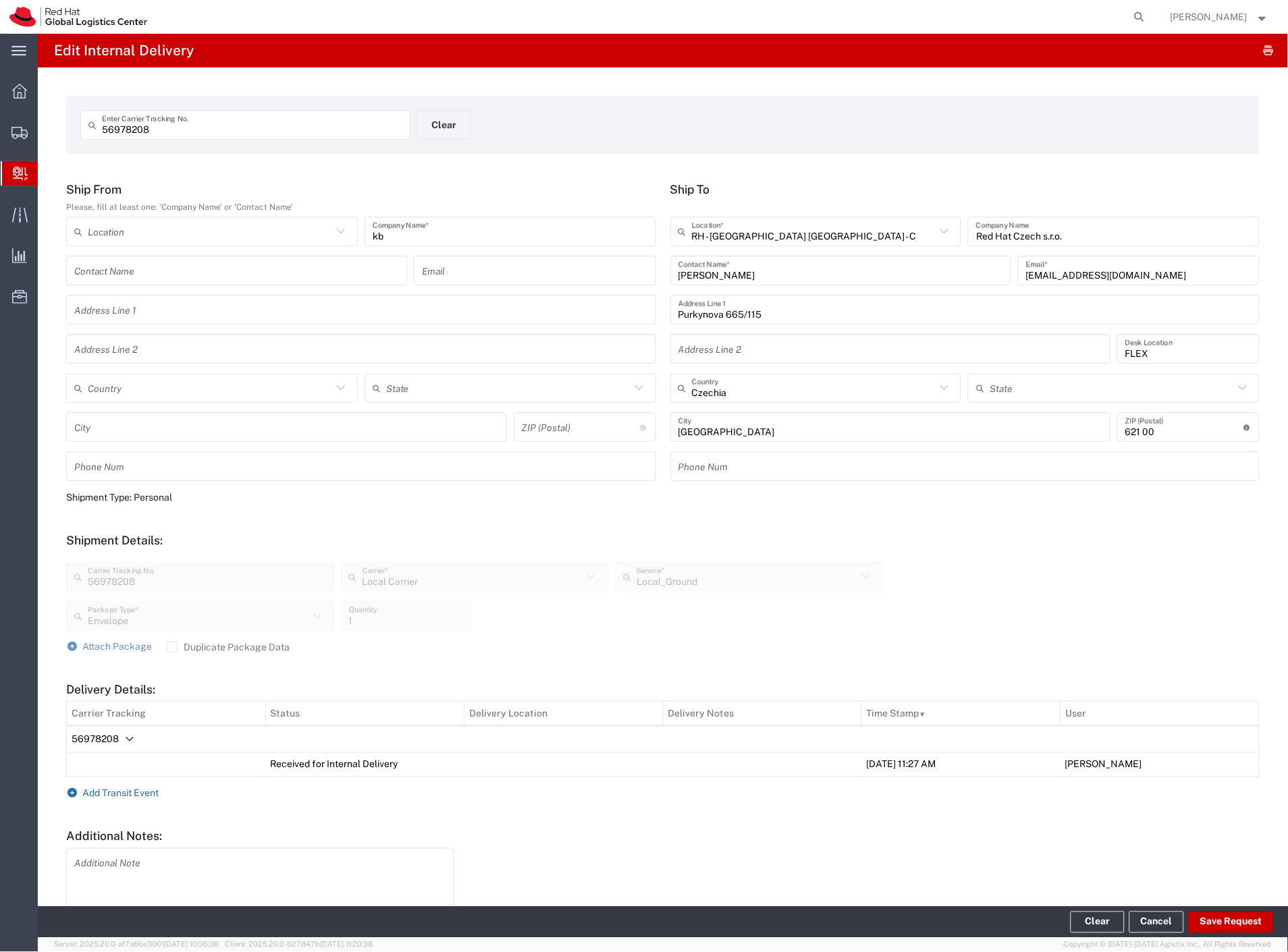
click at [125, 791] on span "Add Transit Event" at bounding box center [121, 794] width 77 height 11
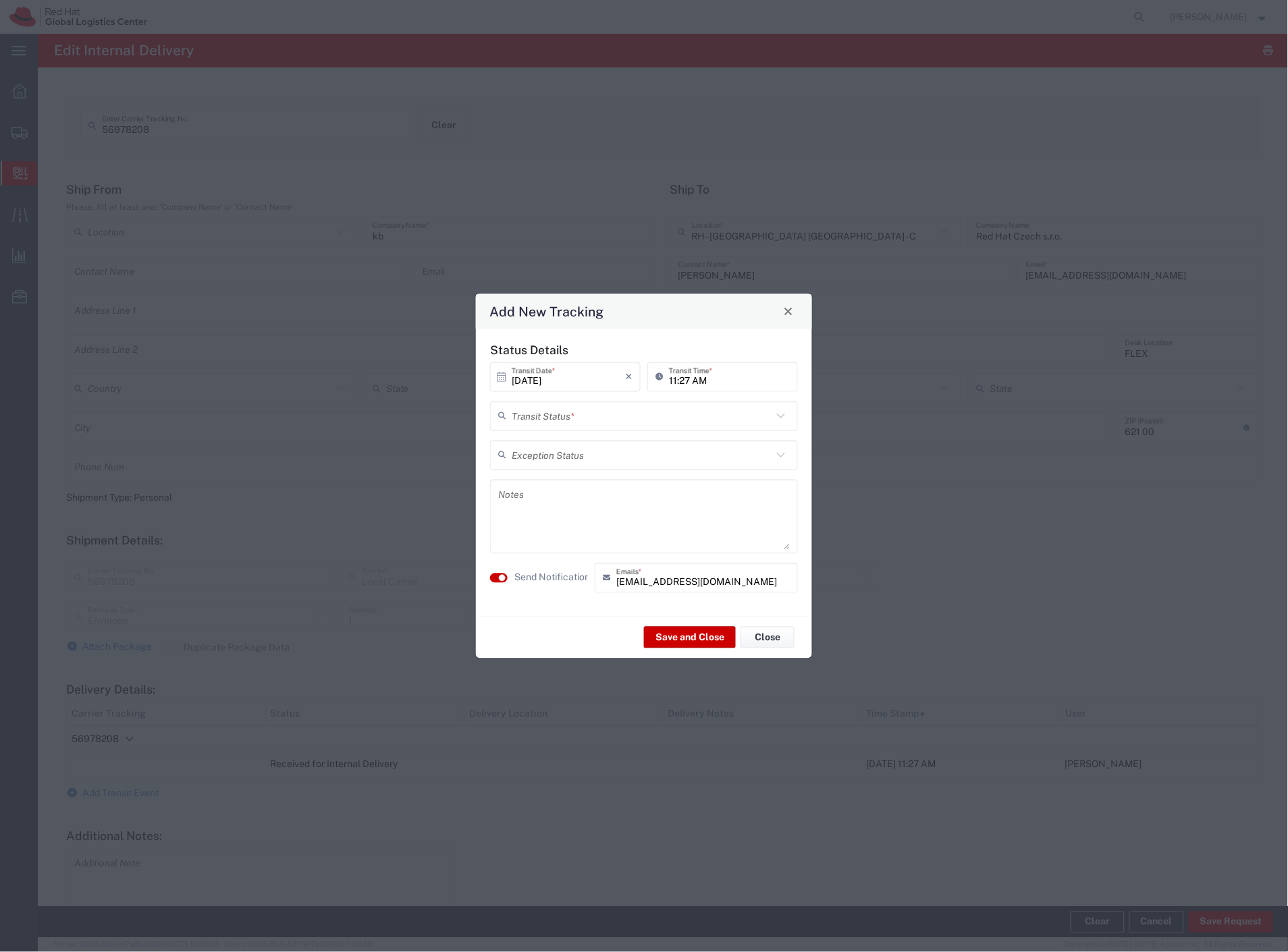
click at [559, 419] on input "text" at bounding box center [642, 416] width 261 height 23
click at [564, 505] on span "Shipment On-Hold" at bounding box center [644, 512] width 305 height 21
type input "Shipment On-Hold"
click at [561, 522] on textarea at bounding box center [644, 516] width 292 height 66
type textarea "added to other envelopes on hold"
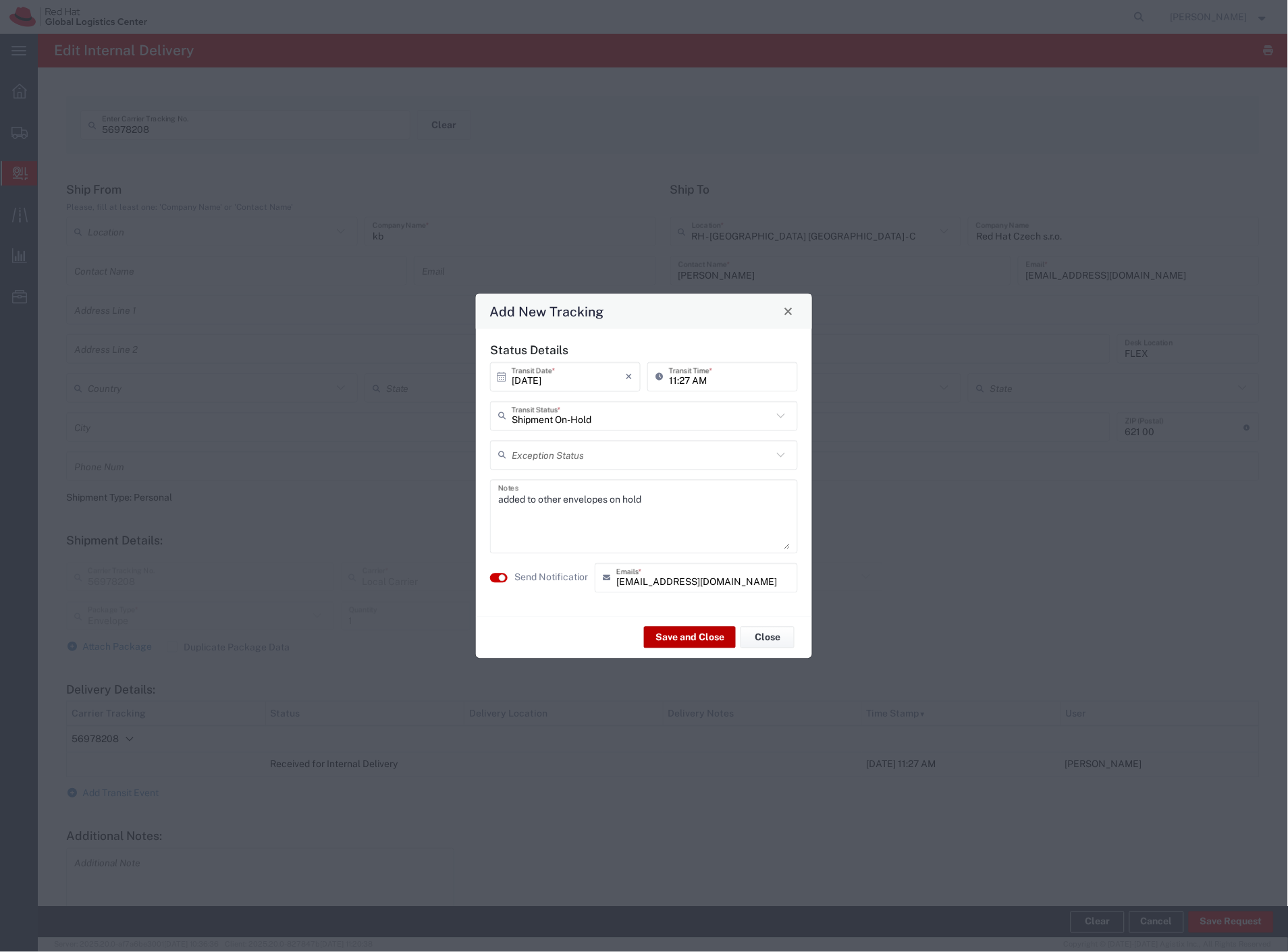
click at [663, 638] on button "Save and Close" at bounding box center [690, 638] width 92 height 22
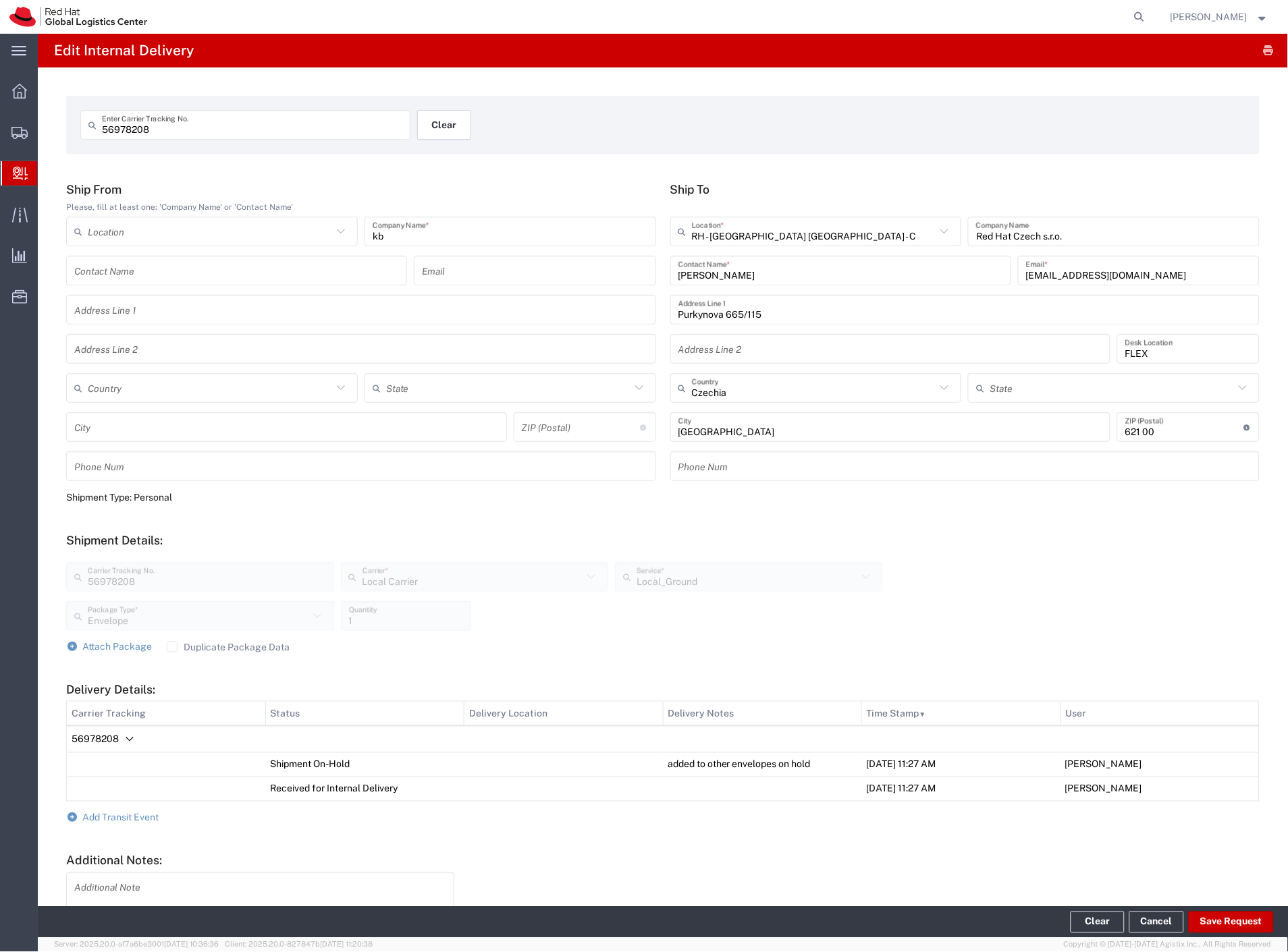
click at [448, 125] on button "Clear" at bounding box center [444, 125] width 54 height 30
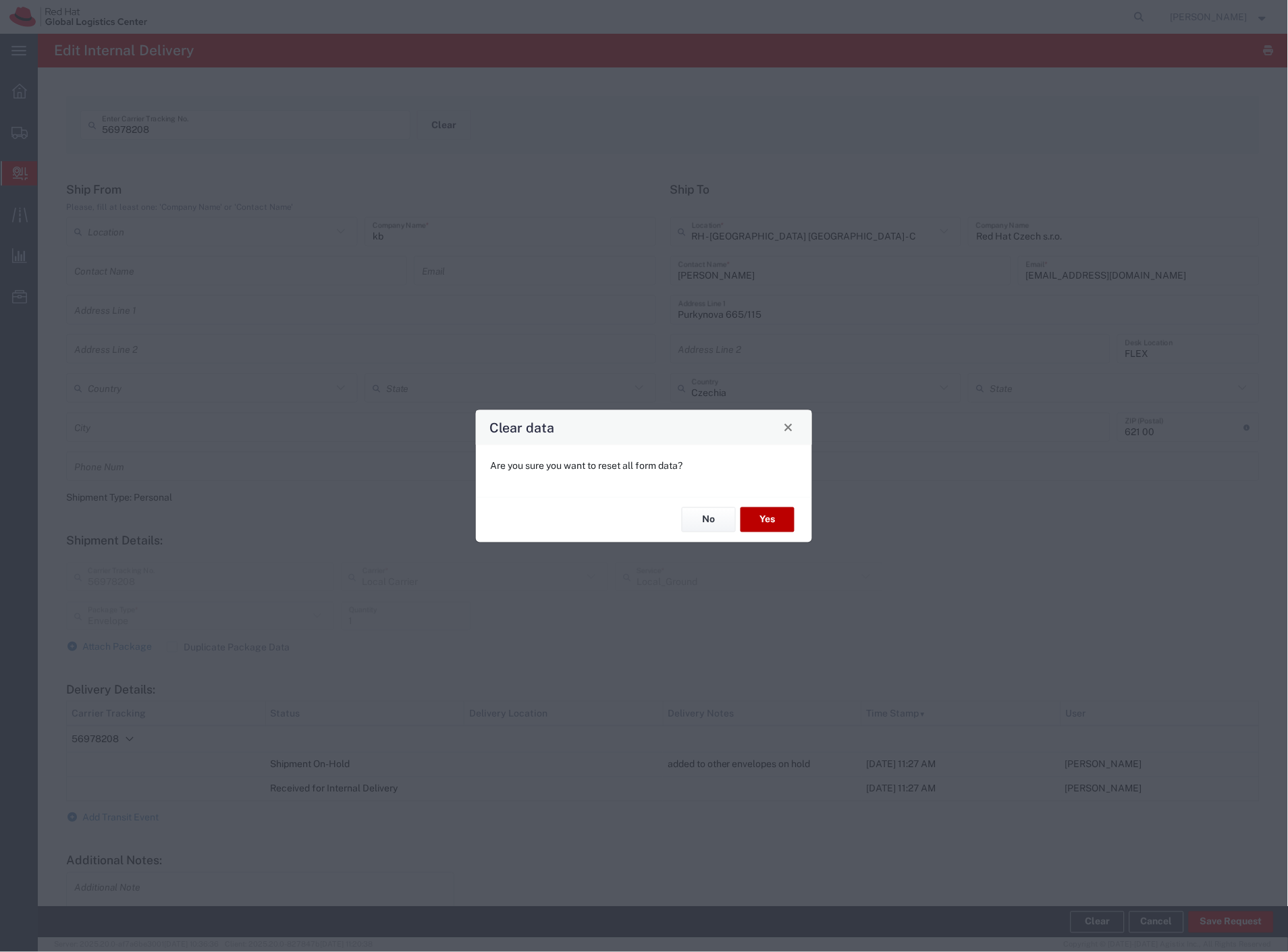
click at [773, 516] on button "Yes" at bounding box center [768, 521] width 54 height 25
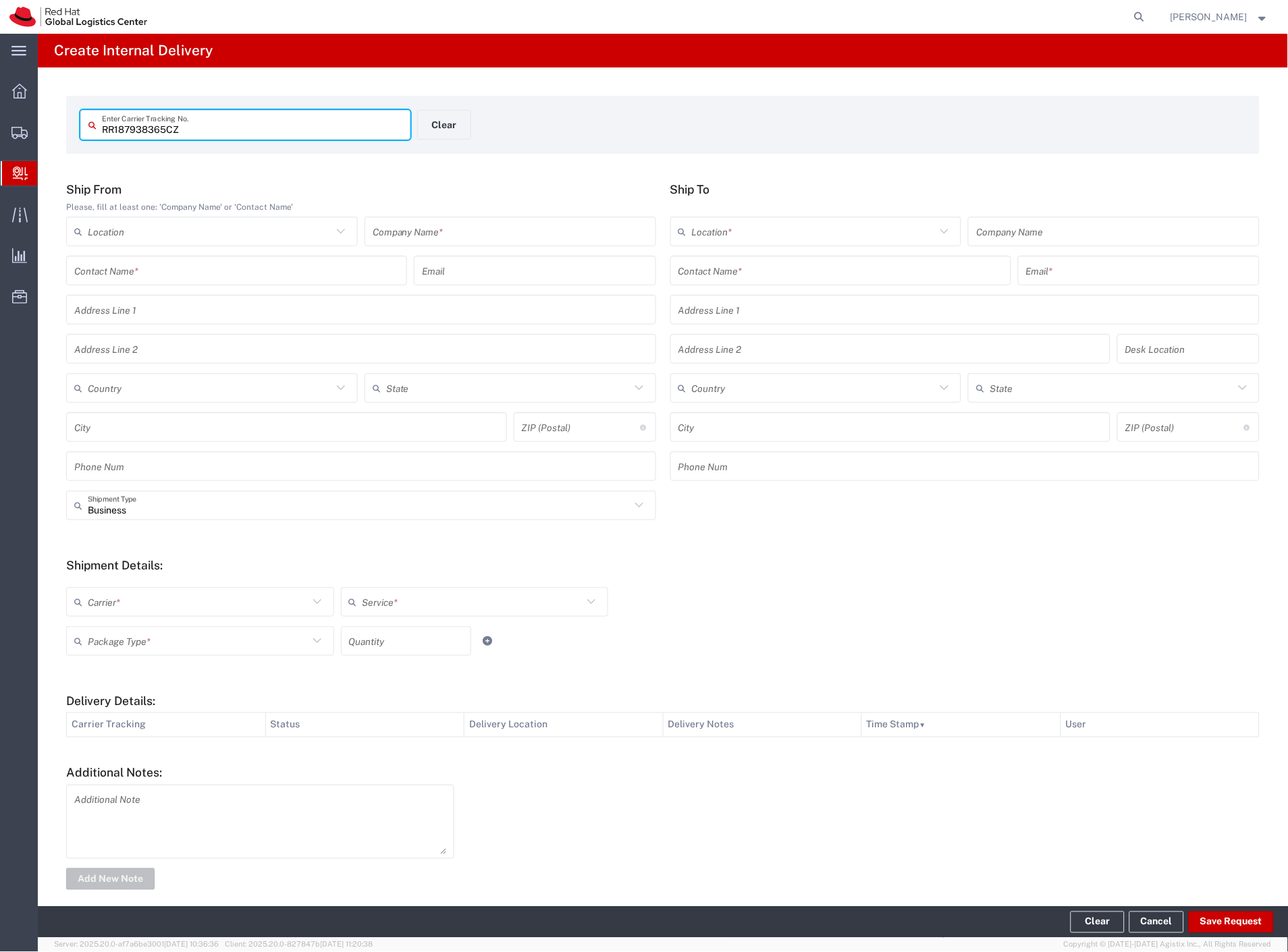
type input "RR187938365CZ"
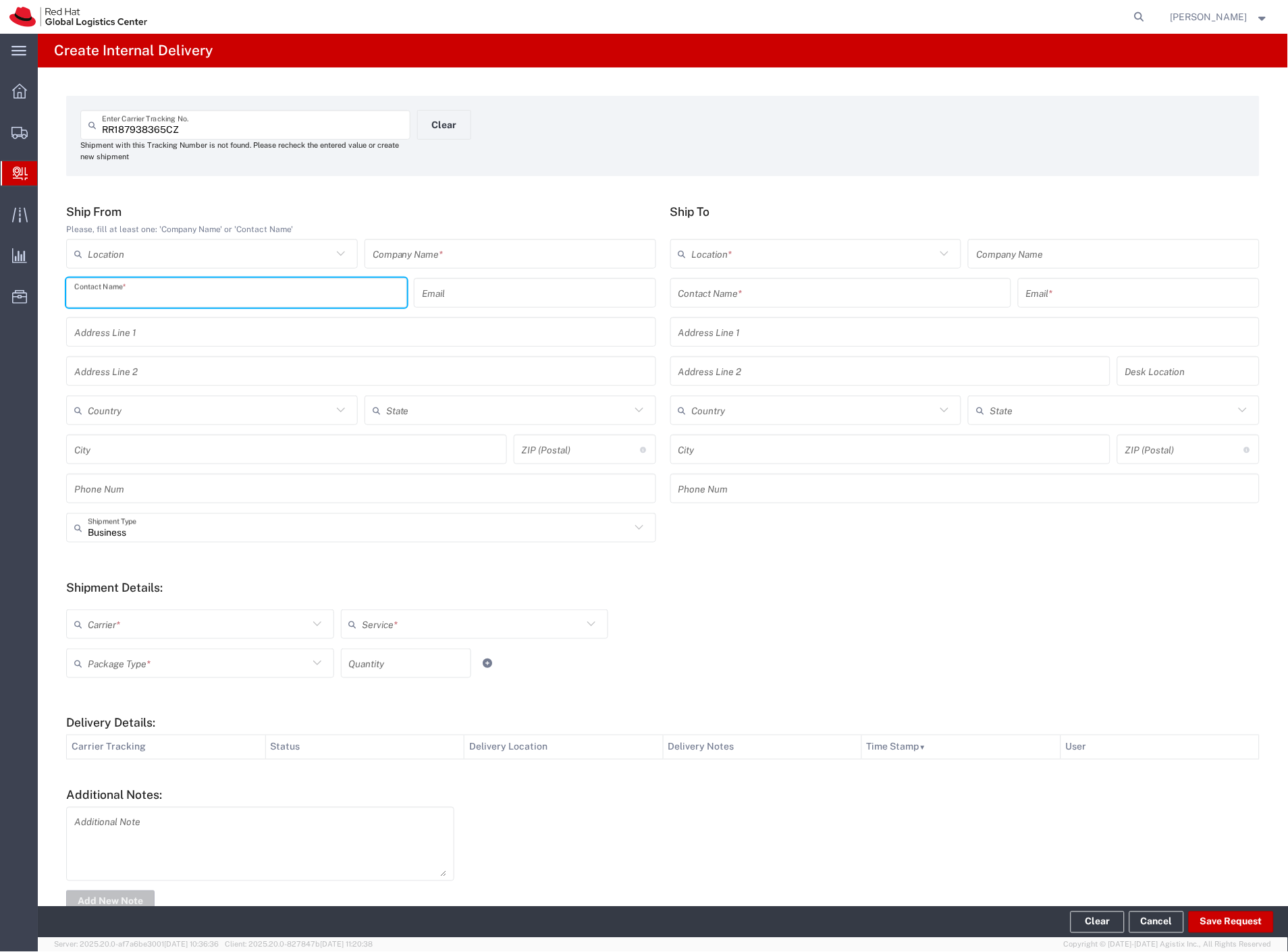
click at [190, 297] on input "text" at bounding box center [236, 293] width 325 height 23
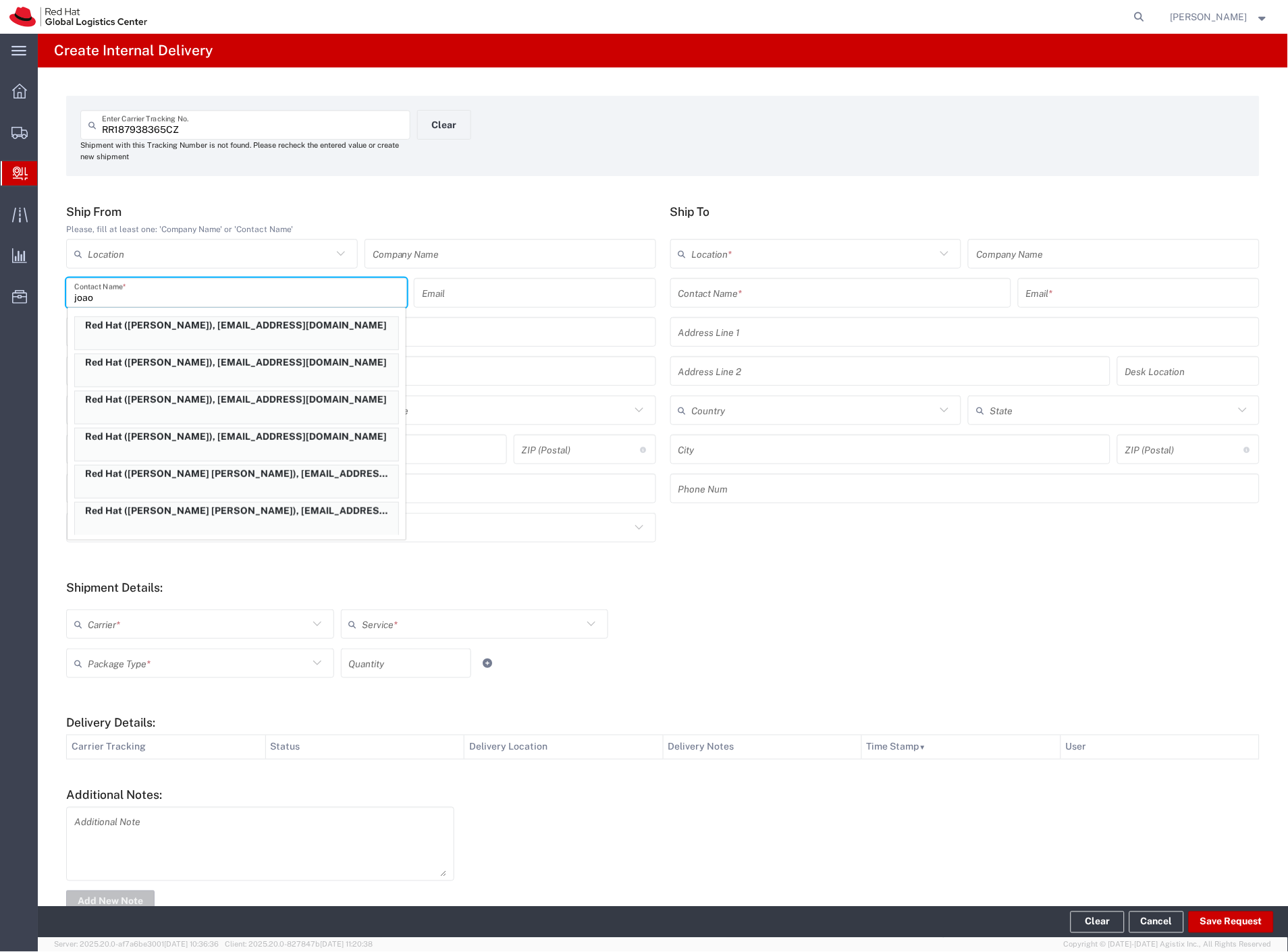
type input "joao"
click at [235, 333] on p "Red Hat ([PERSON_NAME]), [EMAIL_ADDRESS][DOMAIN_NAME]" at bounding box center [236, 326] width 323 height 17
type input "Red Hat"
type input "[PERSON_NAME]"
type input "[EMAIL_ADDRESS][DOMAIN_NAME]"
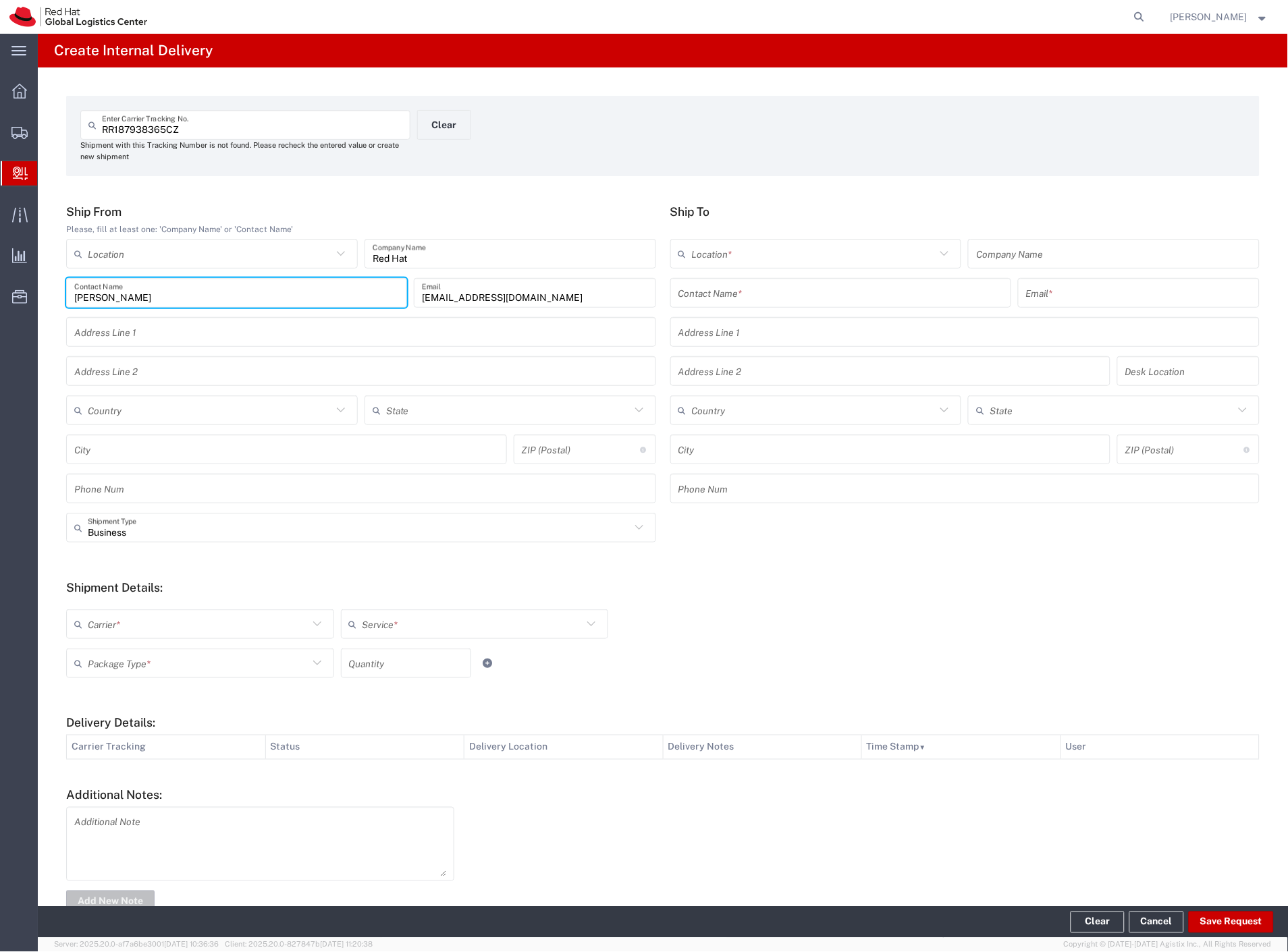
click at [804, 288] on input "text" at bounding box center [841, 293] width 325 height 23
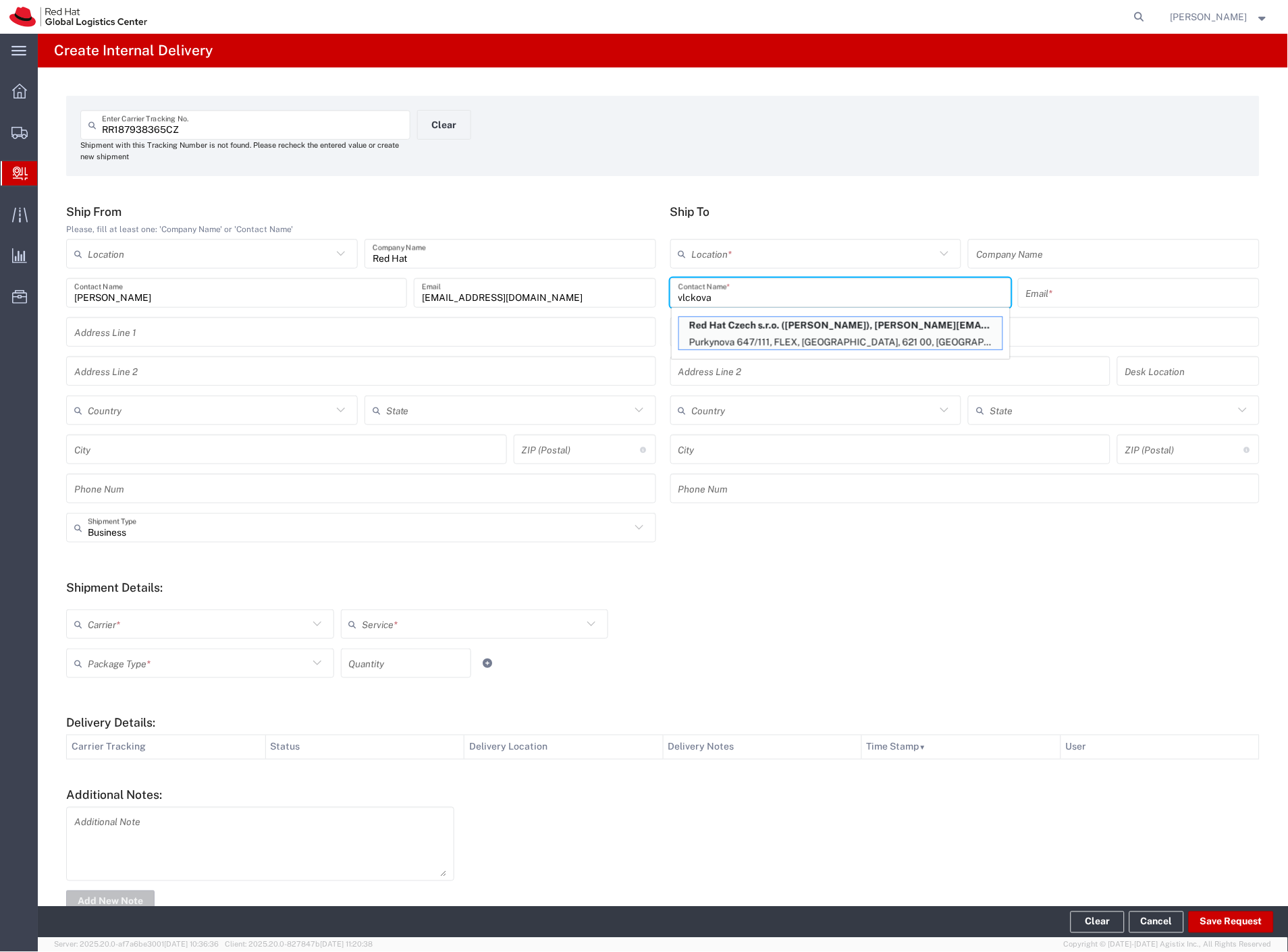
type input "vlckova"
click at [790, 339] on p "Purkynova 647/111, FLEX, [GEOGRAPHIC_DATA], 621 00, [GEOGRAPHIC_DATA]" at bounding box center [841, 342] width 323 height 17
type input "RH - [GEOGRAPHIC_DATA] [GEOGRAPHIC_DATA] - B"
type input "Red Hat Czech s.r.o."
type input "[PERSON_NAME]"
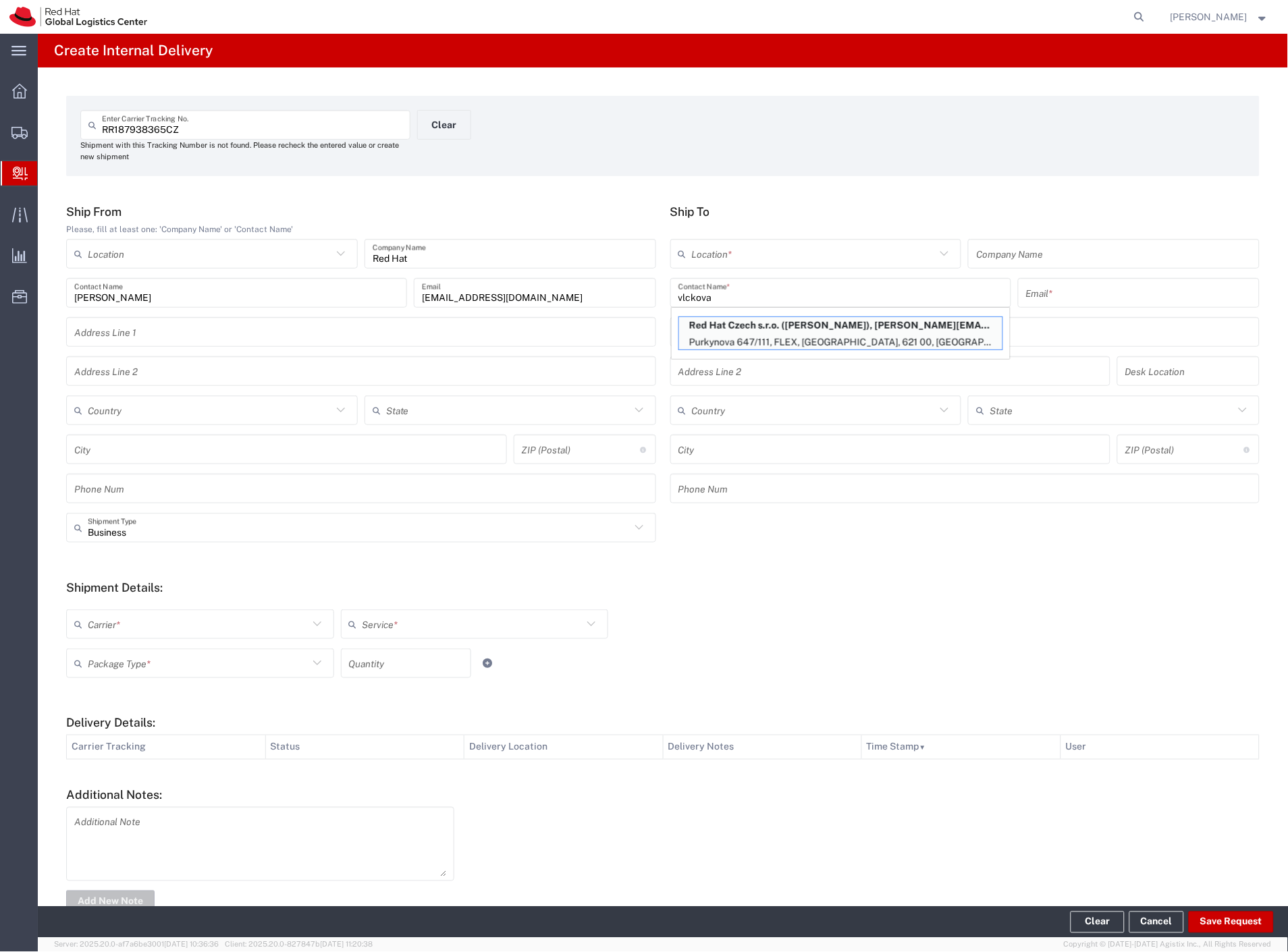
type input "[EMAIL_ADDRESS][DOMAIN_NAME]"
type input "Purkynova 647/111"
type input "FLEX"
type input "Czechia"
type input "[GEOGRAPHIC_DATA]"
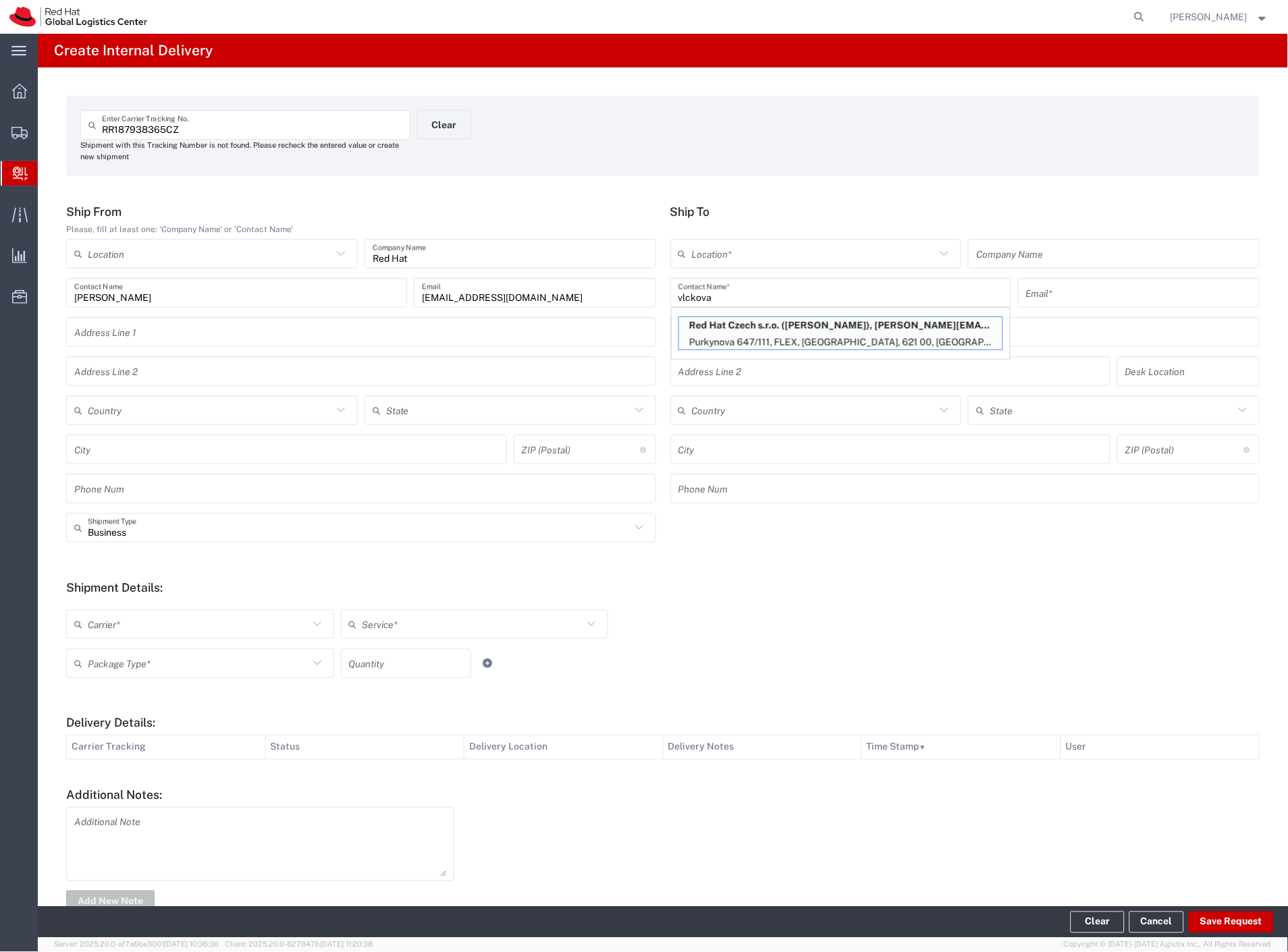
type input "621 00"
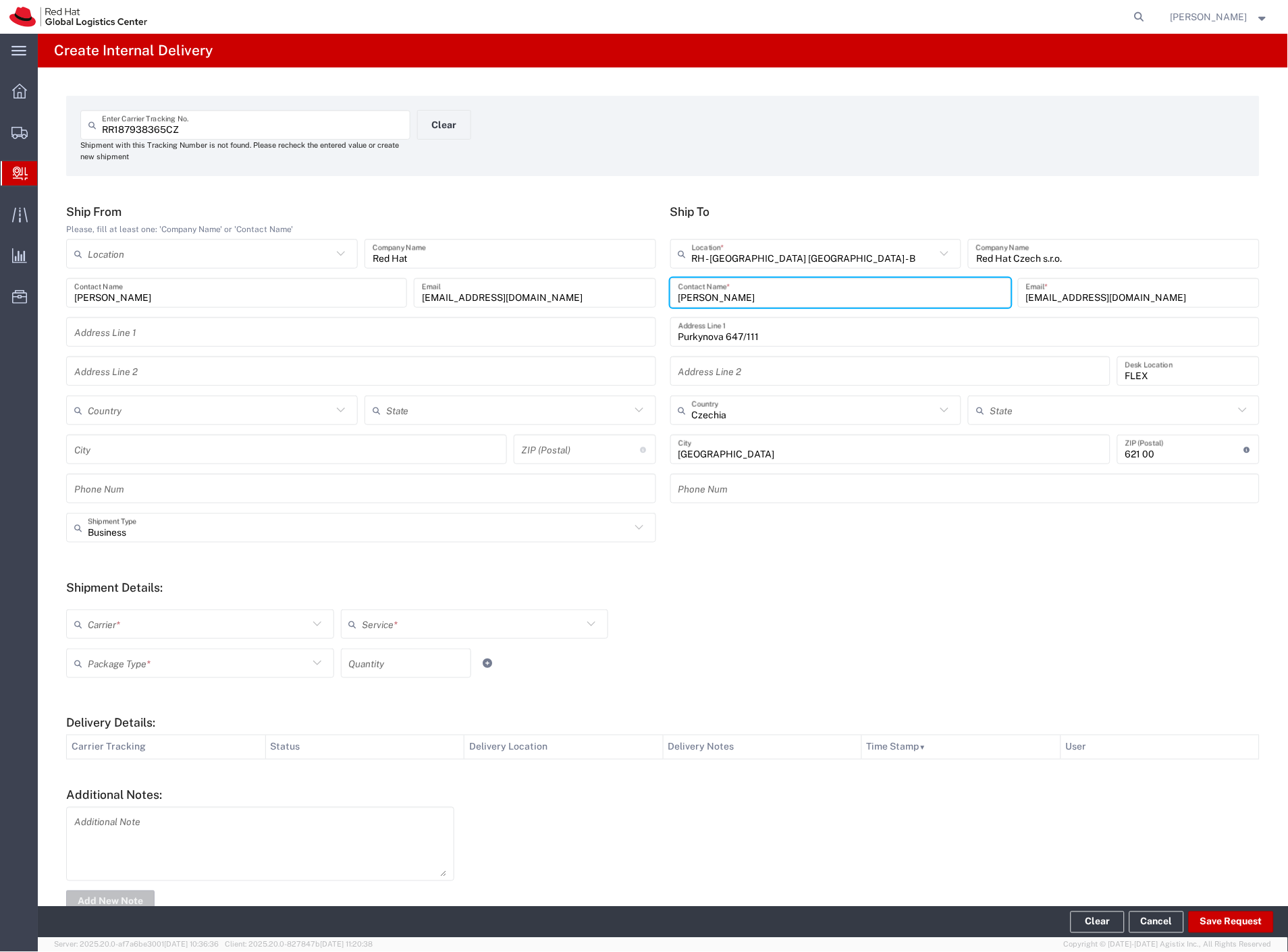
drag, startPoint x: 112, startPoint y: 628, endPoint x: 111, endPoint y: 646, distance: 18.0
click at [111, 629] on input "text" at bounding box center [198, 624] width 221 height 23
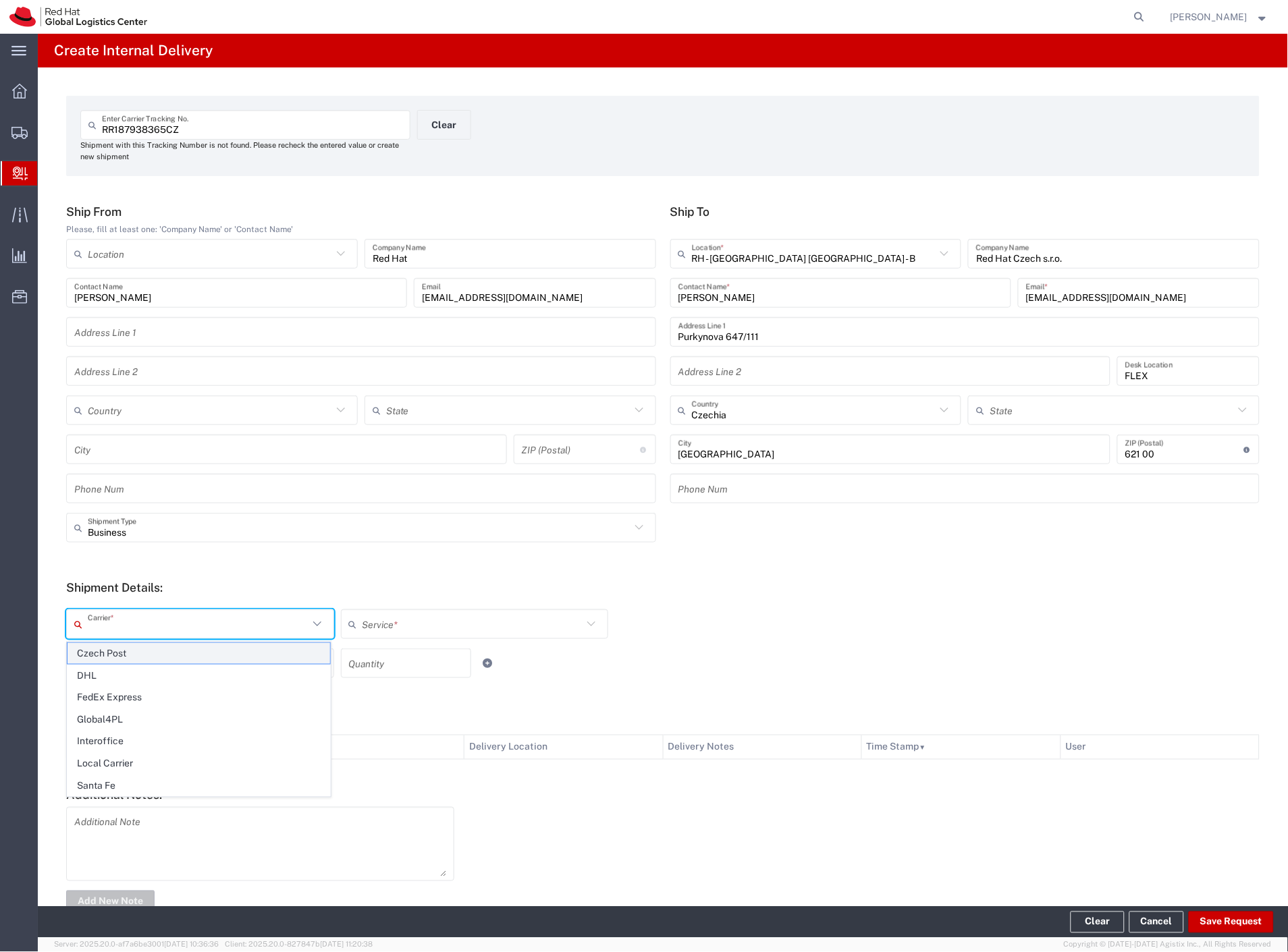
click at [111, 655] on span "Czech Post" at bounding box center [199, 653] width 263 height 21
type input "Czech Post"
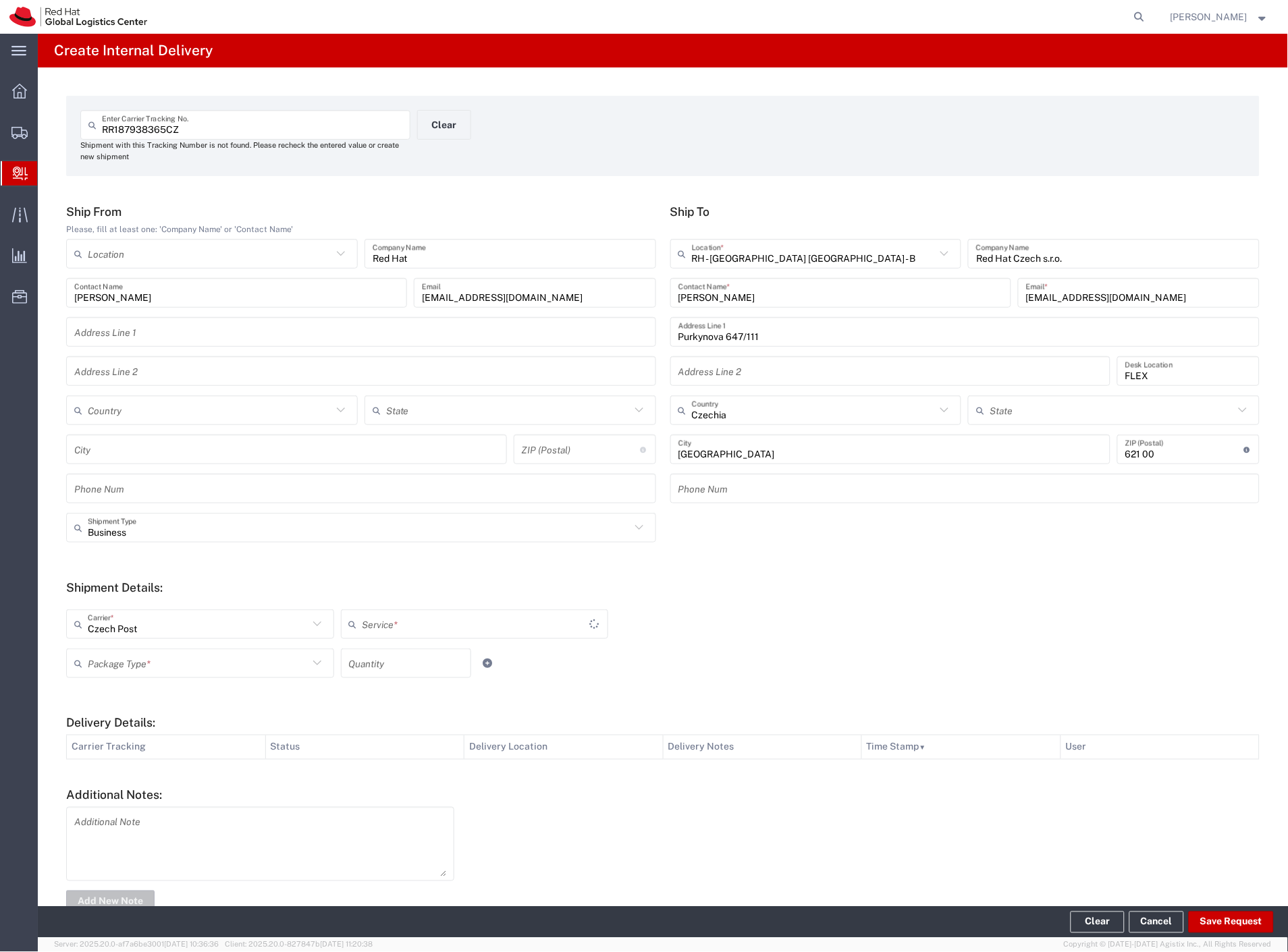
type input "Ground"
drag, startPoint x: 111, startPoint y: 655, endPoint x: 116, endPoint y: 677, distance: 22.6
click at [111, 659] on input "text" at bounding box center [198, 664] width 221 height 23
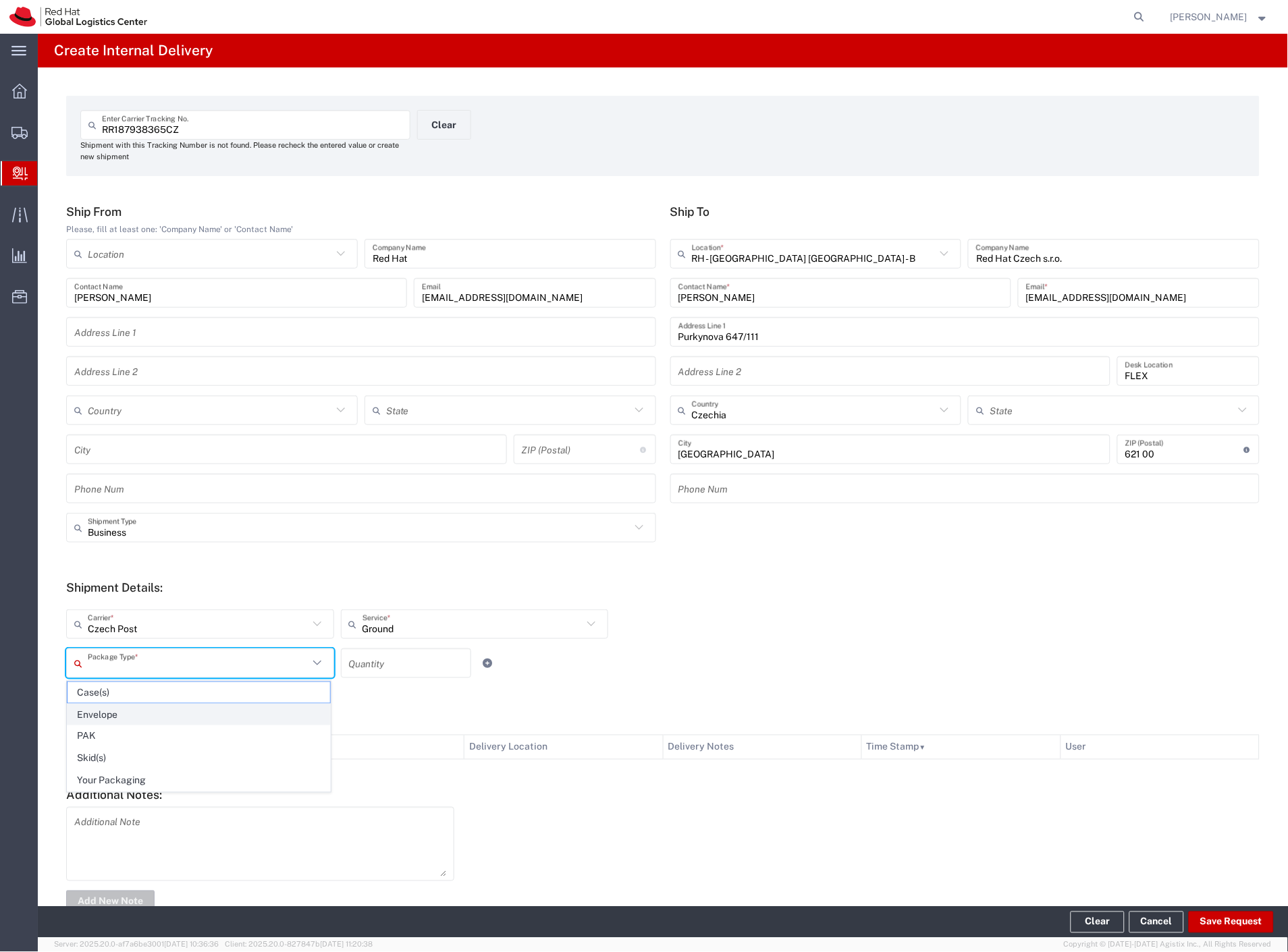
click at [117, 706] on span "Envelope" at bounding box center [199, 715] width 263 height 21
type input "Envelope"
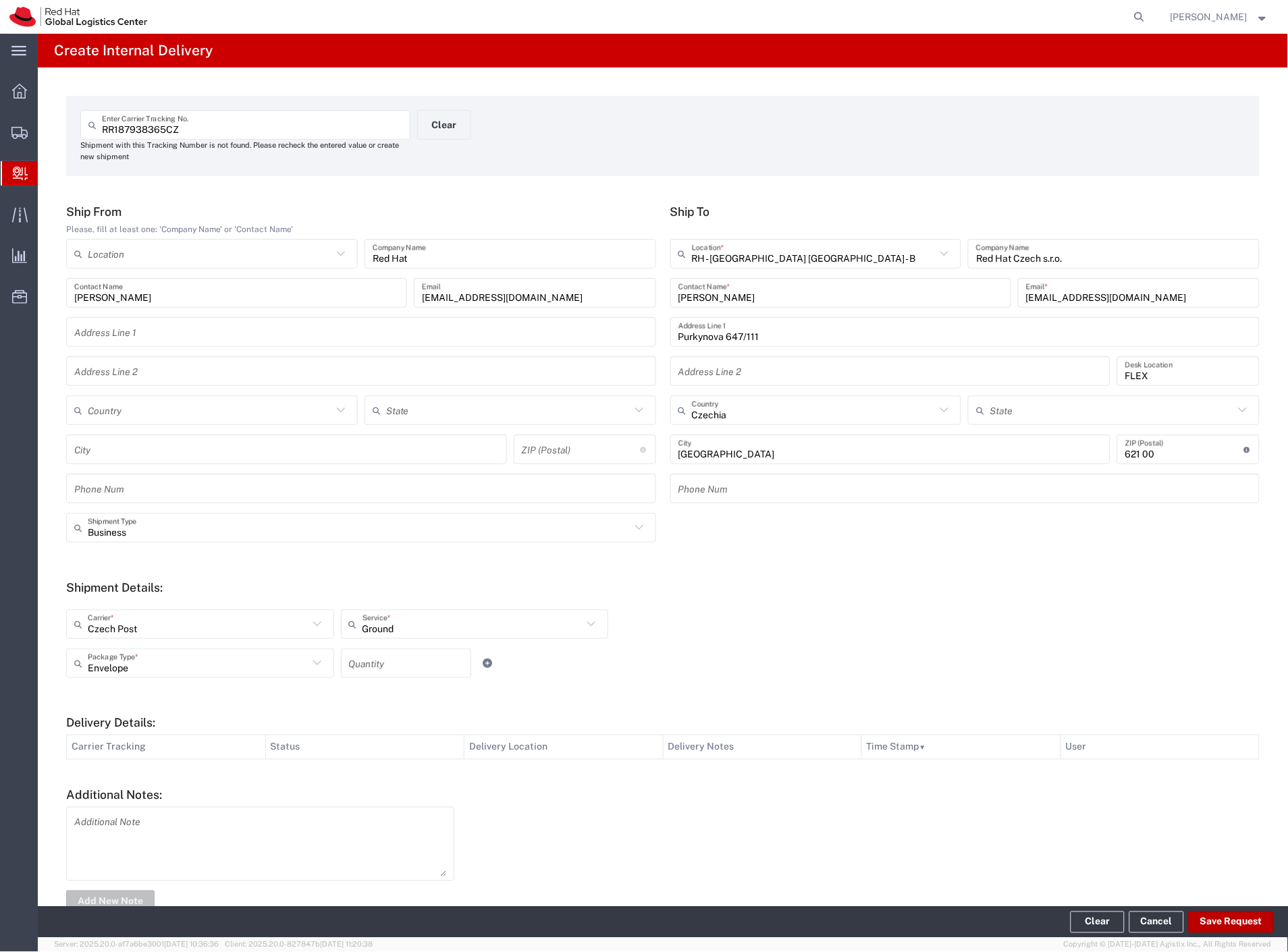
click at [1217, 920] on button "Save Request" at bounding box center [1231, 923] width 85 height 22
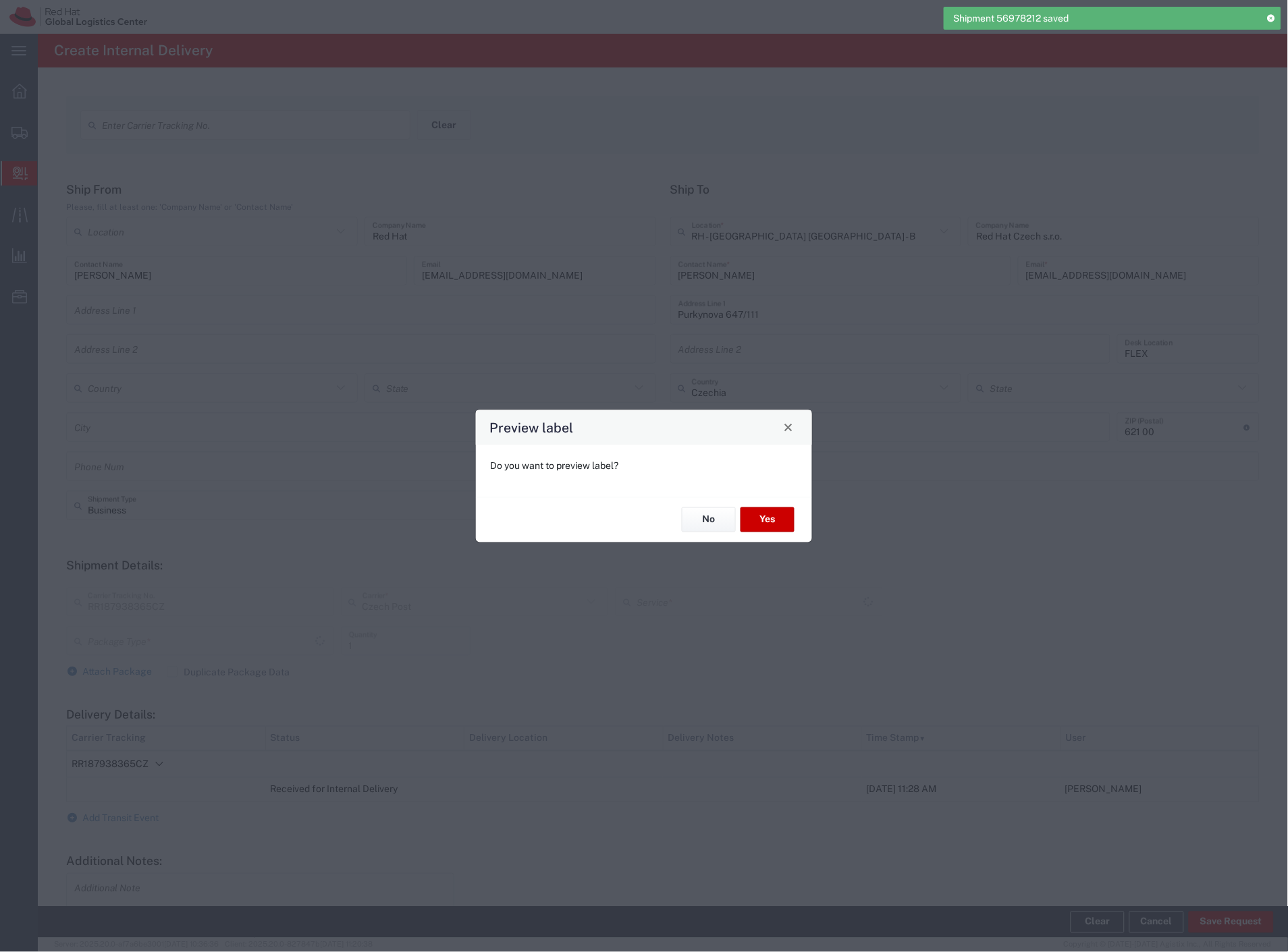
type input "Ground"
type input "Envelope"
click at [703, 518] on button "No" at bounding box center [709, 521] width 54 height 25
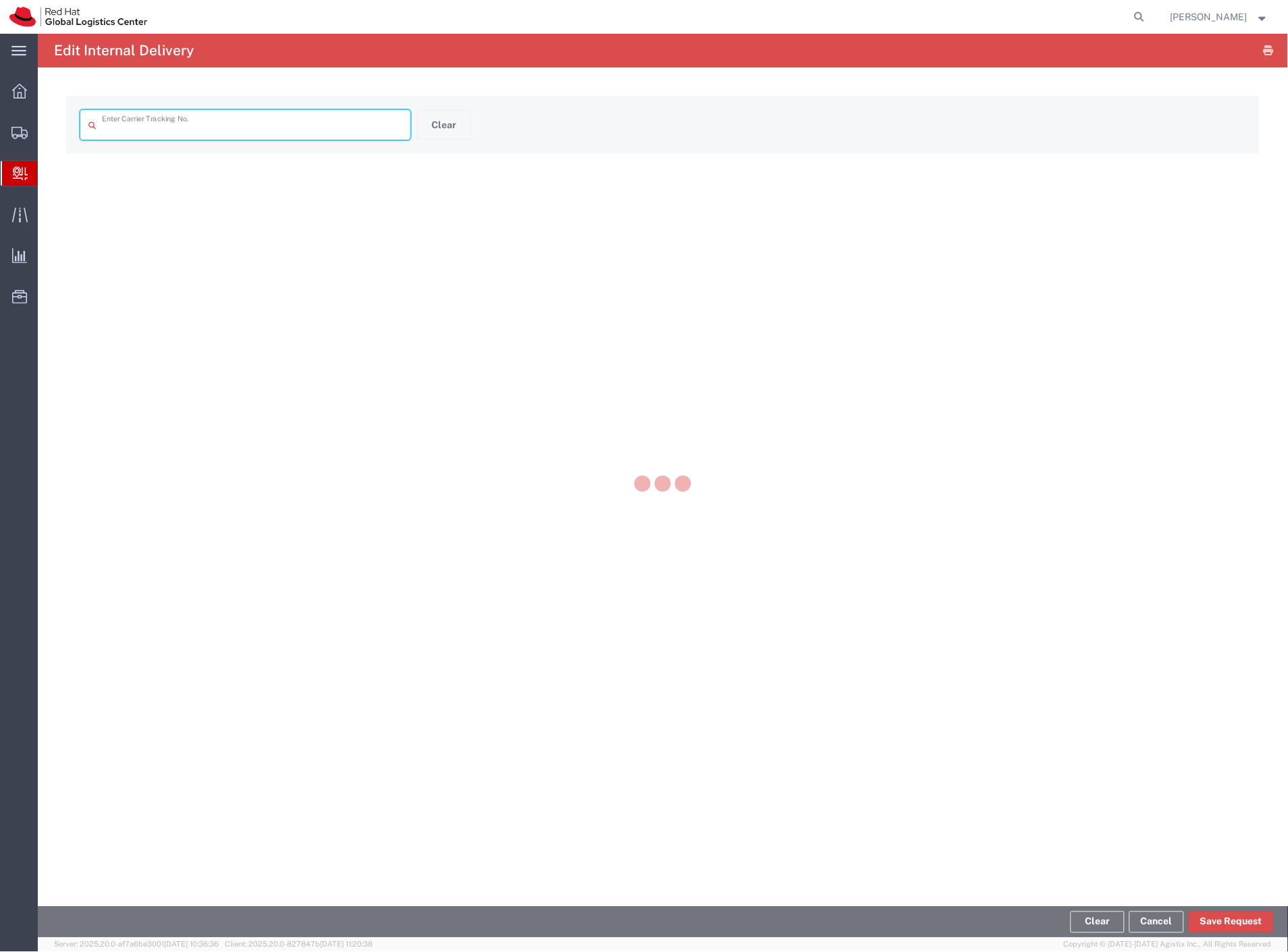
type input "RR187938365CZ"
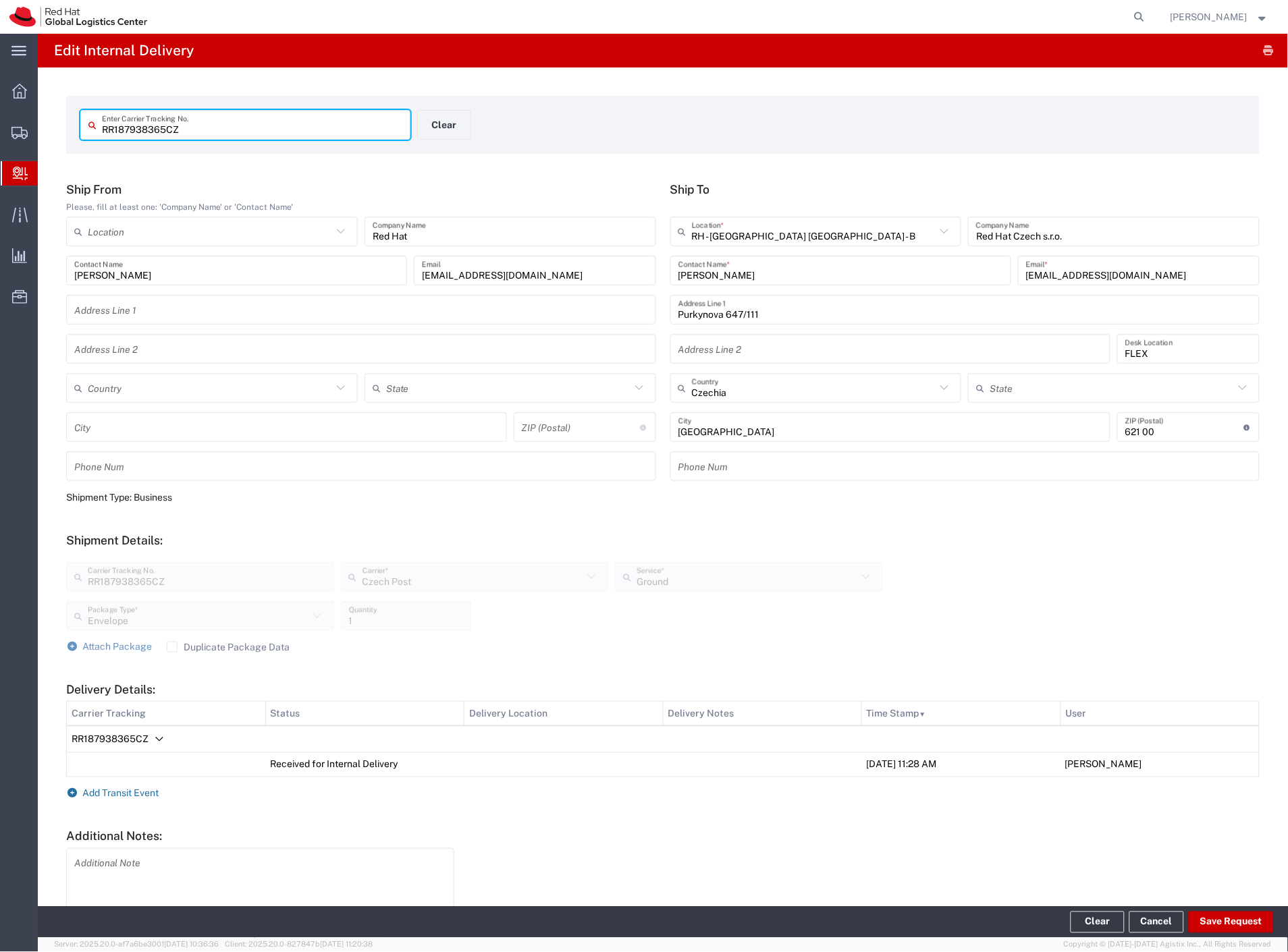
click at [151, 791] on span "Add Transit Event" at bounding box center [121, 794] width 77 height 11
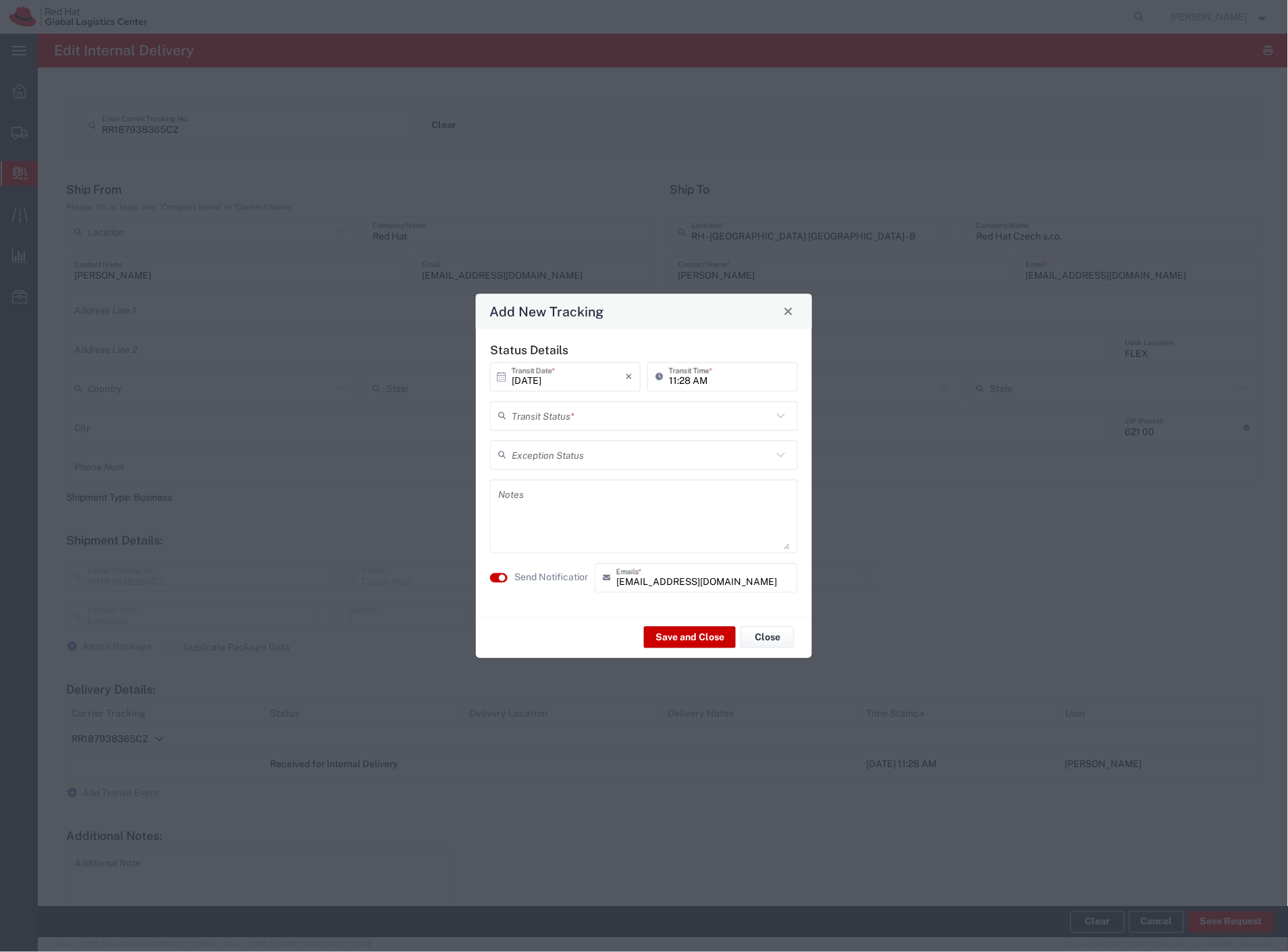
click at [561, 406] on input "text" at bounding box center [642, 416] width 261 height 23
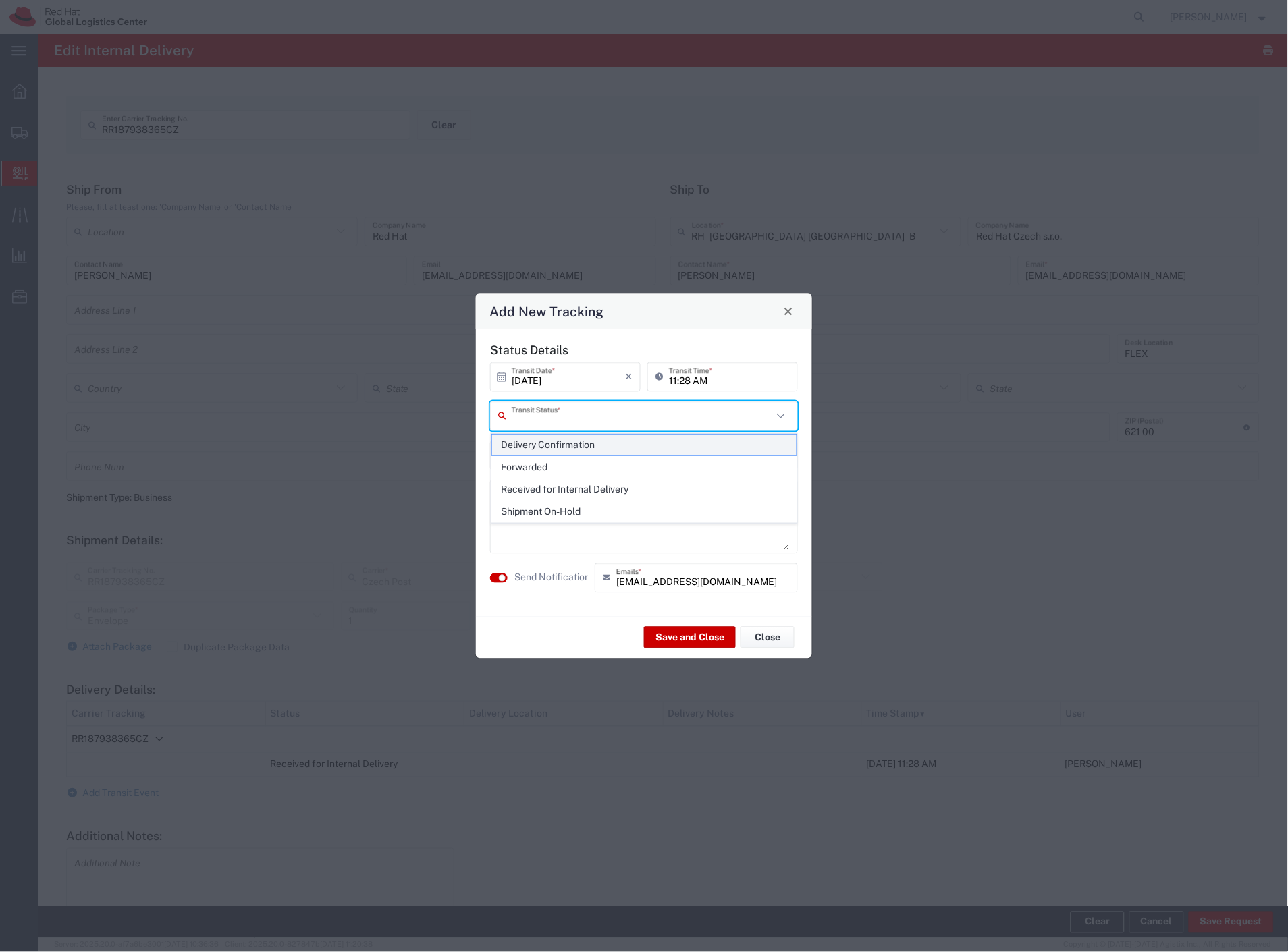
click at [558, 440] on span "Delivery Confirmation" at bounding box center [644, 445] width 305 height 21
type input "Delivery Confirmation"
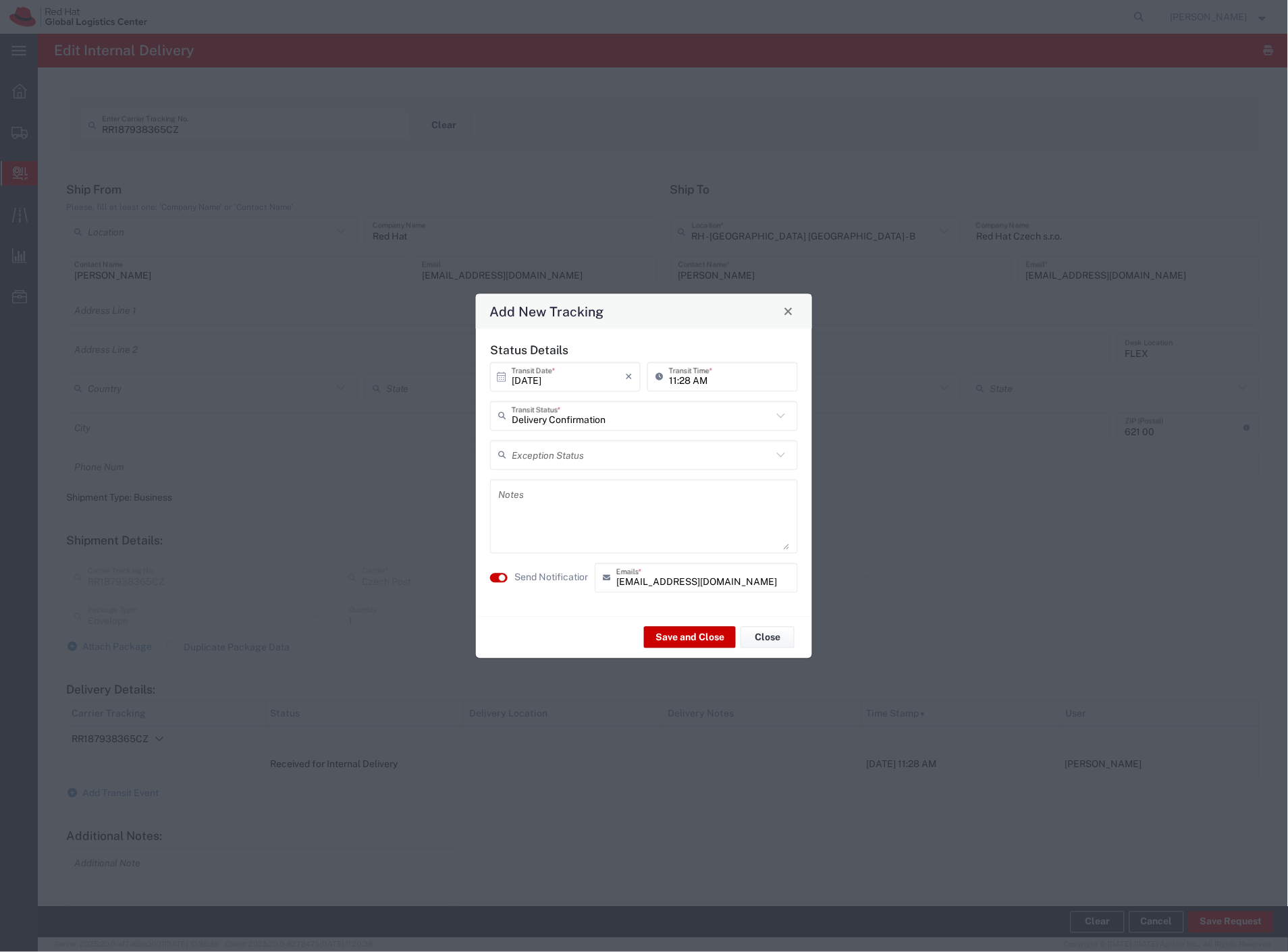
click at [556, 487] on textarea at bounding box center [644, 516] width 292 height 66
type textarea "finance box"
click at [650, 635] on button "Save and Close" at bounding box center [690, 638] width 92 height 22
